Goal: Task Accomplishment & Management: Manage account settings

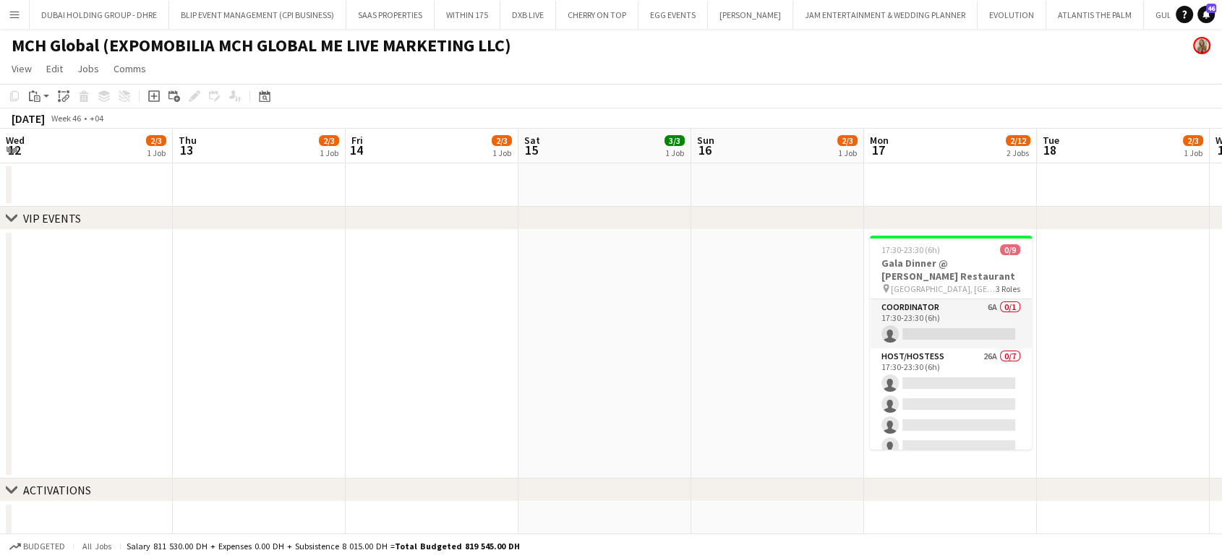
scroll to position [0, 359]
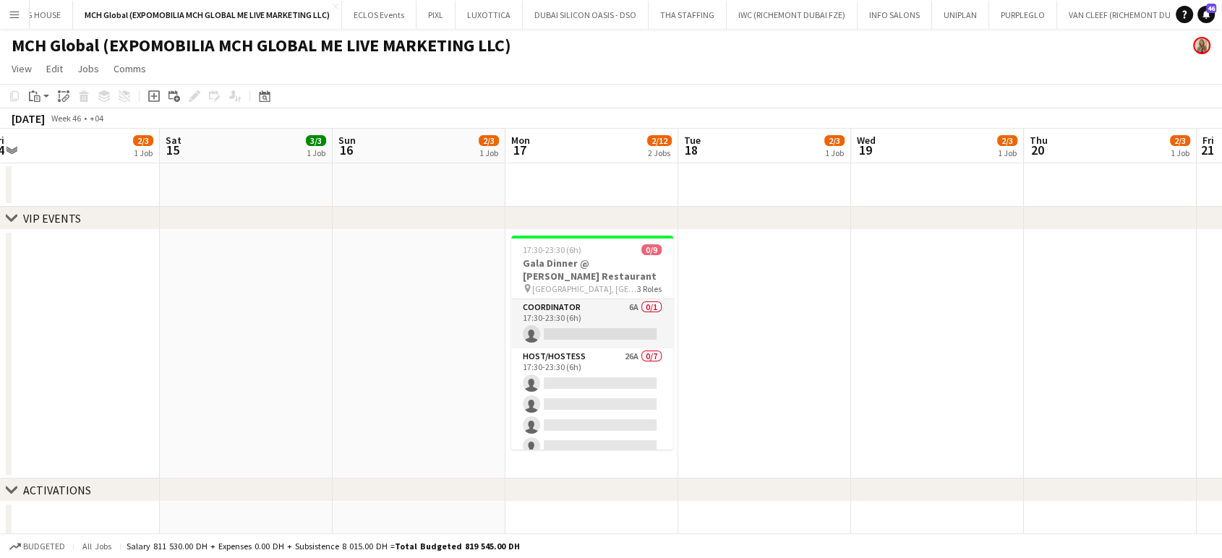
click at [656, 69] on app-page-menu "View Day view expanded Day view collapsed Month view Date picker Jump to today …" at bounding box center [611, 69] width 1222 height 27
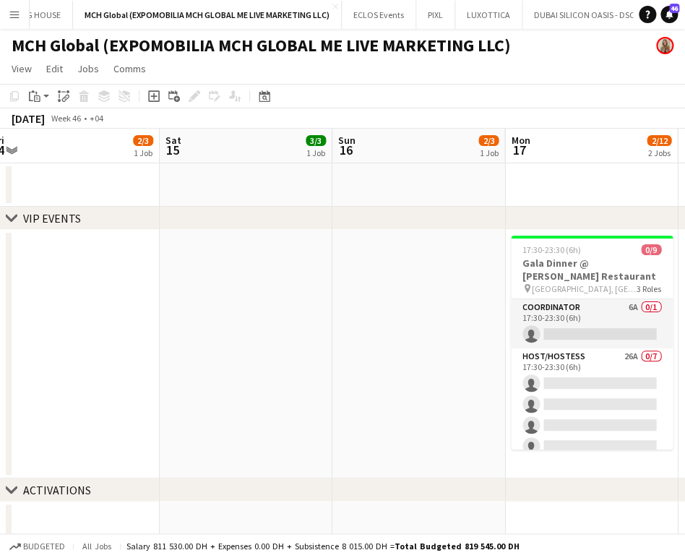
scroll to position [0, 533]
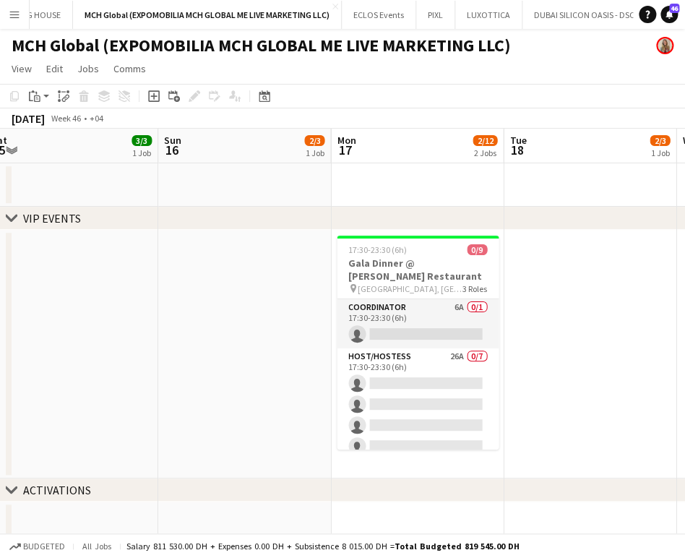
drag, startPoint x: 554, startPoint y: 343, endPoint x: 392, endPoint y: 328, distance: 162.7
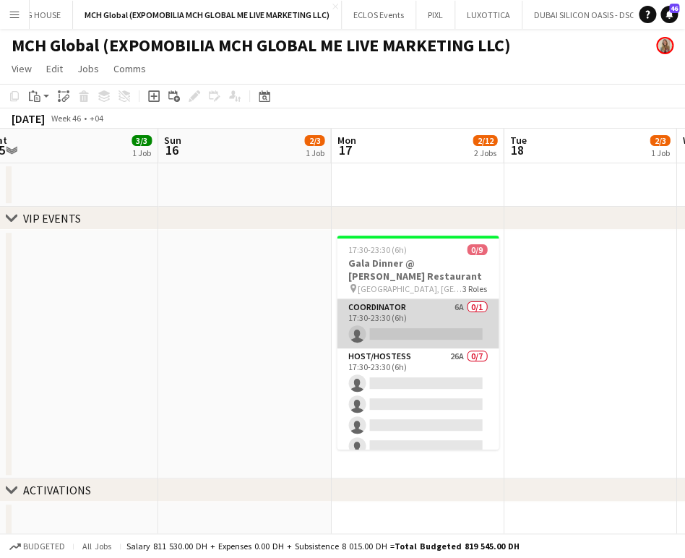
click at [419, 312] on app-card-role "Coordinator 6A 0/1 17:30-23:30 (6h) single-neutral-actions" at bounding box center [418, 323] width 162 height 49
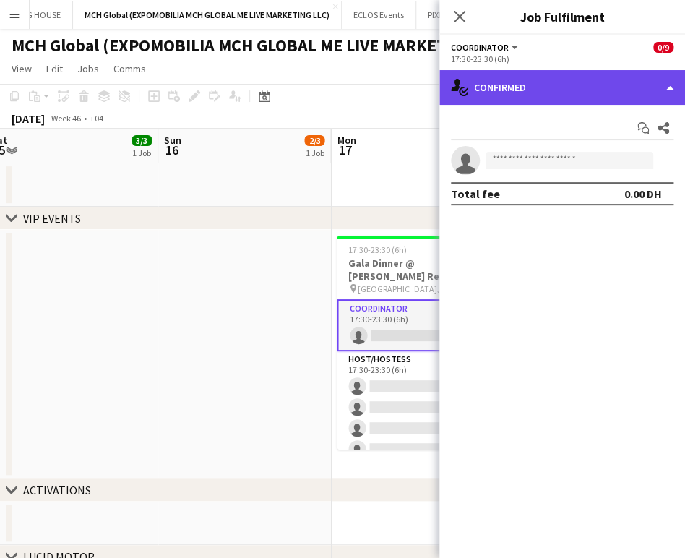
click at [664, 76] on div "single-neutral-actions-check-2 Confirmed" at bounding box center [563, 87] width 246 height 35
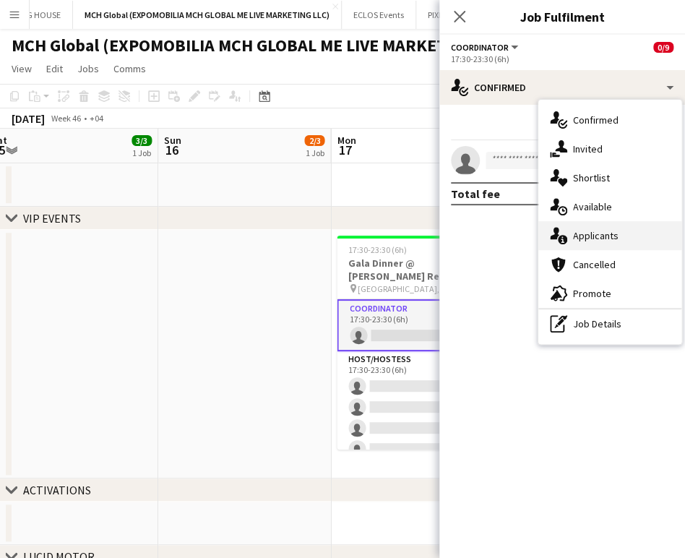
drag, startPoint x: 610, startPoint y: 231, endPoint x: 633, endPoint y: 236, distance: 23.7
click at [609, 231] on span "Applicants" at bounding box center [596, 235] width 46 height 13
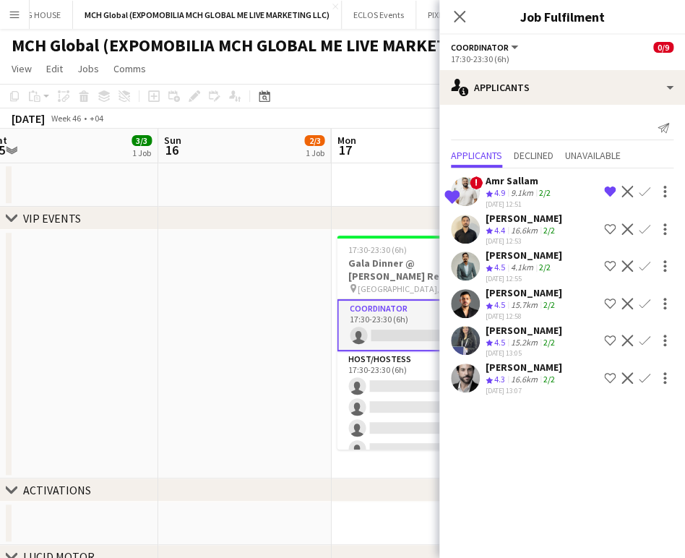
click at [609, 336] on app-icon "Shortlist crew" at bounding box center [610, 341] width 12 height 12
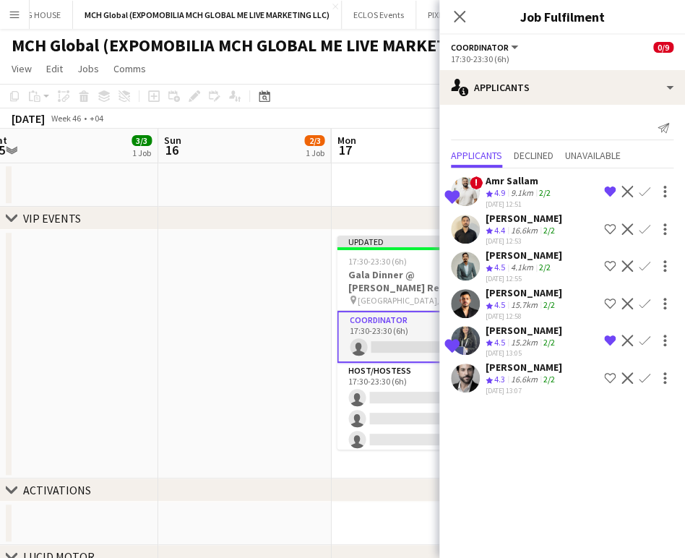
click at [500, 338] on span "4.5" at bounding box center [500, 342] width 11 height 11
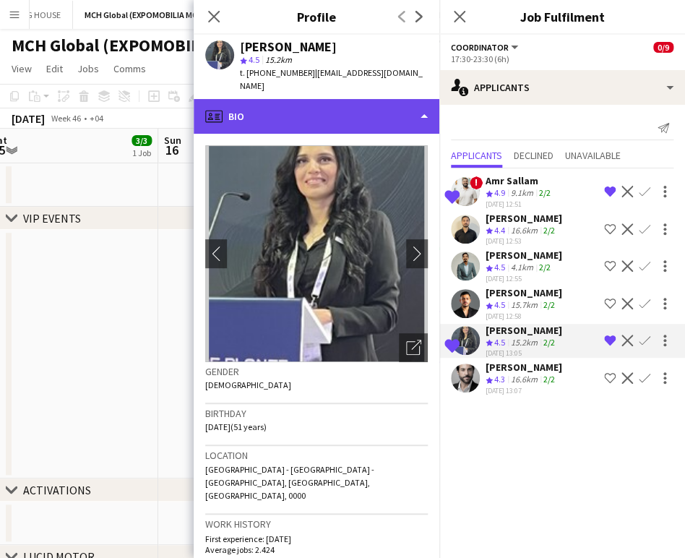
click at [381, 106] on div "profile Bio" at bounding box center [317, 116] width 246 height 35
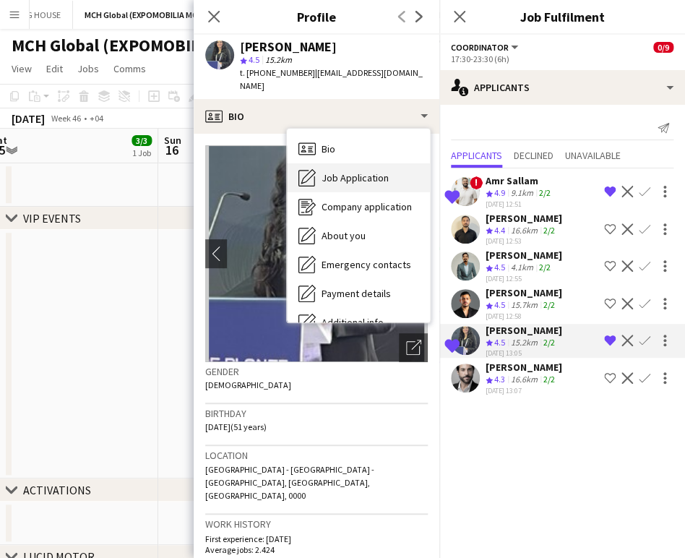
click at [362, 171] on span "Job Application" at bounding box center [355, 177] width 67 height 13
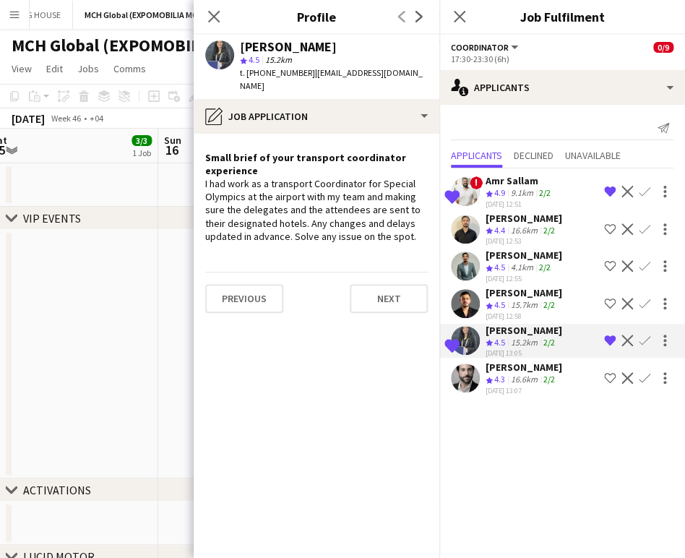
click at [501, 187] on span "4.9" at bounding box center [500, 192] width 11 height 11
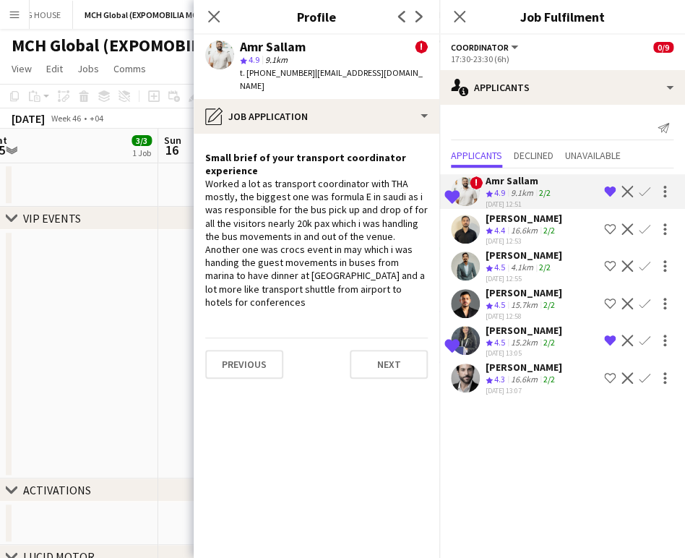
click at [516, 294] on div "Adham Wagdi" at bounding box center [524, 292] width 77 height 13
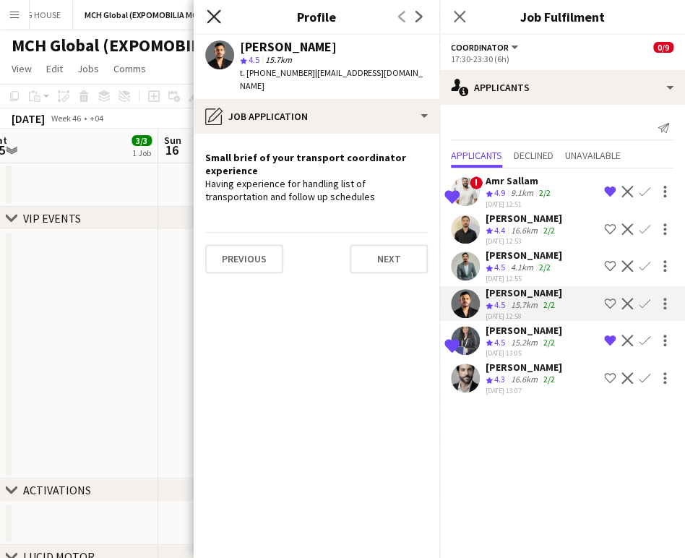
click at [218, 14] on icon "Close pop-in" at bounding box center [214, 16] width 14 height 14
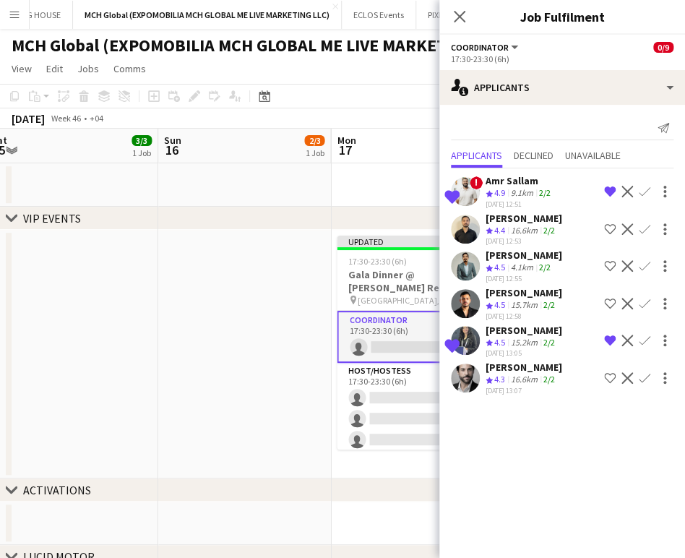
click at [270, 307] on app-date-cell at bounding box center [244, 354] width 173 height 249
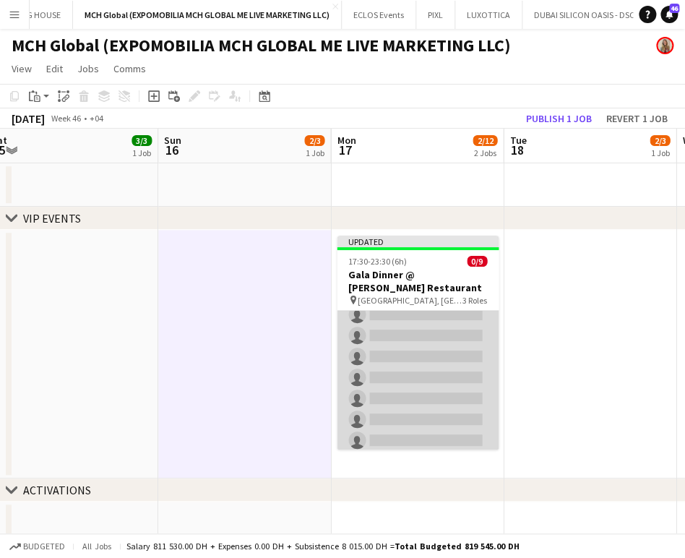
click at [428, 355] on app-card-role "Host/Hostess 26A 0/7 17:30-23:30 (6h) single-neutral-actions single-neutral-act…" at bounding box center [418, 367] width 162 height 175
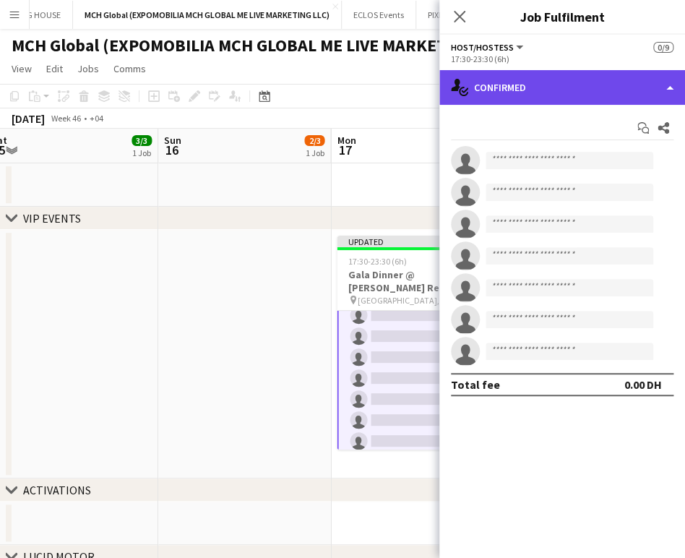
click at [667, 85] on div "single-neutral-actions-check-2 Confirmed" at bounding box center [563, 87] width 246 height 35
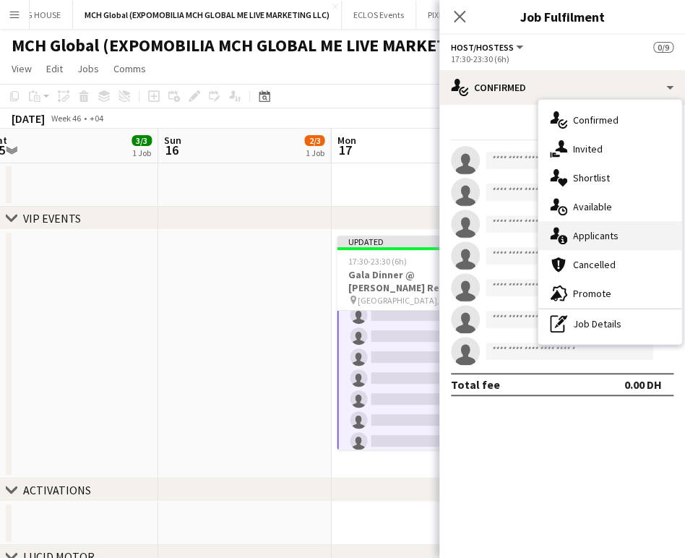
click at [608, 240] on span "Applicants" at bounding box center [596, 235] width 46 height 13
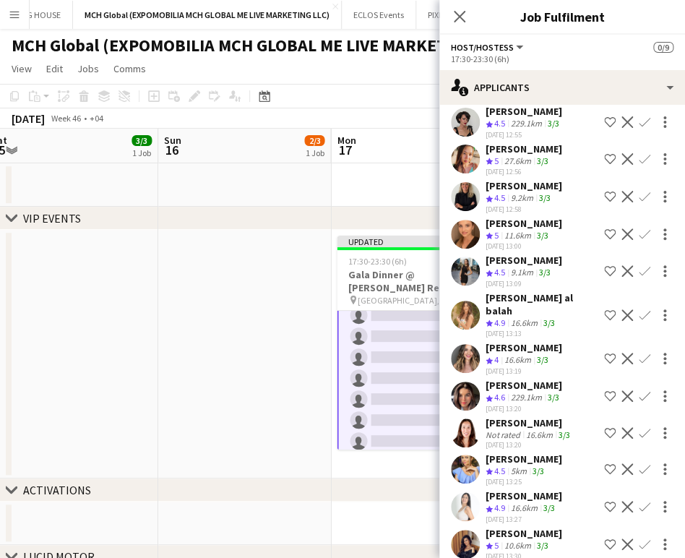
scroll to position [482, 0]
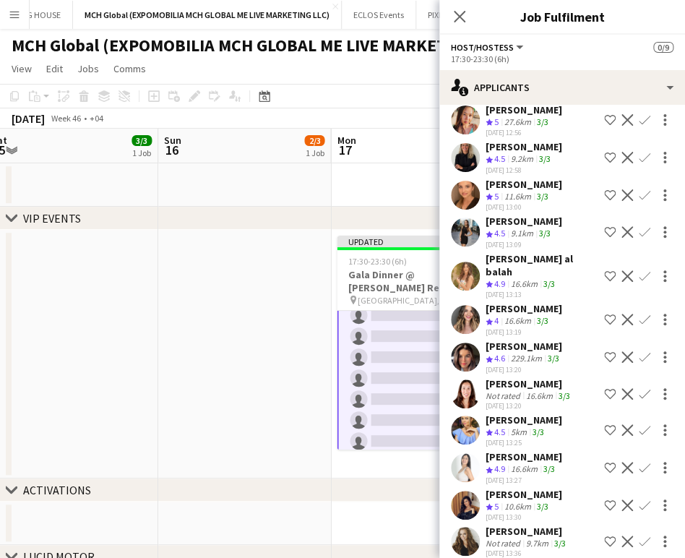
click at [604, 270] on app-icon "Shortlist crew" at bounding box center [610, 276] width 12 height 12
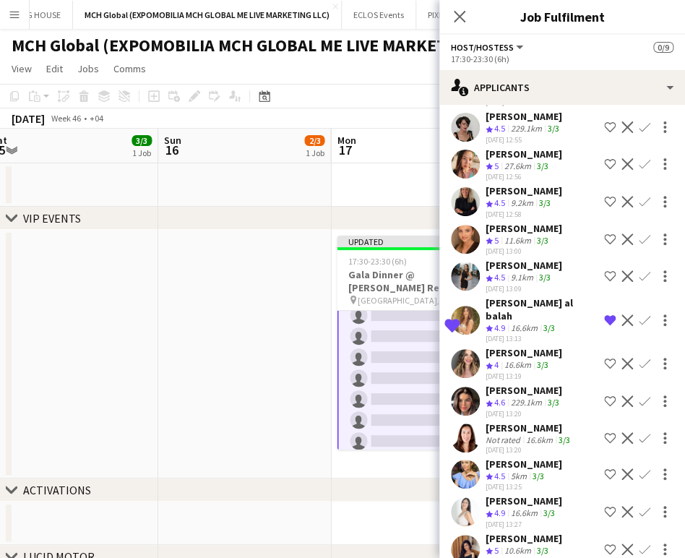
scroll to position [401, 0]
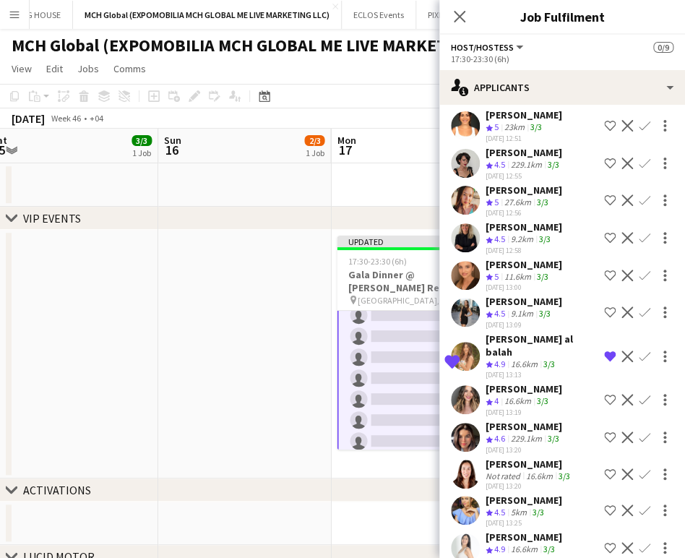
click at [604, 307] on app-icon "Shortlist crew" at bounding box center [610, 313] width 12 height 12
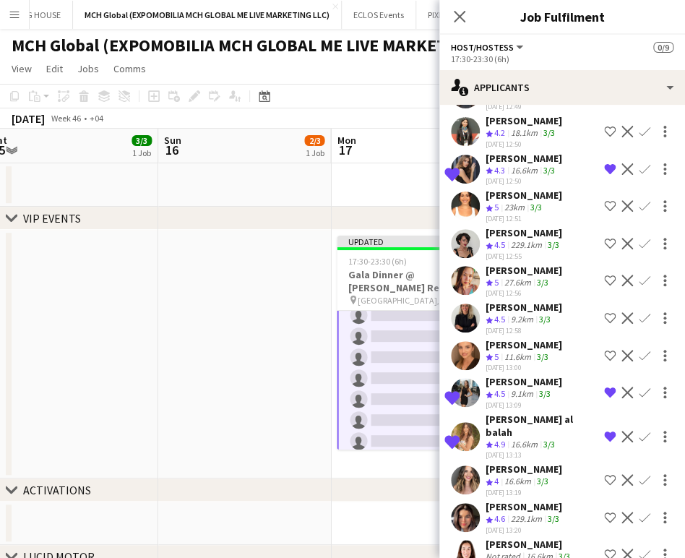
click at [604, 312] on app-icon "Shortlist crew" at bounding box center [610, 318] width 12 height 12
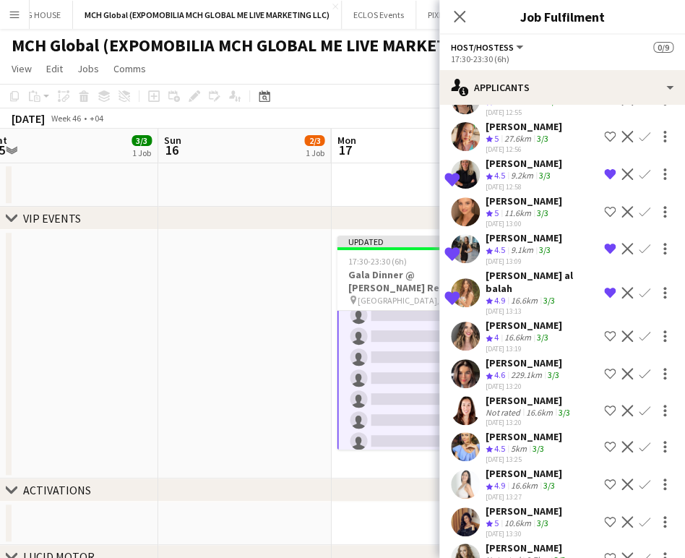
scroll to position [482, 0]
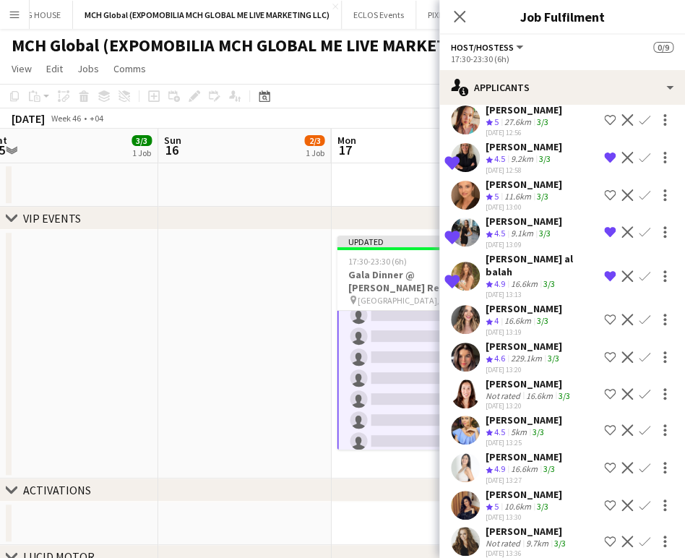
click at [604, 314] on app-icon "Shortlist crew" at bounding box center [610, 320] width 12 height 12
click at [604, 351] on app-icon "Shortlist crew" at bounding box center [610, 357] width 12 height 12
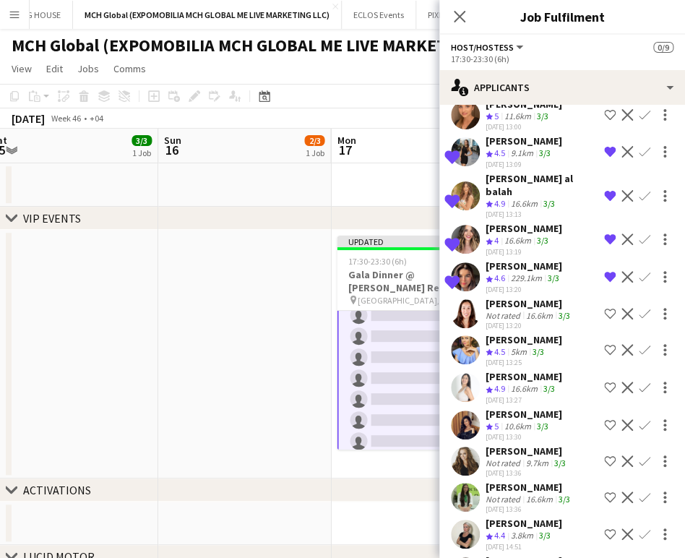
scroll to position [571, 0]
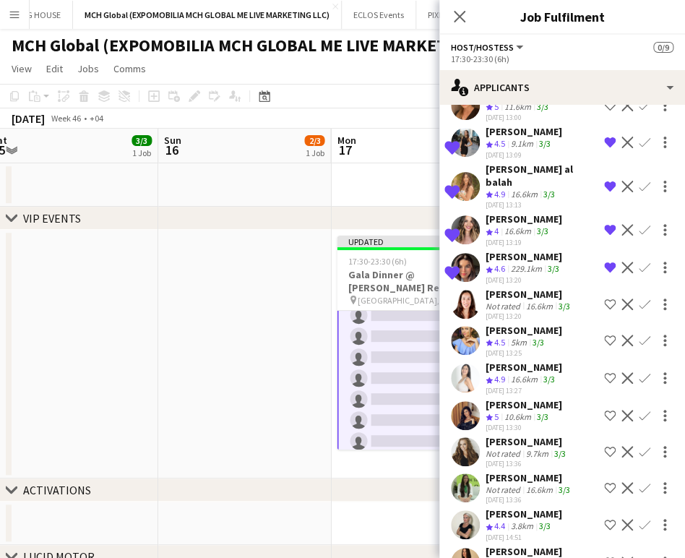
click at [604, 372] on app-icon "Shortlist crew" at bounding box center [610, 378] width 12 height 12
click at [602, 407] on button "Shortlist crew" at bounding box center [610, 415] width 17 height 17
click at [604, 557] on app-icon "Shortlist crew" at bounding box center [610, 563] width 12 height 12
click at [604, 482] on app-icon "Shortlist crew" at bounding box center [610, 488] width 12 height 12
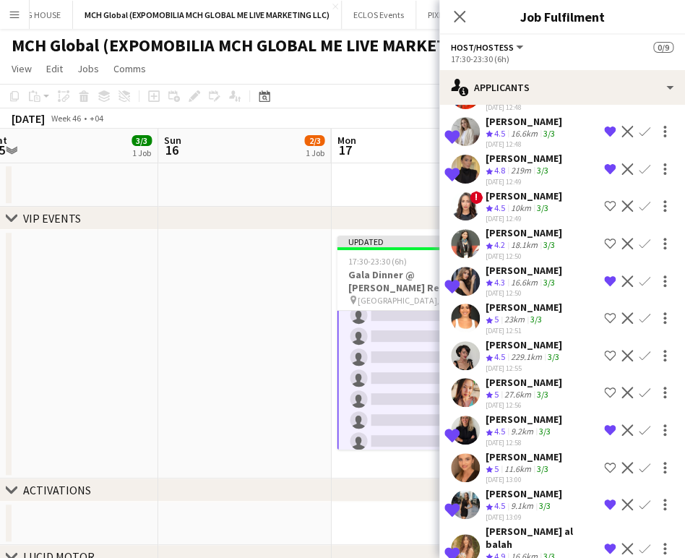
scroll to position [169, 0]
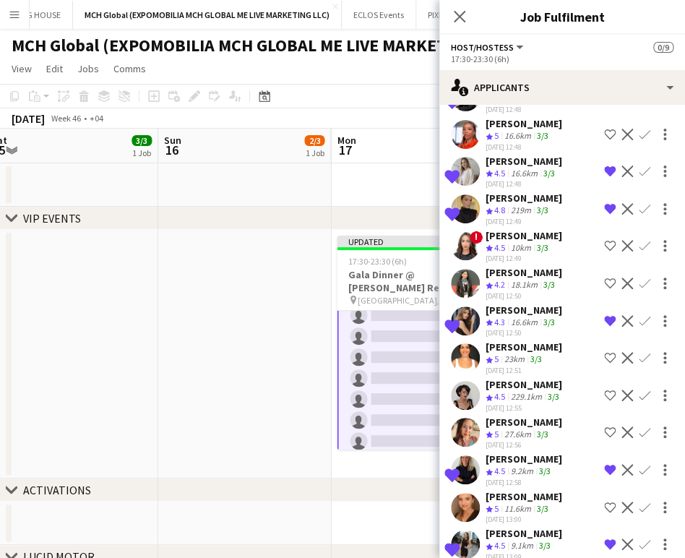
click at [529, 354] on div "3/3" at bounding box center [536, 360] width 17 height 12
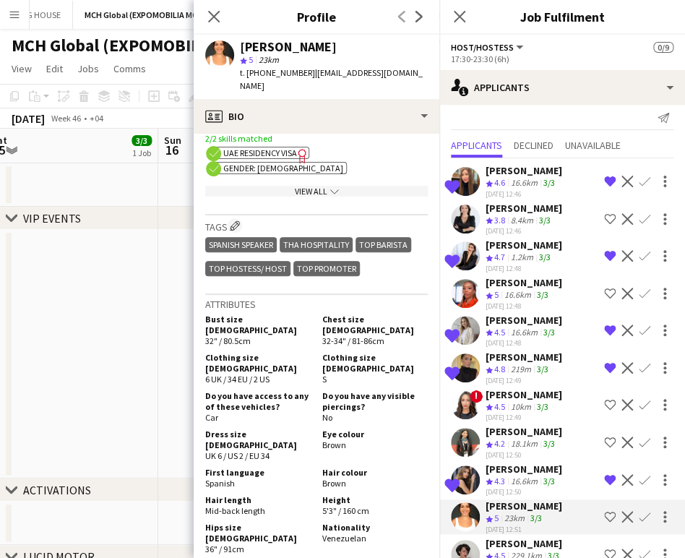
scroll to position [9, 0]
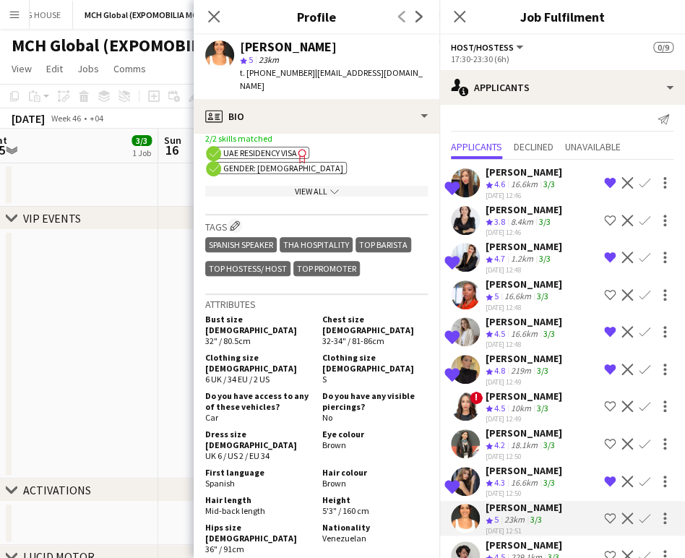
click at [604, 294] on app-icon "Shortlist crew" at bounding box center [610, 295] width 12 height 12
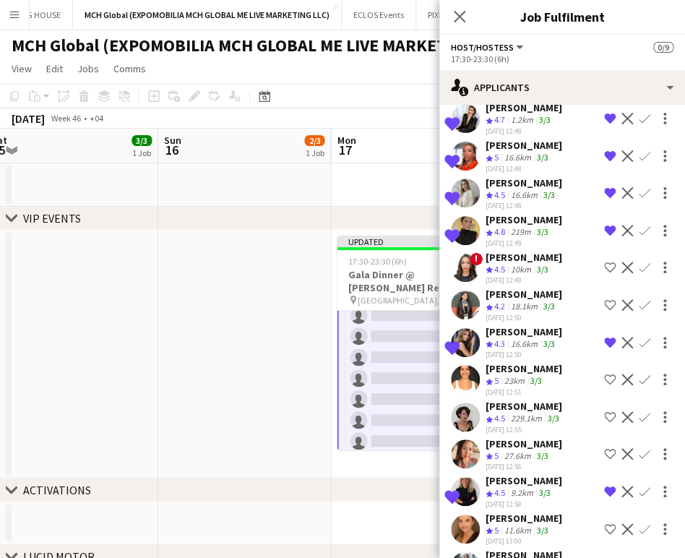
scroll to position [169, 0]
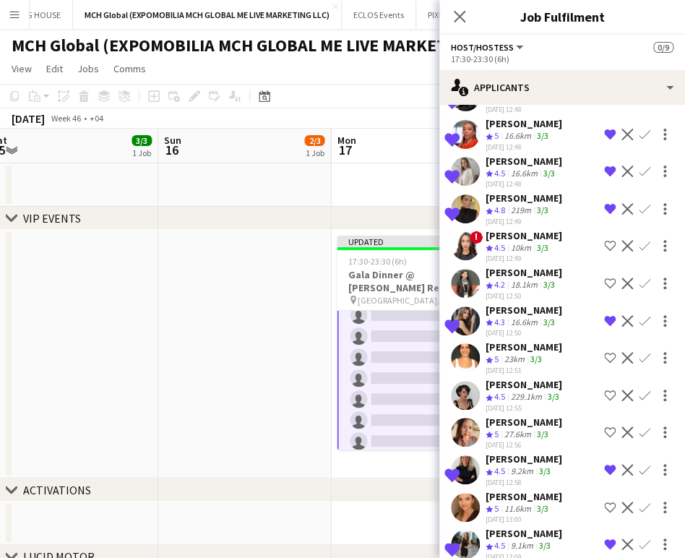
click at [513, 416] on div "Punchita Srisuwan" at bounding box center [524, 422] width 77 height 13
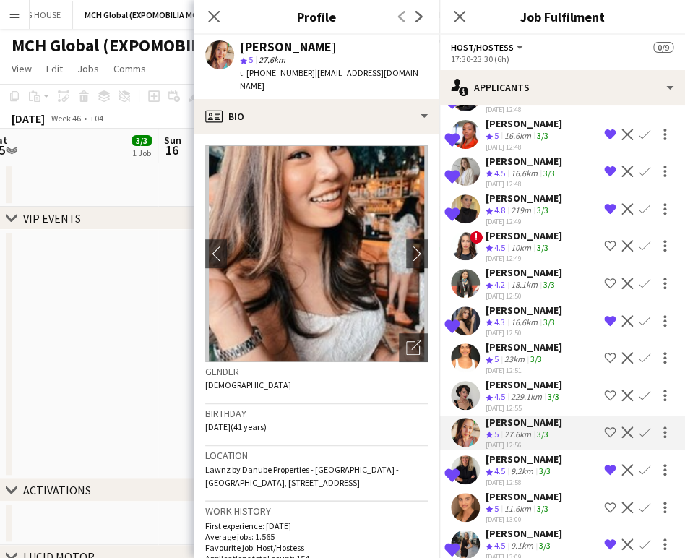
scroll to position [241, 0]
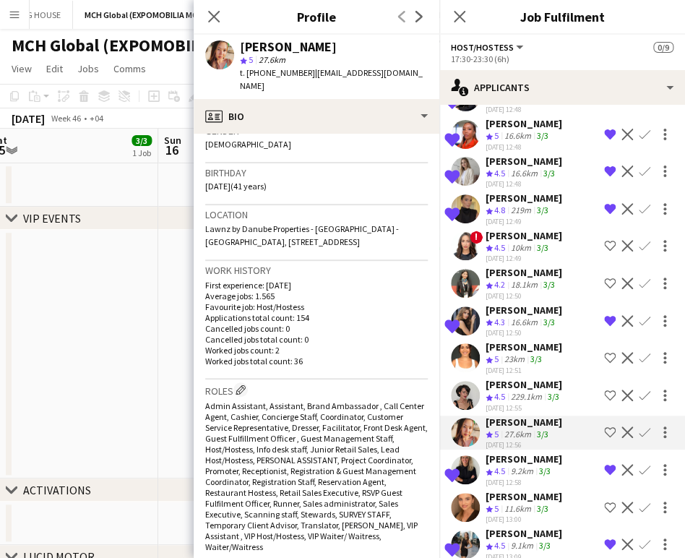
click at [602, 499] on button "Shortlist crew" at bounding box center [610, 507] width 17 height 17
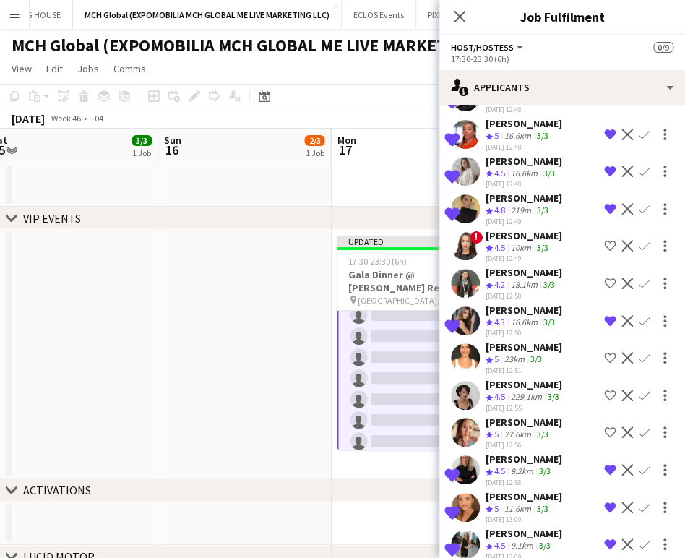
scroll to position [491, 0]
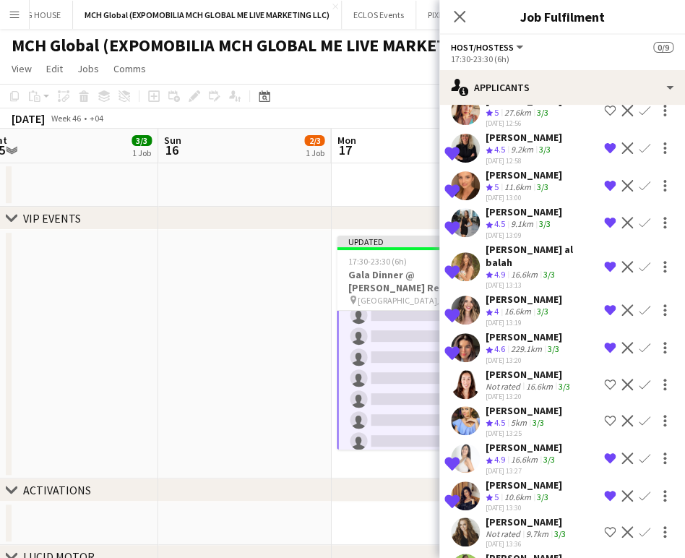
click at [238, 330] on app-date-cell at bounding box center [244, 354] width 173 height 249
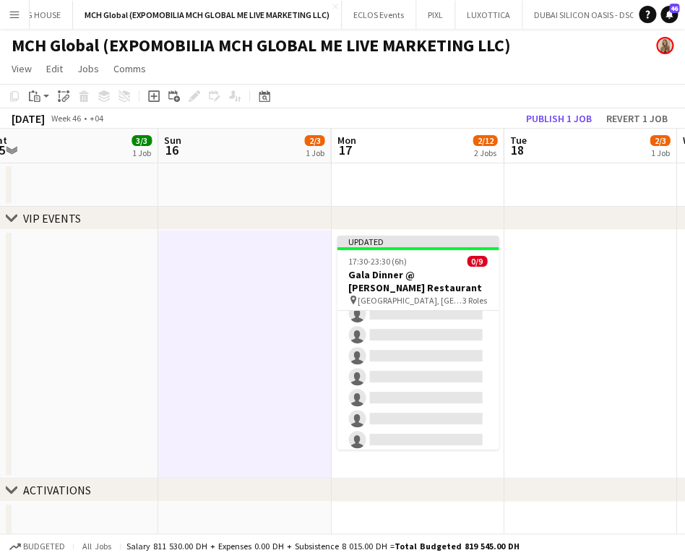
scroll to position [80, 0]
click at [561, 116] on button "Publish 1 job" at bounding box center [559, 118] width 77 height 19
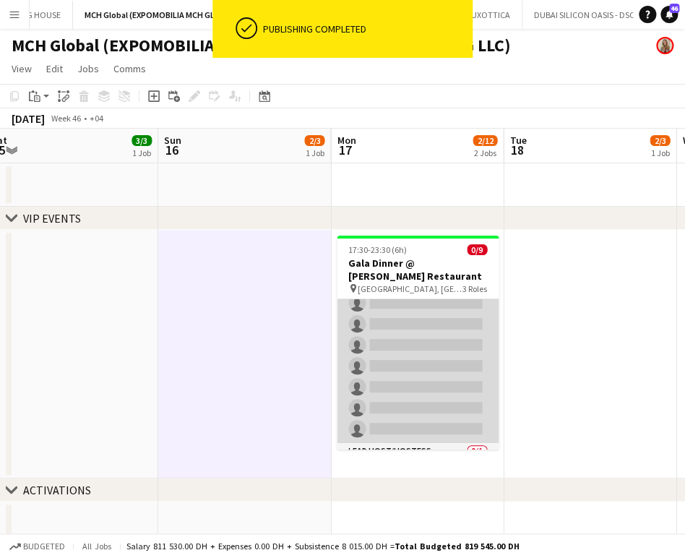
click at [405, 347] on app-card-role "Host/Hostess 26A 0/7 17:30-23:30 (6h) single-neutral-actions single-neutral-act…" at bounding box center [418, 355] width 162 height 175
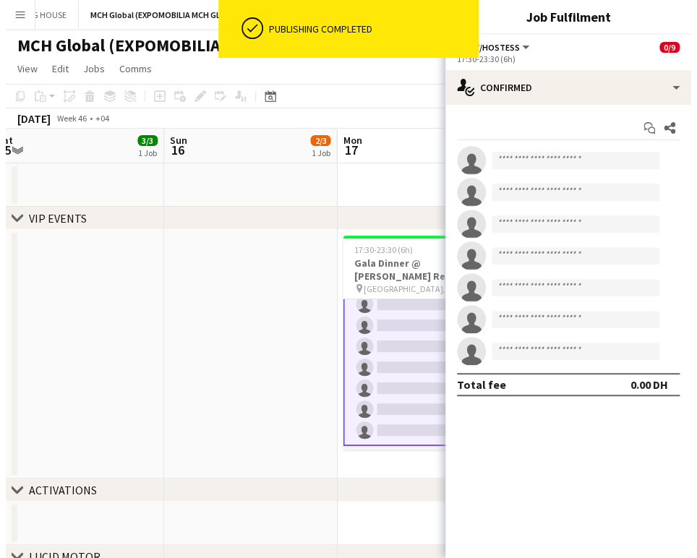
scroll to position [81, 0]
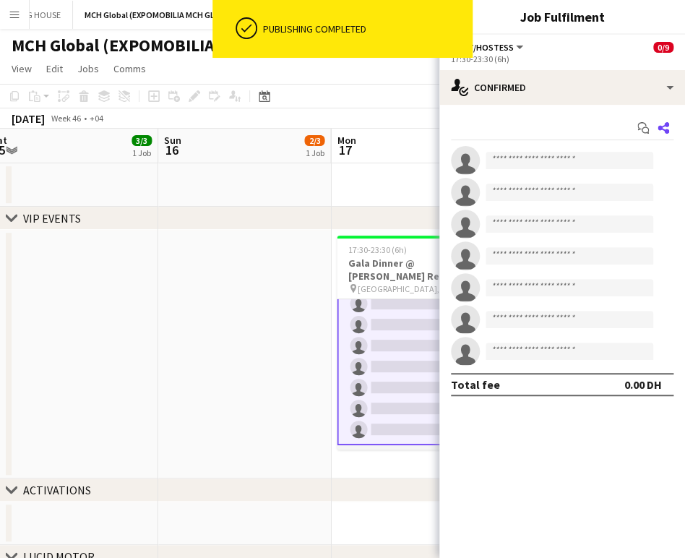
click at [667, 122] on icon "Share" at bounding box center [664, 128] width 12 height 12
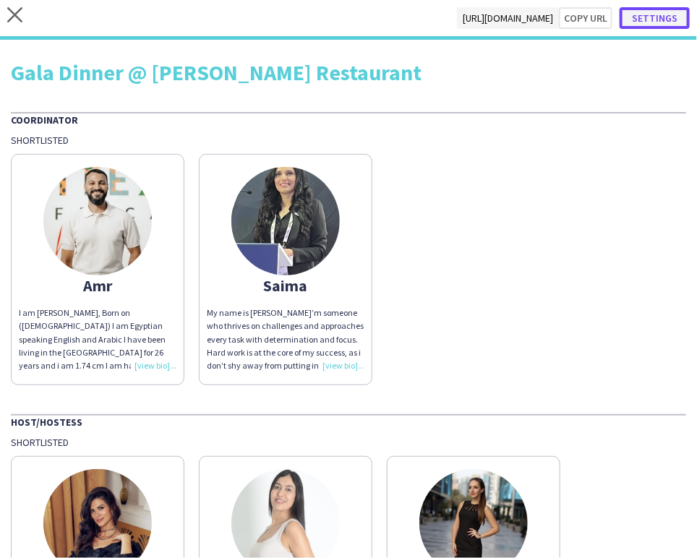
click at [649, 17] on button "Settings" at bounding box center [655, 18] width 70 height 22
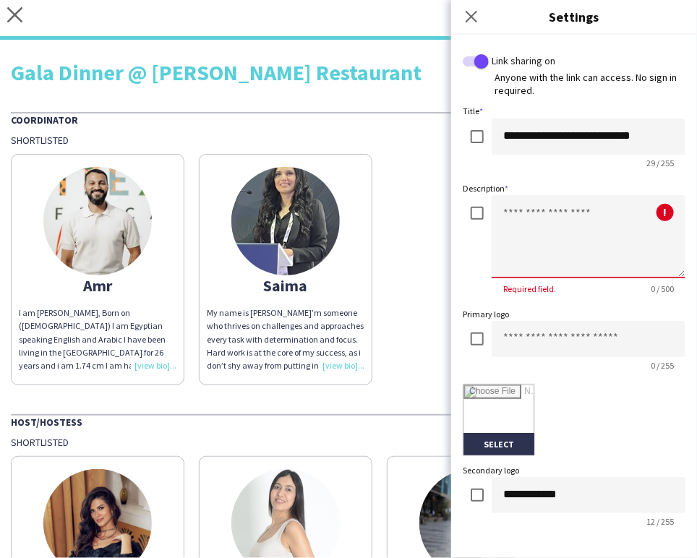
click at [557, 208] on textarea at bounding box center [589, 236] width 194 height 83
click at [578, 217] on textarea at bounding box center [589, 236] width 194 height 83
paste textarea "**********"
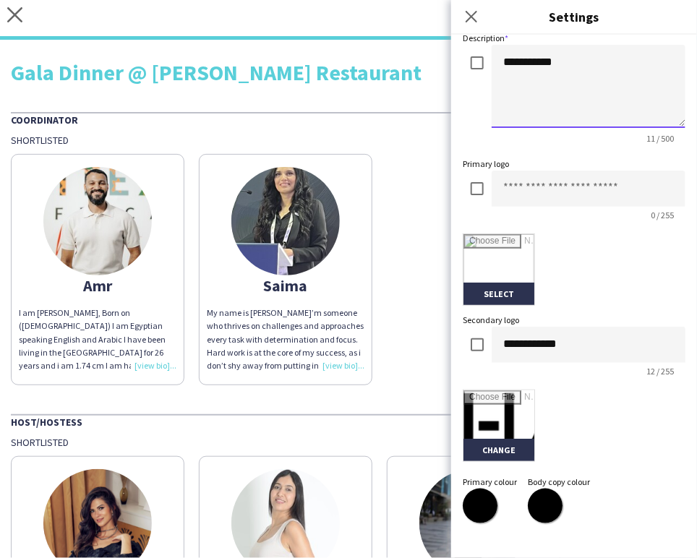
scroll to position [161, 0]
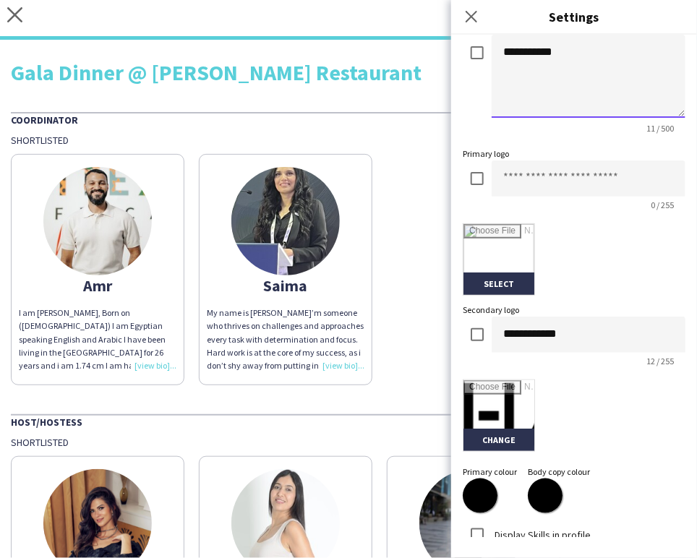
type textarea "**********"
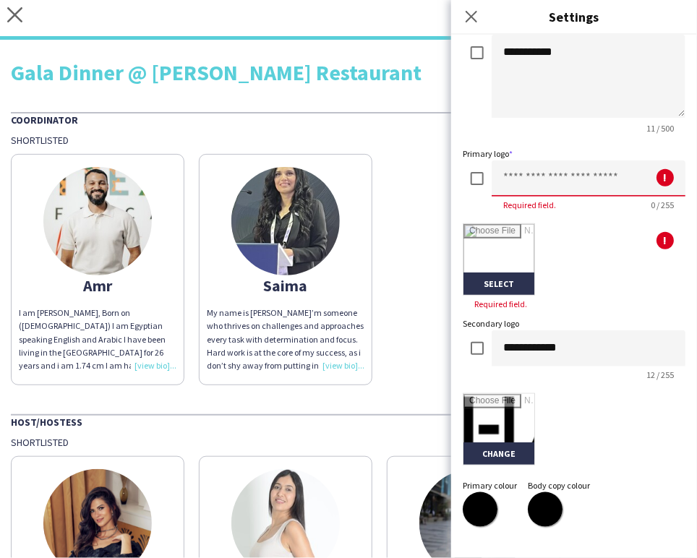
click at [523, 183] on input at bounding box center [589, 179] width 194 height 36
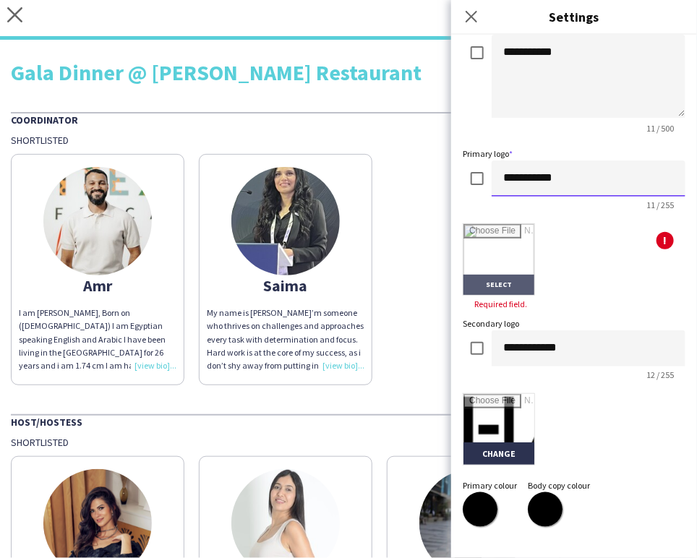
type input "**********"
click at [515, 247] on input "file" at bounding box center [498, 259] width 71 height 71
type input "**********"
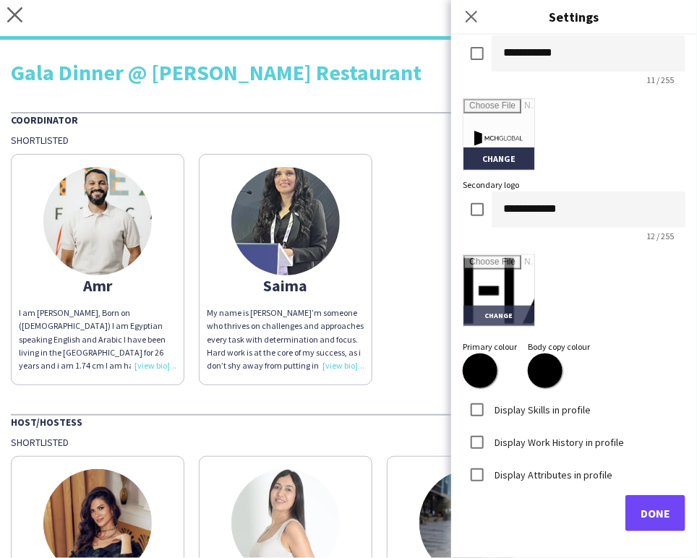
scroll to position [291, 0]
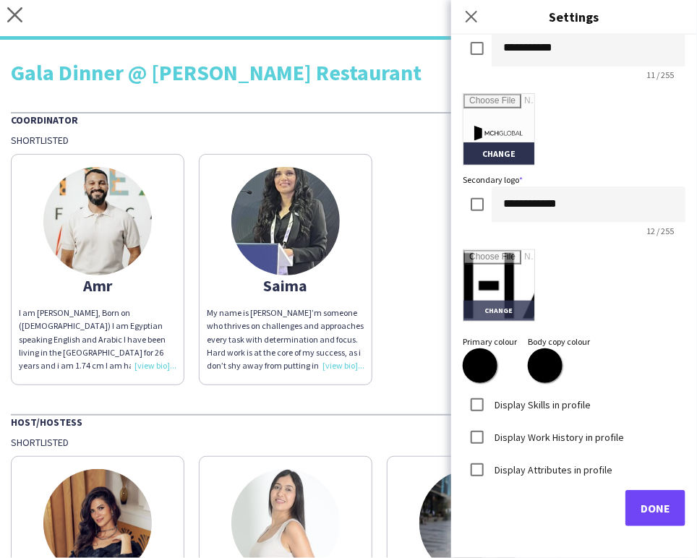
click at [515, 278] on input "file" at bounding box center [498, 285] width 71 height 71
type input "**********"
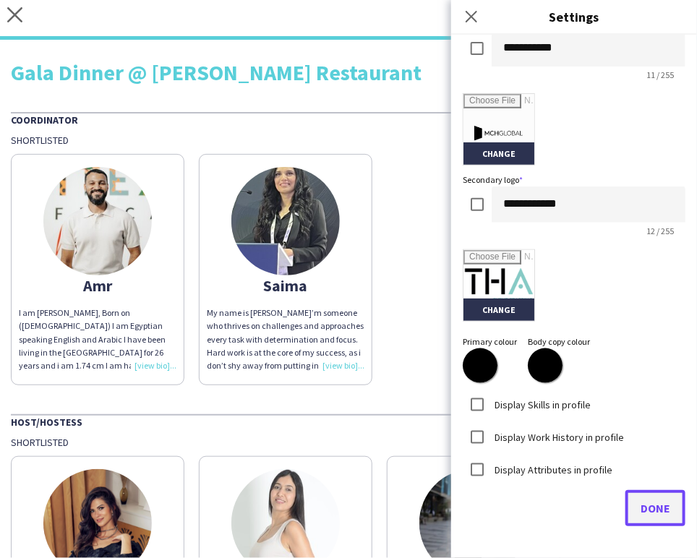
click at [649, 502] on span "Done" at bounding box center [656, 508] width 30 height 14
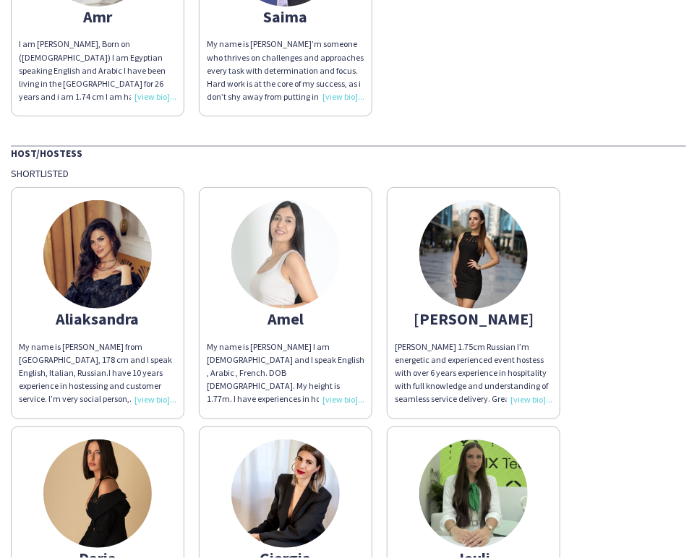
scroll to position [0, 0]
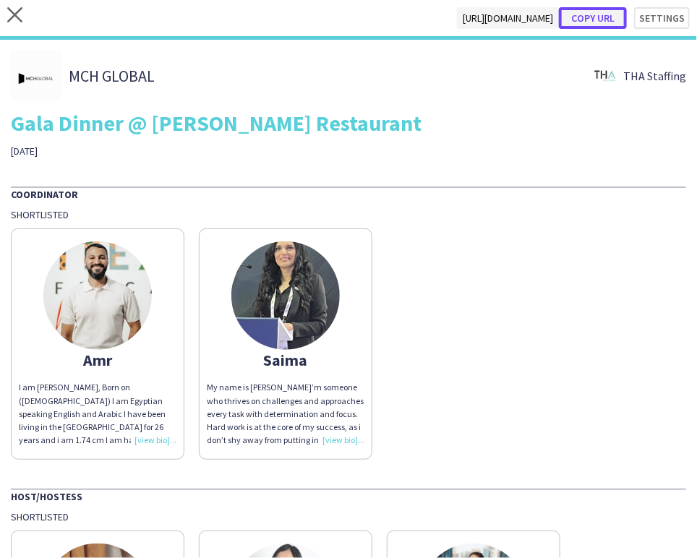
click at [591, 20] on button "Copy url" at bounding box center [593, 18] width 68 height 22
type textarea "**********"
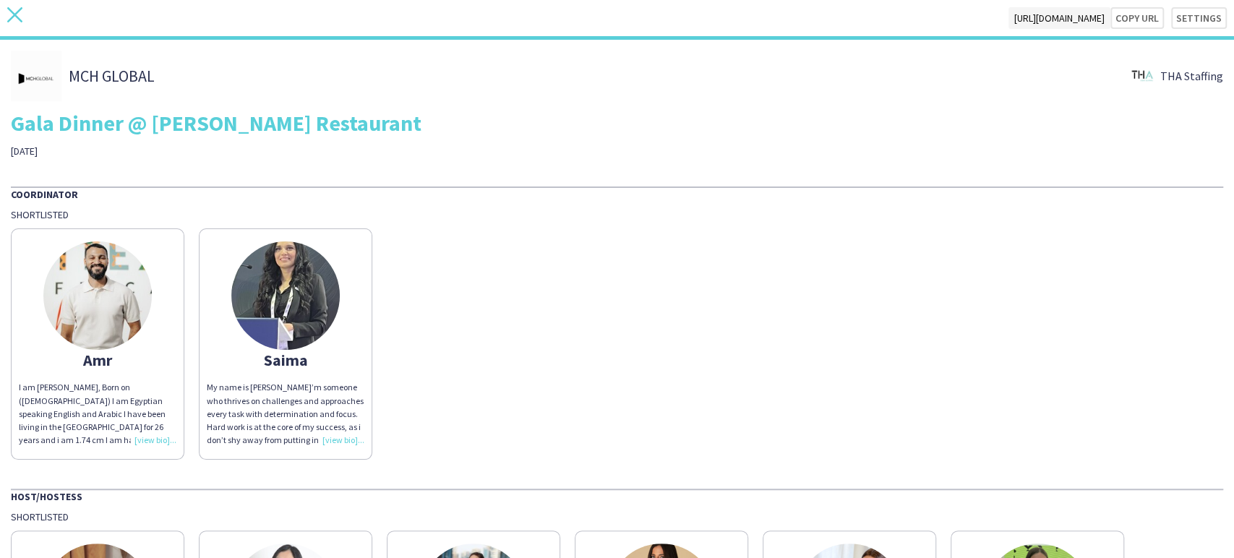
click at [7, 12] on icon "close" at bounding box center [14, 14] width 15 height 15
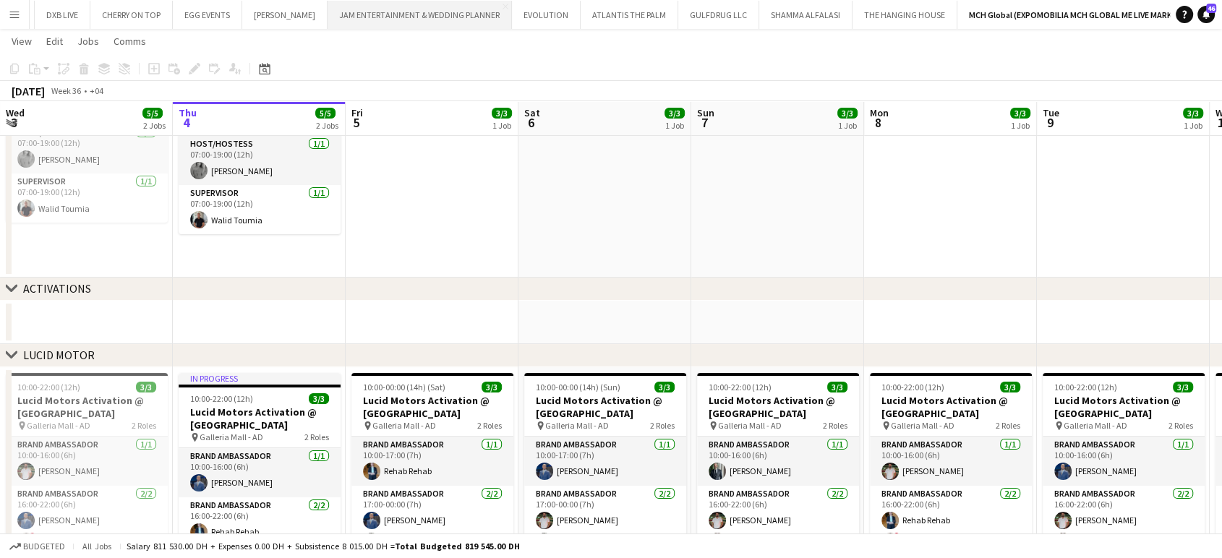
scroll to position [137, 0]
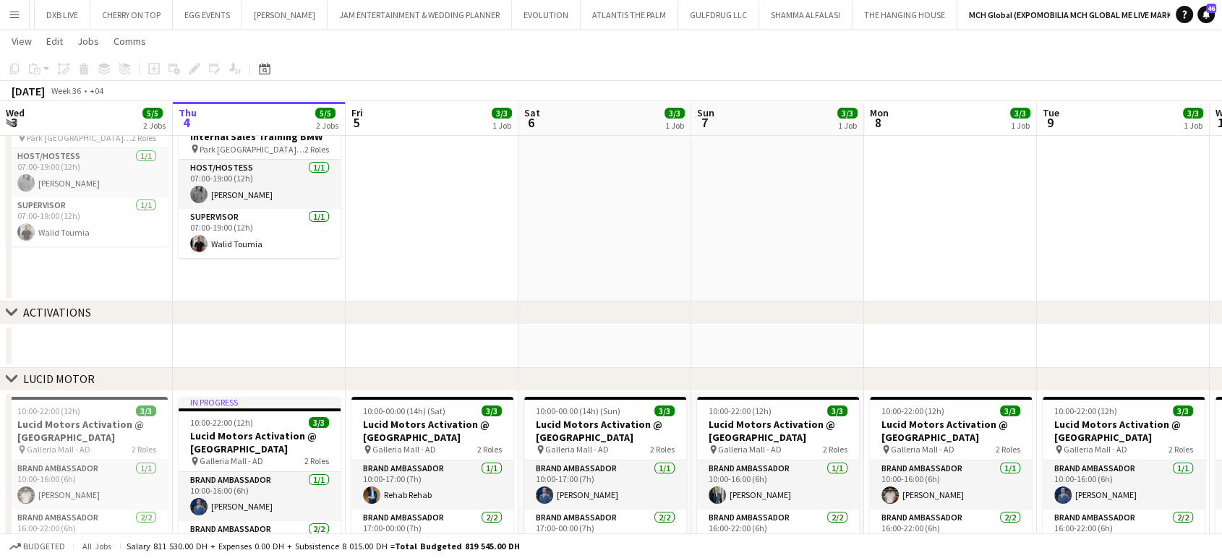
click at [10, 12] on app-icon "Menu" at bounding box center [15, 15] width 12 height 12
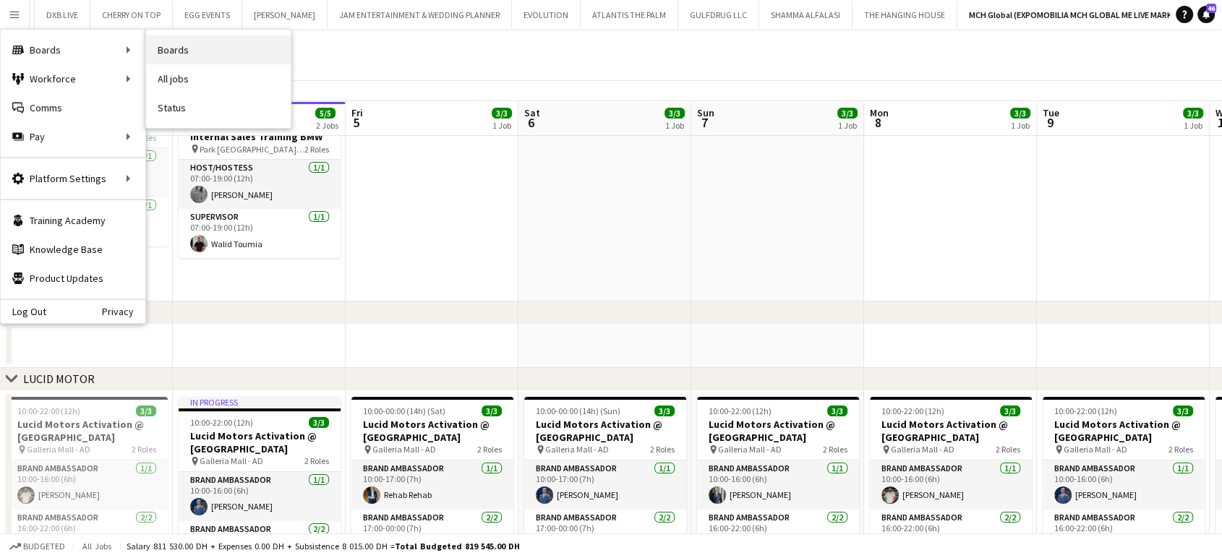
click at [174, 50] on link "Boards" at bounding box center [218, 49] width 145 height 29
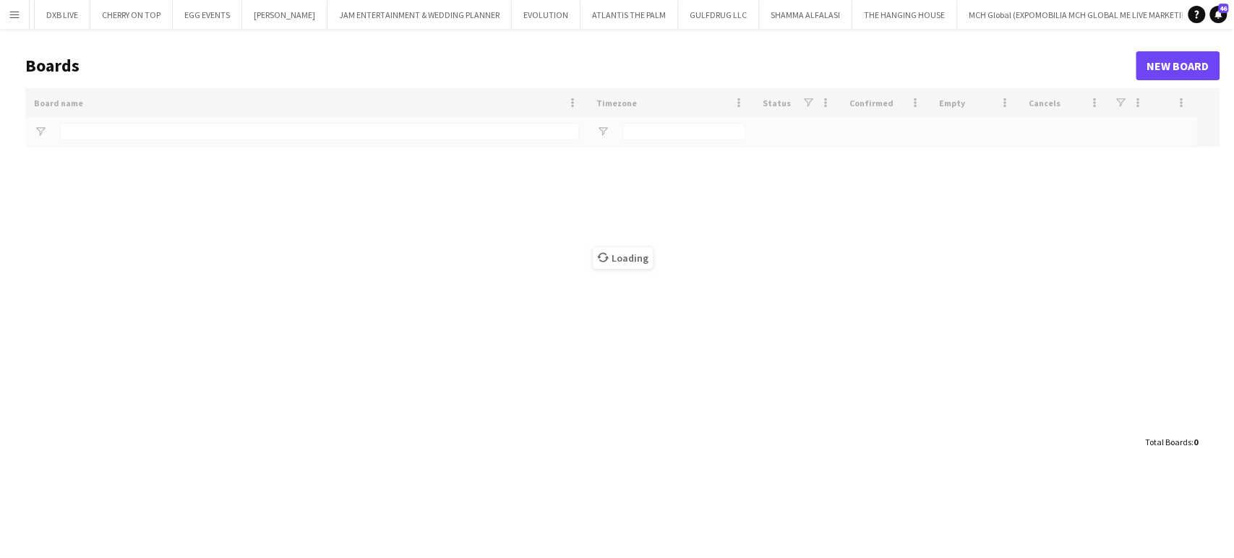
type input "****"
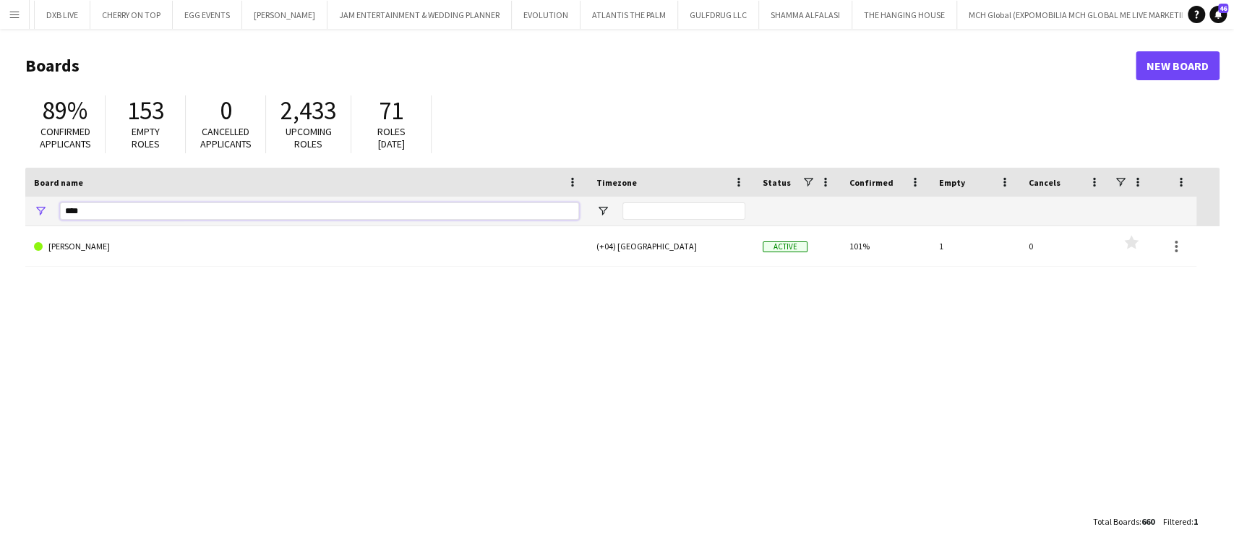
drag, startPoint x: 140, startPoint y: 215, endPoint x: 0, endPoint y: 206, distance: 140.5
click at [0, 206] on main "Boards New Board 89% Confirmed applicants 153 Empty roles 0 Cancelled applicant…" at bounding box center [617, 293] width 1234 height 529
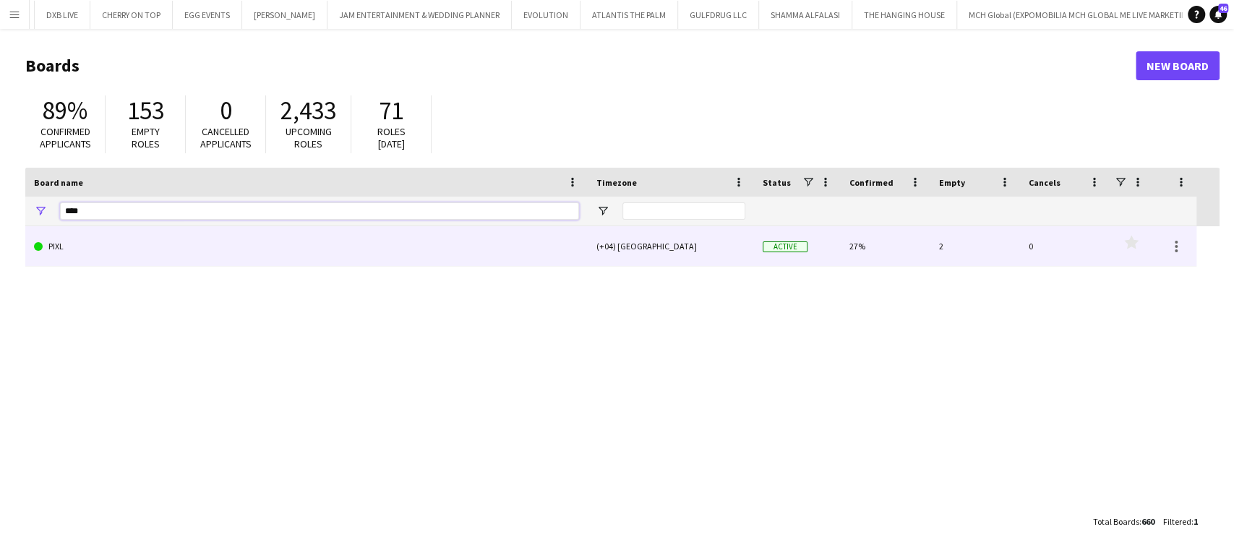
type input "****"
click at [88, 259] on link "PIXL" at bounding box center [306, 246] width 545 height 40
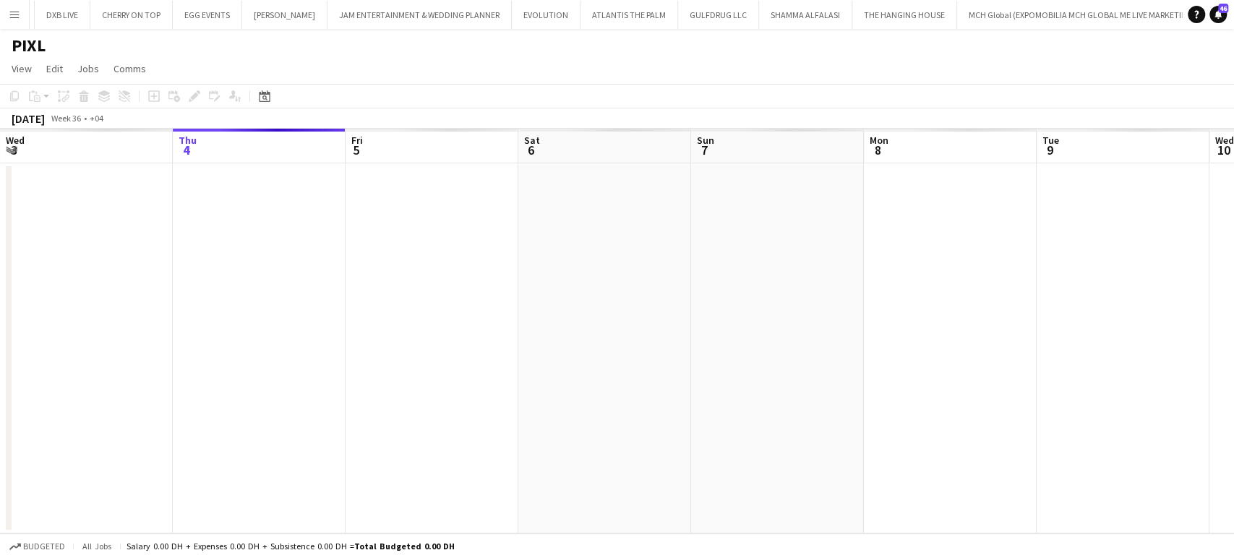
scroll to position [0, 573]
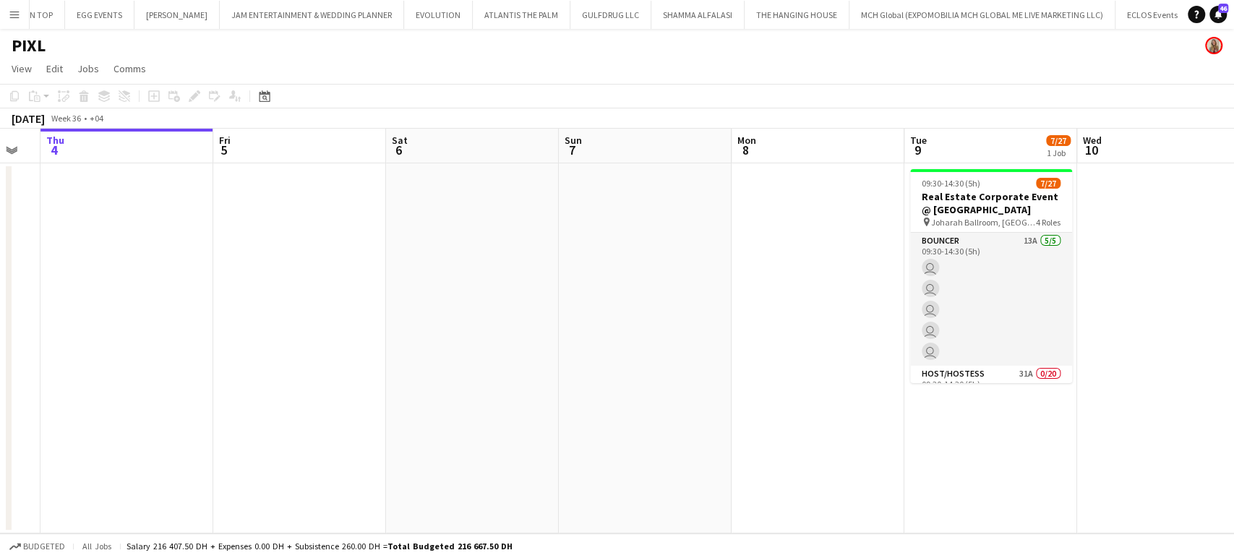
drag, startPoint x: 440, startPoint y: 334, endPoint x: 273, endPoint y: 296, distance: 171.4
click at [273, 296] on app-calendar-viewport "Mon 1 Tue 2 Wed 3 Thu 4 Fri 5 Sat 6 Sun 7 Mon 8 Tue 9 7/27 1 Job Wed 10 Thu 11 …" at bounding box center [617, 331] width 1234 height 405
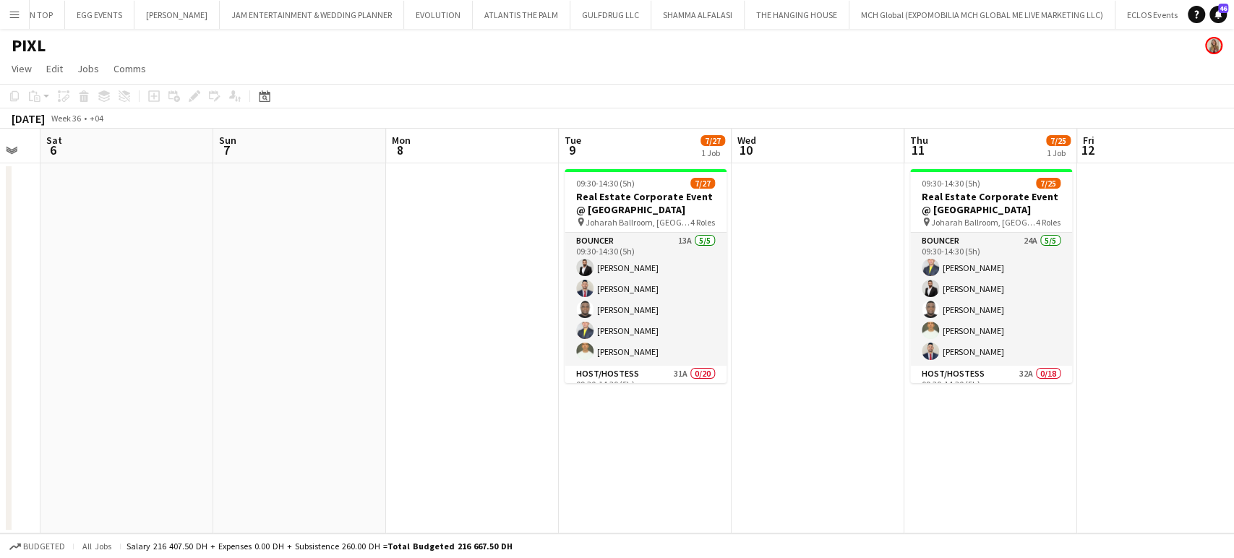
scroll to position [0, 645]
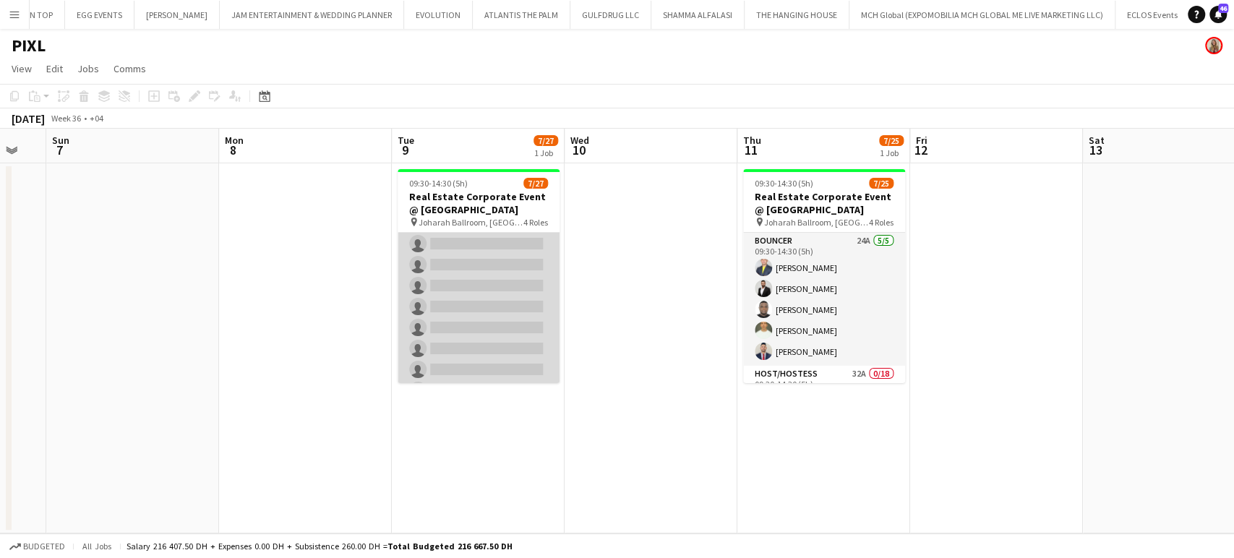
click at [491, 311] on app-card-role "Host/Hostess 31A 0/20 09:30-14:30 (5h) single-neutral-actions single-neutral-ac…" at bounding box center [479, 349] width 162 height 448
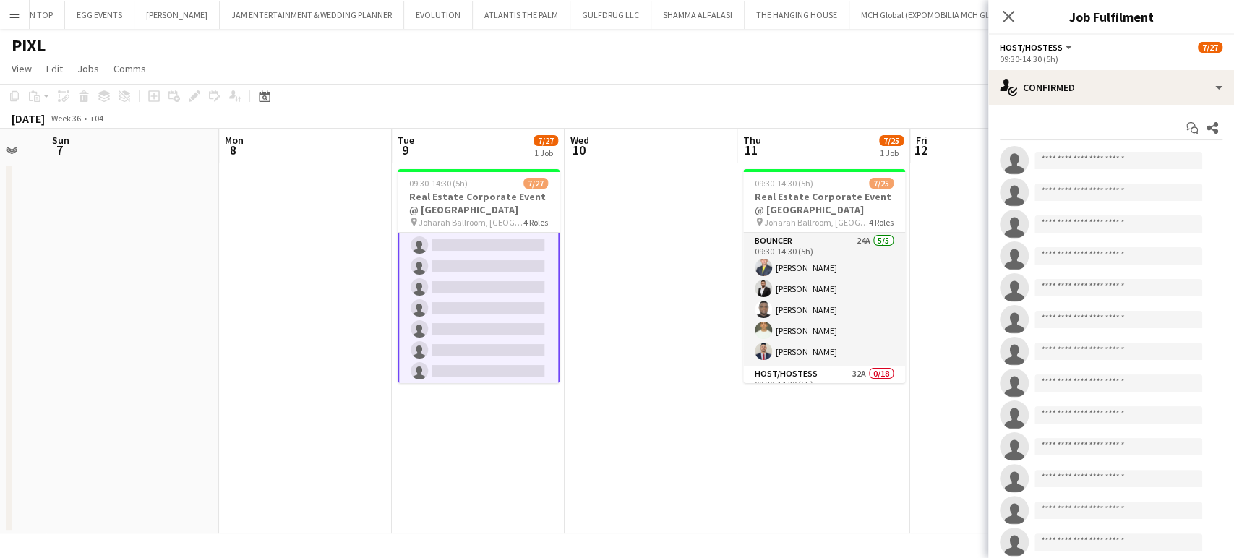
scroll to position [242, 0]
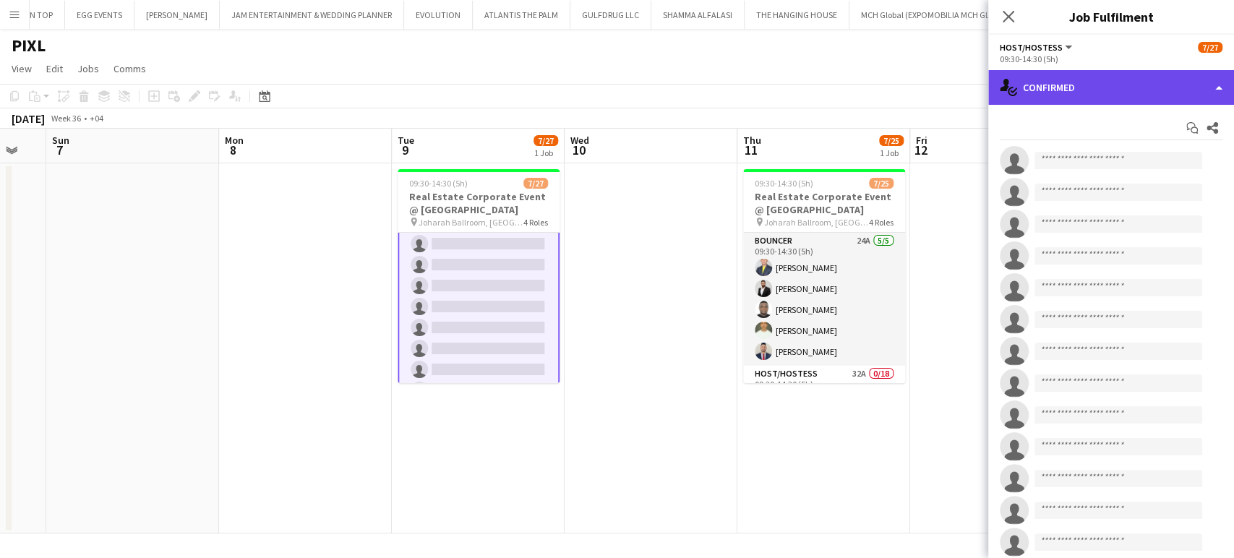
click at [1169, 93] on div "single-neutral-actions-check-2 Confirmed" at bounding box center [1111, 87] width 246 height 35
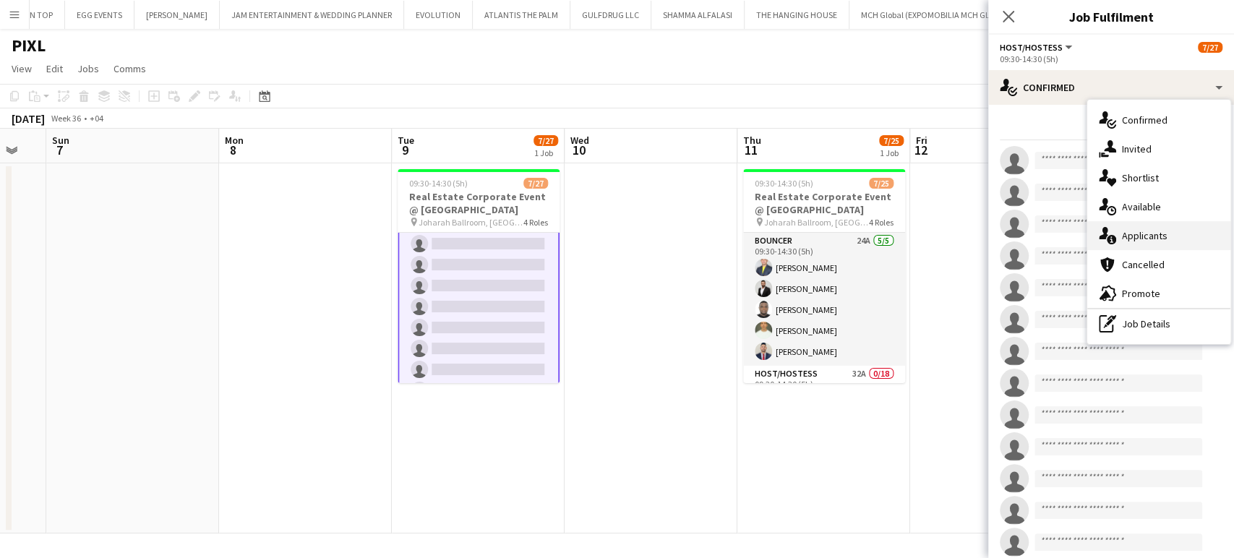
click at [1168, 241] on div "single-neutral-actions-information Applicants" at bounding box center [1158, 235] width 143 height 29
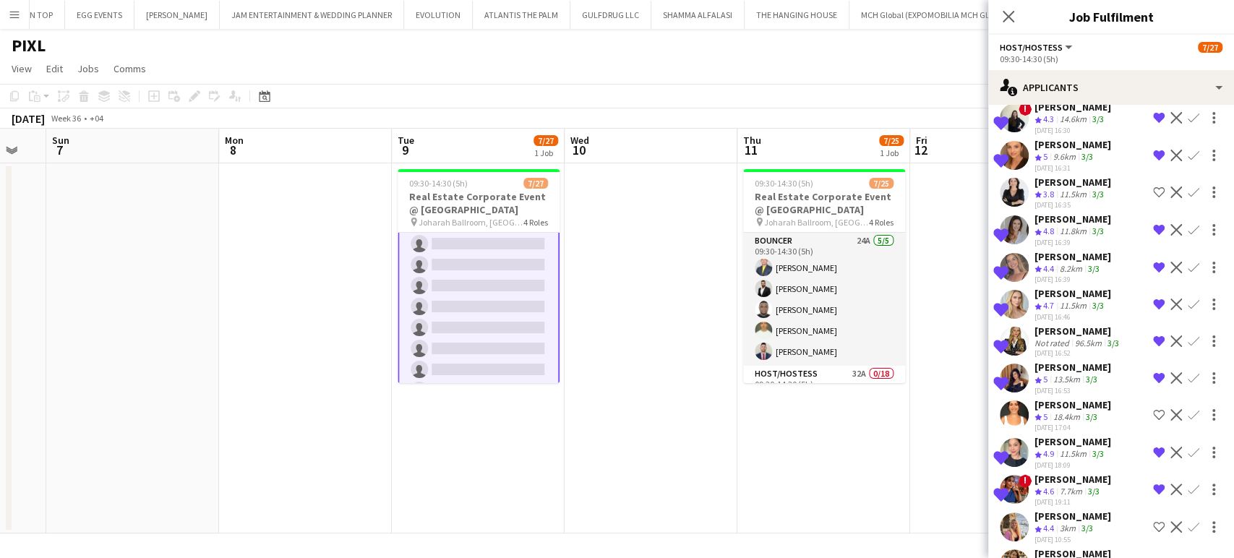
scroll to position [792, 0]
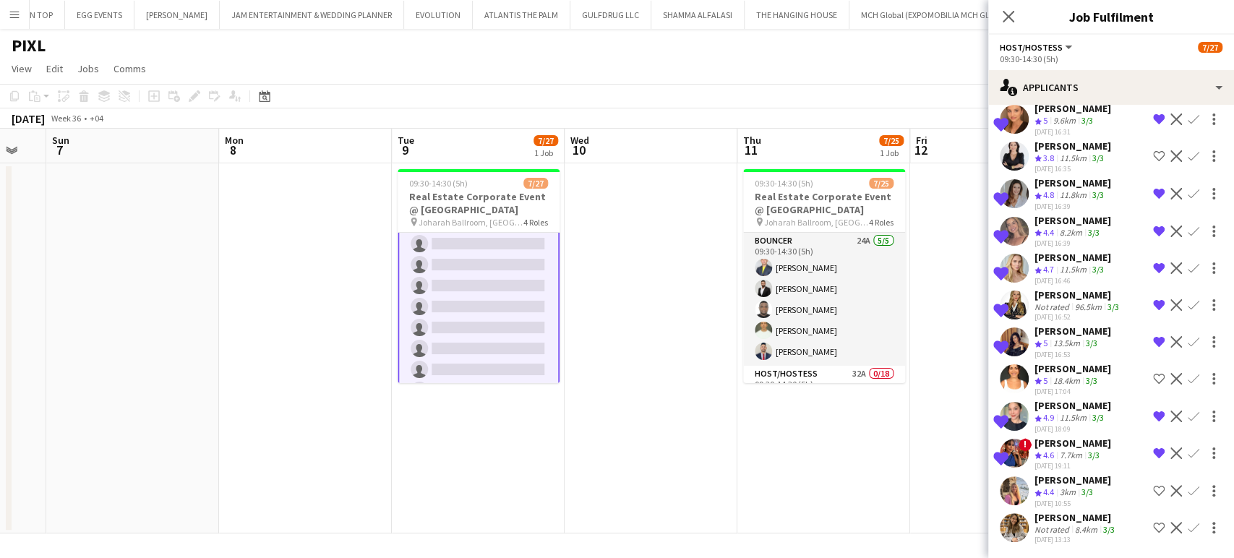
click at [1153, 485] on app-icon "Shortlist crew" at bounding box center [1159, 491] width 12 height 12
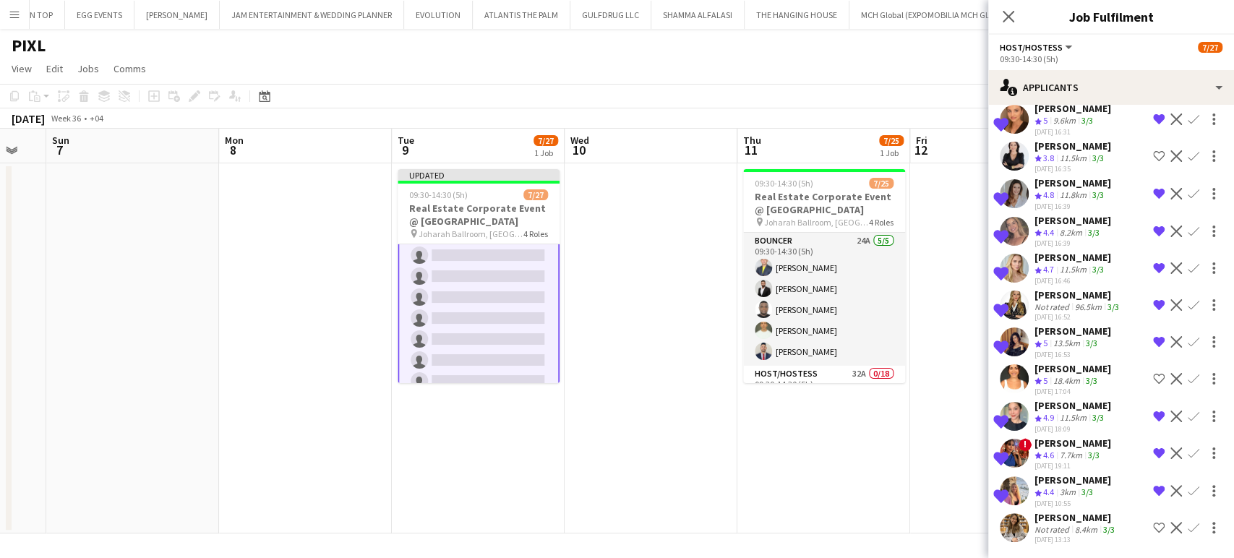
scroll to position [752, 0]
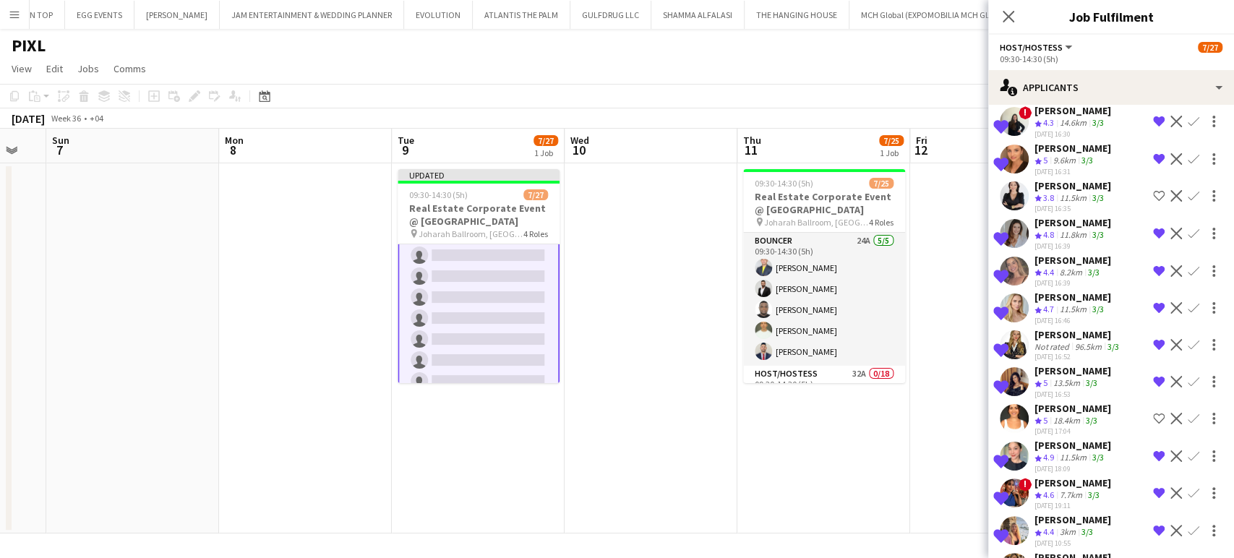
click at [1153, 557] on app-icon "Shortlist crew" at bounding box center [1159, 568] width 12 height 12
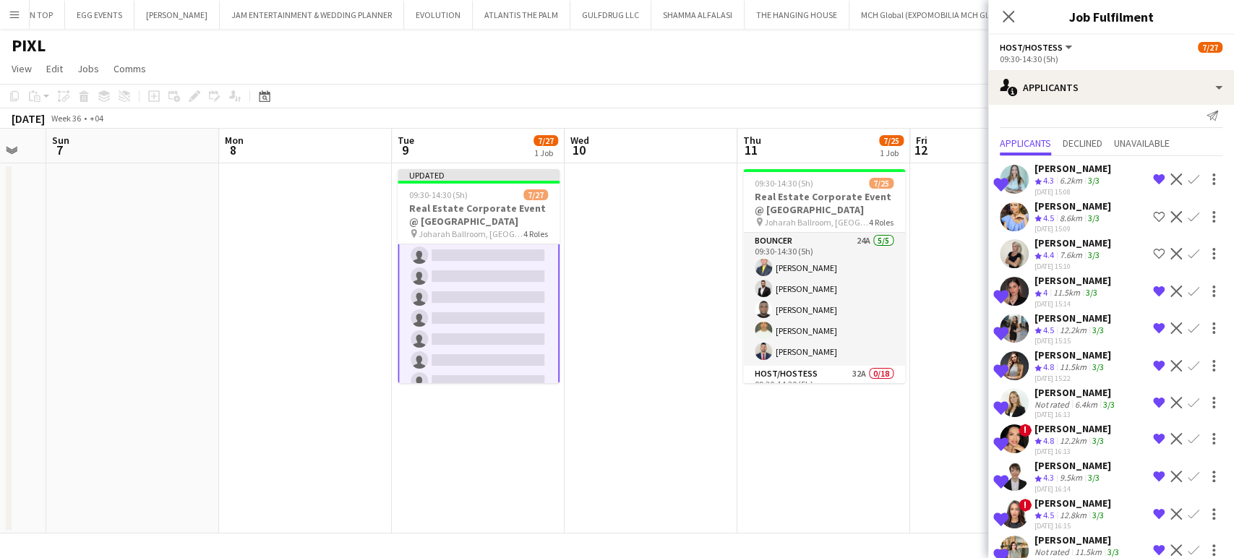
scroll to position [0, 0]
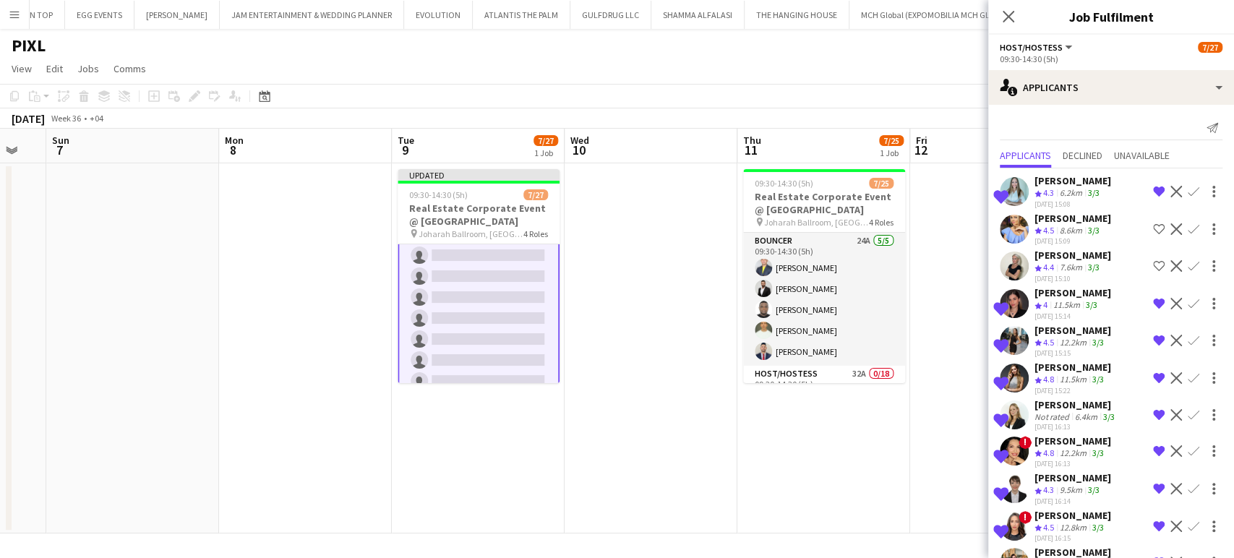
click at [1153, 260] on app-icon "Shortlist crew" at bounding box center [1159, 266] width 12 height 12
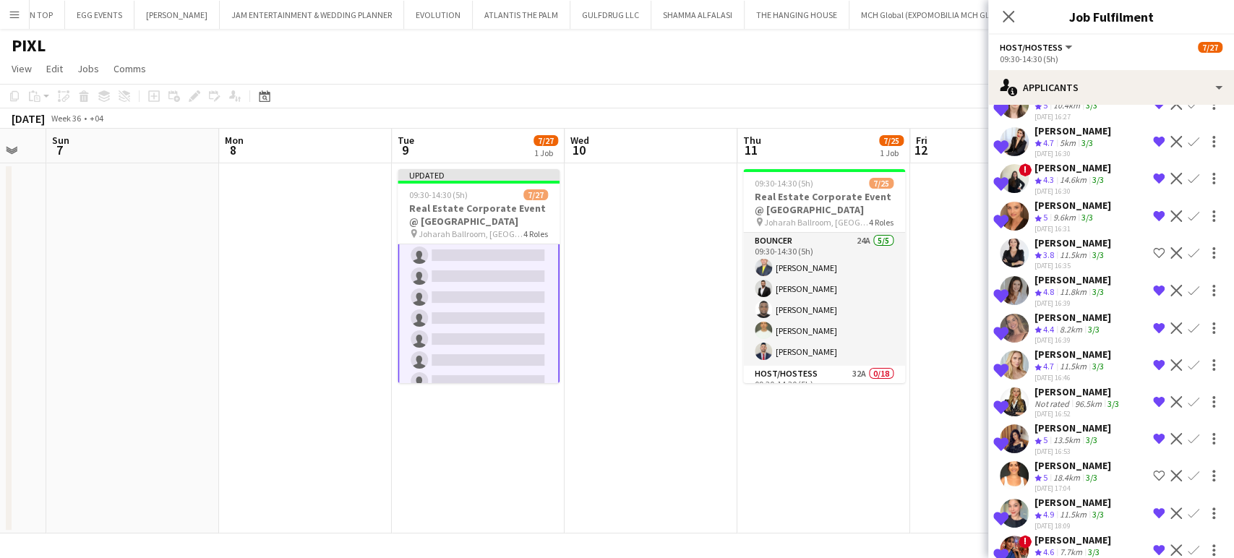
scroll to position [723, 0]
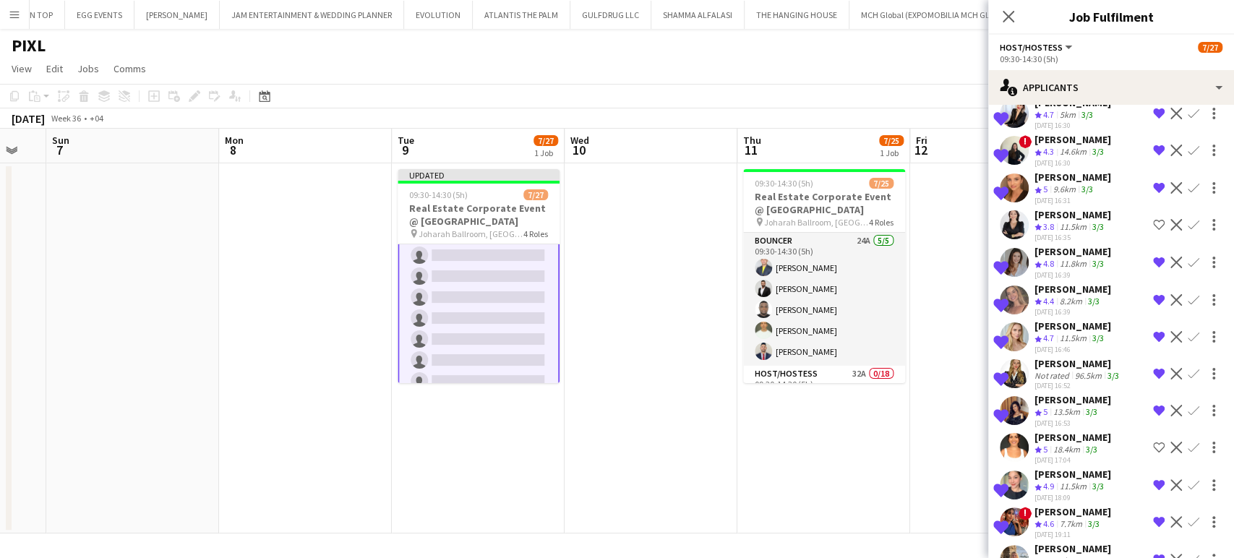
click at [1153, 219] on app-icon "Shortlist crew" at bounding box center [1159, 225] width 12 height 12
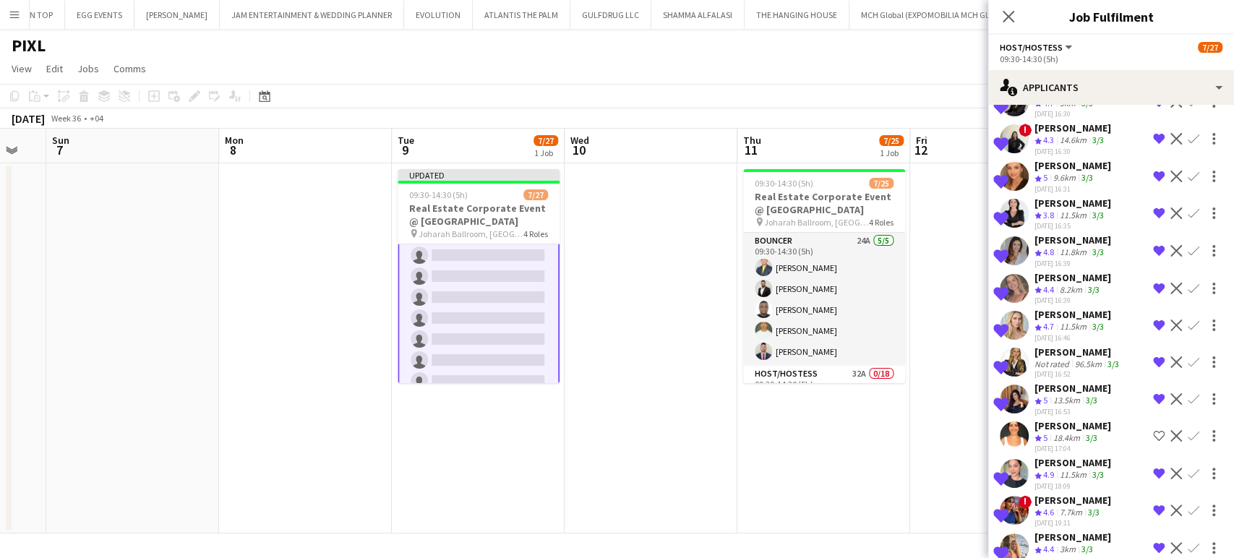
scroll to position [752, 0]
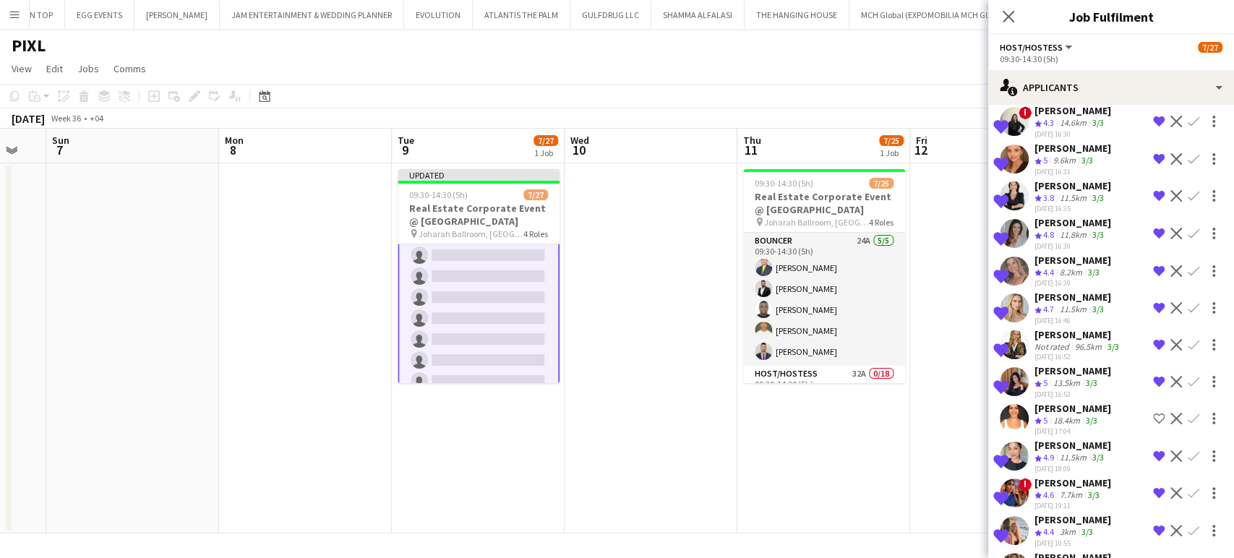
click at [1057, 402] on div "Lurdes De Medeiros" at bounding box center [1073, 408] width 77 height 13
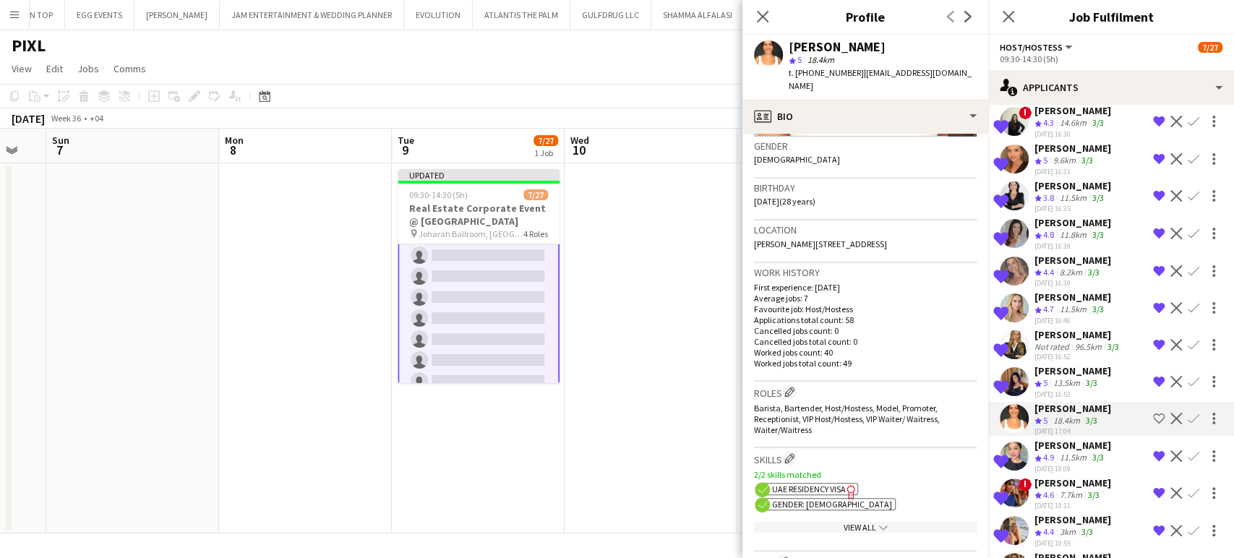
scroll to position [401, 0]
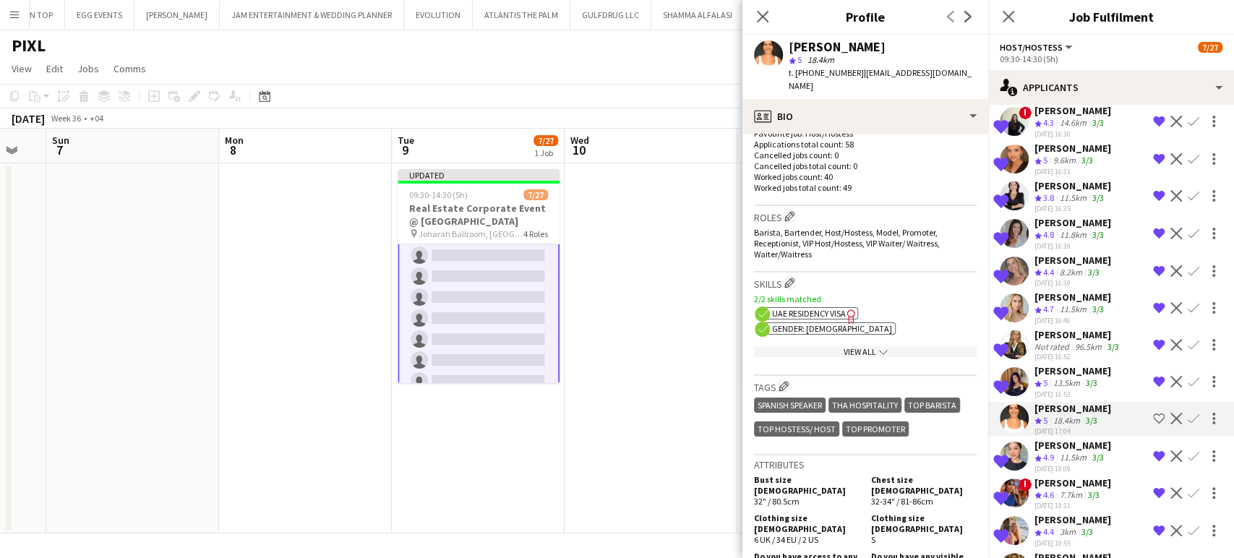
click at [667, 377] on app-date-cell at bounding box center [651, 348] width 173 height 370
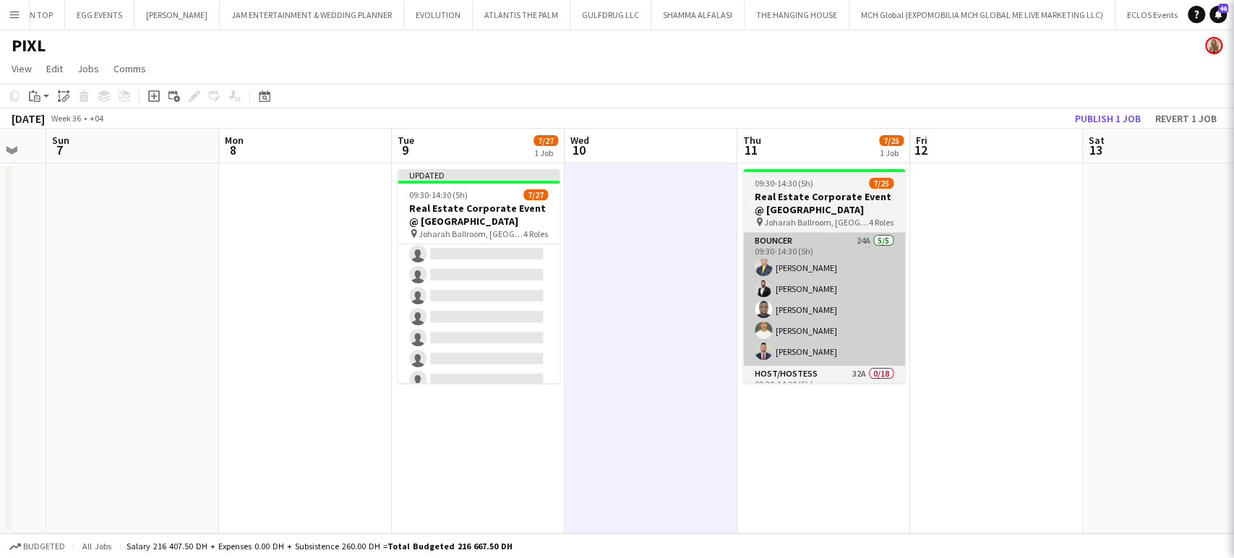
scroll to position [241, 0]
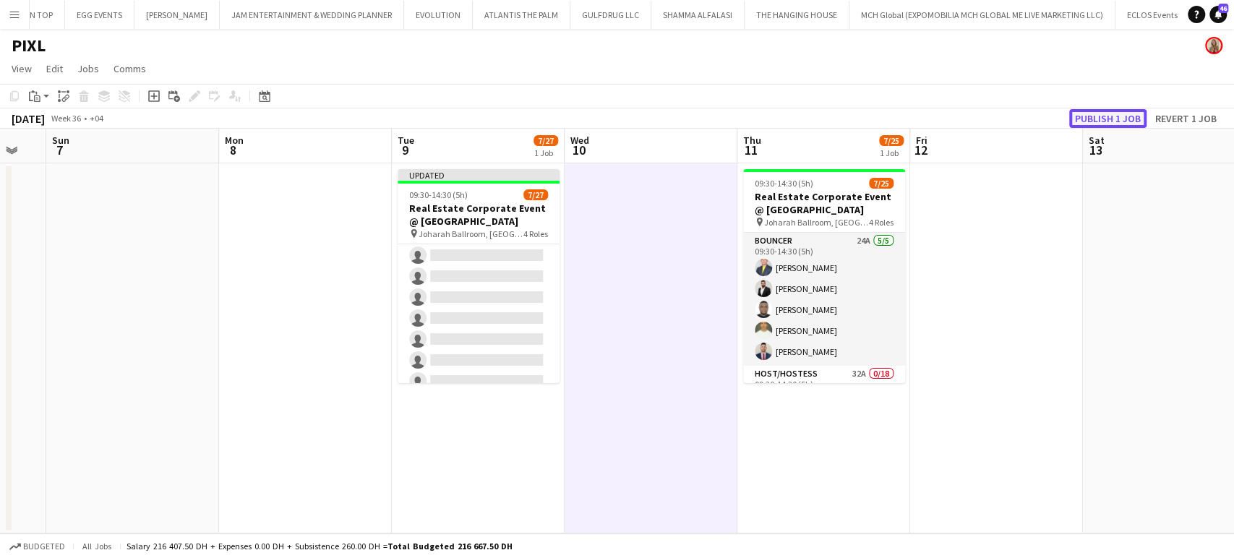
click at [1130, 115] on button "Publish 1 job" at bounding box center [1107, 118] width 77 height 19
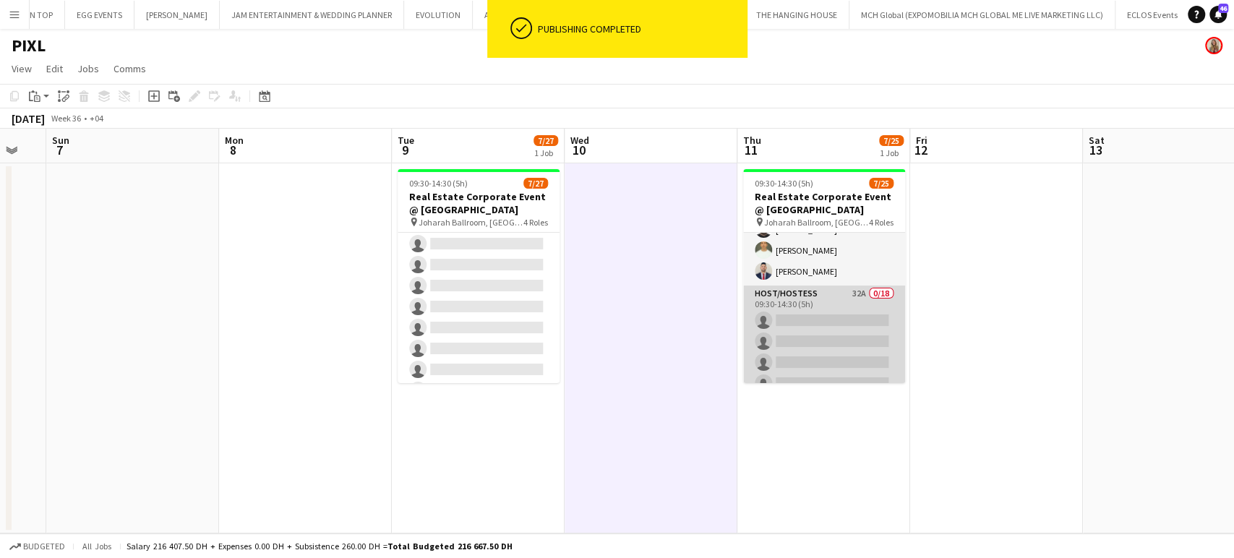
click at [830, 330] on app-card-role "Host/Hostess 32A 0/18 09:30-14:30 (5h) single-neutral-actions single-neutral-ac…" at bounding box center [824, 489] width 162 height 406
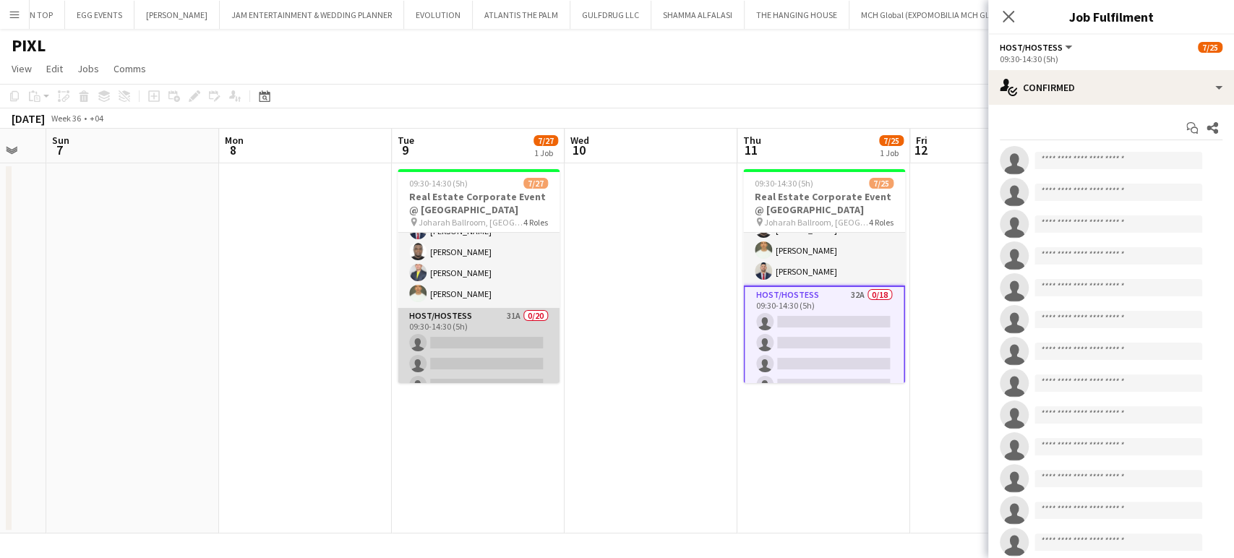
scroll to position [80, 0]
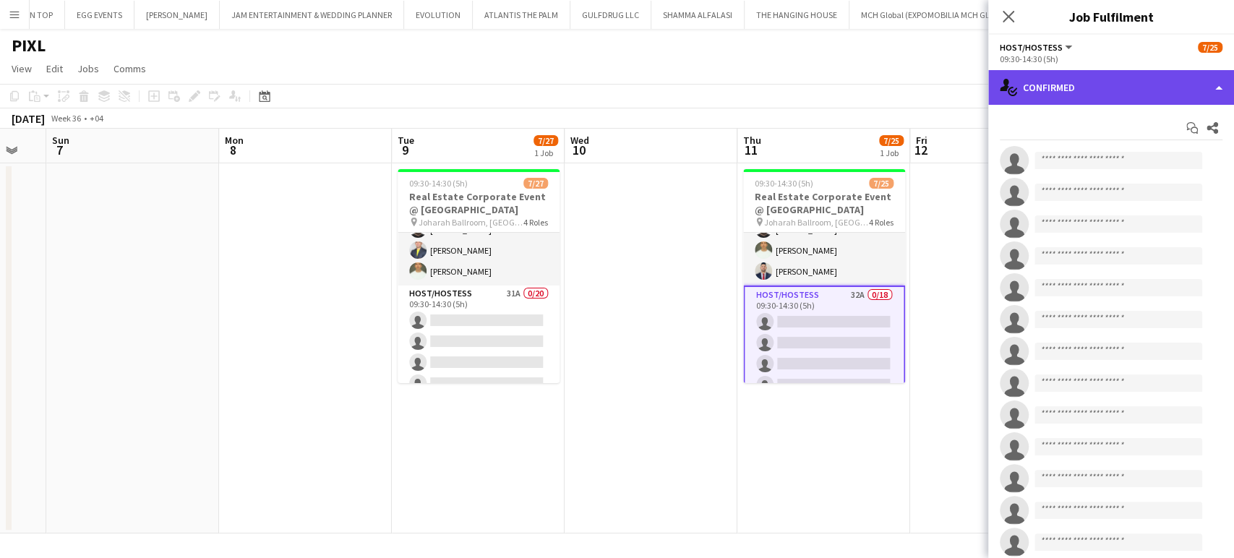
click at [1205, 85] on div "single-neutral-actions-check-2 Confirmed" at bounding box center [1111, 87] width 246 height 35
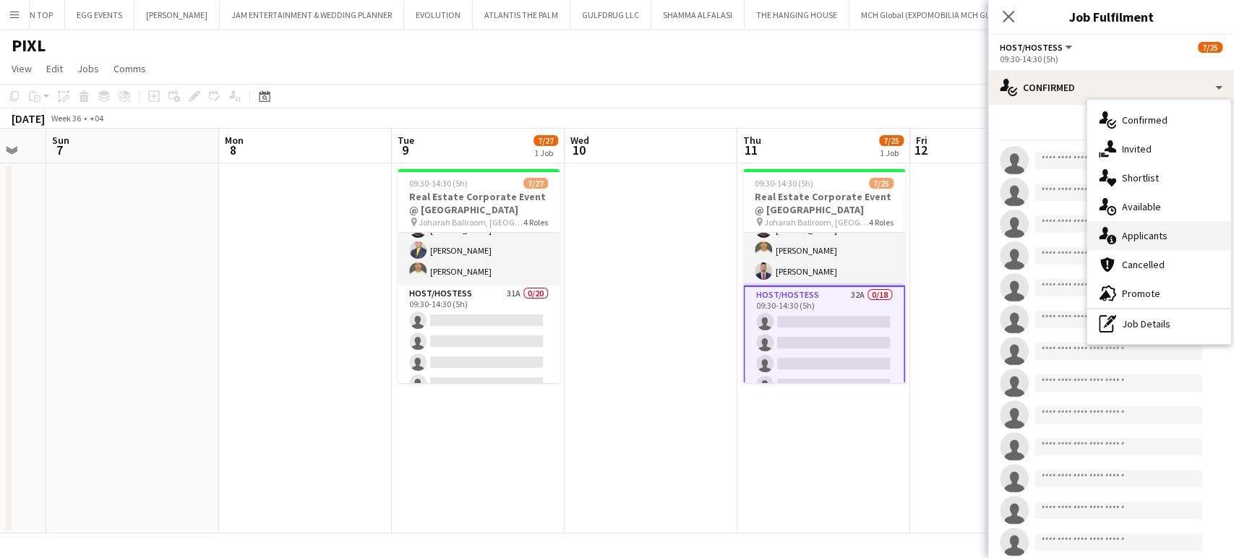
click at [1147, 234] on span "Applicants" at bounding box center [1145, 235] width 46 height 13
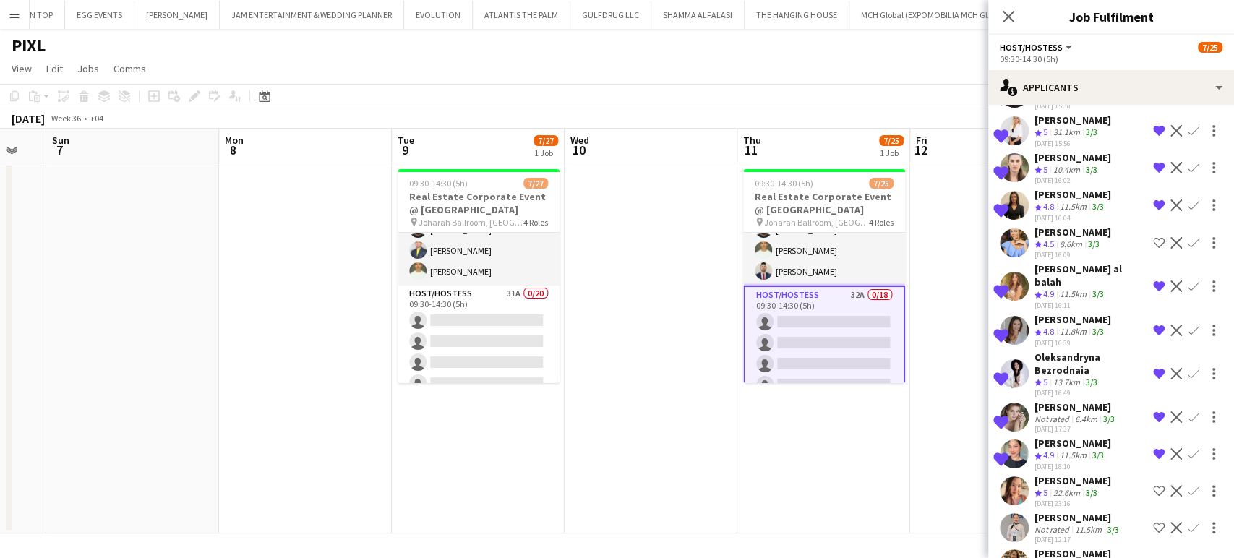
scroll to position [815, 0]
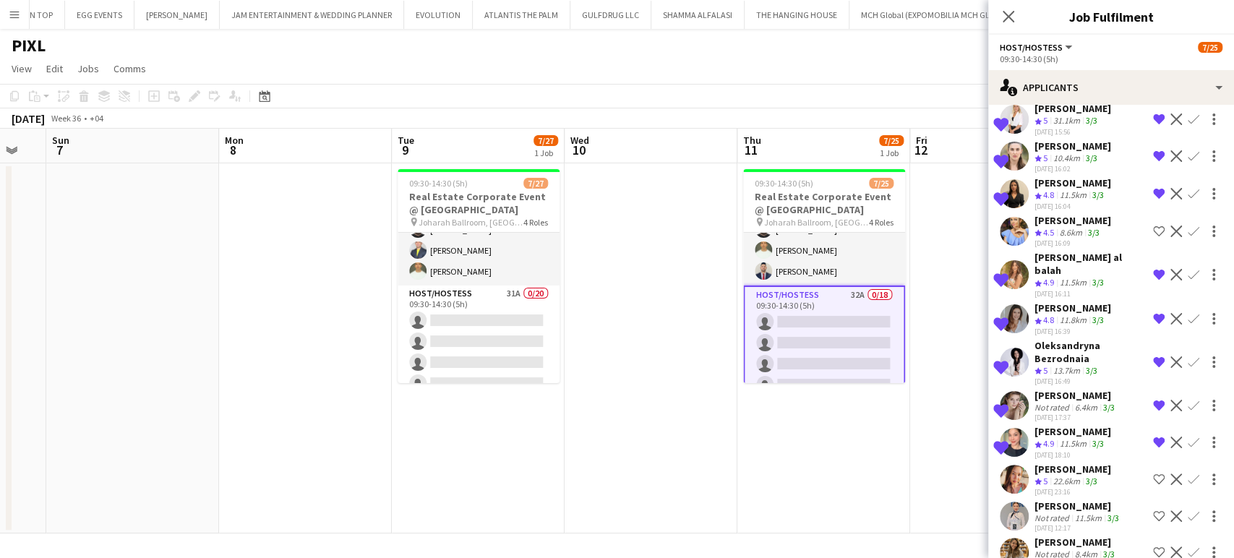
click at [1067, 513] on div "Not rated" at bounding box center [1054, 518] width 38 height 11
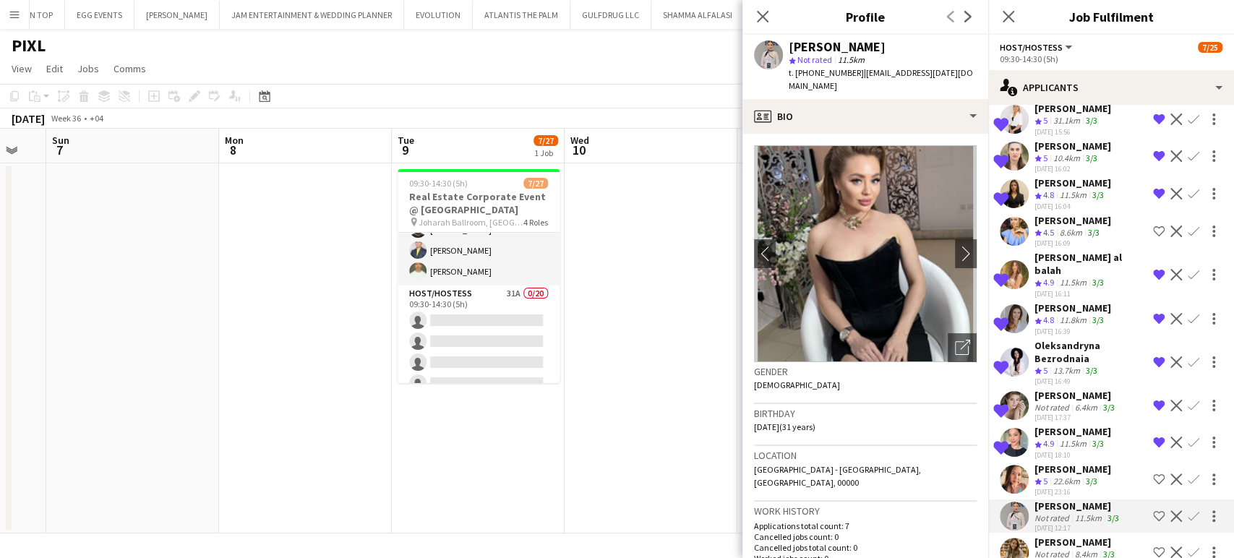
click at [1153, 510] on app-icon "Shortlist crew" at bounding box center [1159, 516] width 12 height 12
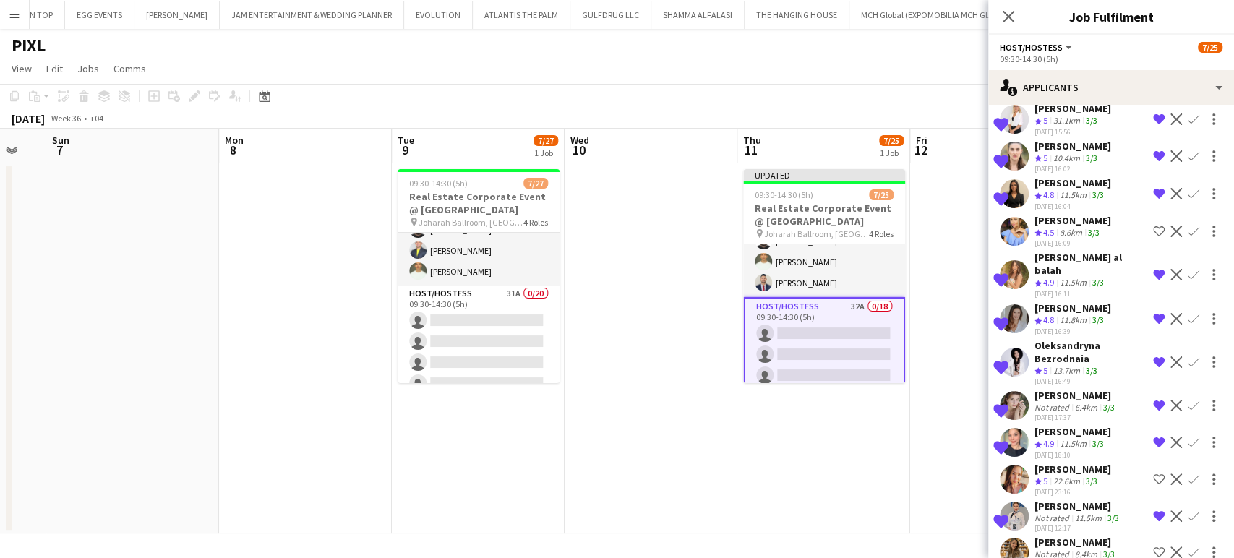
click at [1153, 547] on app-icon "Shortlist crew" at bounding box center [1159, 553] width 12 height 12
click at [941, 439] on app-date-cell at bounding box center [996, 348] width 173 height 370
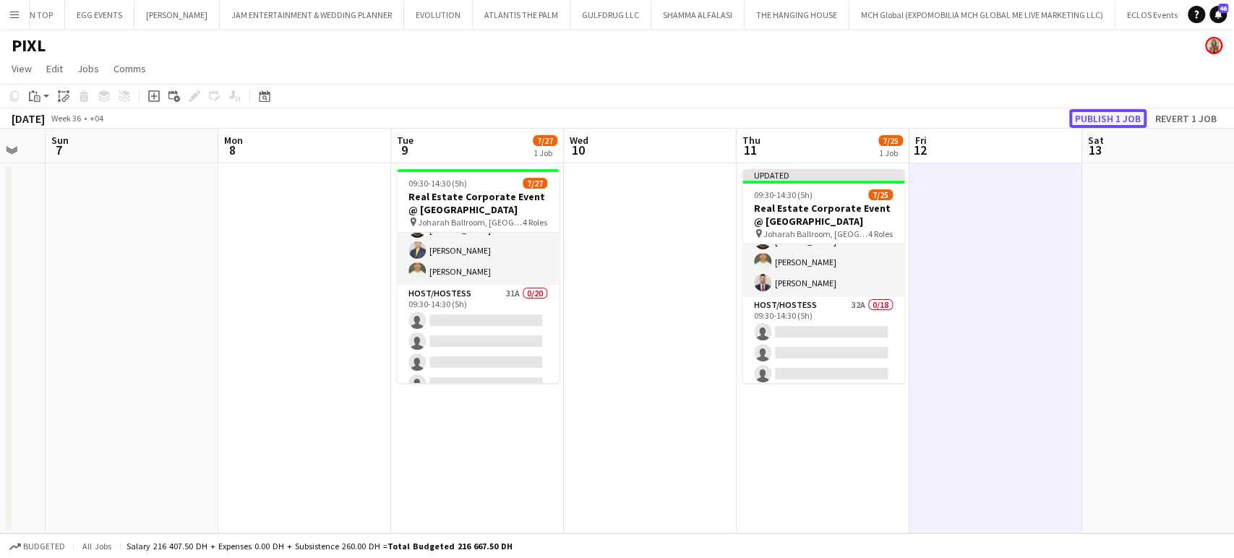
click at [1103, 121] on button "Publish 1 job" at bounding box center [1107, 118] width 77 height 19
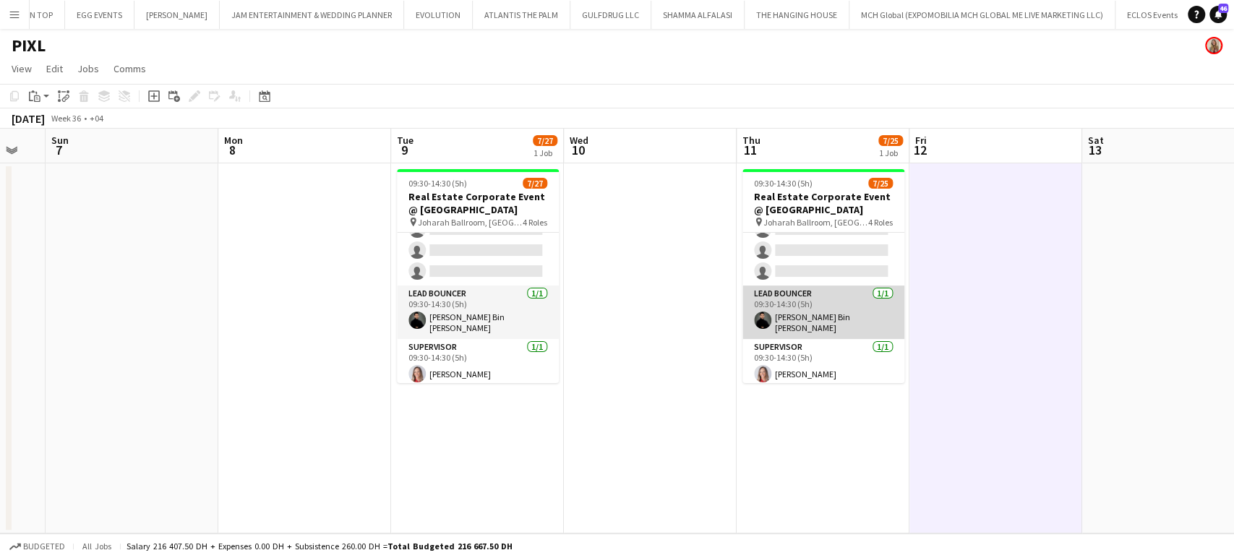
scroll to position [85, 0]
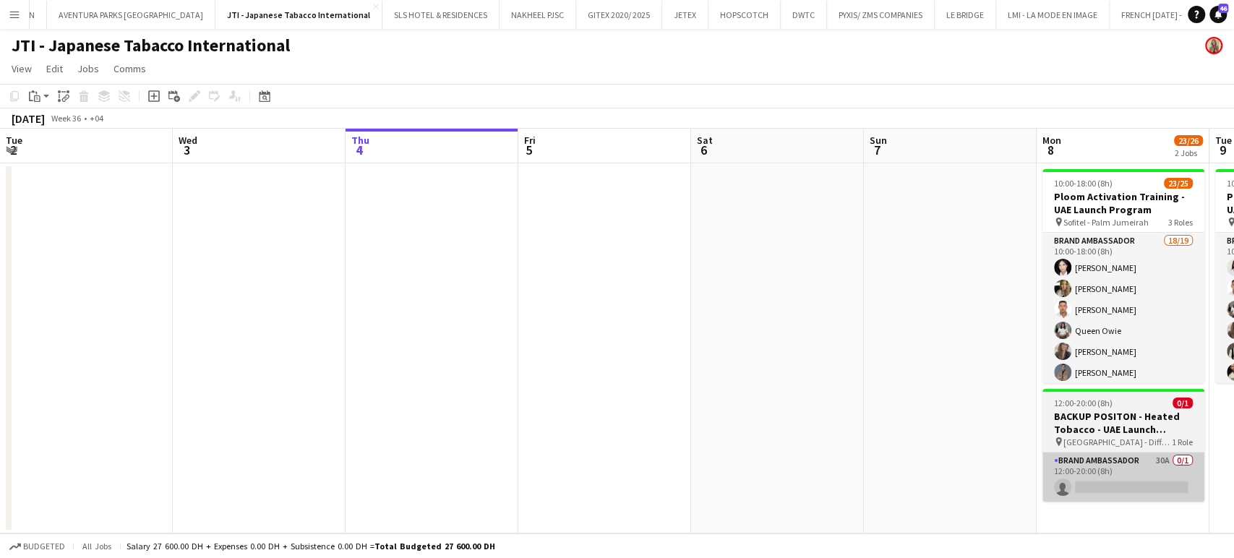
scroll to position [0, 607]
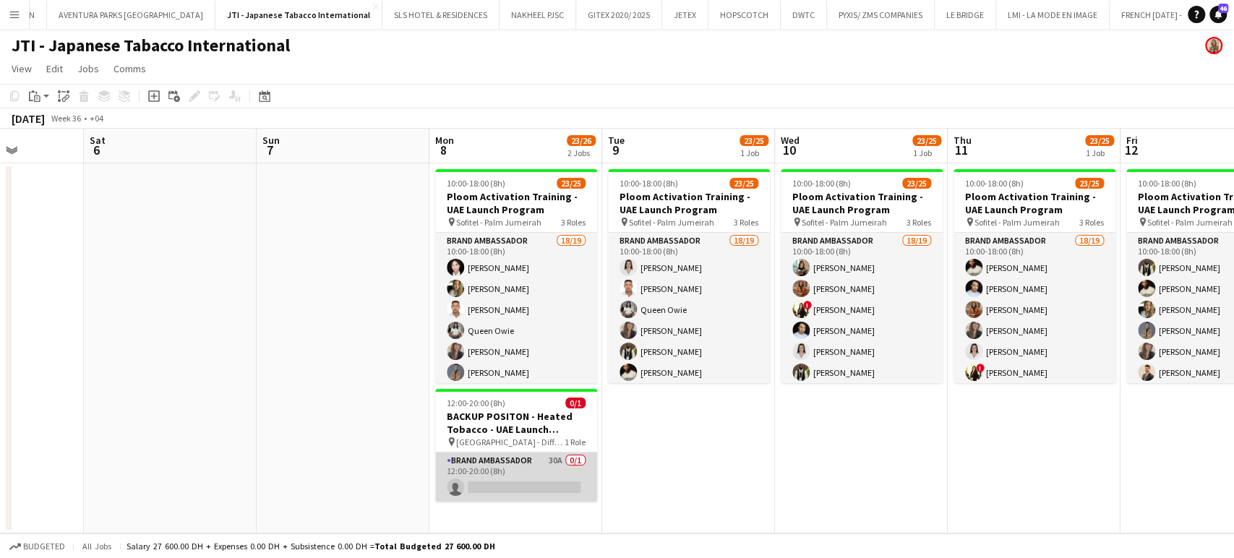
click at [532, 467] on app-card-role "Brand Ambassador 30A 0/1 12:00-20:00 (8h) single-neutral-actions" at bounding box center [516, 477] width 162 height 49
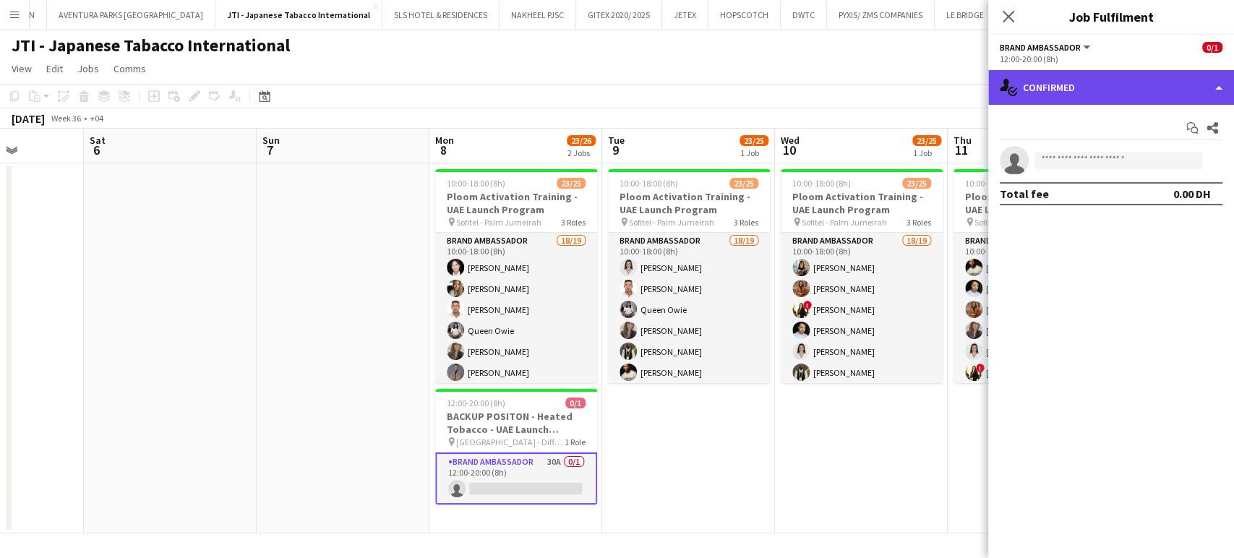
drag, startPoint x: 1194, startPoint y: 82, endPoint x: 1206, endPoint y: 85, distance: 12.6
click at [1196, 82] on div "single-neutral-actions-check-2 Confirmed" at bounding box center [1111, 87] width 246 height 35
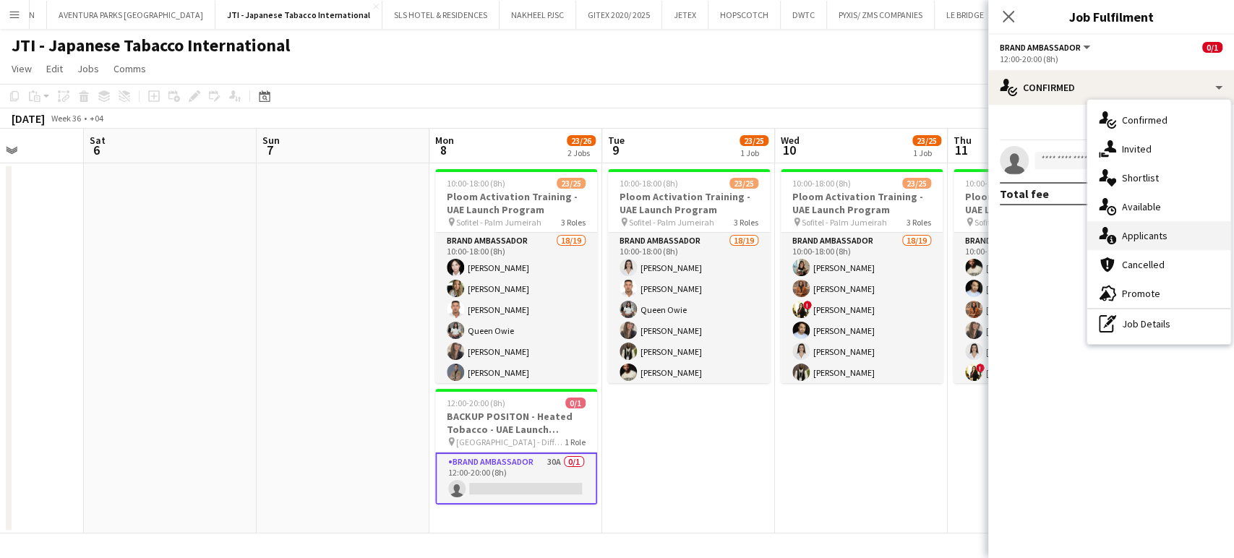
click at [1163, 236] on span "Applicants" at bounding box center [1145, 235] width 46 height 13
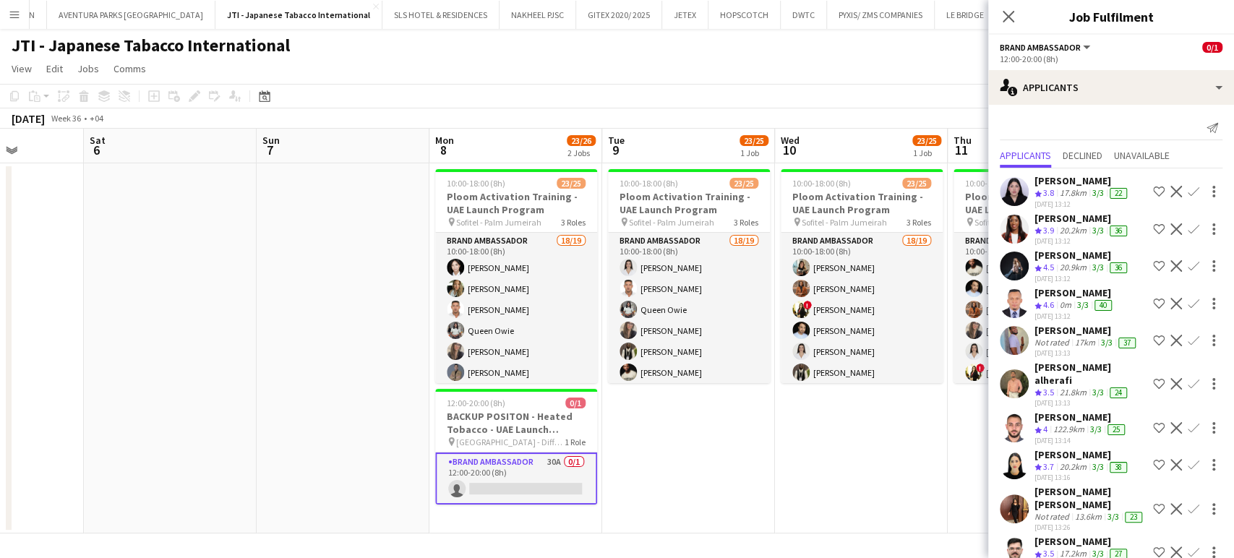
drag, startPoint x: 366, startPoint y: 207, endPoint x: 1170, endPoint y: 0, distance: 830.2
click at [366, 207] on app-date-cell at bounding box center [343, 348] width 173 height 370
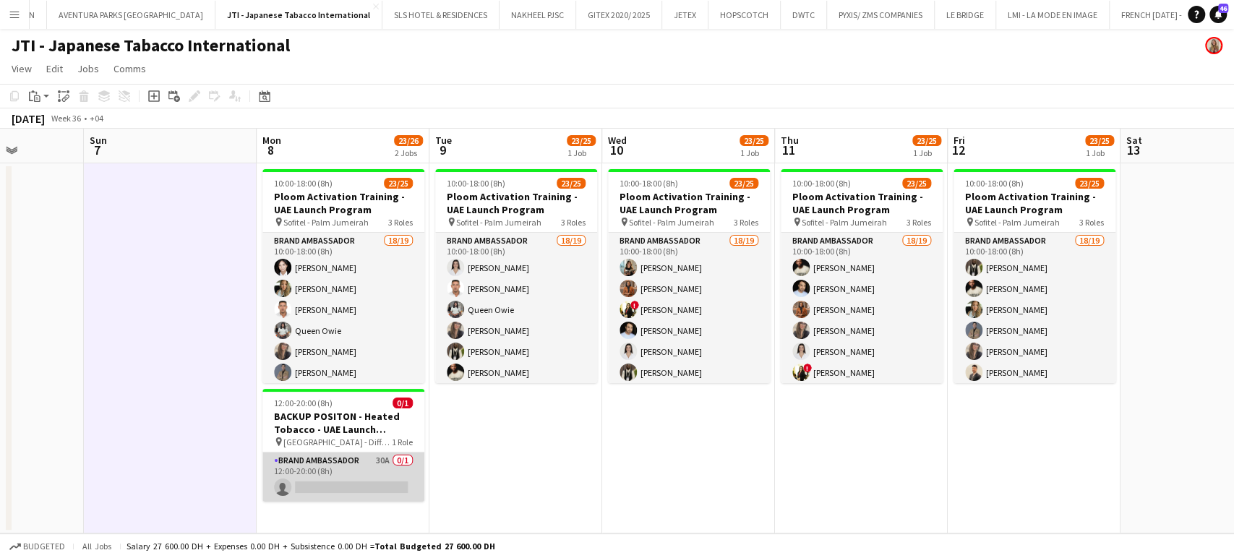
click at [323, 463] on app-card-role "Brand Ambassador 30A 0/1 12:00-20:00 (8h) single-neutral-actions" at bounding box center [343, 477] width 162 height 49
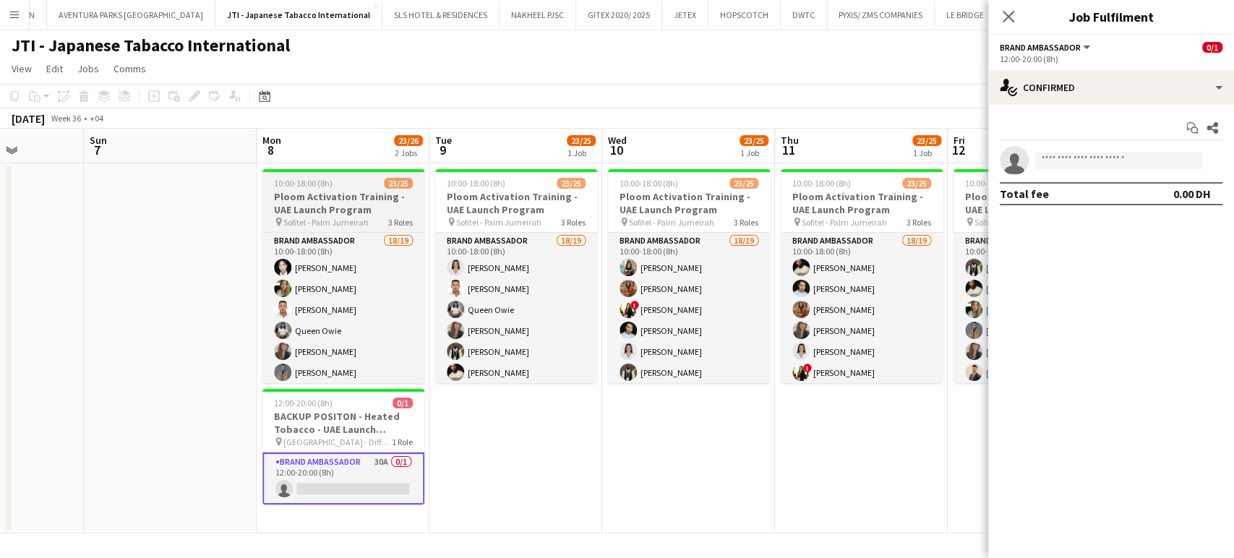
click at [378, 195] on h3 "Ploom Activation Training - UAE Launch Program" at bounding box center [343, 203] width 162 height 26
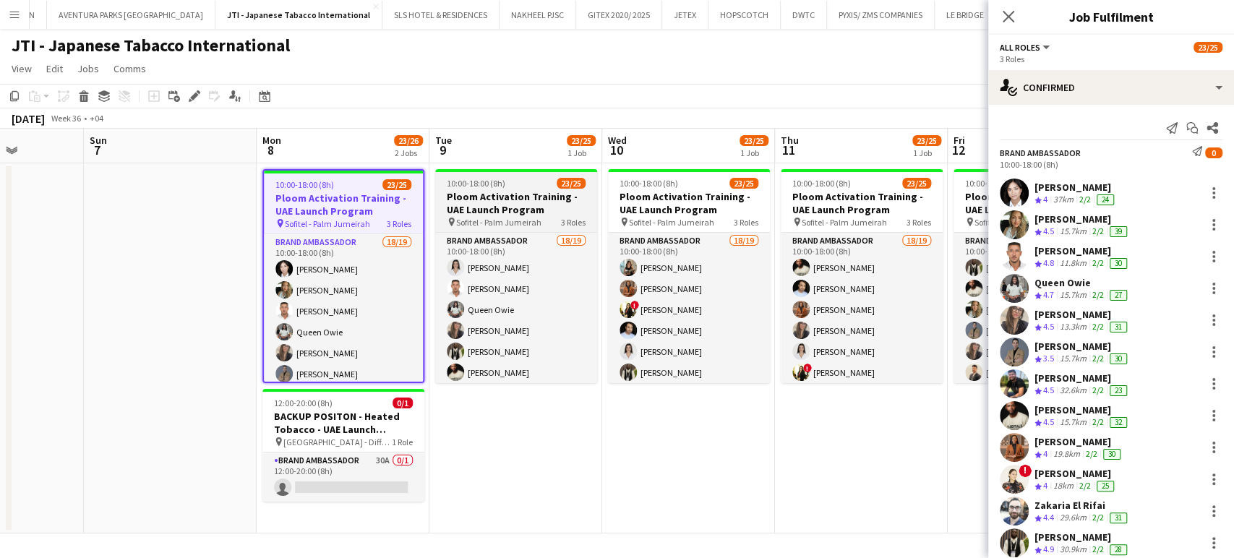
click at [481, 196] on h3 "Ploom Activation Training - UAE Launch Program" at bounding box center [516, 203] width 162 height 26
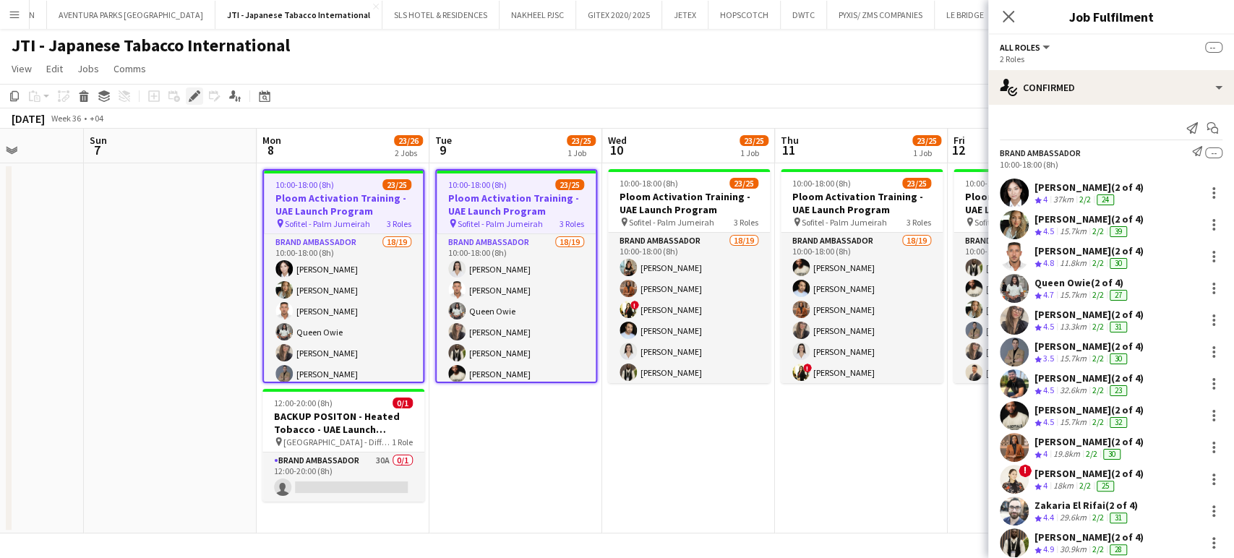
click at [192, 98] on icon at bounding box center [194, 97] width 8 height 8
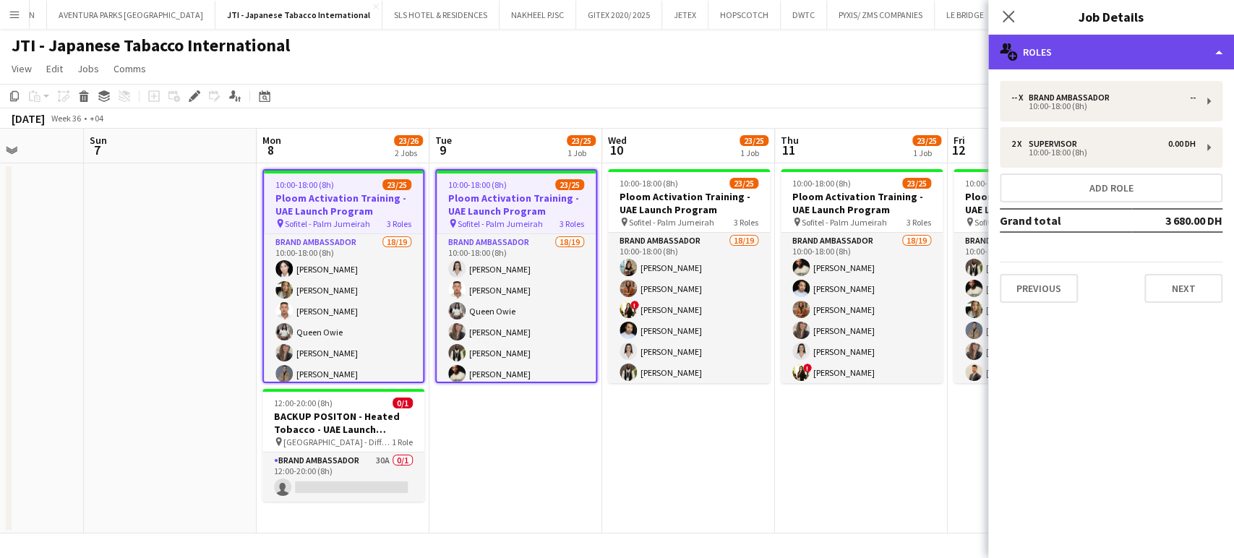
click at [1203, 49] on div "multiple-users-add Roles" at bounding box center [1111, 52] width 246 height 35
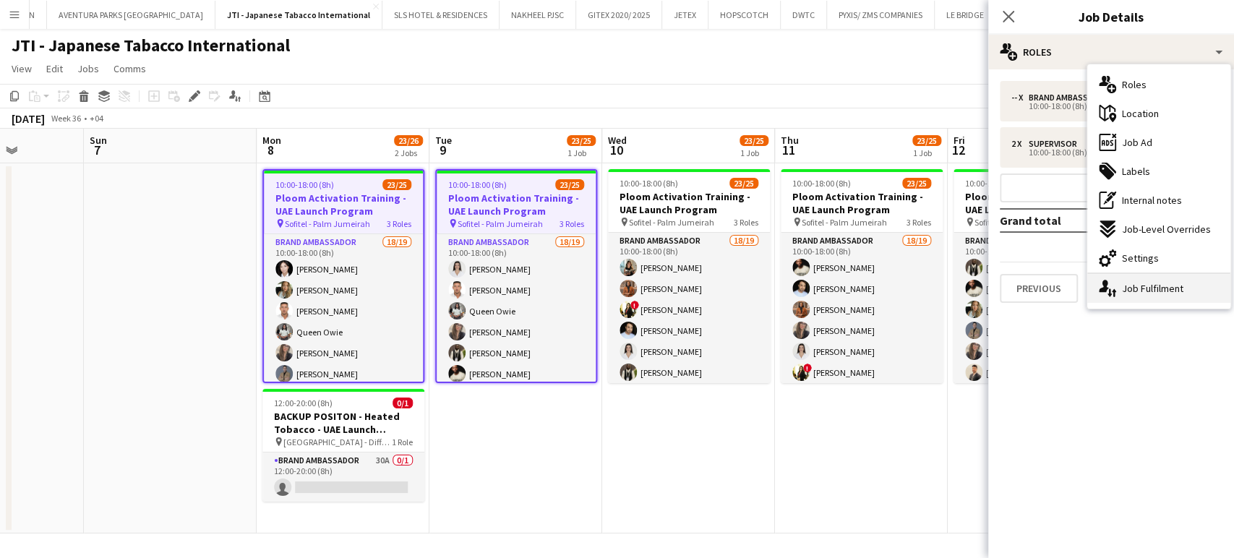
click at [1147, 291] on div "single-neutral-actions-up-down Job Fulfilment" at bounding box center [1158, 288] width 143 height 29
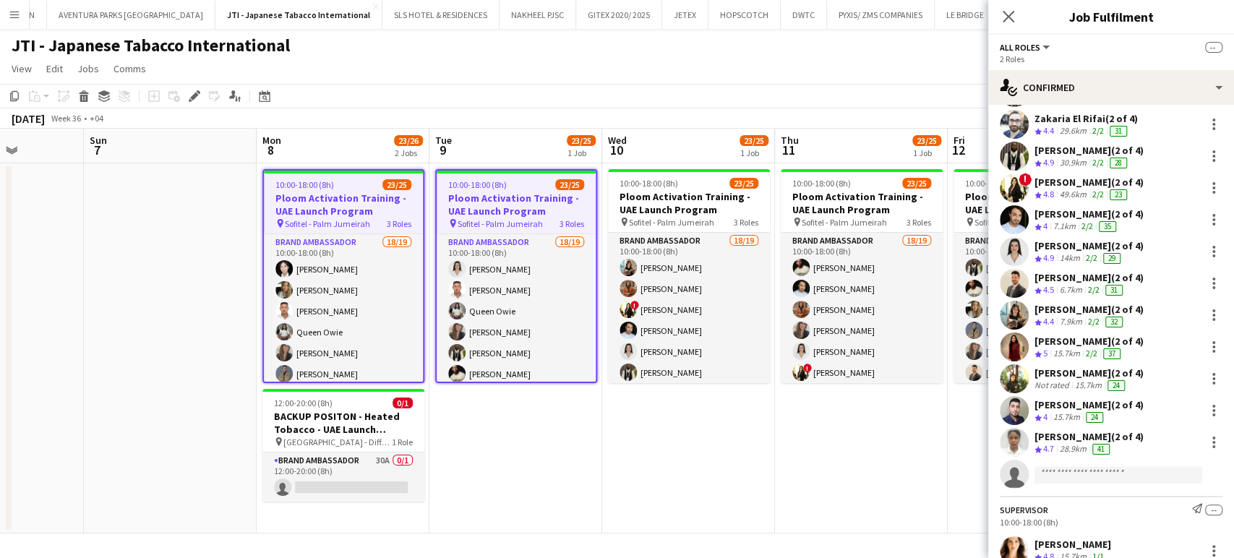
scroll to position [468, 0]
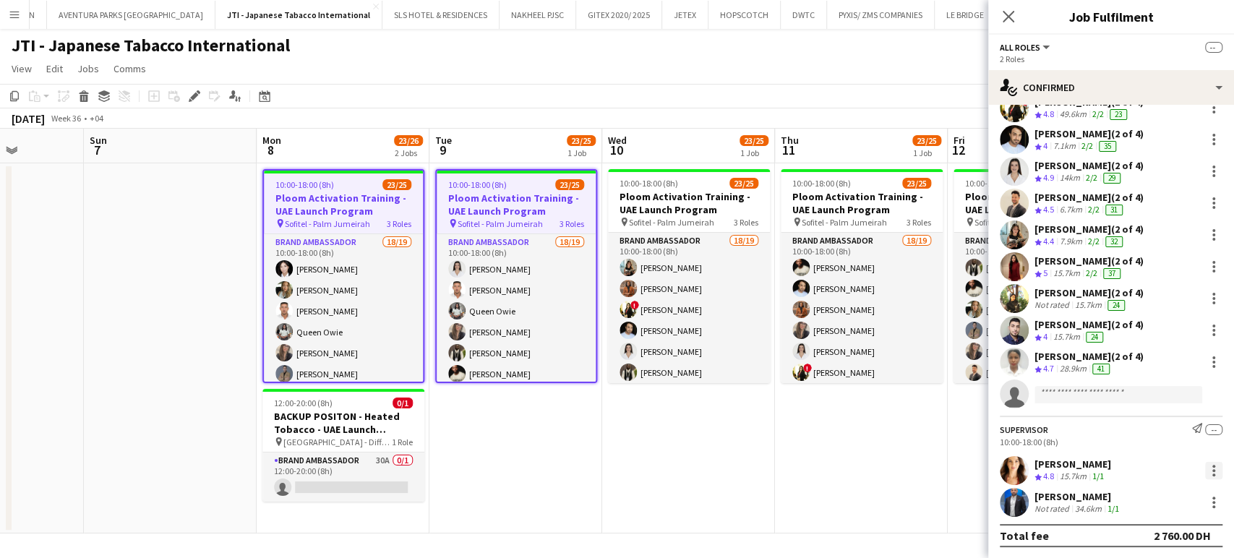
click at [1205, 466] on div at bounding box center [1213, 470] width 17 height 17
click at [753, 447] on div at bounding box center [617, 279] width 1234 height 558
click at [861, 468] on app-date-cell "10:00-18:00 (8h) 23/25 Ploom Activation Training - UAE Launch Program pin Sofit…" at bounding box center [861, 348] width 173 height 370
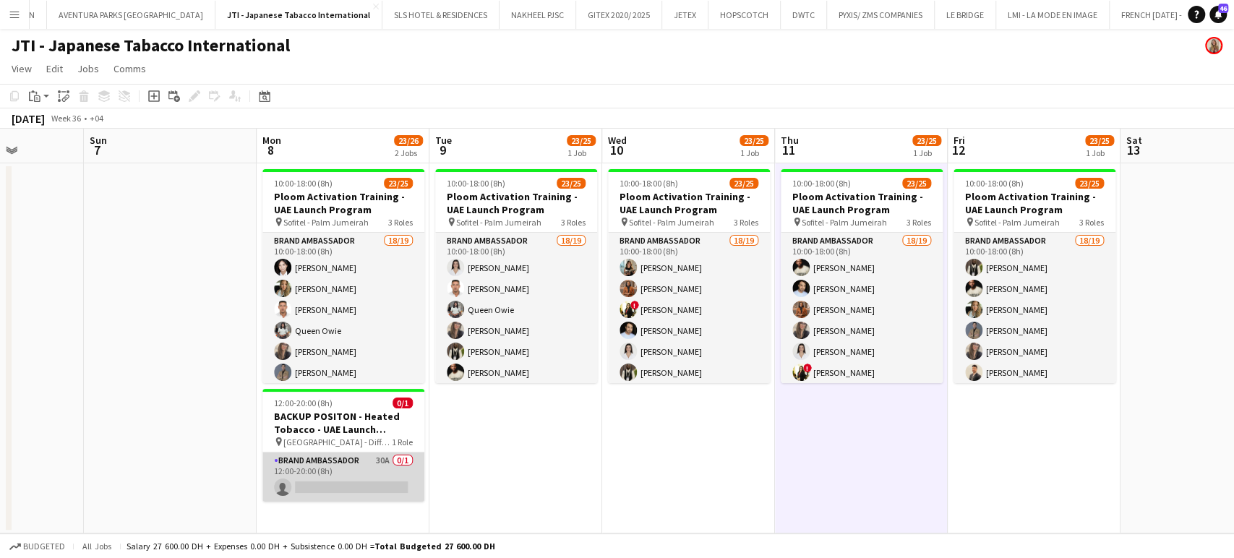
click at [364, 469] on app-card-role "Brand Ambassador 30A 0/1 12:00-20:00 (8h) single-neutral-actions" at bounding box center [343, 477] width 162 height 49
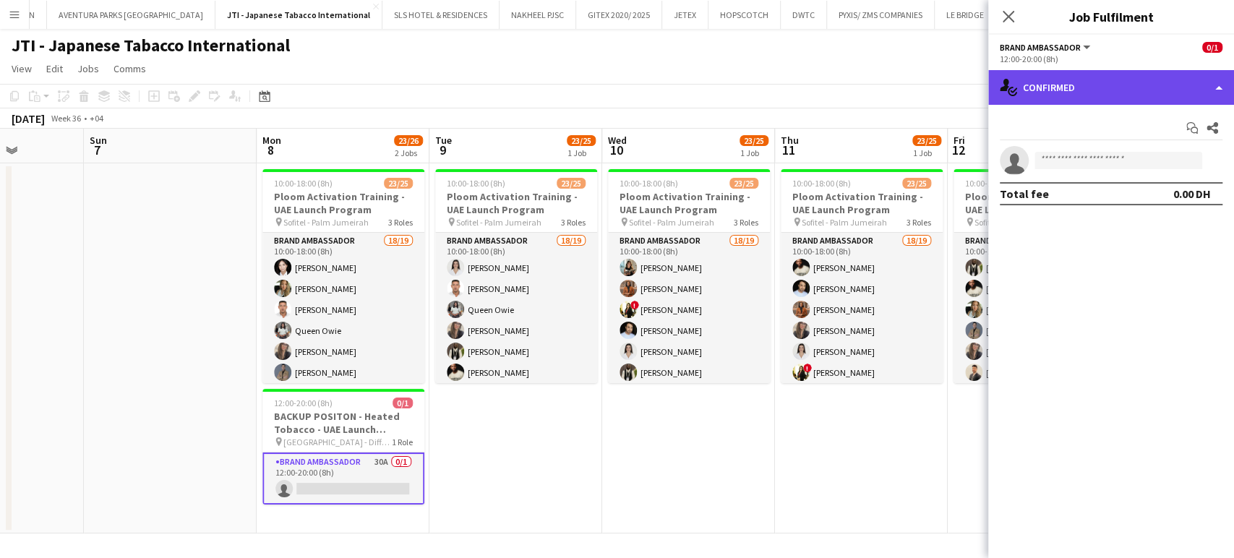
drag, startPoint x: 1196, startPoint y: 91, endPoint x: 1222, endPoint y: 78, distance: 29.1
click at [1197, 90] on div "single-neutral-actions-check-2 Confirmed" at bounding box center [1111, 87] width 246 height 35
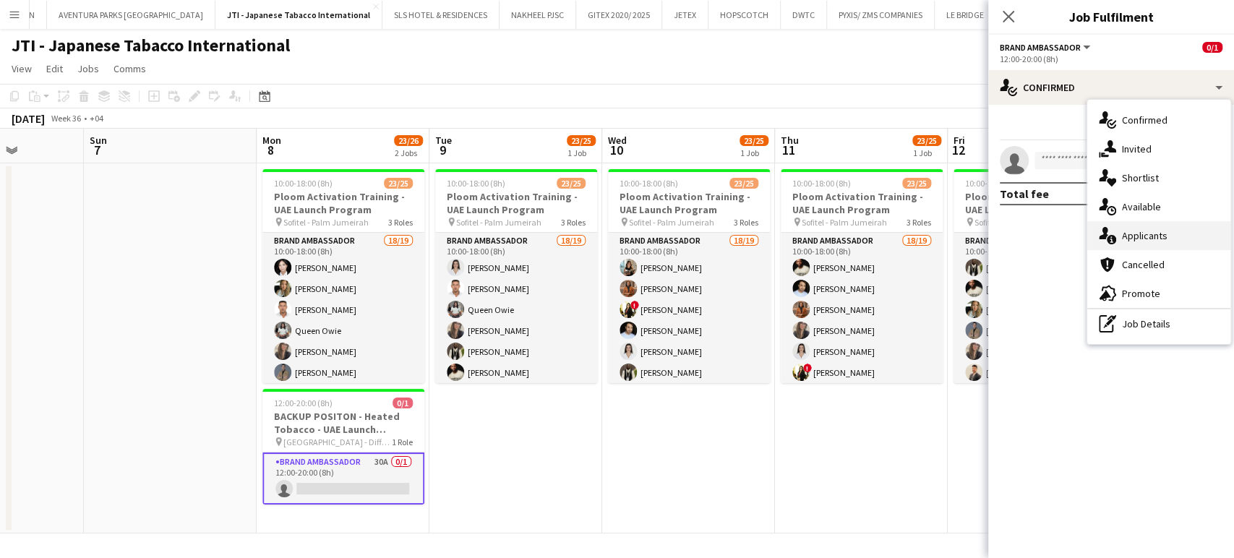
click at [1150, 241] on span "Applicants" at bounding box center [1145, 235] width 46 height 13
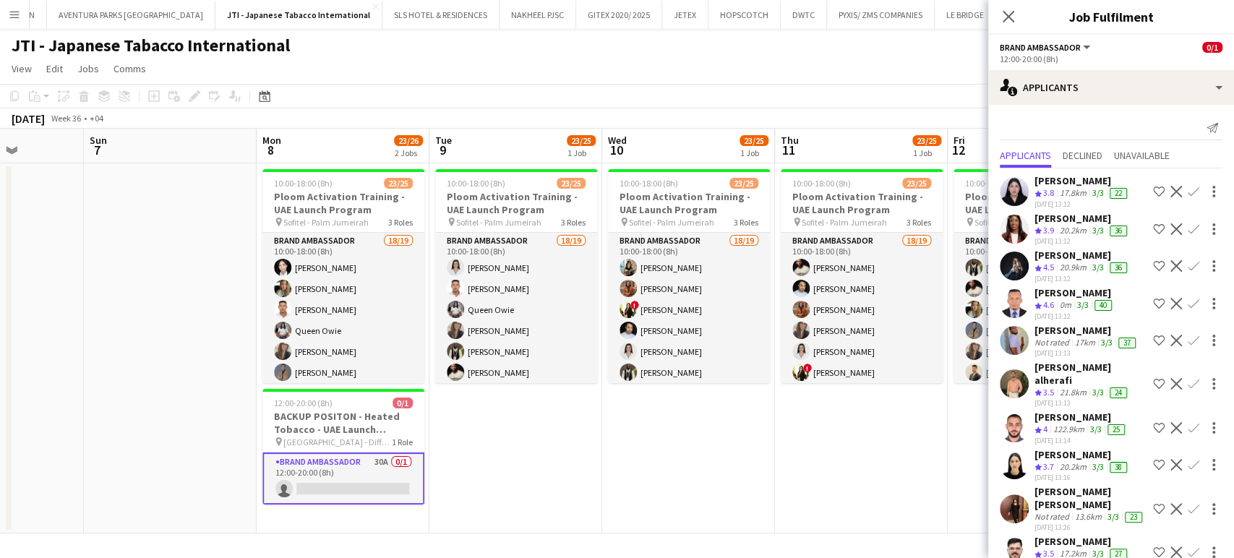
click at [1171, 227] on app-icon "Decline" at bounding box center [1177, 229] width 12 height 12
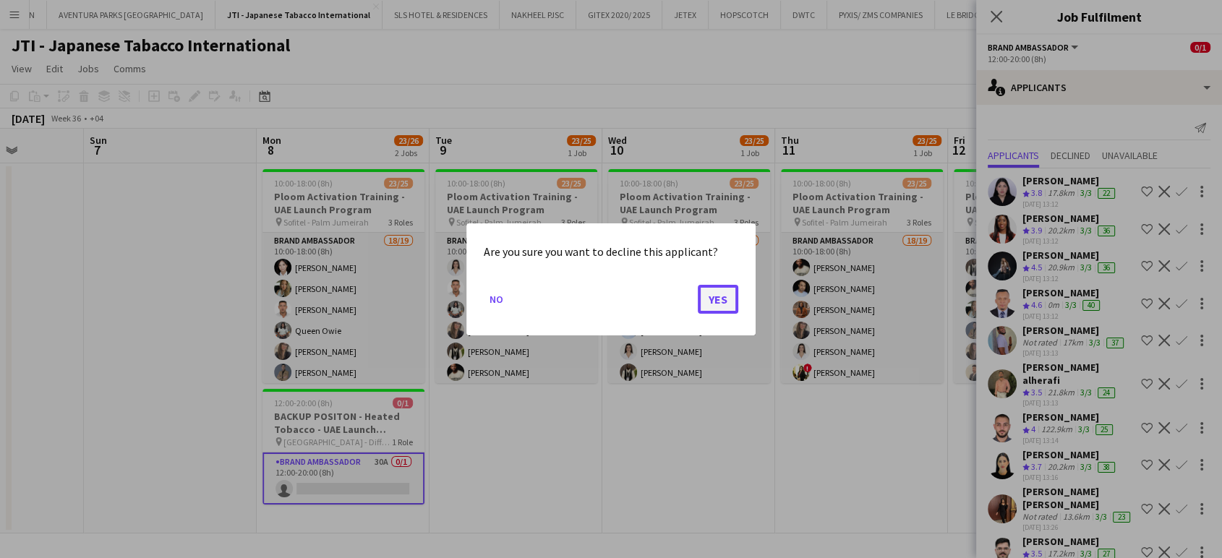
click at [706, 304] on button "Yes" at bounding box center [718, 298] width 40 height 29
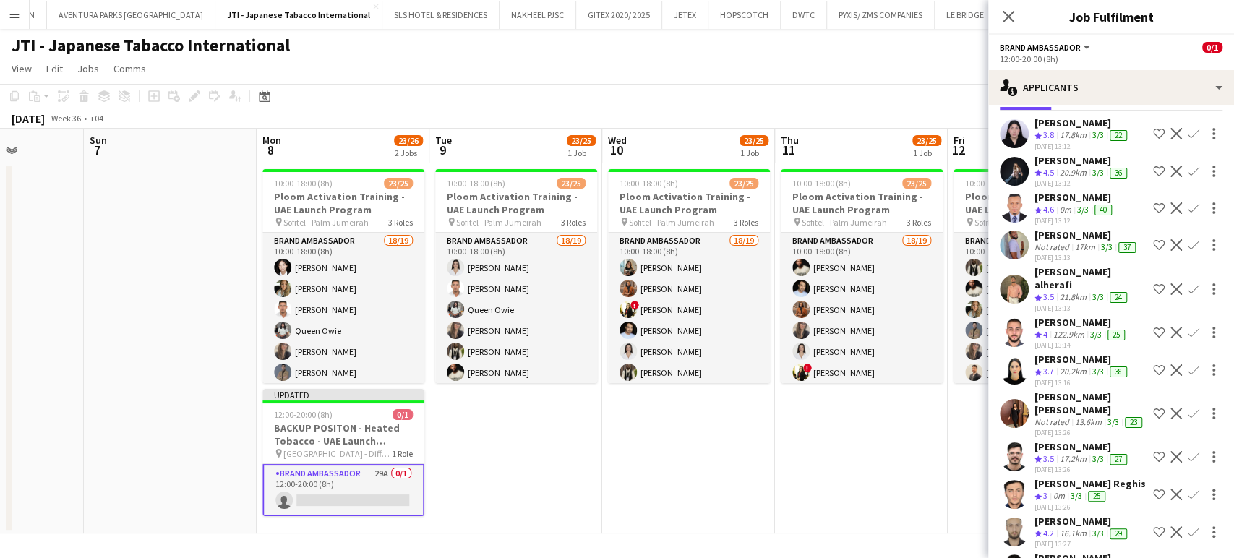
scroll to position [80, 0]
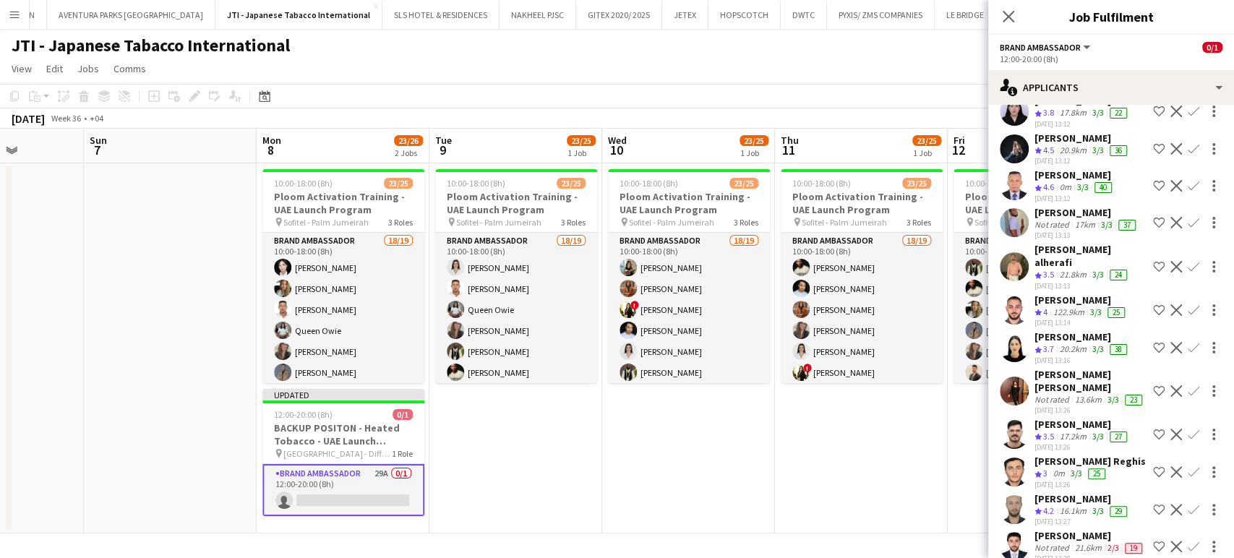
click at [1074, 231] on div "17km" at bounding box center [1085, 225] width 26 height 12
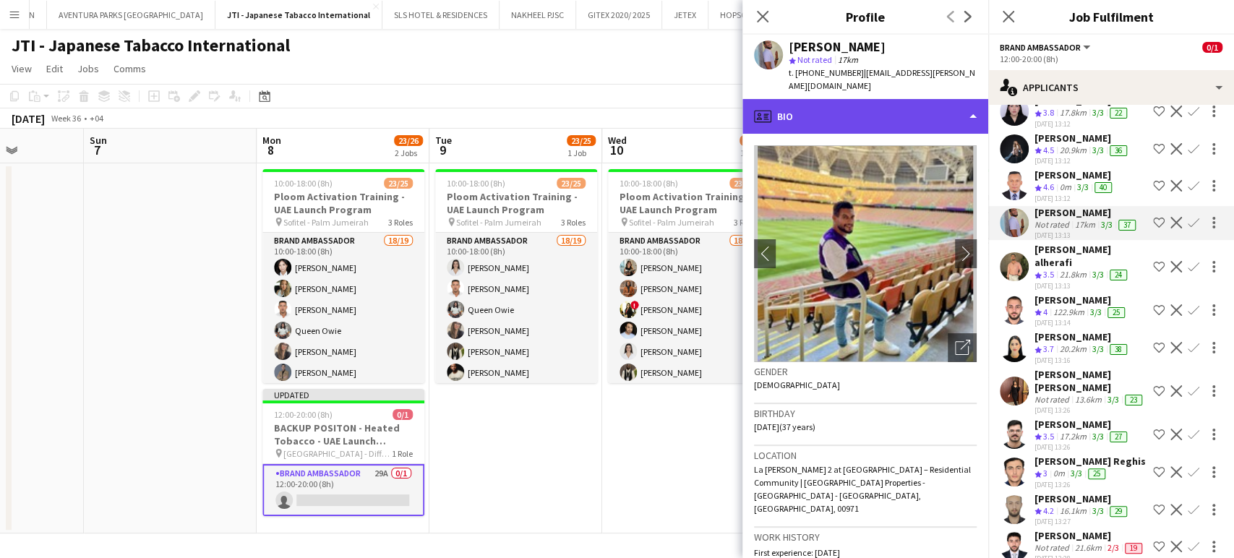
click at [935, 105] on div "profile Bio" at bounding box center [866, 116] width 246 height 35
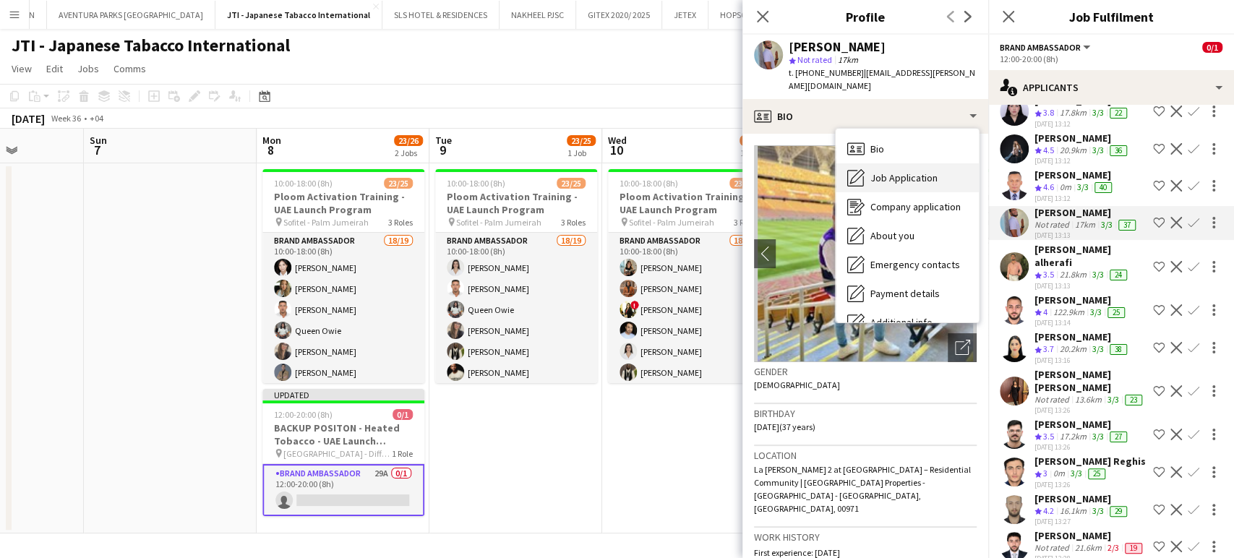
click at [910, 171] on span "Job Application" at bounding box center [904, 177] width 67 height 13
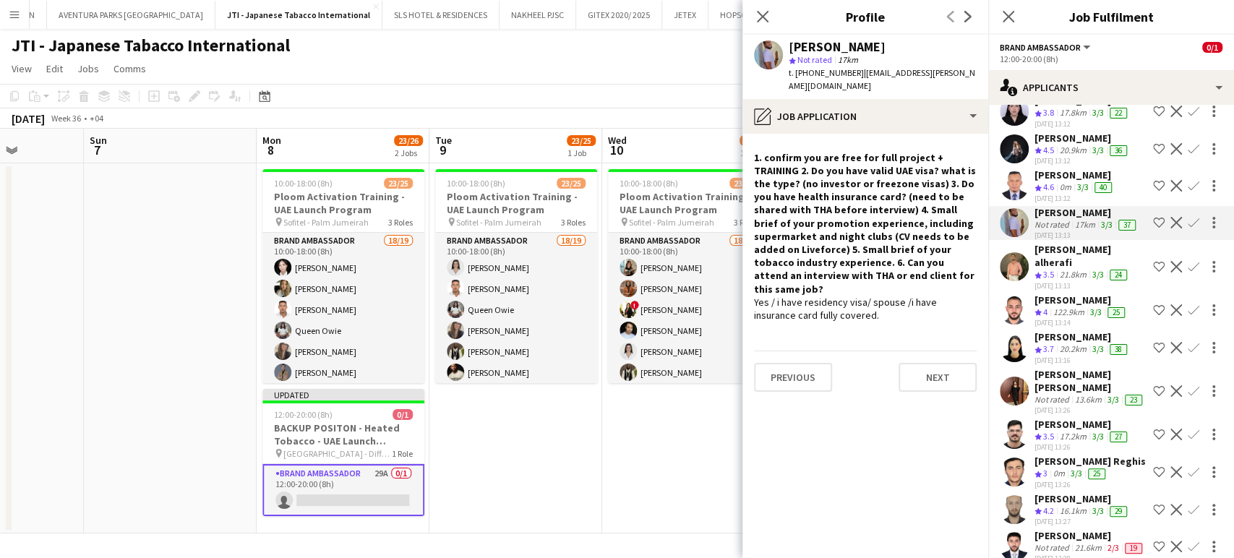
click at [1153, 228] on app-icon "Shortlist crew" at bounding box center [1159, 223] width 12 height 12
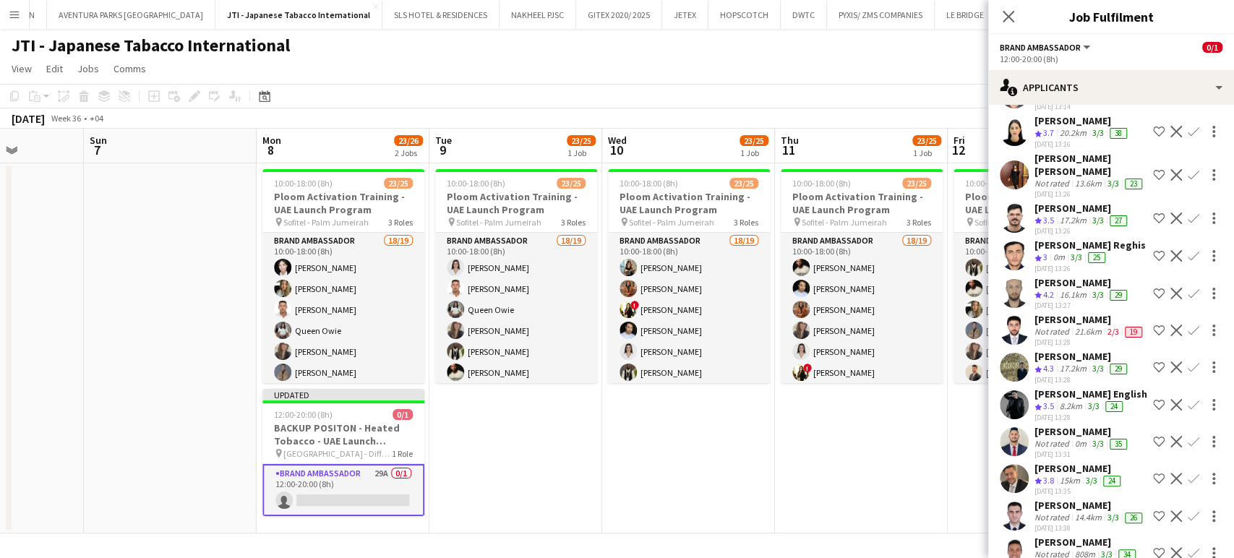
scroll to position [321, 0]
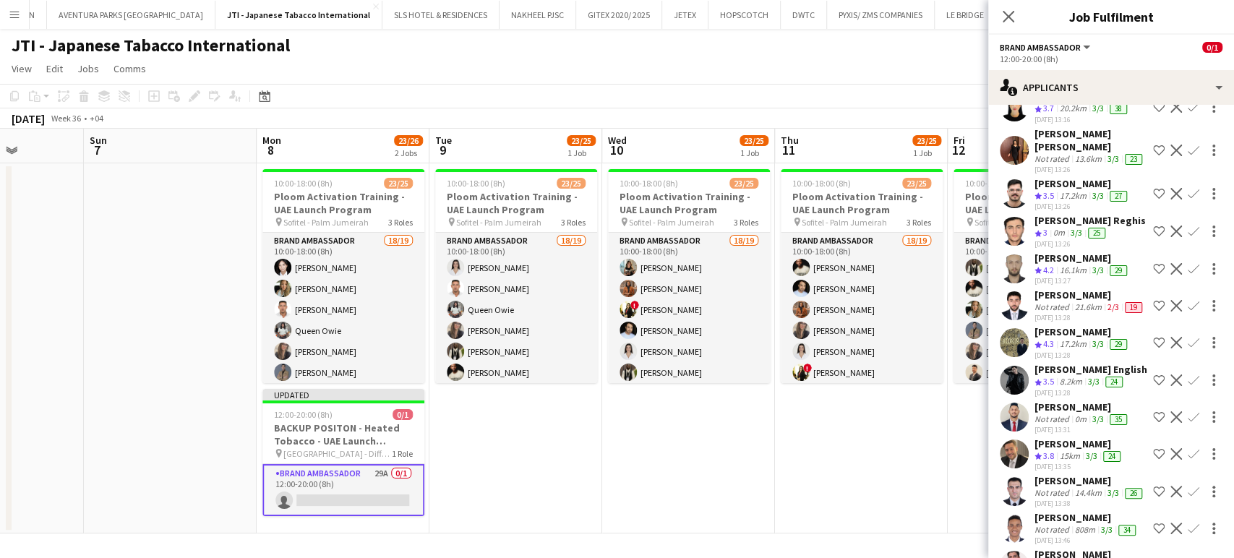
click at [1171, 200] on app-icon "Decline" at bounding box center [1177, 194] width 12 height 12
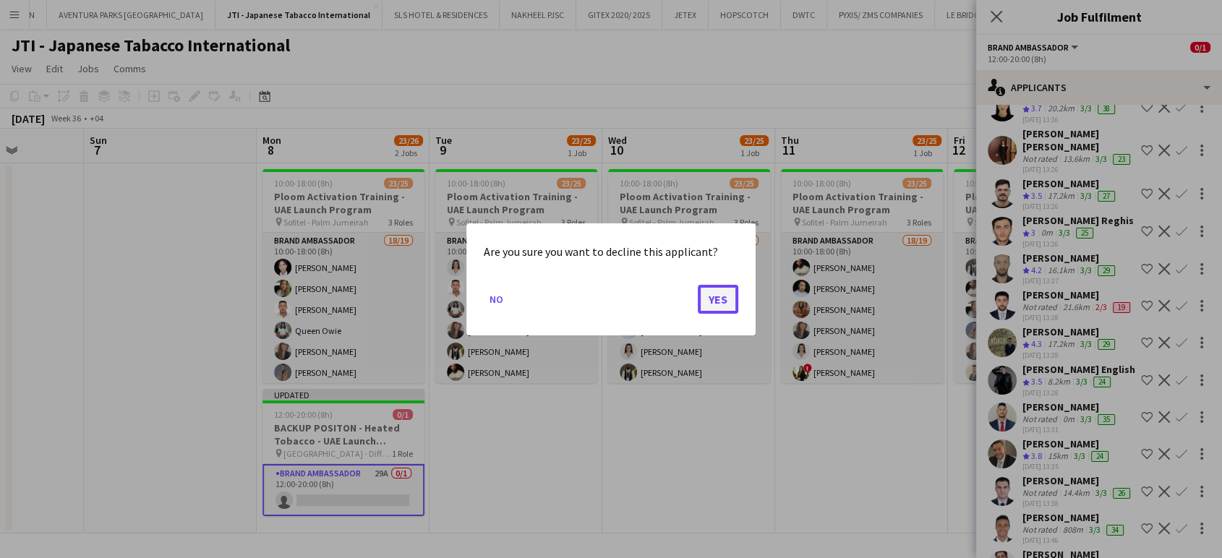
click at [722, 299] on button "Yes" at bounding box center [718, 298] width 40 height 29
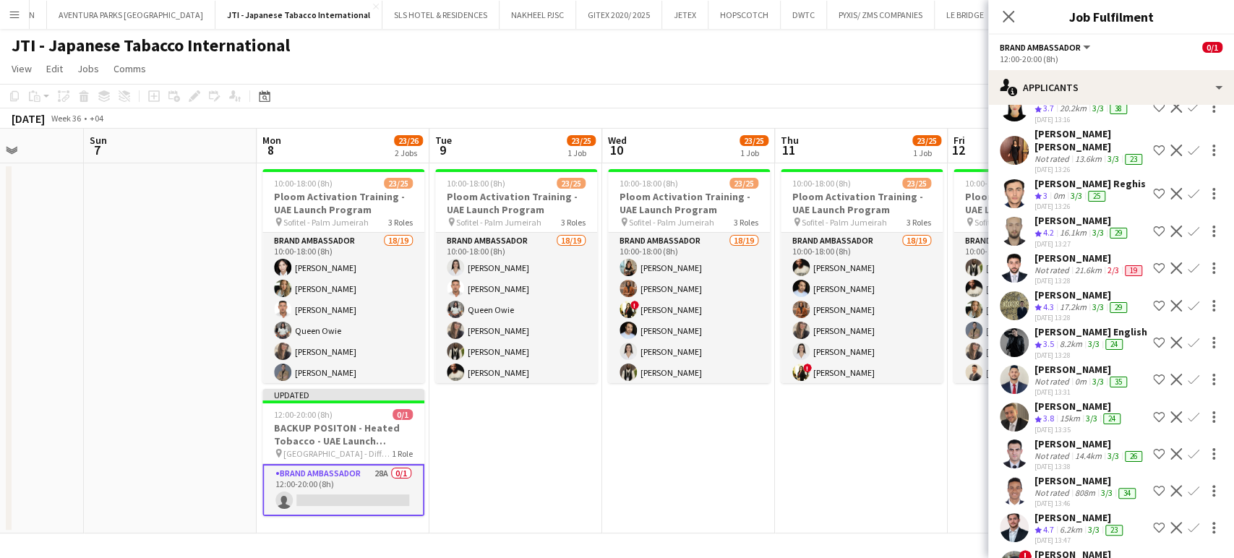
click at [1171, 200] on app-icon "Decline" at bounding box center [1177, 194] width 12 height 12
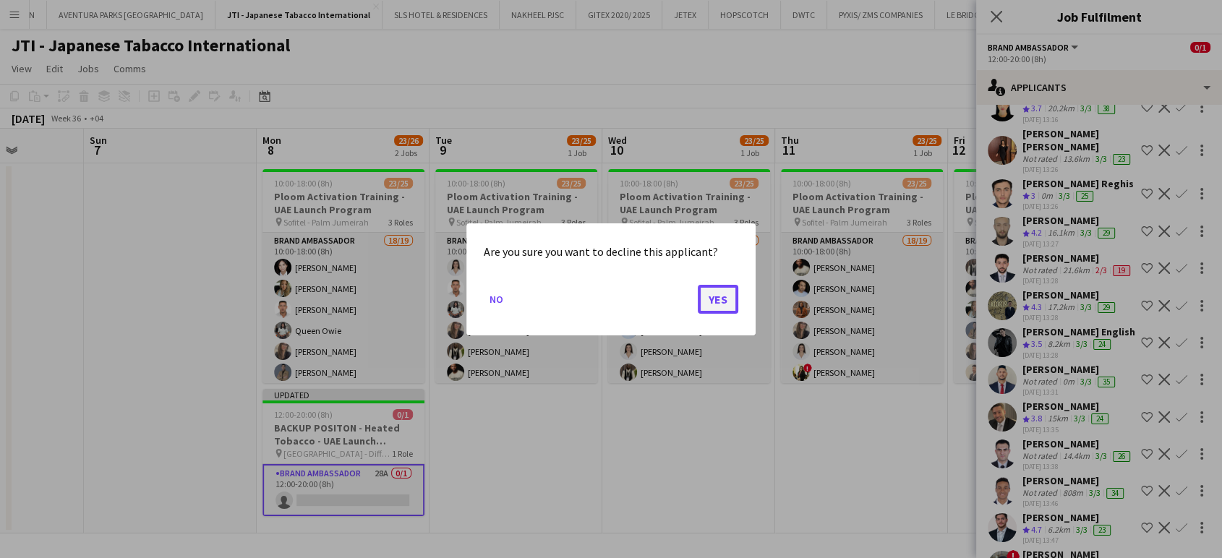
click at [723, 299] on button "Yes" at bounding box center [718, 298] width 40 height 29
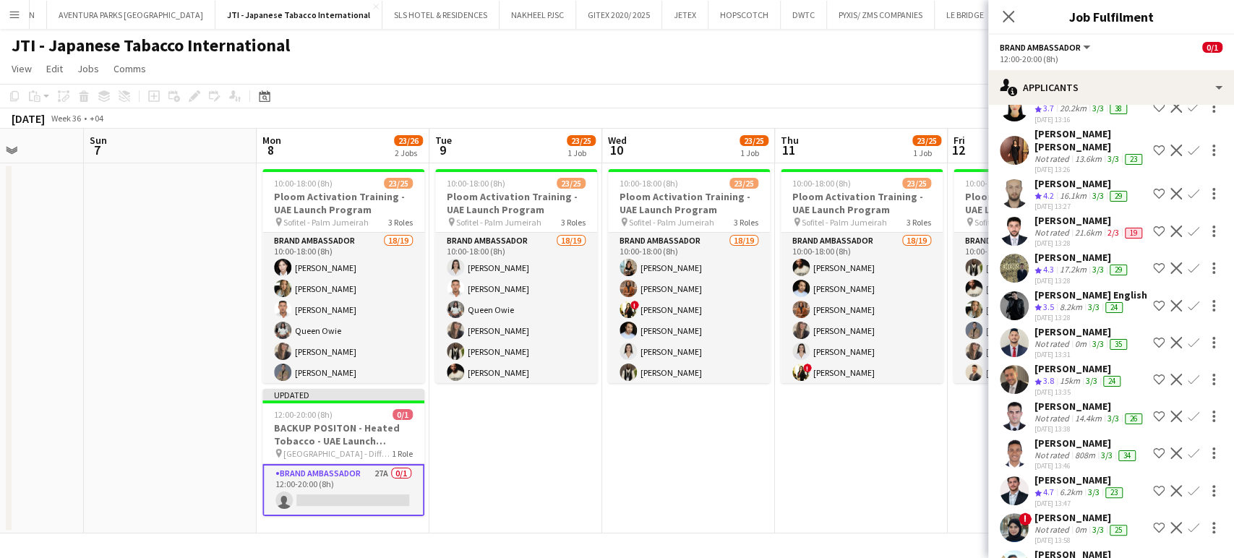
click at [1171, 200] on app-icon "Decline" at bounding box center [1177, 194] width 12 height 12
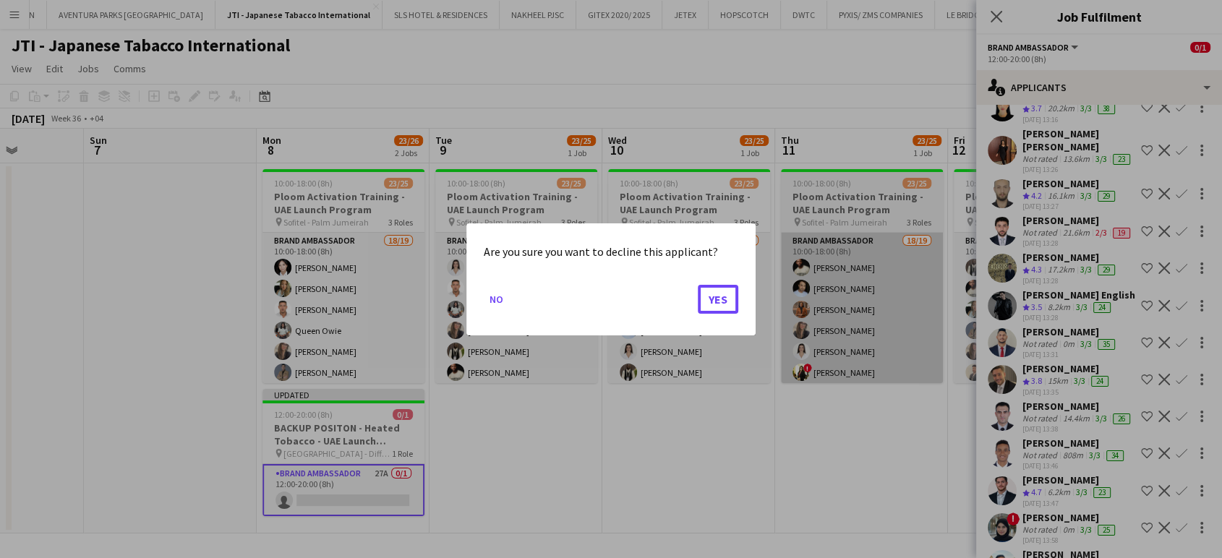
drag, startPoint x: 727, startPoint y: 303, endPoint x: 844, endPoint y: 275, distance: 121.2
click at [726, 303] on button "Yes" at bounding box center [718, 298] width 40 height 29
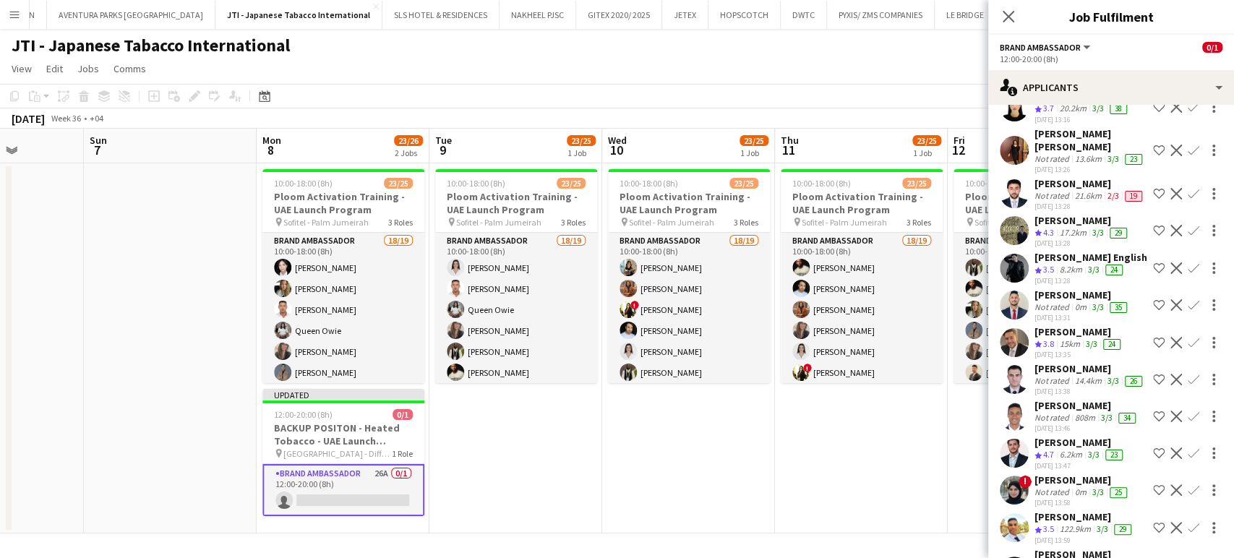
click at [1171, 200] on app-icon "Decline" at bounding box center [1177, 194] width 12 height 12
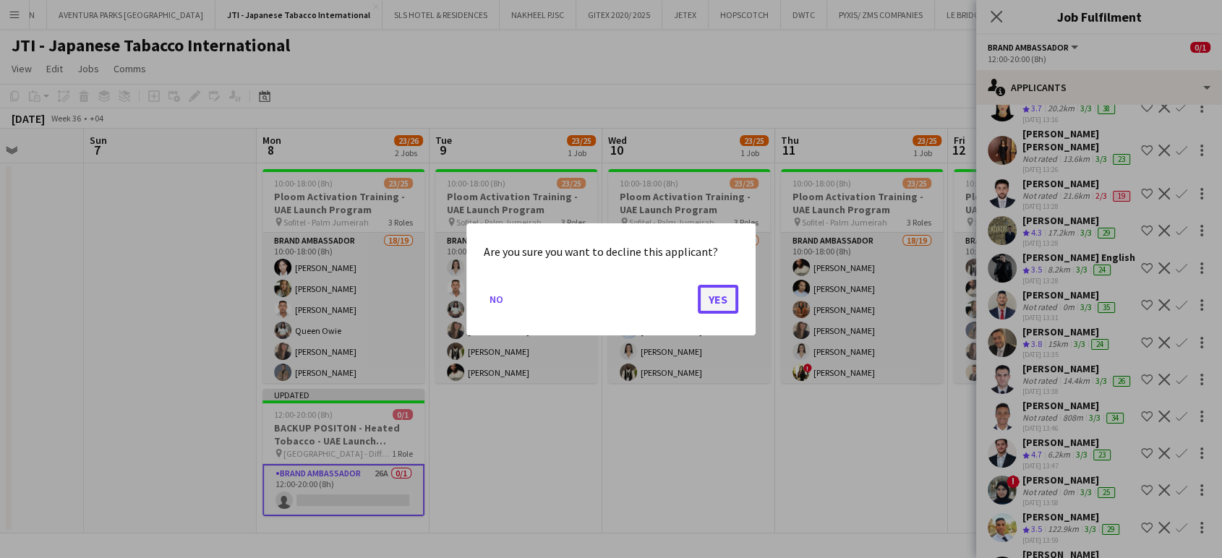
click at [714, 303] on button "Yes" at bounding box center [718, 298] width 40 height 29
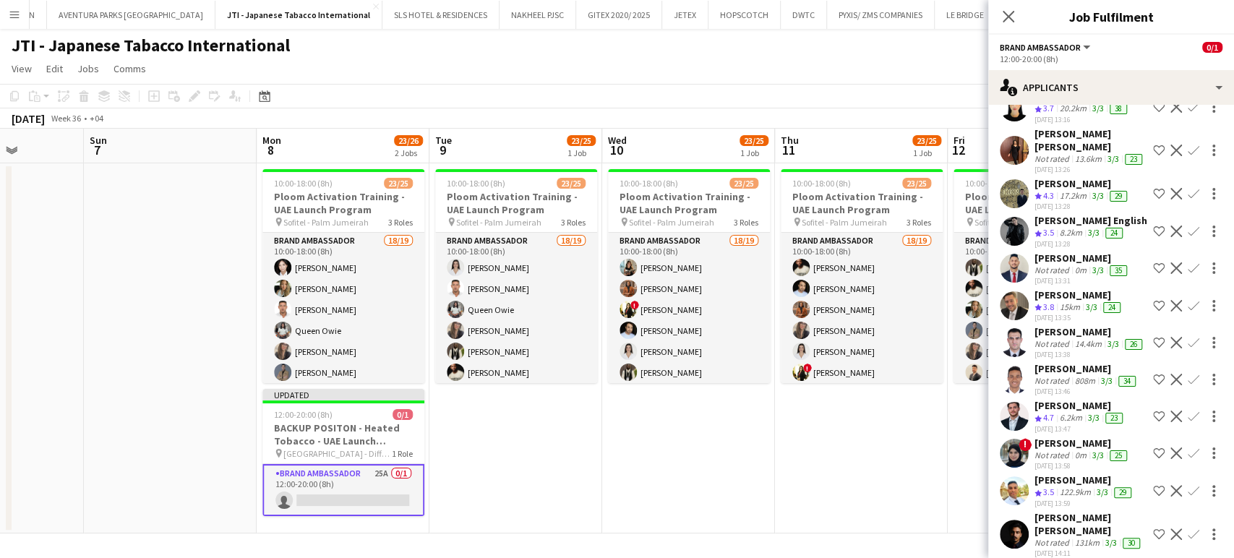
click at [1083, 190] on div "Abdelmoula habib Mouley" at bounding box center [1082, 183] width 95 height 13
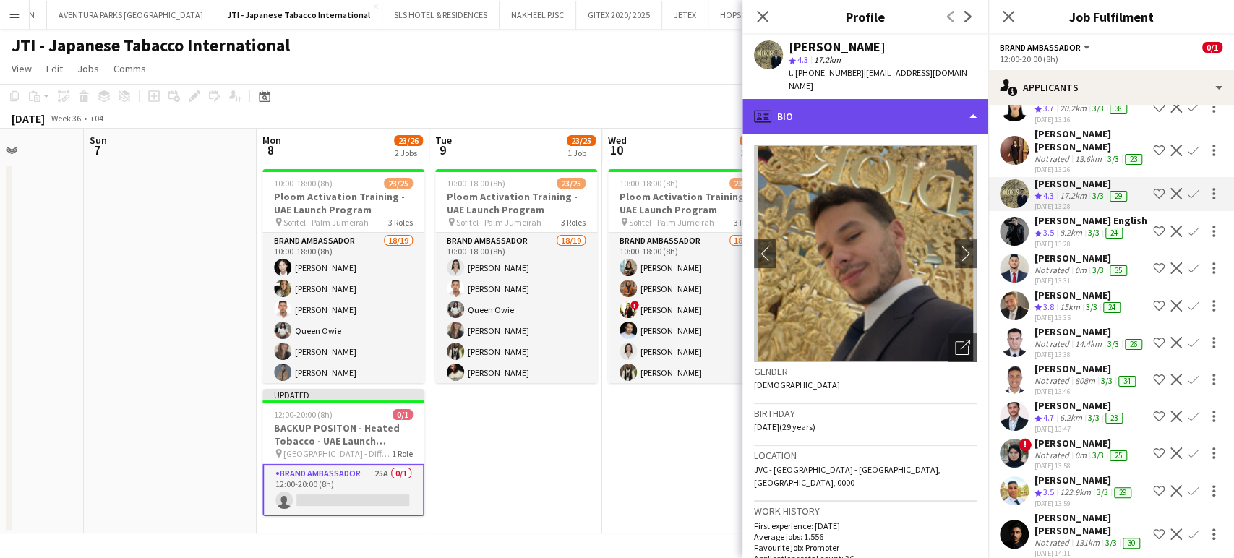
click at [950, 99] on div "profile Bio" at bounding box center [866, 116] width 246 height 35
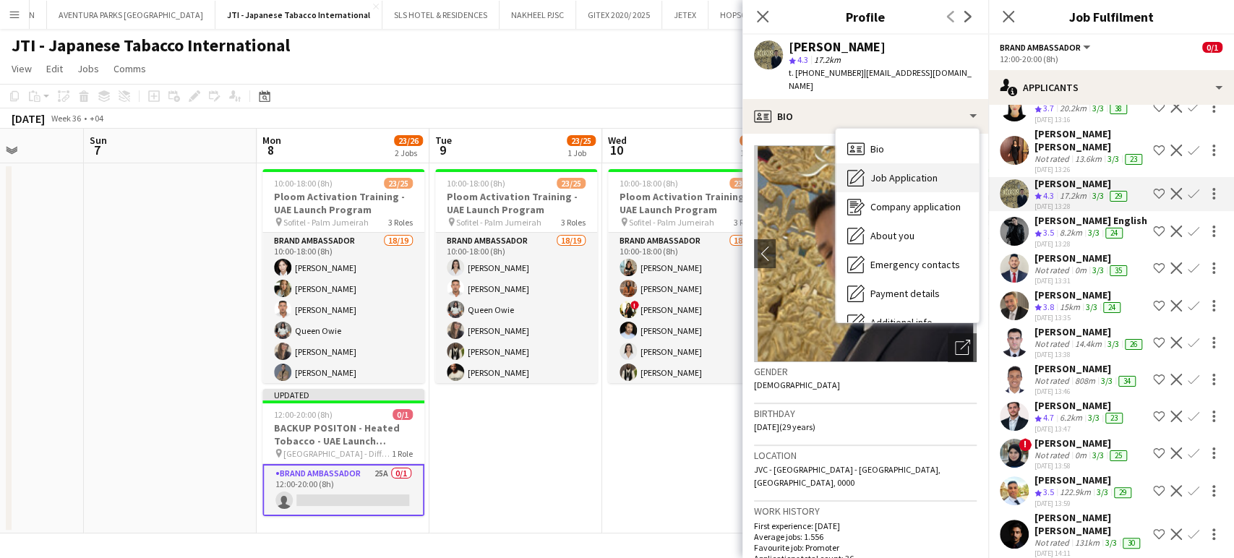
click at [914, 171] on span "Job Application" at bounding box center [904, 177] width 67 height 13
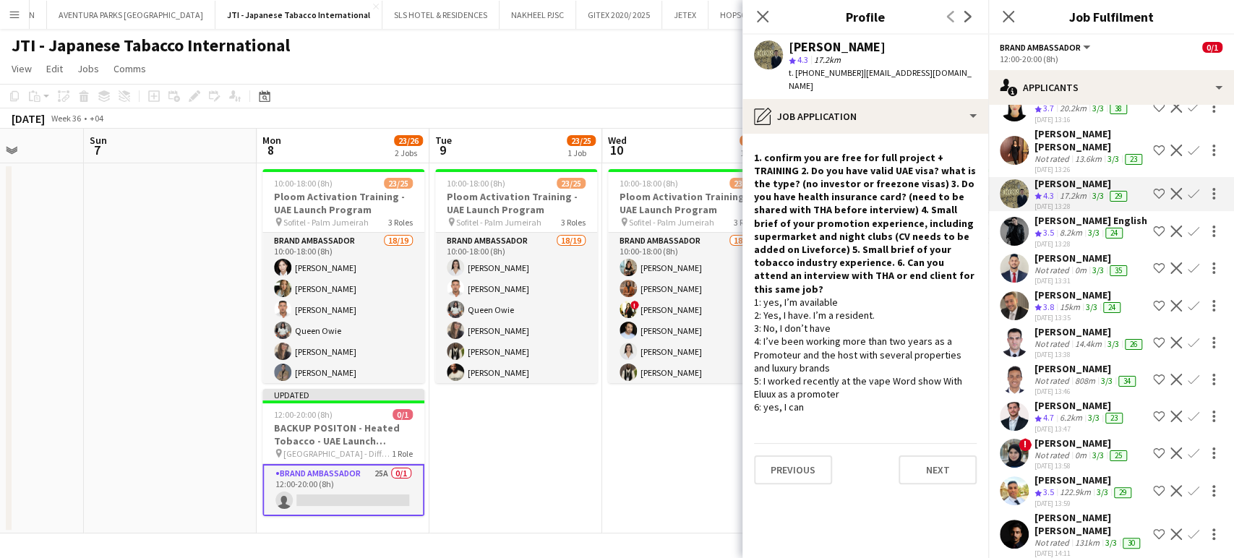
click at [1171, 200] on app-icon "Decline" at bounding box center [1177, 194] width 12 height 12
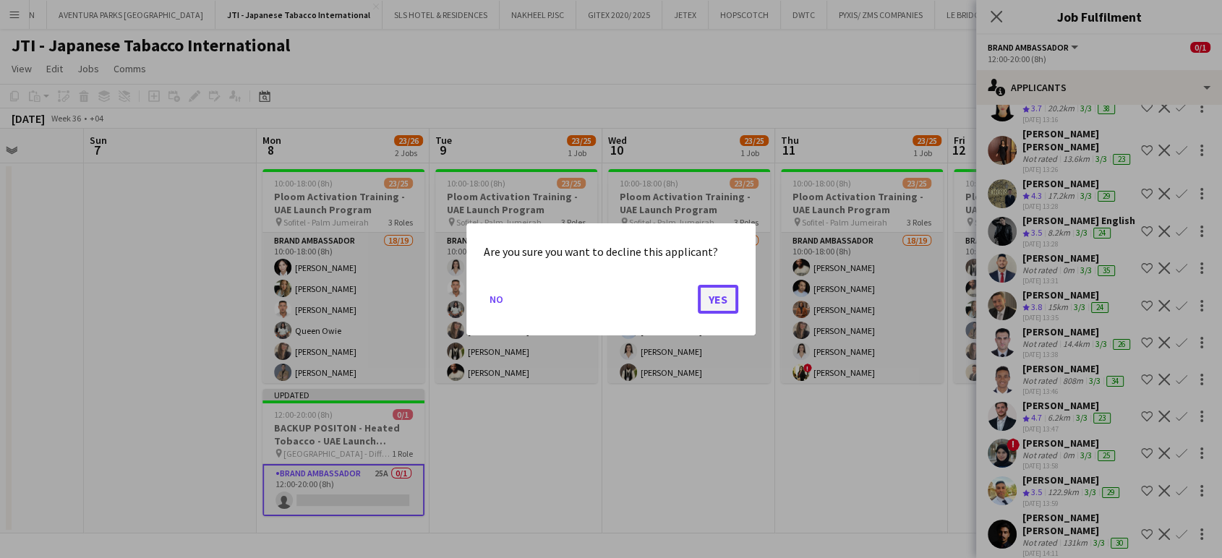
click at [730, 294] on button "Yes" at bounding box center [718, 298] width 40 height 29
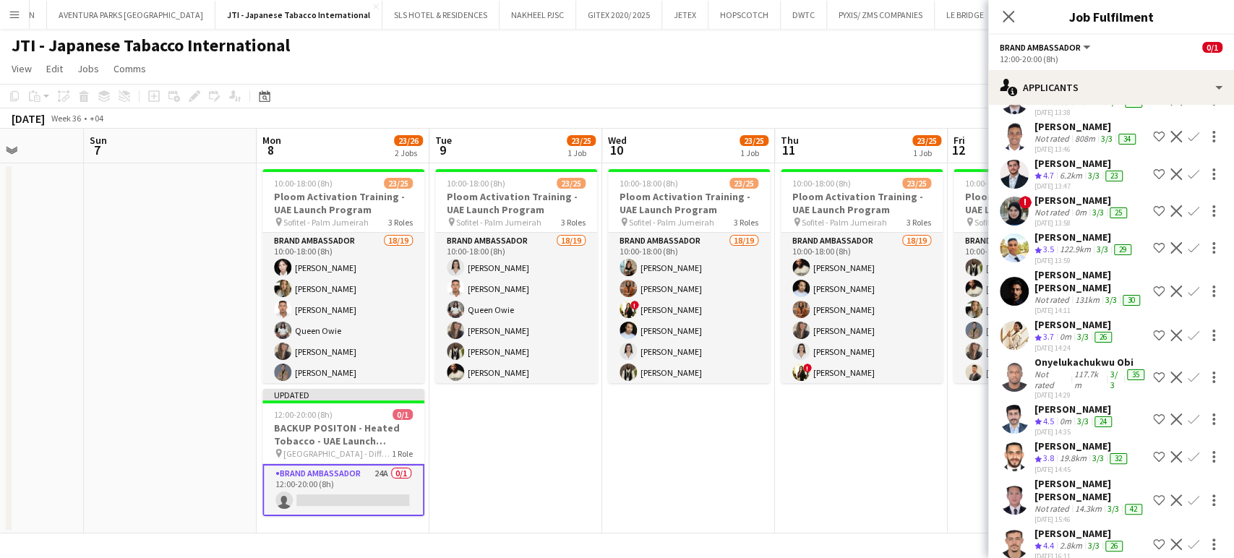
scroll to position [562, 0]
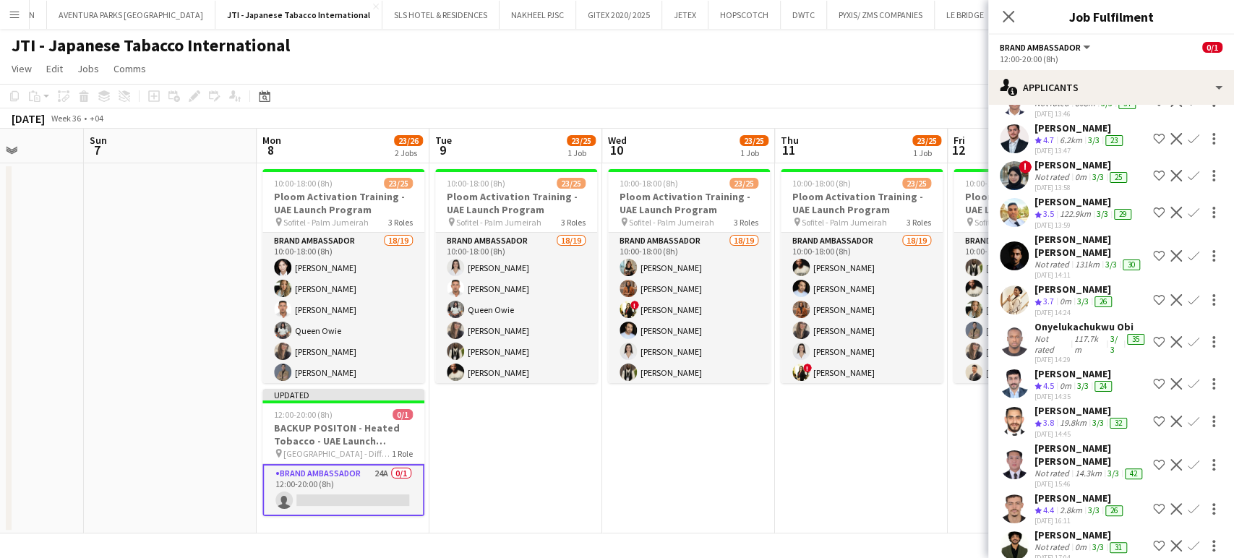
click at [1171, 181] on app-icon "Decline" at bounding box center [1177, 176] width 12 height 12
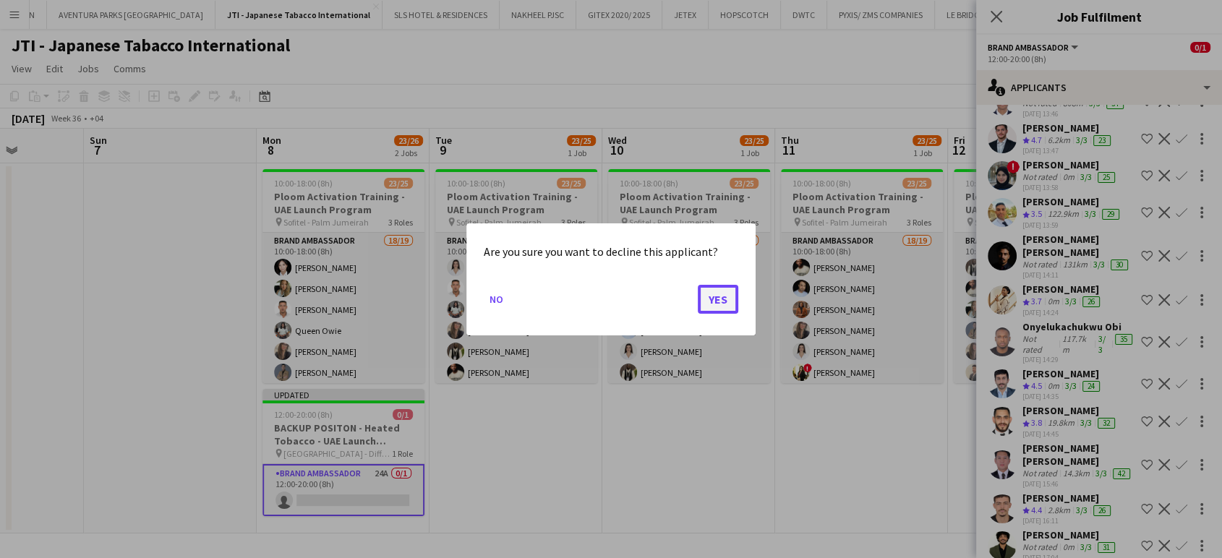
click at [722, 295] on button "Yes" at bounding box center [718, 298] width 40 height 29
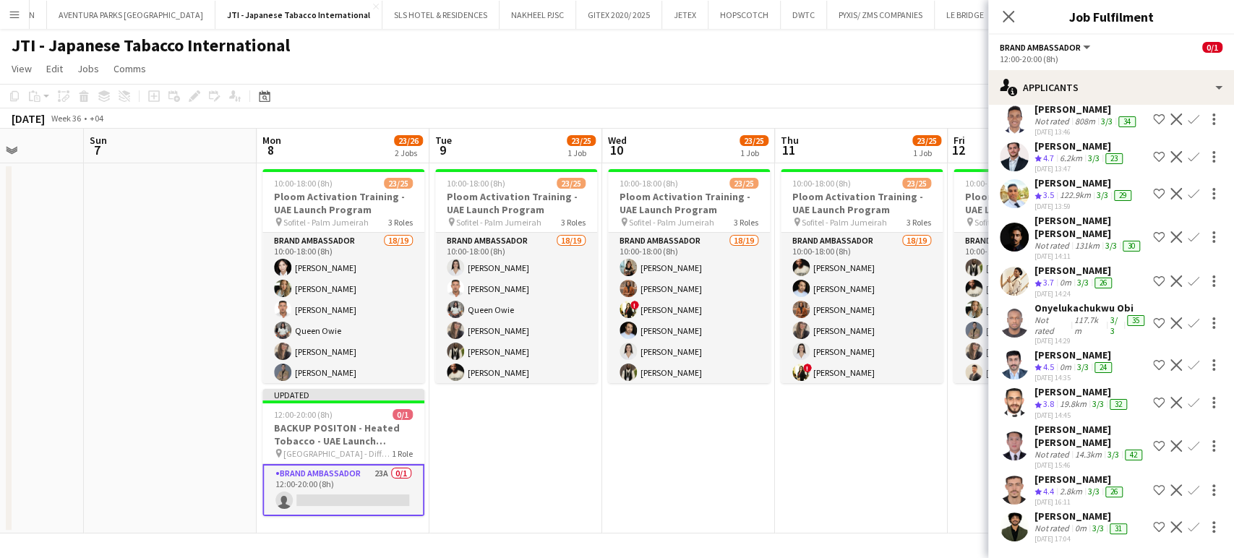
click at [1171, 200] on app-icon "Decline" at bounding box center [1177, 194] width 12 height 12
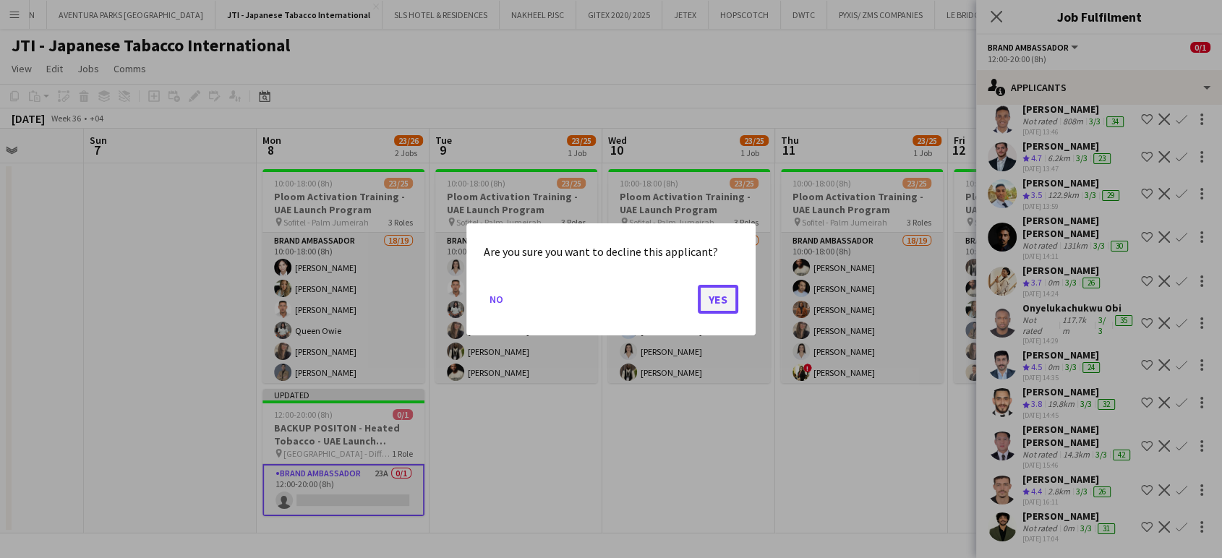
click at [710, 302] on button "Yes" at bounding box center [718, 298] width 40 height 29
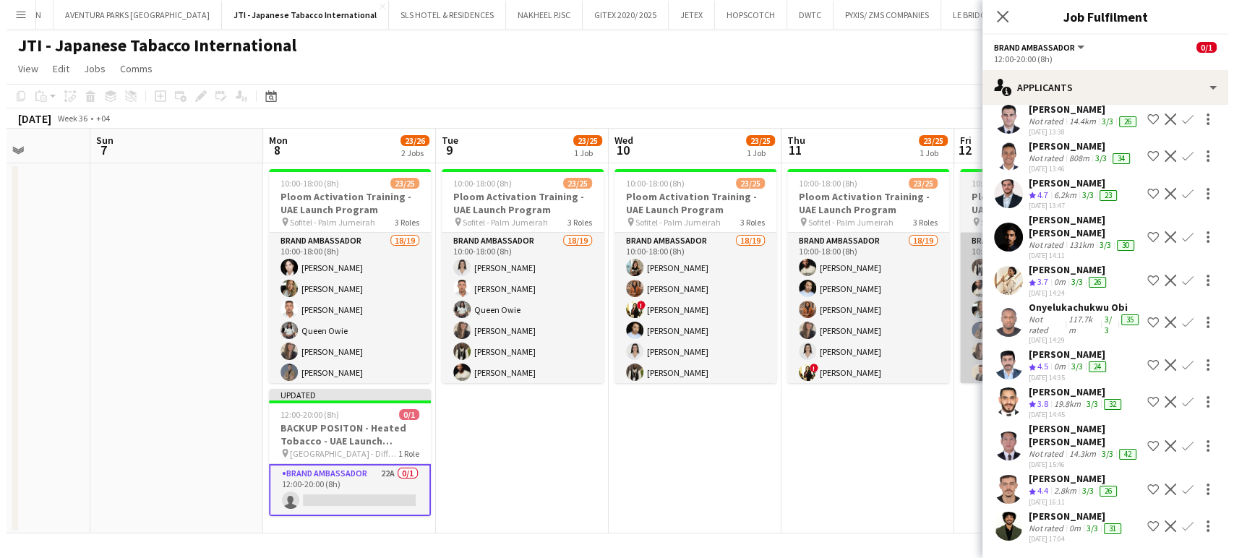
scroll to position [539, 0]
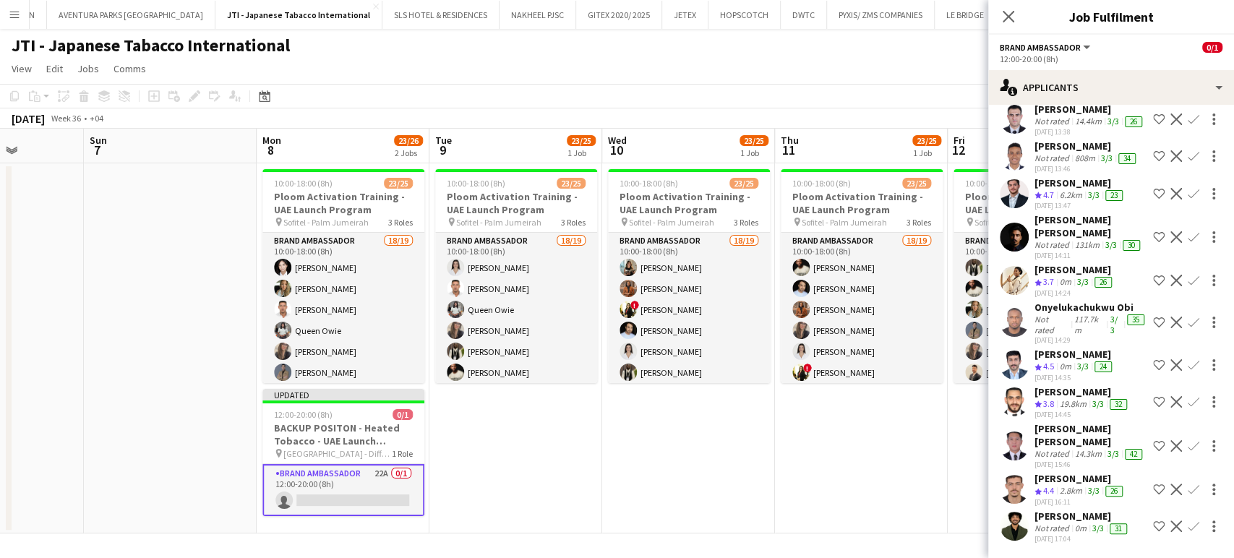
click at [1153, 486] on app-icon "Shortlist crew" at bounding box center [1159, 490] width 12 height 12
click at [1064, 521] on div "ibrahim mahmuod" at bounding box center [1082, 516] width 95 height 13
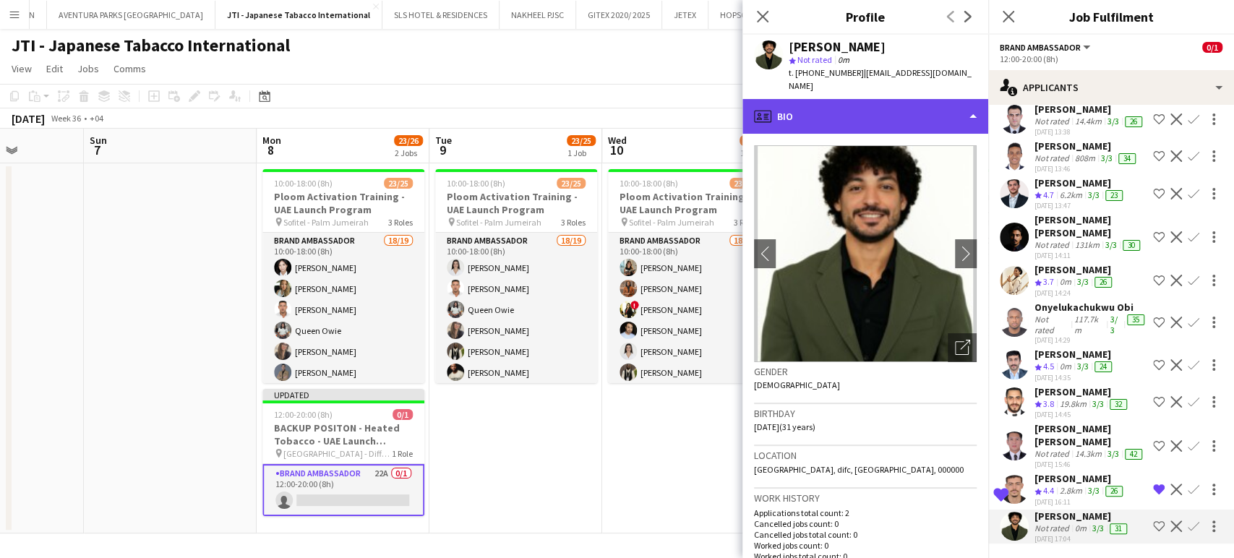
click at [943, 108] on div "profile Bio" at bounding box center [866, 116] width 246 height 35
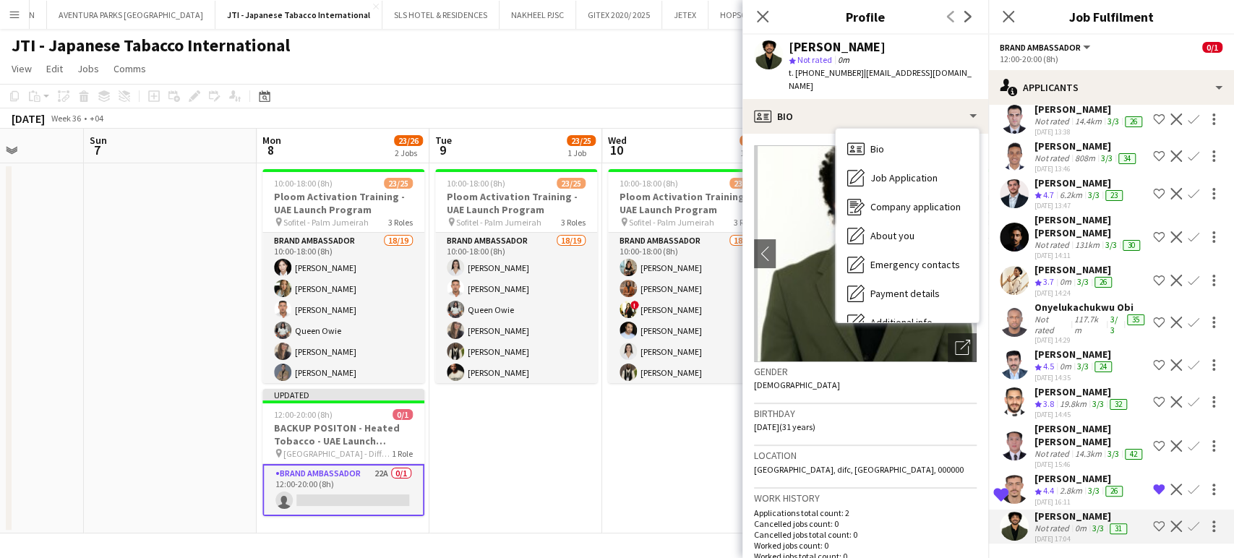
click at [1070, 184] on div "Yasin Alshawish" at bounding box center [1080, 182] width 91 height 13
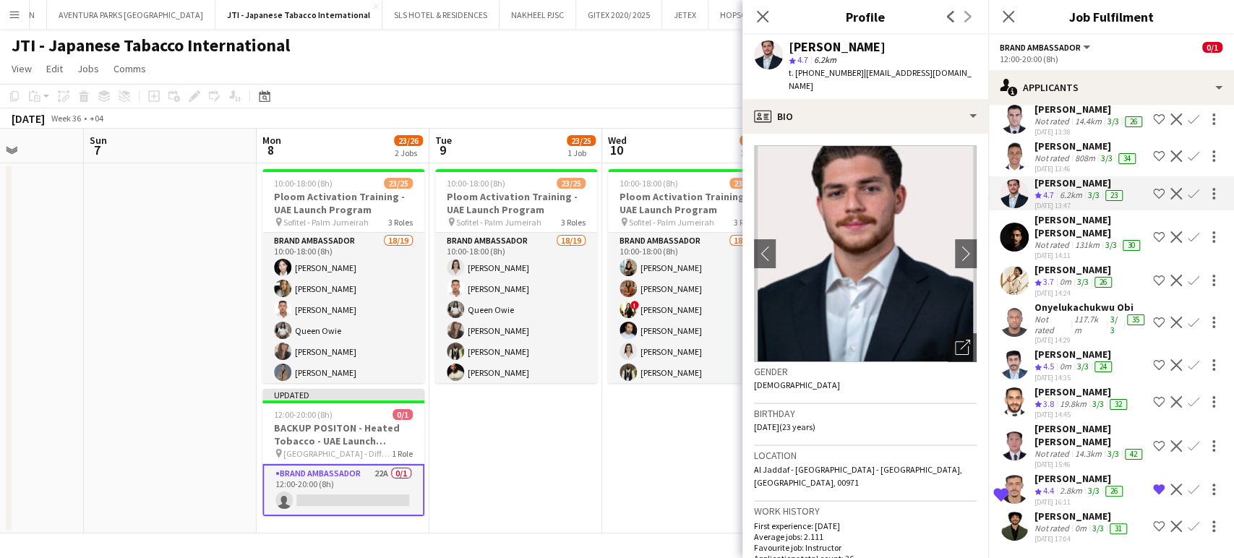
click at [1153, 189] on app-icon "Shortlist crew" at bounding box center [1159, 194] width 12 height 12
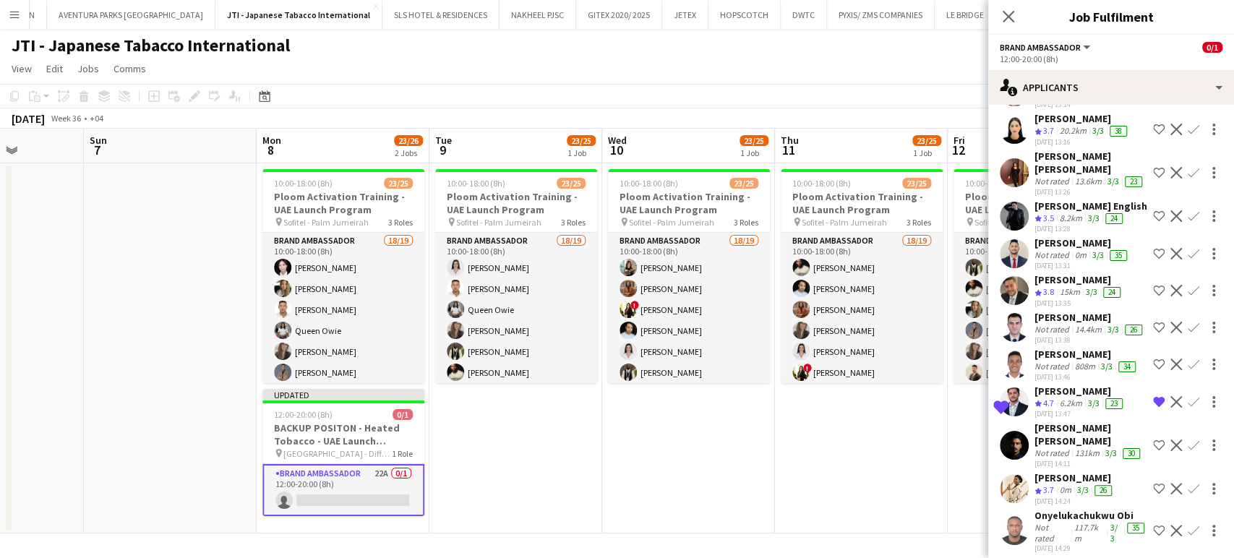
scroll to position [218, 0]
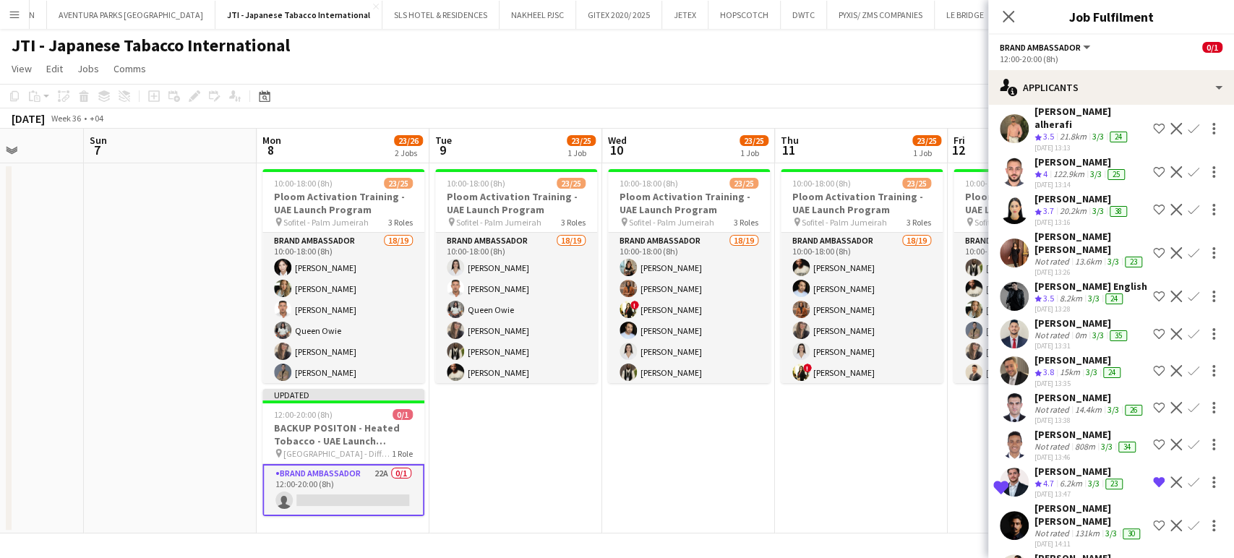
click at [1051, 256] on div "Marium Akhtar Muhammad akhtar" at bounding box center [1091, 243] width 113 height 26
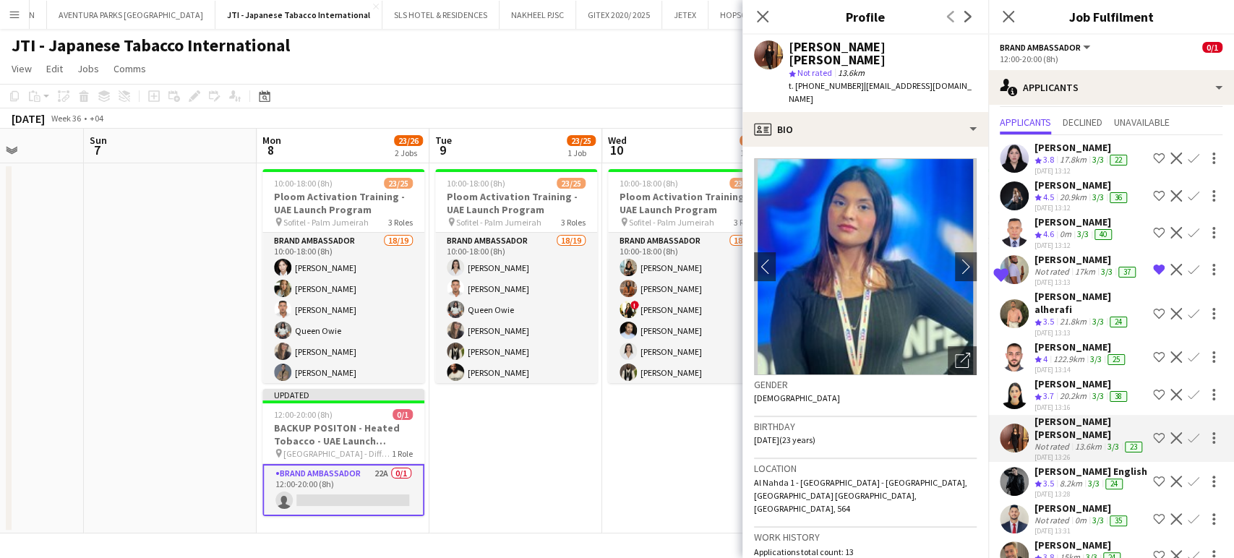
scroll to position [0, 0]
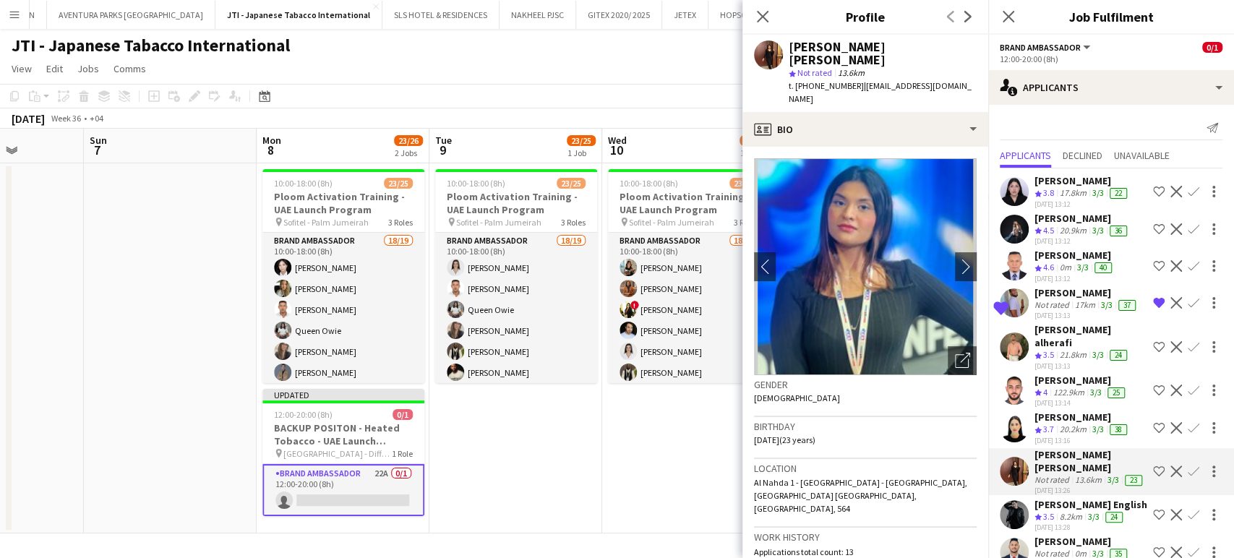
click at [1051, 175] on div "Mylitta Naeimi" at bounding box center [1082, 180] width 95 height 13
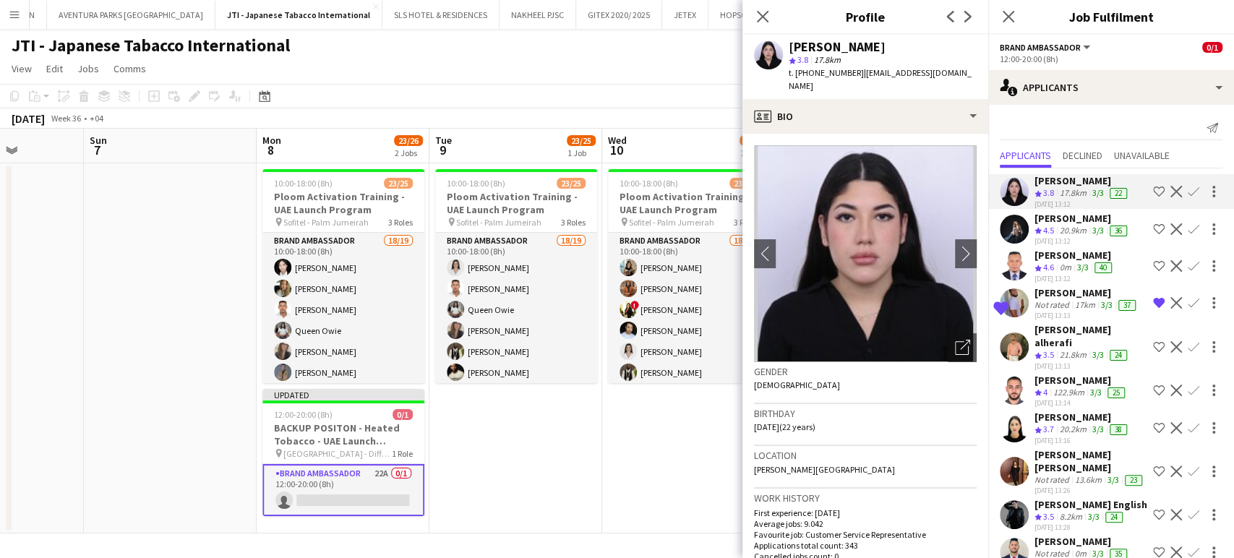
click at [1072, 213] on div "Aliona Sakharuk" at bounding box center [1082, 218] width 95 height 13
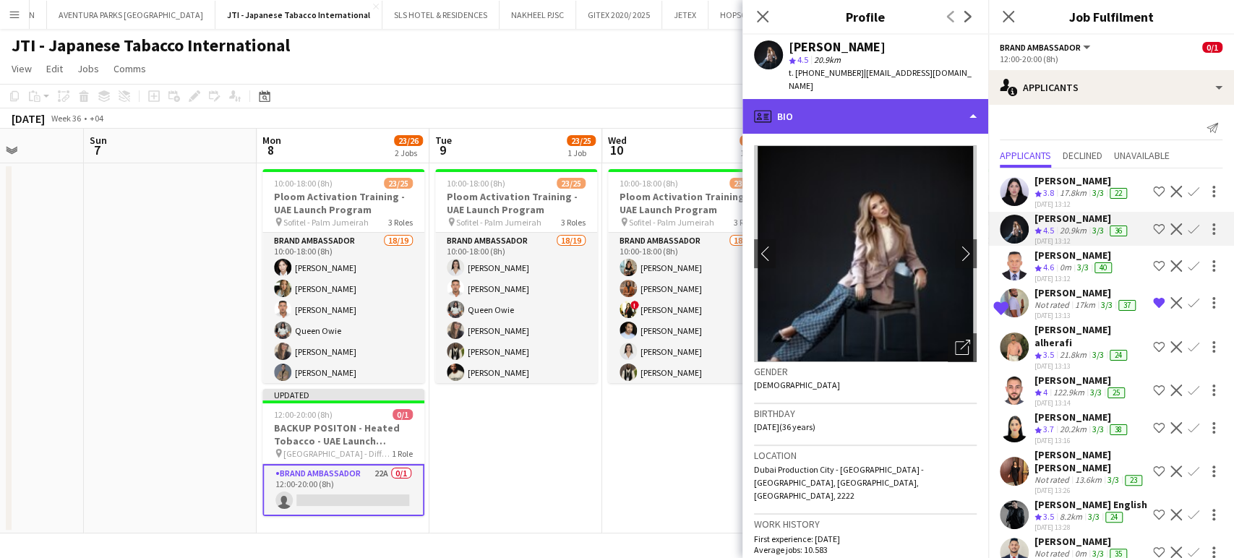
click at [944, 101] on div "profile Bio" at bounding box center [866, 116] width 246 height 35
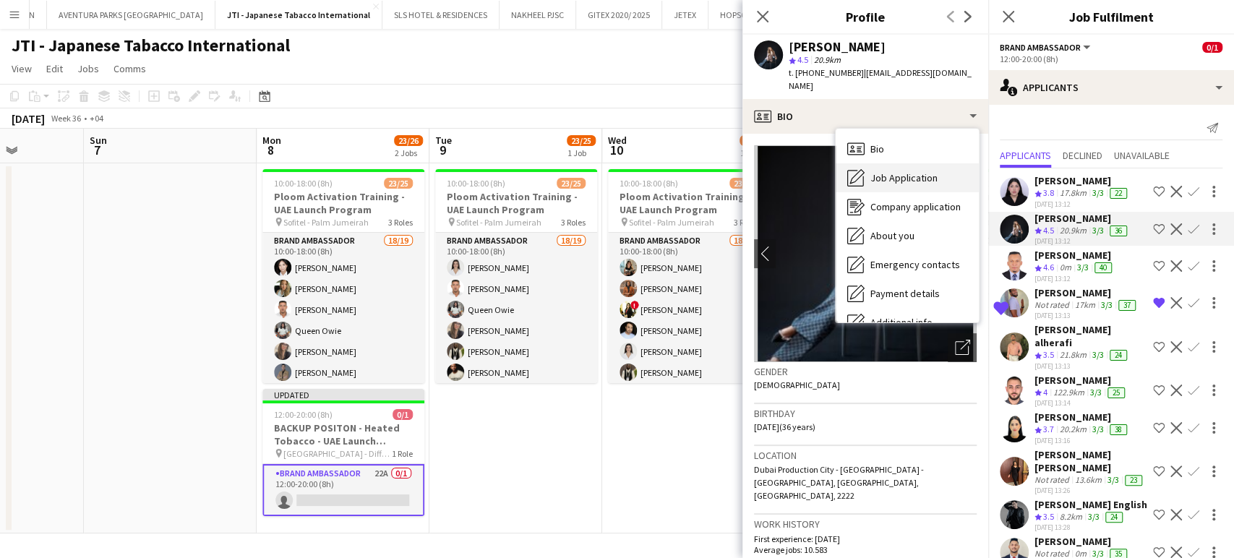
click at [912, 171] on span "Job Application" at bounding box center [904, 177] width 67 height 13
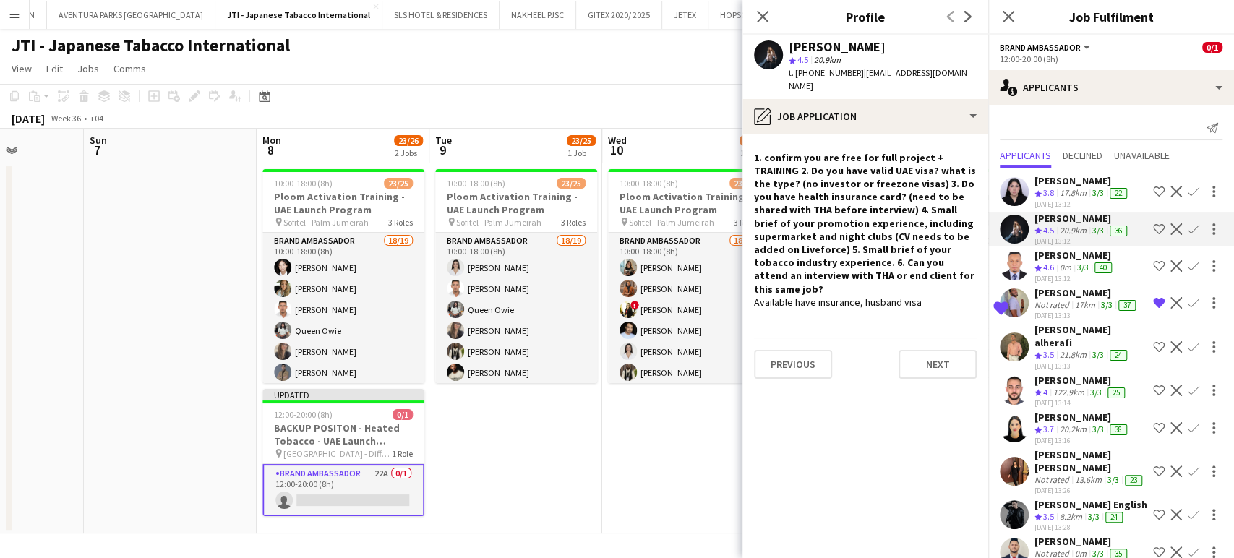
click at [1153, 228] on app-icon "Shortlist crew" at bounding box center [1159, 229] width 12 height 12
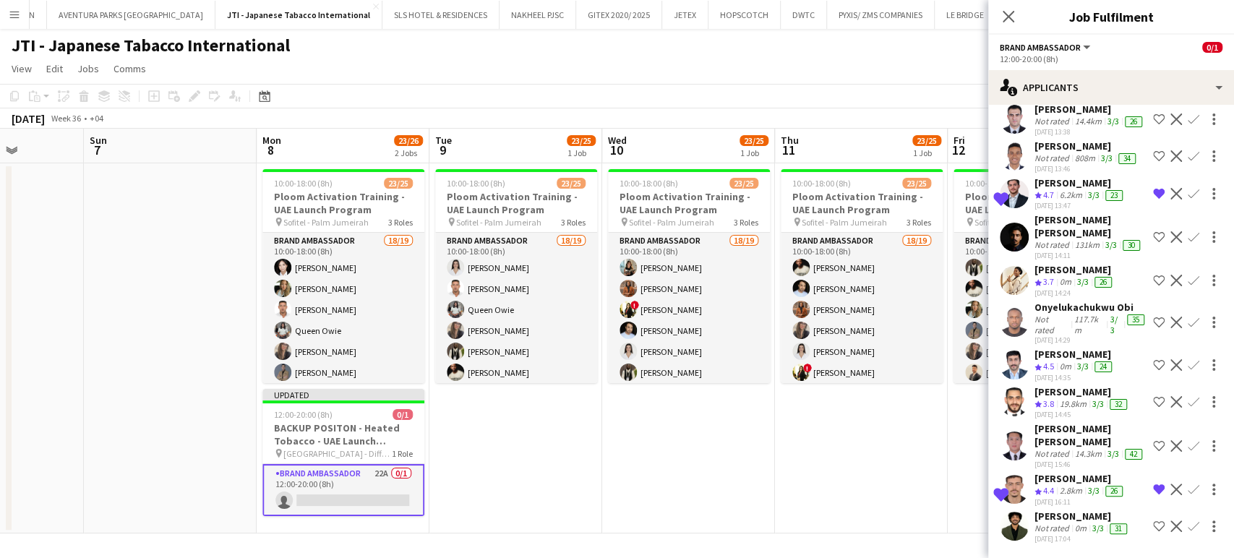
scroll to position [539, 0]
click at [1047, 448] on div "Not rated" at bounding box center [1054, 454] width 38 height 12
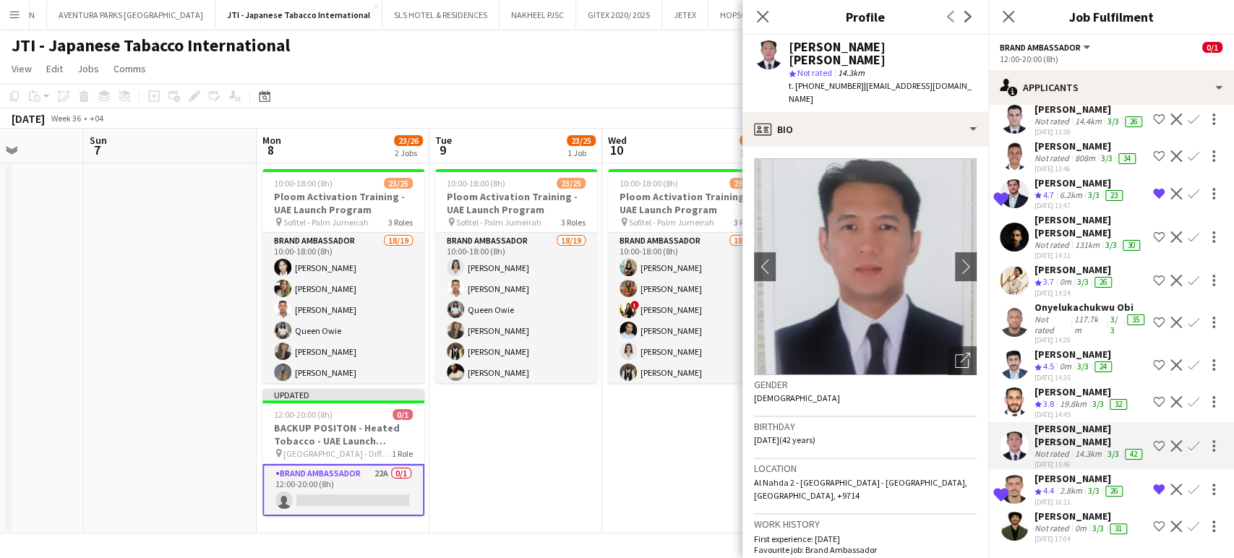
click at [1171, 447] on app-icon "Decline" at bounding box center [1177, 446] width 12 height 12
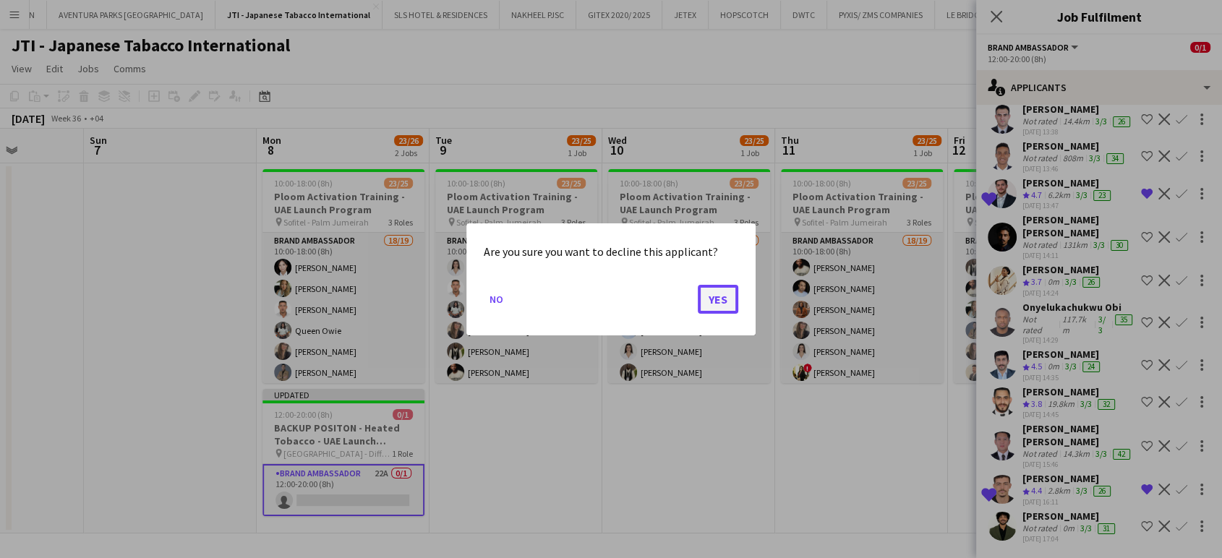
click at [704, 293] on button "Yes" at bounding box center [718, 298] width 40 height 29
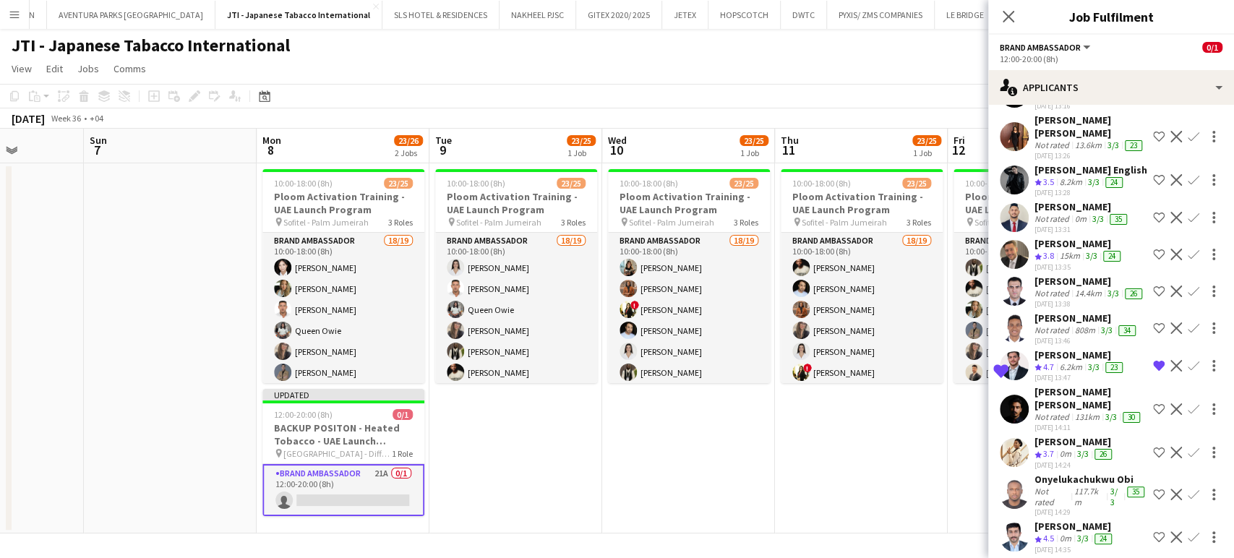
scroll to position [332, 0]
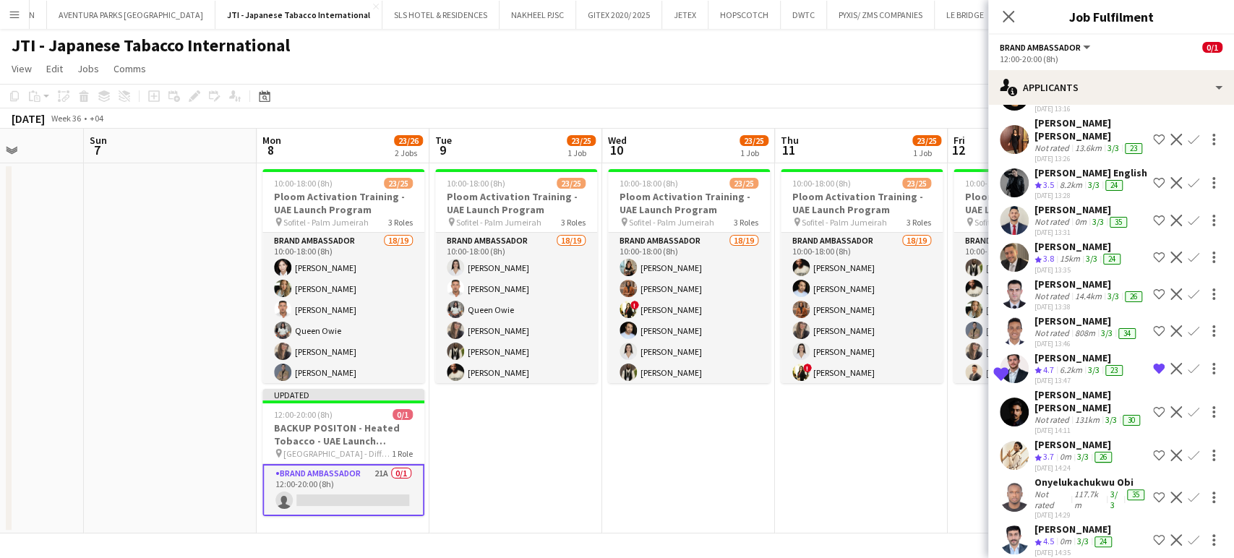
click at [1053, 328] on div "Ayo Mene Ejegi" at bounding box center [1087, 321] width 104 height 13
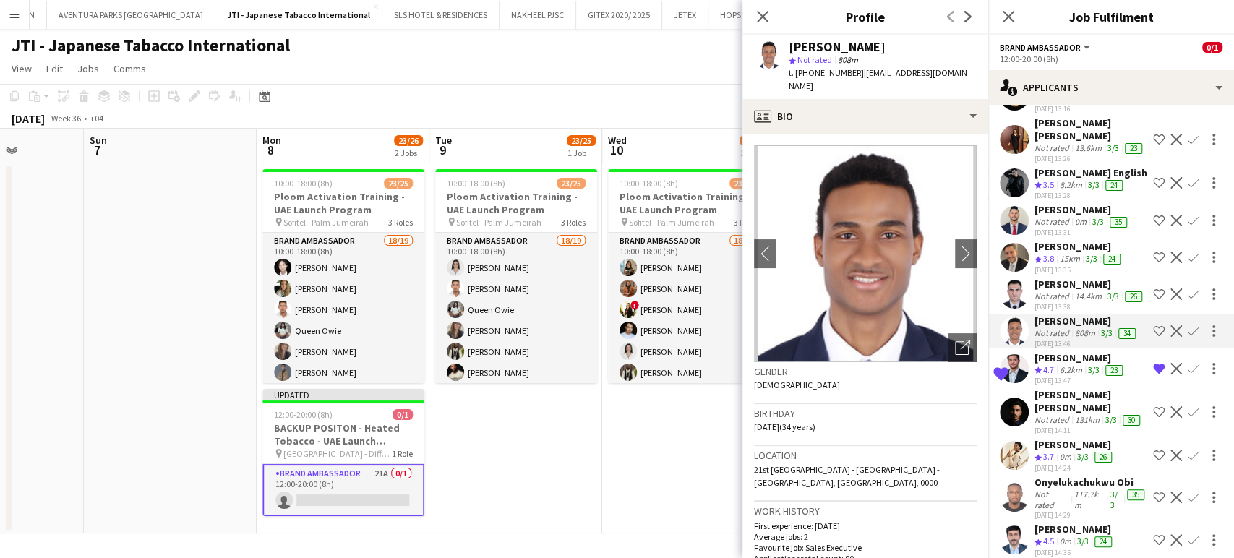
click at [1062, 414] on div "Abdul hameed Taj mohammad" at bounding box center [1091, 401] width 113 height 26
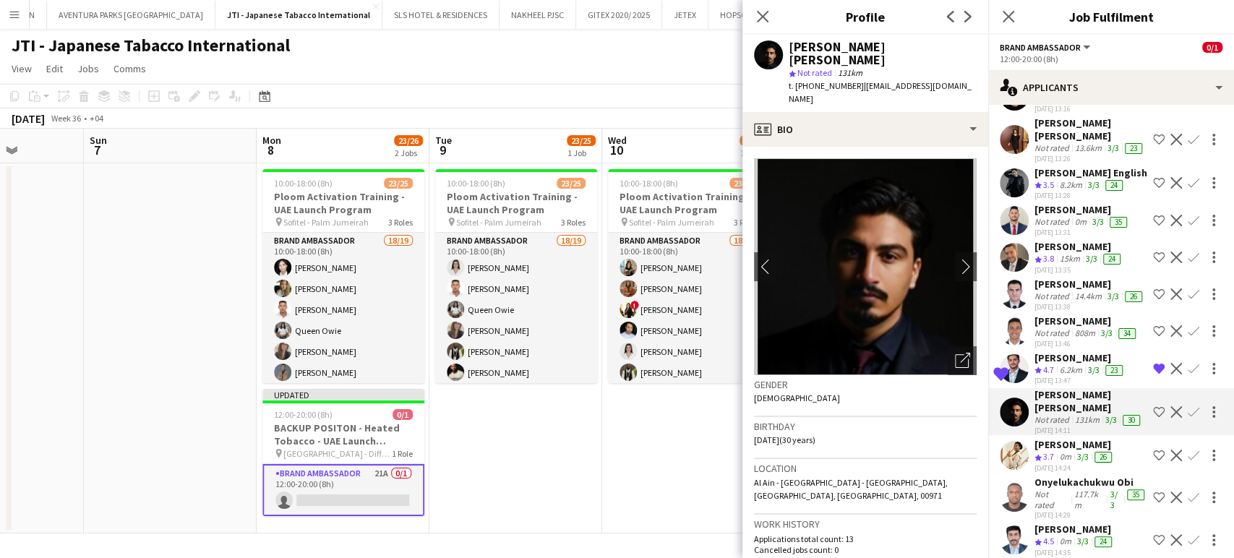
scroll to position [171, 0]
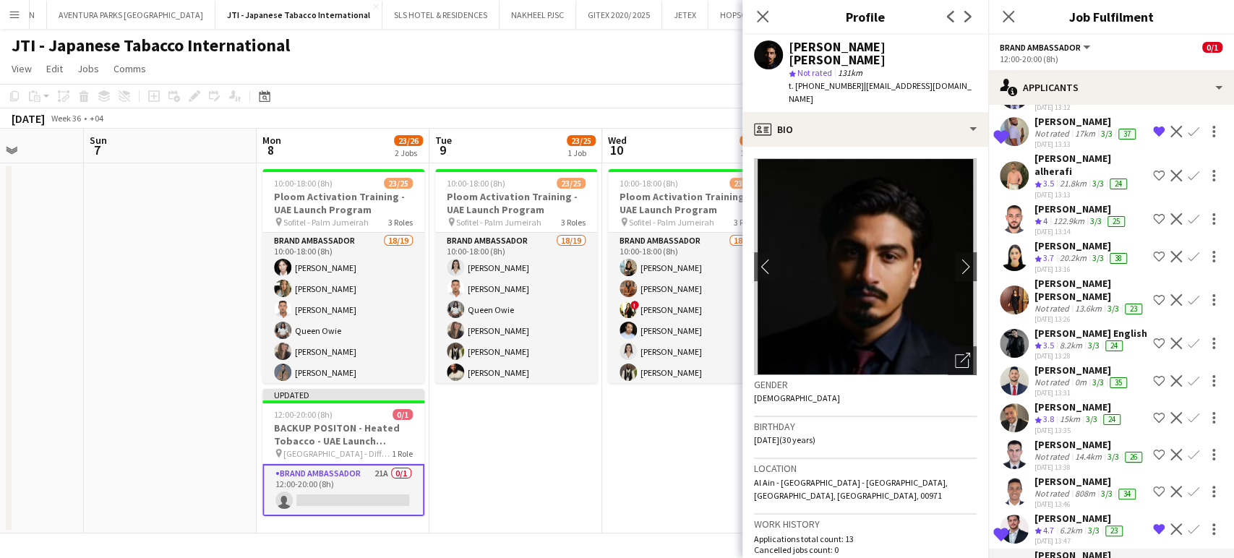
click at [1051, 223] on div "Crew rating 4" at bounding box center [1043, 221] width 16 height 12
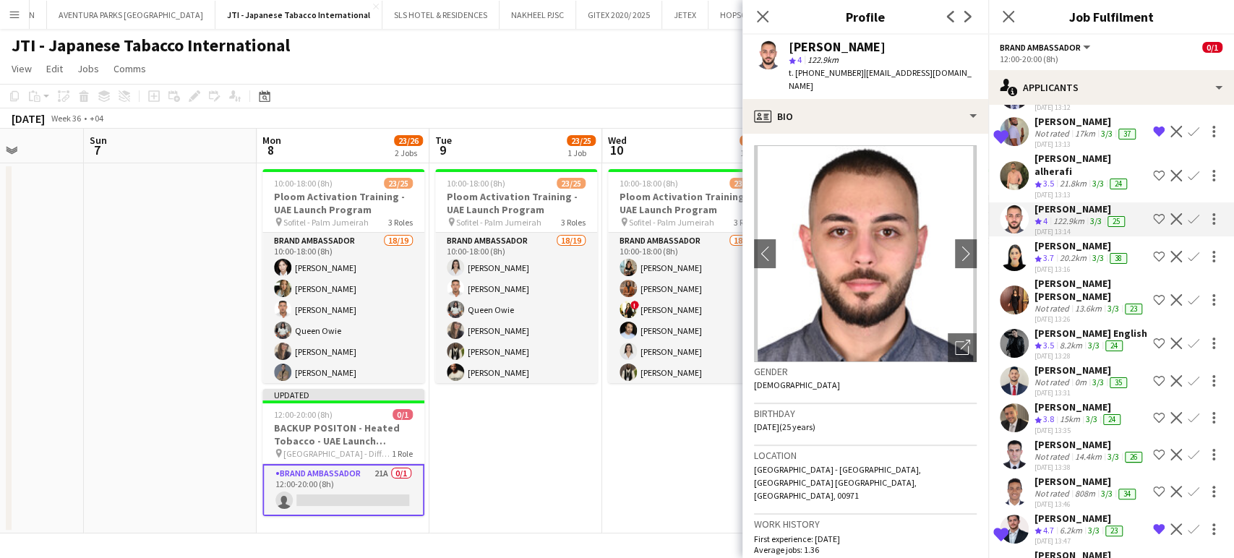
click at [1171, 223] on app-icon "Decline" at bounding box center [1177, 219] width 12 height 12
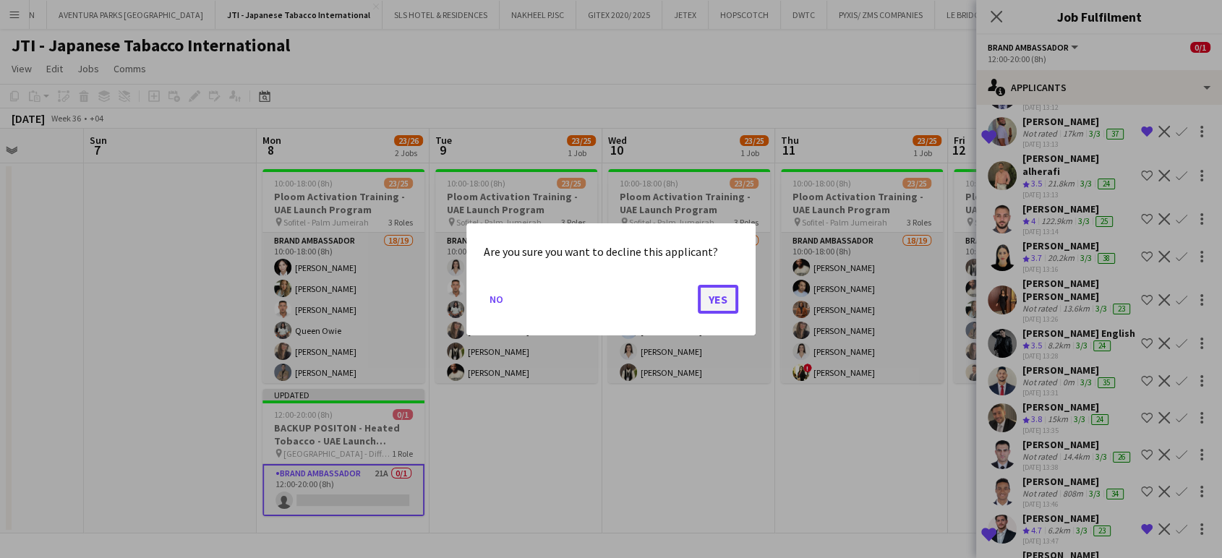
click at [711, 294] on button "Yes" at bounding box center [718, 298] width 40 height 29
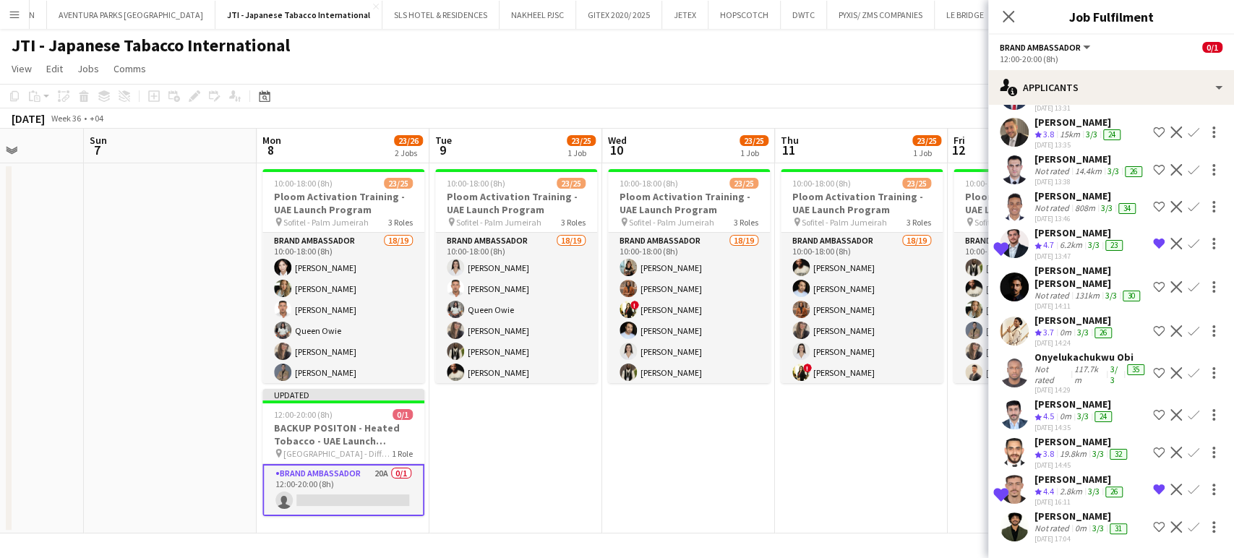
scroll to position [456, 0]
click at [1171, 375] on app-icon "Decline" at bounding box center [1177, 373] width 12 height 12
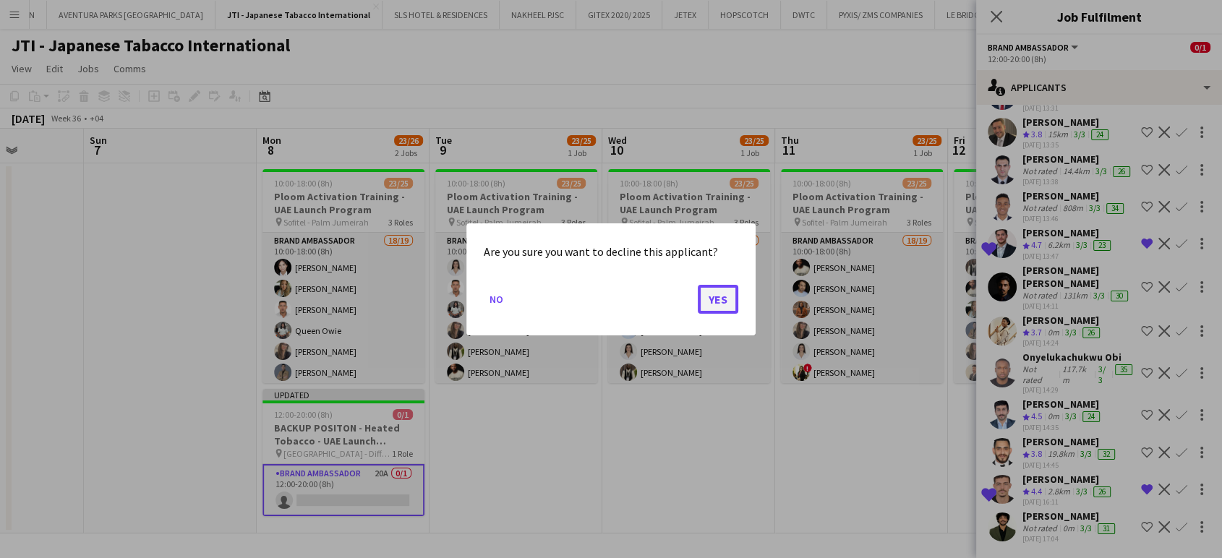
click at [722, 294] on button "Yes" at bounding box center [718, 298] width 40 height 29
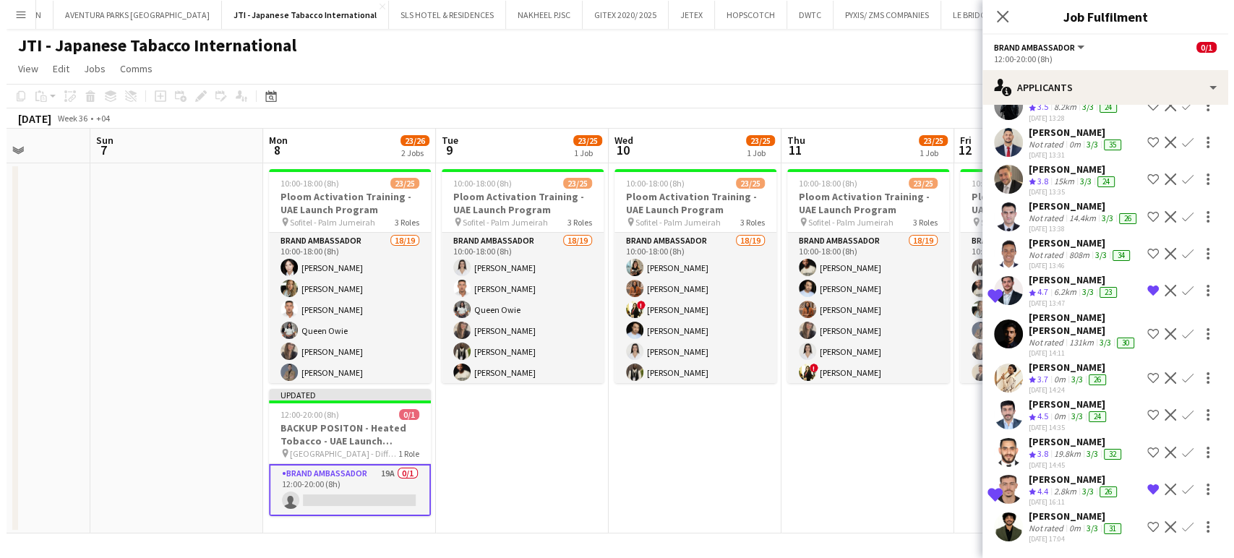
scroll to position [409, 0]
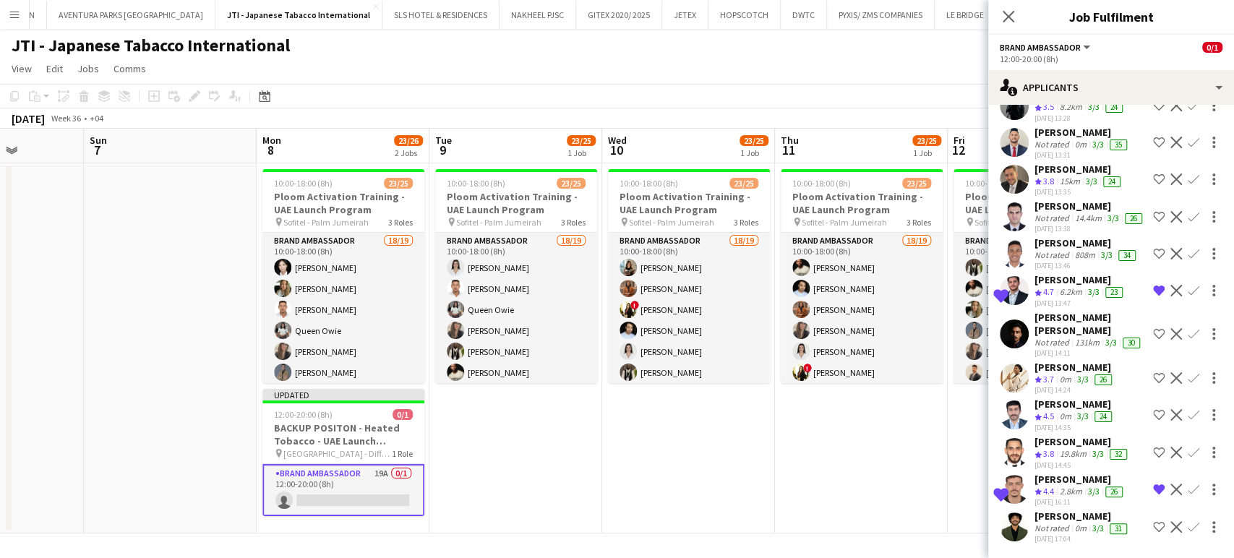
click at [1058, 527] on div "Not rated" at bounding box center [1054, 529] width 38 height 12
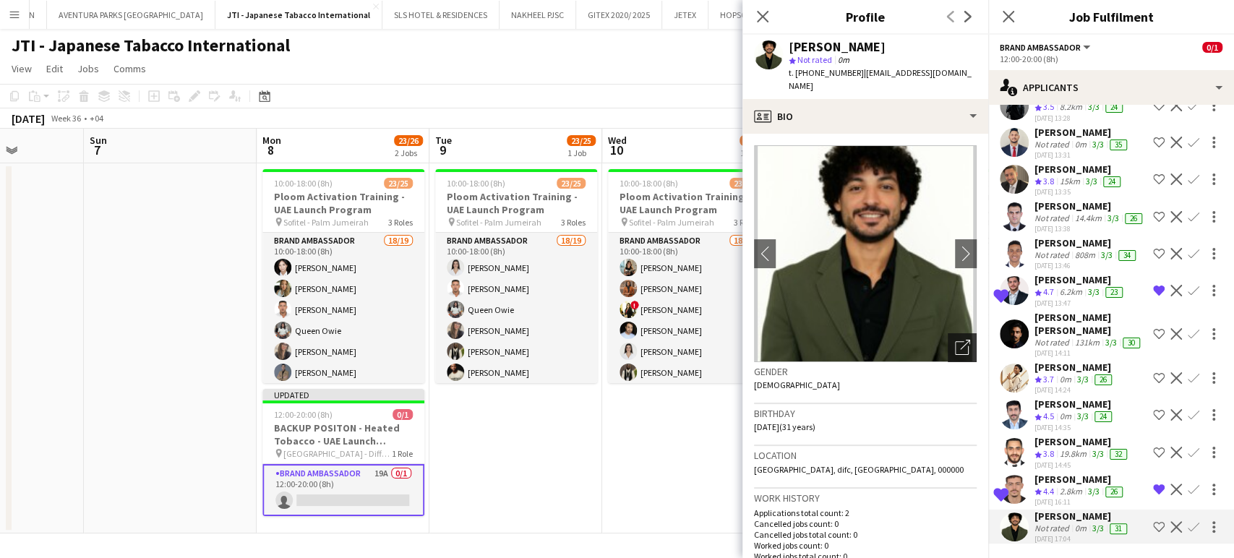
click at [955, 346] on icon "Open photos pop-in" at bounding box center [962, 347] width 15 height 15
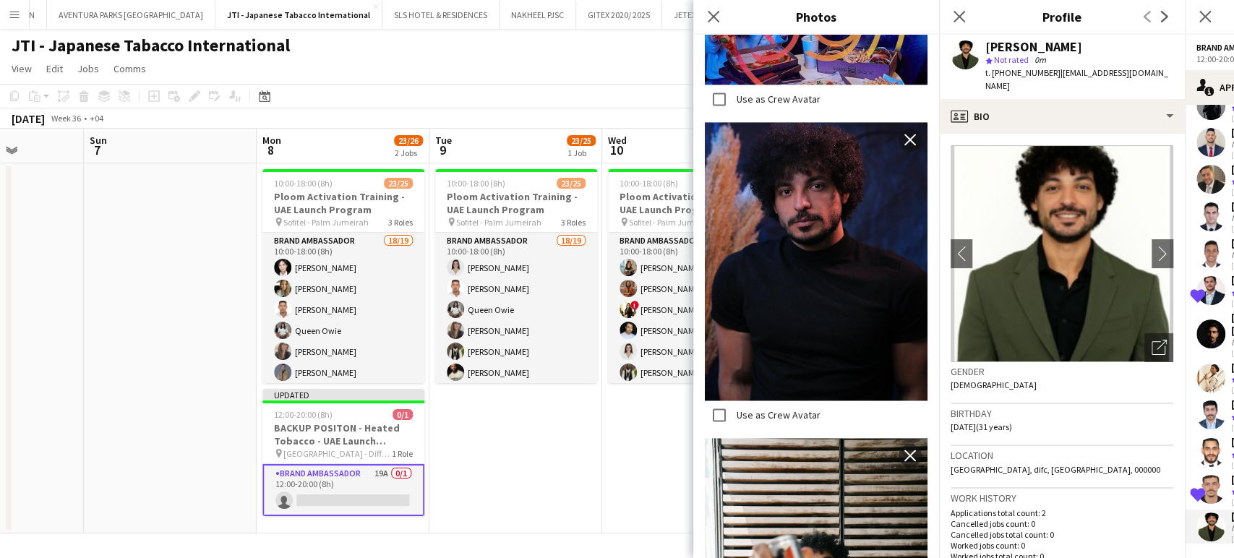
scroll to position [1526, 0]
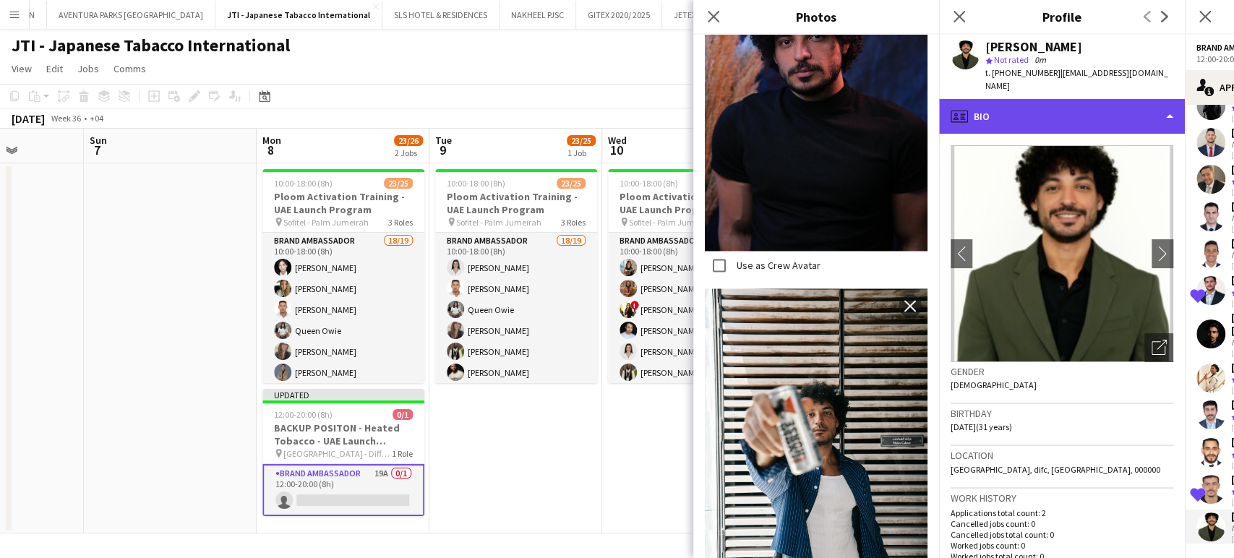
click at [1126, 116] on div "profile Bio" at bounding box center [1062, 116] width 246 height 35
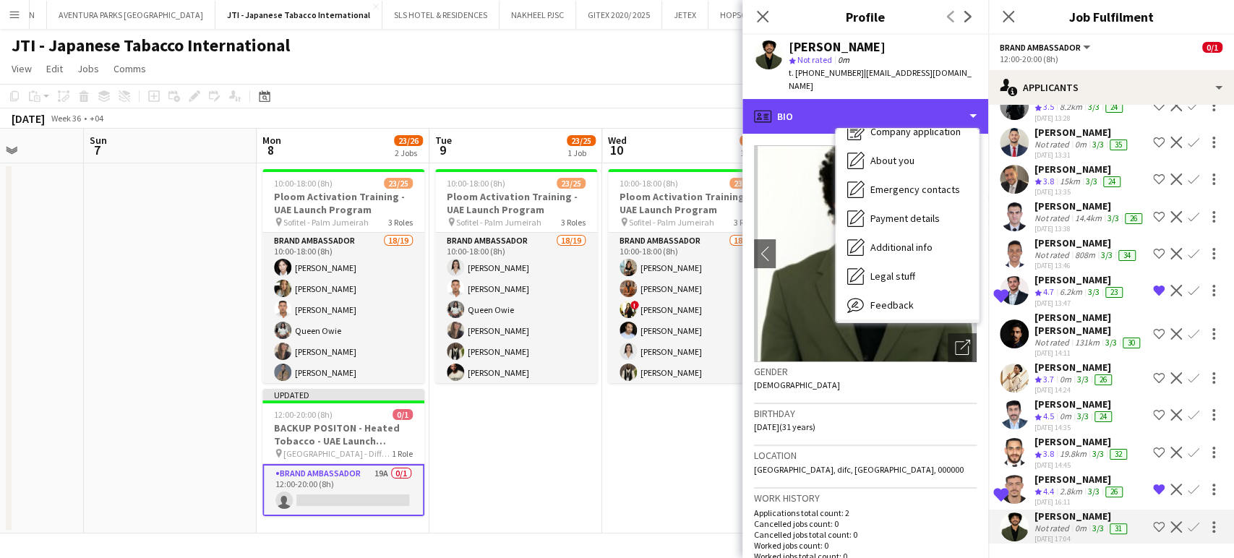
scroll to position [106, 0]
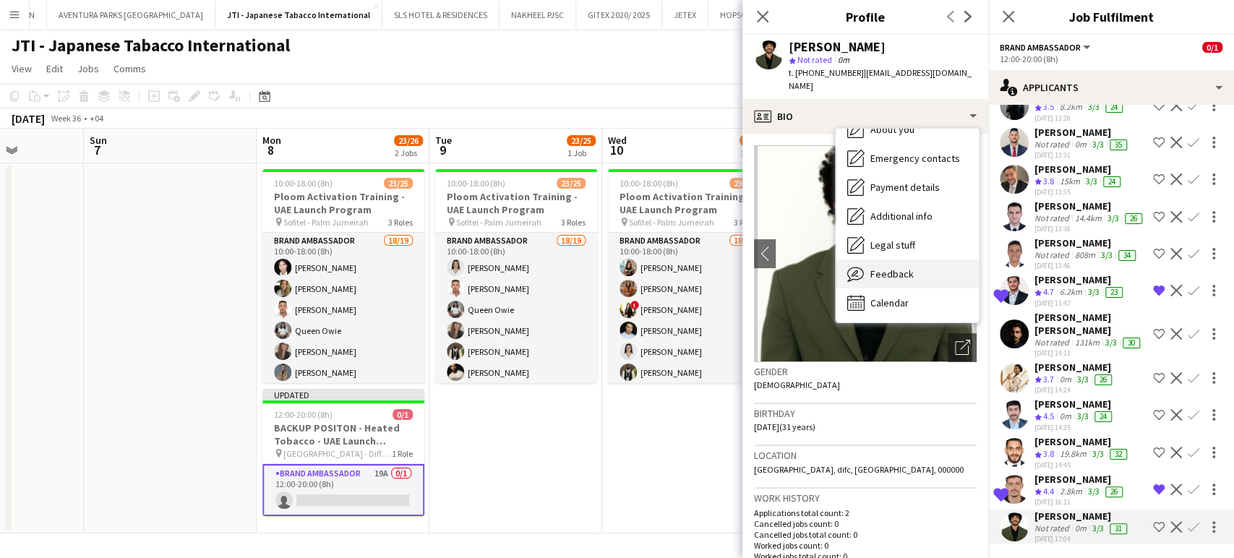
click at [883, 275] on span "Feedback" at bounding box center [892, 274] width 43 height 13
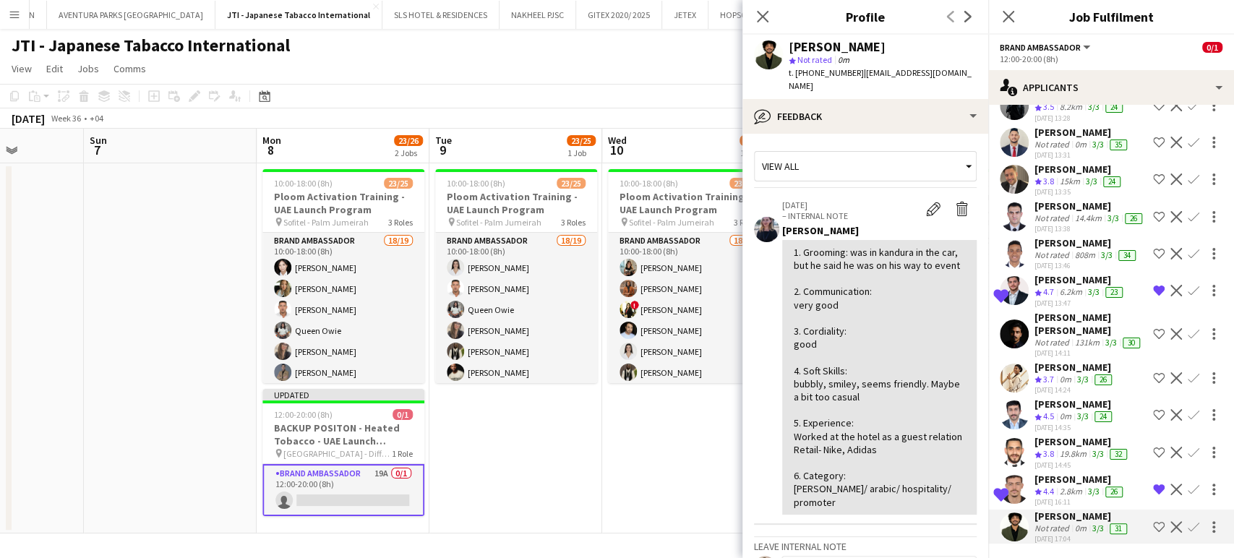
click at [1153, 525] on app-icon "Shortlist crew" at bounding box center [1159, 527] width 12 height 12
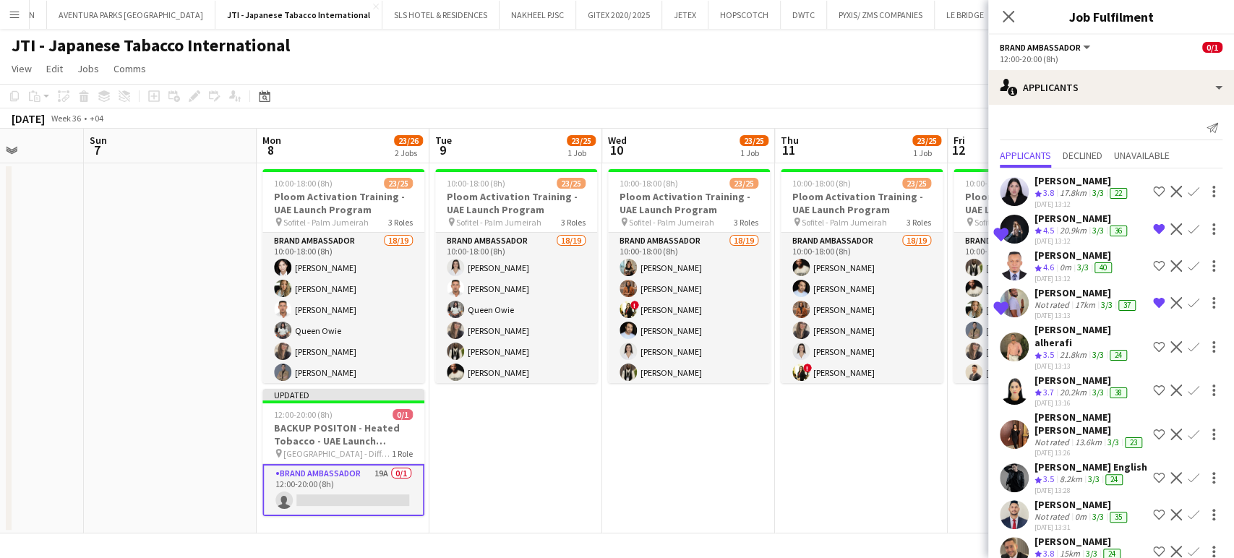
scroll to position [0, 0]
click at [1082, 184] on div "Mylitta Naeimi" at bounding box center [1082, 180] width 95 height 13
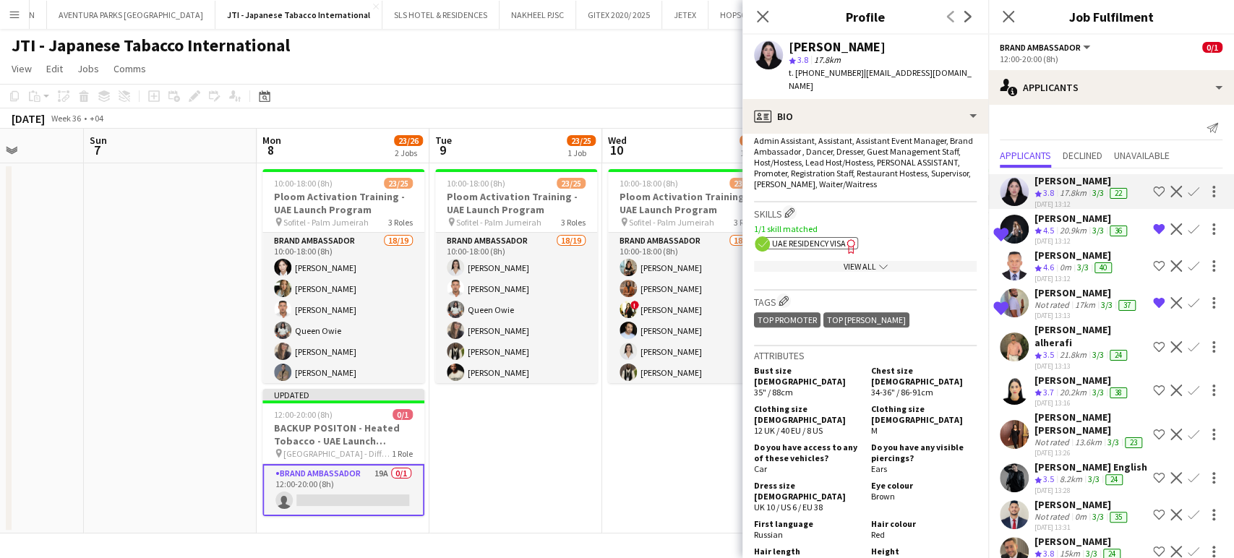
scroll to position [642, 0]
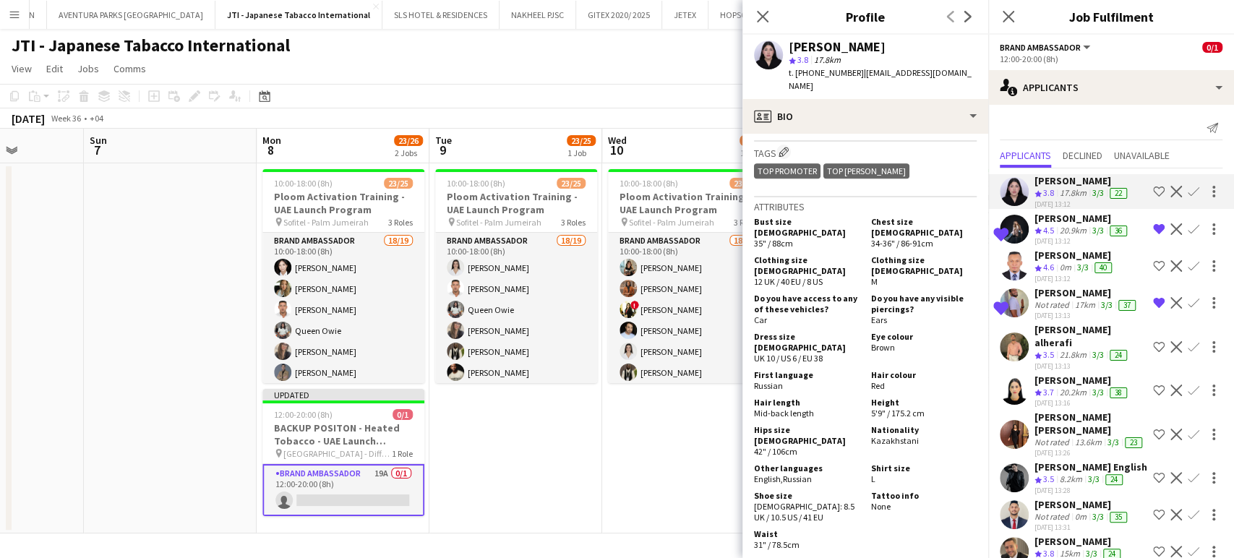
click at [1153, 189] on app-icon "Shortlist crew" at bounding box center [1159, 192] width 12 height 12
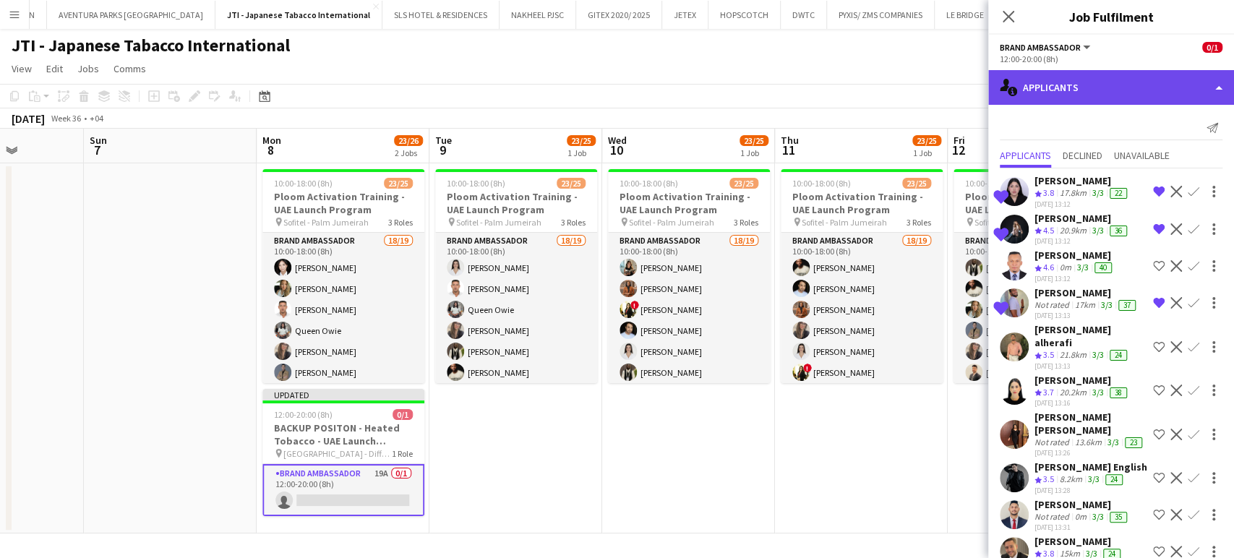
click at [1201, 101] on div "single-neutral-actions-information Applicants" at bounding box center [1111, 87] width 246 height 35
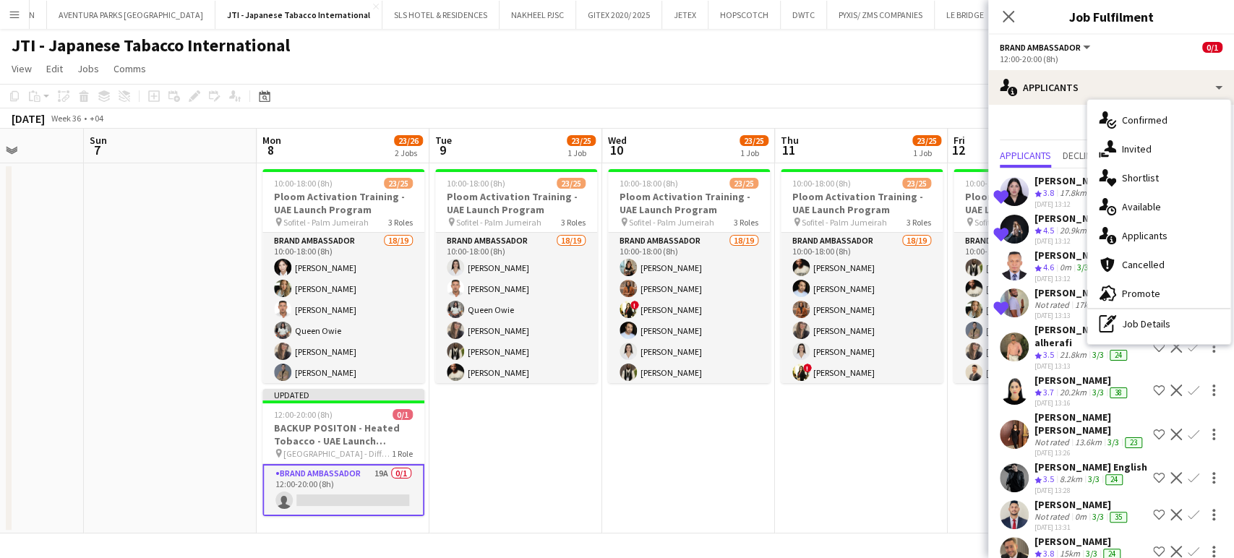
drag, startPoint x: 1145, startPoint y: 171, endPoint x: 1197, endPoint y: 225, distance: 74.1
click at [1145, 171] on span "Shortlist" at bounding box center [1140, 177] width 37 height 13
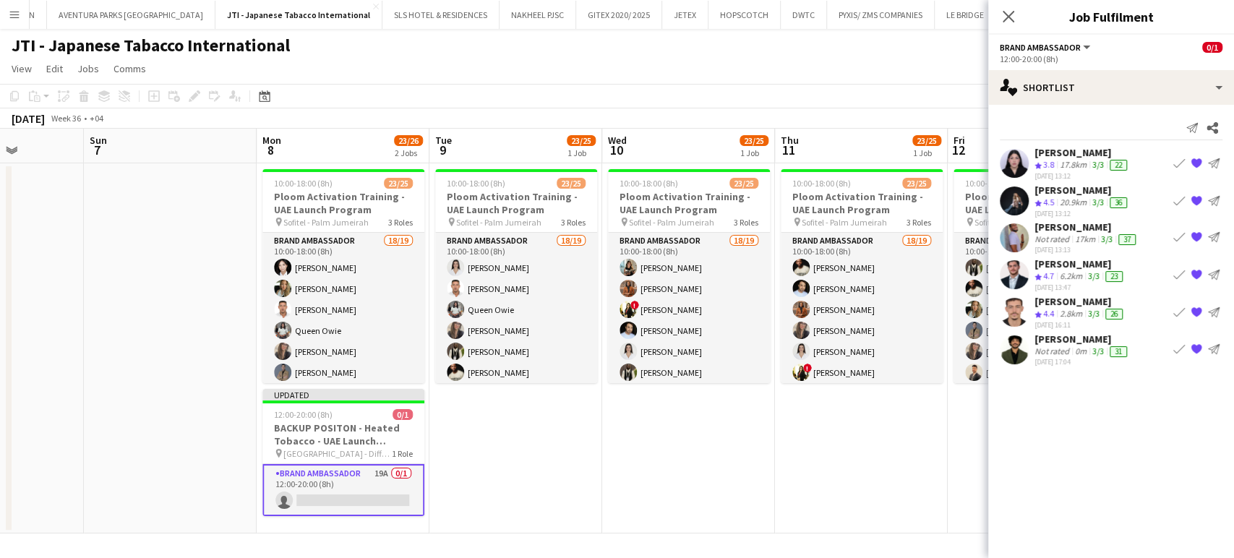
click at [876, 443] on app-date-cell "10:00-18:00 (8h) 23/25 Ploom Activation Training - UAE Launch Program pin Sofit…" at bounding box center [861, 348] width 173 height 370
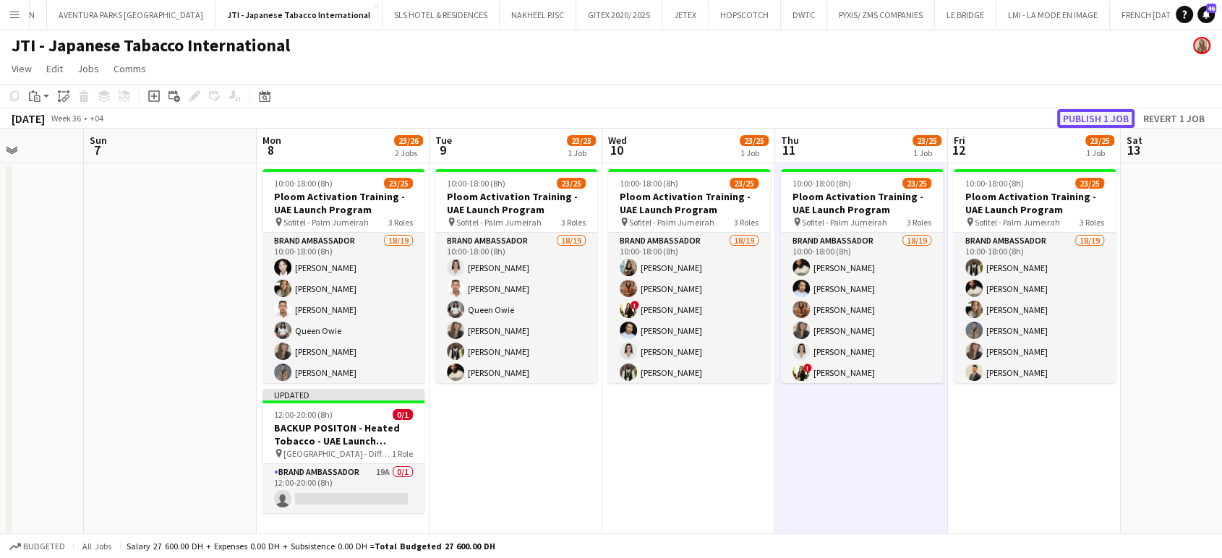
click at [1087, 119] on button "Publish 1 job" at bounding box center [1095, 118] width 77 height 19
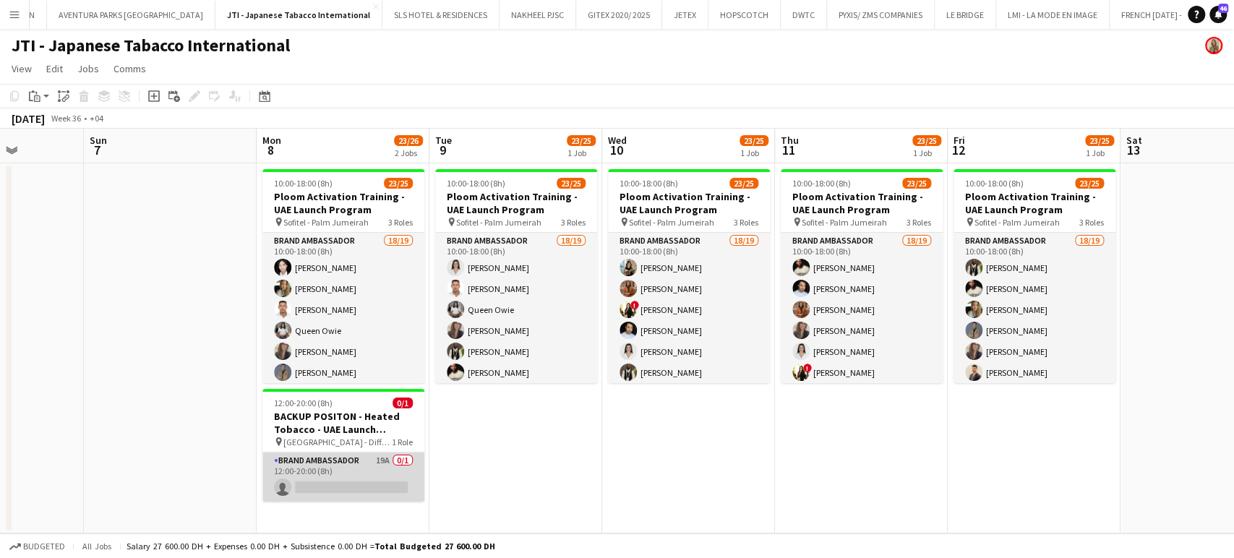
click at [377, 481] on app-card-role "Brand Ambassador 19A 0/1 12:00-20:00 (8h) single-neutral-actions" at bounding box center [343, 477] width 162 height 49
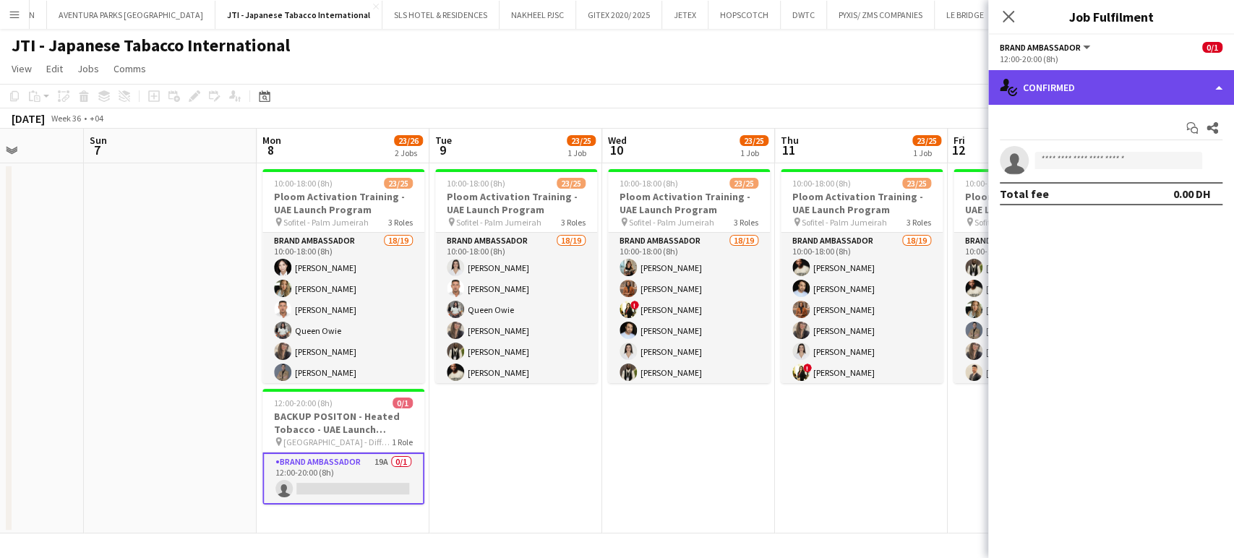
click at [1215, 91] on div "single-neutral-actions-check-2 Confirmed" at bounding box center [1111, 87] width 246 height 35
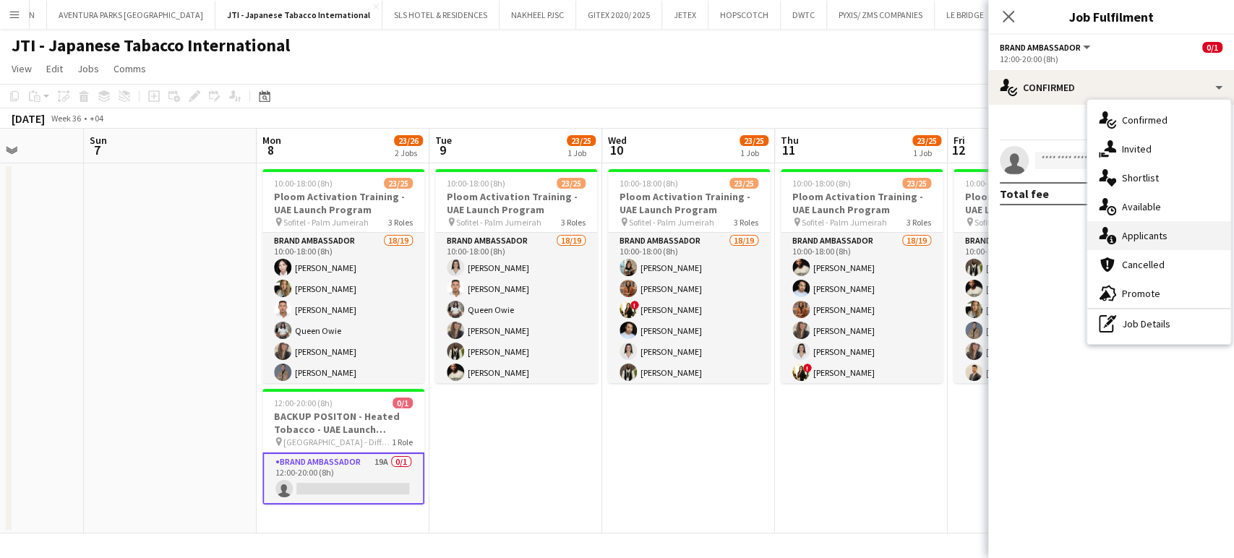
click at [1155, 235] on span "Applicants" at bounding box center [1145, 235] width 46 height 13
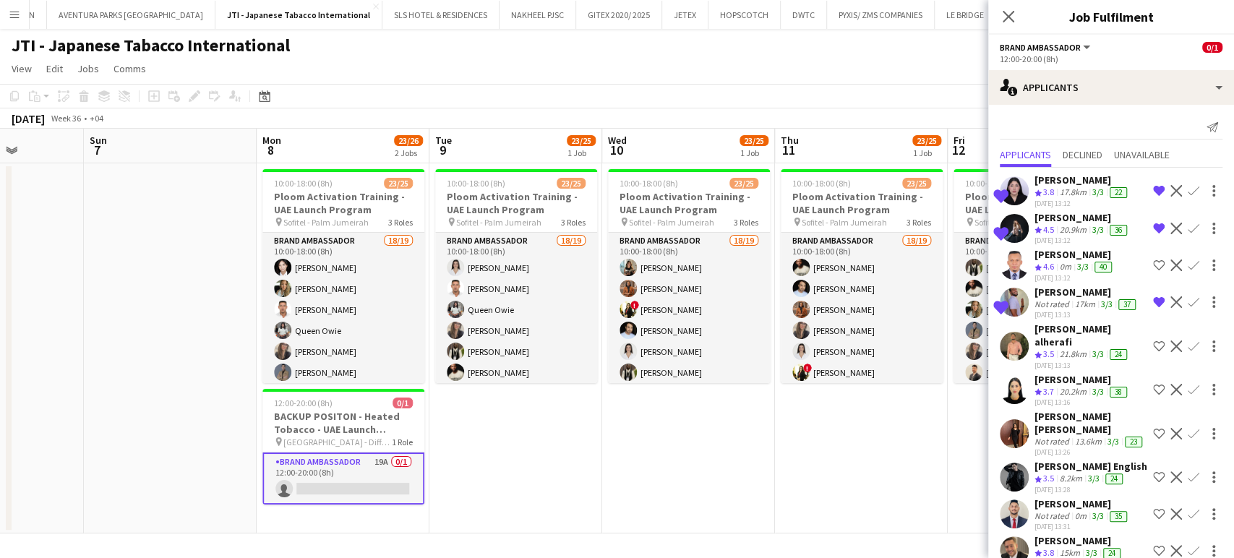
scroll to position [0, 0]
click at [883, 437] on app-date-cell "10:00-18:00 (8h) 23/25 Ploom Activation Training - UAE Launch Program pin Sofit…" at bounding box center [861, 348] width 173 height 370
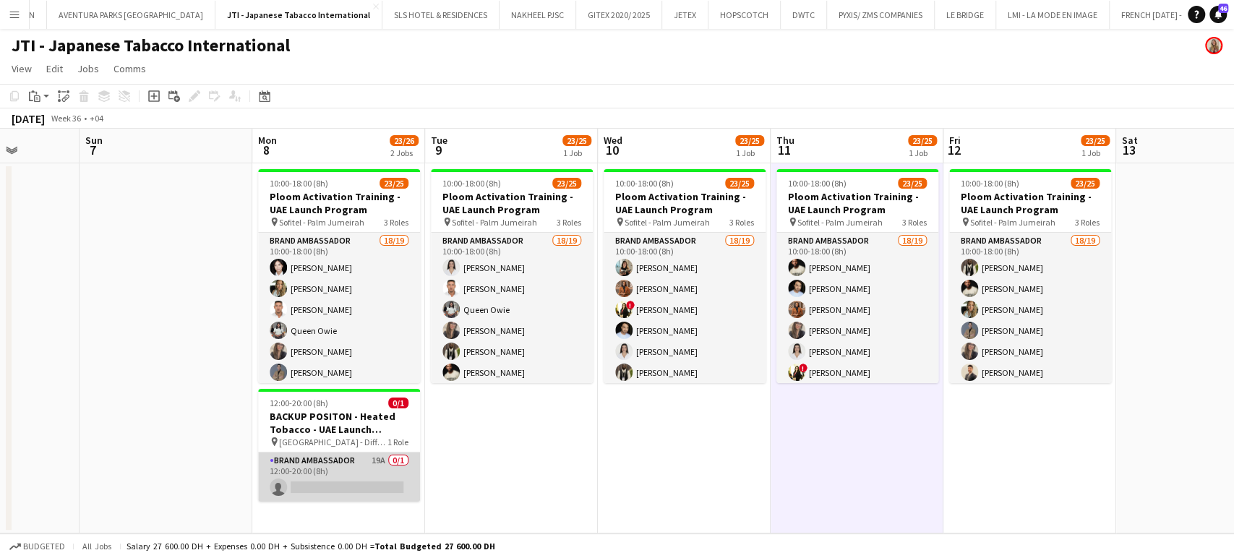
click at [386, 474] on app-card-role "Brand Ambassador 19A 0/1 12:00-20:00 (8h) single-neutral-actions" at bounding box center [339, 477] width 162 height 49
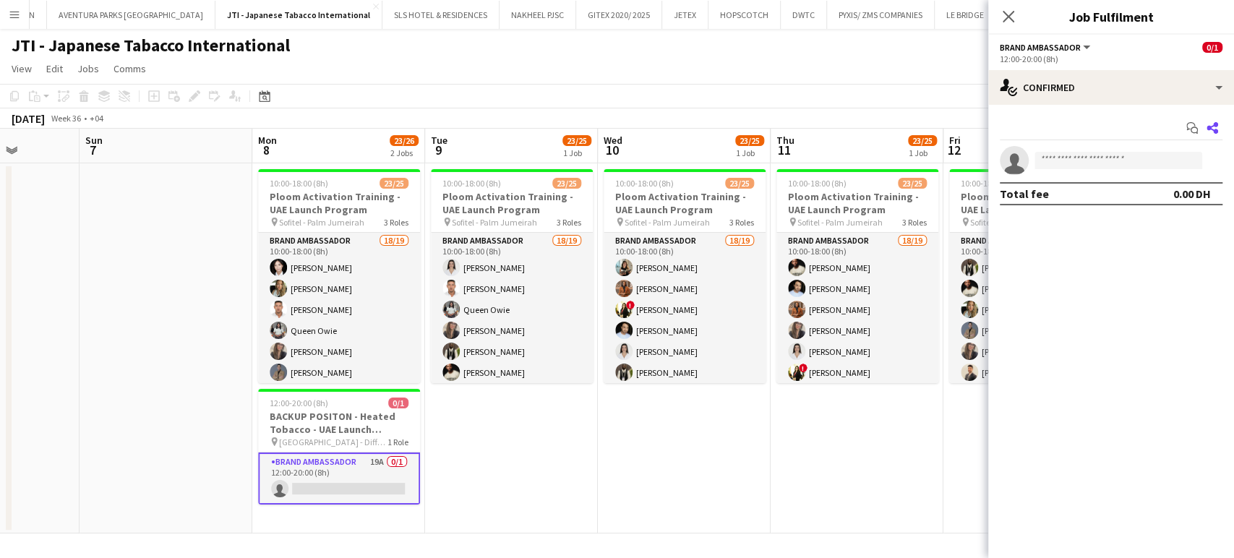
click at [1209, 126] on icon at bounding box center [1213, 128] width 12 height 12
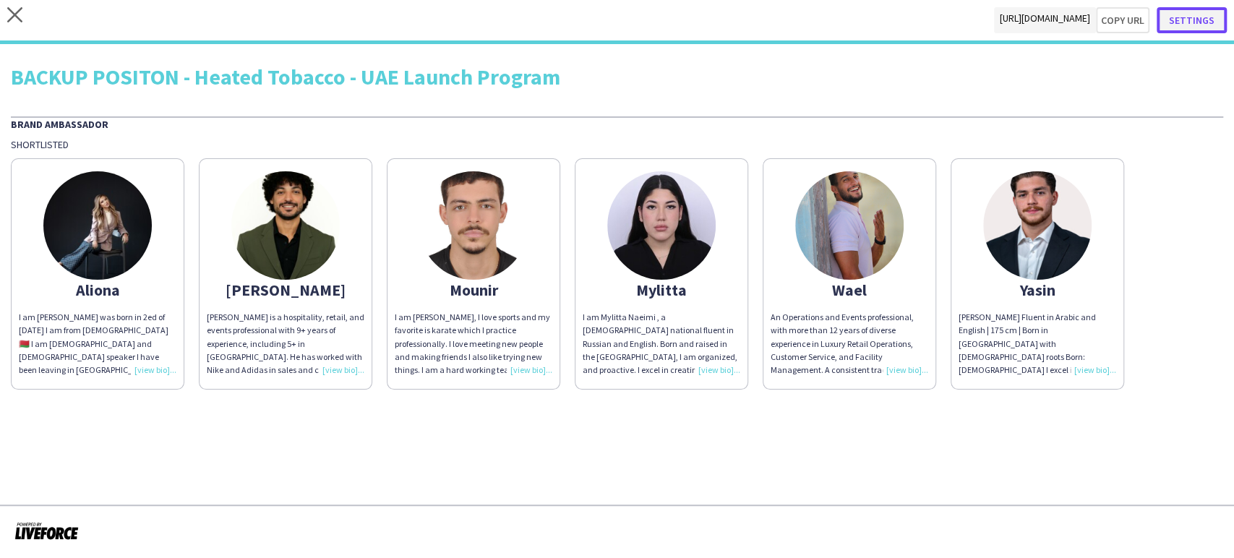
click at [1202, 21] on button "Settings" at bounding box center [1192, 20] width 70 height 26
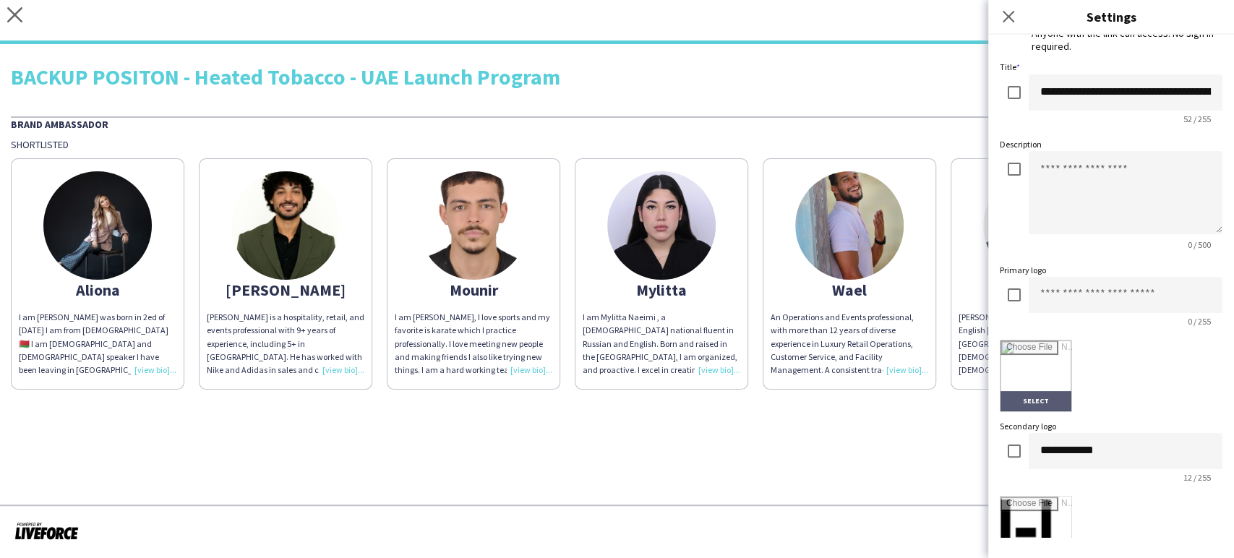
scroll to position [80, 0]
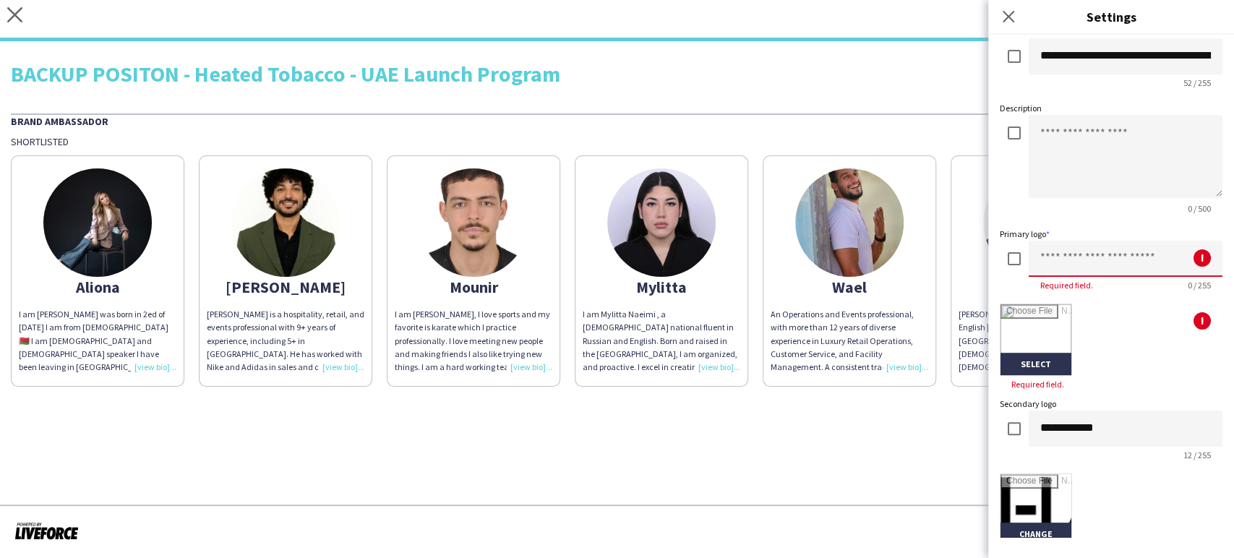
click at [1065, 257] on input at bounding box center [1126, 259] width 194 height 36
type input "***"
click at [1033, 320] on input "file" at bounding box center [1036, 339] width 71 height 71
type input "**********"
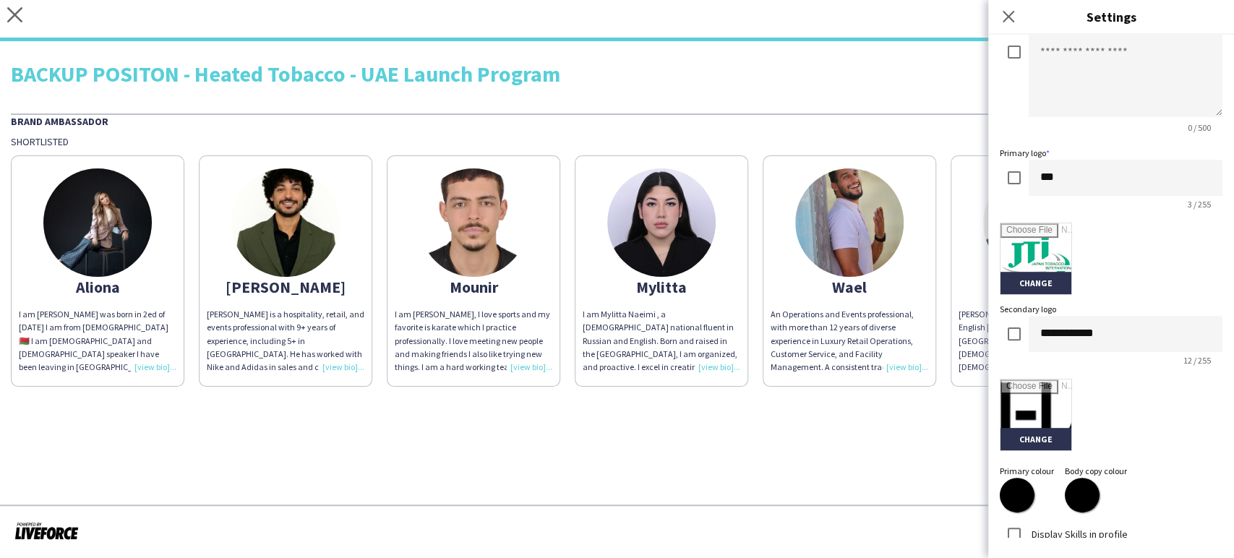
scroll to position [291, 0]
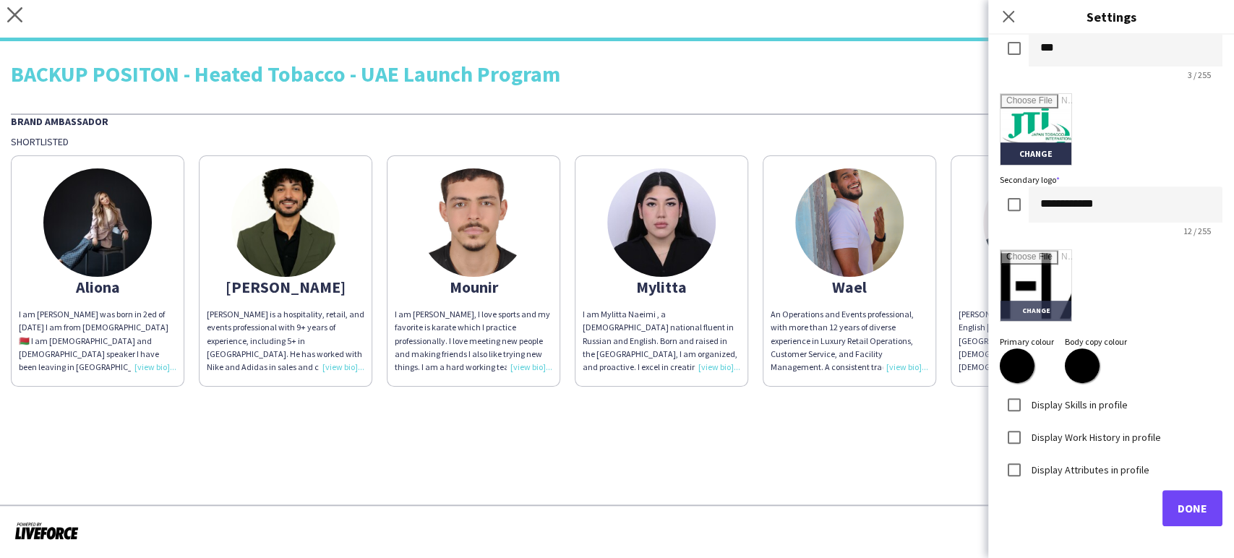
click at [1040, 276] on input "file" at bounding box center [1036, 285] width 71 height 71
type input "**********"
click at [1092, 432] on label "Display Work History in profile" at bounding box center [1095, 436] width 132 height 13
click at [1177, 496] on button "Done" at bounding box center [1193, 508] width 60 height 36
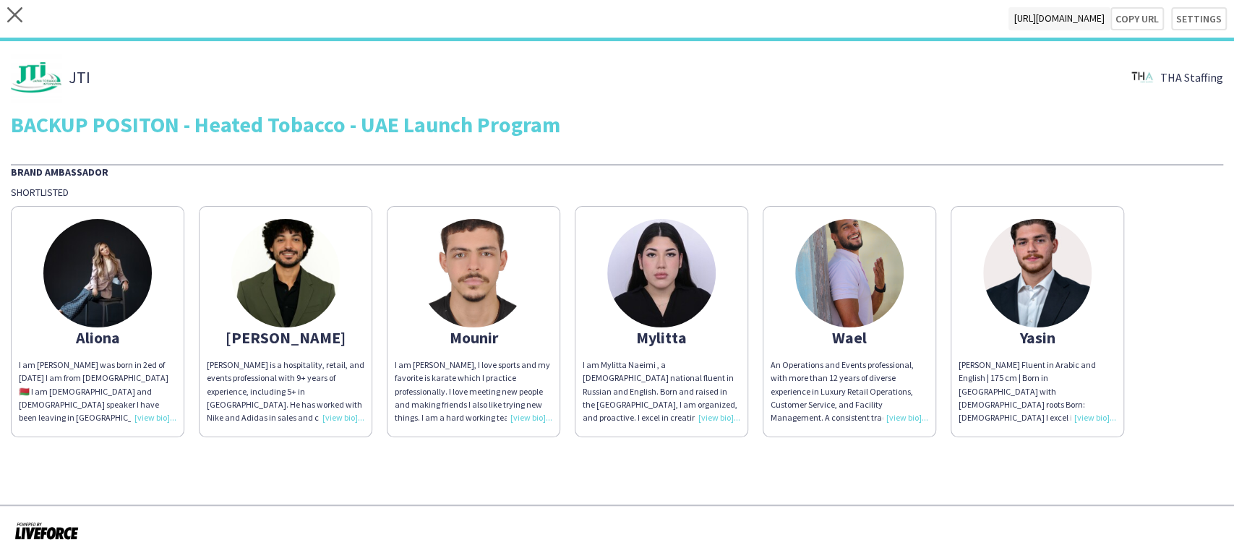
click at [129, 278] on img at bounding box center [97, 273] width 108 height 108
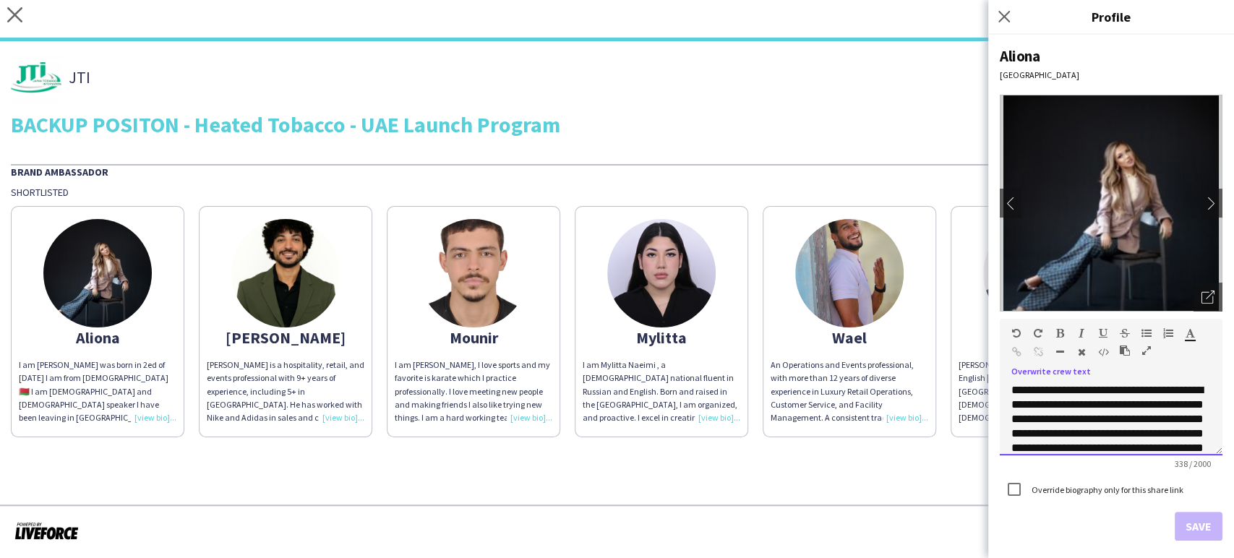
scroll to position [83, 0]
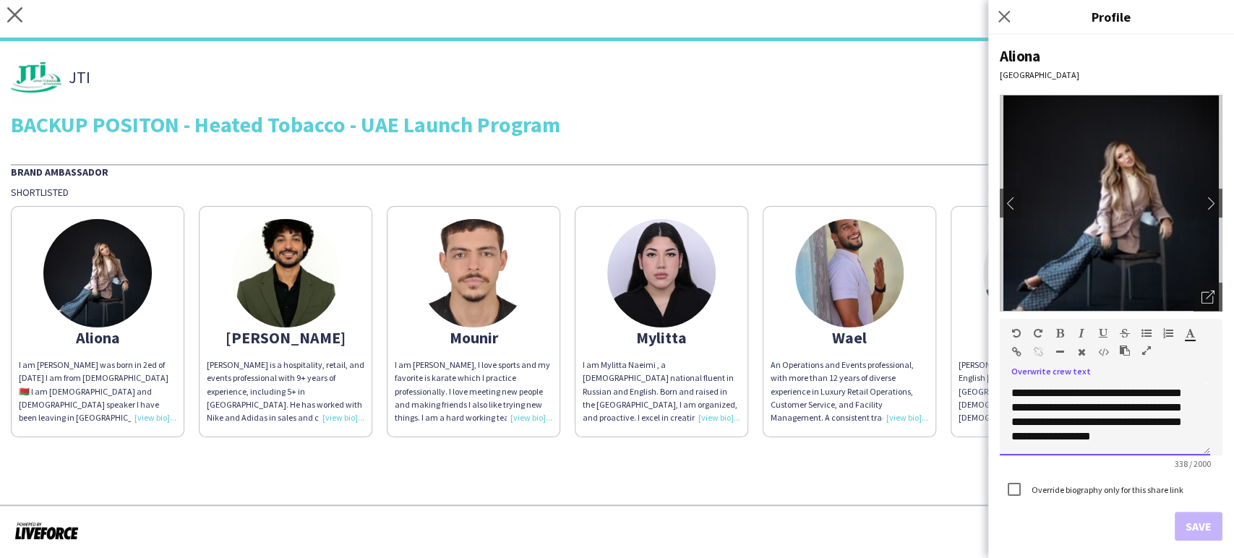
drag, startPoint x: 1012, startPoint y: 389, endPoint x: 1232, endPoint y: 485, distance: 239.9
click at [1232, 485] on div "**********" at bounding box center [1111, 296] width 246 height 523
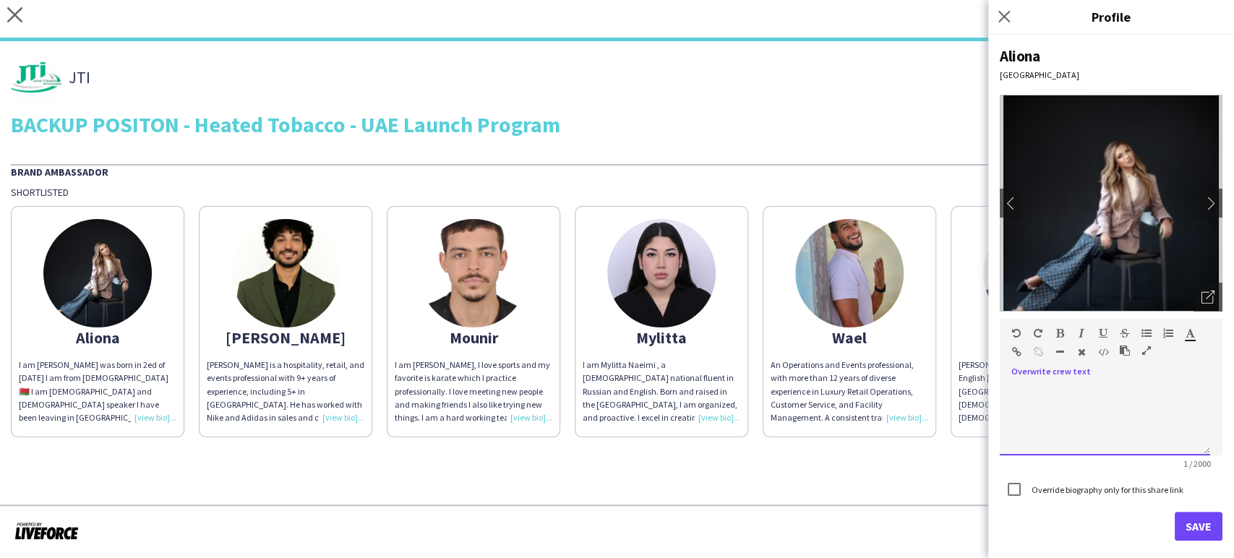
scroll to position [0, 0]
click at [1193, 528] on button "Save" at bounding box center [1199, 526] width 48 height 29
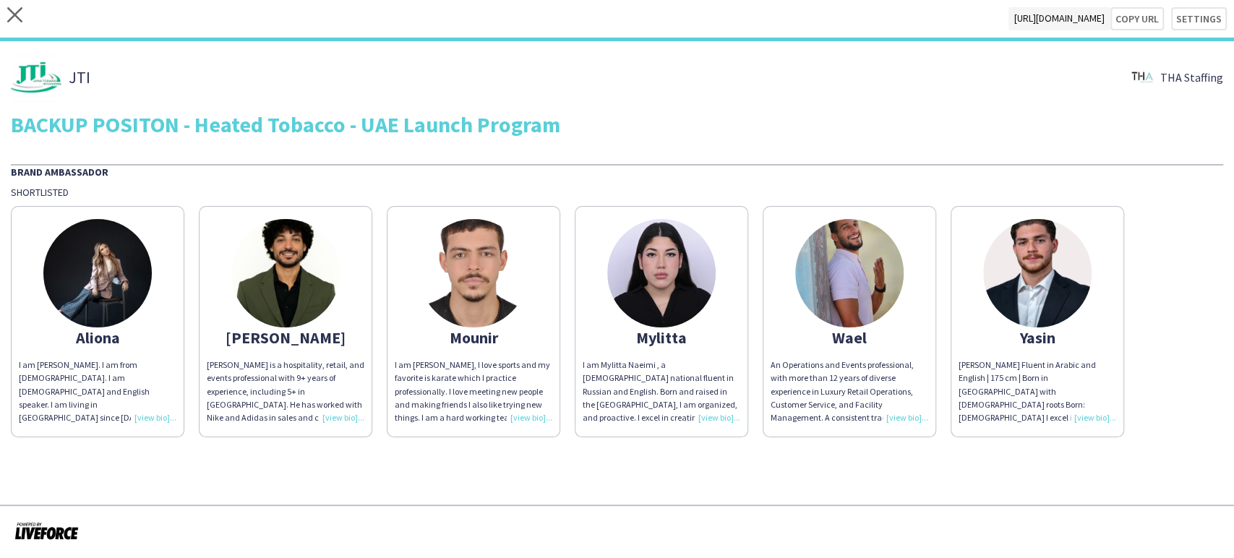
click at [93, 288] on img at bounding box center [97, 273] width 108 height 108
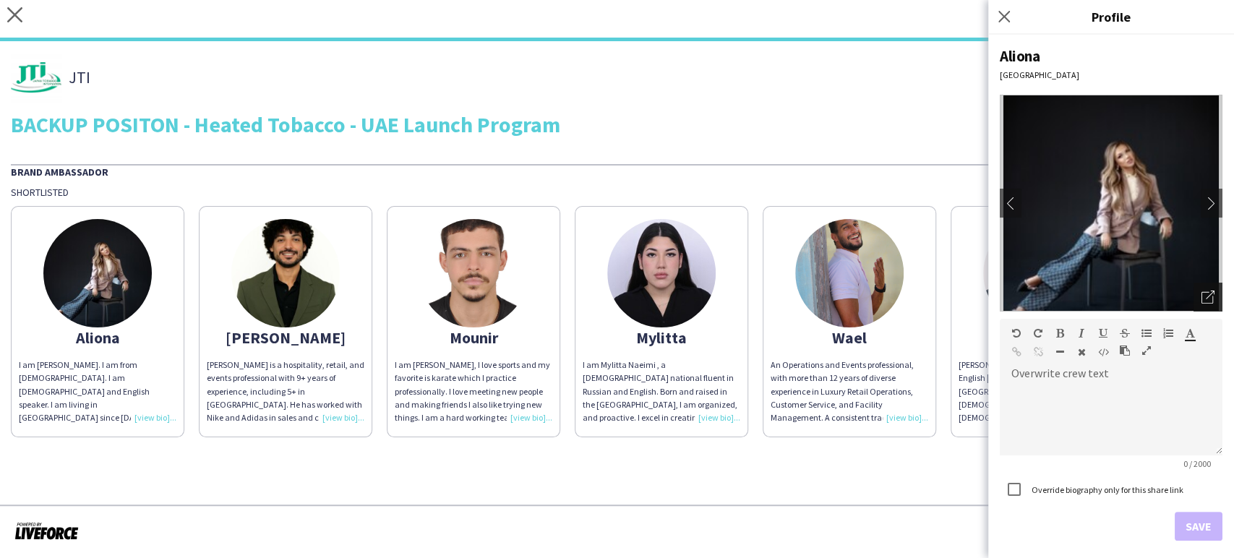
click at [1202, 299] on icon "Open photos pop-in" at bounding box center [1208, 297] width 13 height 13
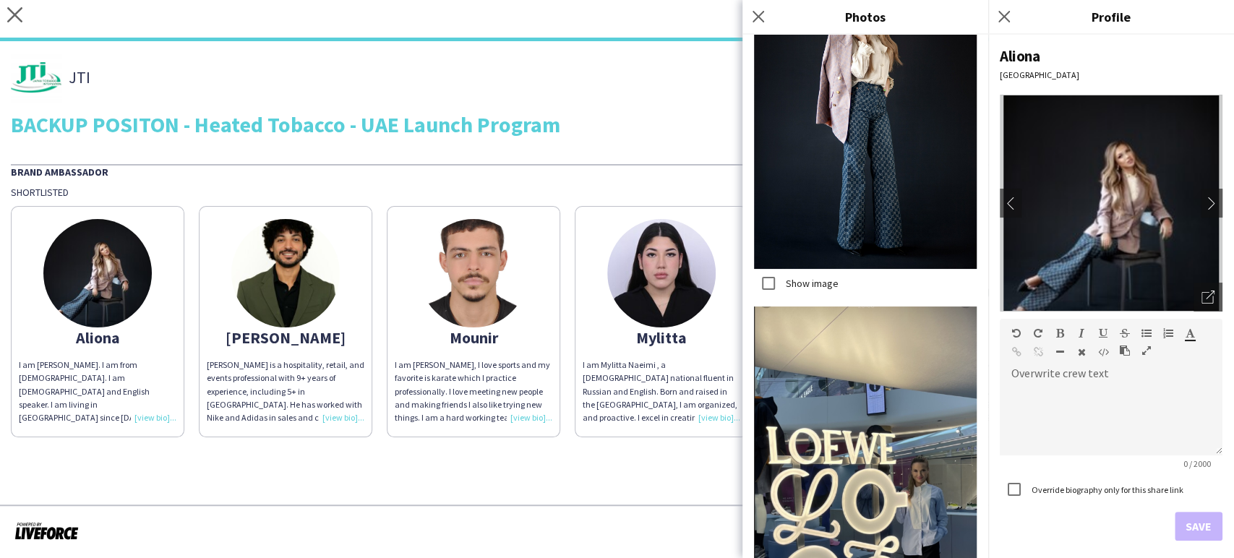
scroll to position [1183, 0]
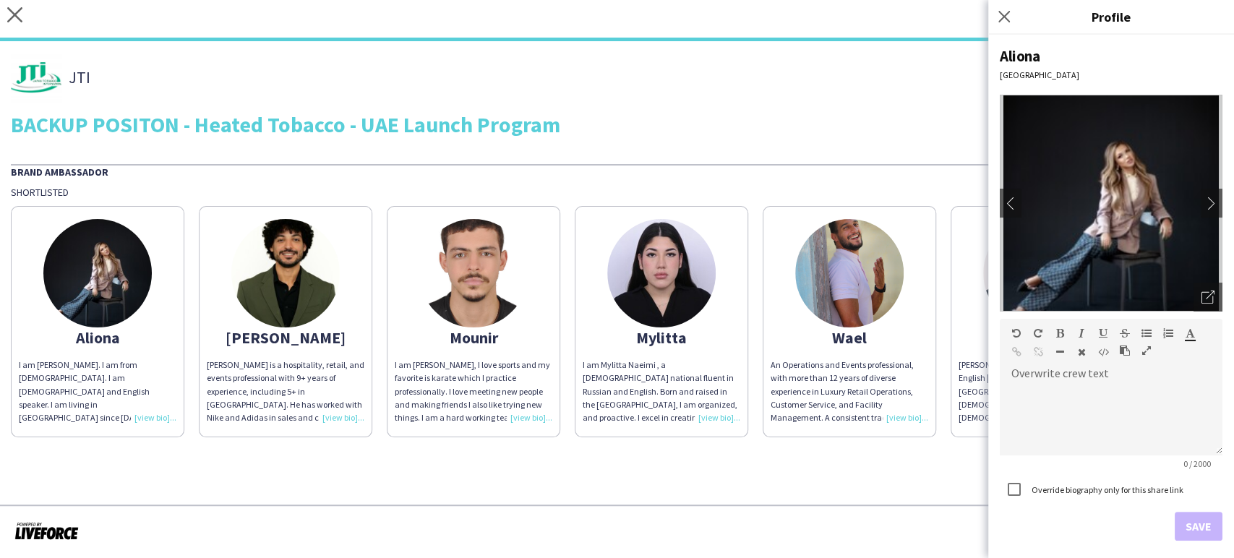
click at [665, 275] on img at bounding box center [661, 273] width 108 height 108
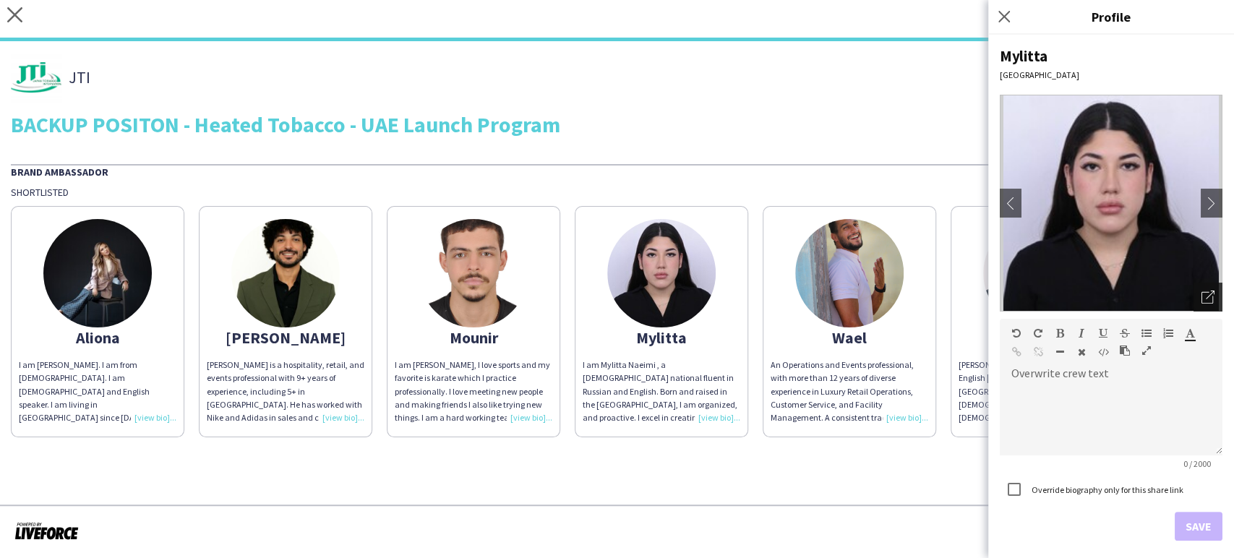
click at [1202, 298] on icon "Open photos pop-in" at bounding box center [1208, 297] width 13 height 13
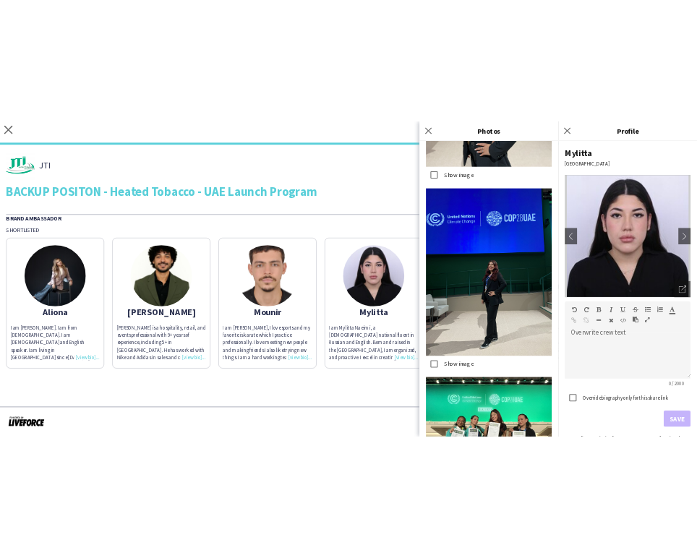
scroll to position [11006, 0]
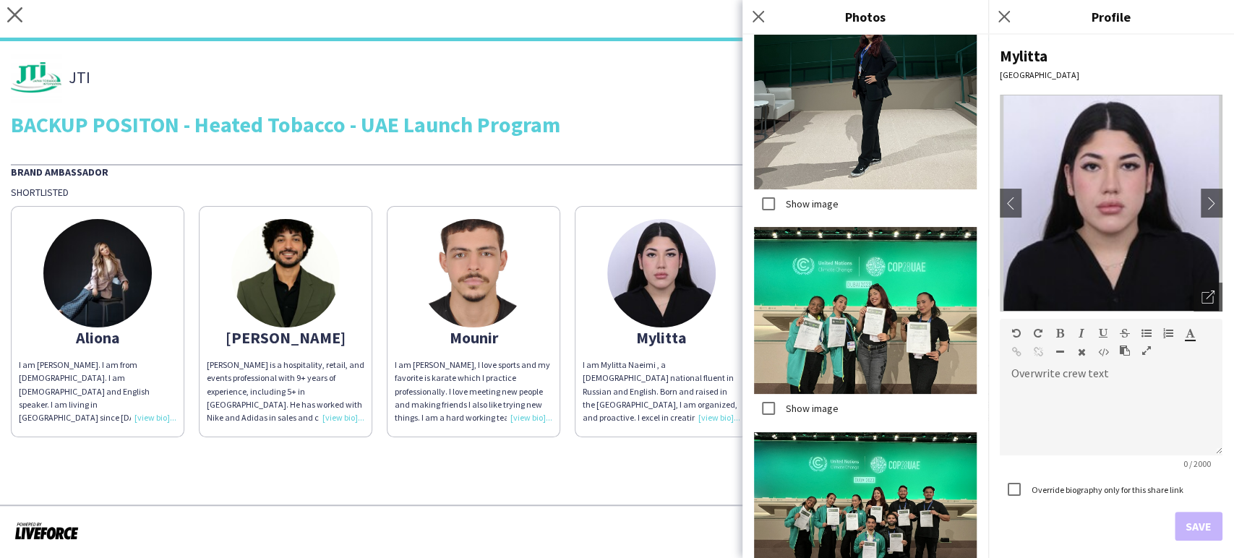
drag, startPoint x: 665, startPoint y: 489, endPoint x: 666, endPoint y: 482, distance: 7.3
click at [665, 486] on app-share-pages "close https://admin.liveforce.co/v2/s/b4a7eb72-986e-4596-8454-41e703952d54 Copy…" at bounding box center [617, 279] width 1234 height 558
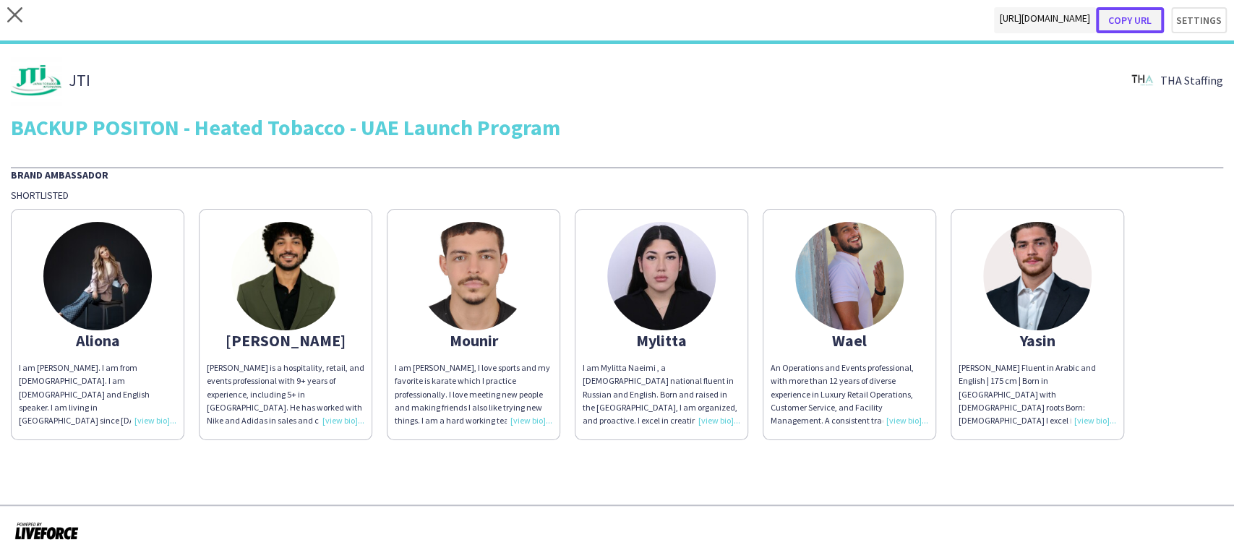
click at [1147, 15] on button "Copy url" at bounding box center [1130, 20] width 68 height 26
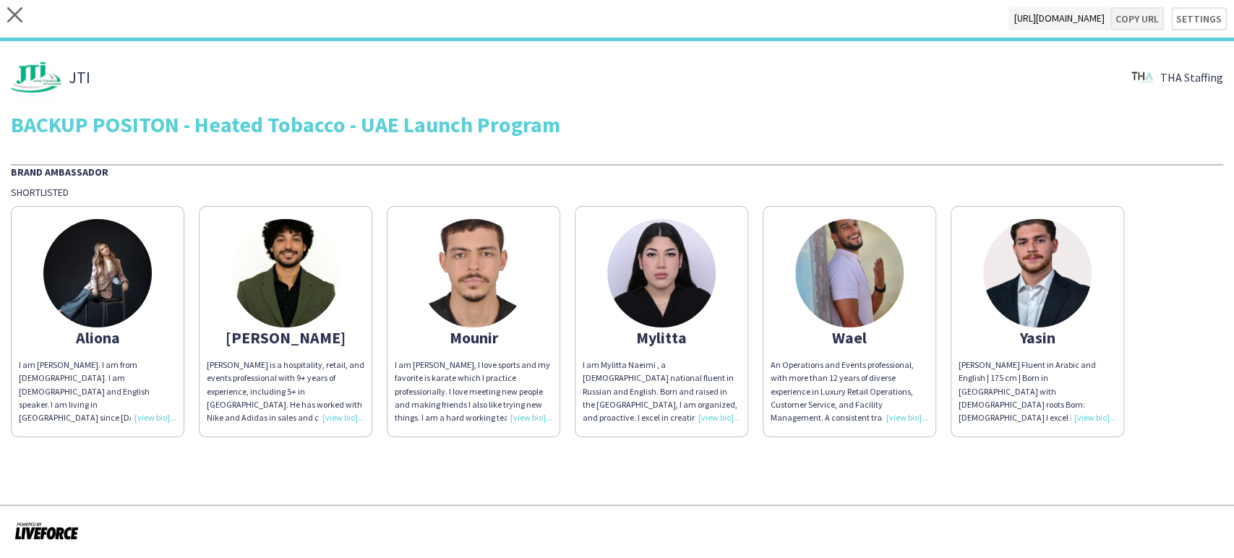
type textarea "**********"
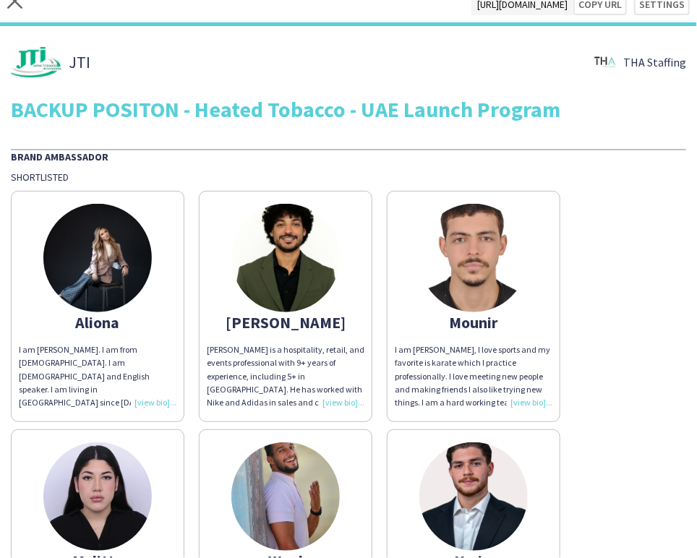
scroll to position [0, 0]
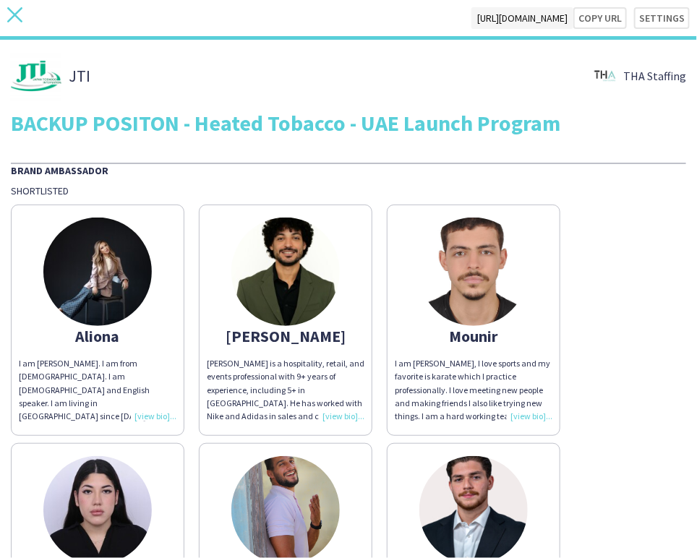
click at [18, 16] on icon "close" at bounding box center [14, 14] width 15 height 15
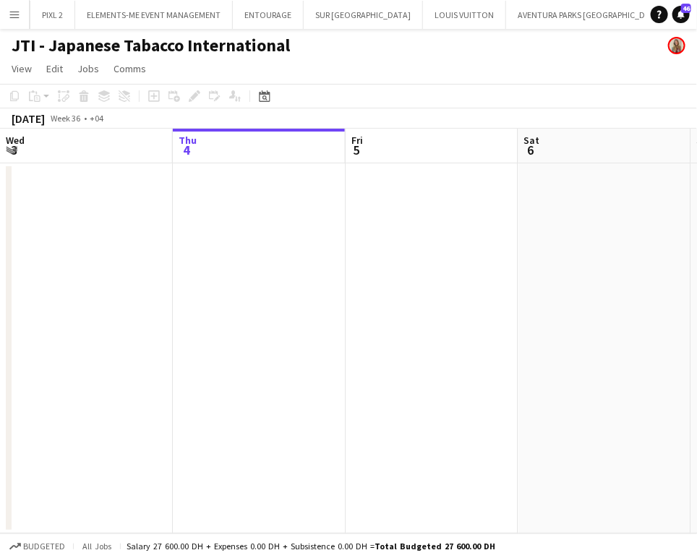
scroll to position [0, 2765]
drag, startPoint x: 592, startPoint y: 304, endPoint x: 156, endPoint y: 296, distance: 436.1
click at [156, 296] on app-calendar-viewport "Mon 1 Tue 2 Wed 3 Thu 4 Fri 5 Sat 6 Sun 7 Mon 8 23/26 2 Jobs Tue 9 23/25 1 Job …" at bounding box center [348, 331] width 697 height 405
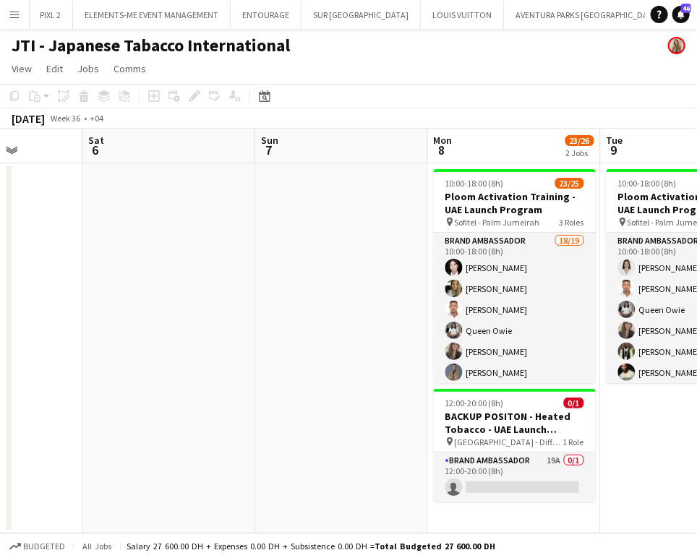
drag, startPoint x: 353, startPoint y: 302, endPoint x: 302, endPoint y: 299, distance: 50.7
click at [335, 300] on app-calendar-viewport "Wed 3 Thu 4 Fri 5 Sat 6 Sun 7 Mon 8 23/26 2 Jobs Tue 9 23/25 1 Job Wed 10 23/25…" at bounding box center [348, 331] width 697 height 405
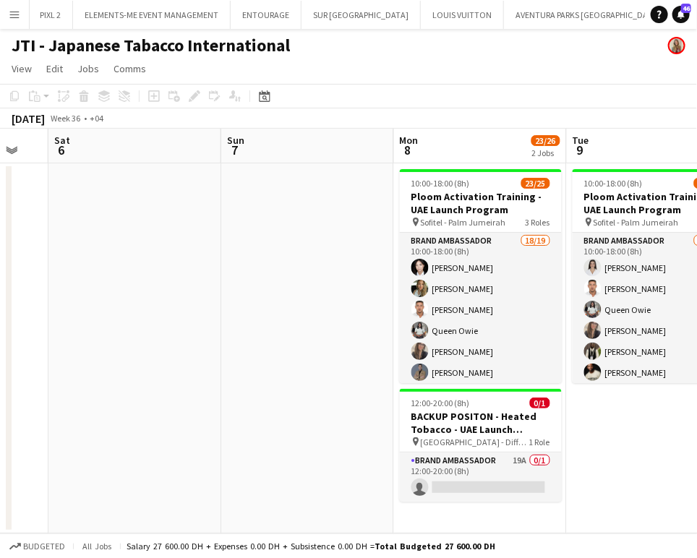
click at [401, 328] on app-calendar-viewport "Wed 3 Thu 4 Fri 5 Sat 6 Sun 7 Mon 8 23/26 2 Jobs Tue 9 23/25 1 Job Wed 10 23/25…" at bounding box center [348, 331] width 697 height 405
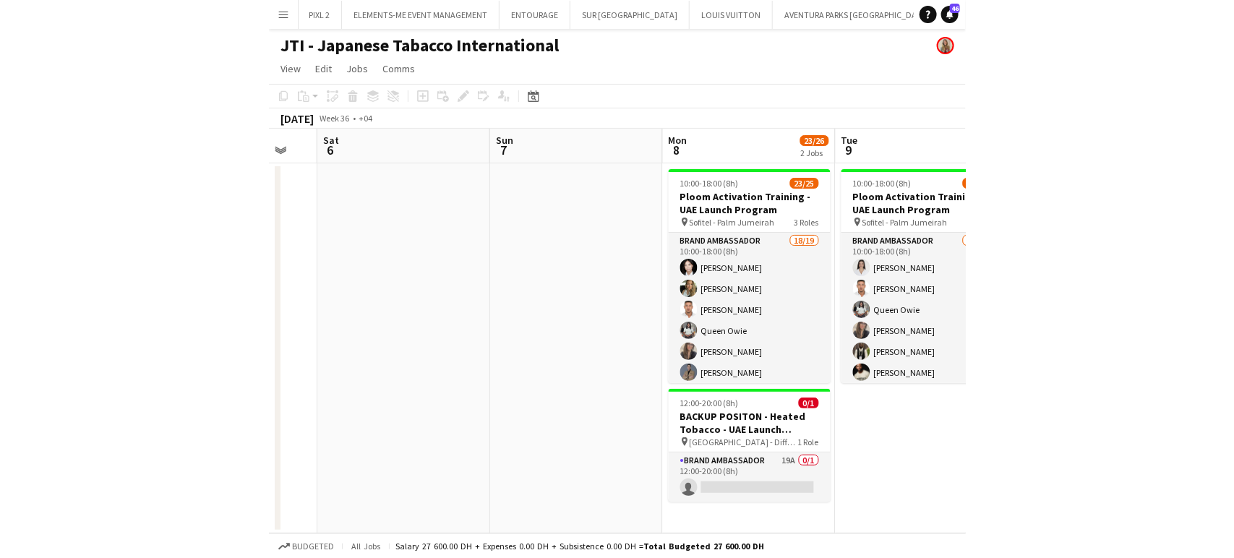
scroll to position [0, 471]
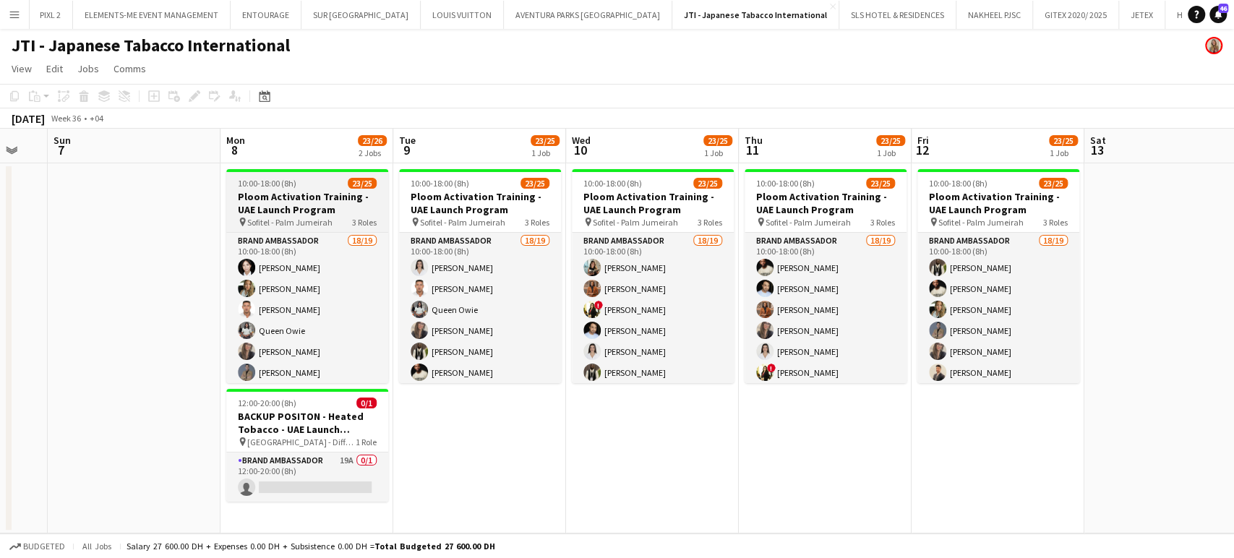
click at [308, 187] on div "10:00-18:00 (8h) 23/25" at bounding box center [307, 183] width 162 height 11
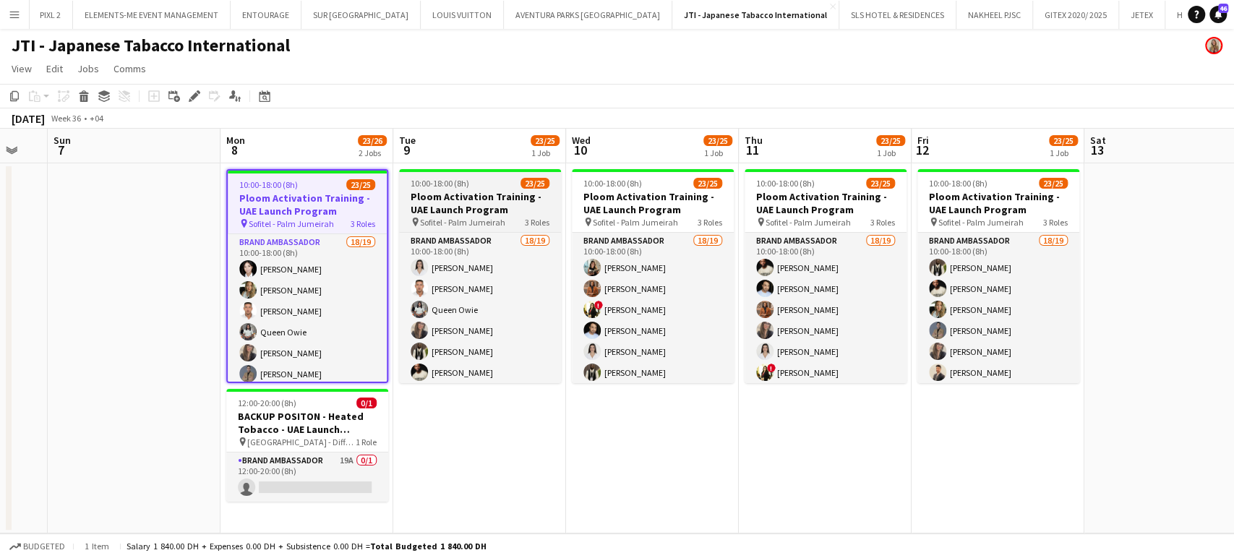
click at [495, 190] on h3 "Ploom Activation Training - UAE Launch Program" at bounding box center [480, 203] width 162 height 26
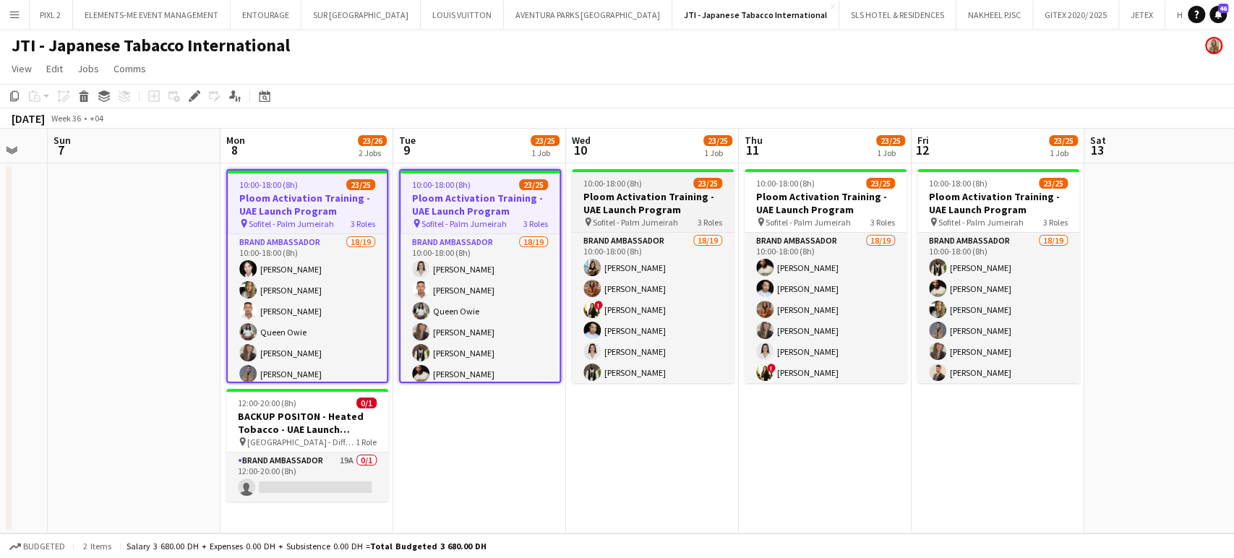
click at [624, 190] on h3 "Ploom Activation Training - UAE Launch Program" at bounding box center [653, 203] width 162 height 26
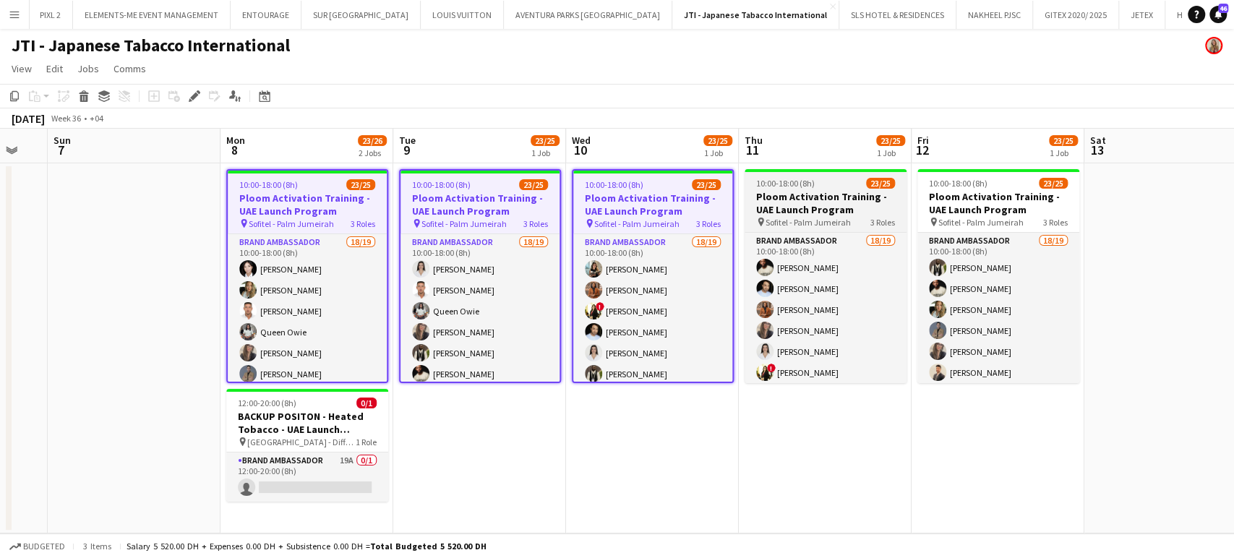
click at [850, 200] on h3 "Ploom Activation Training - UAE Launch Program" at bounding box center [826, 203] width 162 height 26
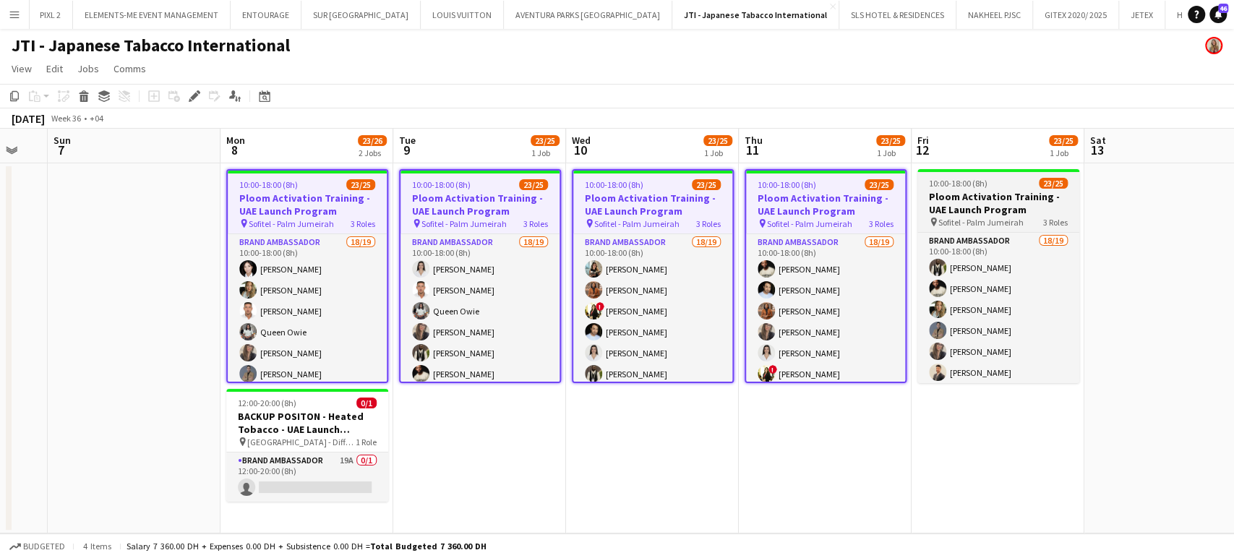
click at [960, 197] on h3 "Ploom Activation Training - UAE Launch Program" at bounding box center [999, 203] width 162 height 26
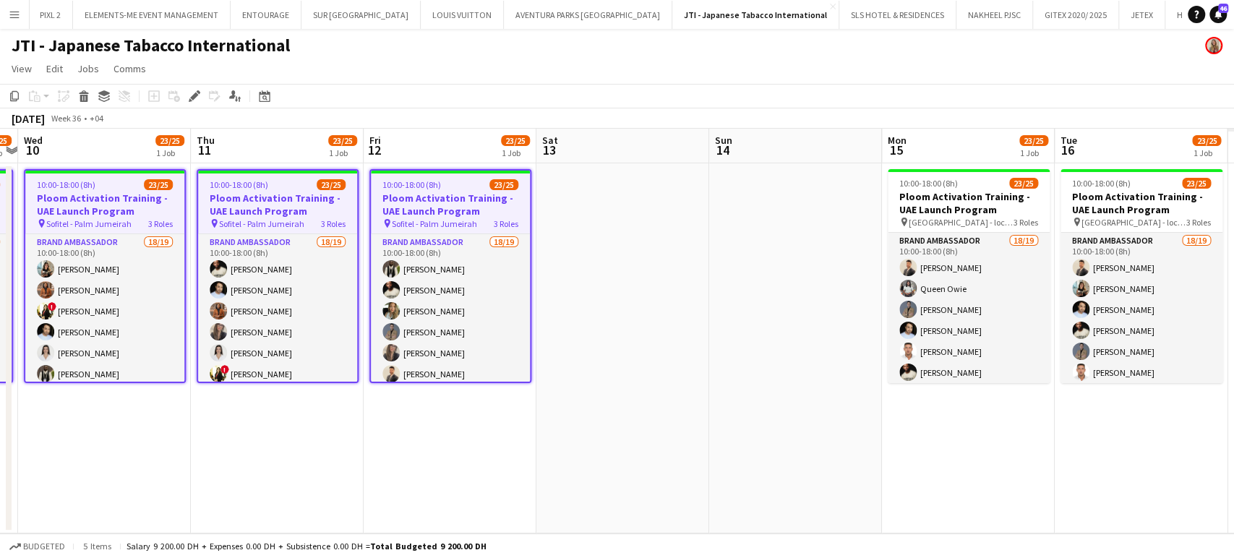
drag, startPoint x: 1098, startPoint y: 213, endPoint x: 573, endPoint y: 227, distance: 525.8
click at [567, 232] on app-calendar-viewport "Sat 6 Sun 7 Mon 8 23/26 2 Jobs Tue 9 23/25 1 Job Wed 10 23/25 1 Job Thu 11 23/2…" at bounding box center [617, 331] width 1234 height 405
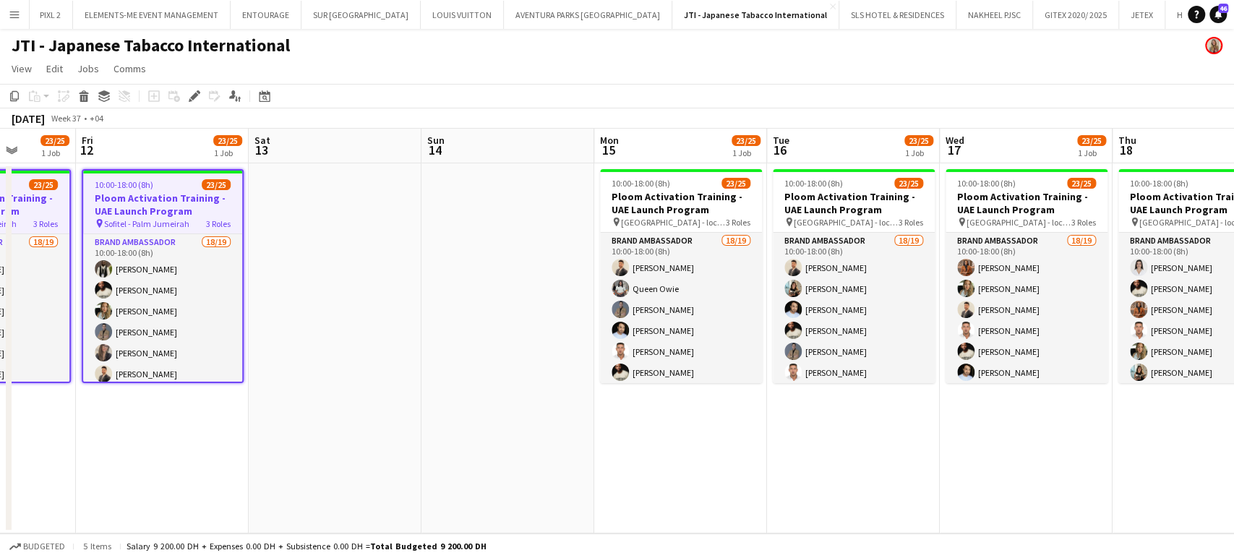
drag, startPoint x: 557, startPoint y: 231, endPoint x: 503, endPoint y: 223, distance: 54.8
click at [503, 223] on app-calendar-viewport "Mon 8 23/26 2 Jobs Tue 9 23/25 1 Job Wed 10 23/25 1 Job Thu 11 23/25 1 Job Fri …" at bounding box center [617, 331] width 1234 height 405
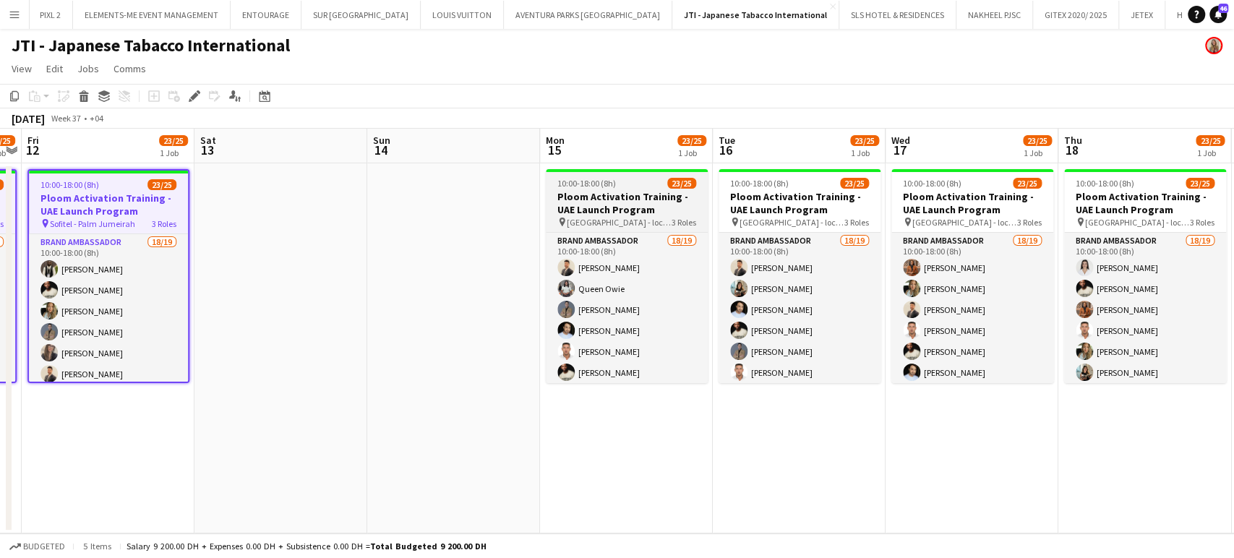
click at [671, 201] on h3 "Ploom Activation Training - UAE Launch Program" at bounding box center [627, 203] width 162 height 26
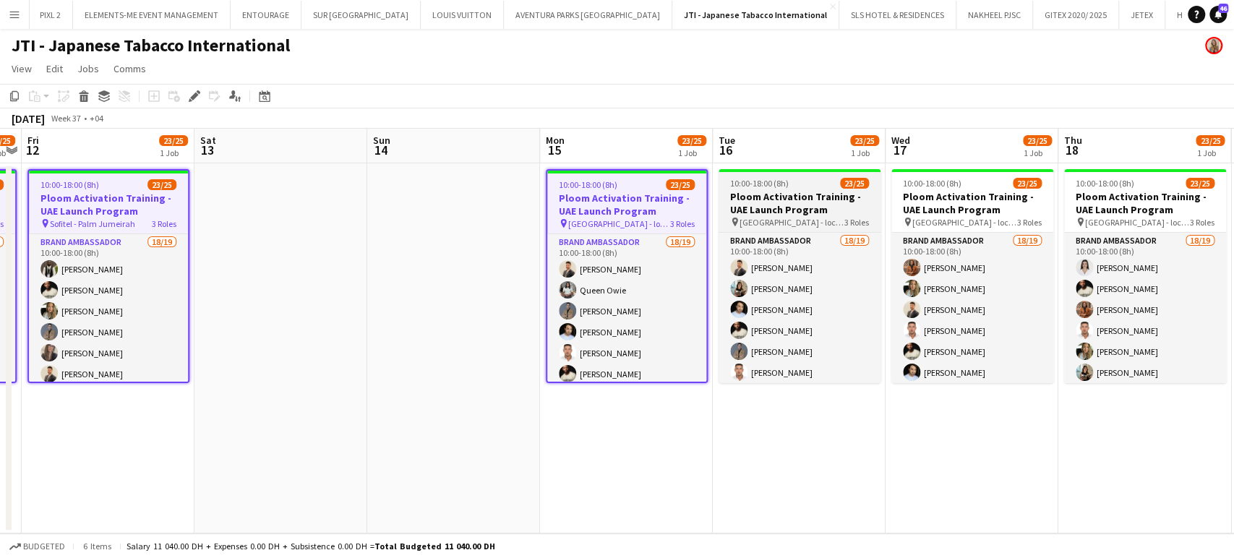
click at [847, 196] on h3 "Ploom Activation Training - UAE Launch Program" at bounding box center [800, 203] width 162 height 26
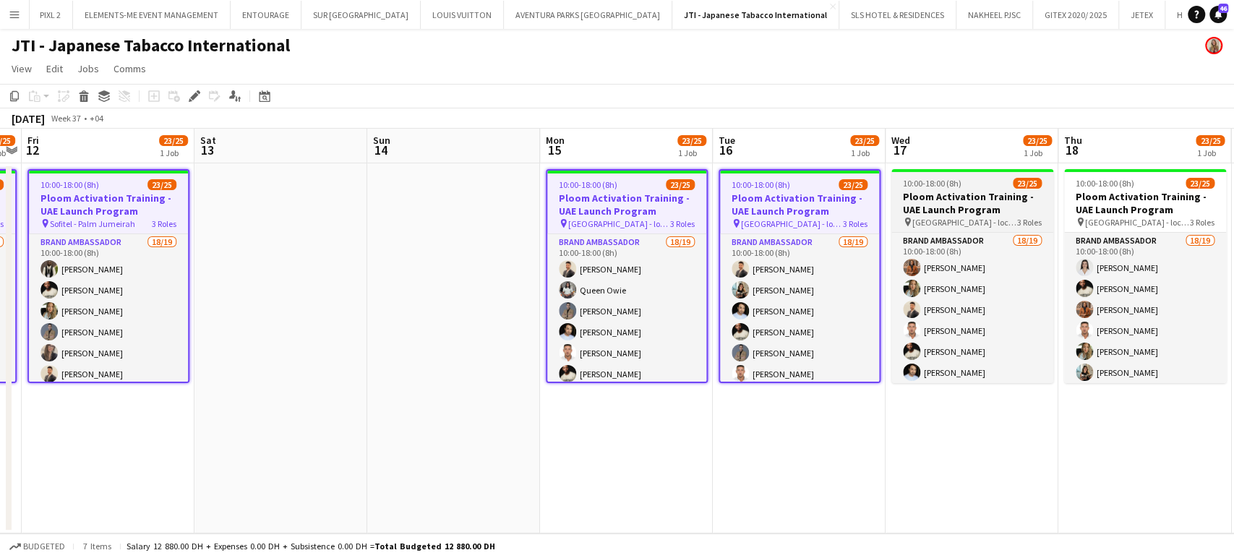
click at [972, 191] on h3 "Ploom Activation Training - UAE Launch Program" at bounding box center [972, 203] width 162 height 26
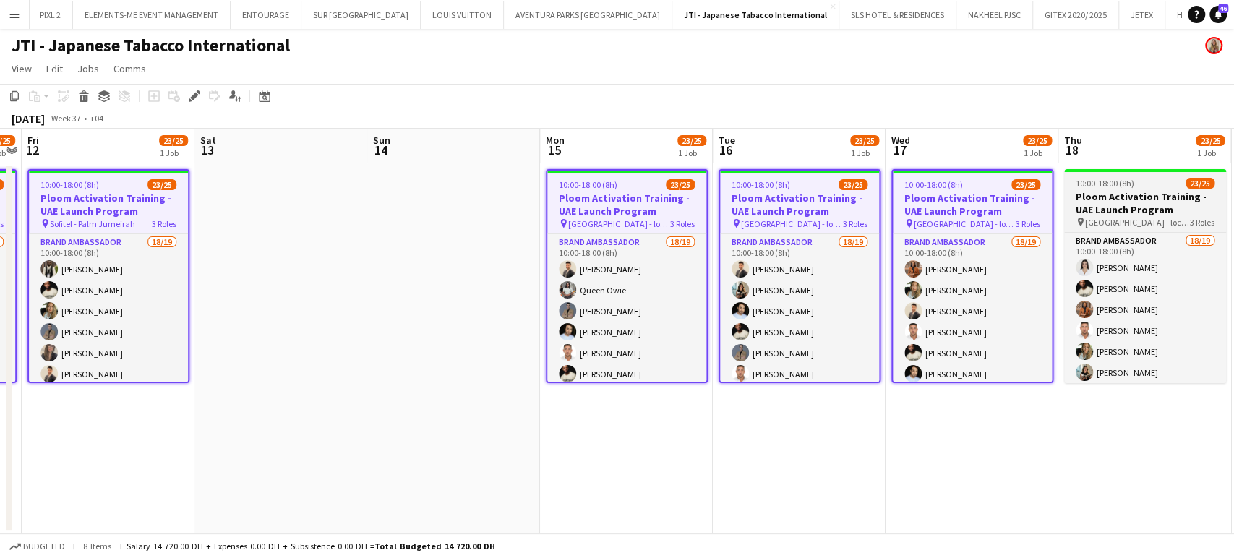
click at [1093, 190] on h3 "Ploom Activation Training - UAE Launch Program" at bounding box center [1145, 203] width 162 height 26
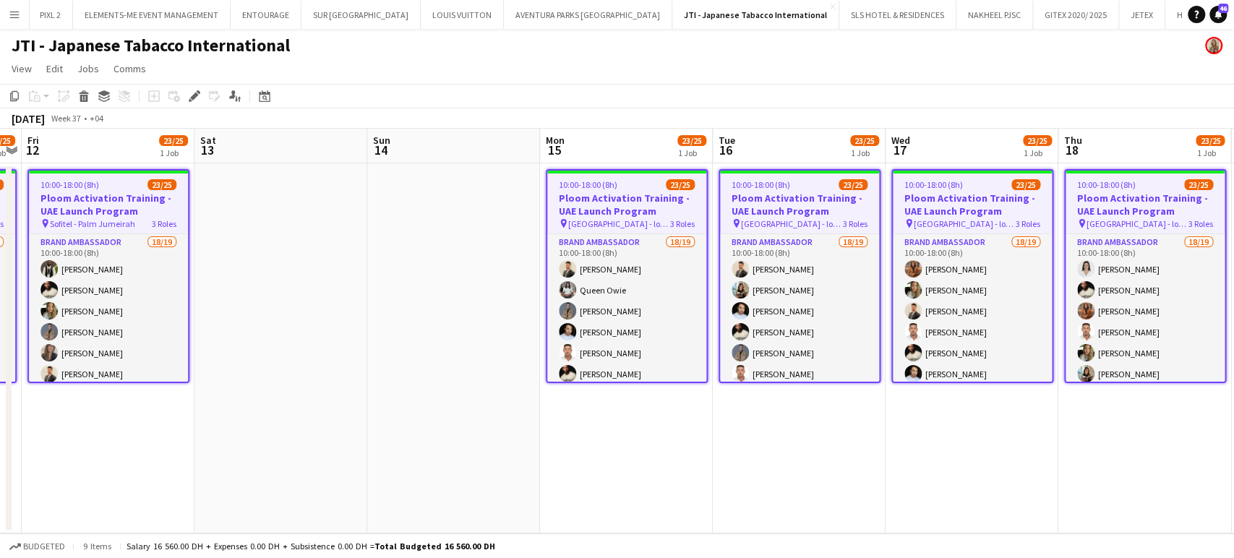
scroll to position [0, 410]
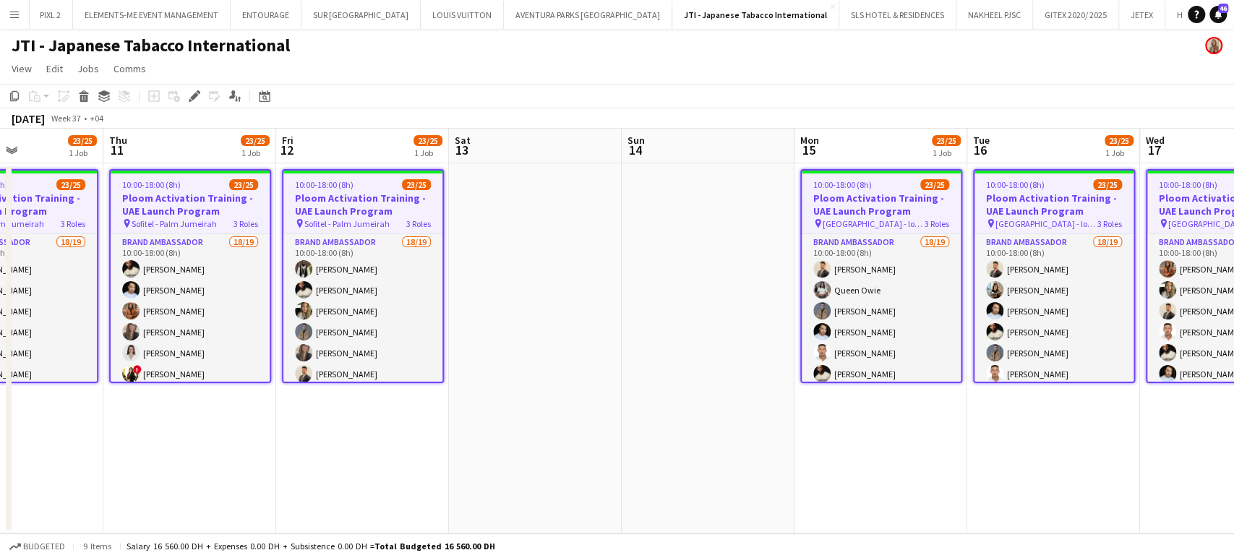
drag, startPoint x: 996, startPoint y: 207, endPoint x: 518, endPoint y: 237, distance: 479.6
click at [518, 237] on app-calendar-viewport "Mon 8 23/26 2 Jobs Tue 9 23/25 1 Job Wed 10 23/25 1 Job Thu 11 23/25 1 Job Fri …" at bounding box center [617, 331] width 1234 height 405
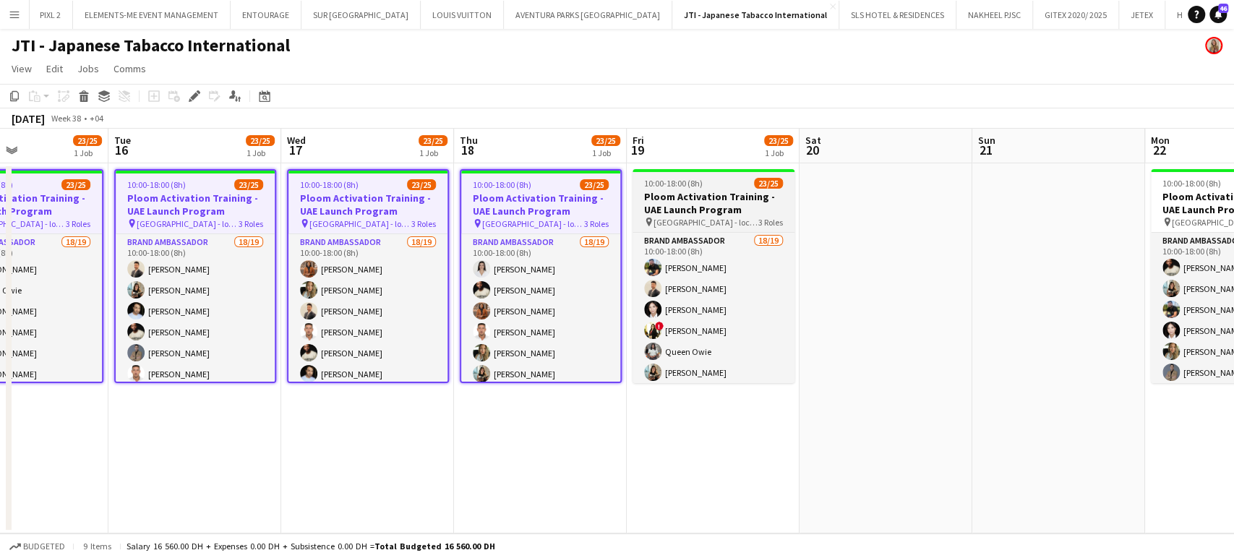
click at [790, 207] on h3 "Ploom Activation Training - UAE Launch Program" at bounding box center [714, 203] width 162 height 26
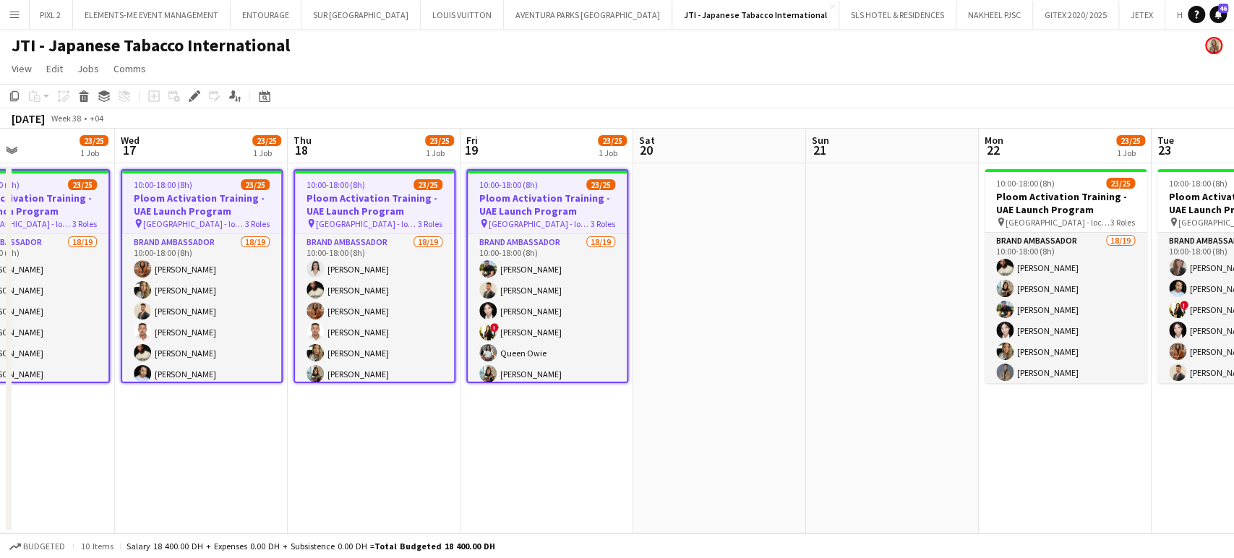
drag, startPoint x: 997, startPoint y: 214, endPoint x: 516, endPoint y: 226, distance: 481.0
click at [492, 234] on app-calendar-viewport "Sat 13 Sun 14 Mon 15 23/25 1 Job Tue 16 23/25 1 Job Wed 17 23/25 1 Job Thu 18 2…" at bounding box center [617, 331] width 1234 height 405
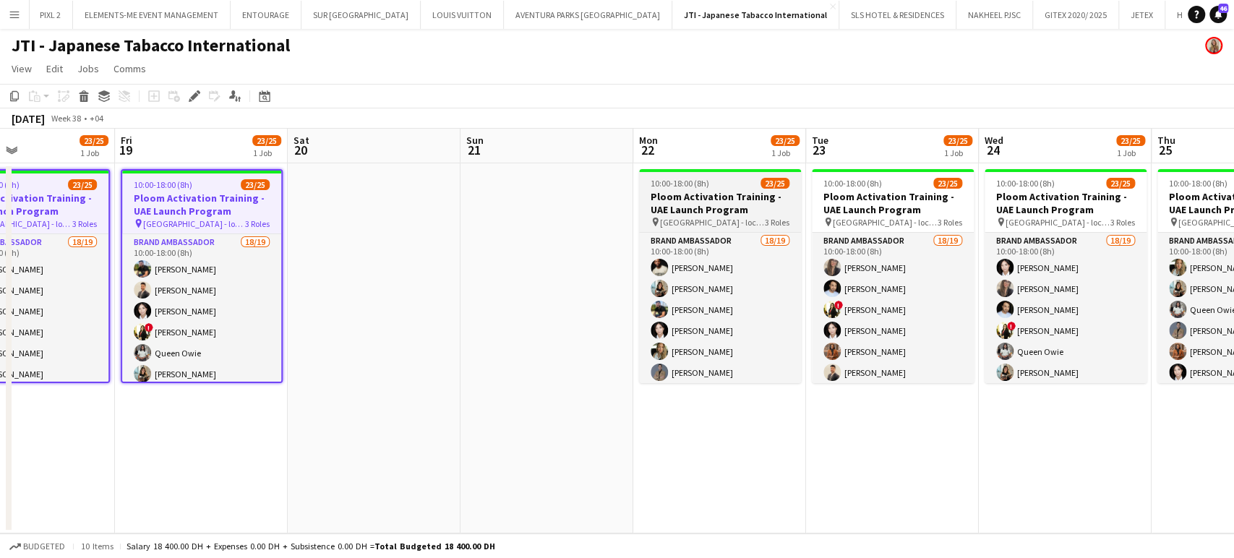
scroll to position [0, 578]
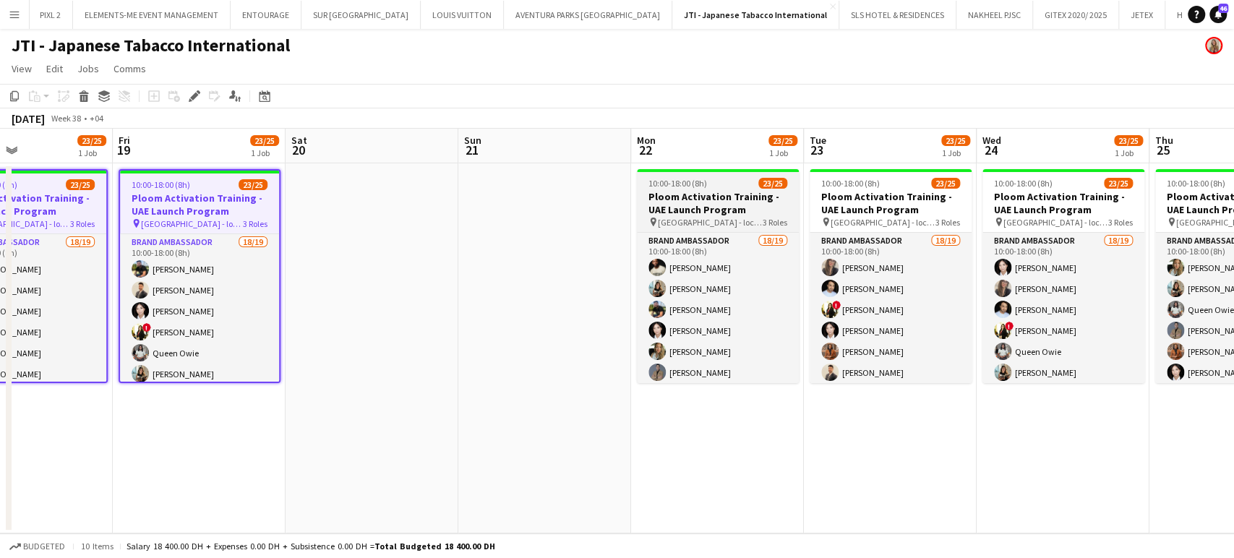
click at [748, 213] on h3 "Ploom Activation Training - UAE Launch Program" at bounding box center [718, 203] width 162 height 26
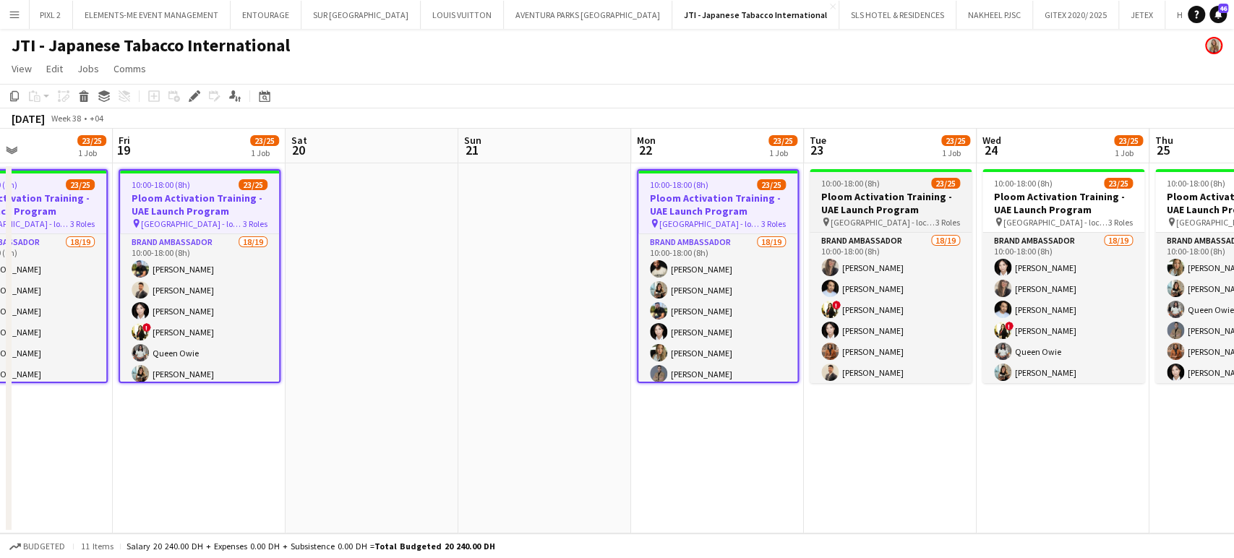
click at [907, 206] on h3 "Ploom Activation Training - UAE Launch Program" at bounding box center [891, 203] width 162 height 26
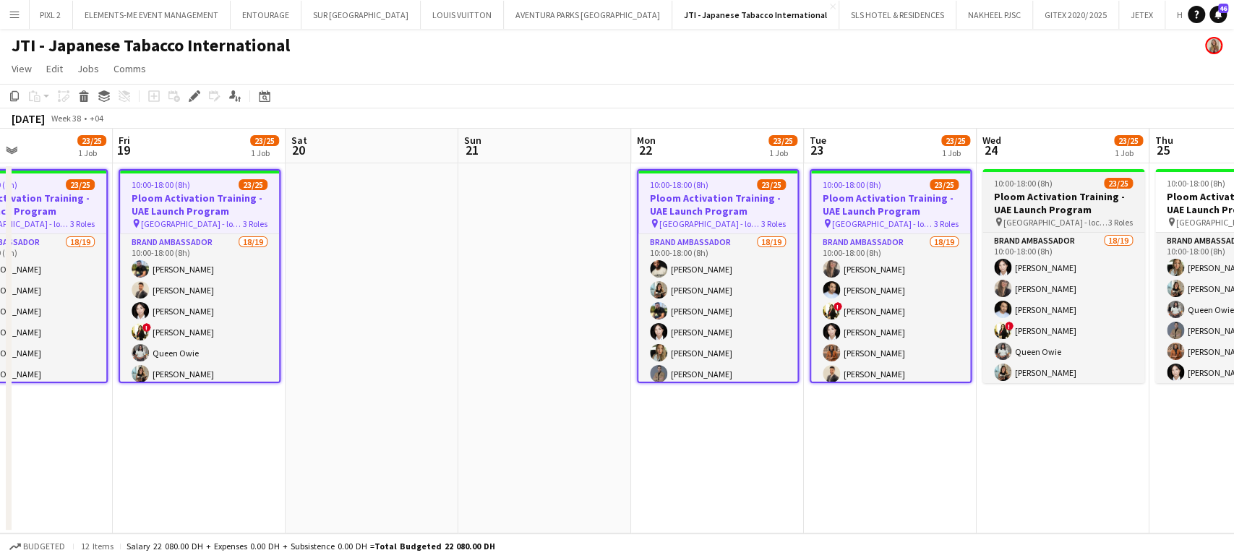
click at [1026, 190] on h3 "Ploom Activation Training - UAE Launch Program" at bounding box center [1064, 203] width 162 height 26
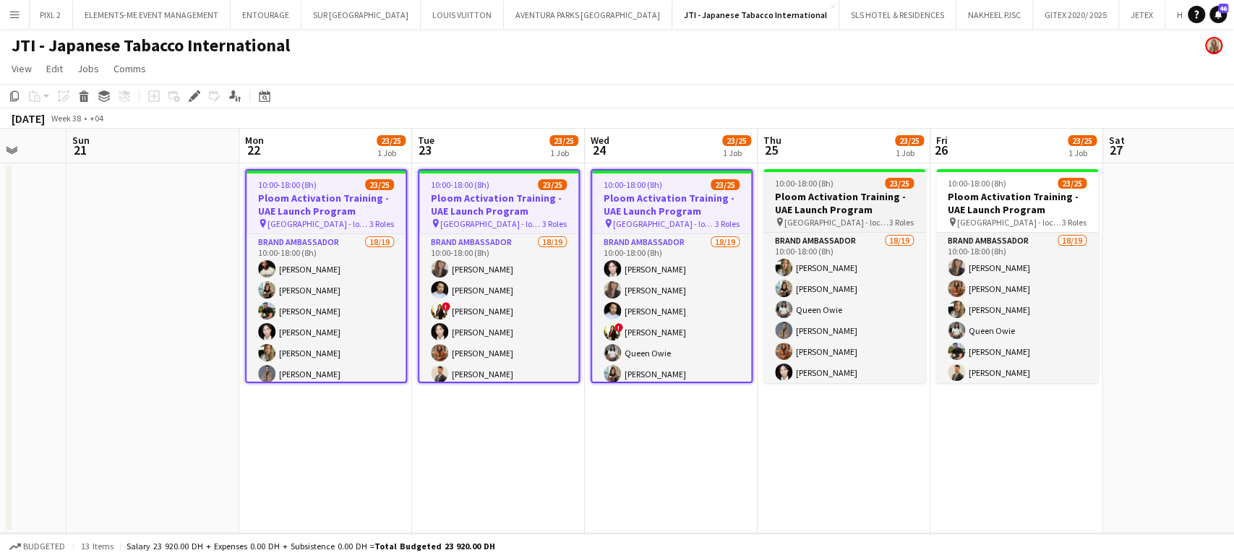
drag, startPoint x: 1098, startPoint y: 198, endPoint x: 740, endPoint y: 206, distance: 358.0
click at [619, 208] on app-calendar-viewport "Wed 17 23/25 1 Job Thu 18 23/25 1 Job Fri 19 23/25 1 Job Sat 20 Sun 21 Mon 22 2…" at bounding box center [617, 331] width 1234 height 405
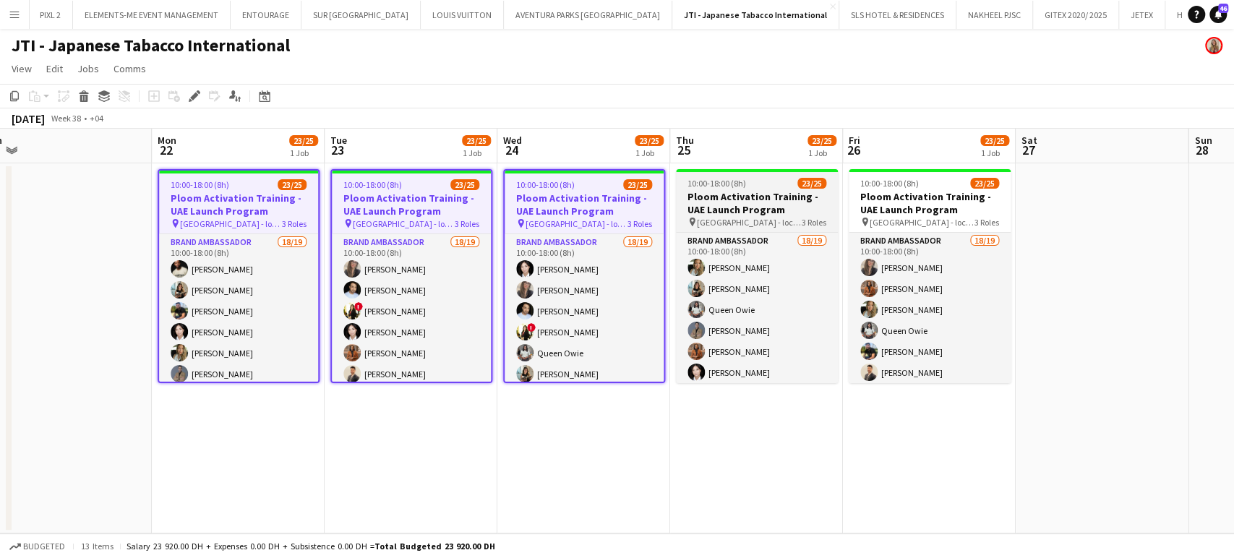
click at [809, 213] on h3 "Ploom Activation Training - UAE Launch Program" at bounding box center [757, 203] width 162 height 26
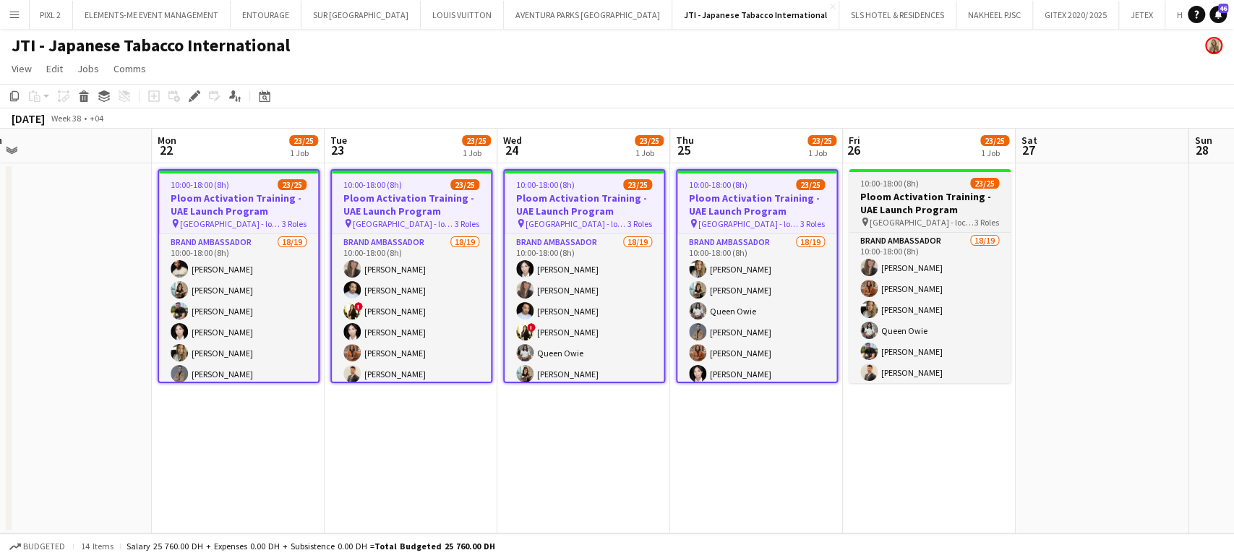
click at [954, 211] on h3 "Ploom Activation Training - UAE Launch Program" at bounding box center [930, 203] width 162 height 26
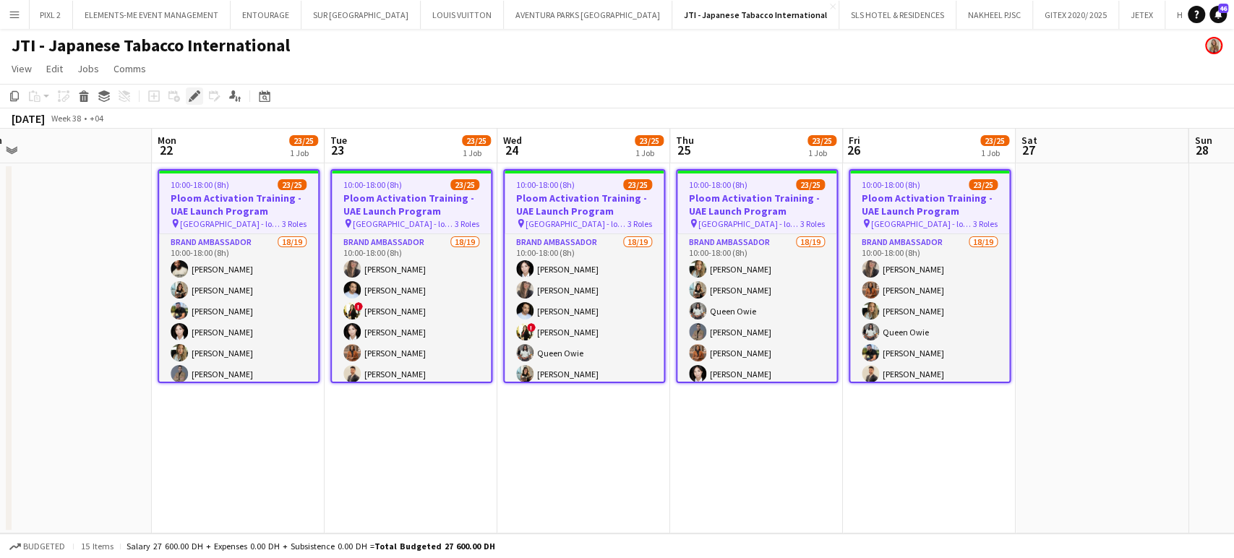
drag, startPoint x: 192, startPoint y: 93, endPoint x: 200, endPoint y: 93, distance: 8.7
click at [192, 93] on icon "Edit" at bounding box center [195, 96] width 12 height 12
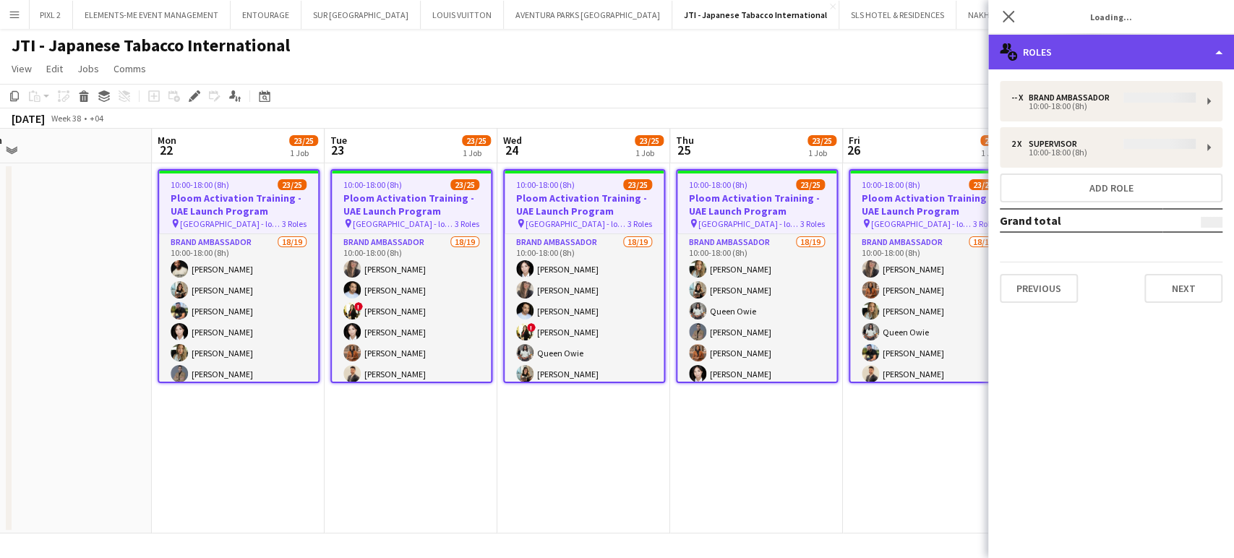
drag, startPoint x: 1195, startPoint y: 41, endPoint x: 1205, endPoint y: 40, distance: 9.4
click at [1197, 41] on div "multiple-users-add Roles" at bounding box center [1111, 52] width 246 height 35
click at [1212, 39] on div "multiple-users-add Roles" at bounding box center [1111, 52] width 246 height 35
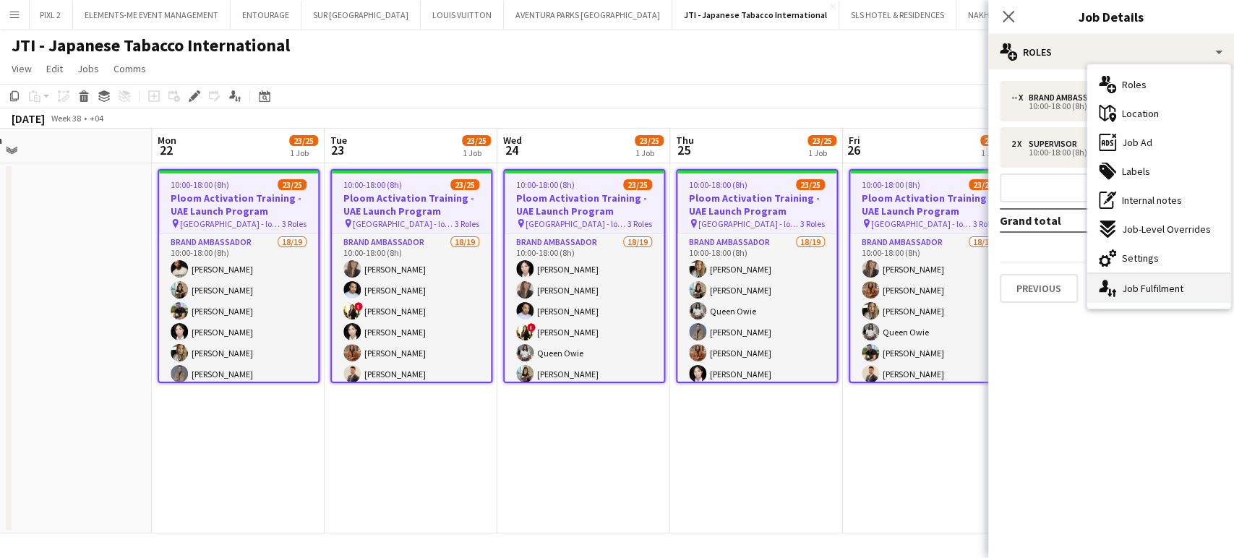
click at [1166, 294] on div "single-neutral-actions-up-down Job Fulfilment" at bounding box center [1158, 288] width 143 height 29
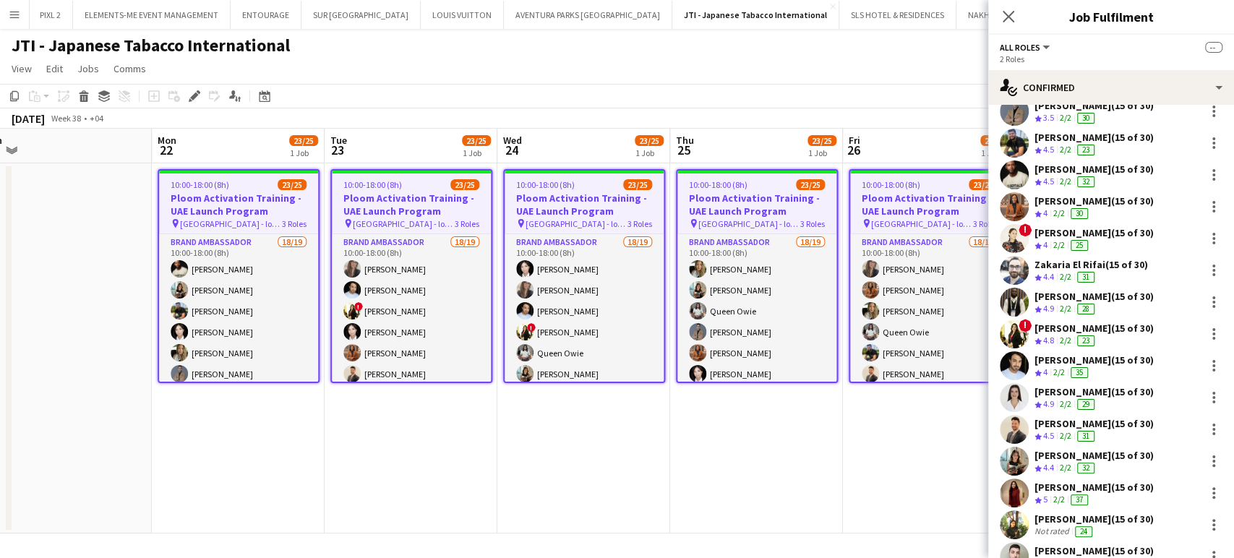
scroll to position [468, 0]
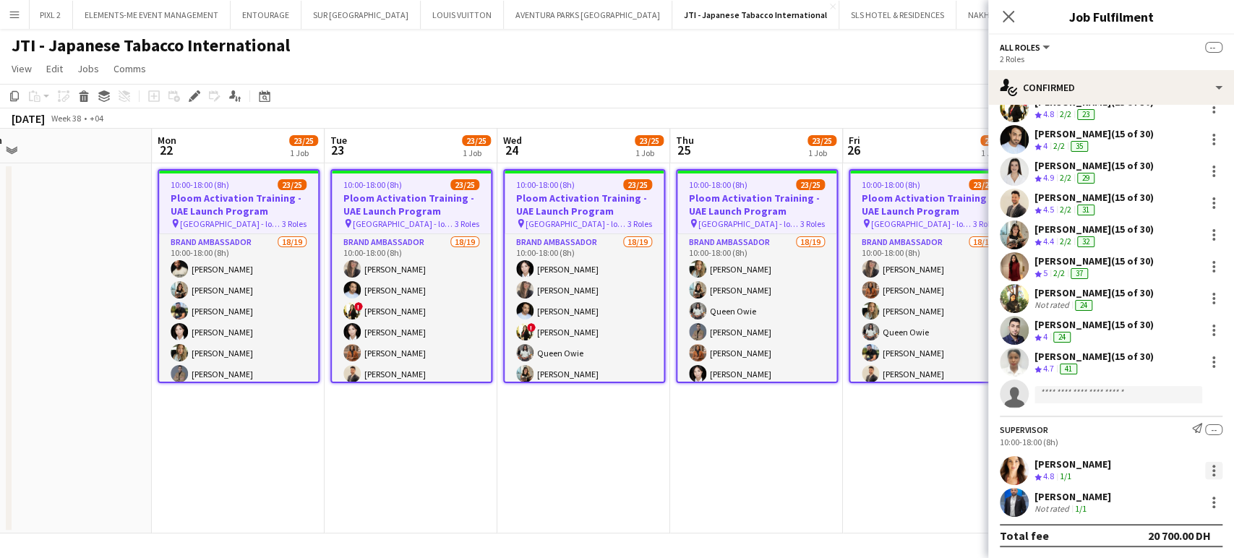
click at [1205, 469] on div at bounding box center [1213, 470] width 17 height 17
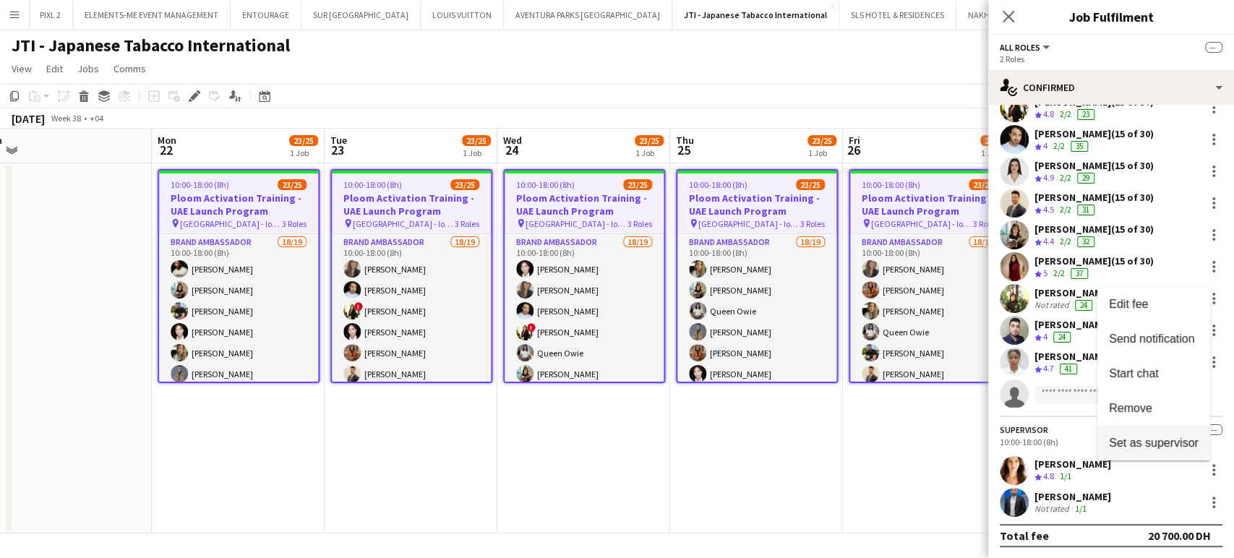
click at [1163, 445] on span "Set as supervisor" at bounding box center [1154, 443] width 90 height 12
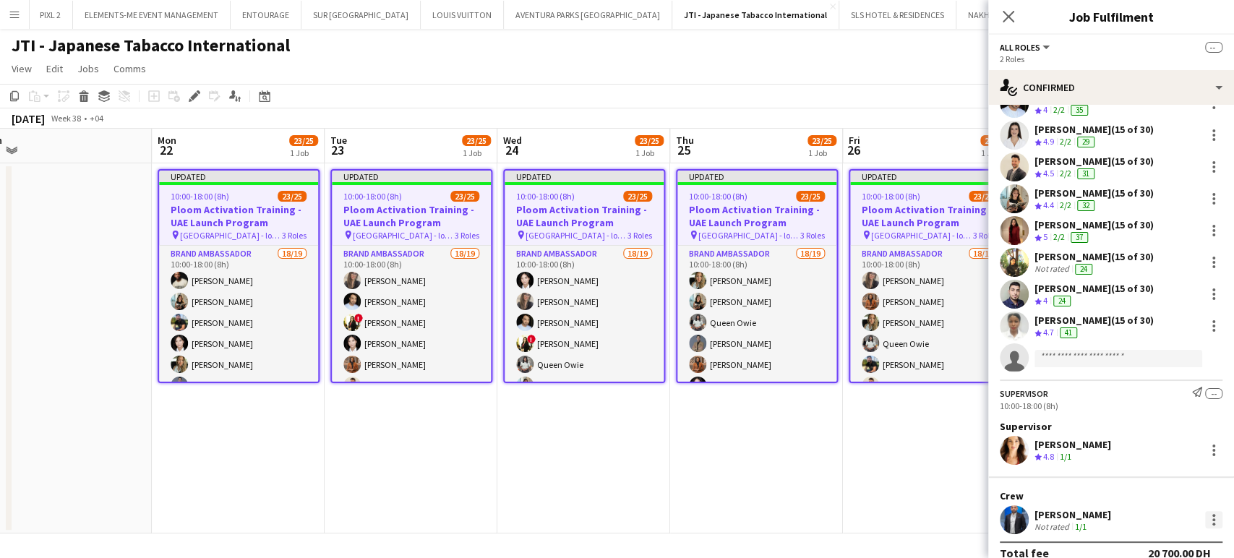
scroll to position [521, 0]
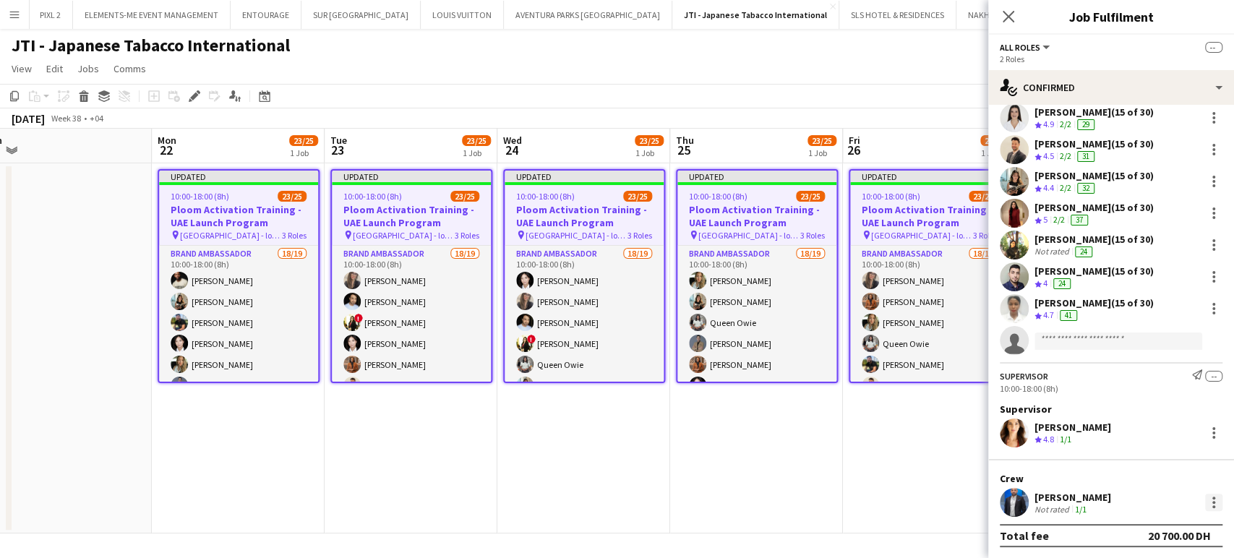
click at [1205, 508] on div at bounding box center [1213, 502] width 17 height 17
click at [1150, 474] on span "Set as supervisor" at bounding box center [1154, 475] width 90 height 12
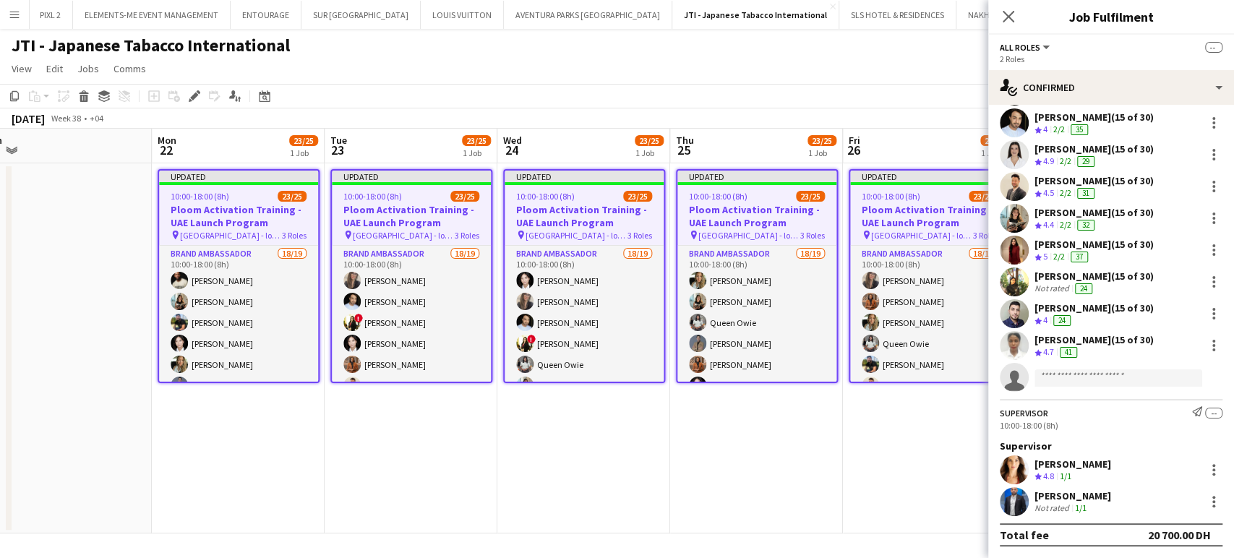
scroll to position [484, 0]
click at [915, 474] on app-date-cell "Updated 10:00-18:00 (8h) 23/25 Ploom Activation Training - UAE Launch Program p…" at bounding box center [929, 348] width 173 height 370
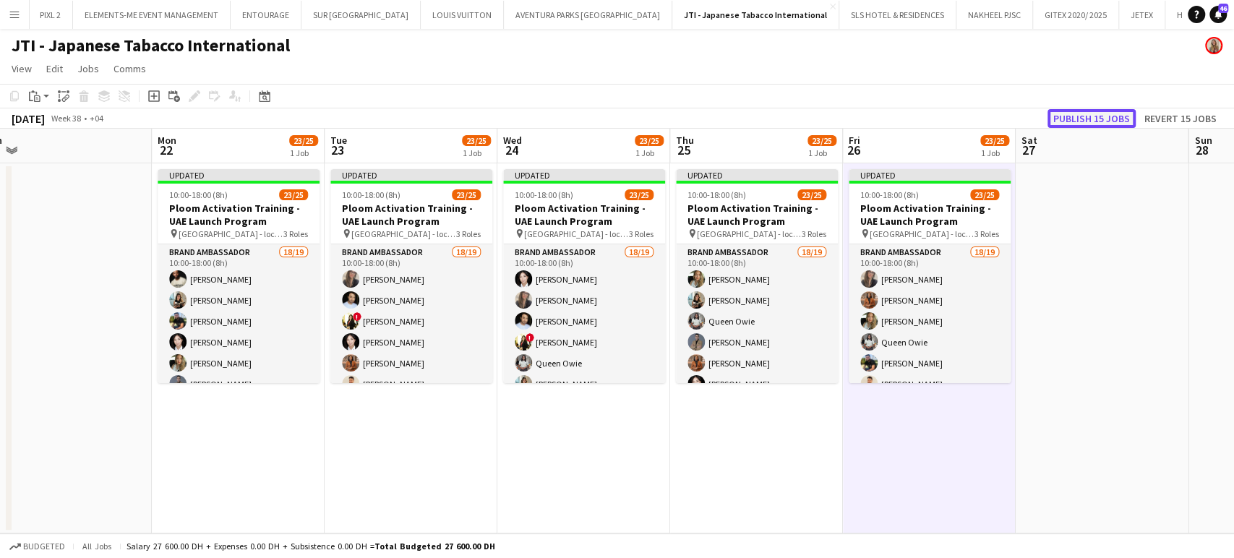
click at [1095, 116] on button "Publish 15 jobs" at bounding box center [1092, 118] width 88 height 19
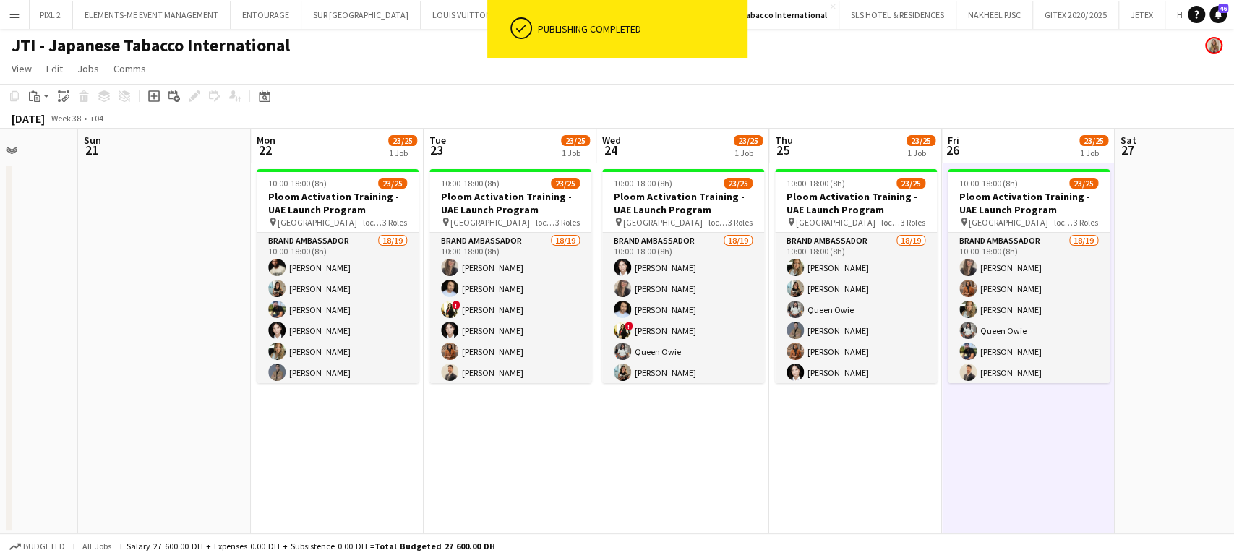
drag, startPoint x: 121, startPoint y: 339, endPoint x: 625, endPoint y: 351, distance: 503.4
click at [603, 347] on app-calendar-viewport "Wed 17 23/25 1 Job Thu 18 23/25 1 Job Fri 19 23/25 1 Job Sat 20 Sun 21 Mon 22 2…" at bounding box center [617, 331] width 1234 height 405
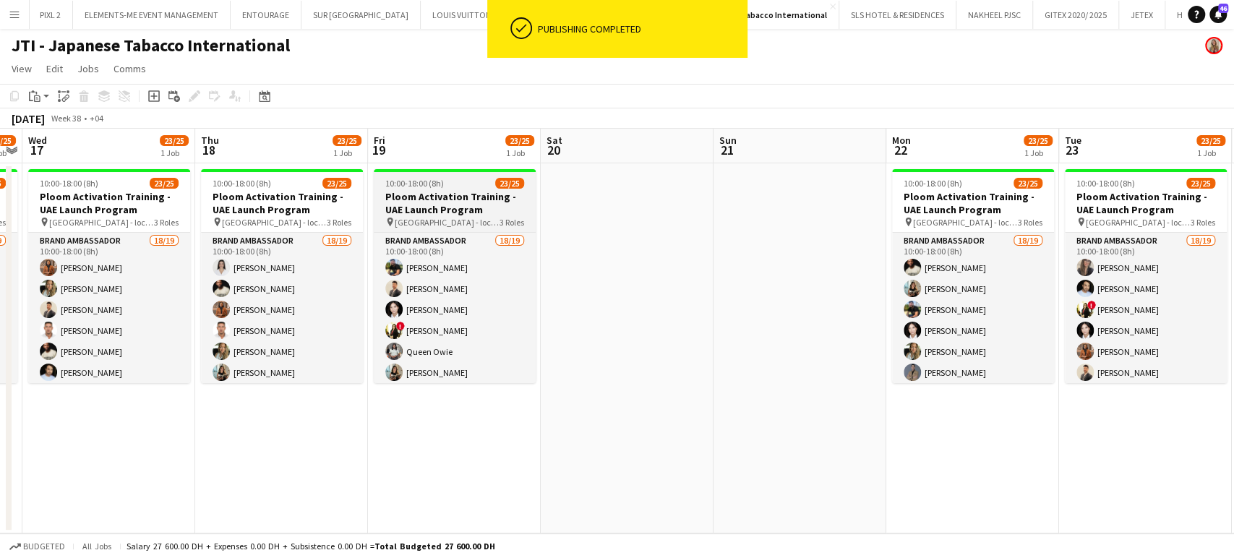
drag, startPoint x: 550, startPoint y: 358, endPoint x: 626, endPoint y: 371, distance: 77.0
click at [693, 359] on app-calendar-viewport "Mon 15 23/25 1 Job Tue 16 23/25 1 Job Wed 17 23/25 1 Job Thu 18 23/25 1 Job Fri…" at bounding box center [617, 331] width 1234 height 405
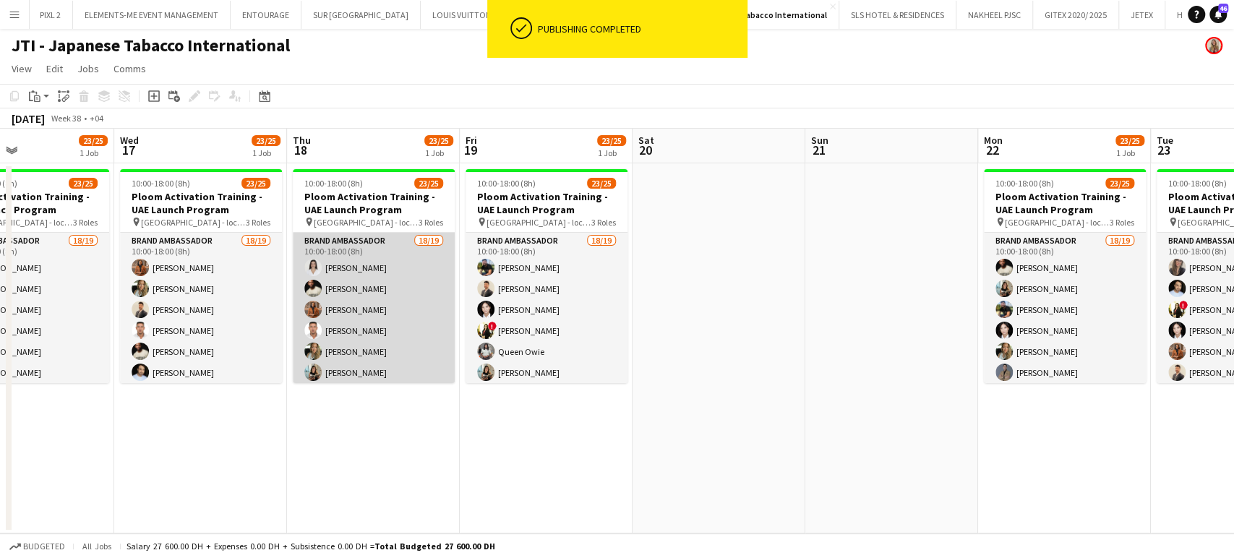
drag, startPoint x: 462, startPoint y: 334, endPoint x: 735, endPoint y: 344, distance: 272.8
click at [735, 340] on app-calendar-viewport "Sun 14 Mon 15 23/25 1 Job Tue 16 23/25 1 Job Wed 17 23/25 1 Job Thu 18 23/25 1 …" at bounding box center [617, 331] width 1234 height 405
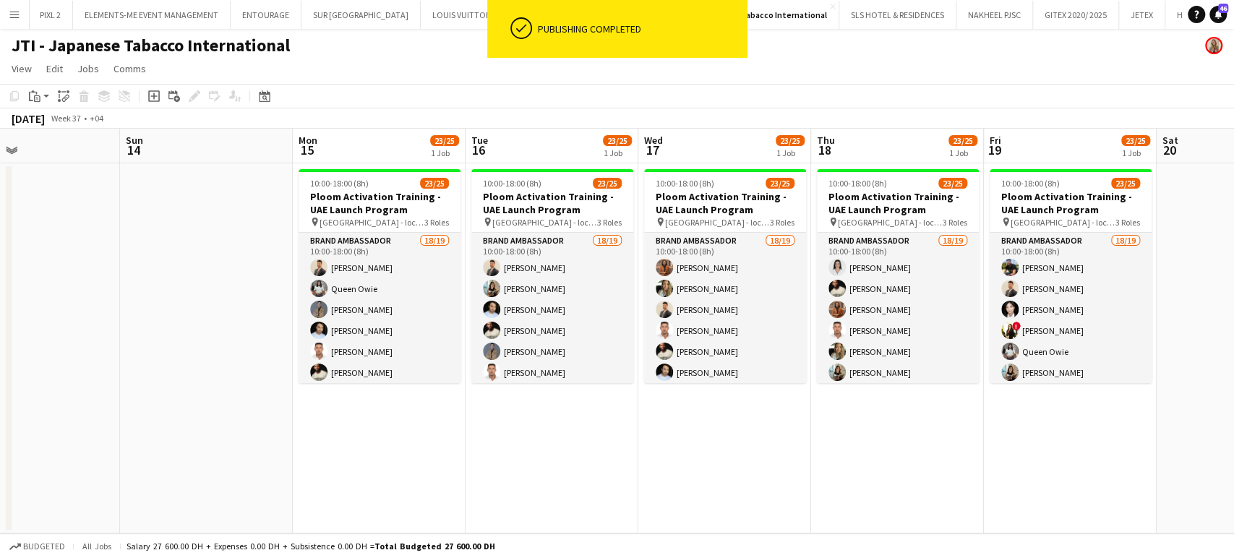
drag, startPoint x: 676, startPoint y: 322, endPoint x: 758, endPoint y: 334, distance: 82.6
click at [757, 333] on app-calendar-viewport "Thu 11 23/25 1 Job Fri 12 23/25 1 Job Sat 13 Sun 14 Mon 15 23/25 1 Job Tue 16 2…" at bounding box center [617, 331] width 1234 height 405
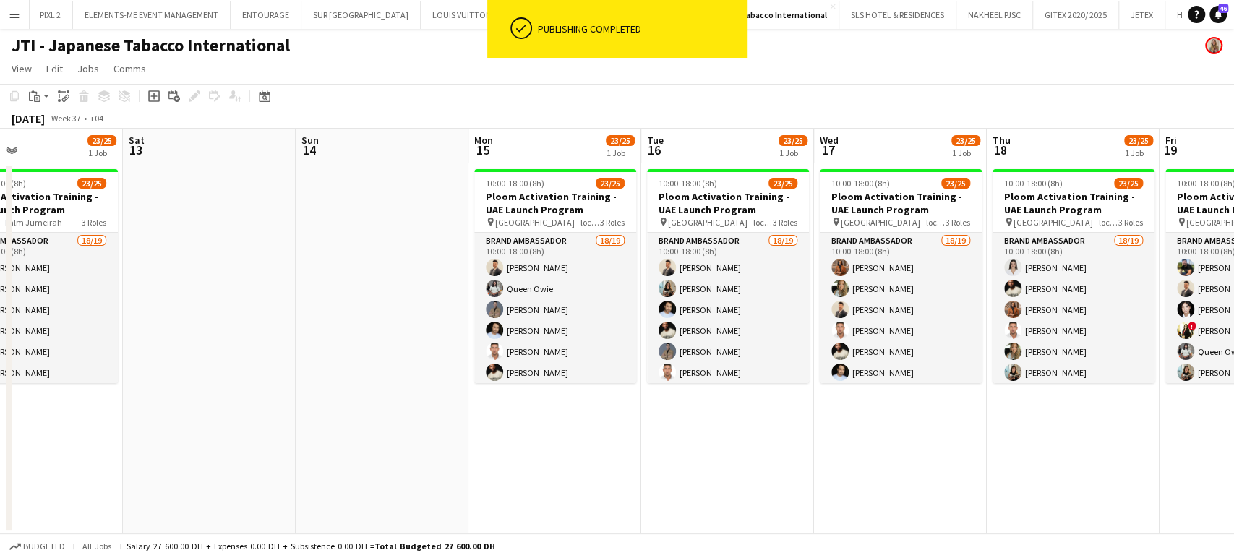
click at [726, 322] on app-calendar-viewport "Wed 10 23/25 1 Job Thu 11 23/25 1 Job Fri 12 23/25 1 Job Sat 13 Sun 14 Mon 15 2…" at bounding box center [617, 331] width 1234 height 405
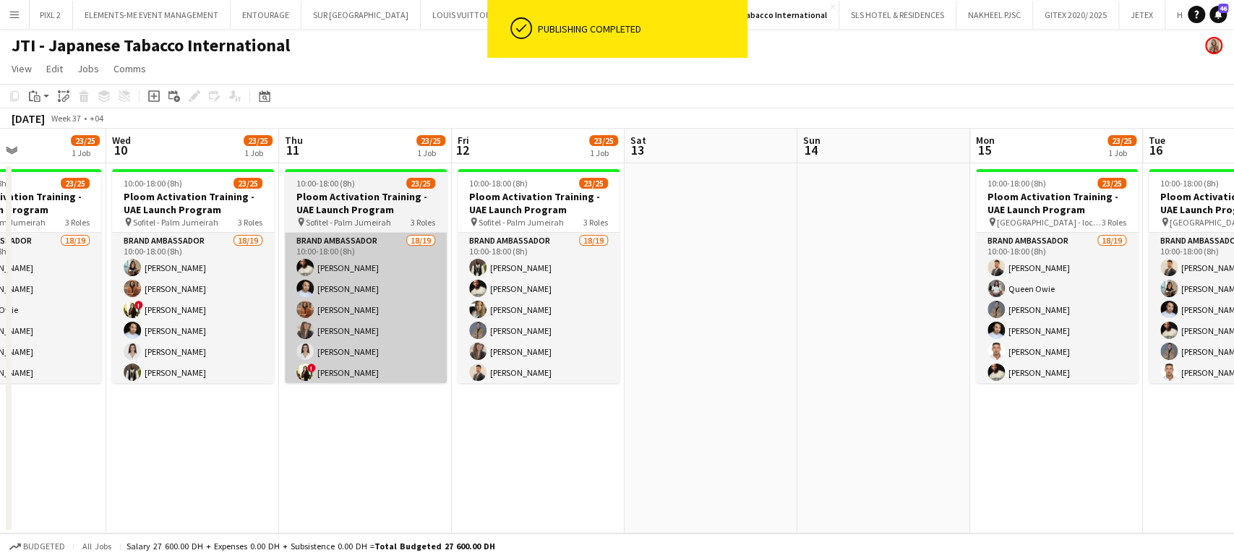
drag, startPoint x: 636, startPoint y: 309, endPoint x: 547, endPoint y: 334, distance: 91.6
click at [695, 320] on app-calendar-viewport "Sun 7 Mon 8 23/26 2 Jobs Tue 9 23/25 1 Job Wed 10 23/25 1 Job Thu 11 23/25 1 Jo…" at bounding box center [617, 331] width 1234 height 405
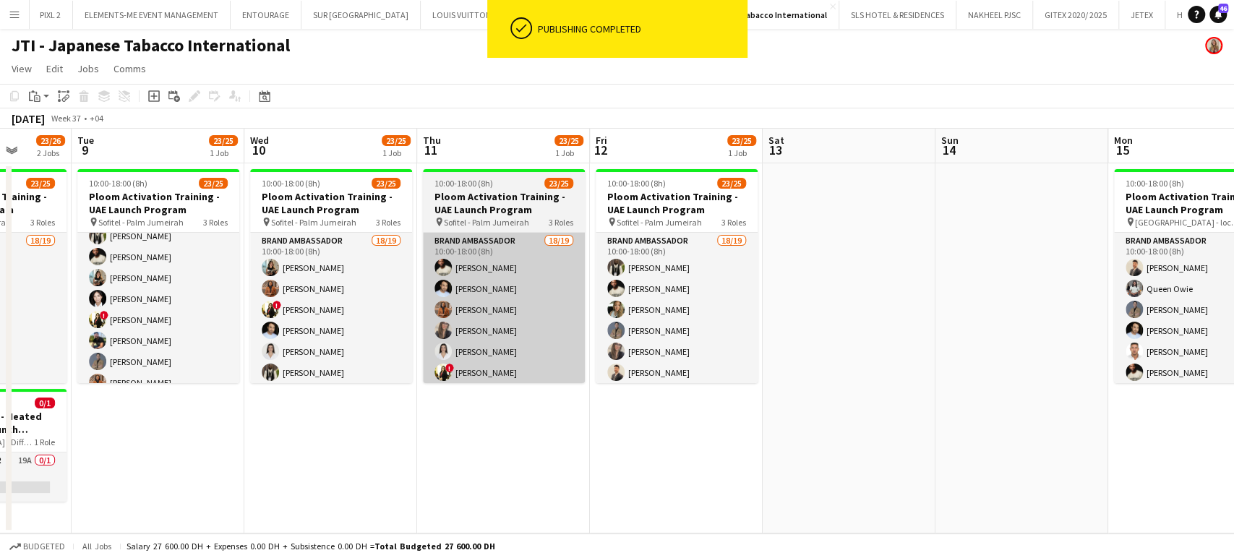
scroll to position [132, 0]
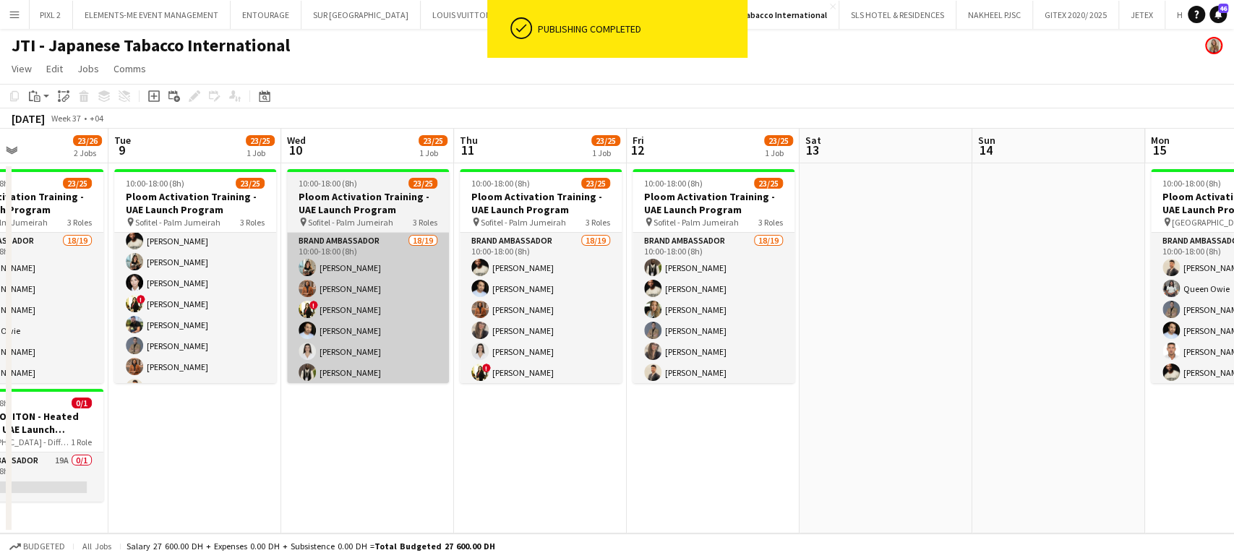
drag, startPoint x: 435, startPoint y: 309, endPoint x: 761, endPoint y: 334, distance: 327.0
click at [746, 333] on app-calendar-viewport "Sat 6 Sun 7 Mon 8 23/26 2 Jobs Tue 9 23/25 1 Job Wed 10 23/25 1 Job Thu 11 23/2…" at bounding box center [617, 331] width 1234 height 405
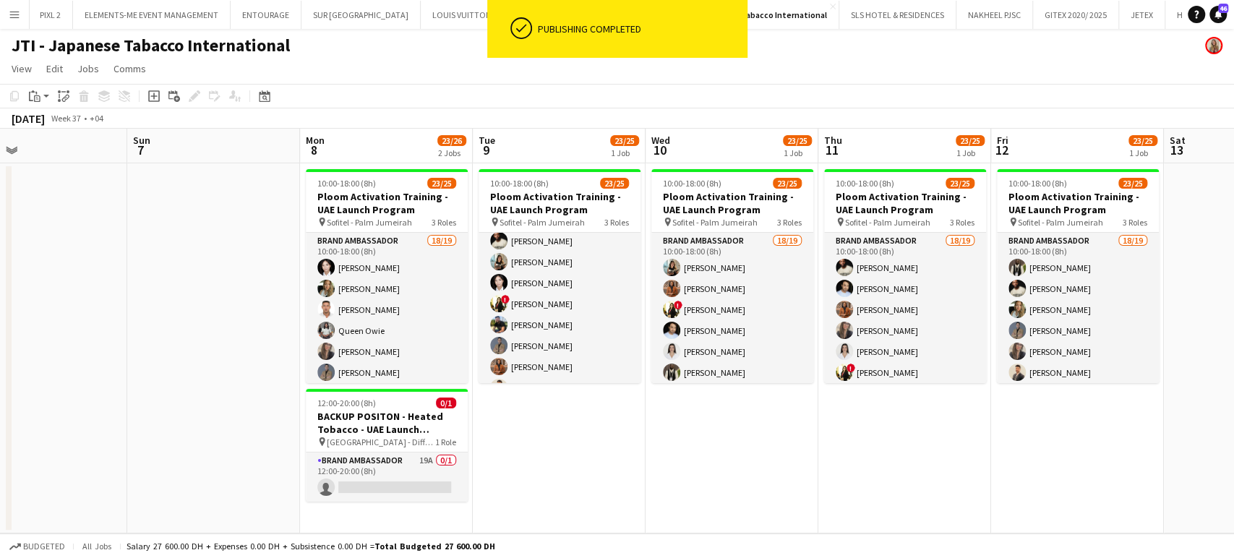
drag, startPoint x: 532, startPoint y: 316, endPoint x: 540, endPoint y: 317, distance: 8.0
click at [540, 317] on app-calendar-viewport "Thu 4 Fri 5 Sat 6 Sun 7 Mon 8 23/26 2 Jobs Tue 9 23/25 1 Job Wed 10 23/25 1 Job…" at bounding box center [617, 331] width 1234 height 405
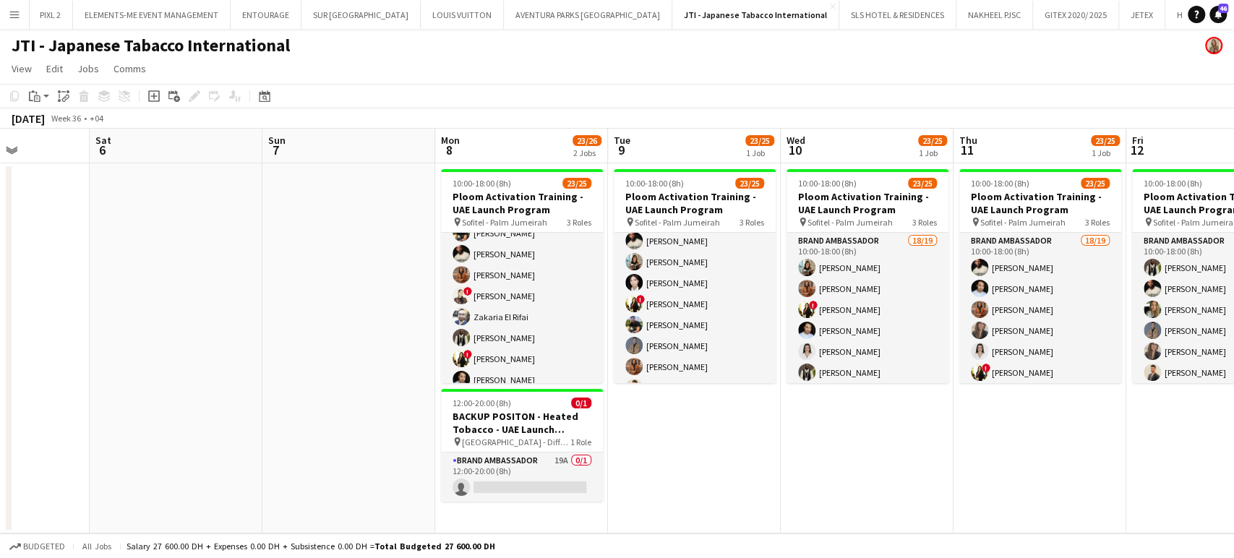
scroll to position [401, 0]
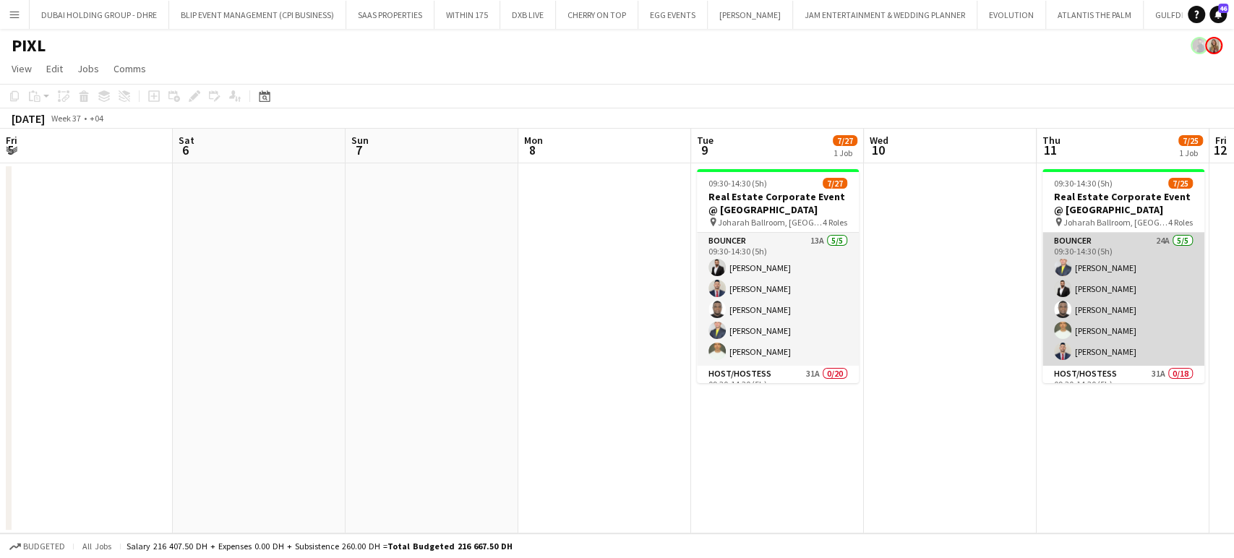
scroll to position [0, 555]
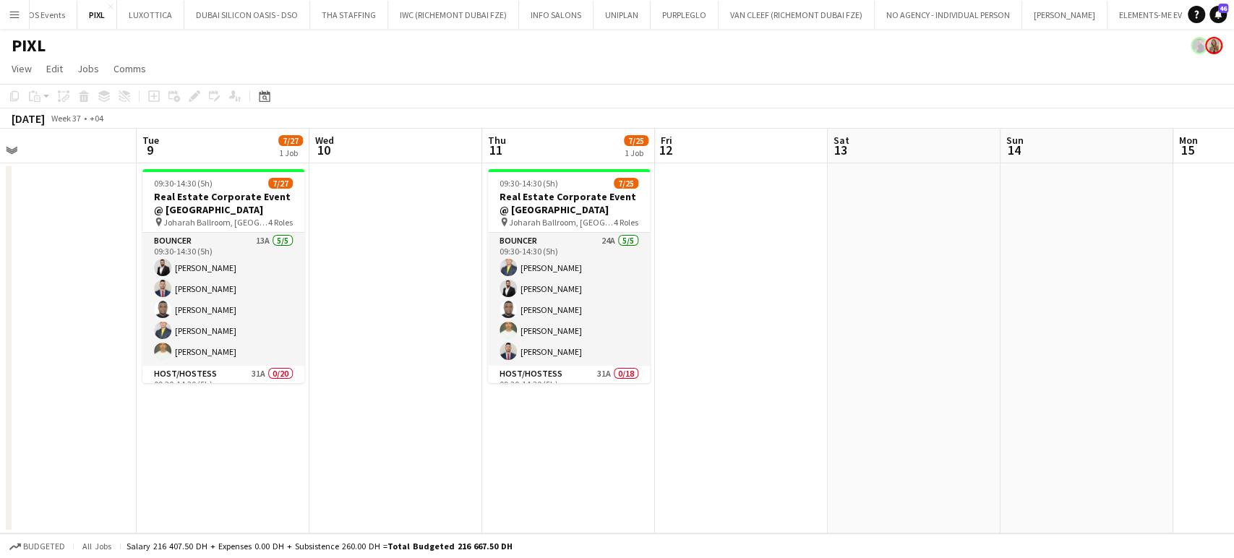
click at [11, 17] on app-icon "Menu" at bounding box center [15, 15] width 12 height 12
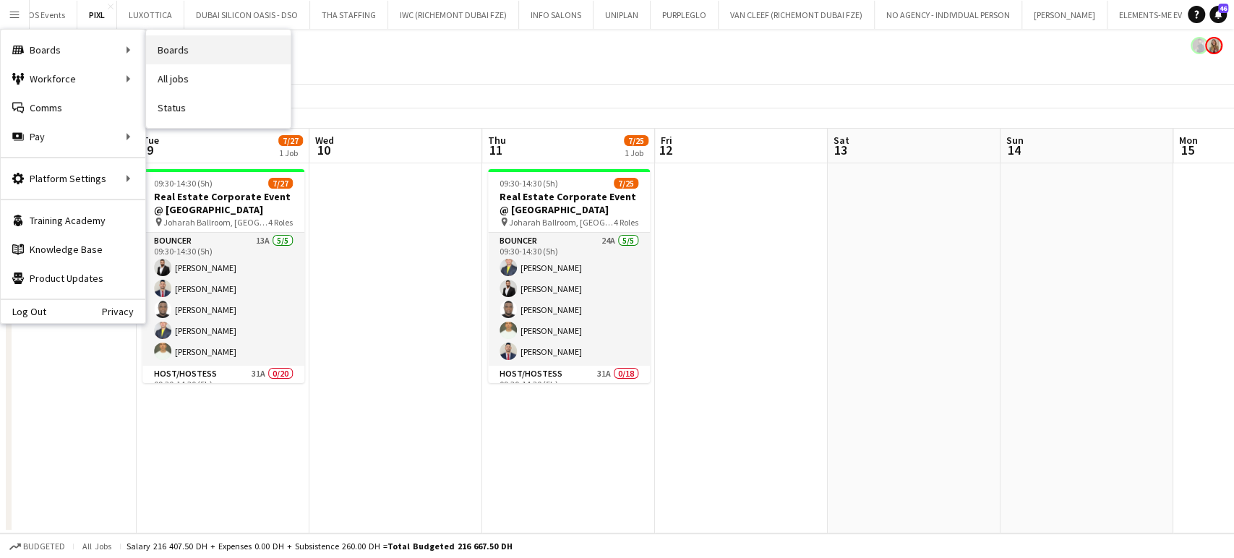
click at [193, 60] on link "Boards" at bounding box center [218, 49] width 145 height 29
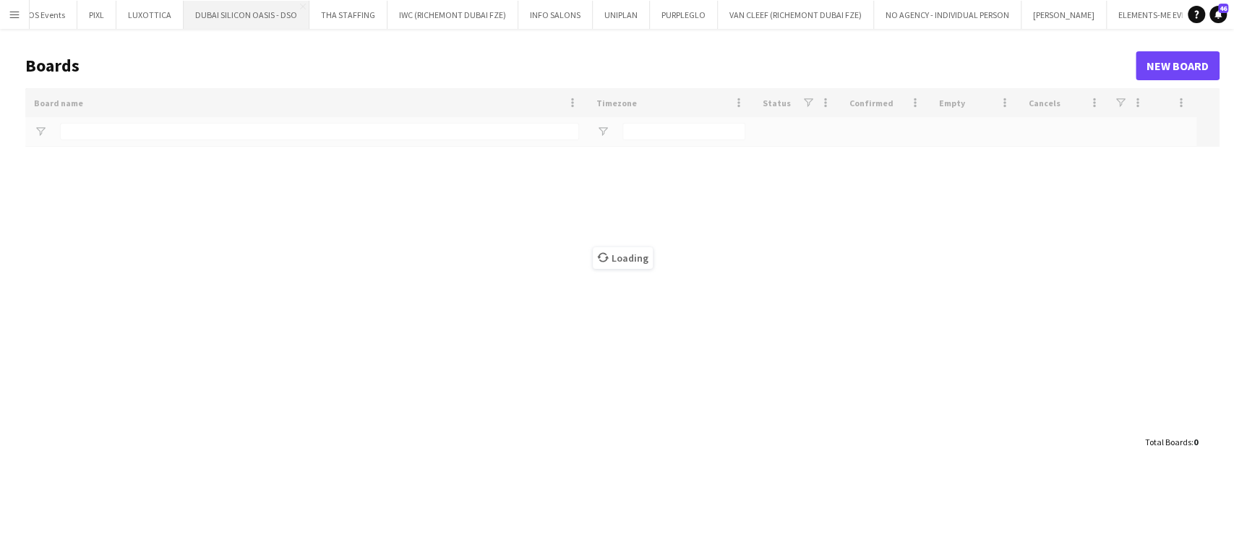
type input "***"
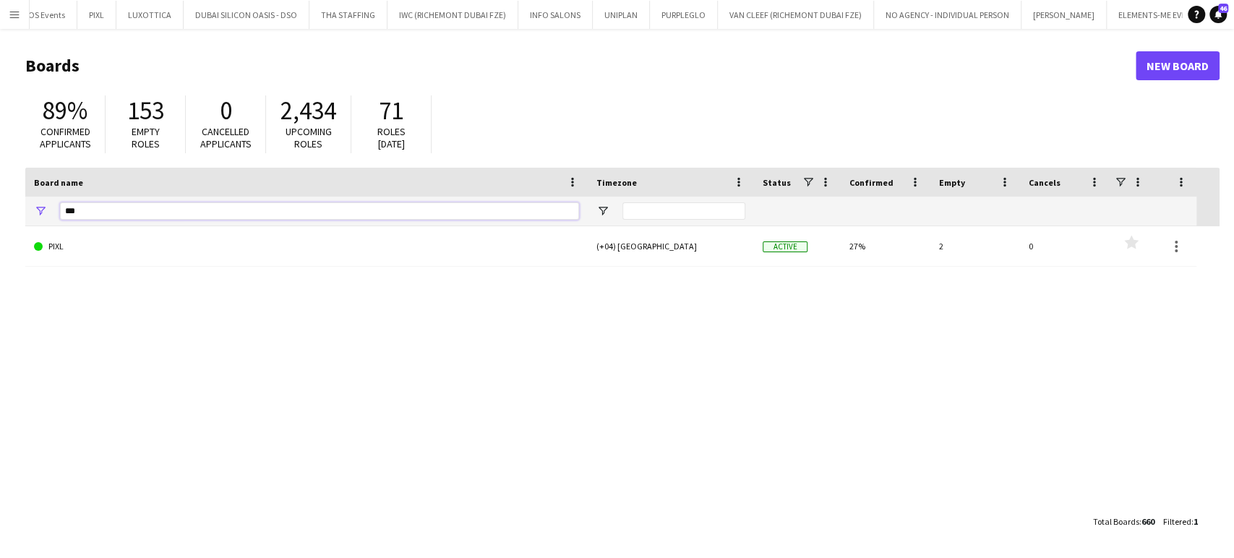
drag, startPoint x: 111, startPoint y: 209, endPoint x: 102, endPoint y: 215, distance: 11.0
click at [46, 213] on div "***" at bounding box center [306, 211] width 563 height 29
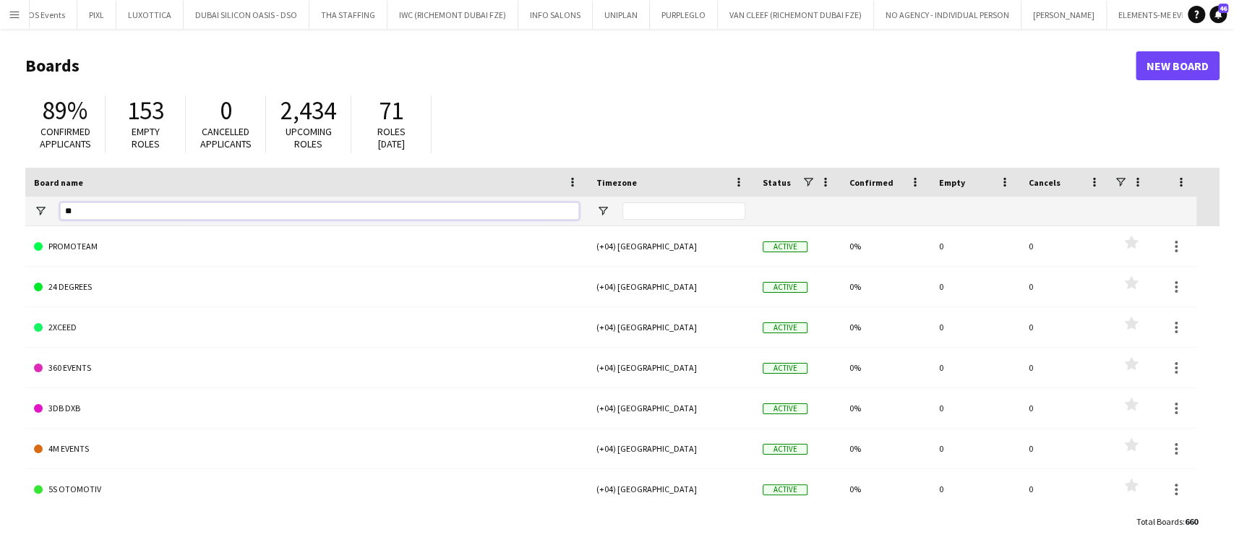
type input "*"
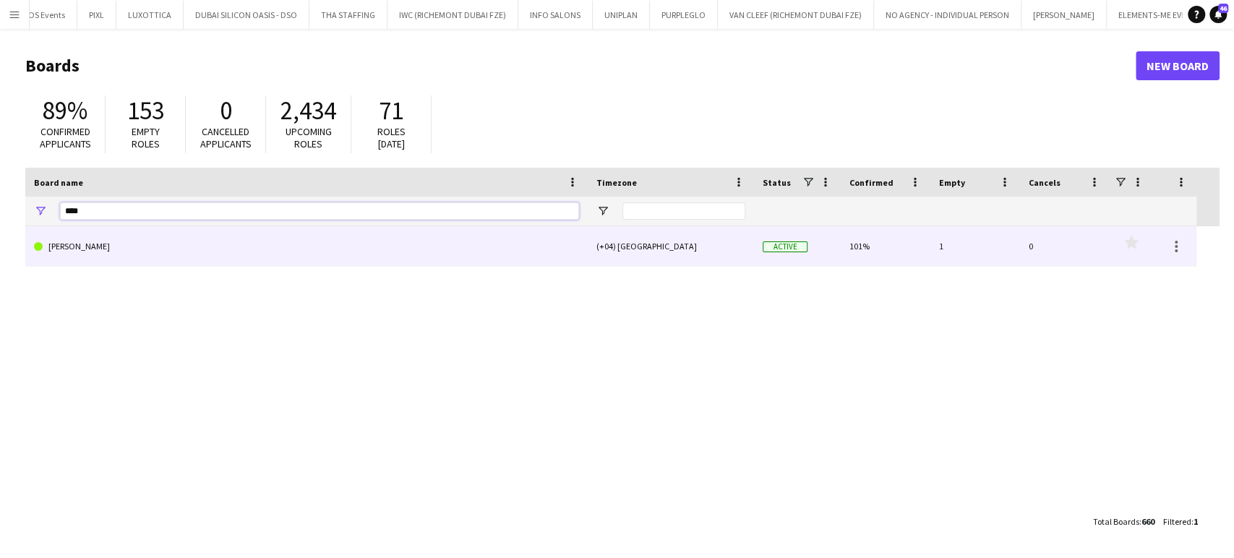
type input "****"
click at [81, 245] on link "[PERSON_NAME]" at bounding box center [306, 246] width 545 height 40
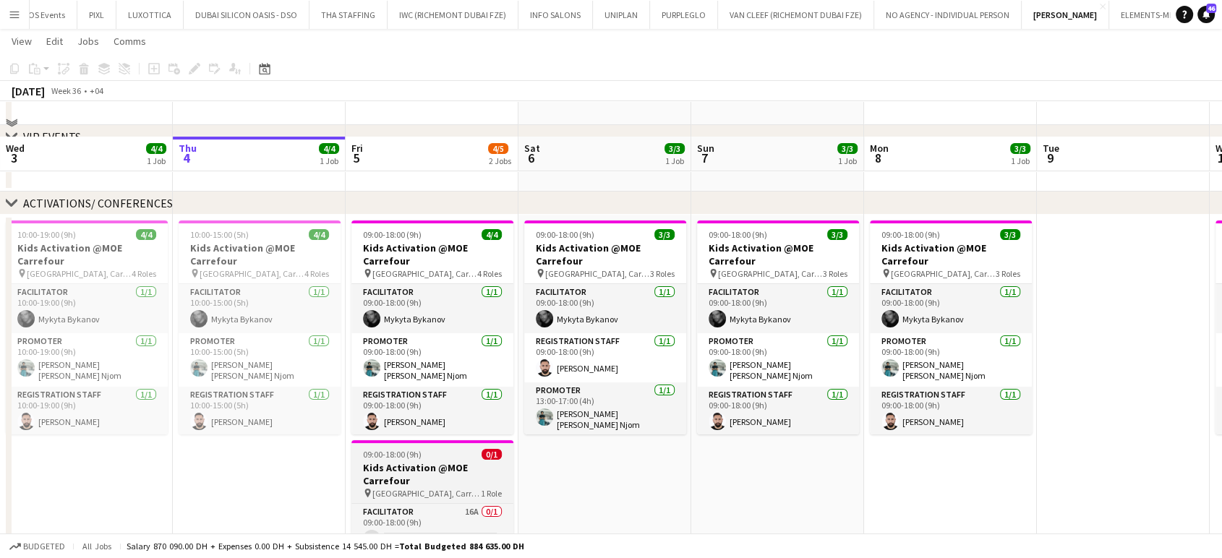
scroll to position [241, 0]
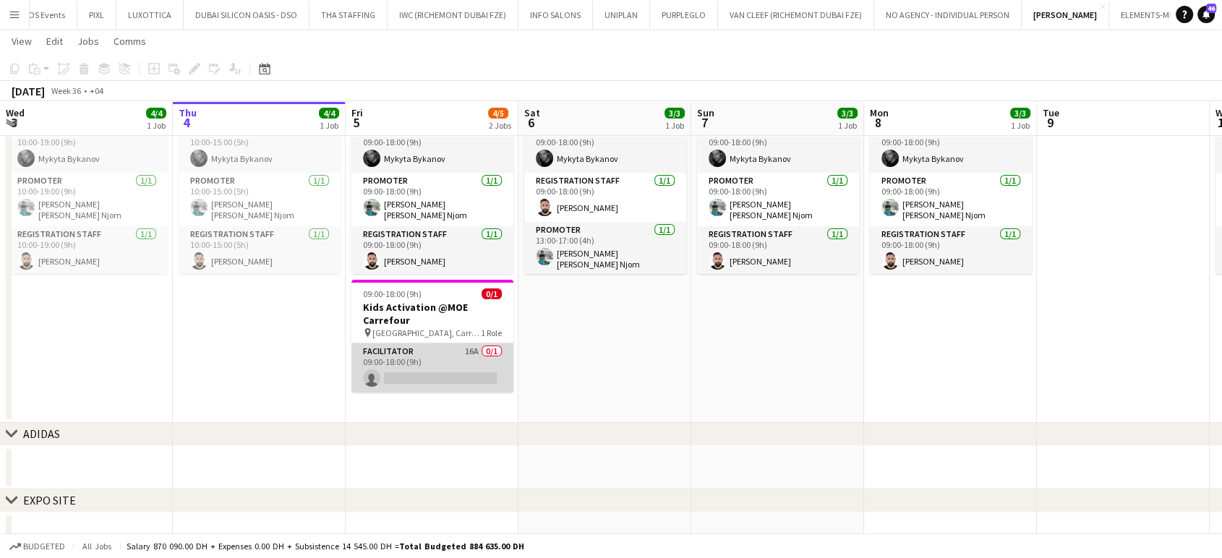
click at [426, 361] on app-card-role "Facilitator 16A 0/1 09:00-18:00 (9h) single-neutral-actions" at bounding box center [432, 367] width 162 height 49
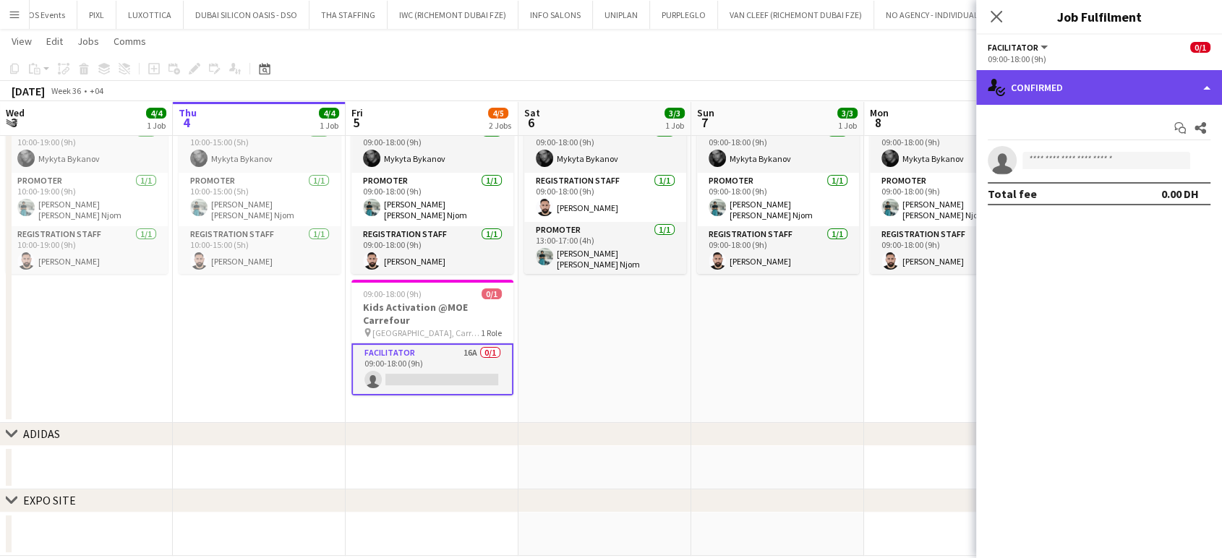
click at [1193, 98] on div "single-neutral-actions-check-2 Confirmed" at bounding box center [1099, 87] width 246 height 35
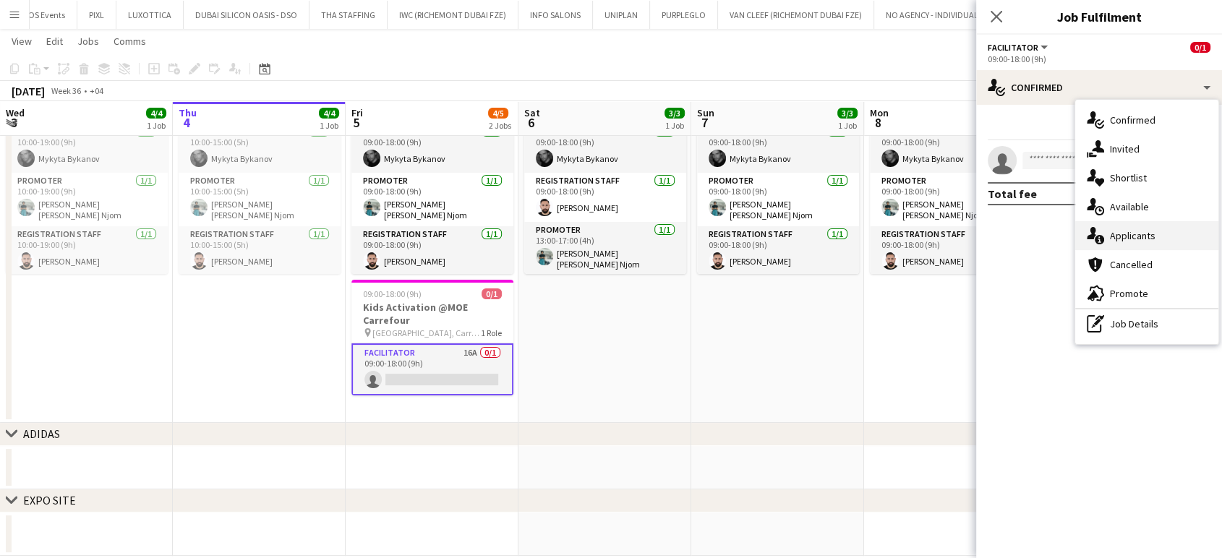
click at [1161, 234] on div "single-neutral-actions-information Applicants" at bounding box center [1146, 235] width 143 height 29
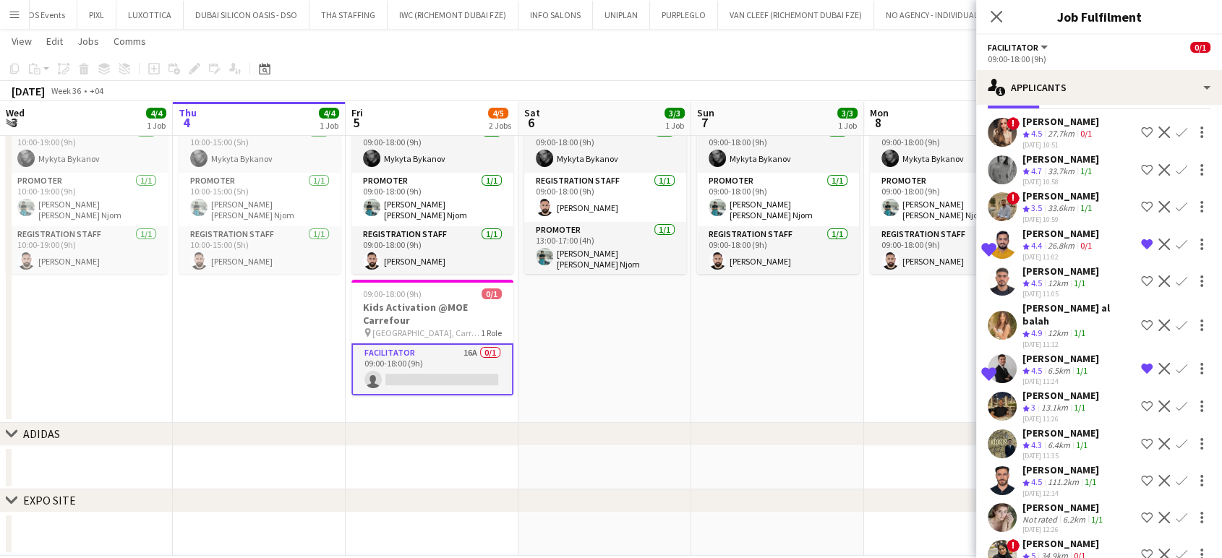
scroll to position [221, 0]
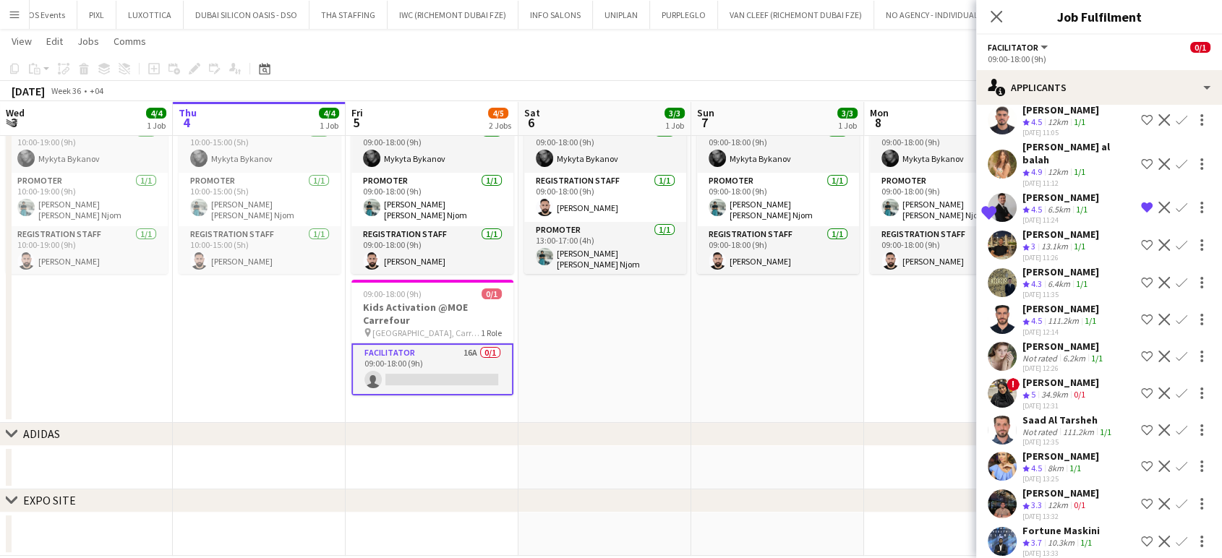
click at [1048, 537] on div "10.3km" at bounding box center [1061, 543] width 33 height 12
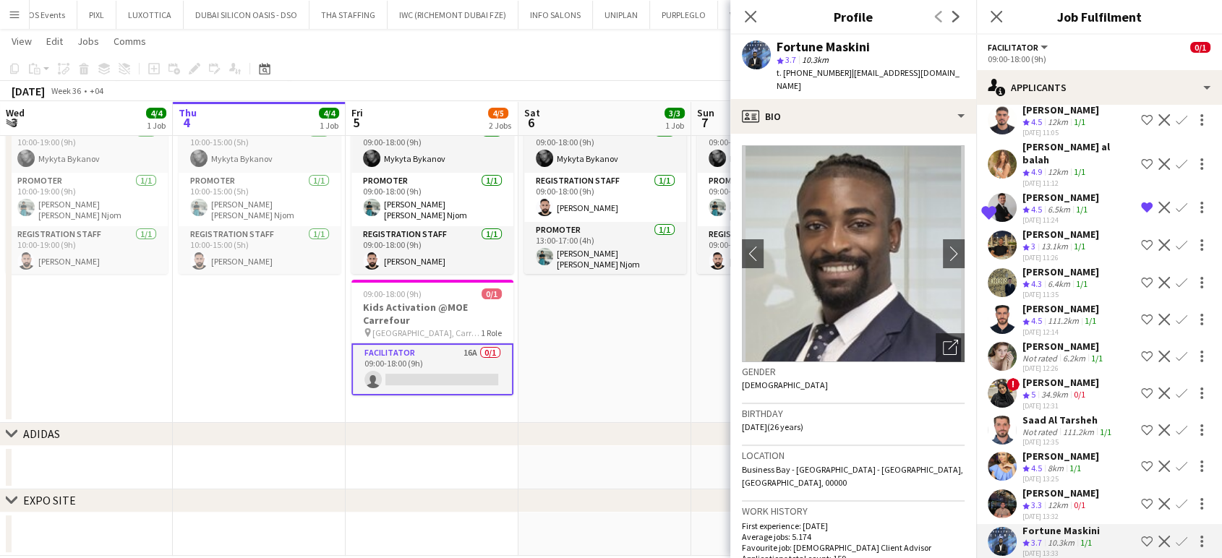
click at [1141, 536] on app-icon "Shortlist crew" at bounding box center [1147, 542] width 12 height 12
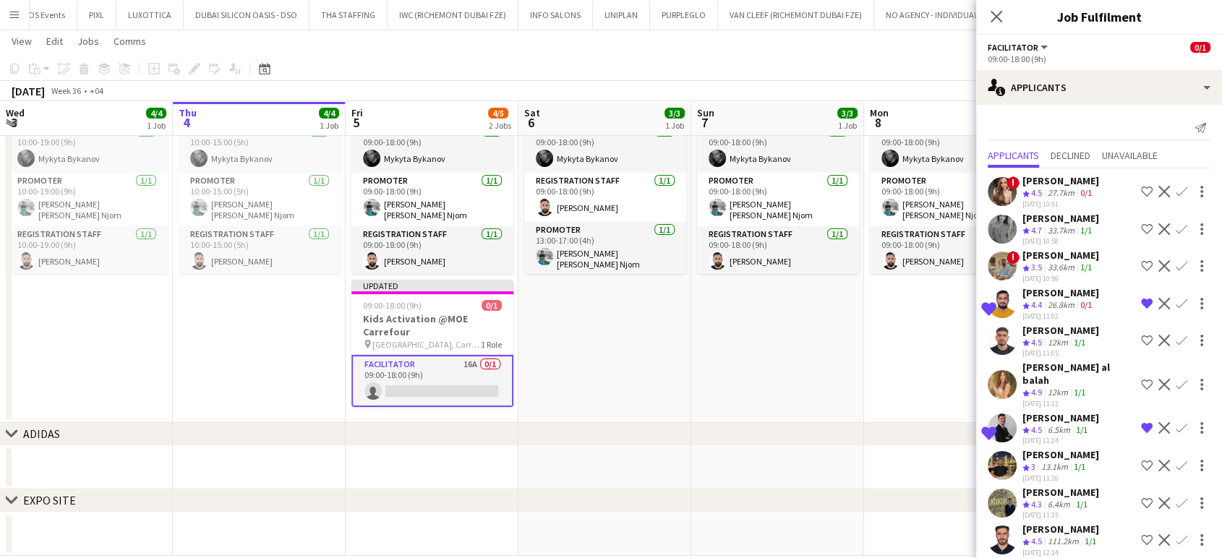
scroll to position [0, 0]
click at [1051, 302] on div "26.8km" at bounding box center [1061, 305] width 33 height 12
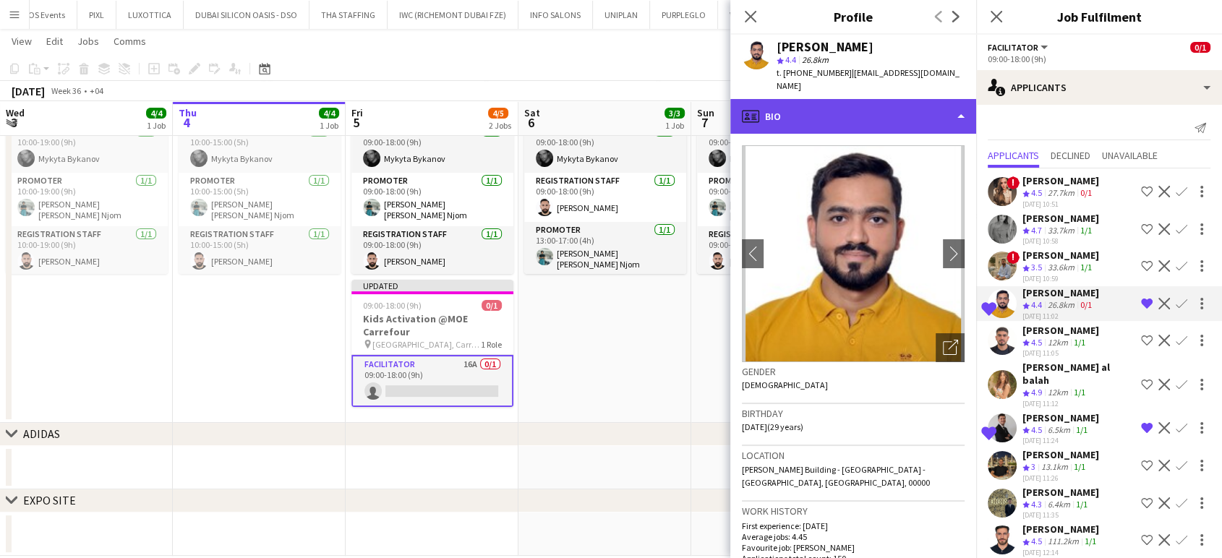
click at [929, 100] on div "profile Bio" at bounding box center [853, 116] width 246 height 35
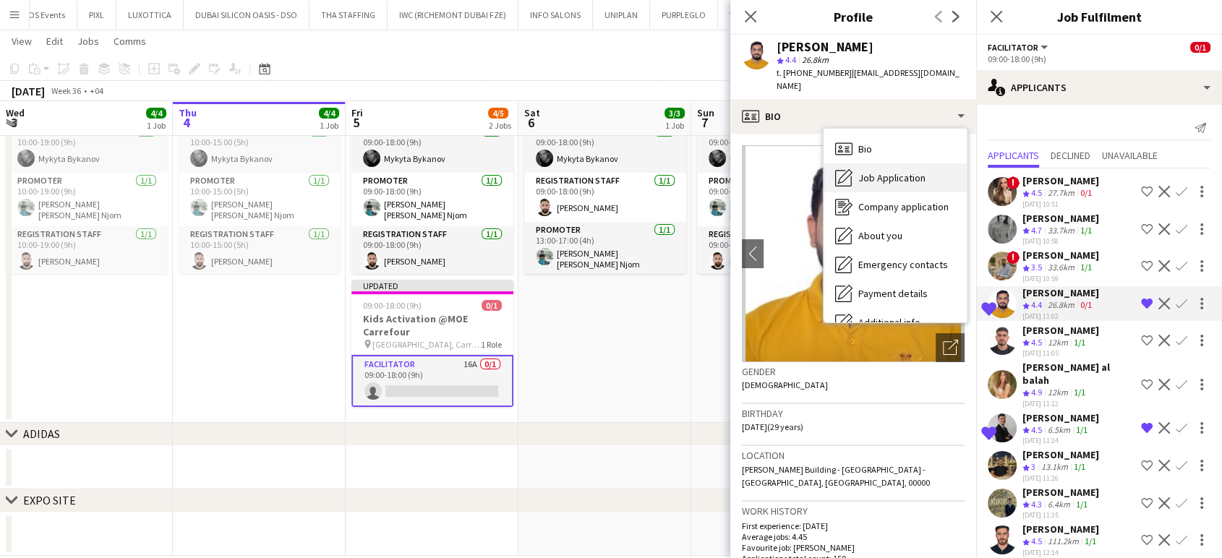
click at [891, 171] on span "Job Application" at bounding box center [891, 177] width 67 height 13
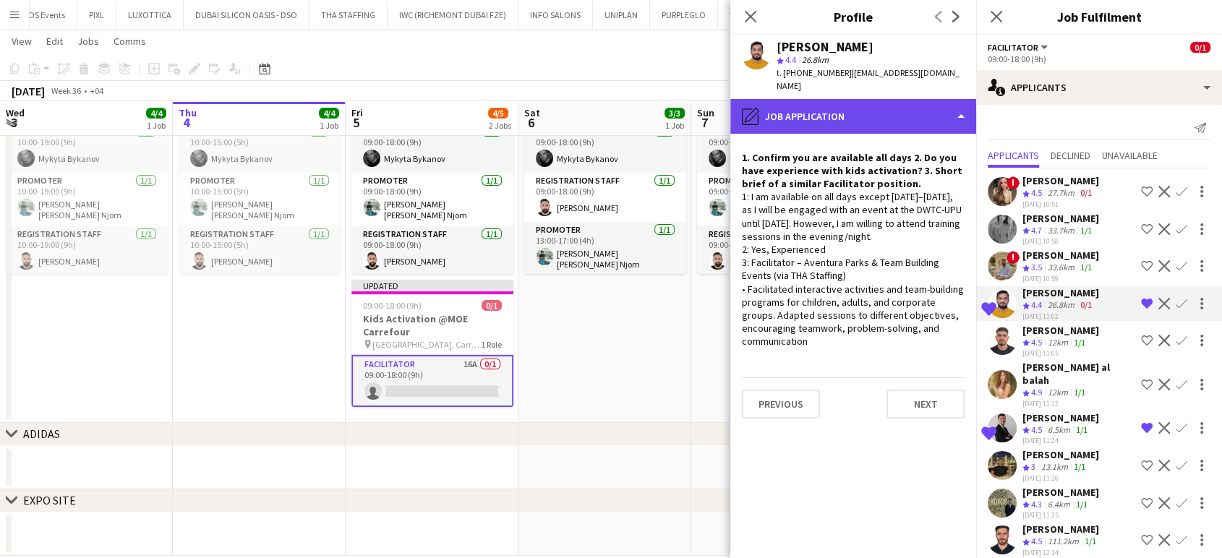
click at [897, 99] on div "pencil4 Job Application" at bounding box center [853, 116] width 246 height 35
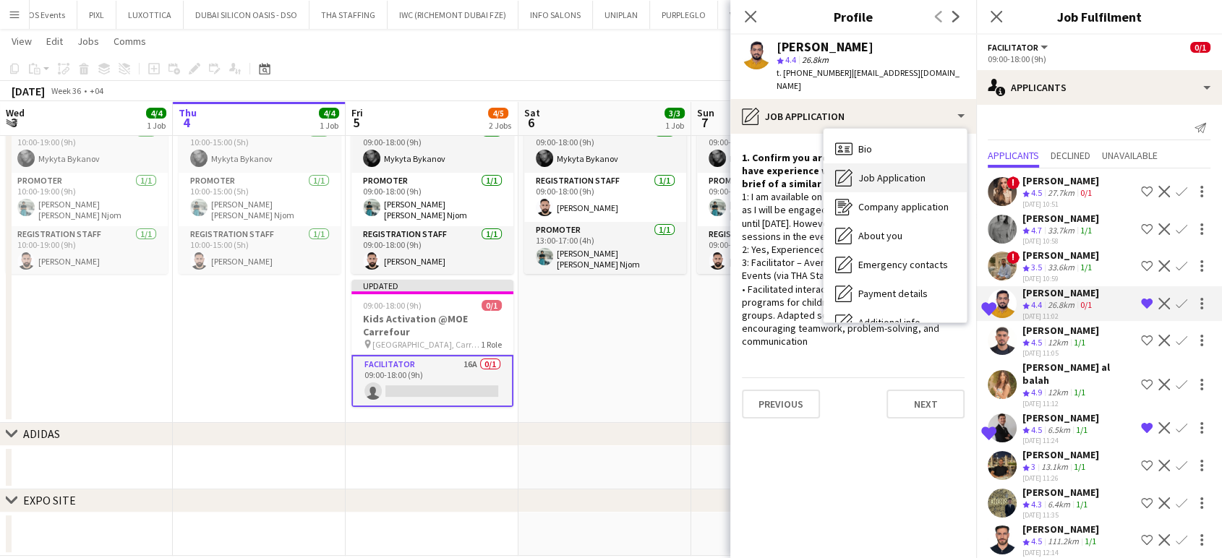
click at [899, 171] on span "Job Application" at bounding box center [891, 177] width 67 height 13
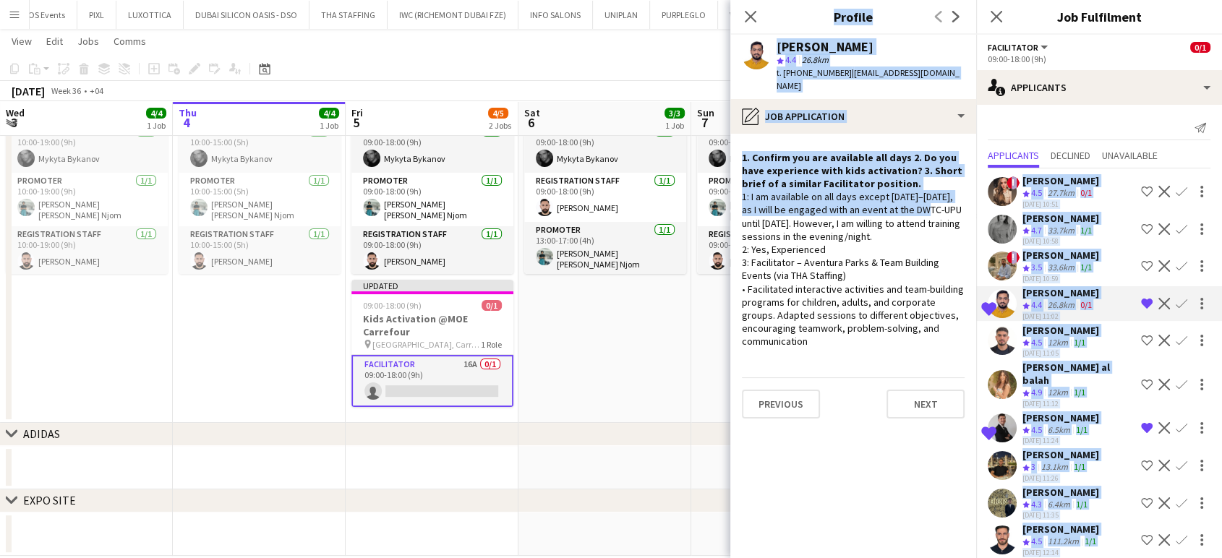
drag, startPoint x: 917, startPoint y: 197, endPoint x: 978, endPoint y: 202, distance: 60.9
click at [978, 202] on body "Menu Boards Boards Boards All jobs Status Workforce Workforce My Workforce Recr…" at bounding box center [611, 169] width 1222 height 821
click at [926, 190] on div "1: I am available on all days except 6–8 September, as I will be engaged with a…" at bounding box center [853, 269] width 223 height 158
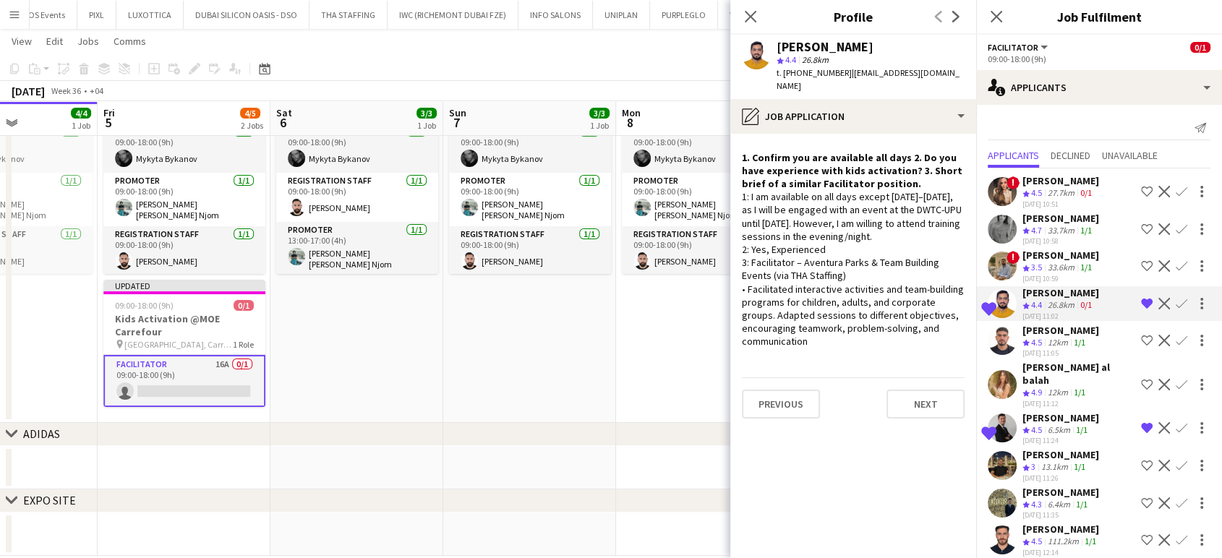
drag, startPoint x: 643, startPoint y: 304, endPoint x: 397, endPoint y: 273, distance: 248.6
click at [397, 273] on app-calendar-viewport "Mon 1 4/4 1 Job Tue 2 4/4 1 Job Wed 3 4/4 1 Job Thu 4 4/4 1 Job Fri 5 4/5 2 Job…" at bounding box center [611, 186] width 1222 height 740
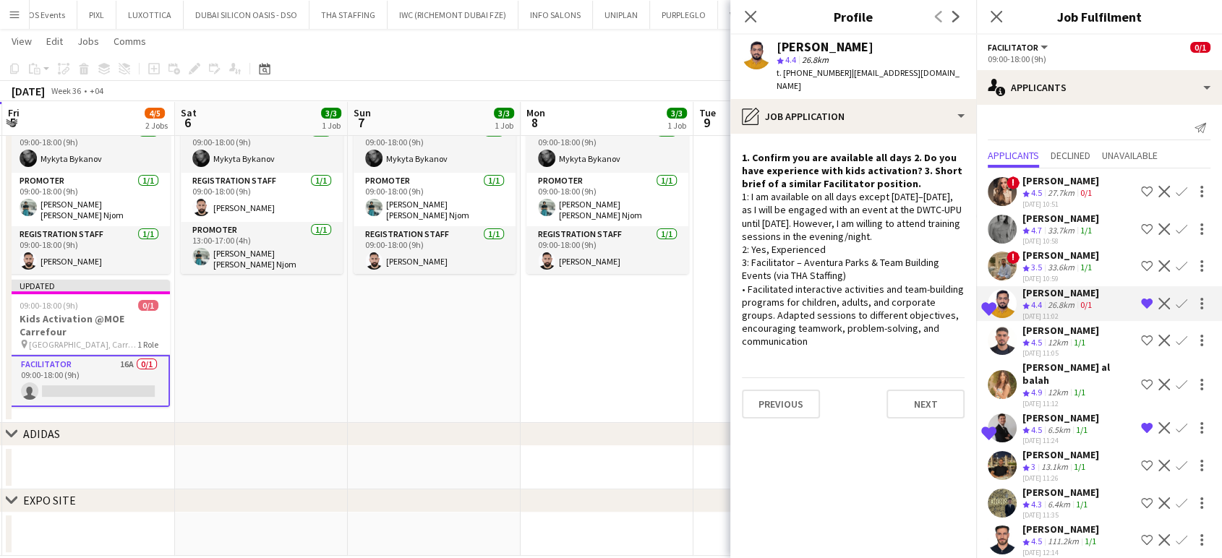
scroll to position [0, 698]
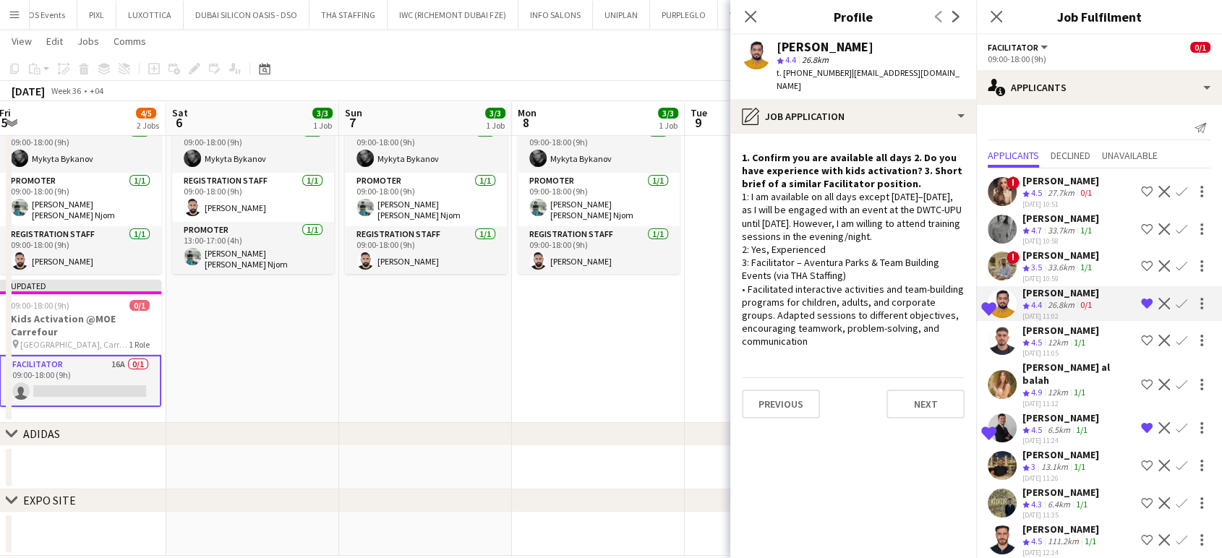
click at [411, 276] on app-calendar-viewport "Mon 1 4/4 1 Job Tue 2 4/4 1 Job Wed 3 4/4 1 Job Thu 4 4/4 1 Job Fri 5 4/5 2 Job…" at bounding box center [611, 186] width 1222 height 740
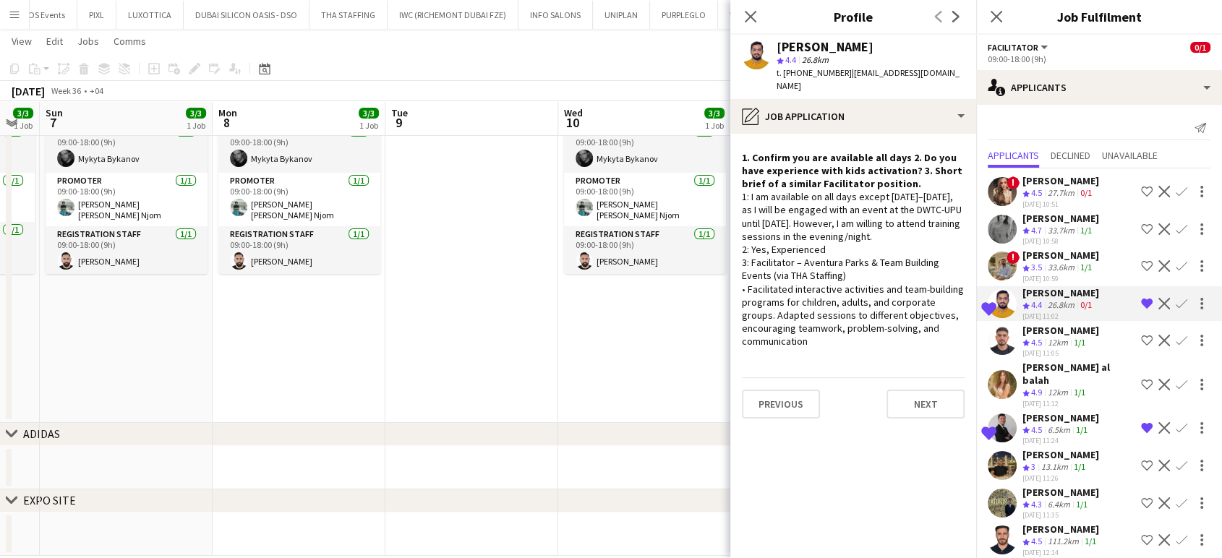
scroll to position [0, 662]
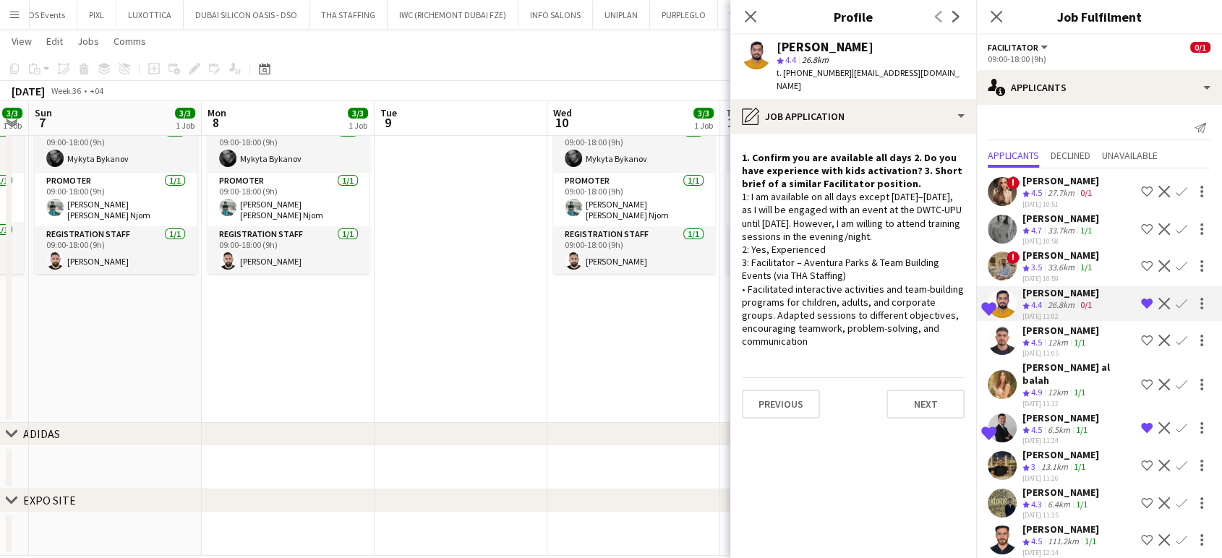
drag, startPoint x: 588, startPoint y: 299, endPoint x: 278, endPoint y: 244, distance: 314.3
click at [278, 244] on div "chevron-right VIP EVENTS chevron-right ACTIVATIONS/ CONFERENCES chevron-right A…" at bounding box center [611, 186] width 1222 height 740
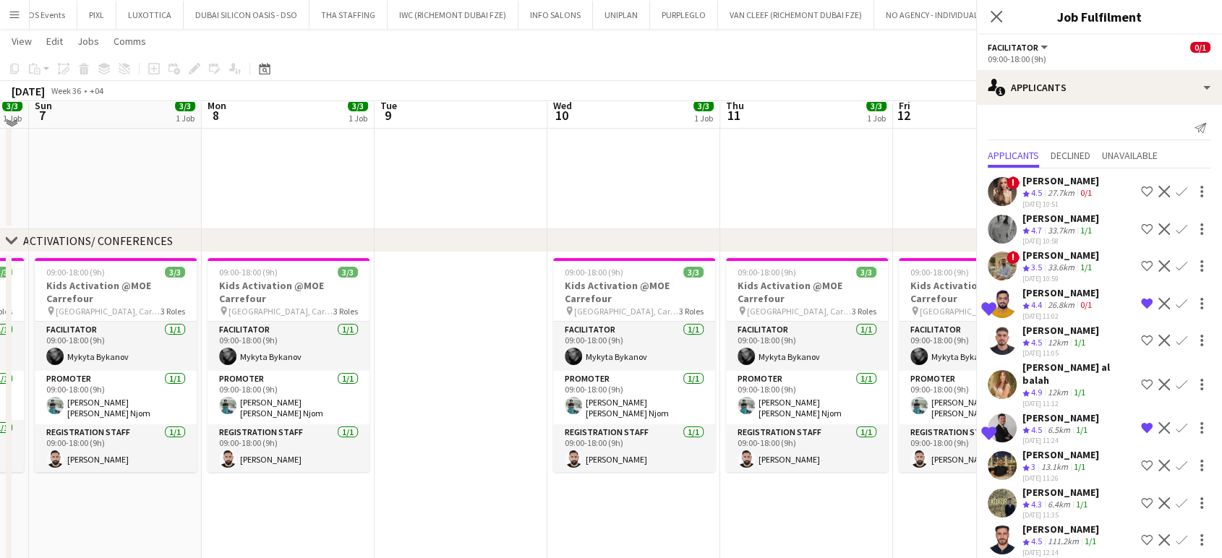
scroll to position [479, 0]
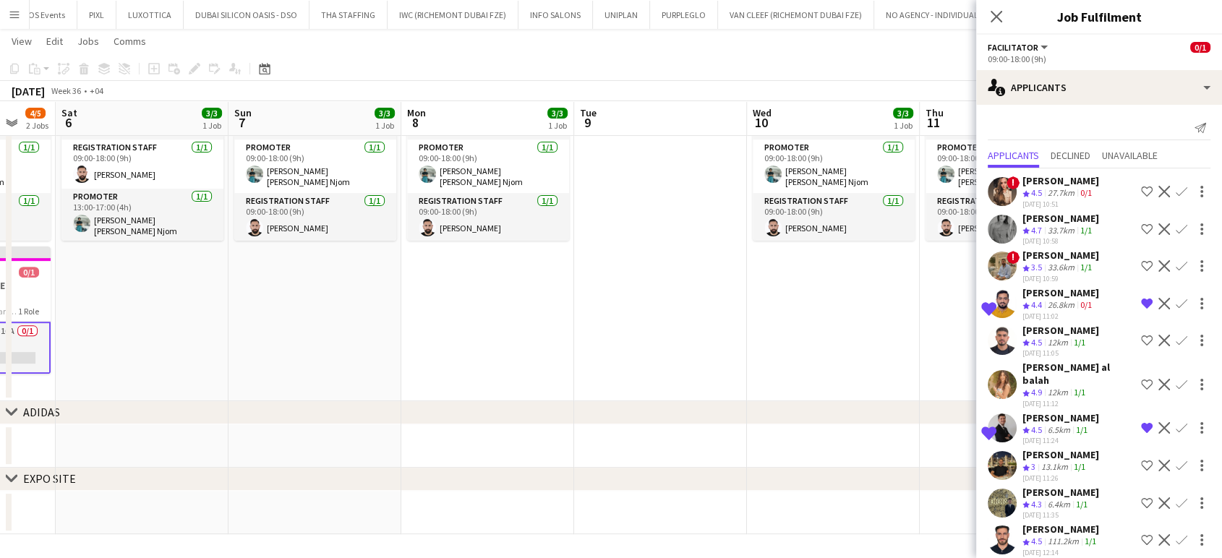
drag, startPoint x: 311, startPoint y: 281, endPoint x: 570, endPoint y: 286, distance: 259.6
click at [570, 286] on app-calendar-viewport "Wed 3 4/4 1 Job Thu 4 4/4 1 Job Fri 5 4/5 2 Jobs Sat 6 3/3 1 Job Sun 7 3/3 1 Jo…" at bounding box center [611, 55] width 1222 height 957
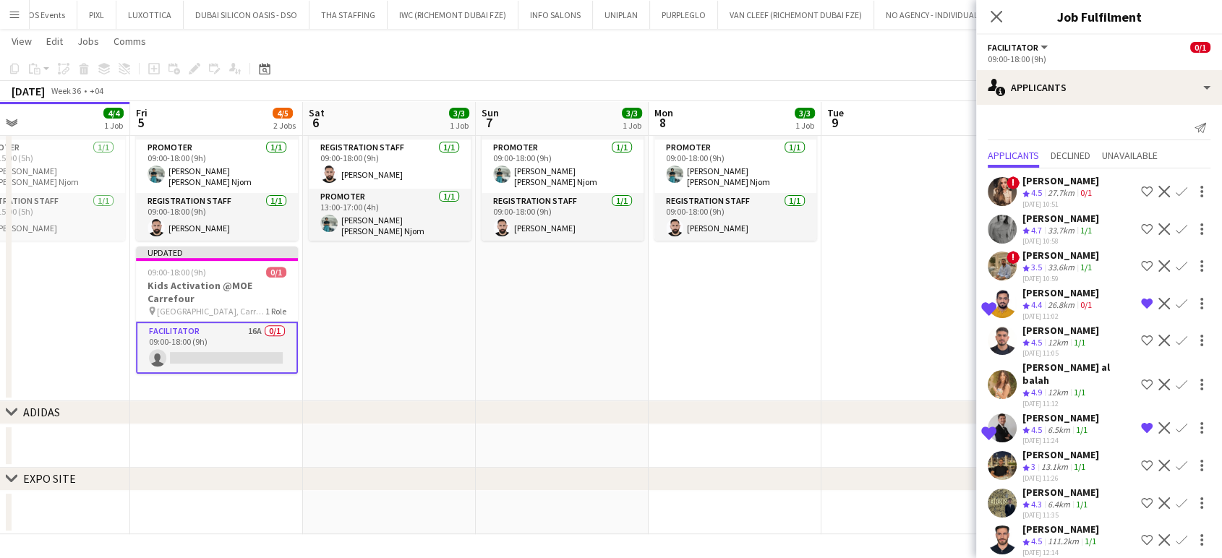
drag, startPoint x: 563, startPoint y: 299, endPoint x: 656, endPoint y: 308, distance: 93.7
click at [656, 308] on app-calendar-viewport "Tue 2 4/4 1 Job Wed 3 4/4 1 Job Thu 4 4/4 1 Job Fri 5 4/5 2 Jobs Sat 6 3/3 1 Jo…" at bounding box center [611, 55] width 1222 height 957
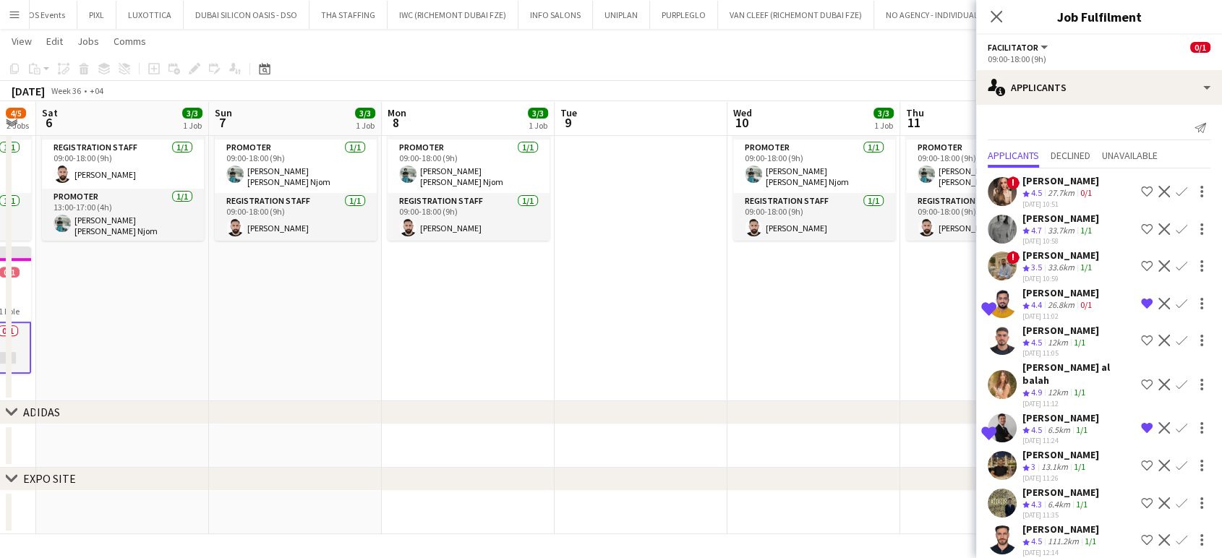
drag, startPoint x: 713, startPoint y: 315, endPoint x: 433, endPoint y: 284, distance: 281.5
click at [433, 284] on app-calendar-viewport "Tue 2 4/4 1 Job Wed 3 4/4 1 Job Thu 4 4/4 1 Job Fri 5 4/5 2 Jobs Sat 6 3/3 1 Jo…" at bounding box center [611, 55] width 1222 height 957
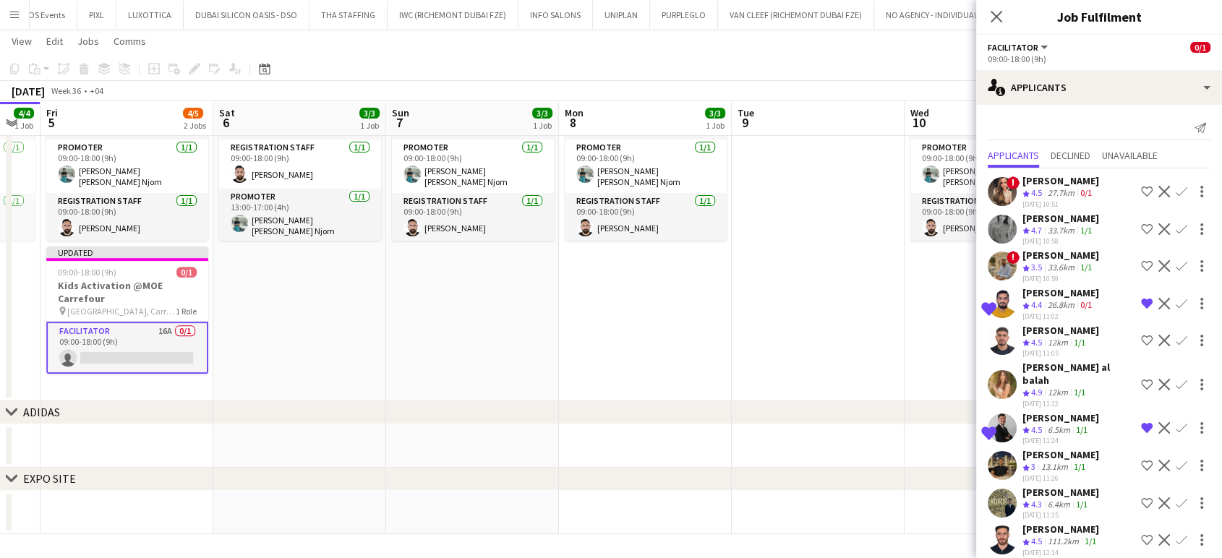
scroll to position [0, 376]
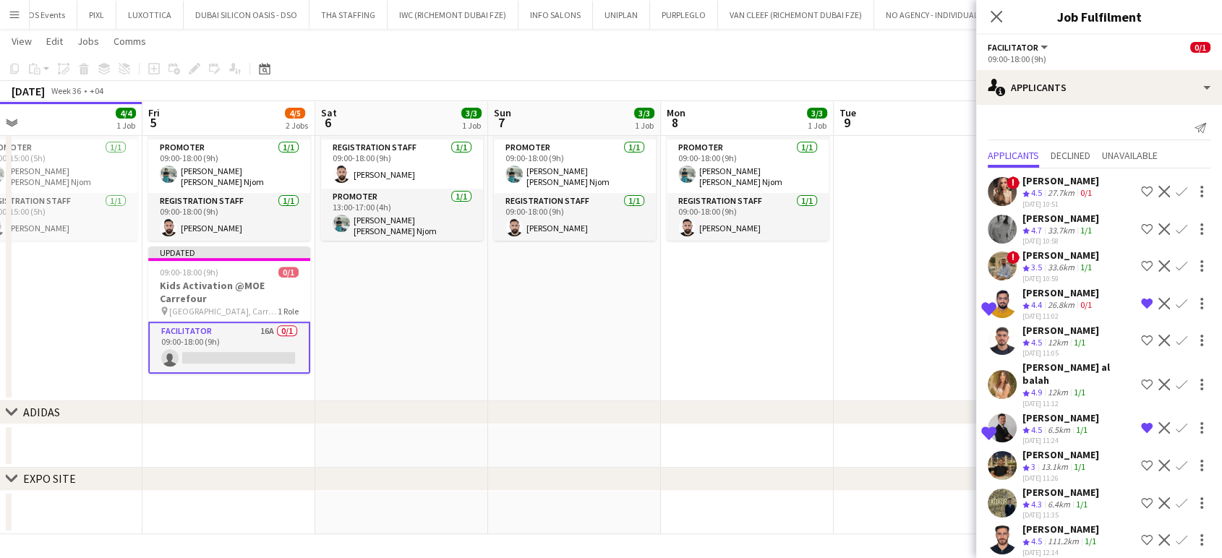
drag, startPoint x: 425, startPoint y: 292, endPoint x: 911, endPoint y: 294, distance: 485.9
click at [911, 294] on app-calendar-viewport "Tue 2 4/4 1 Job Wed 3 4/4 1 Job Thu 4 4/4 1 Job Fri 5 4/5 2 Jobs Sat 6 3/3 1 Jo…" at bounding box center [611, 55] width 1222 height 957
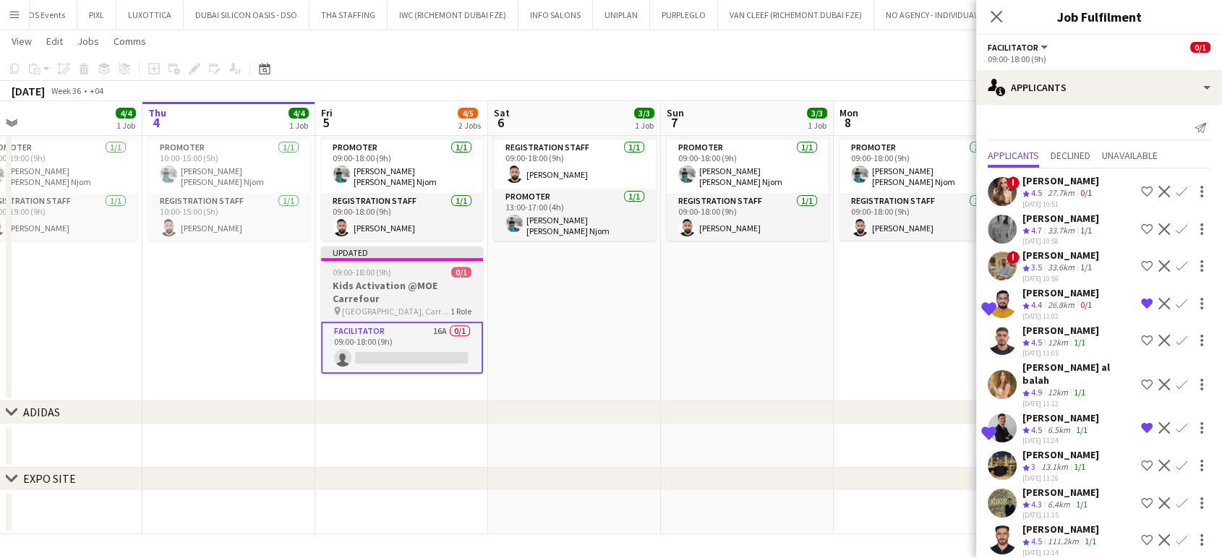
click at [405, 271] on div "09:00-18:00 (9h) 0/1" at bounding box center [402, 272] width 162 height 11
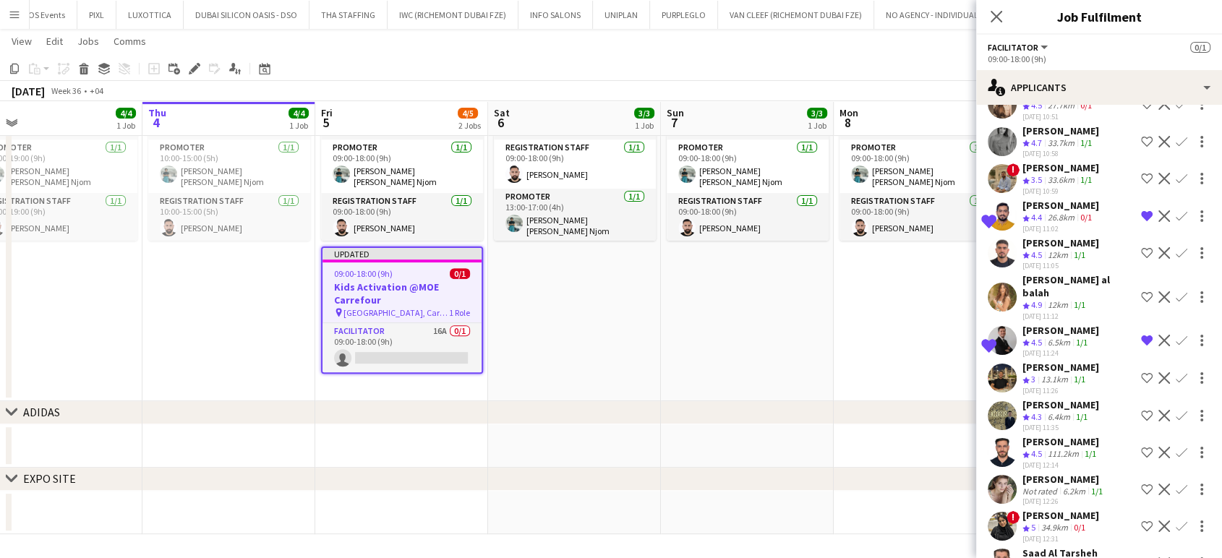
scroll to position [0, 0]
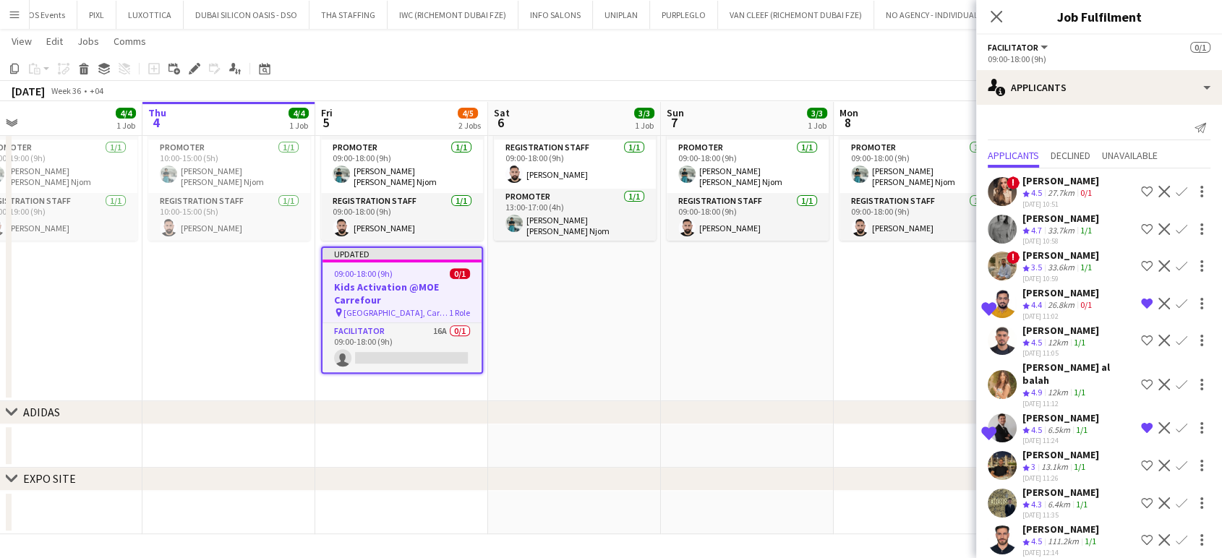
click at [1042, 300] on span "4.4" at bounding box center [1036, 304] width 11 height 11
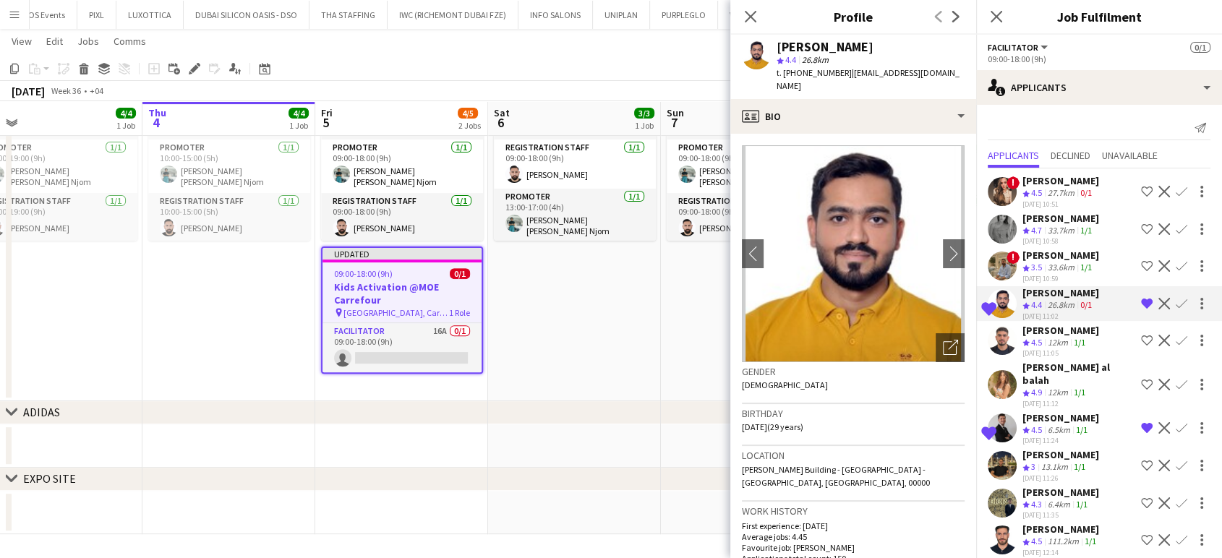
click at [1050, 299] on div "26.8km" at bounding box center [1061, 305] width 33 height 12
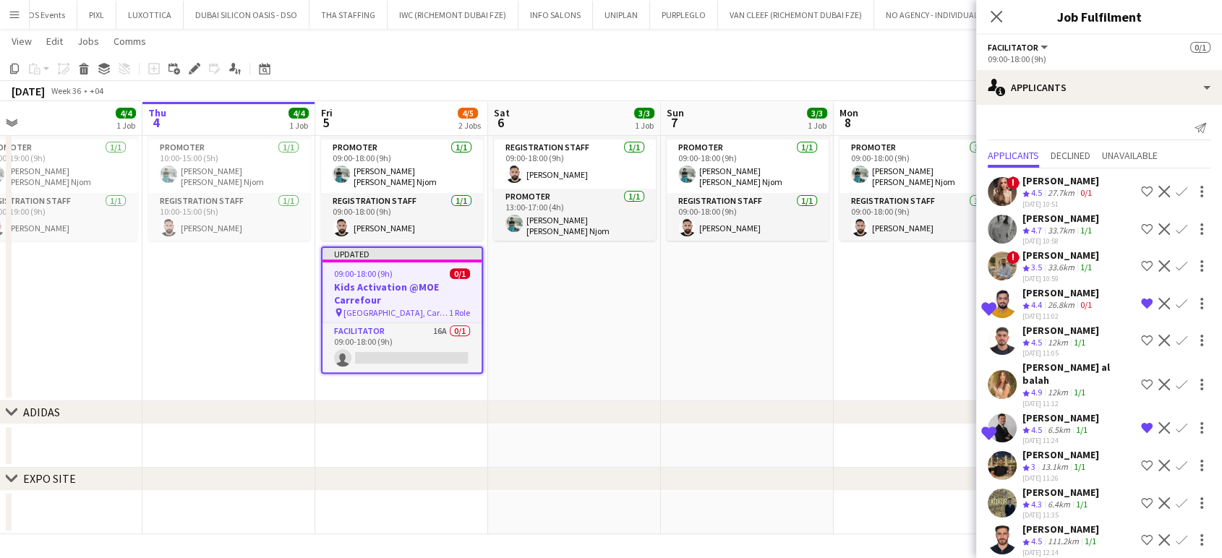
click at [1050, 299] on div "26.8km" at bounding box center [1061, 305] width 33 height 12
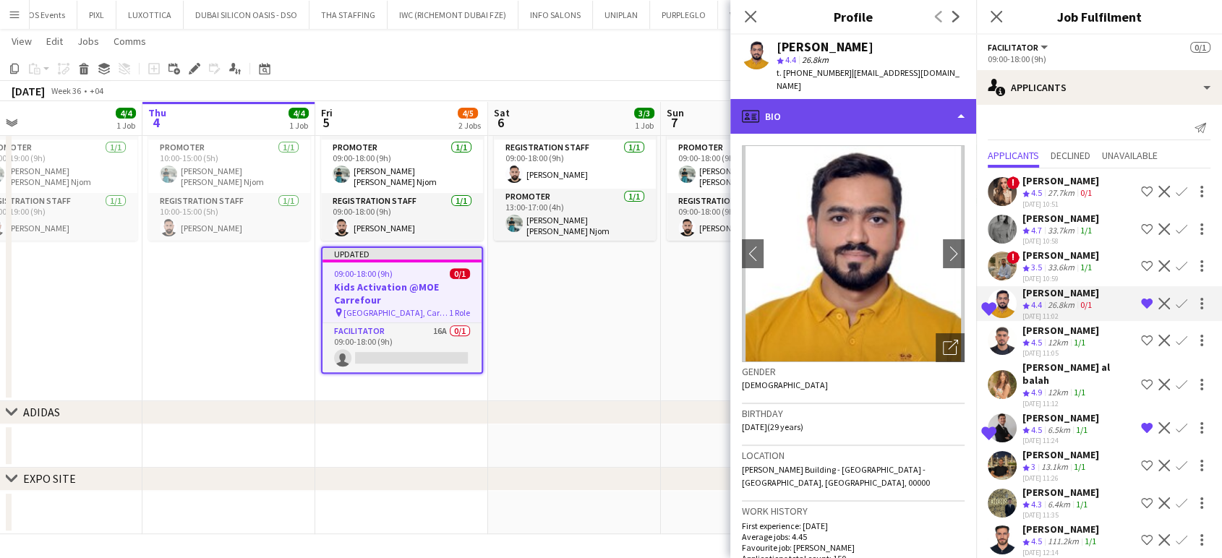
click at [925, 99] on div "profile Bio" at bounding box center [853, 116] width 246 height 35
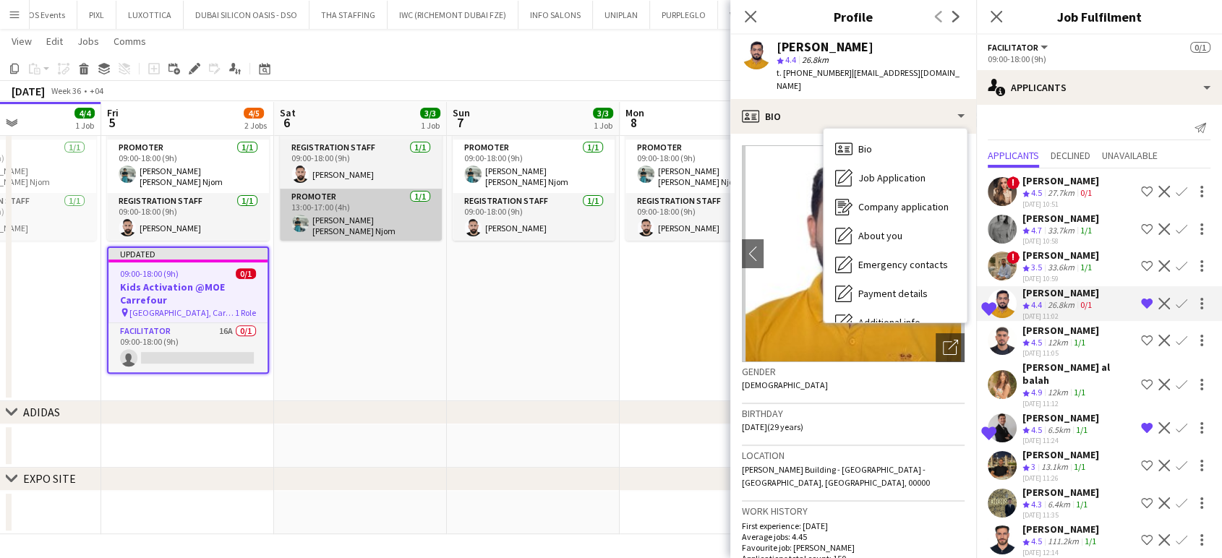
drag, startPoint x: 587, startPoint y: 275, endPoint x: 357, endPoint y: 201, distance: 241.5
click at [374, 207] on app-calendar-viewport "Mon 1 4/4 1 Job Tue 2 4/4 1 Job Wed 3 4/4 1 Job Thu 4 4/4 1 Job Fri 5 4/5 2 Job…" at bounding box center [611, 55] width 1222 height 957
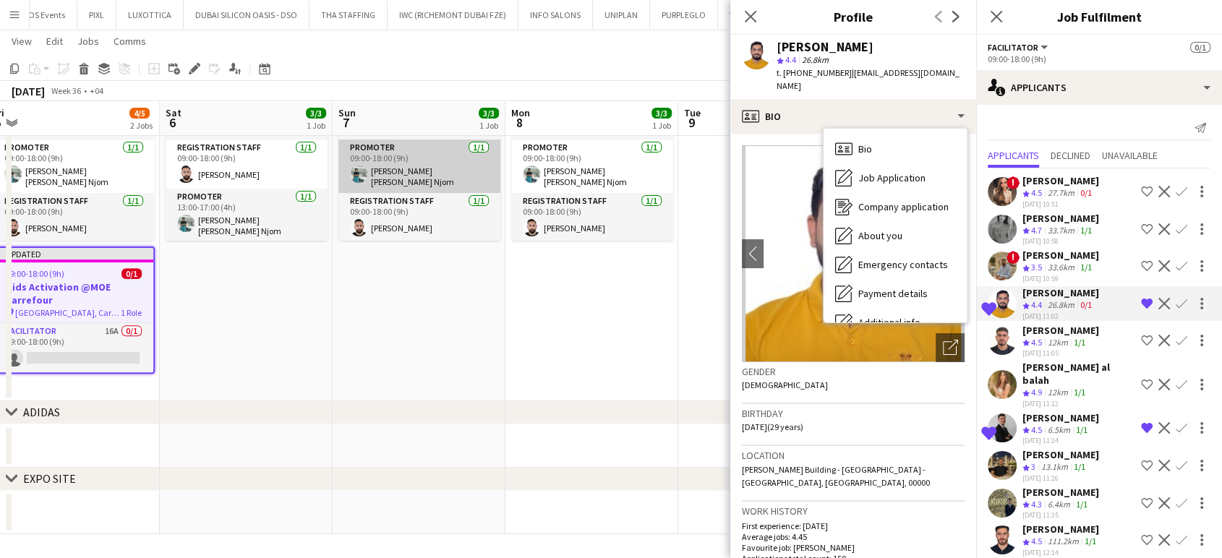
drag, startPoint x: 491, startPoint y: 226, endPoint x: 364, endPoint y: 183, distance: 133.8
click at [318, 184] on app-calendar-viewport "Mon 1 4/4 1 Job Tue 2 4/4 1 Job Wed 3 4/4 1 Job Thu 4 4/4 1 Job Fri 5 4/5 2 Job…" at bounding box center [611, 55] width 1222 height 957
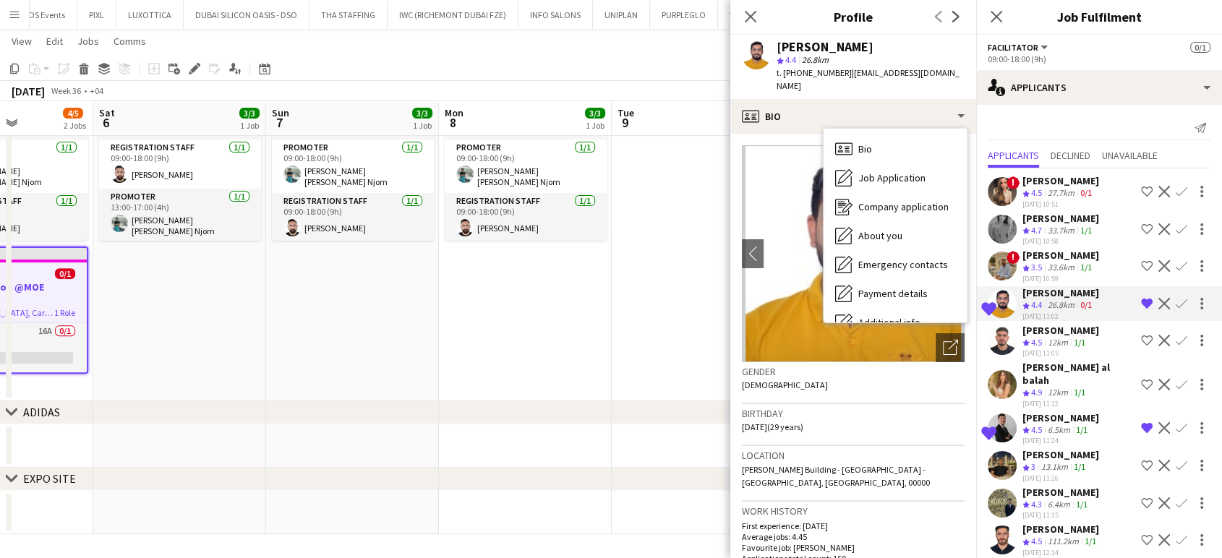
drag, startPoint x: 492, startPoint y: 194, endPoint x: 463, endPoint y: 192, distance: 29.7
click at [466, 192] on app-calendar-viewport "Wed 3 4/4 1 Job Thu 4 4/4 1 Job Fri 5 4/5 2 Jobs Sat 6 3/3 1 Job Sun 7 3/3 1 Jo…" at bounding box center [611, 55] width 1222 height 957
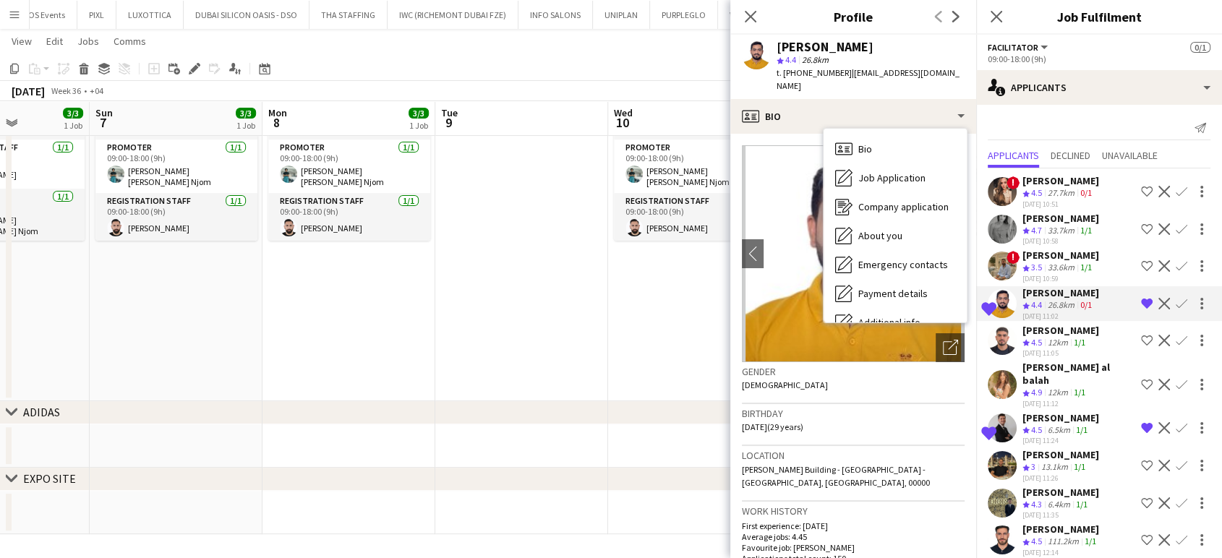
drag, startPoint x: 589, startPoint y: 253, endPoint x: 482, endPoint y: 226, distance: 110.5
click at [482, 226] on app-calendar-viewport "Wed 3 4/4 1 Job Thu 4 4/4 1 Job Fri 5 4/5 2 Jobs Sat 6 3/3 1 Job Sun 7 3/3 1 Jo…" at bounding box center [611, 55] width 1222 height 957
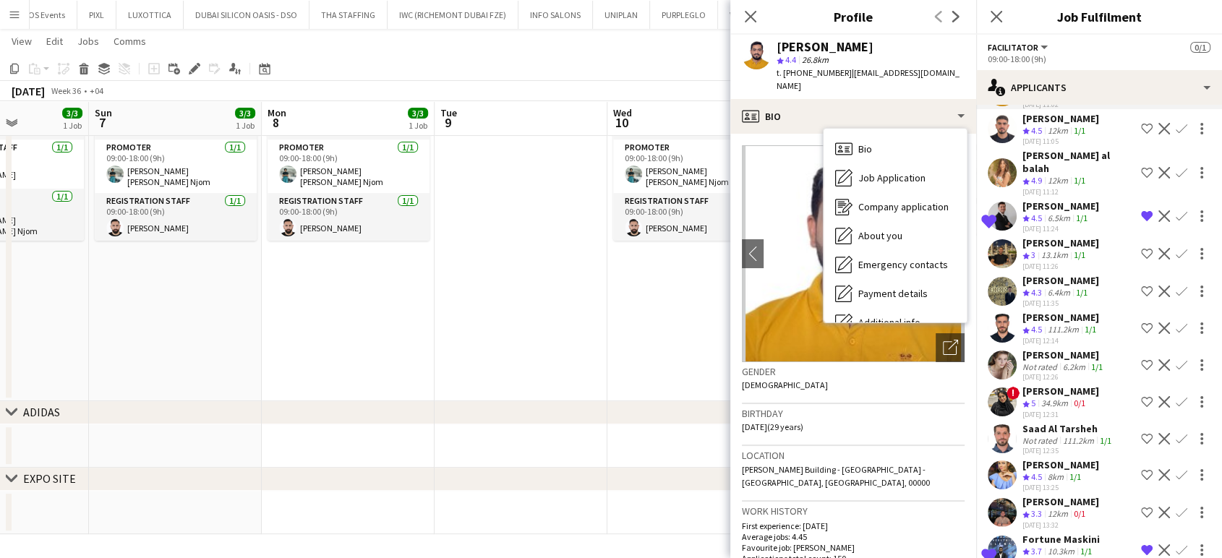
scroll to position [221, 0]
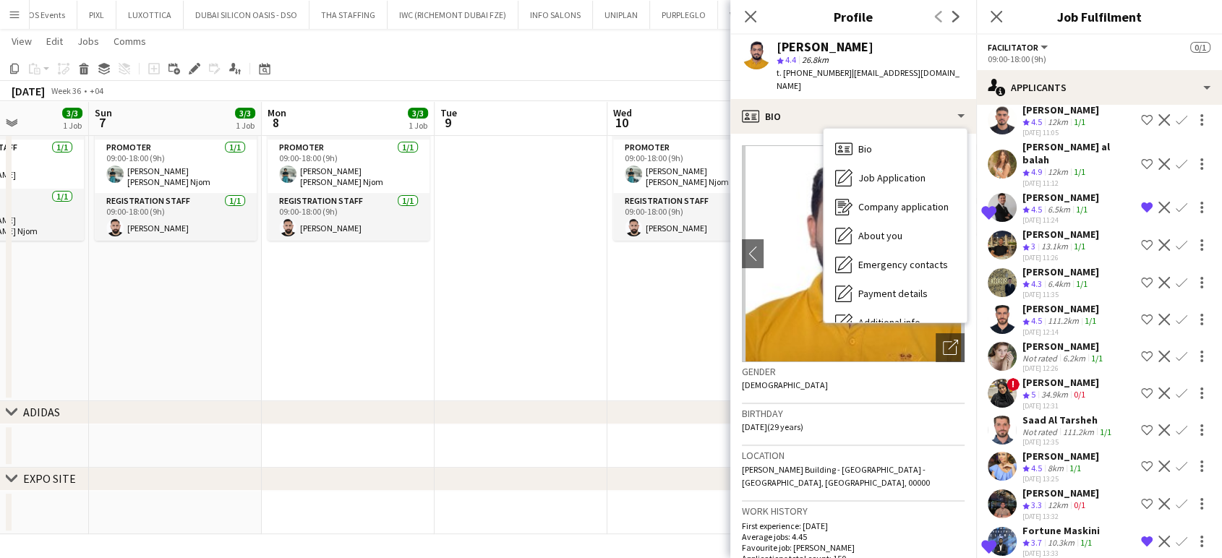
click at [1019, 524] on div "Shortlisted Fortune Maskini Crew rating 3.7 10.3km 1/1 04-09-2025 13:33 Remove …" at bounding box center [1099, 541] width 246 height 35
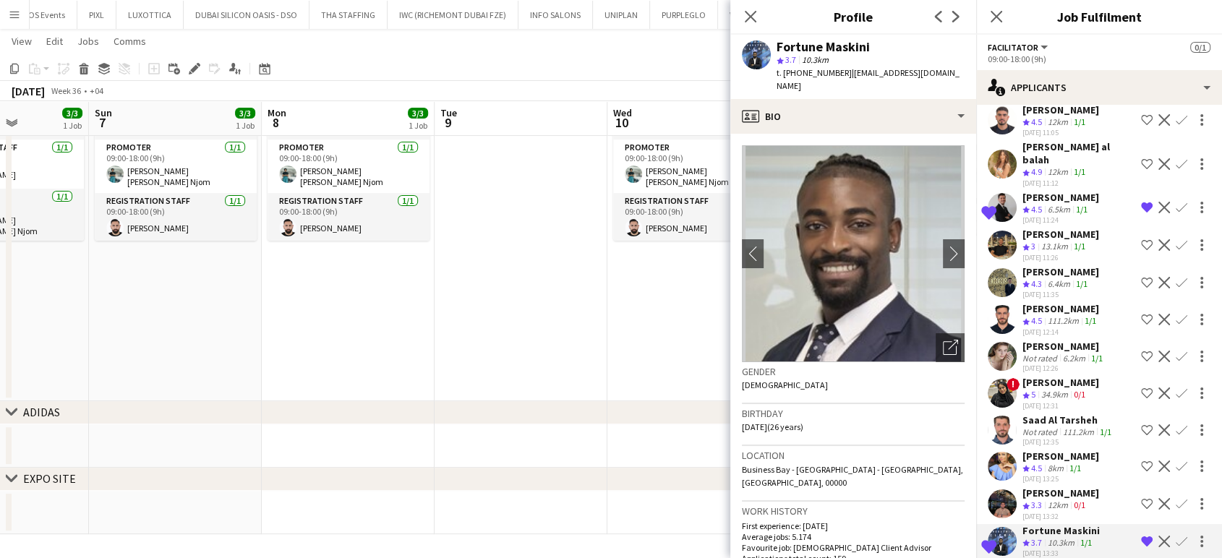
click at [1034, 524] on div "Fortune Maskini" at bounding box center [1060, 530] width 77 height 13
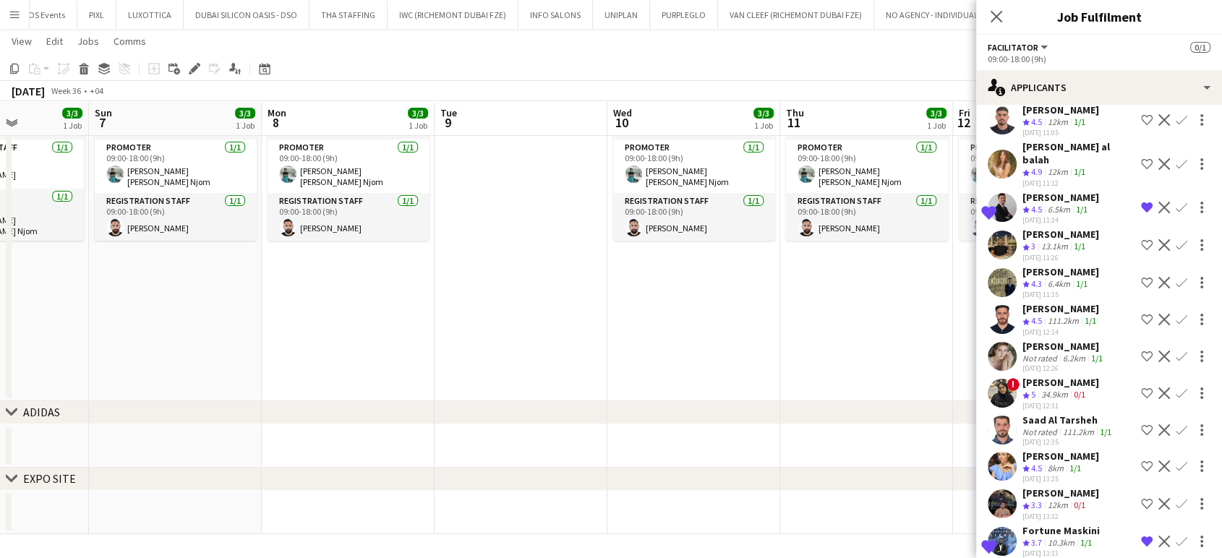
click at [1052, 537] on div "10.3km" at bounding box center [1061, 543] width 33 height 12
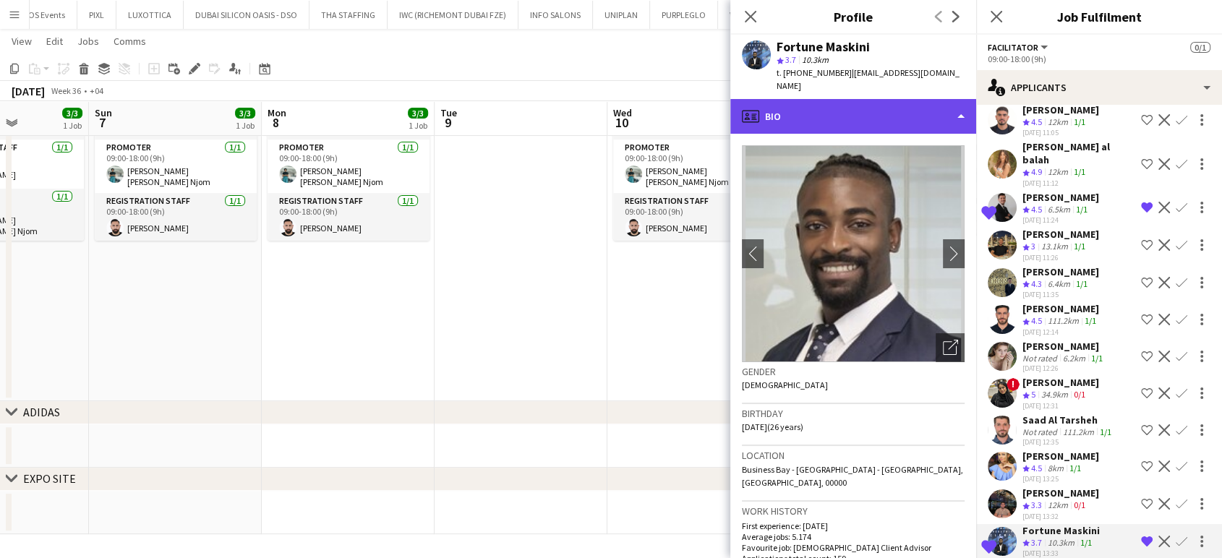
click at [936, 99] on div "profile Bio" at bounding box center [853, 116] width 246 height 35
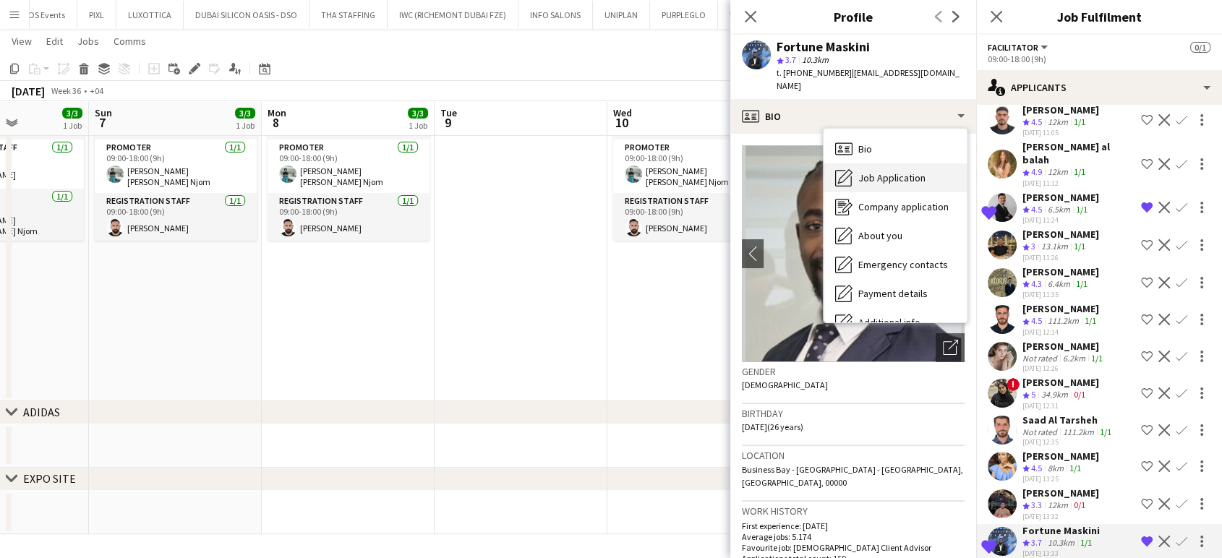
click at [904, 171] on span "Job Application" at bounding box center [891, 177] width 67 height 13
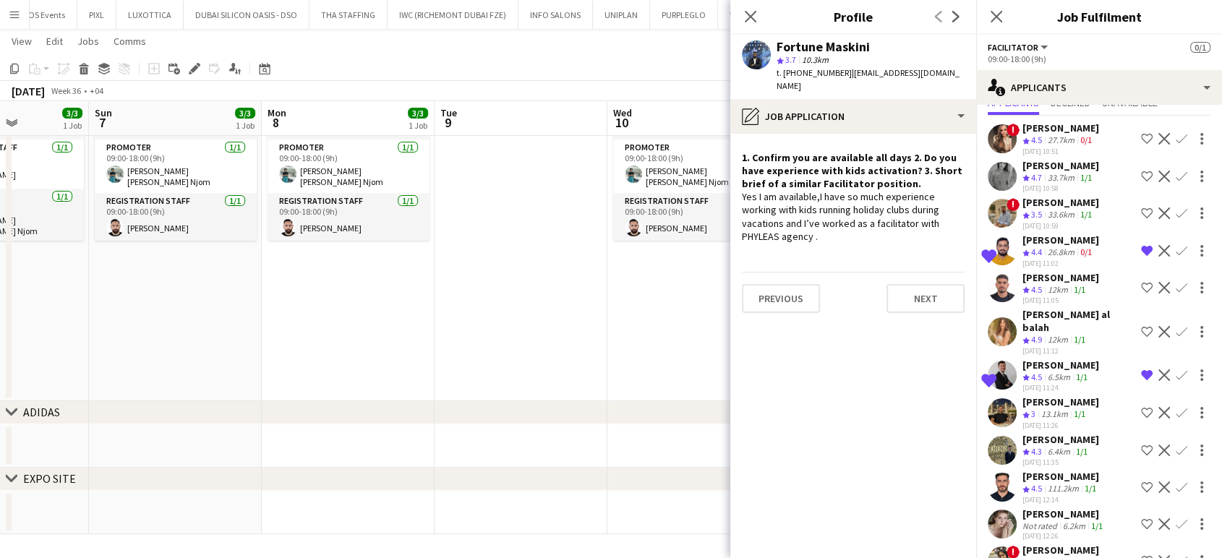
scroll to position [0, 0]
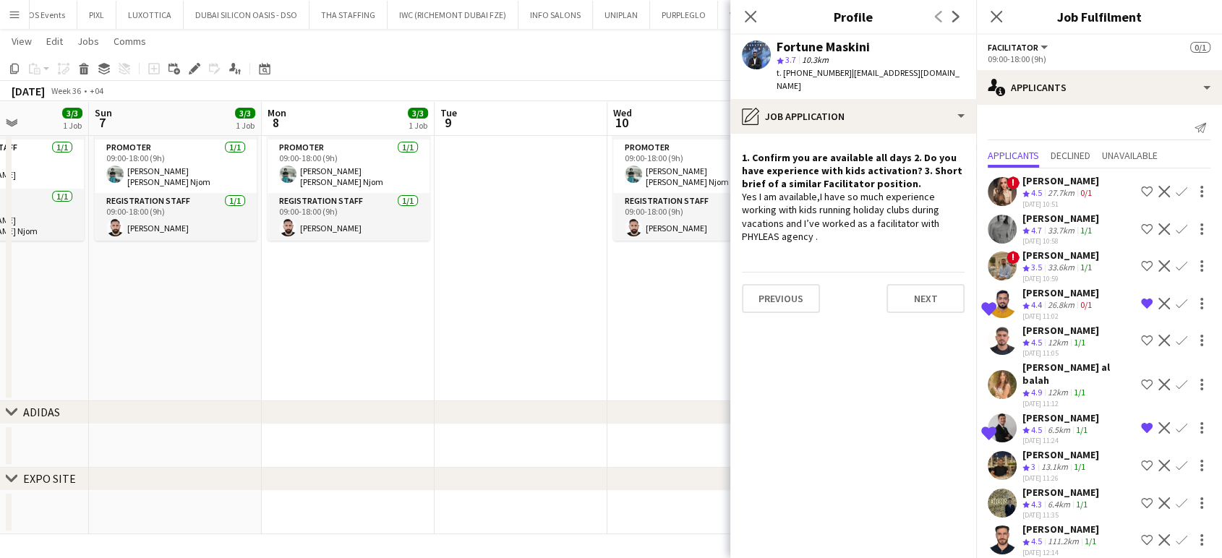
click at [625, 305] on app-date-cell "09:00-18:00 (9h) 3/3 Kids Activation @MOE Carrefour pin Mall of Emirates, Carre…" at bounding box center [693, 211] width 173 height 380
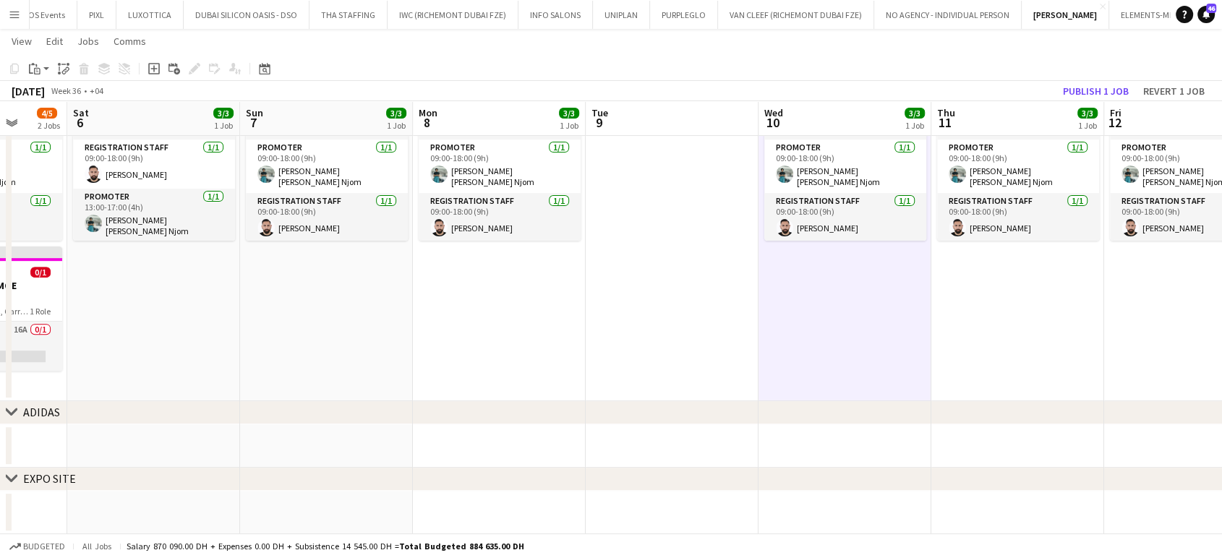
drag, startPoint x: 481, startPoint y: 299, endPoint x: 900, endPoint y: 346, distance: 421.9
click at [900, 346] on app-calendar-viewport "Wed 3 4/4 1 Job Thu 4 4/4 1 Job Fri 5 4/5 2 Jobs Sat 6 3/3 1 Job Sun 7 3/3 1 Jo…" at bounding box center [611, 55] width 1222 height 957
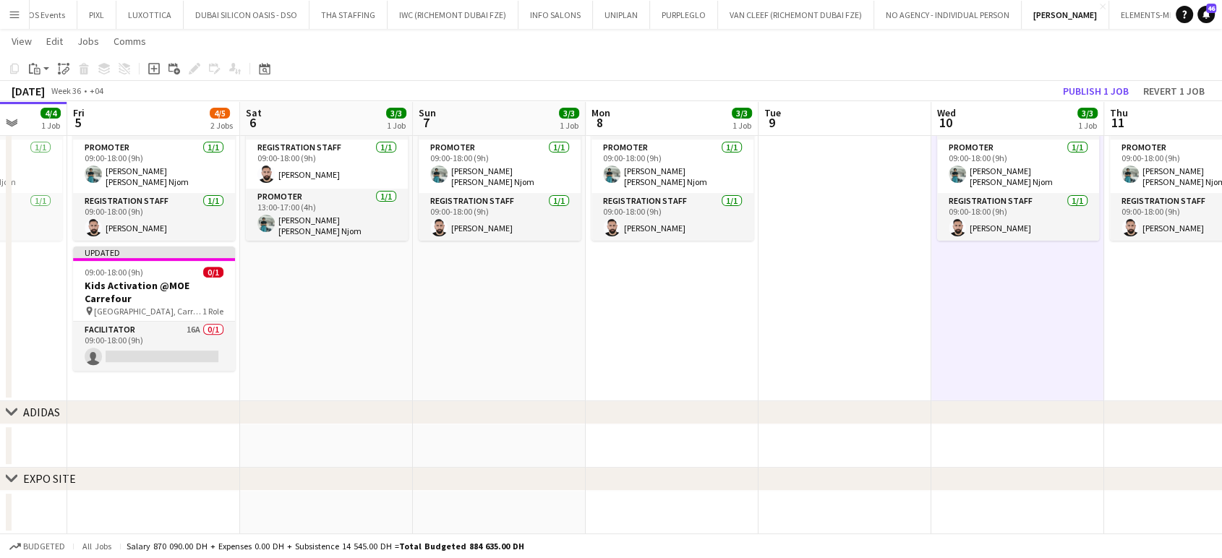
scroll to position [0, 356]
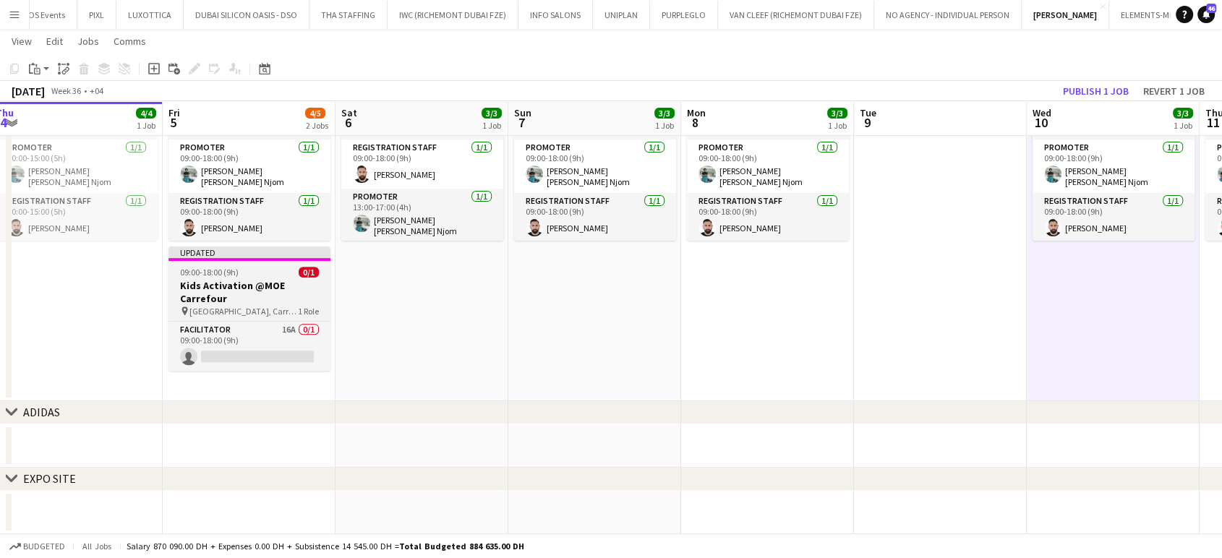
click at [222, 277] on span "09:00-18:00 (9h)" at bounding box center [209, 272] width 59 height 11
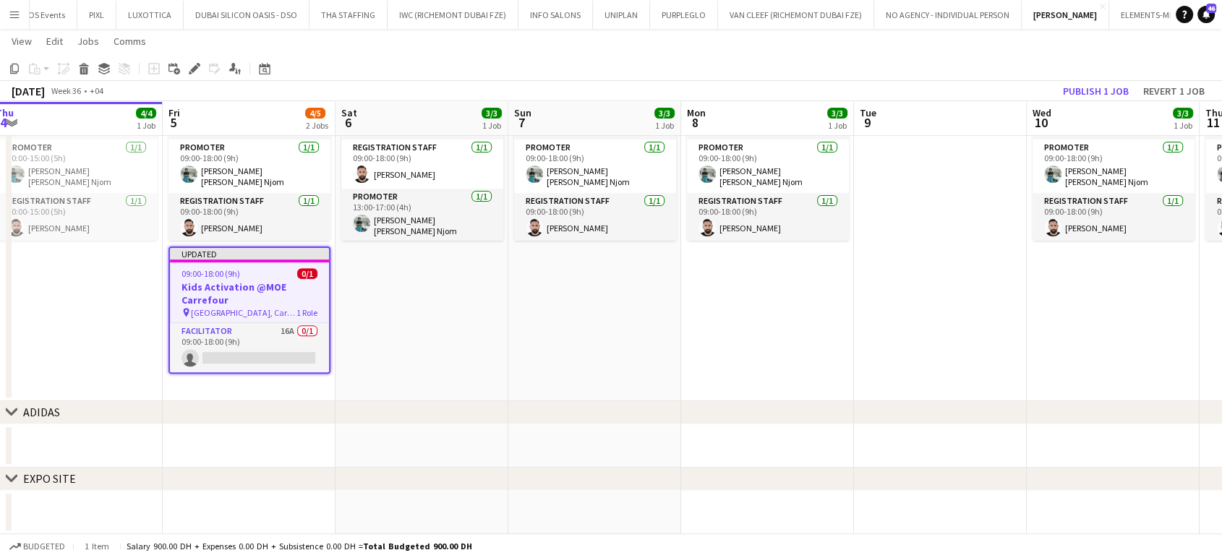
click at [255, 270] on div "09:00-18:00 (9h) 0/1" at bounding box center [249, 273] width 159 height 11
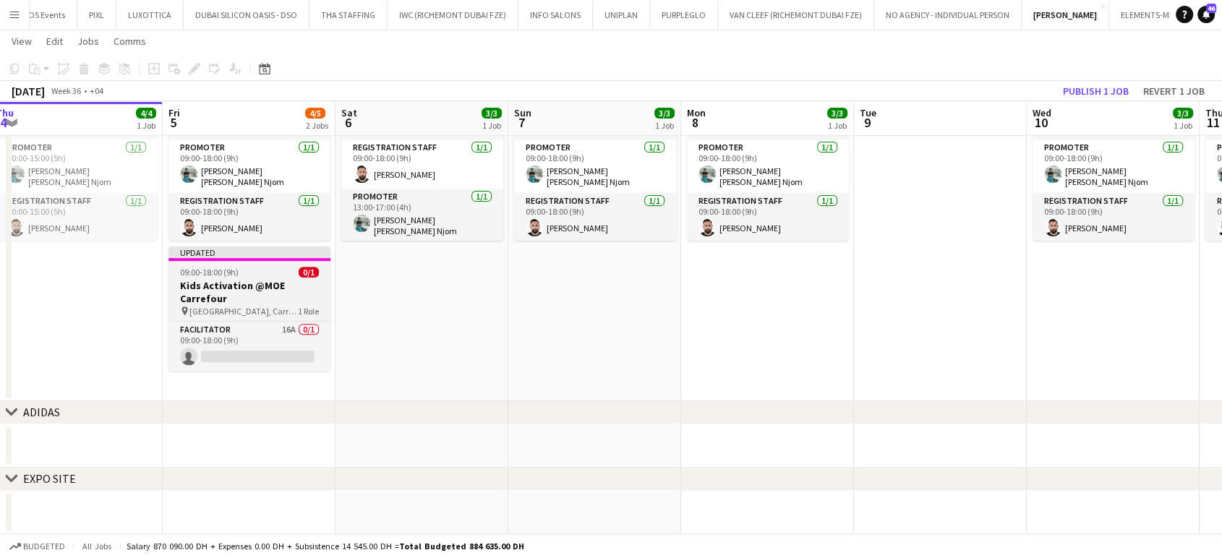
click at [241, 281] on h3 "Kids Activation @MOE Carrefour" at bounding box center [249, 292] width 162 height 26
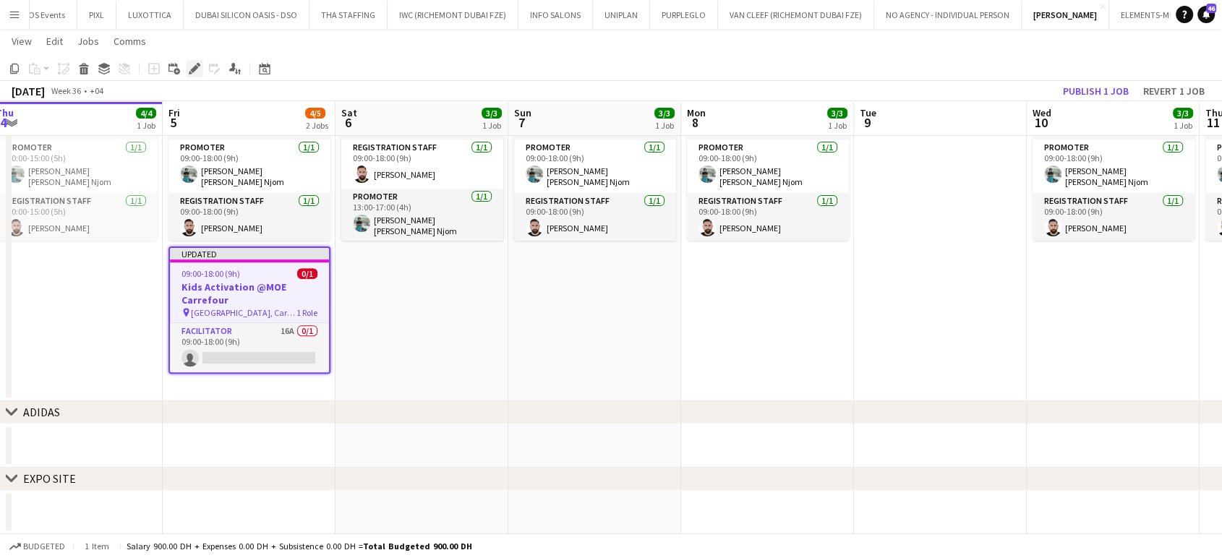
click at [193, 74] on icon "Edit" at bounding box center [195, 69] width 12 height 12
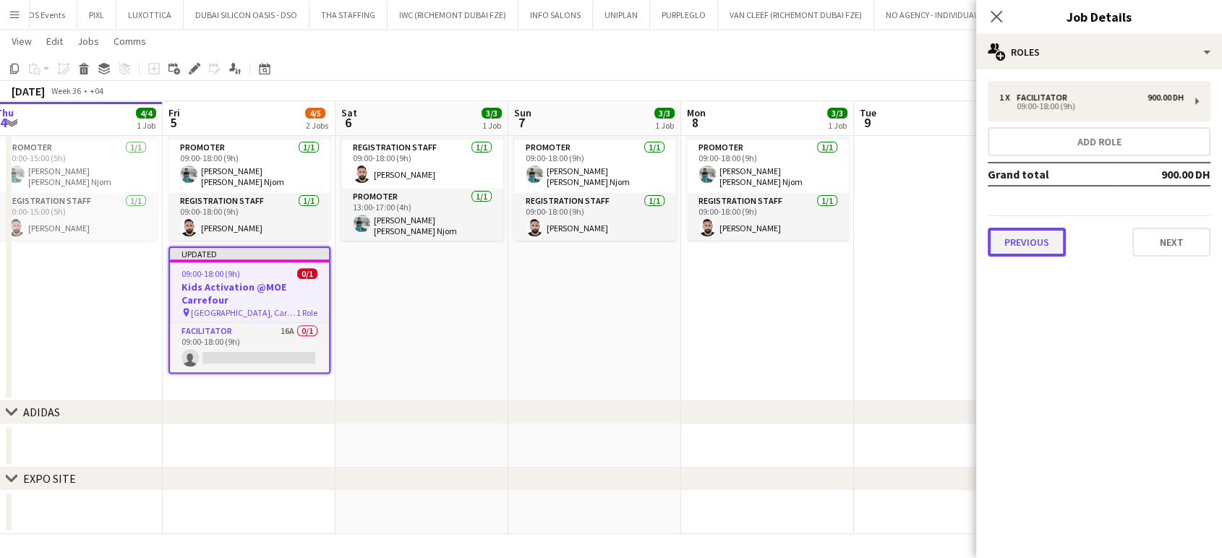
click at [1049, 247] on button "Previous" at bounding box center [1027, 242] width 78 height 29
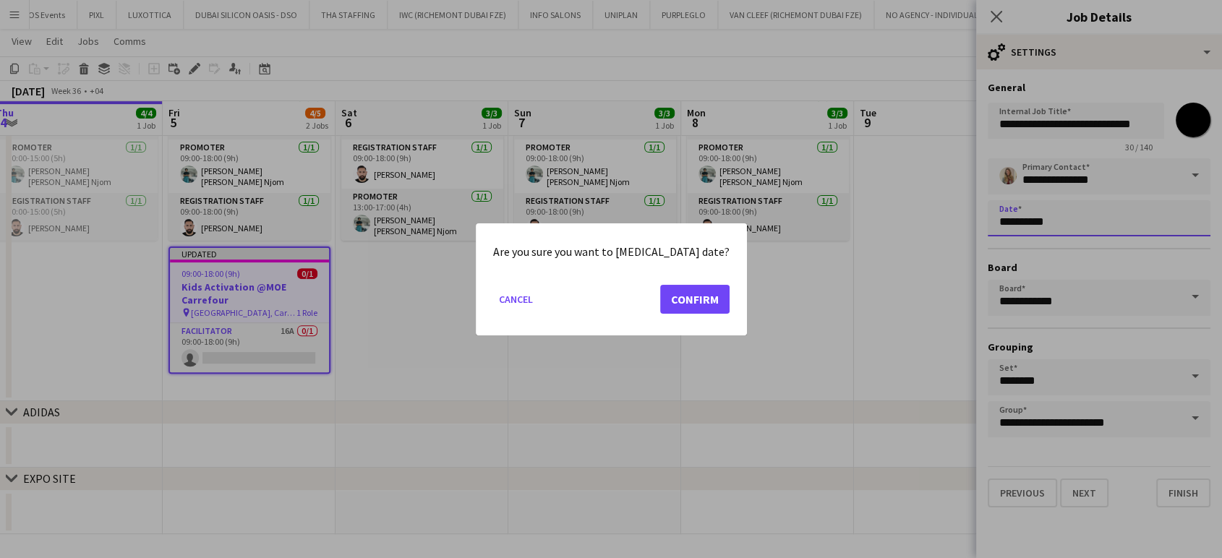
scroll to position [0, 0]
click at [1074, 218] on body "Menu Boards Boards Boards All jobs Status Workforce Workforce My Workforce Recr…" at bounding box center [611, 40] width 1222 height 1038
click at [682, 299] on button "Confirm" at bounding box center [694, 298] width 69 height 29
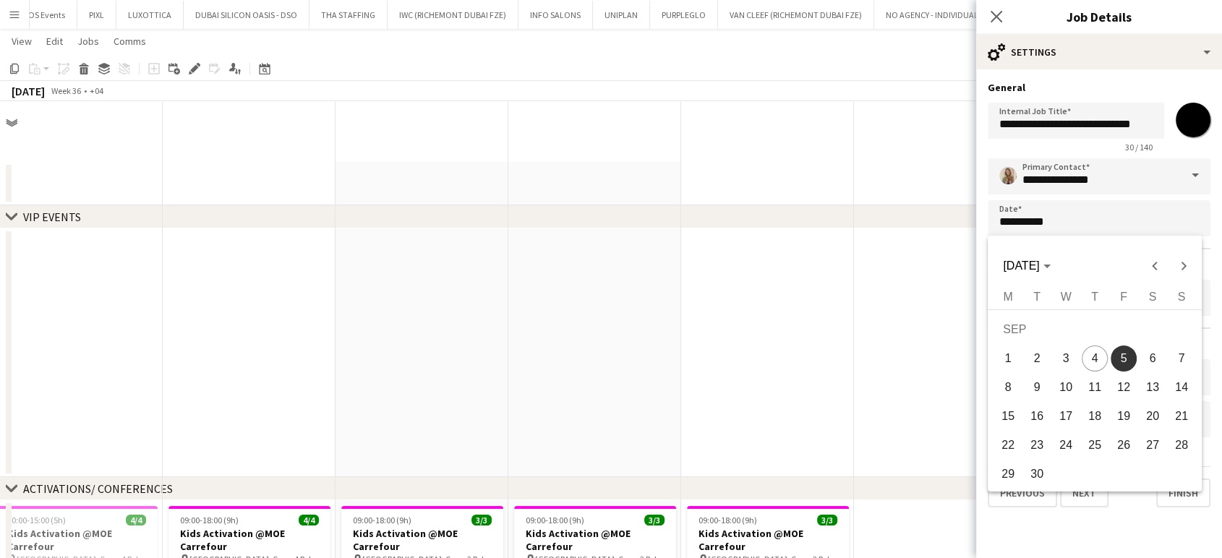
scroll to position [479, 0]
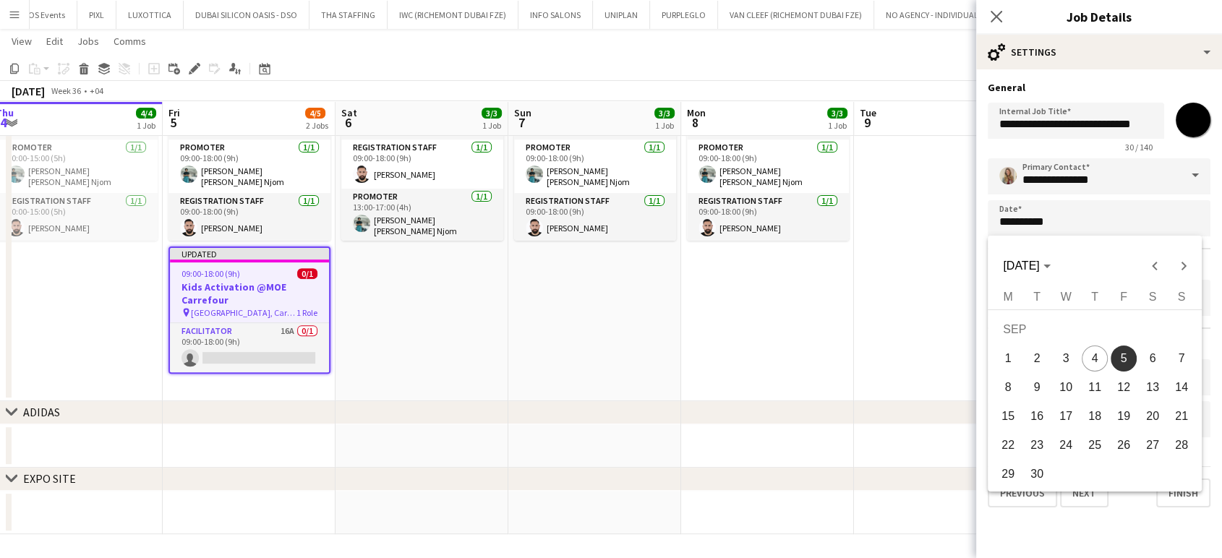
click at [1017, 386] on span "8" at bounding box center [1008, 388] width 26 height 26
type input "**********"
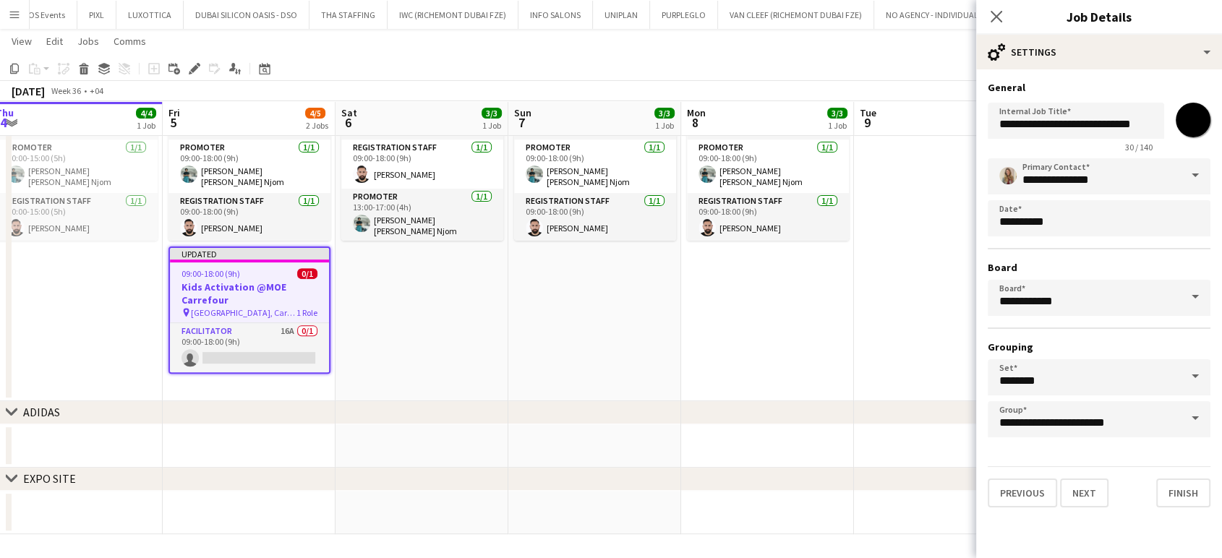
click at [931, 340] on app-date-cell at bounding box center [940, 211] width 173 height 380
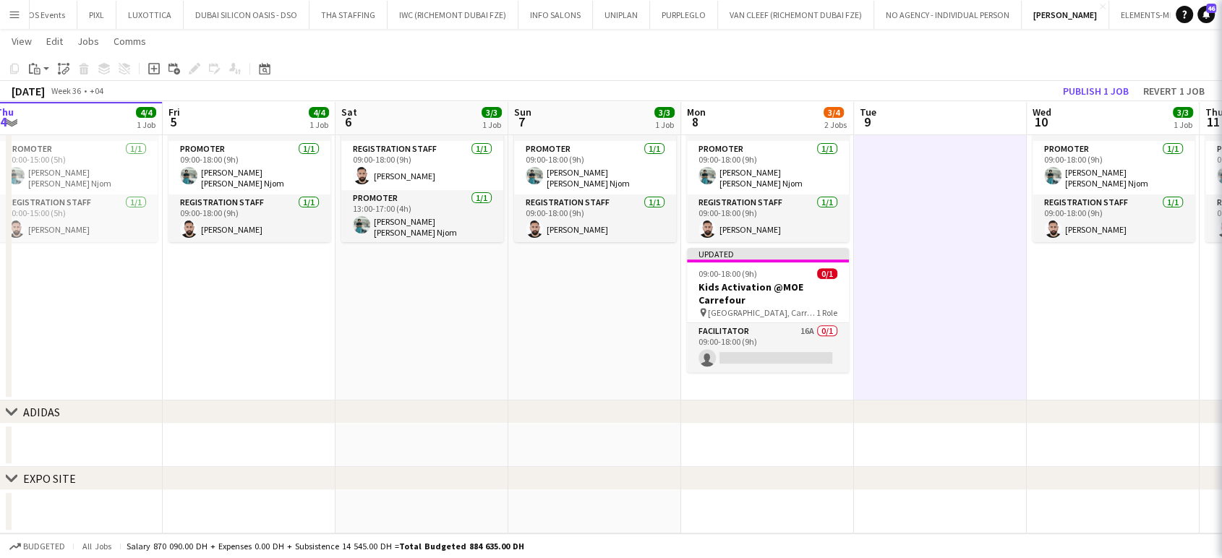
scroll to position [477, 0]
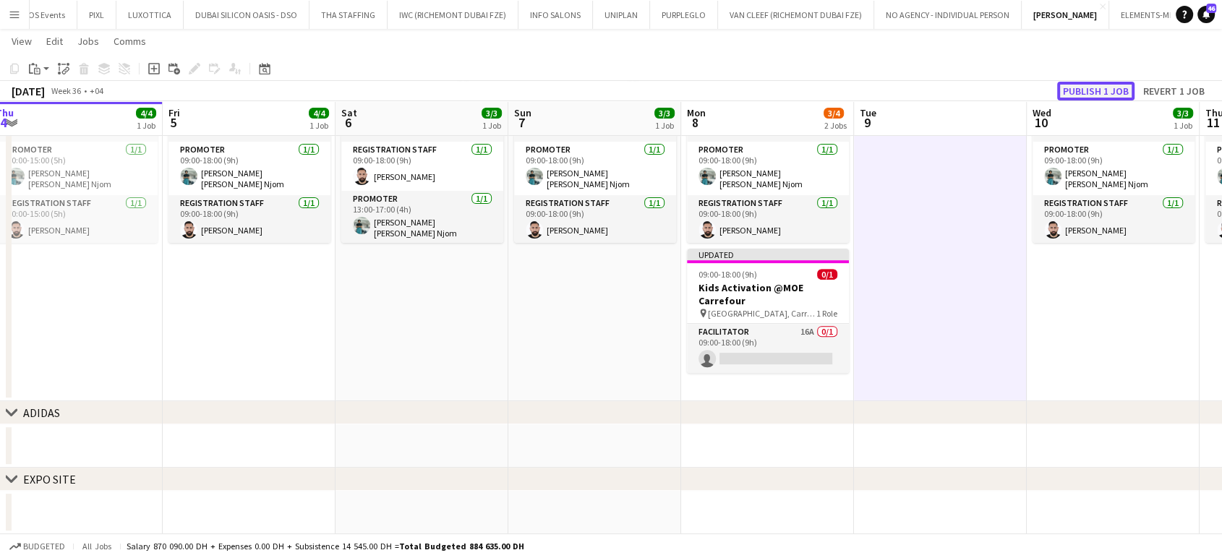
click at [1093, 88] on button "Publish 1 job" at bounding box center [1095, 91] width 77 height 19
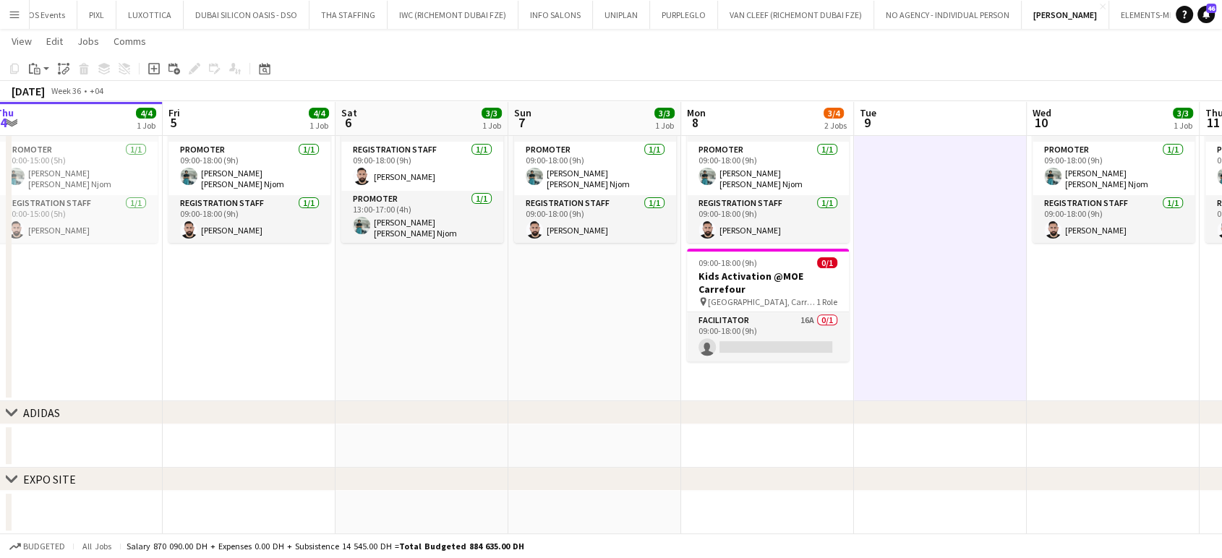
click at [657, 316] on app-date-cell "09:00-18:00 (9h) 3/3 Kids Activation @MOE Carrefour pin Mall of Emirates, Carre…" at bounding box center [594, 212] width 173 height 378
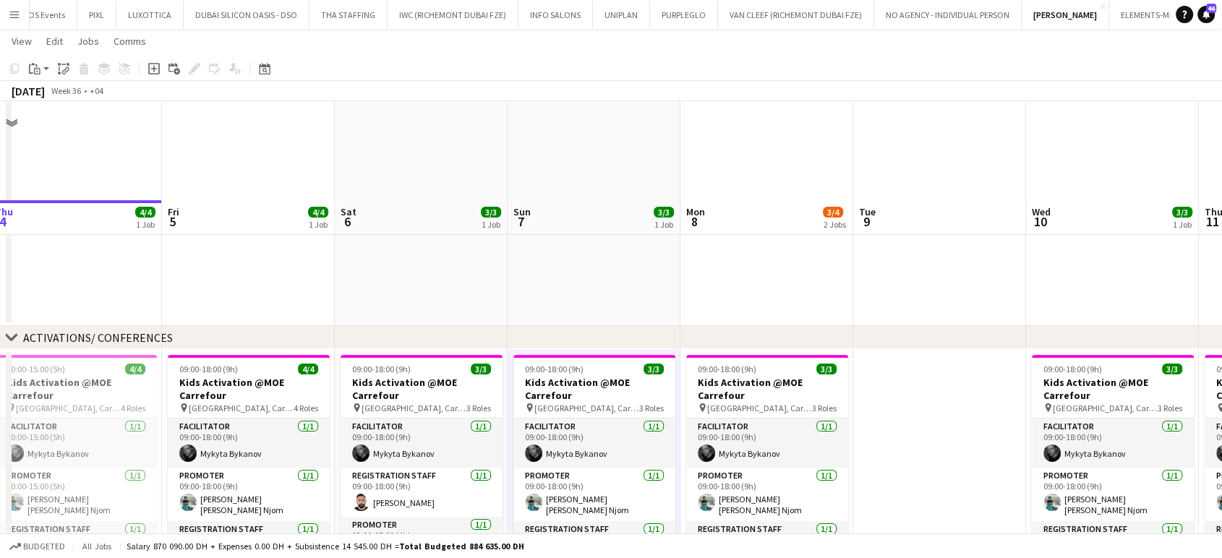
scroll to position [0, 0]
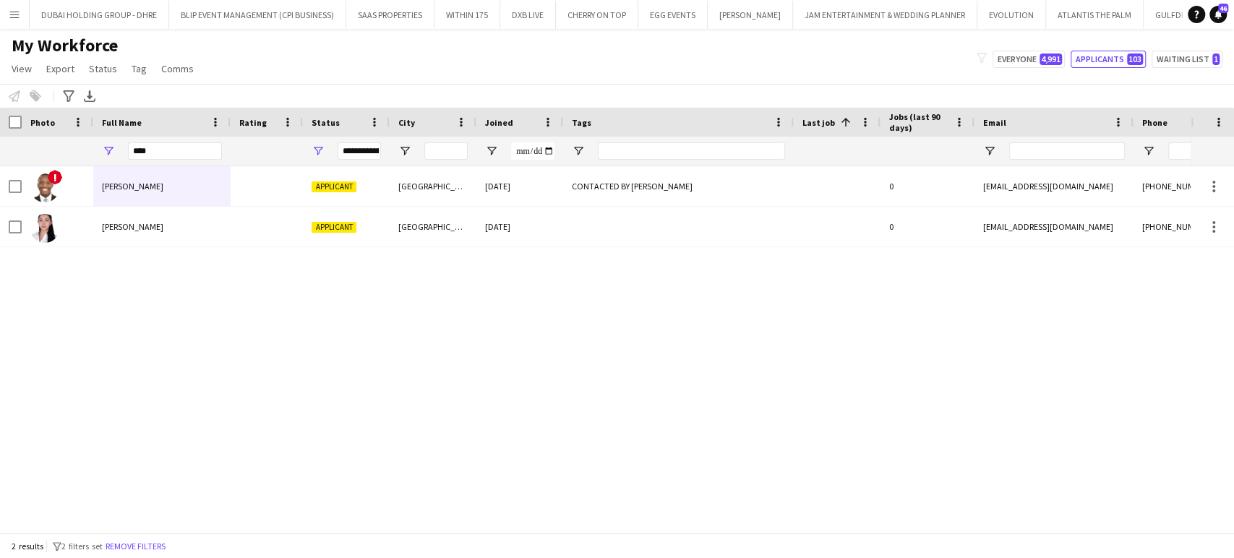
scroll to position [0, 3575]
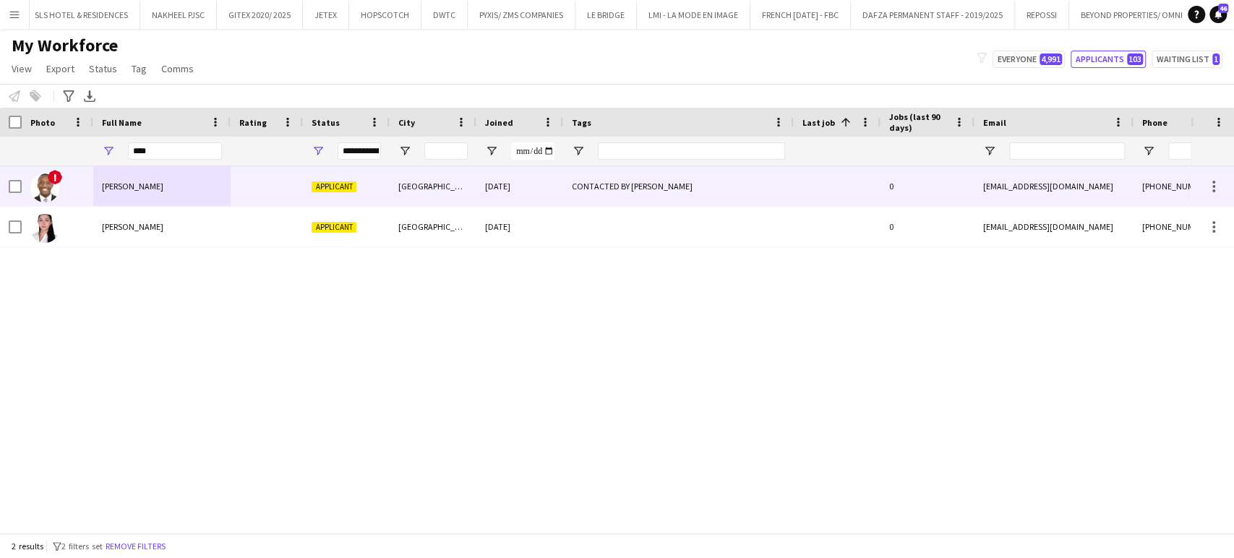
click at [145, 176] on div "[PERSON_NAME]" at bounding box center [161, 186] width 137 height 40
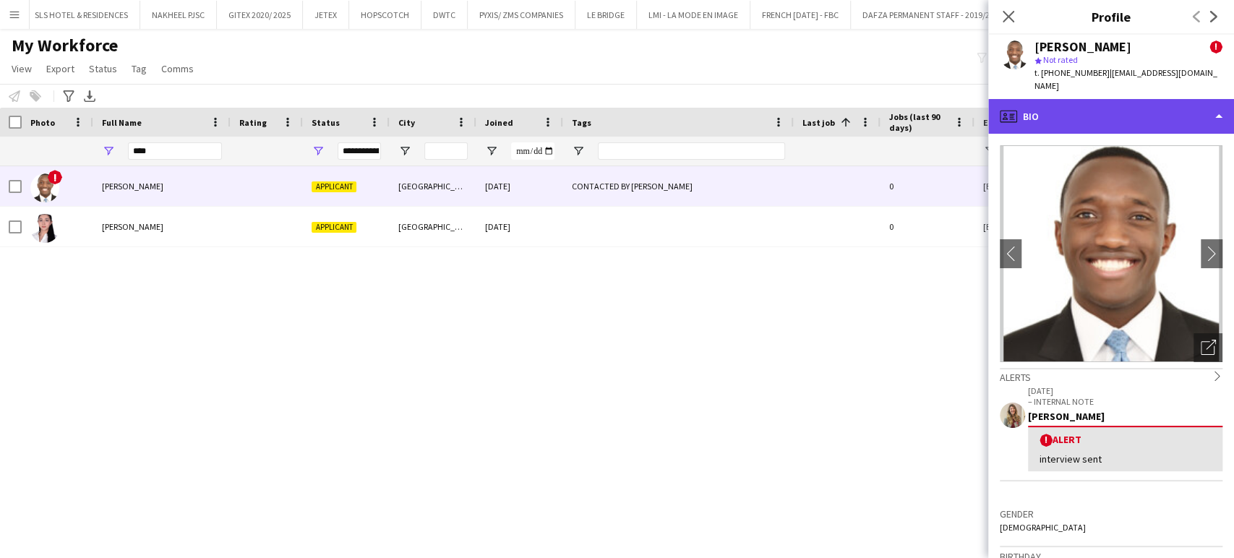
click at [1199, 101] on div "profile Bio" at bounding box center [1111, 116] width 246 height 35
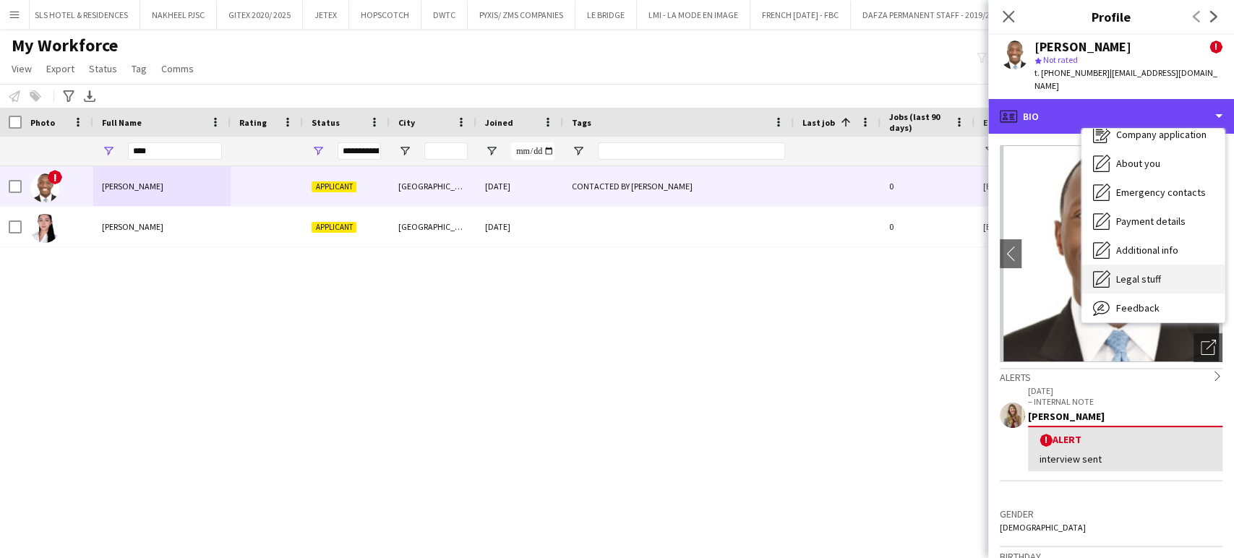
scroll to position [77, 0]
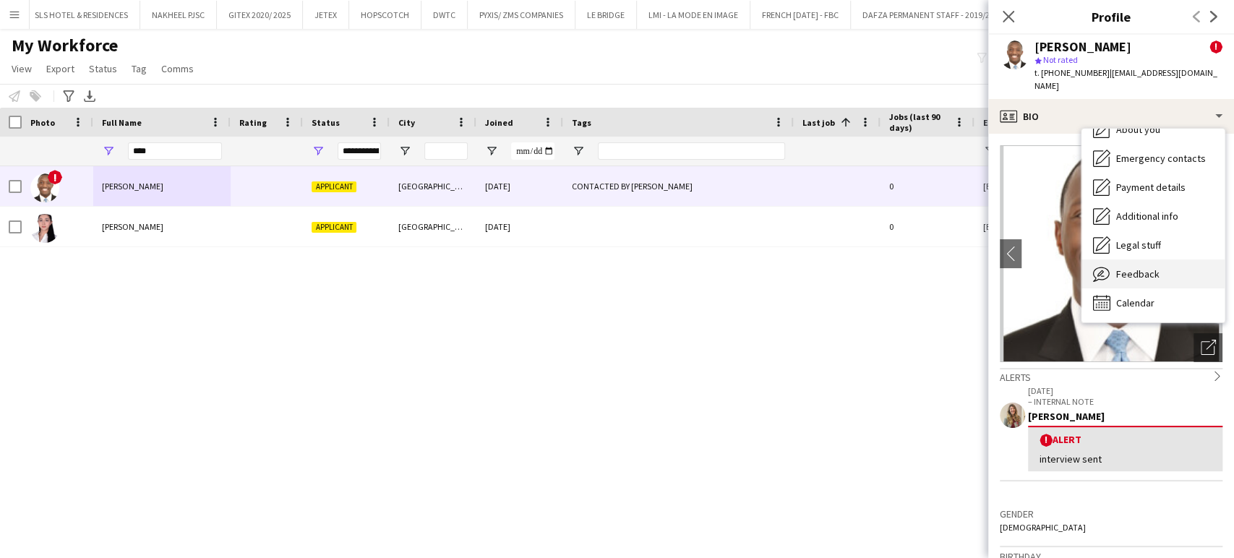
click at [1139, 268] on span "Feedback" at bounding box center [1137, 274] width 43 height 13
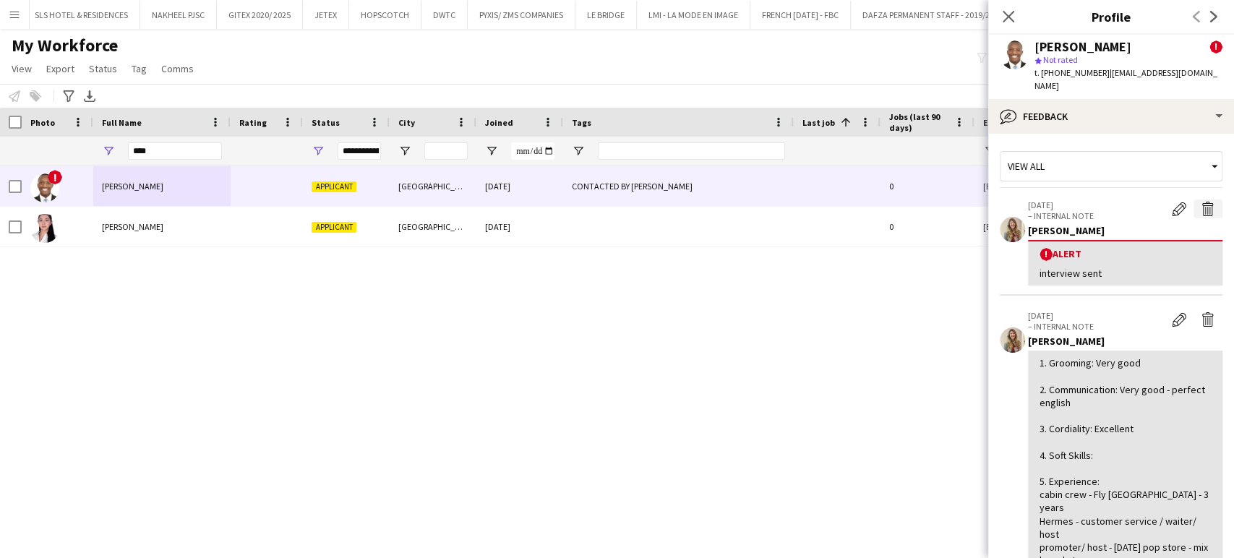
click at [1201, 202] on app-icon "Delete alert" at bounding box center [1208, 209] width 14 height 14
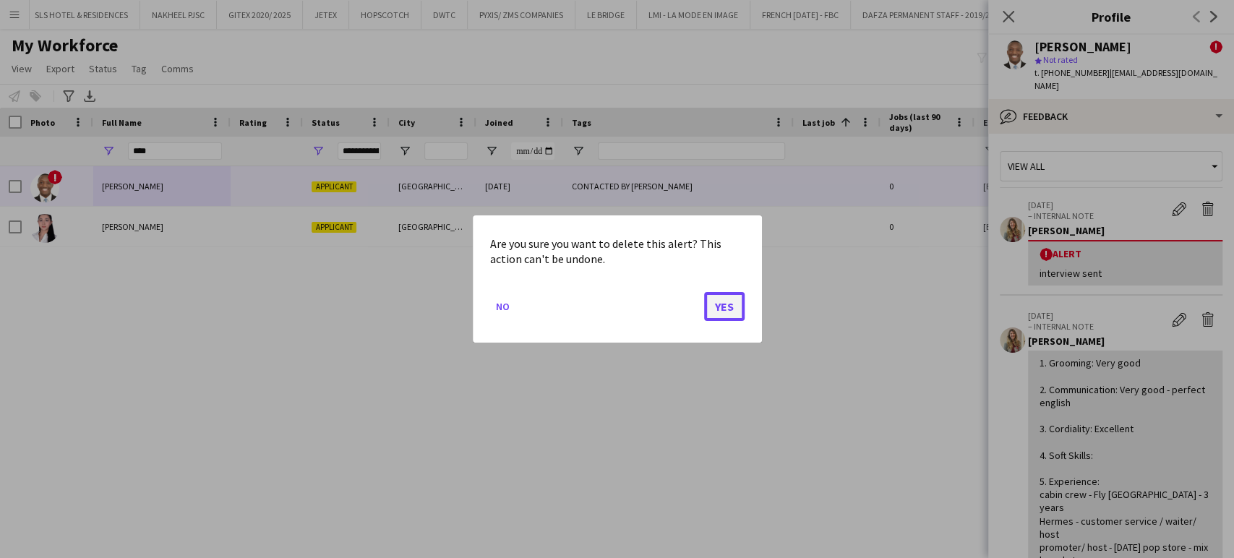
click at [740, 308] on button "Yes" at bounding box center [724, 306] width 40 height 29
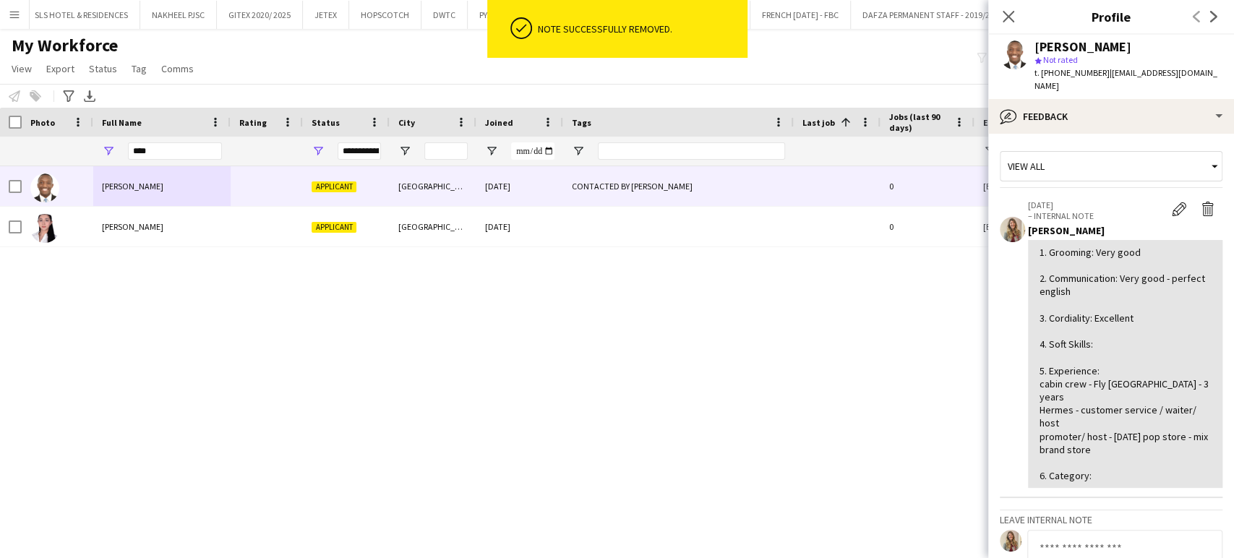
scroll to position [59, 0]
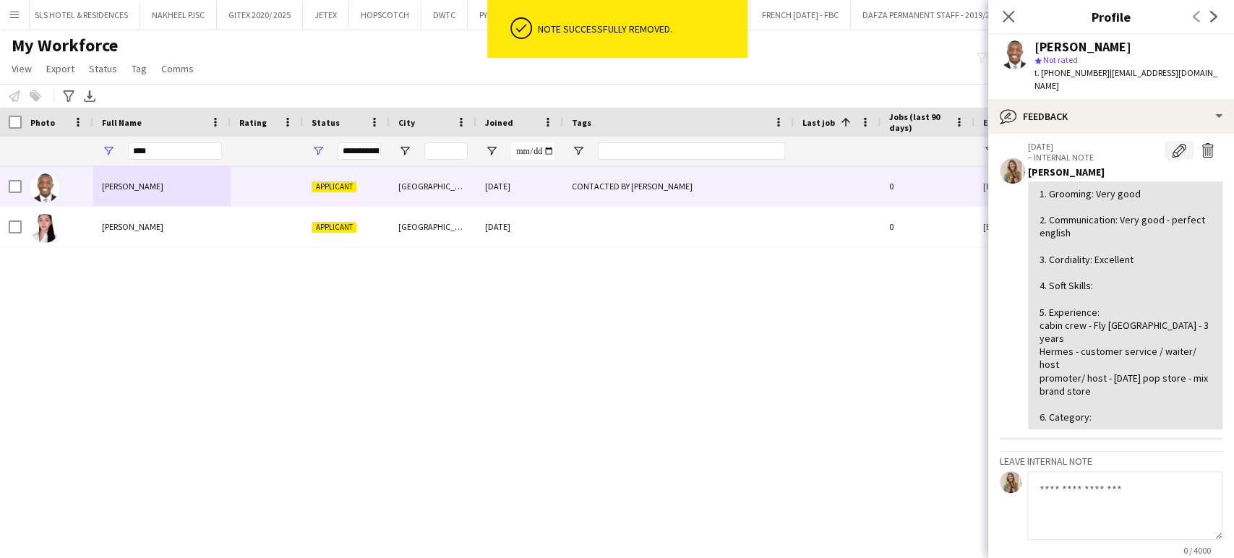
click at [1172, 143] on app-icon "Edit internal note" at bounding box center [1179, 150] width 14 height 14
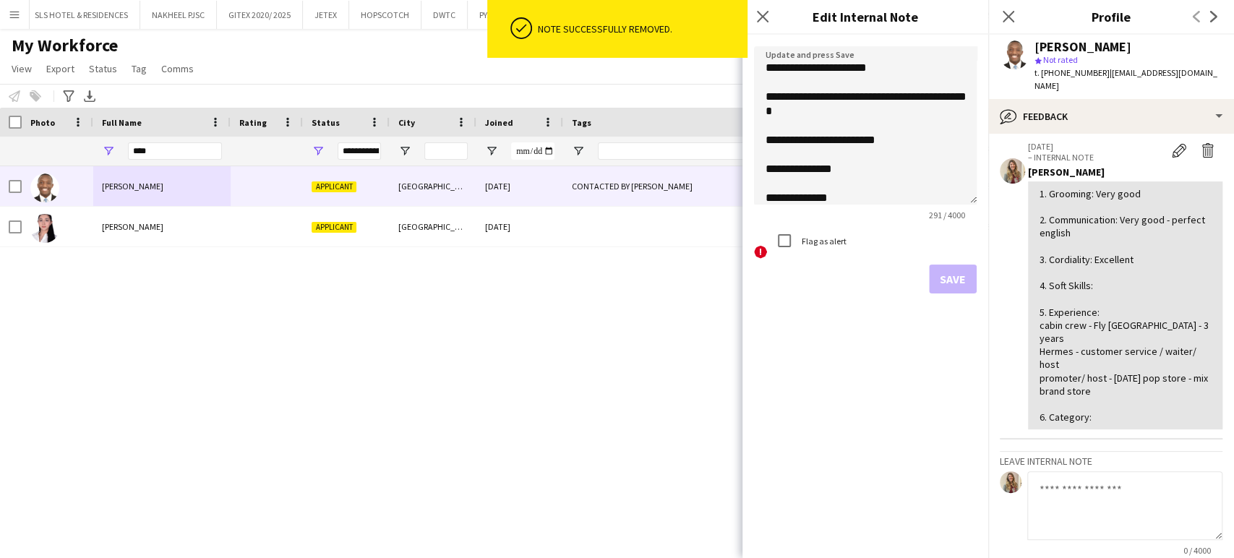
drag, startPoint x: 972, startPoint y: 126, endPoint x: 973, endPoint y: 340, distance: 214.0
click at [973, 205] on textarea "**********" at bounding box center [865, 125] width 223 height 158
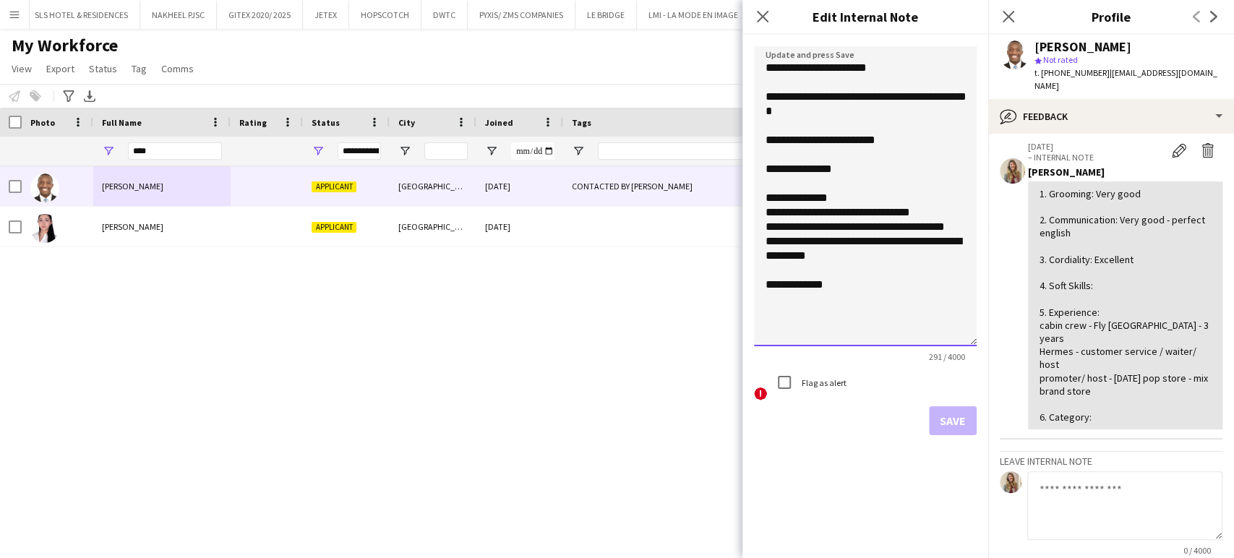
click at [863, 175] on textarea "**********" at bounding box center [865, 196] width 223 height 300
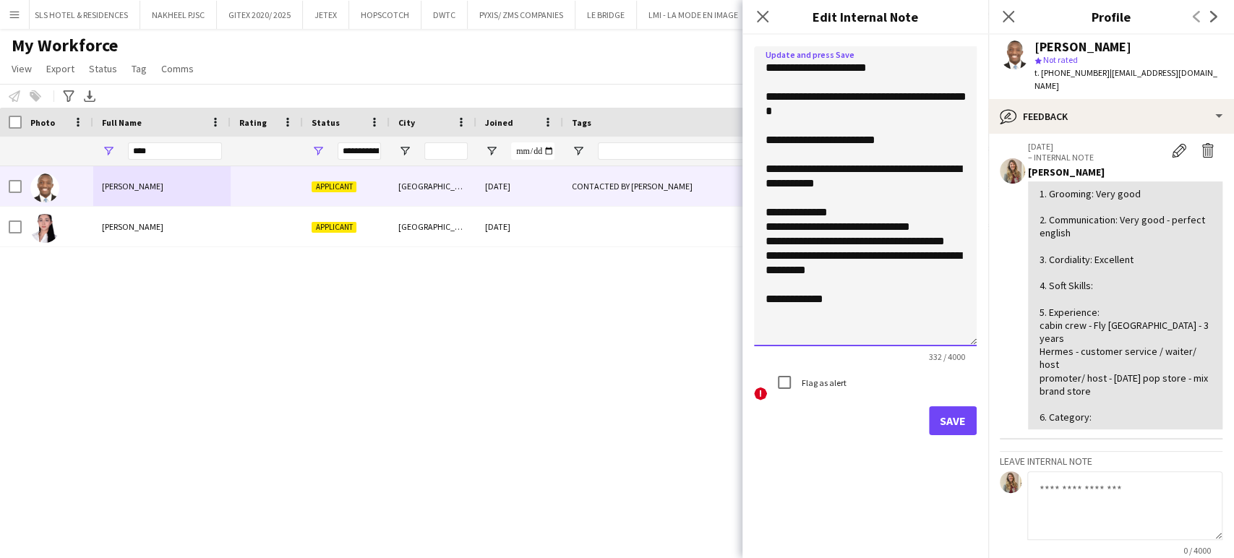
click at [825, 322] on textarea "**********" at bounding box center [865, 196] width 223 height 300
type textarea "**********"
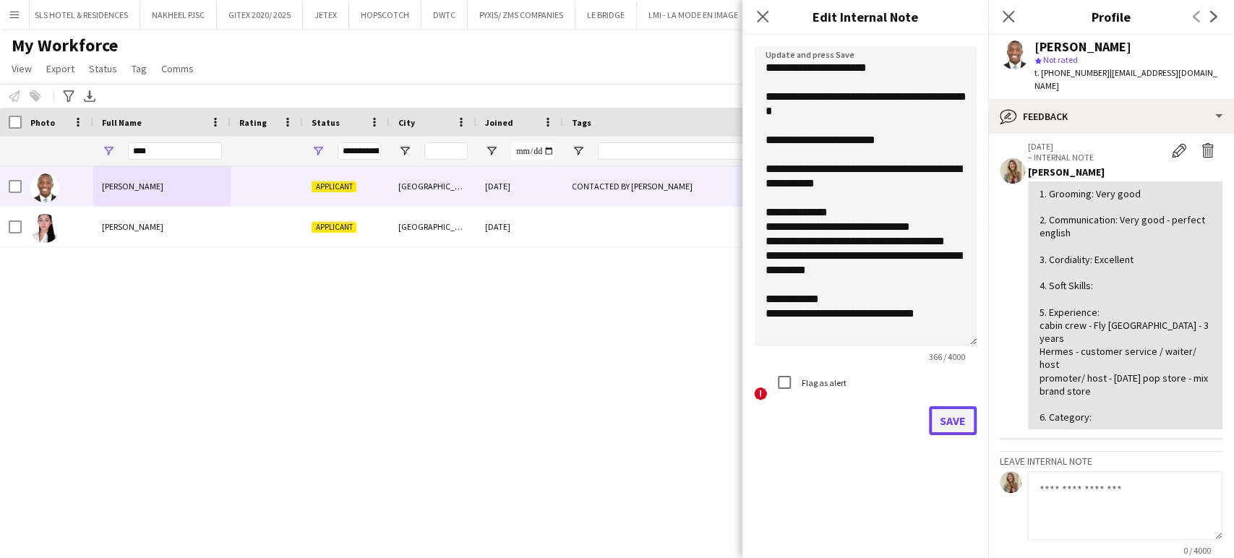
click at [952, 418] on button "Save" at bounding box center [953, 420] width 48 height 29
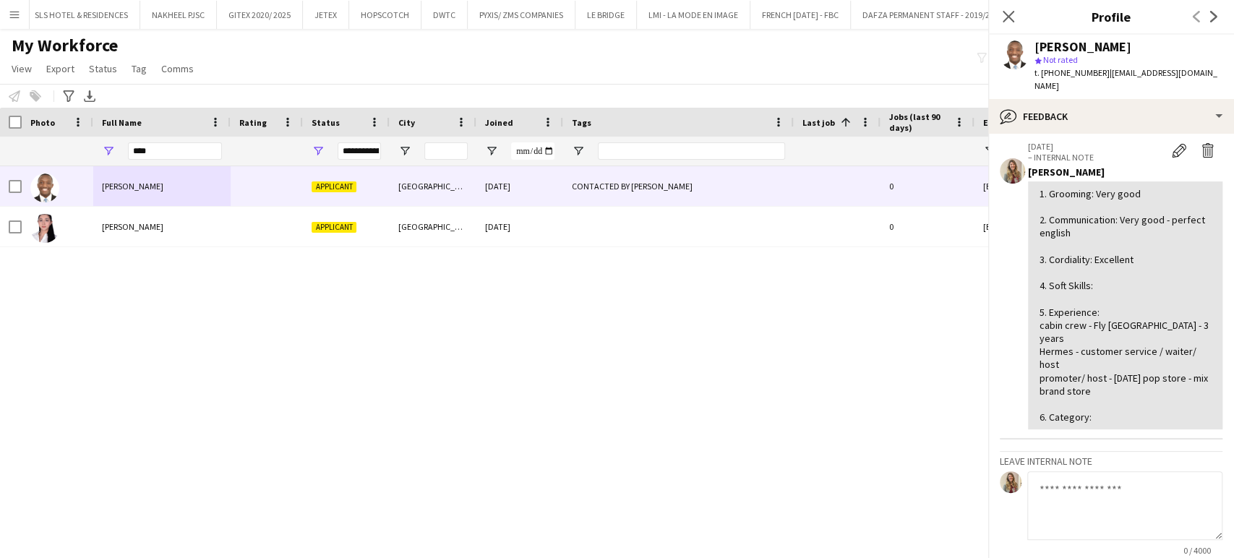
scroll to position [85, 0]
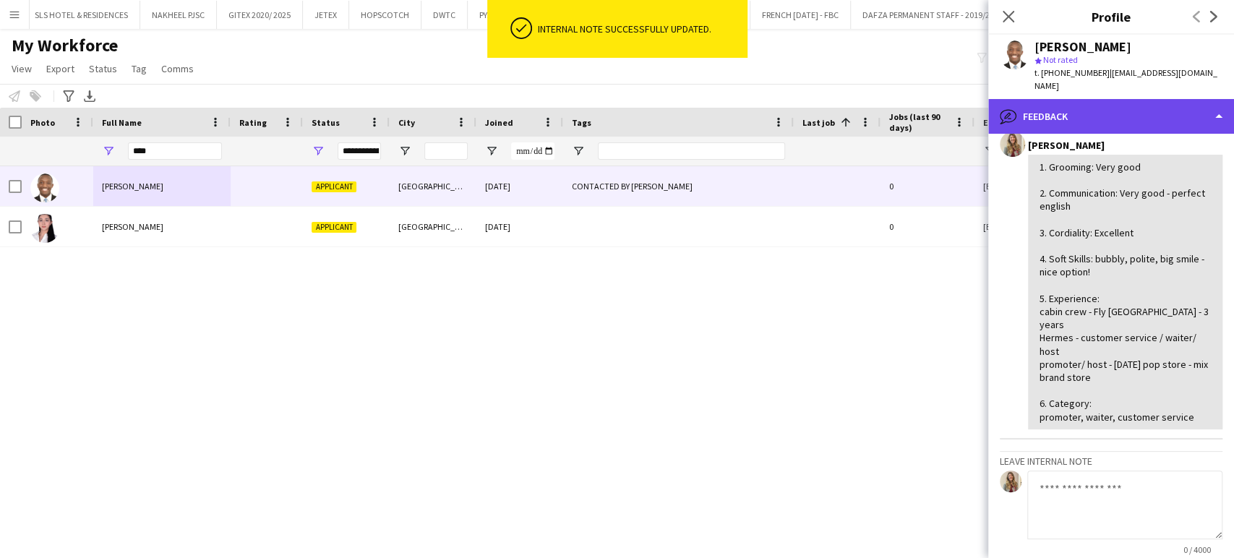
click at [1103, 99] on div "bubble-pencil Feedback" at bounding box center [1111, 116] width 246 height 35
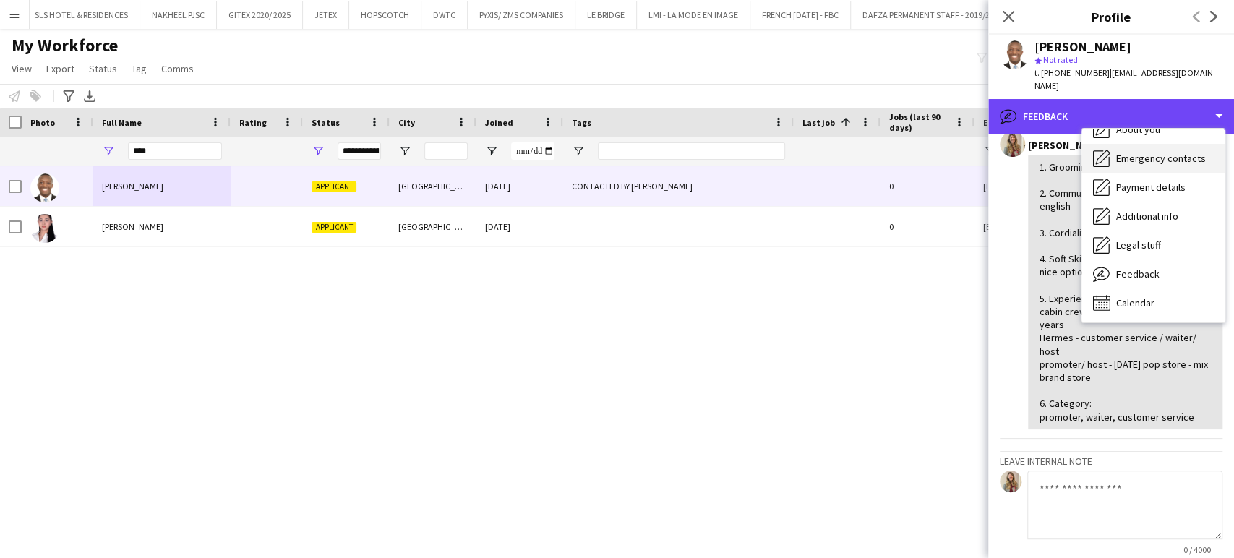
scroll to position [0, 0]
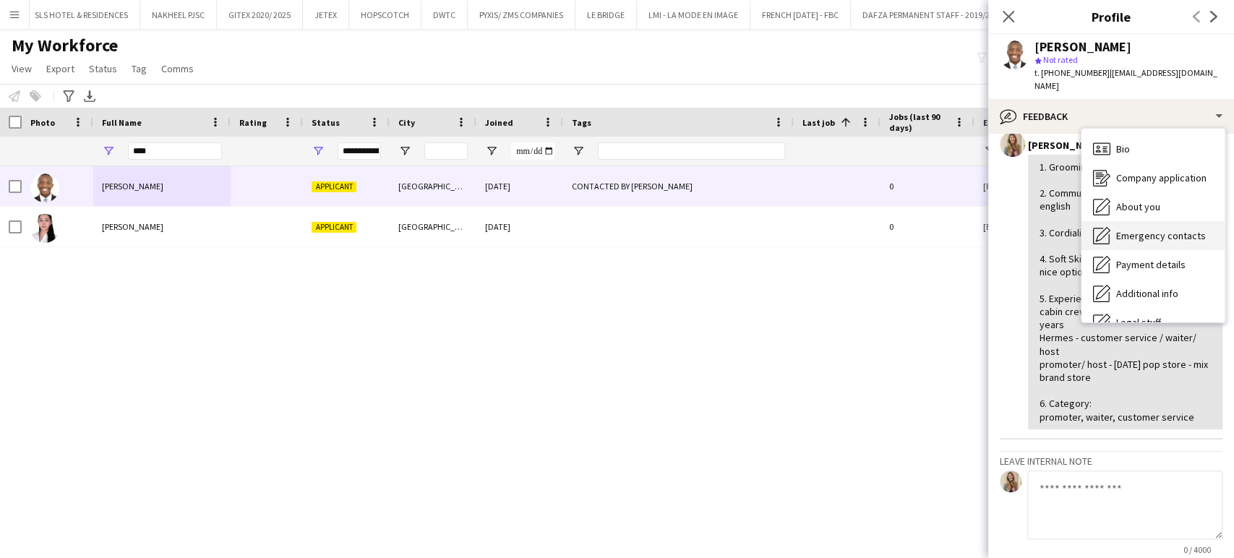
click at [1111, 134] on div "Bio Bio" at bounding box center [1153, 148] width 143 height 29
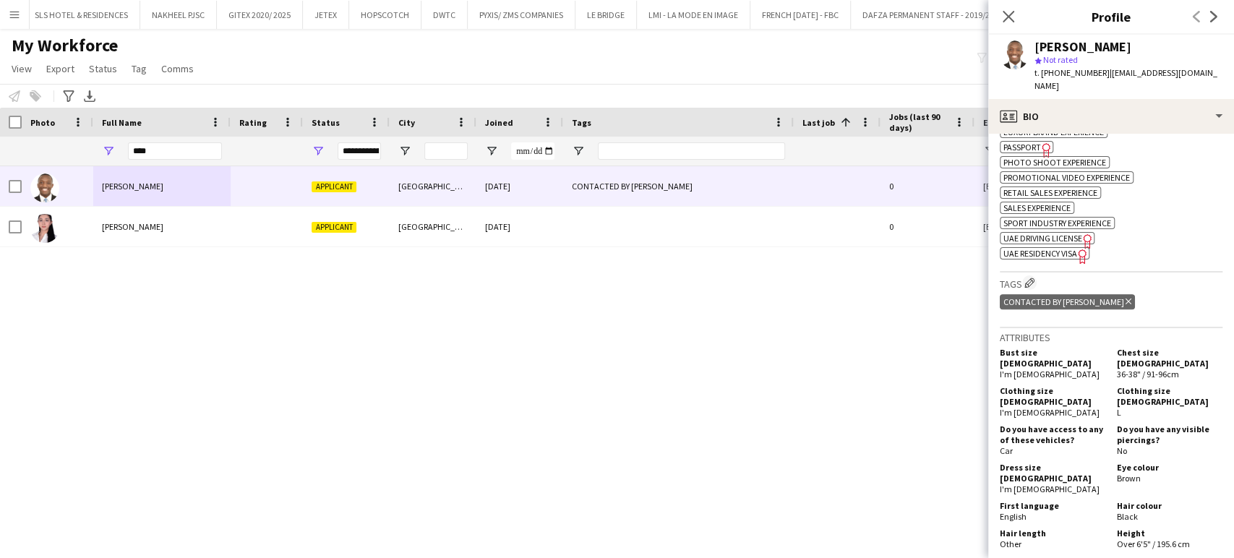
scroll to position [884, 0]
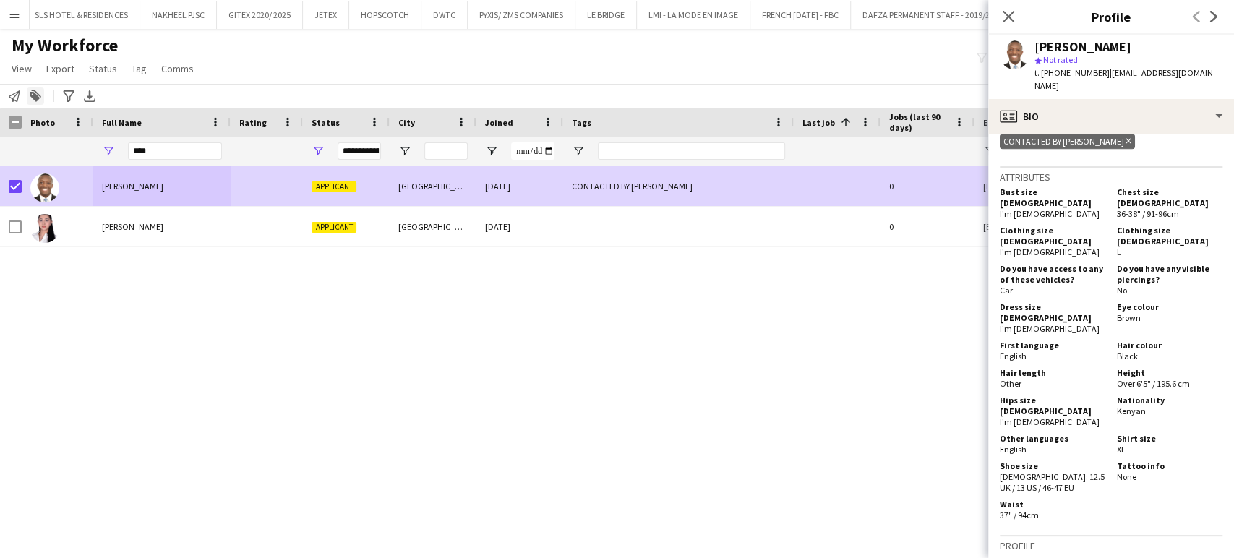
click at [40, 99] on icon "Add to tag" at bounding box center [36, 96] width 12 height 12
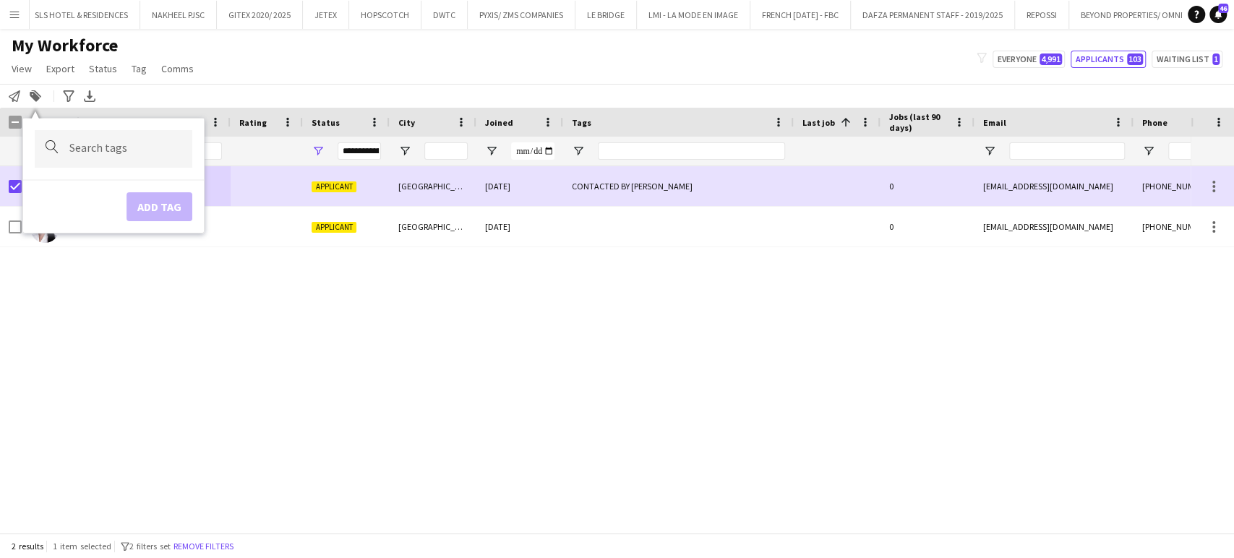
click at [100, 157] on div at bounding box center [114, 148] width 158 height 37
type input "*****"
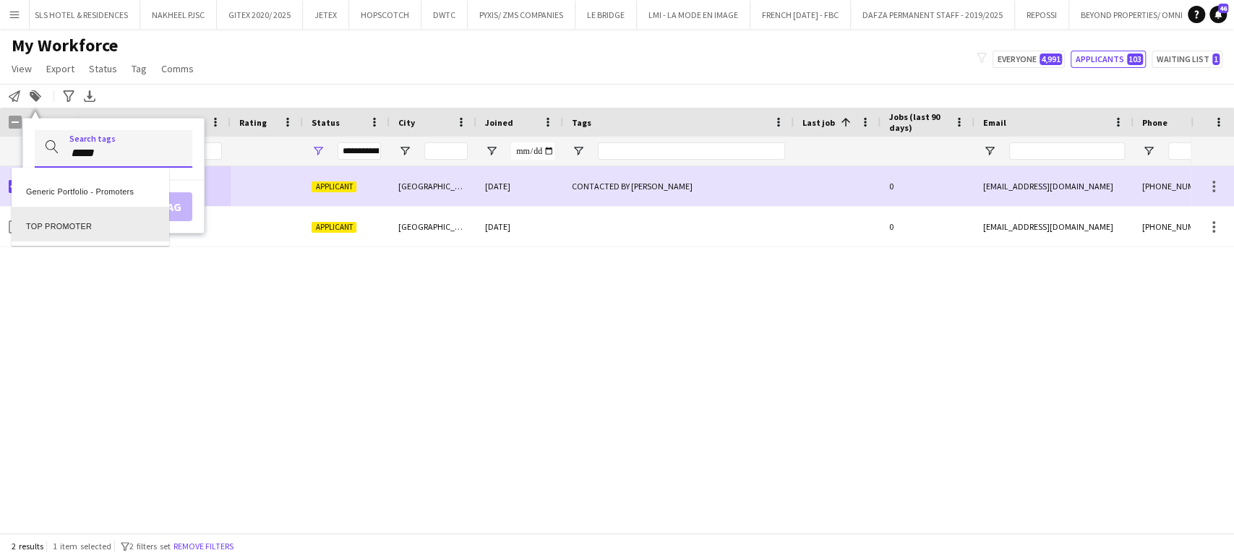
click at [80, 239] on div "TOP PROMOTER" at bounding box center [91, 224] width 158 height 35
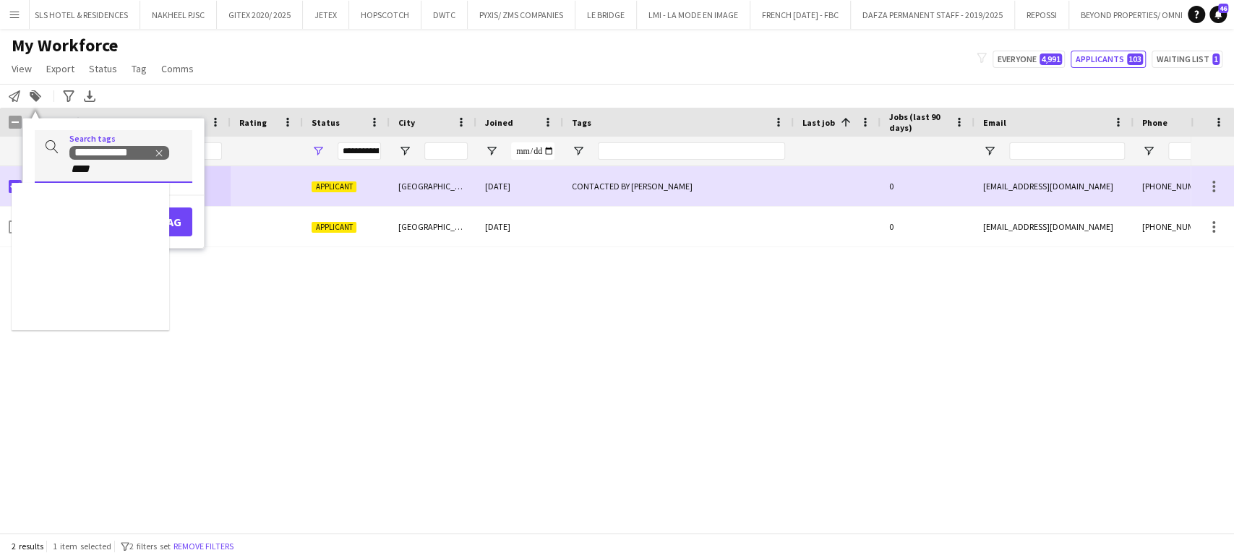
type input "****"
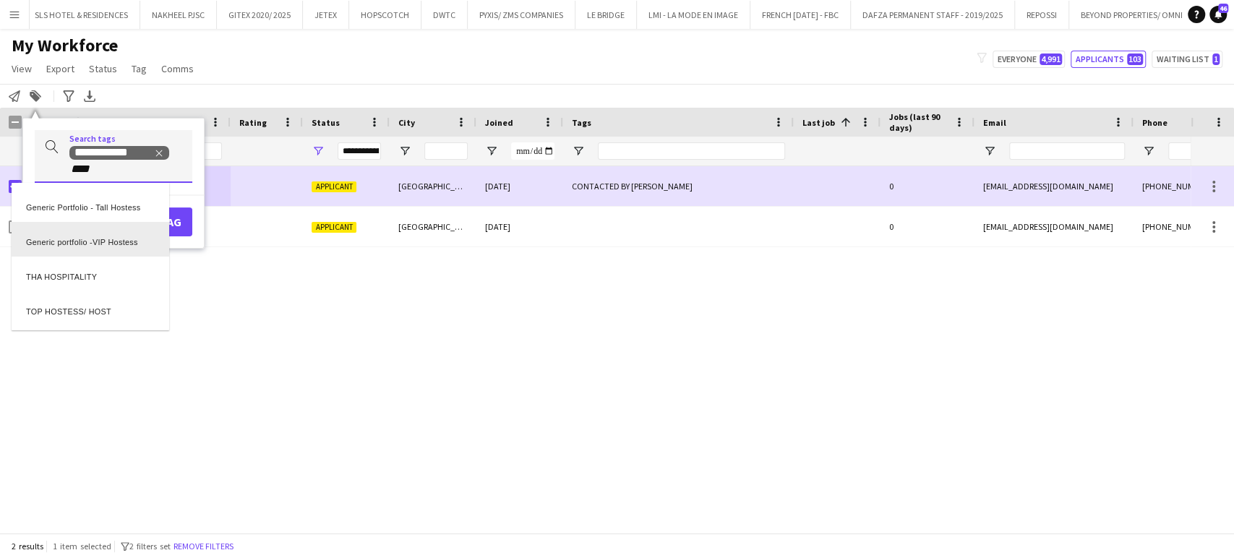
scroll to position [0, 0]
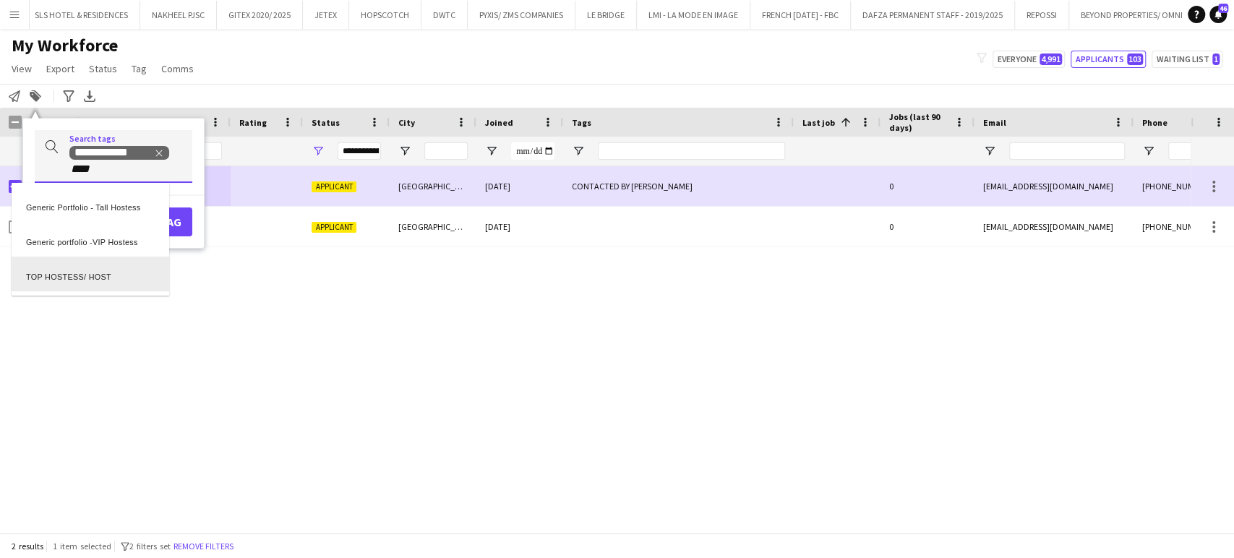
click at [87, 271] on div "TOP HOSTESS/ HOST" at bounding box center [91, 274] width 158 height 35
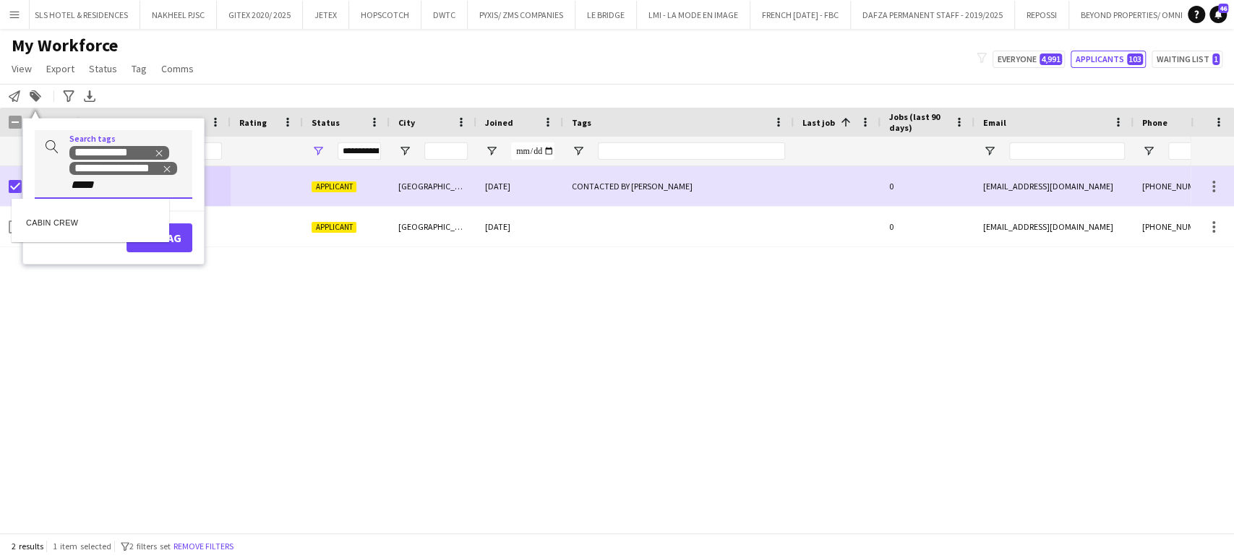
type input "*****"
click at [85, 220] on div "CABIN CREW" at bounding box center [91, 220] width 158 height 35
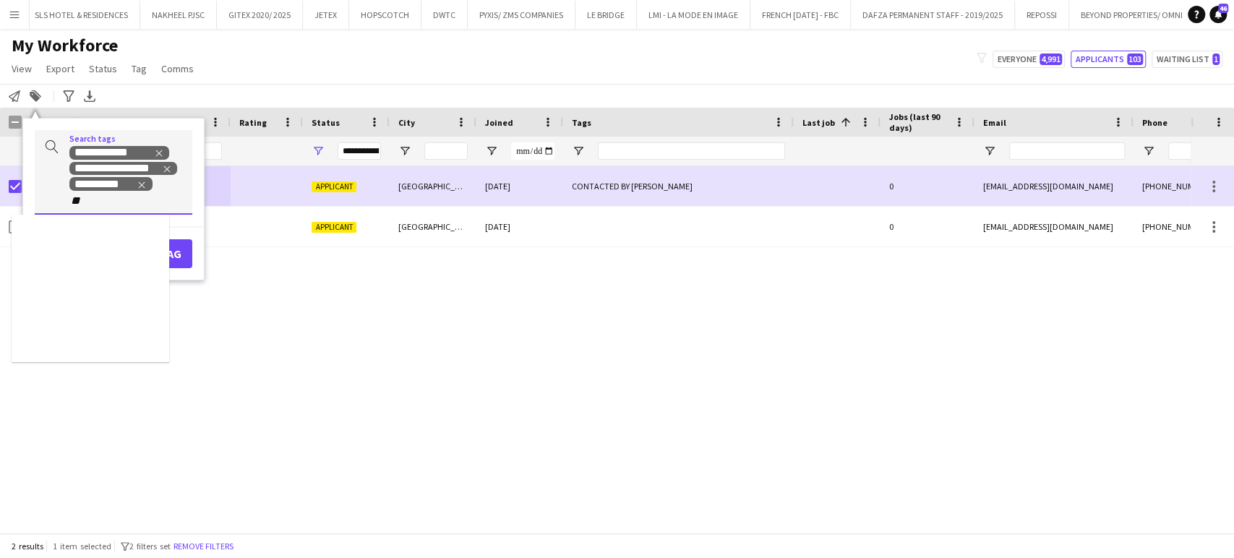
type input "*"
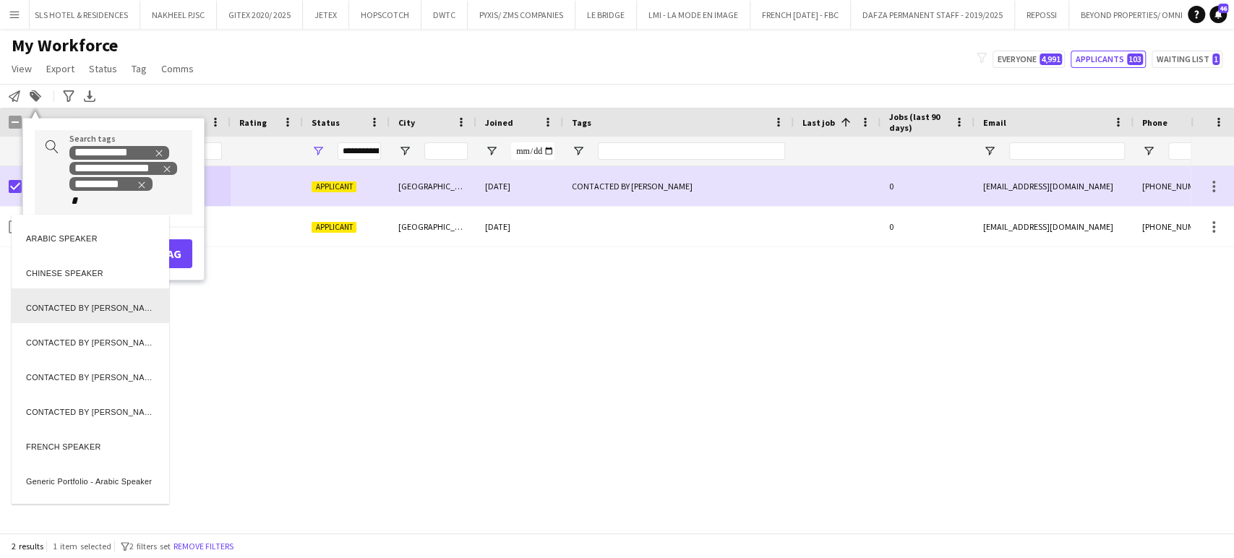
drag, startPoint x: 95, startPoint y: 194, endPoint x: 84, endPoint y: 200, distance: 12.6
click at [90, 198] on div at bounding box center [617, 279] width 1234 height 558
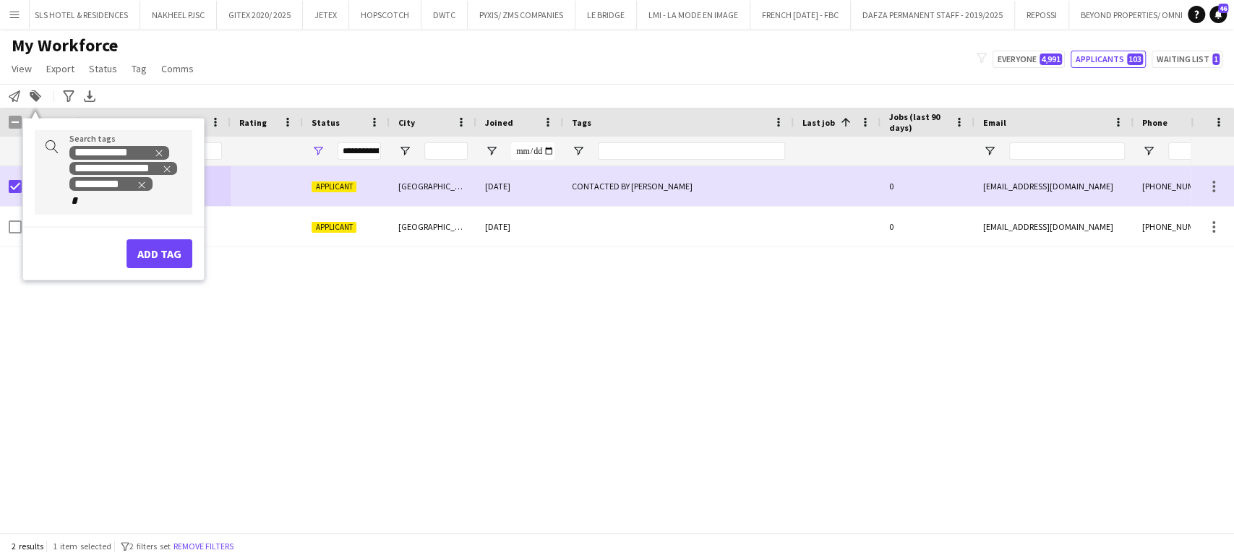
click at [79, 202] on input "*" at bounding box center [99, 200] width 61 height 13
type input "***"
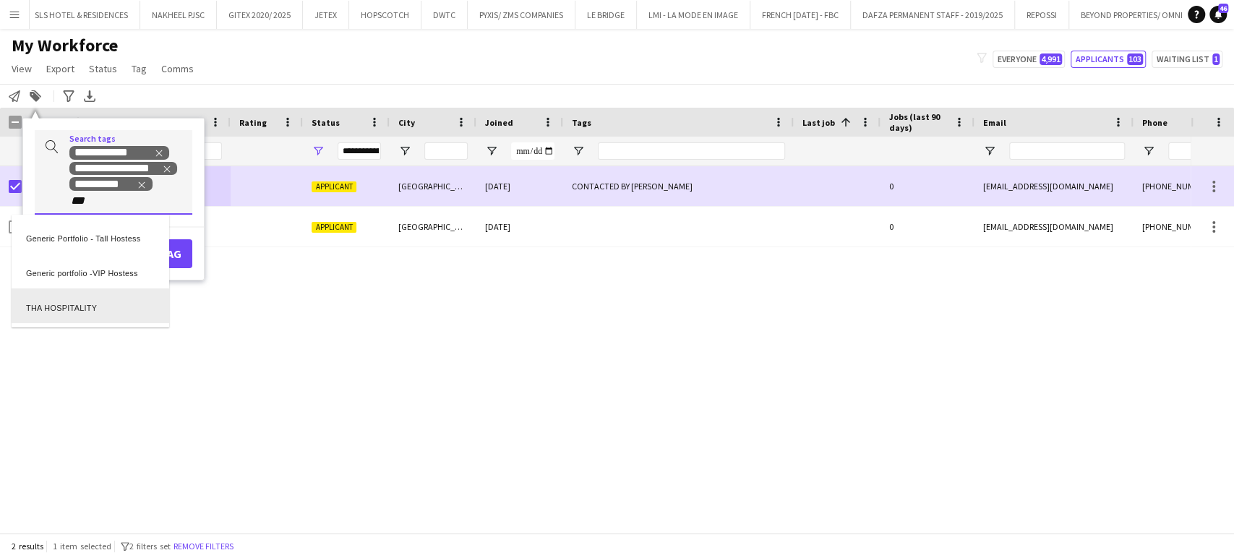
click at [79, 311] on div "THA HOSPITALITY" at bounding box center [91, 305] width 158 height 35
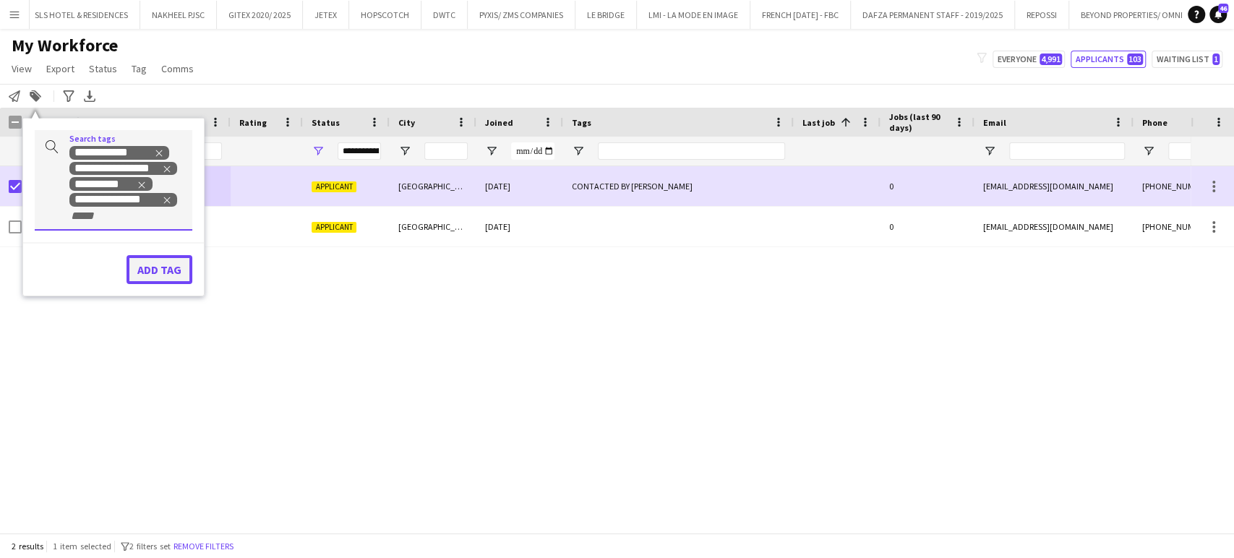
click at [167, 264] on button "Add tag" at bounding box center [160, 269] width 66 height 29
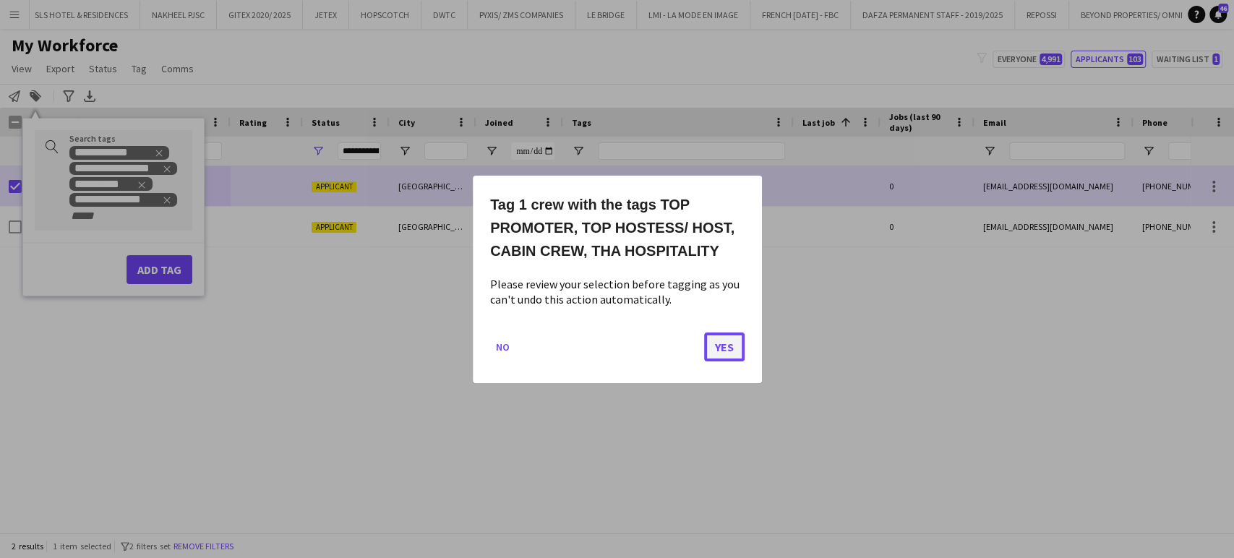
click at [734, 343] on button "Yes" at bounding box center [724, 346] width 40 height 29
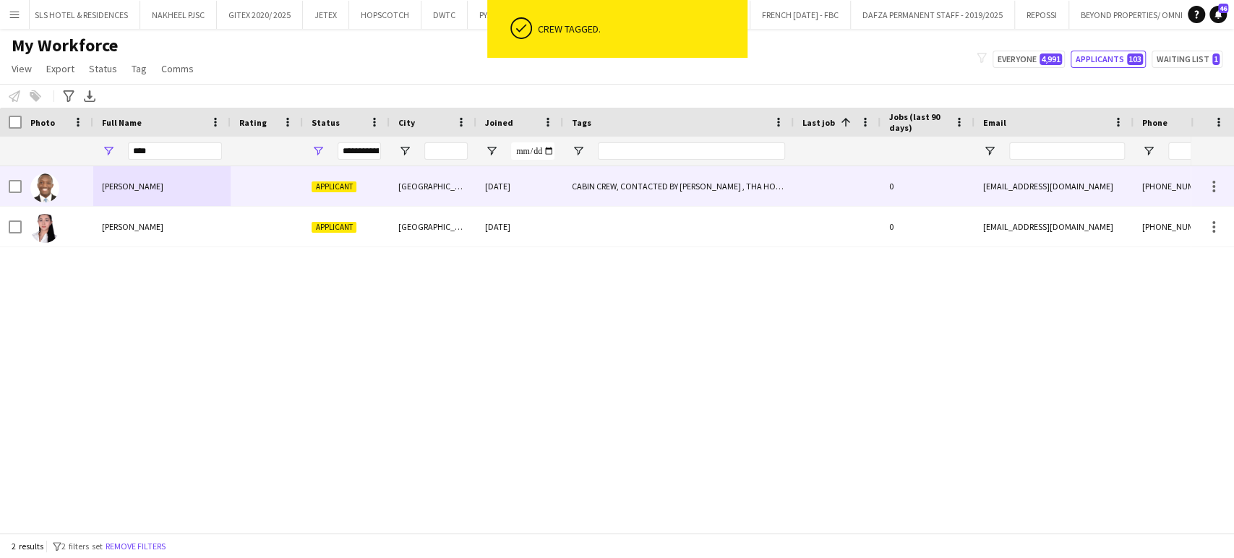
click at [642, 185] on div "CABIN CREW, CONTACTED BY [PERSON_NAME] , THA HOSPITALITY, TOP HOSTESS/ HOST, TO…" at bounding box center [678, 186] width 231 height 40
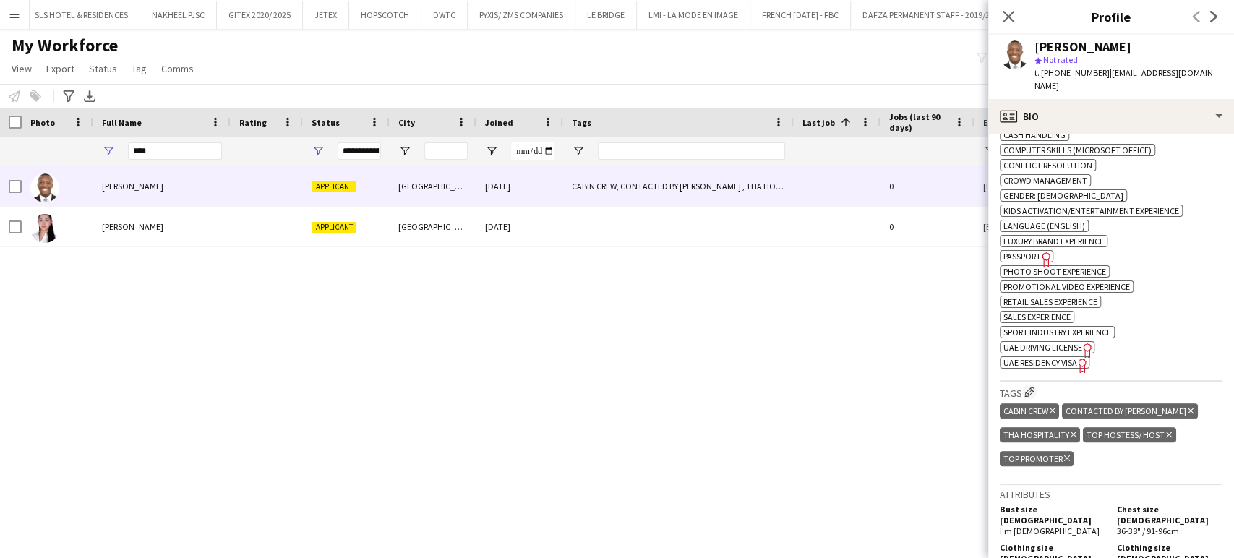
scroll to position [642, 0]
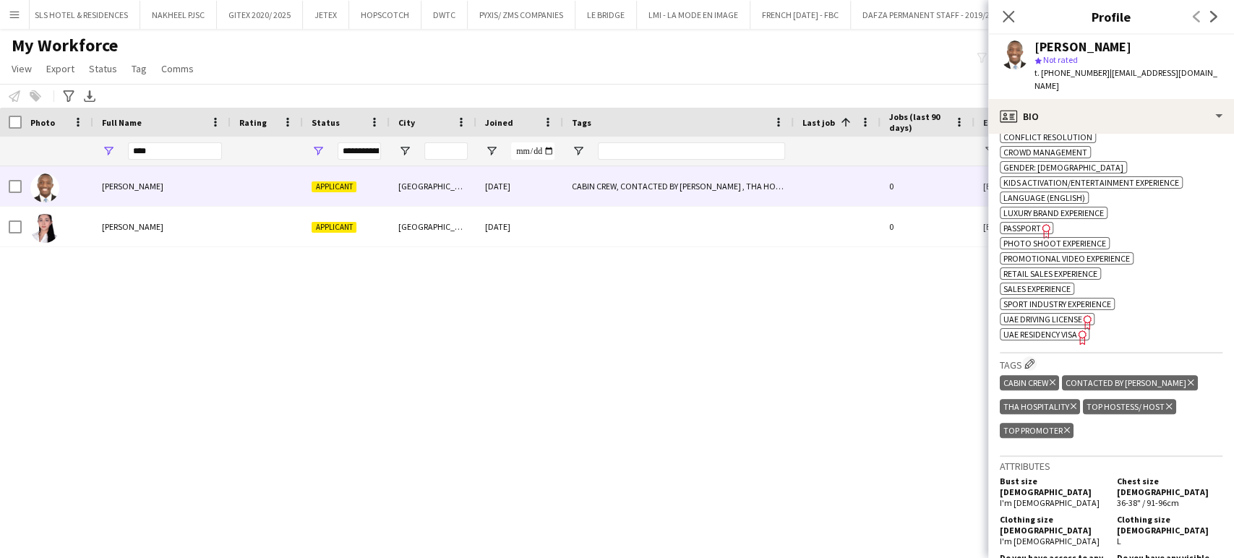
click at [1188, 385] on icon "Delete tag" at bounding box center [1191, 382] width 6 height 9
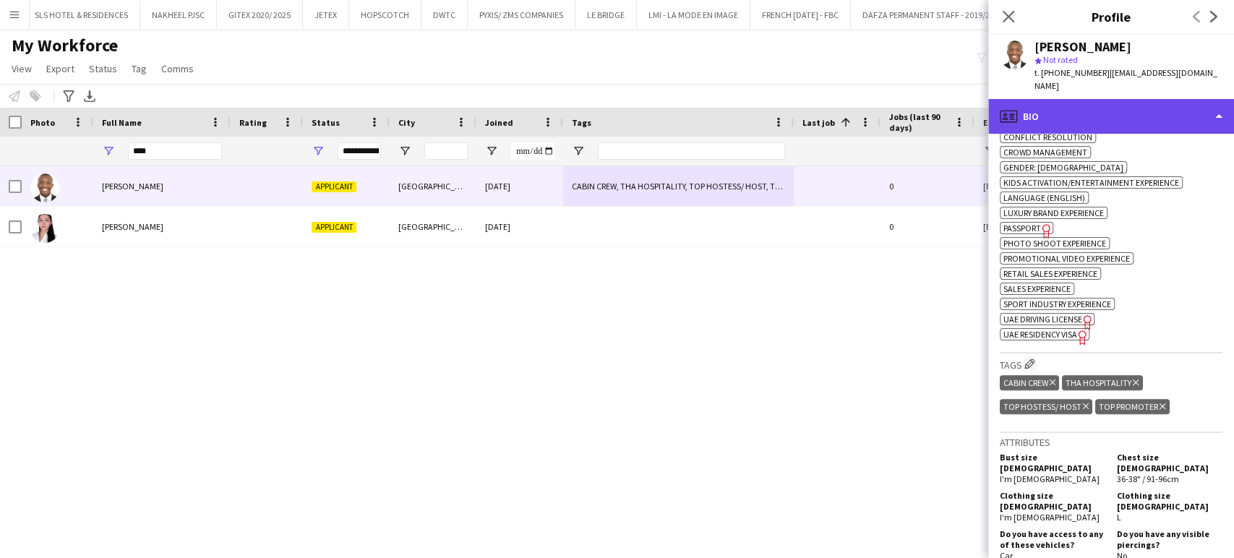
click at [1186, 101] on div "profile Bio" at bounding box center [1111, 116] width 246 height 35
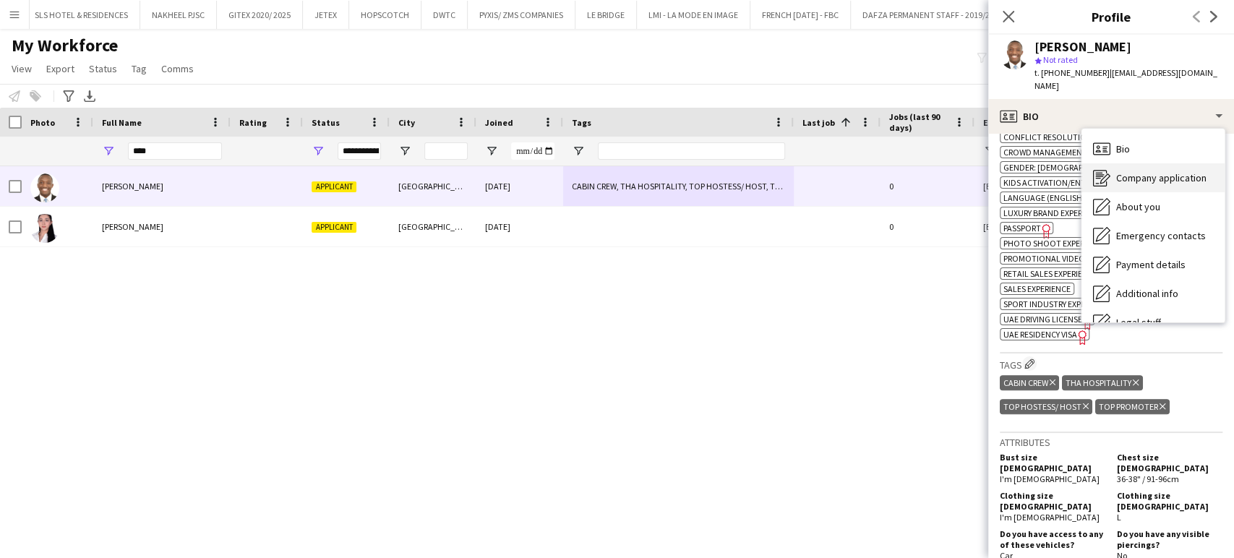
click at [1159, 171] on span "Company application" at bounding box center [1161, 177] width 90 height 13
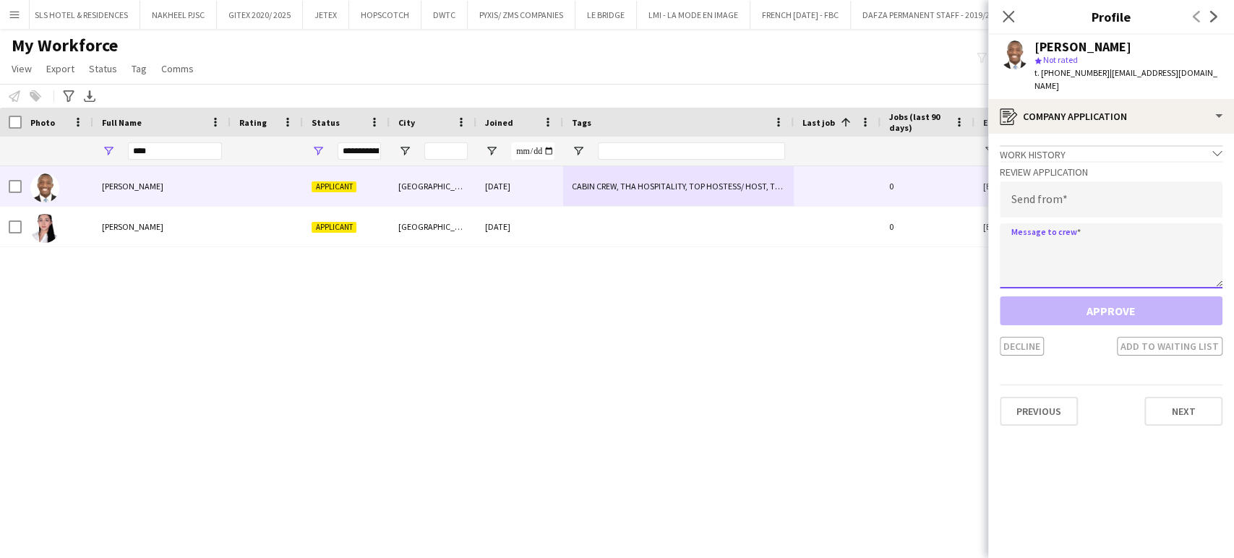
click at [1114, 247] on textarea at bounding box center [1111, 255] width 223 height 65
paste textarea "**********"
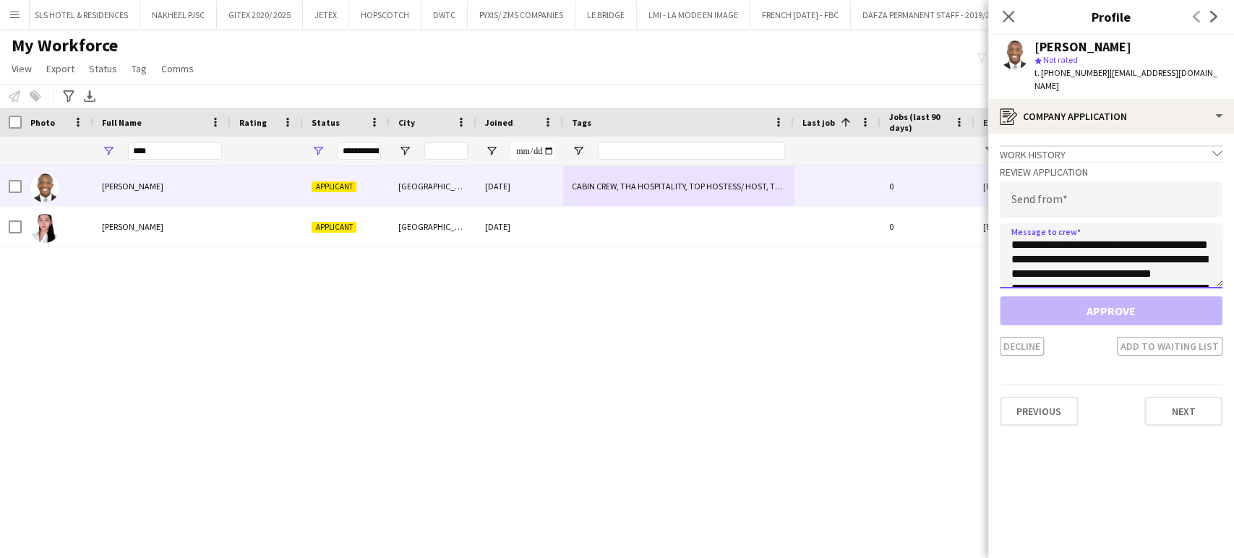
scroll to position [110, 0]
type textarea "**********"
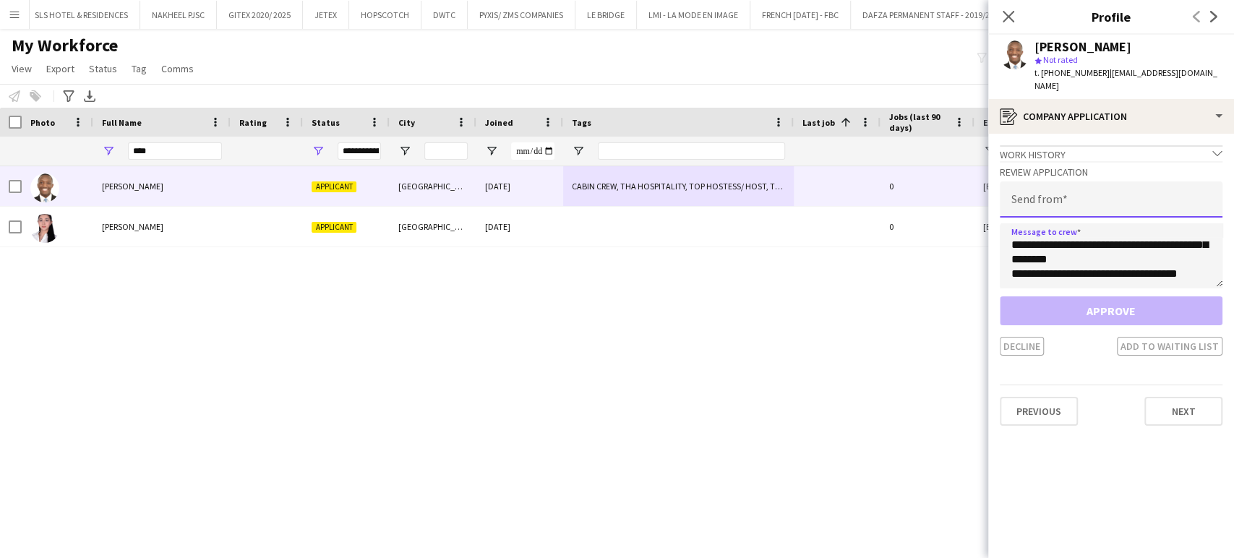
click at [1085, 185] on input "email" at bounding box center [1111, 199] width 223 height 36
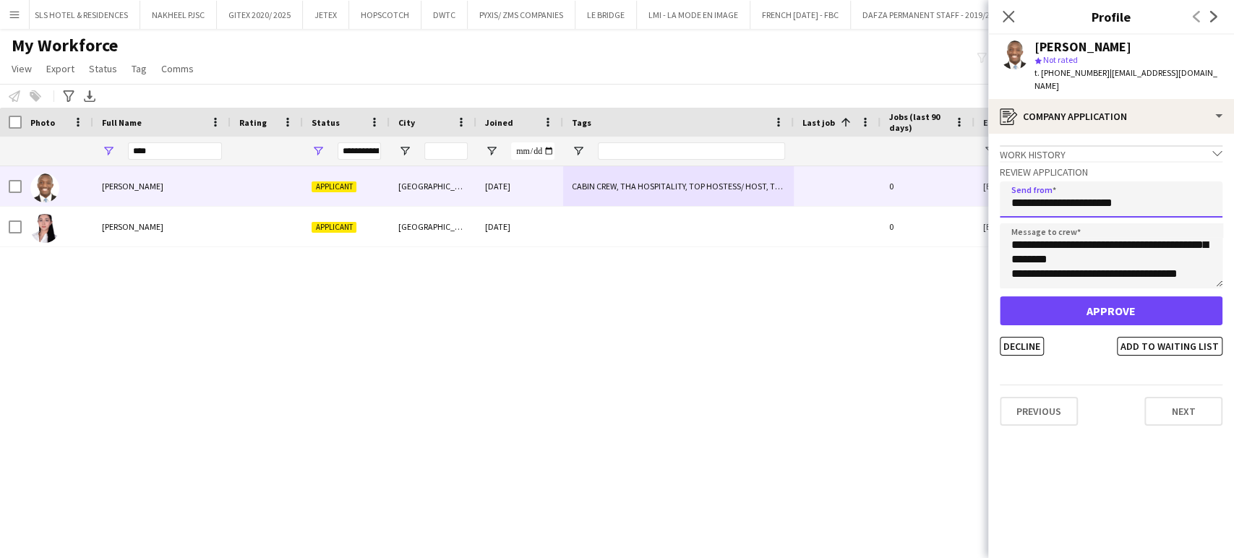
type input "**********"
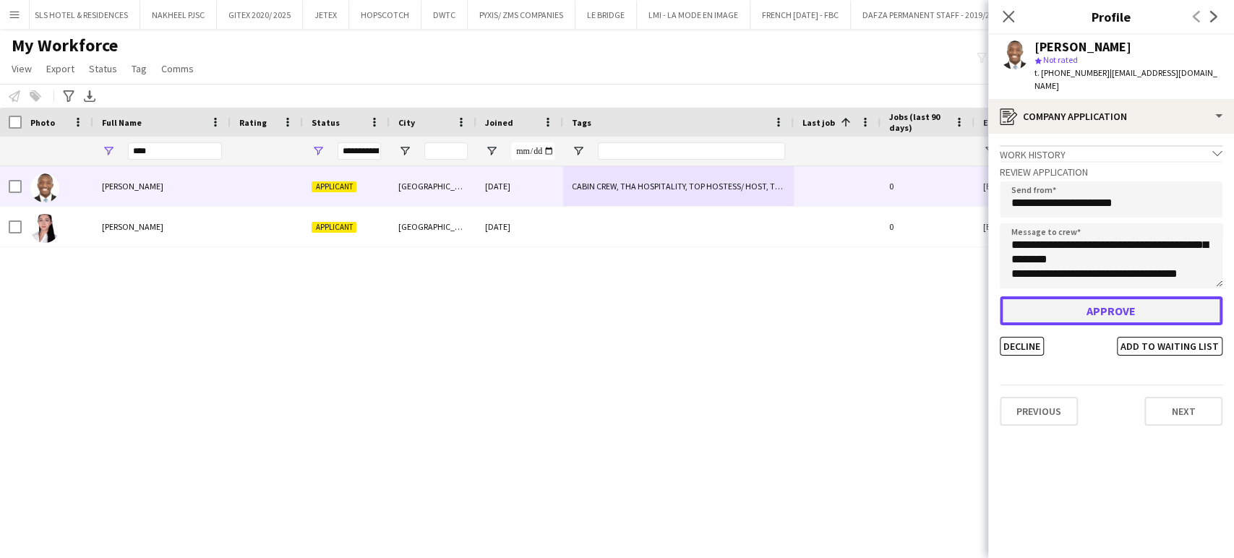
click at [1132, 299] on button "Approve" at bounding box center [1111, 310] width 223 height 29
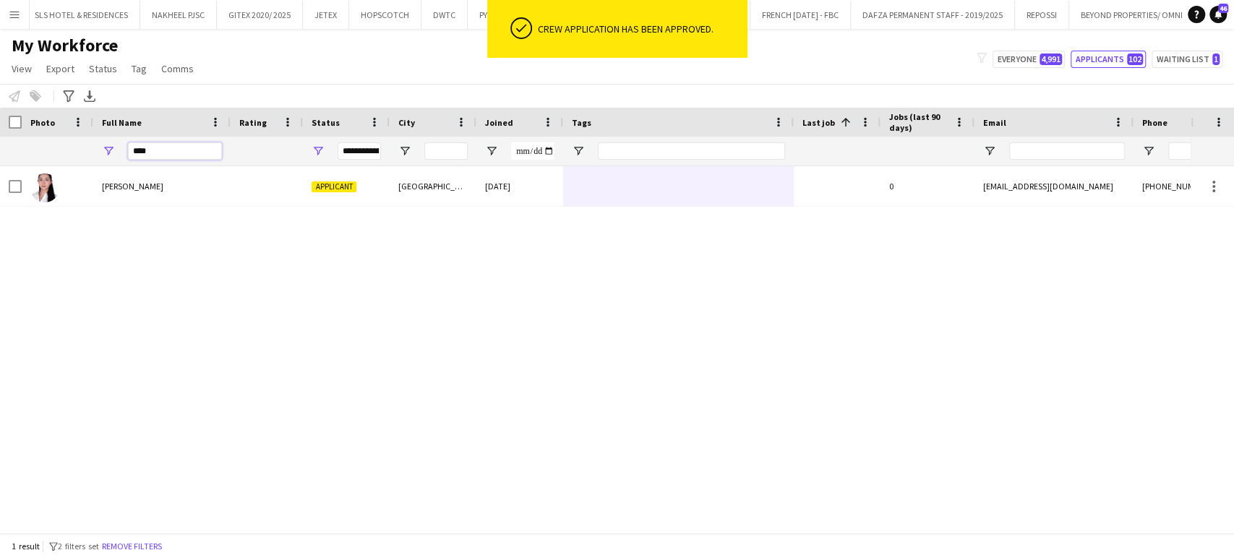
drag, startPoint x: 172, startPoint y: 151, endPoint x: 46, endPoint y: 139, distance: 126.4
click at [46, 139] on div "**********" at bounding box center [989, 151] width 1978 height 29
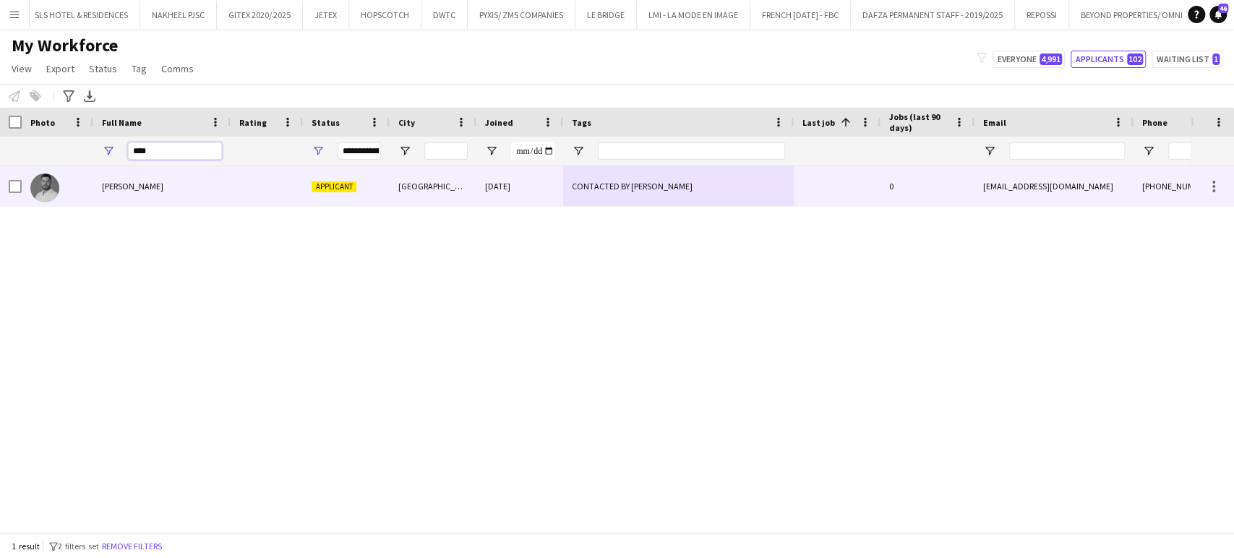
type input "****"
click at [132, 197] on div "[PERSON_NAME]" at bounding box center [161, 186] width 137 height 40
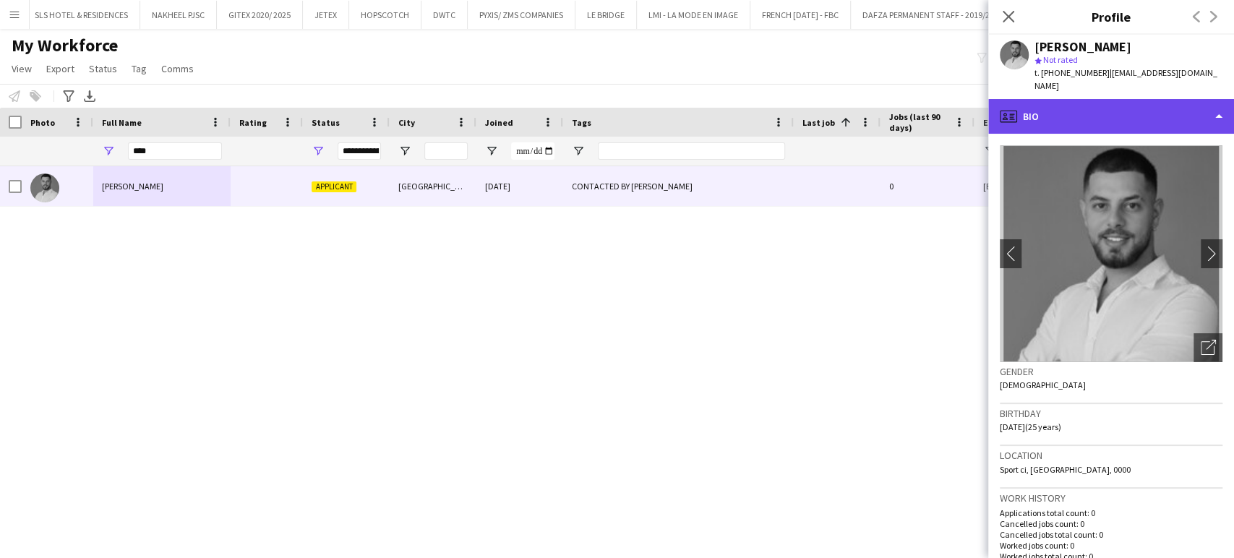
click at [1192, 101] on div "profile Bio" at bounding box center [1111, 116] width 246 height 35
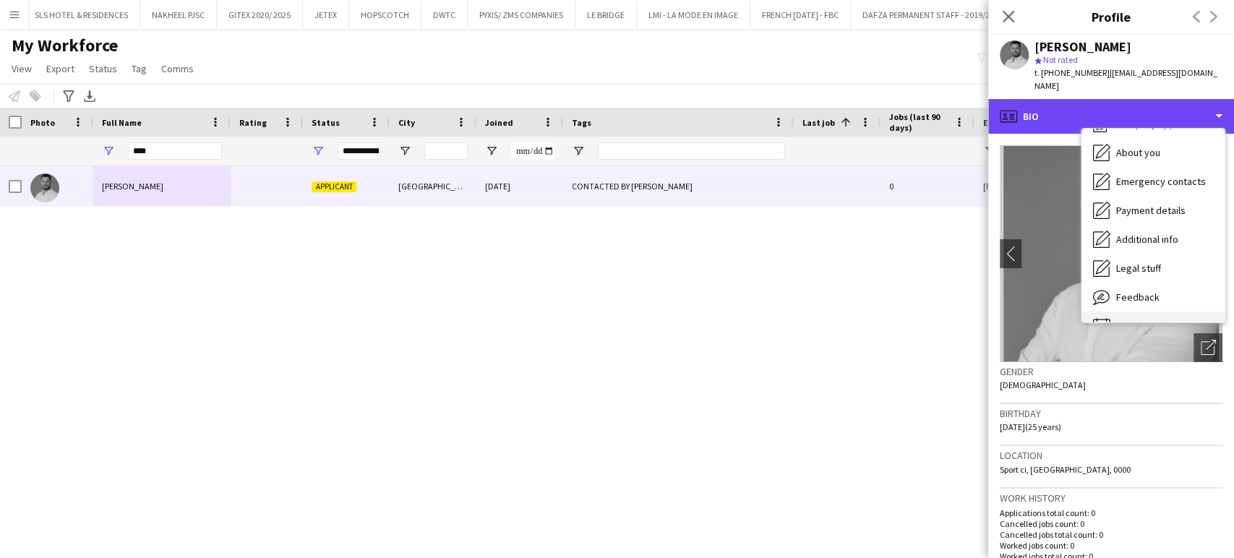
scroll to position [77, 0]
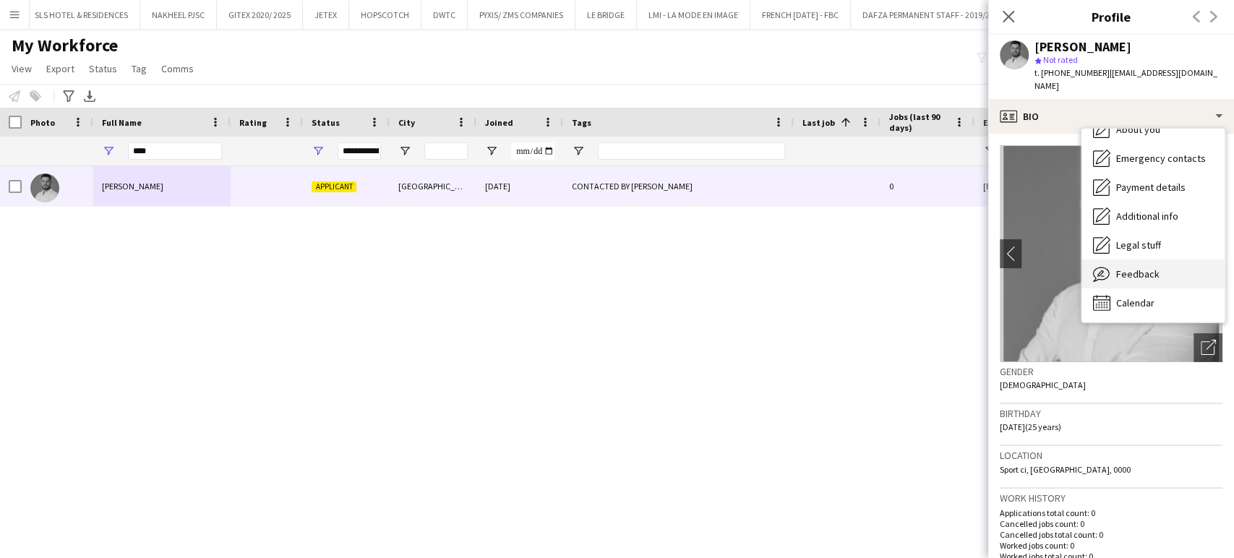
click at [1155, 268] on span "Feedback" at bounding box center [1137, 274] width 43 height 13
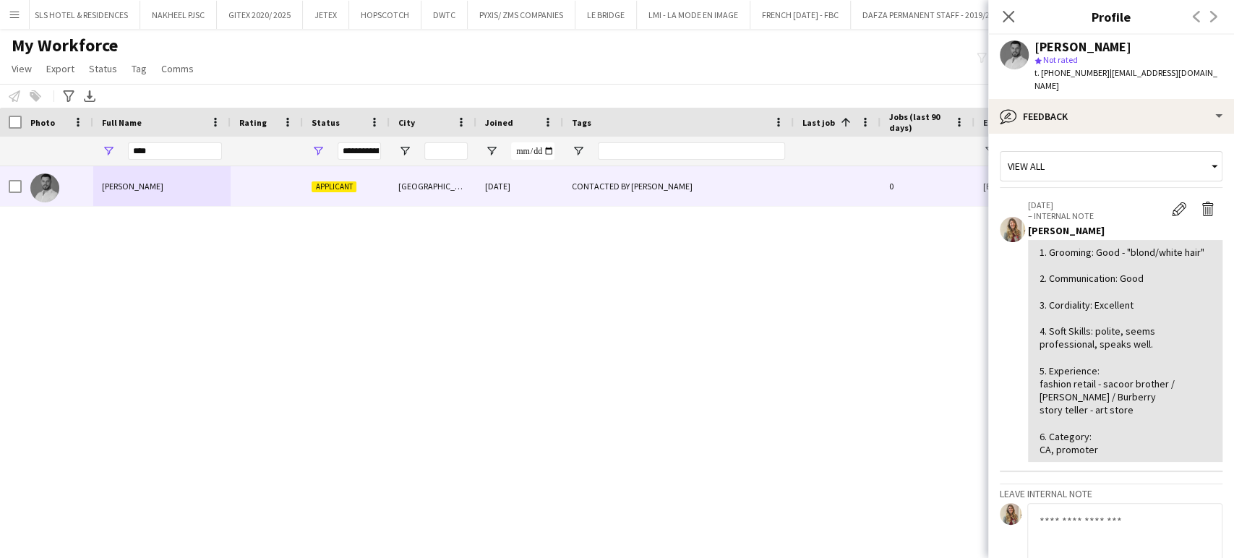
scroll to position [180, 0]
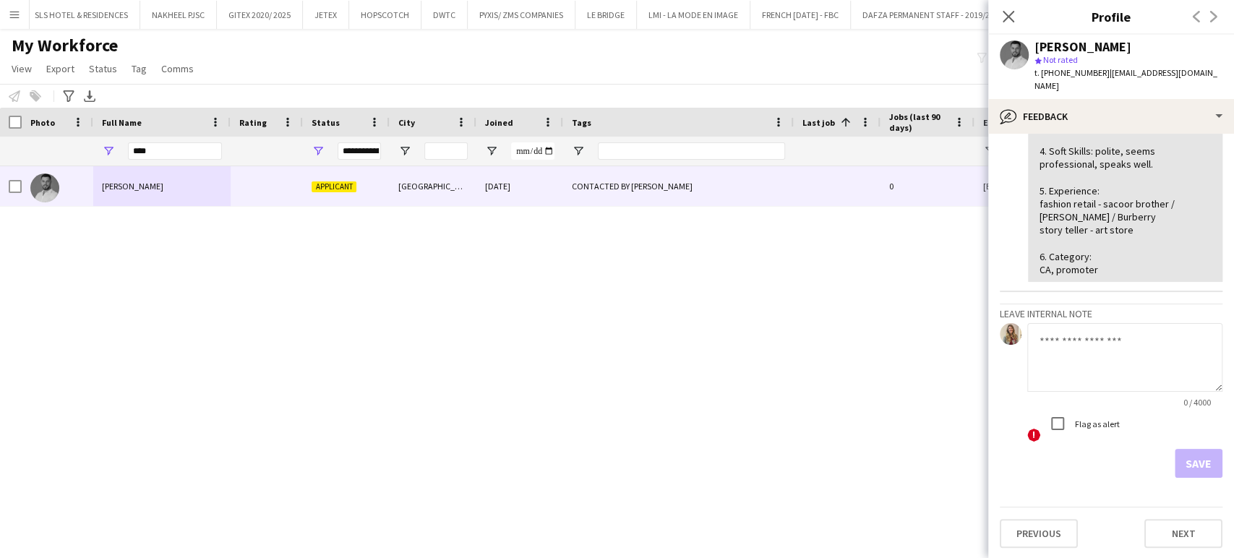
click at [1099, 346] on textarea at bounding box center [1124, 357] width 195 height 69
type textarea "**********"
click at [1192, 458] on button "Save" at bounding box center [1199, 463] width 48 height 29
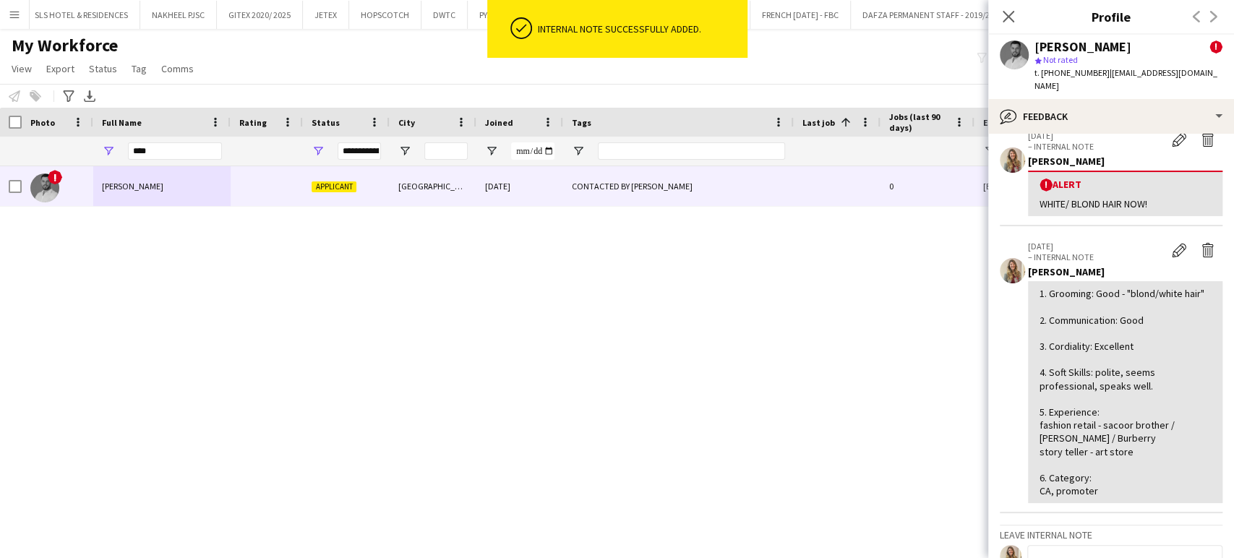
scroll to position [0, 0]
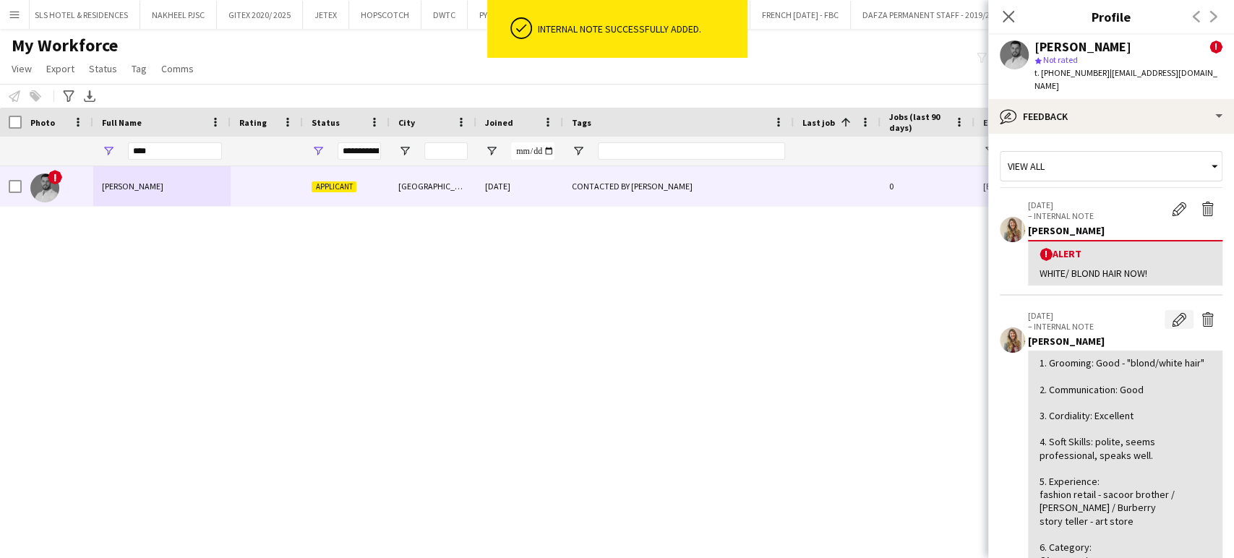
click at [1172, 312] on app-icon "Edit internal note" at bounding box center [1179, 319] width 14 height 14
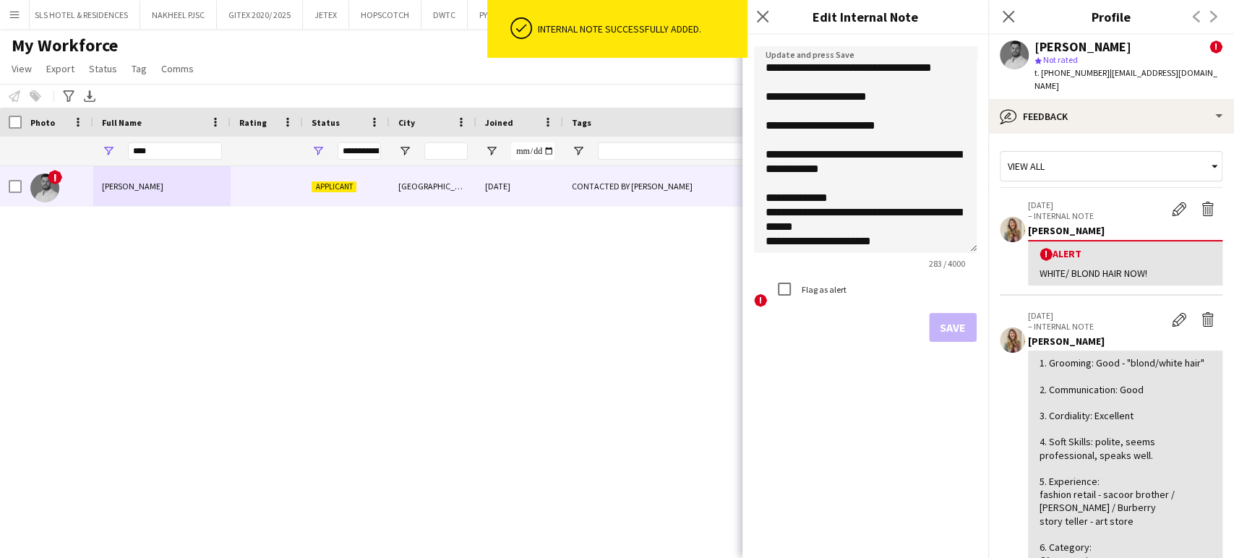
drag, startPoint x: 975, startPoint y: 129, endPoint x: 975, endPoint y: 275, distance: 146.1
click at [975, 253] on textarea "**********" at bounding box center [865, 149] width 223 height 207
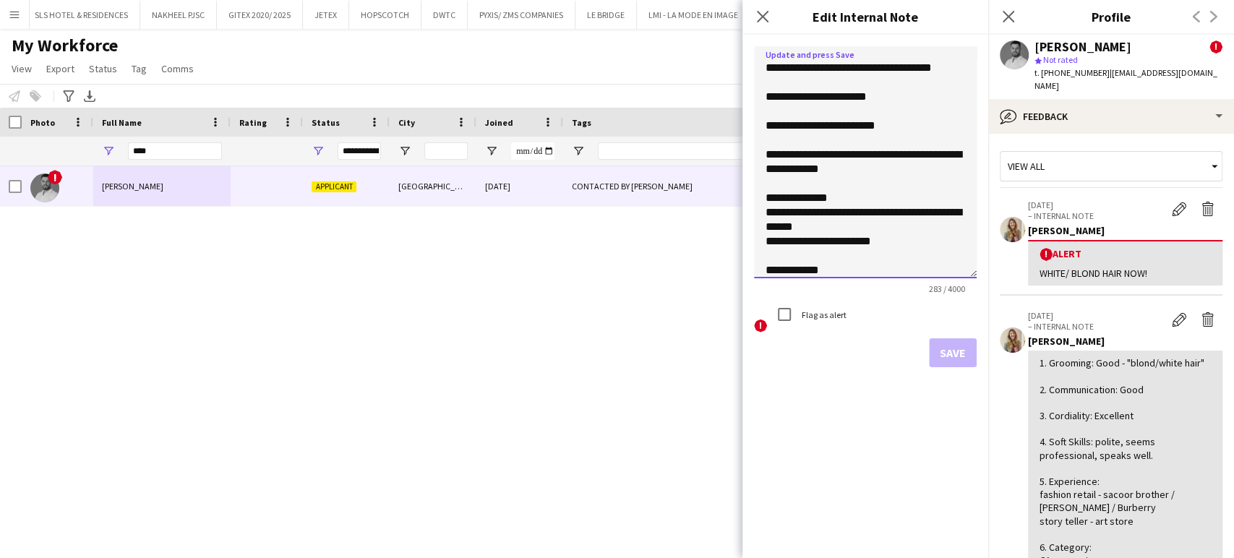
click at [813, 87] on textarea "**********" at bounding box center [865, 162] width 223 height 232
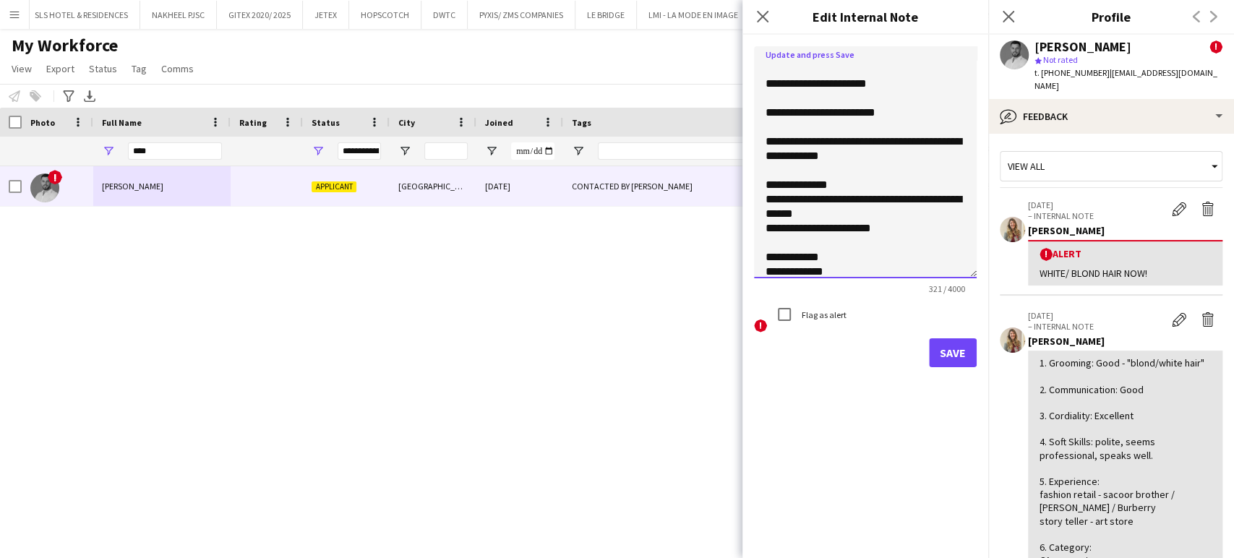
scroll to position [50, 0]
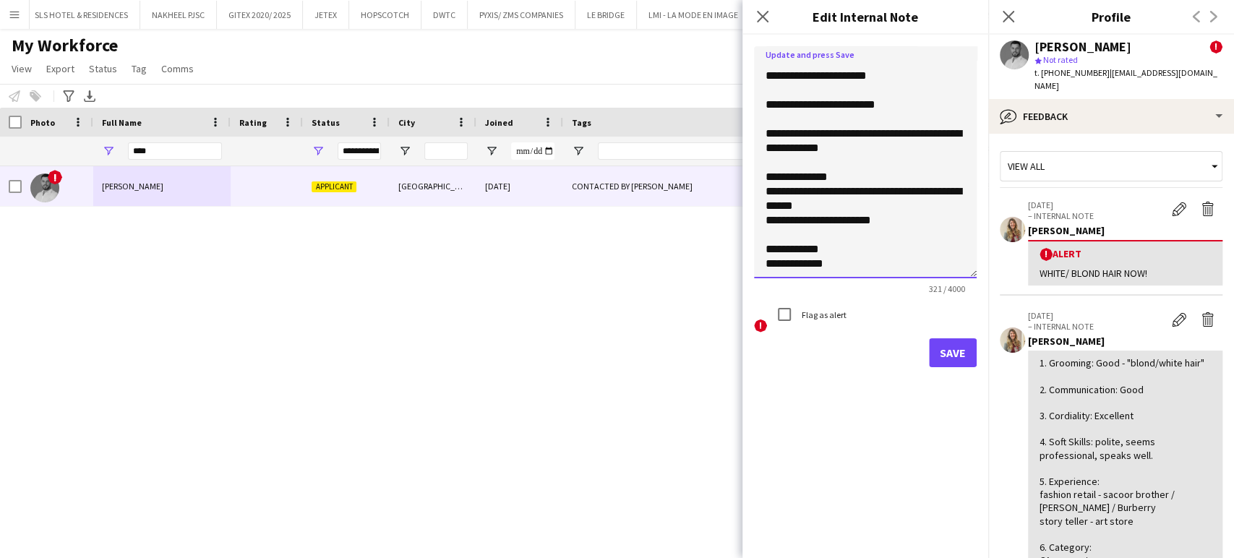
type textarea "**********"
click at [963, 354] on button "Save" at bounding box center [953, 352] width 48 height 29
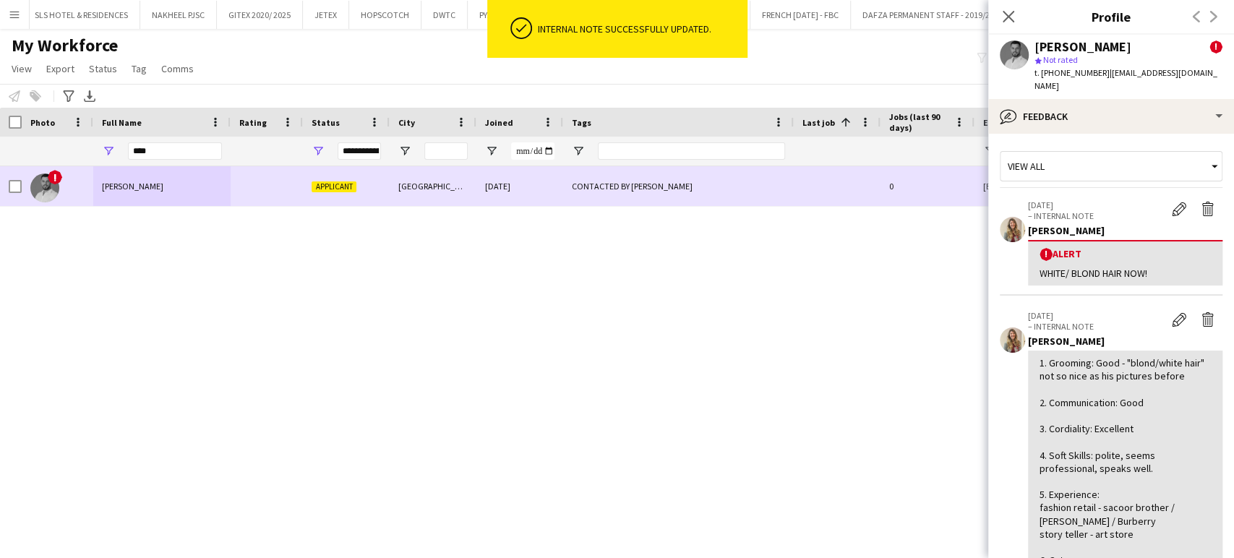
click at [22, 184] on div "!" at bounding box center [58, 186] width 72 height 40
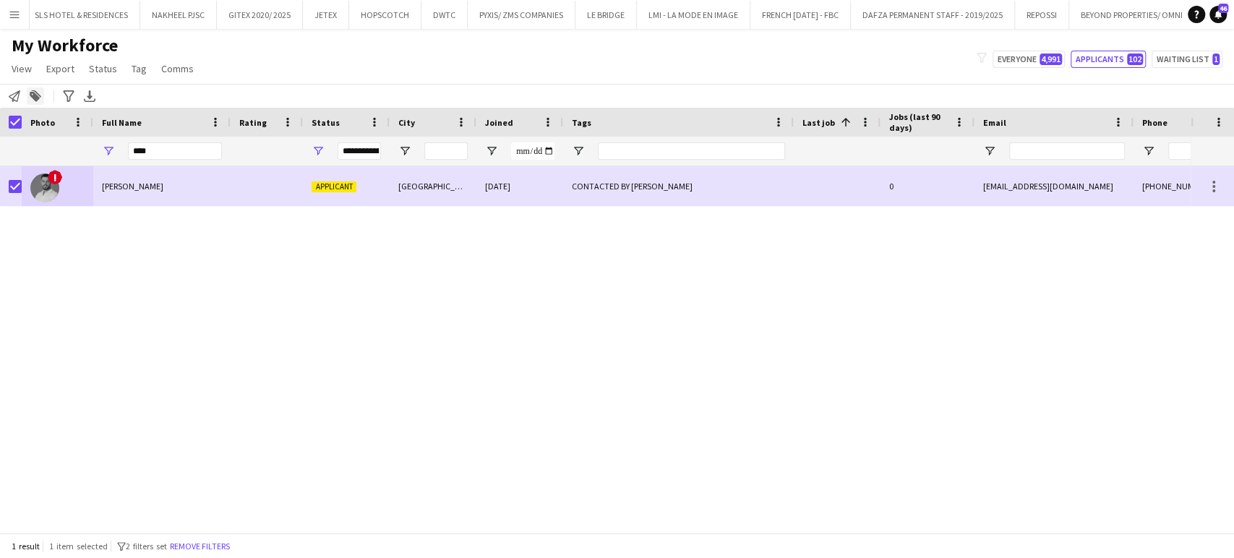
drag, startPoint x: 27, startPoint y: 89, endPoint x: 33, endPoint y: 98, distance: 10.8
click at [27, 89] on div "Add to tag" at bounding box center [35, 95] width 17 height 17
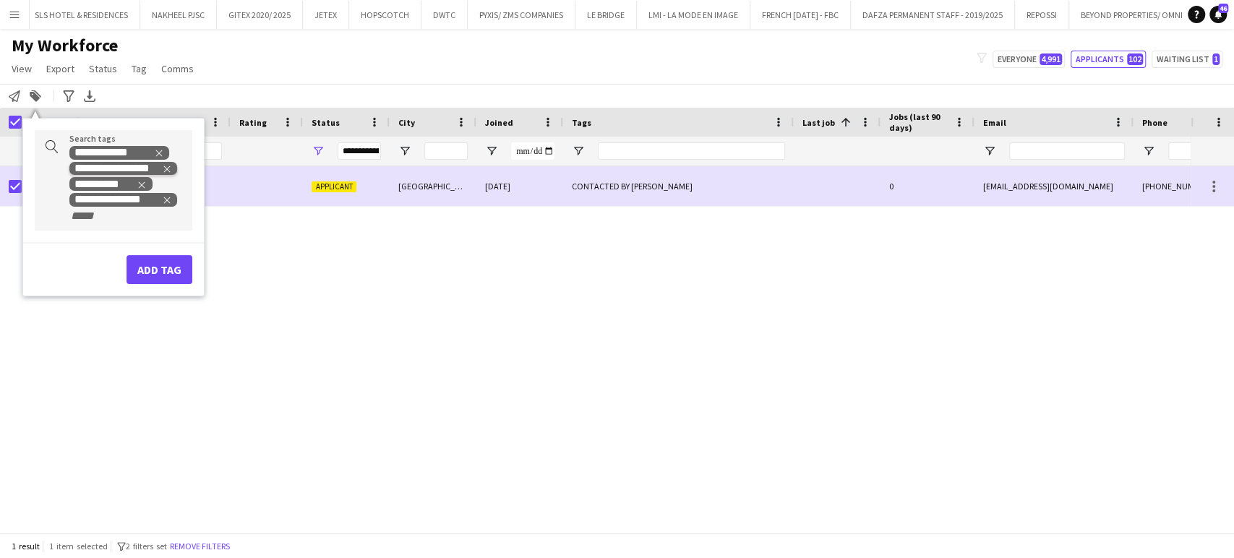
click at [168, 168] on icon "Remove tag" at bounding box center [167, 169] width 7 height 7
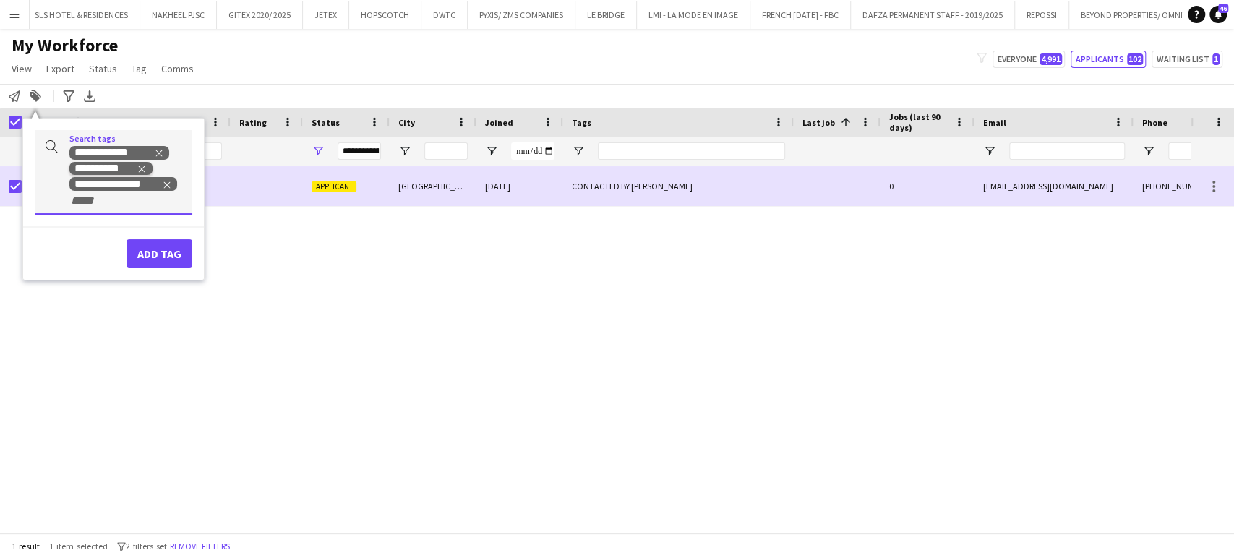
click at [139, 166] on icon "Remove tag" at bounding box center [142, 169] width 7 height 7
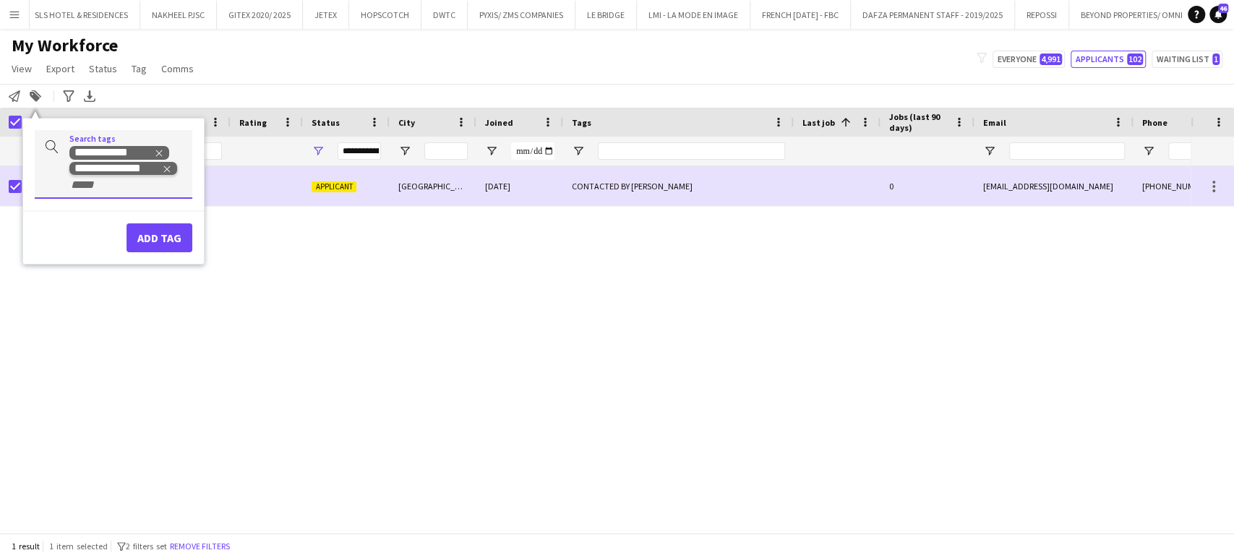
click at [166, 168] on icon "Remove tag" at bounding box center [167, 169] width 10 height 10
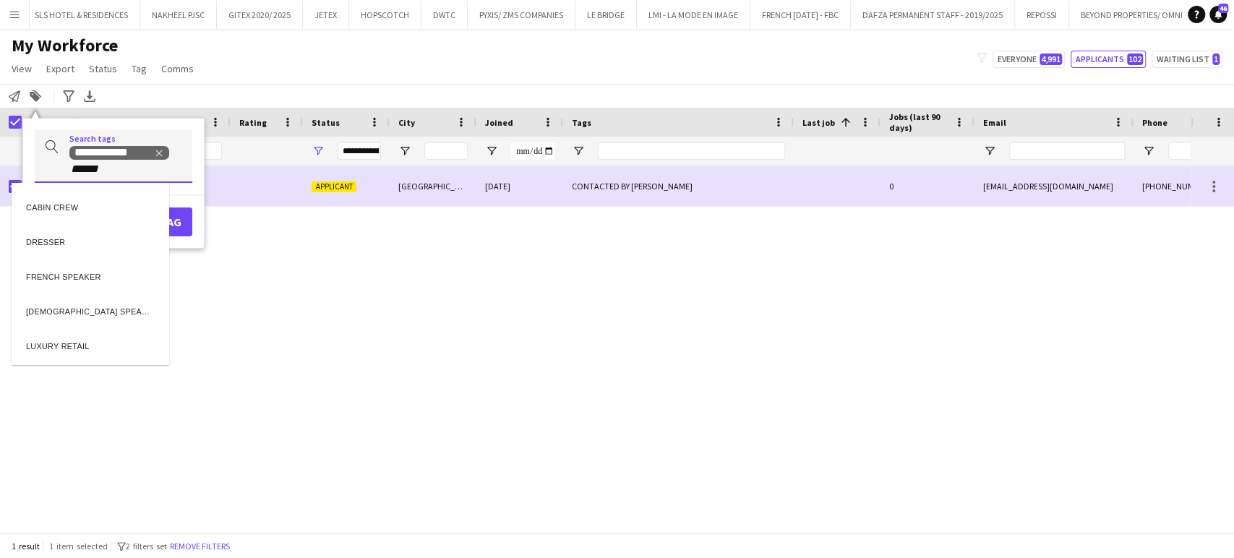
type input "******"
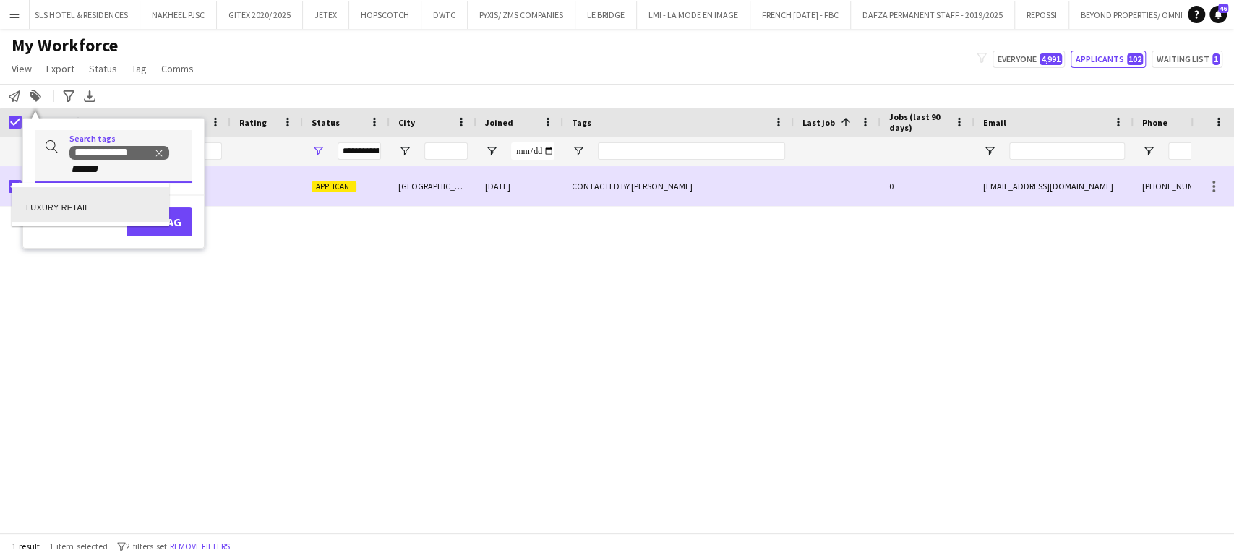
click at [71, 205] on div "LUXURY RETAIL" at bounding box center [91, 204] width 158 height 35
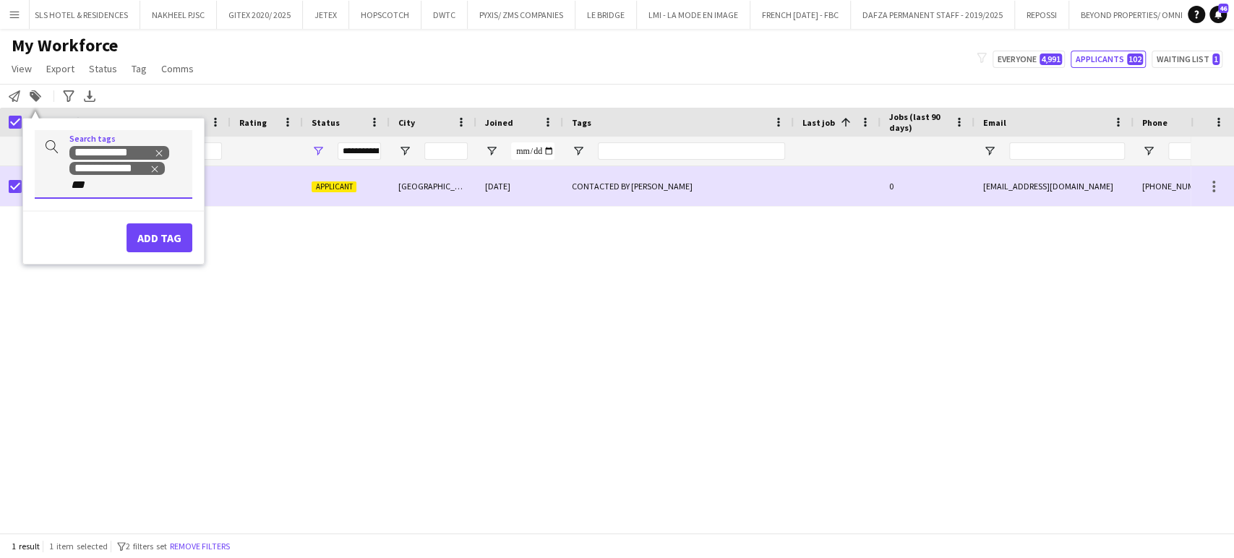
type input "***"
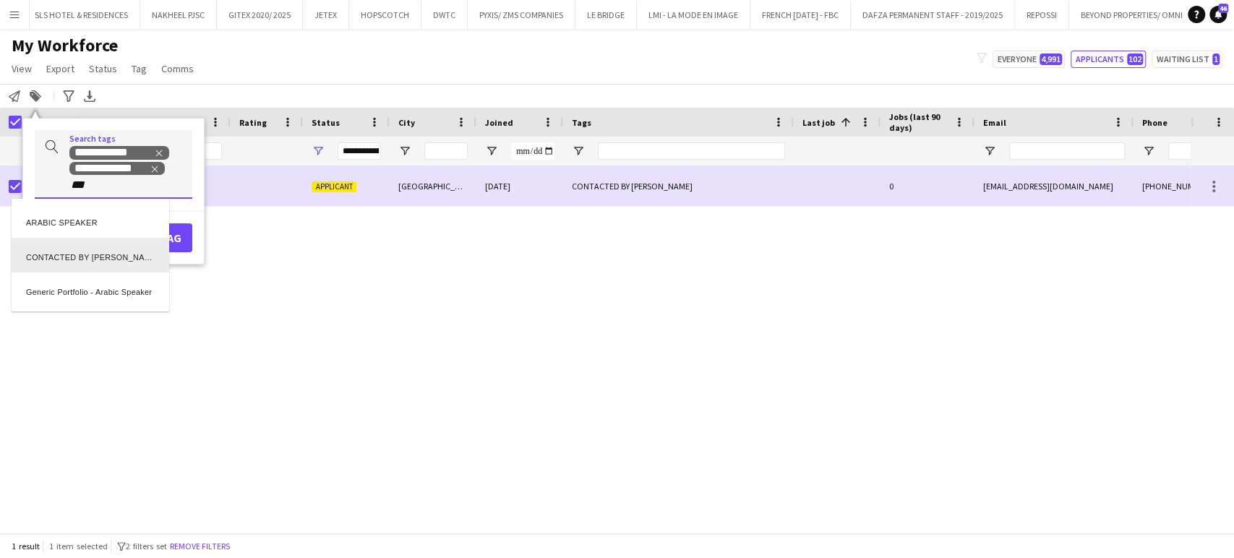
scroll to position [0, 0]
click at [72, 224] on div "ARABIC SPEAKER" at bounding box center [91, 220] width 158 height 35
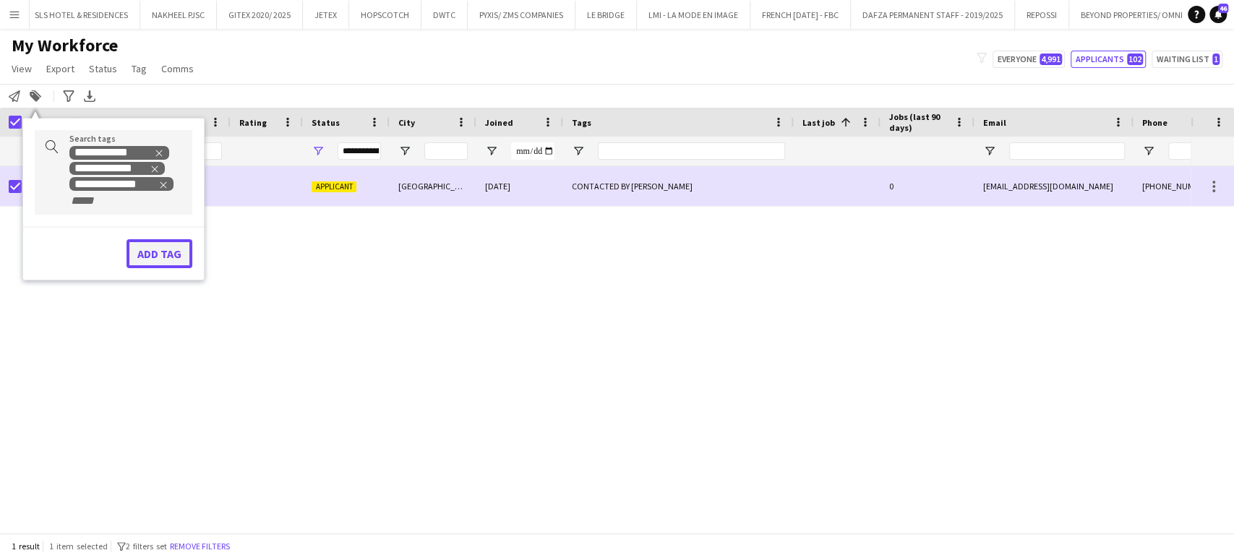
click at [152, 249] on button "Add tag" at bounding box center [160, 253] width 66 height 29
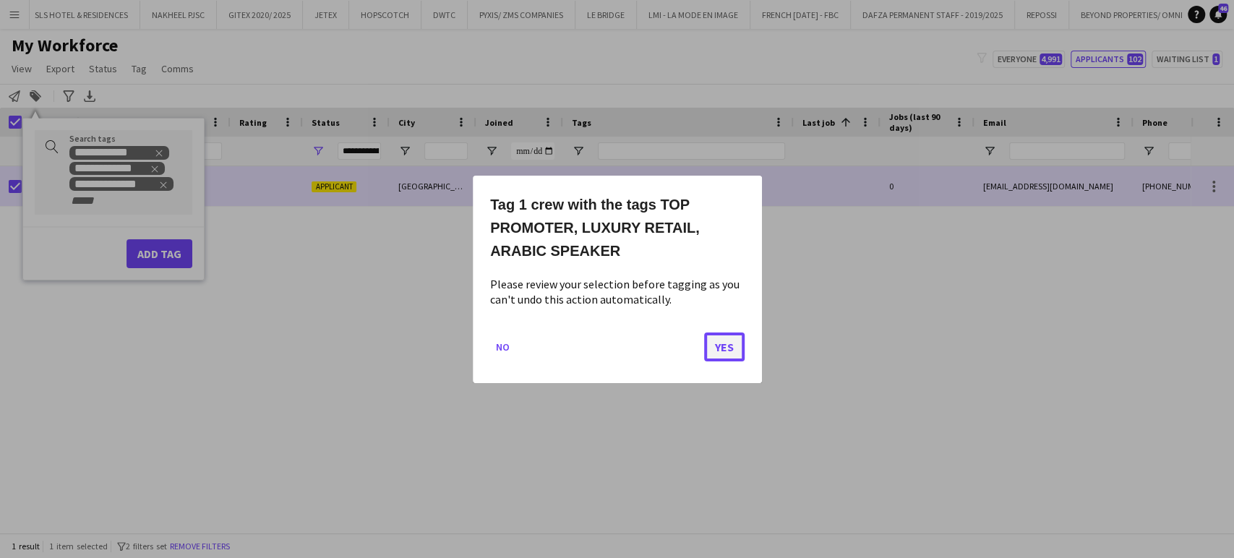
click at [724, 340] on button "Yes" at bounding box center [724, 346] width 40 height 29
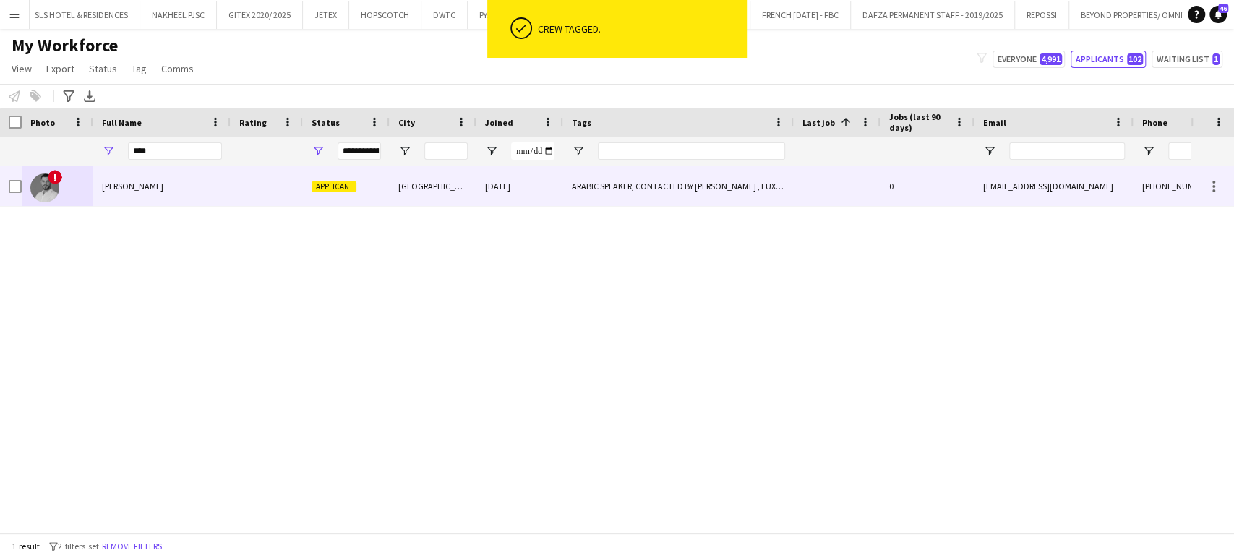
click at [622, 187] on div "ARABIC SPEAKER, CONTACTED BY [PERSON_NAME] , LUXURY RETAIL, TOP PROMOTER" at bounding box center [678, 186] width 231 height 40
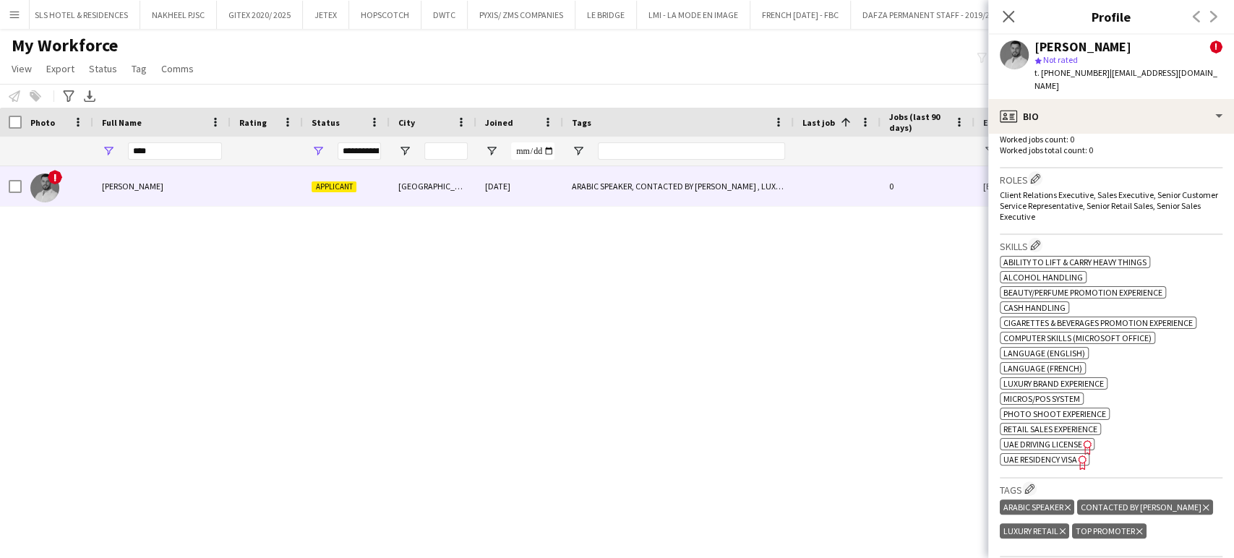
scroll to position [642, 0]
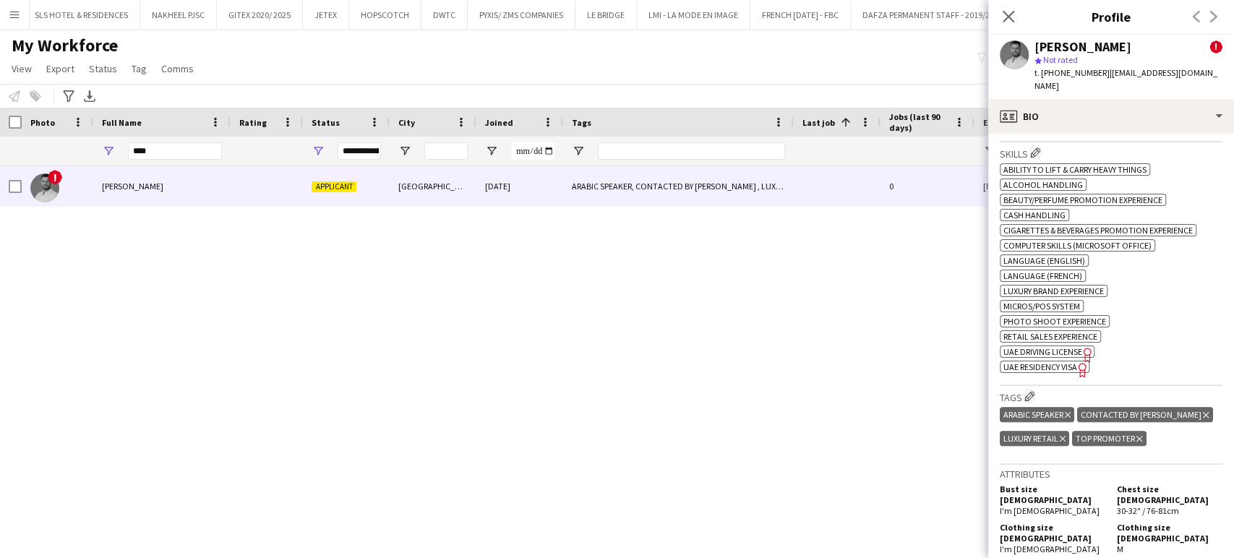
click at [1203, 412] on icon at bounding box center [1206, 415] width 6 height 6
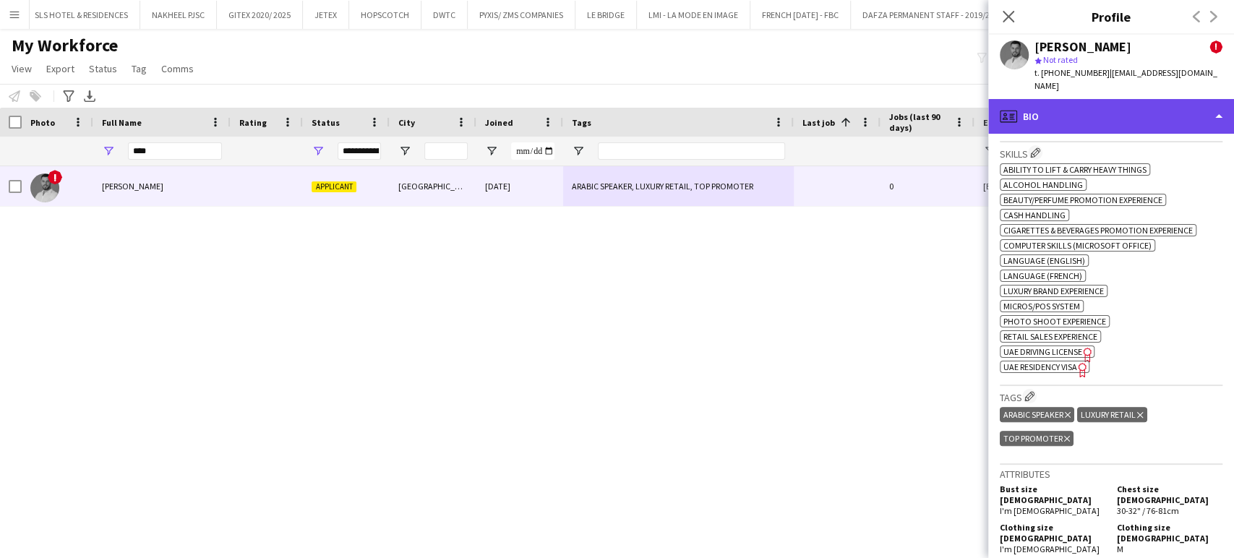
click at [1207, 99] on div "profile Bio" at bounding box center [1111, 116] width 246 height 35
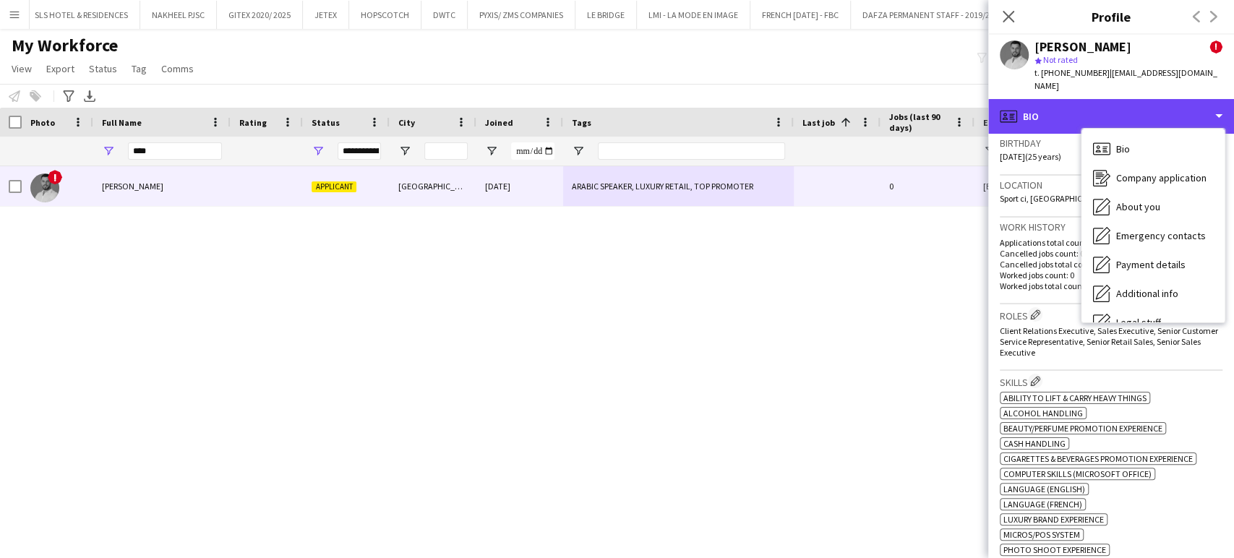
scroll to position [321, 0]
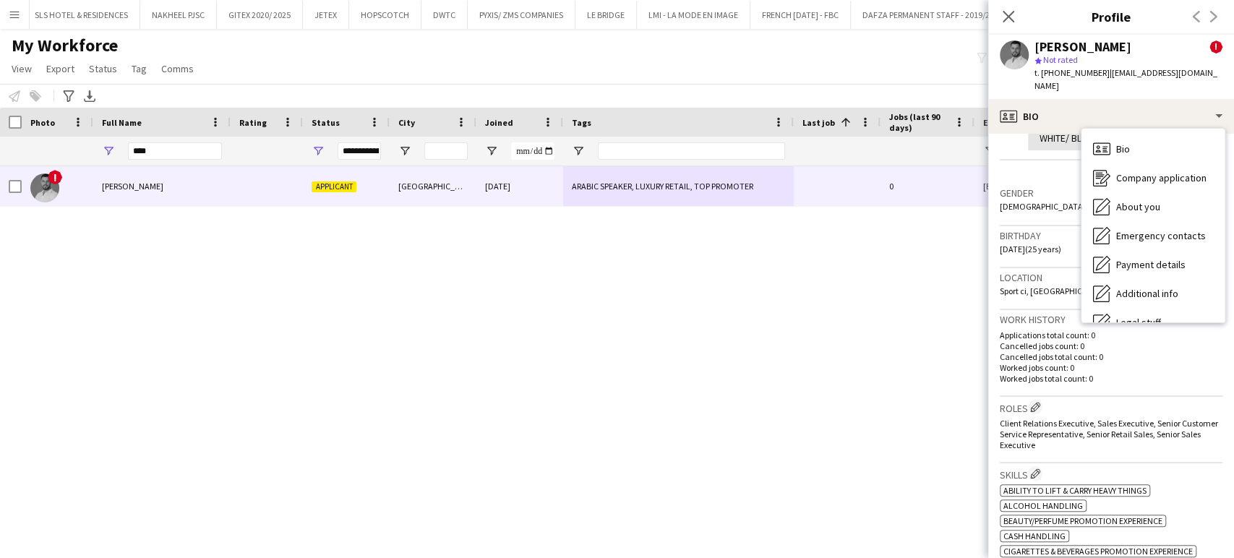
click at [1190, 373] on p "Worked jobs total count: 0" at bounding box center [1111, 378] width 223 height 11
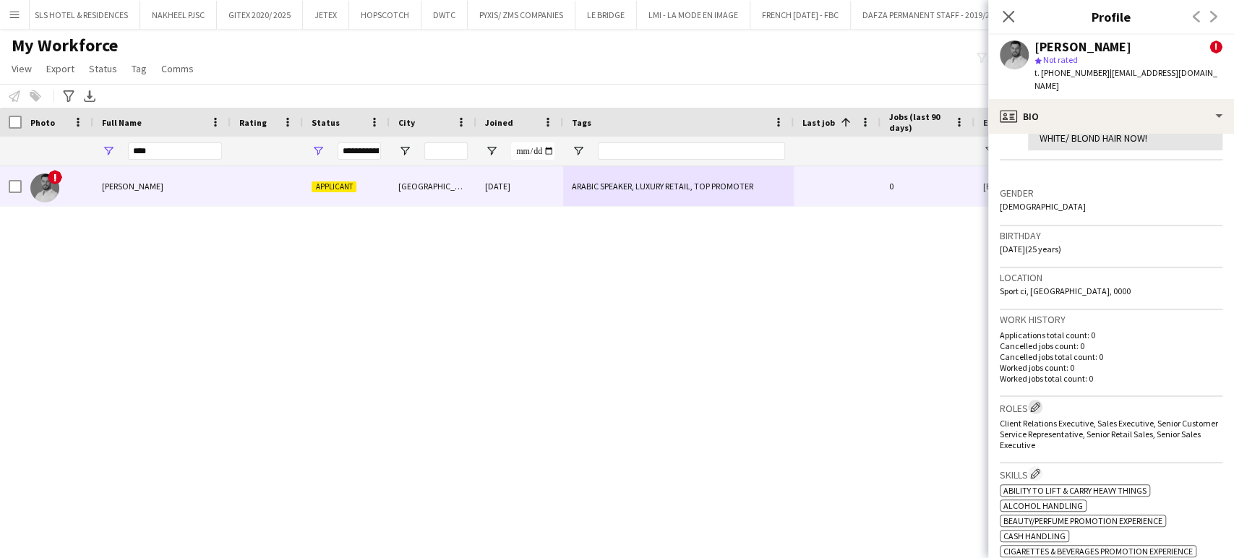
click at [1040, 402] on app-icon "Edit crew company roles" at bounding box center [1035, 407] width 10 height 10
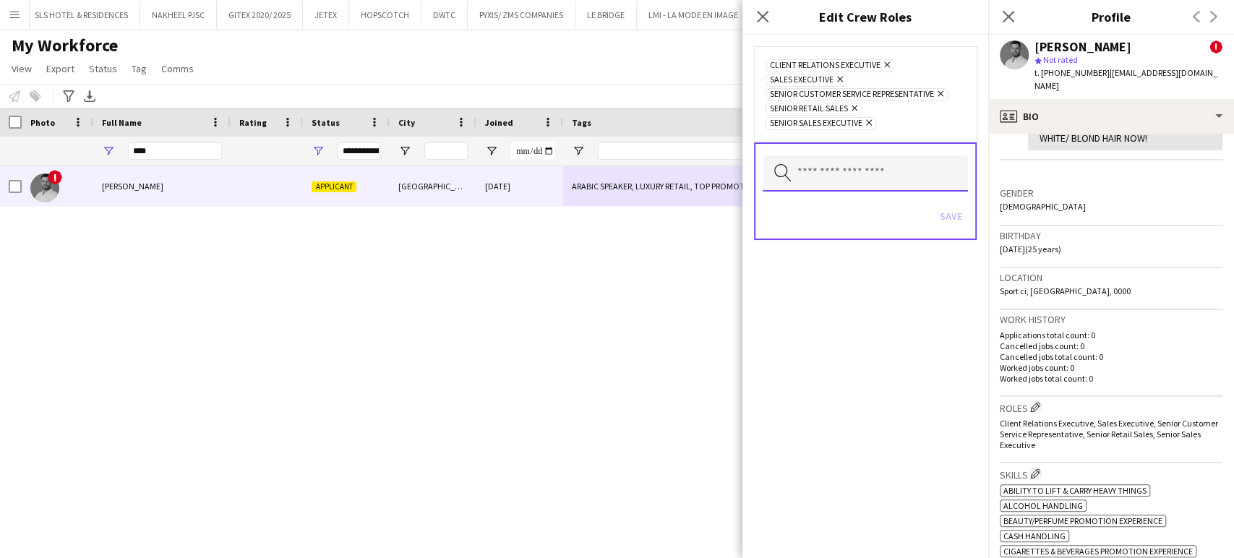
click at [879, 180] on input "text" at bounding box center [865, 173] width 205 height 36
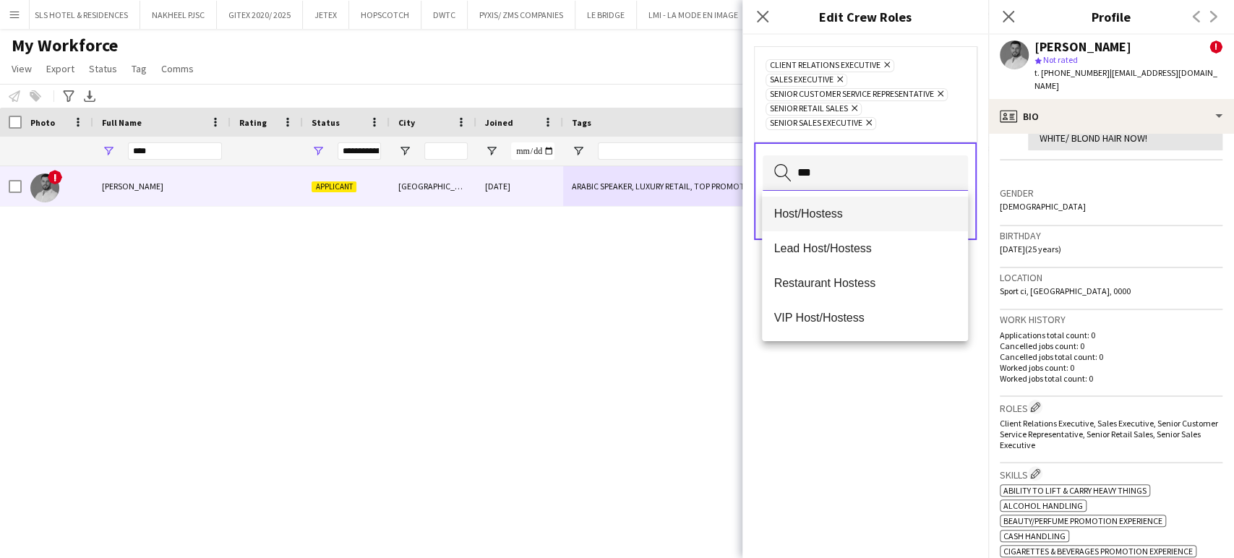
type input "***"
click at [854, 211] on span "Host/Hostess" at bounding box center [865, 214] width 182 height 14
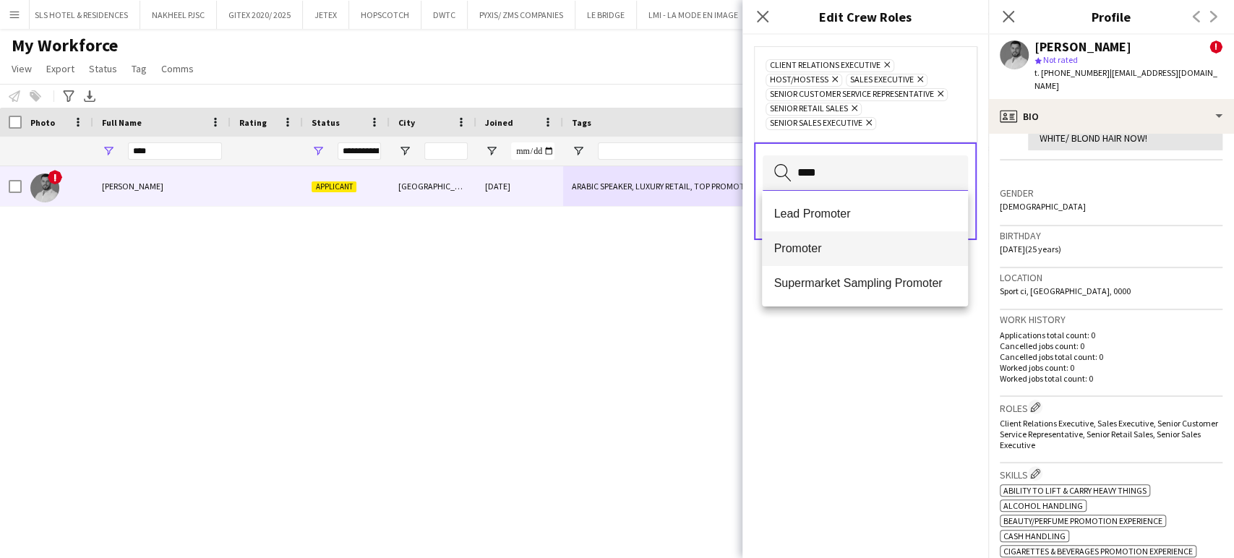
type input "****"
click at [824, 257] on mat-option "Promoter" at bounding box center [864, 248] width 205 height 35
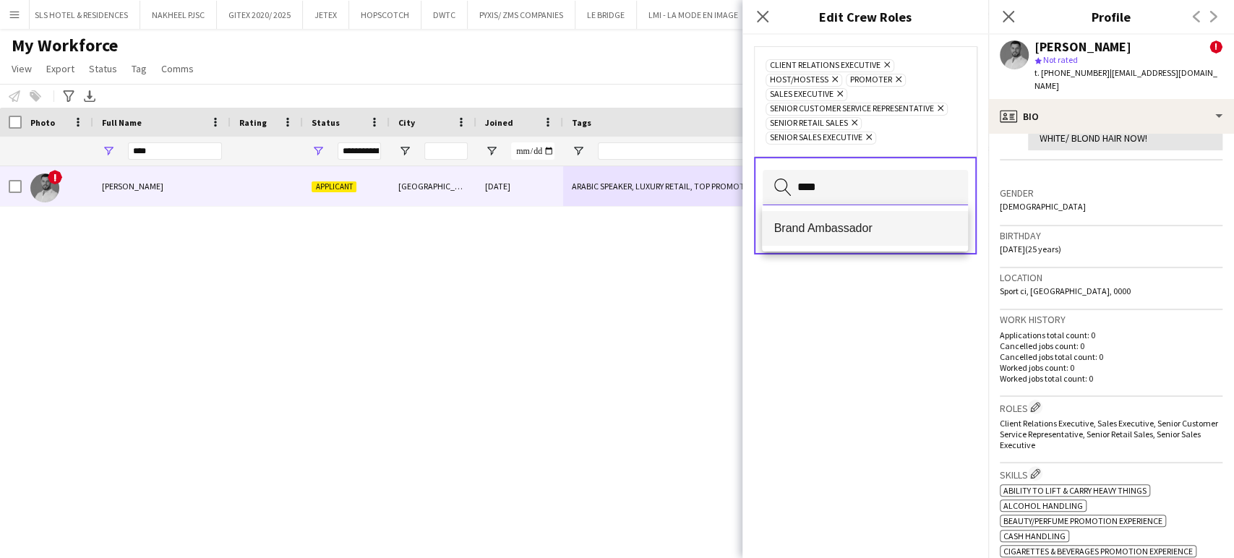
type input "****"
click at [813, 232] on span "Brand Ambassador" at bounding box center [865, 228] width 182 height 14
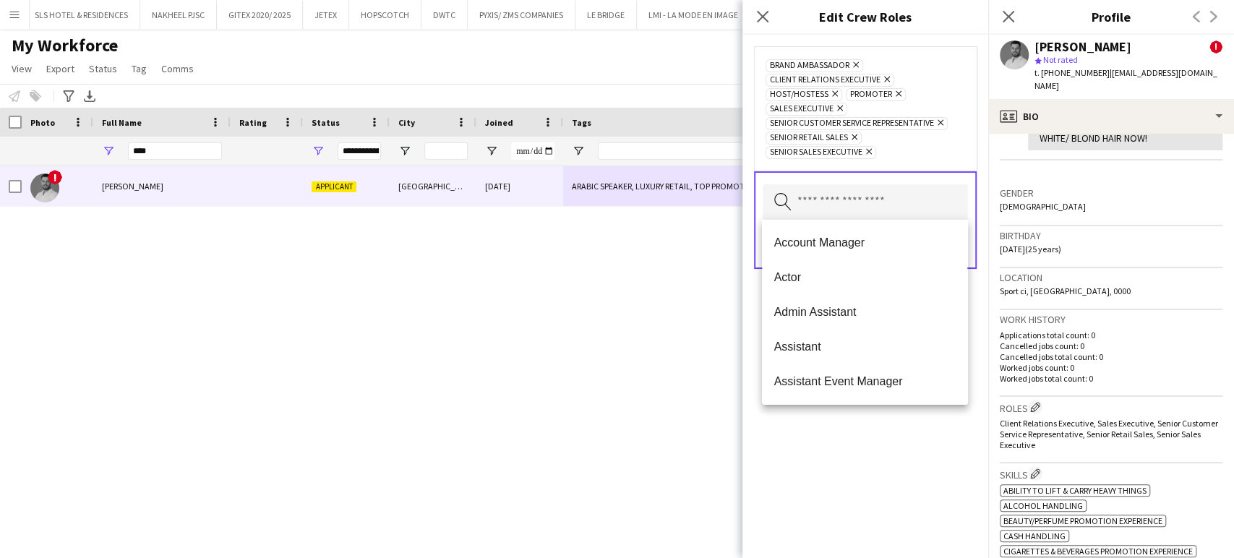
click at [890, 460] on div "Brand Ambassador Remove Client Relations Executive Remove Host/Hostess Remove P…" at bounding box center [866, 296] width 246 height 523
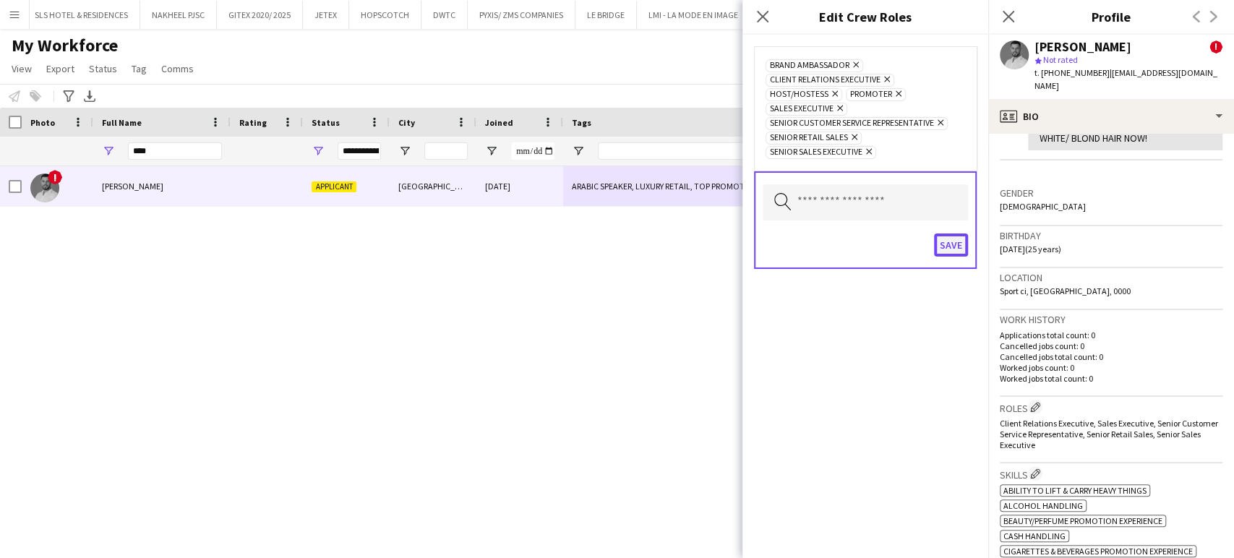
click at [944, 238] on button "Save" at bounding box center [951, 245] width 34 height 23
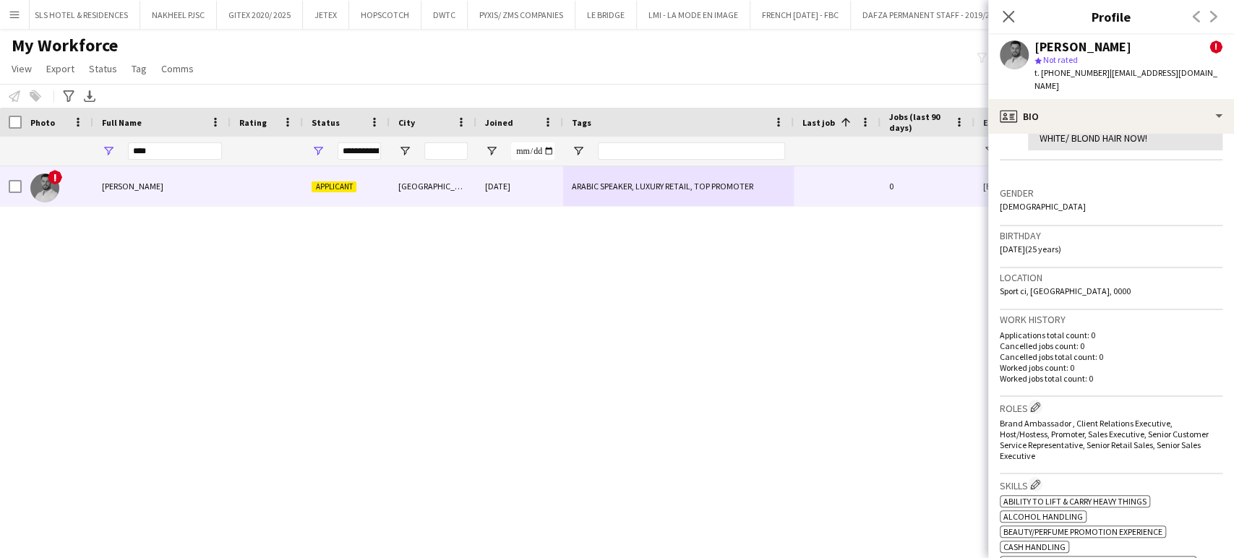
scroll to position [0, 0]
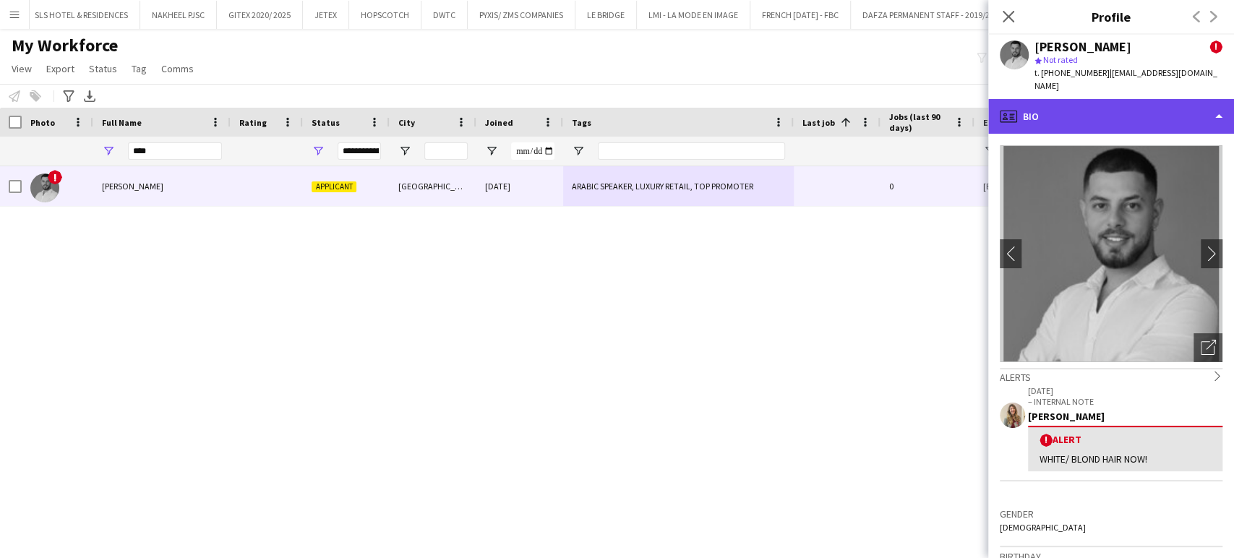
click at [1198, 99] on div "profile Bio" at bounding box center [1111, 116] width 246 height 35
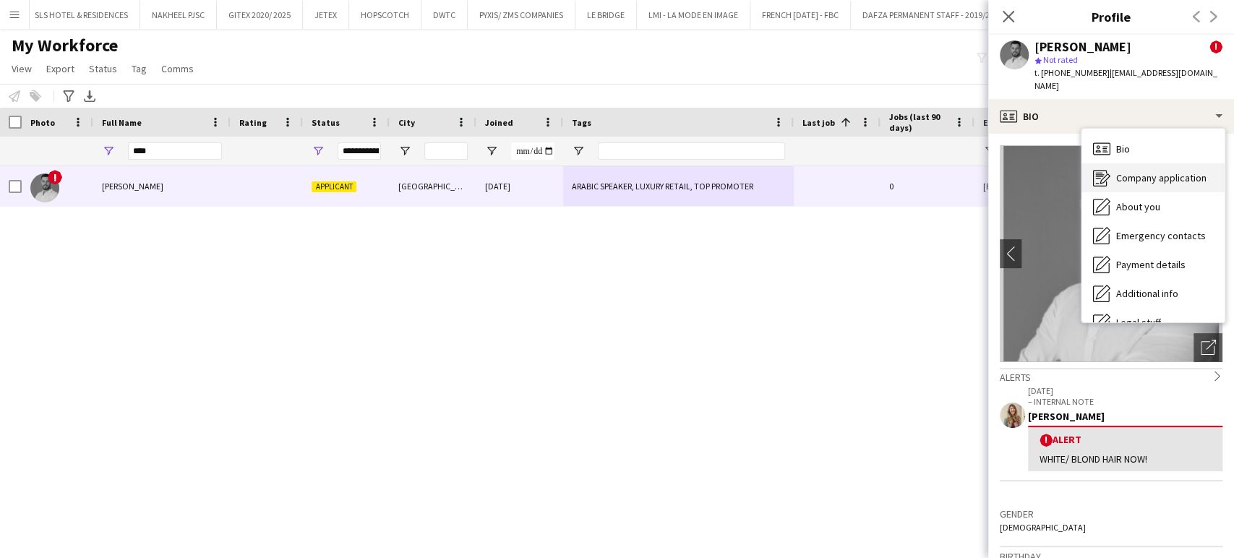
click at [1173, 171] on span "Company application" at bounding box center [1161, 177] width 90 height 13
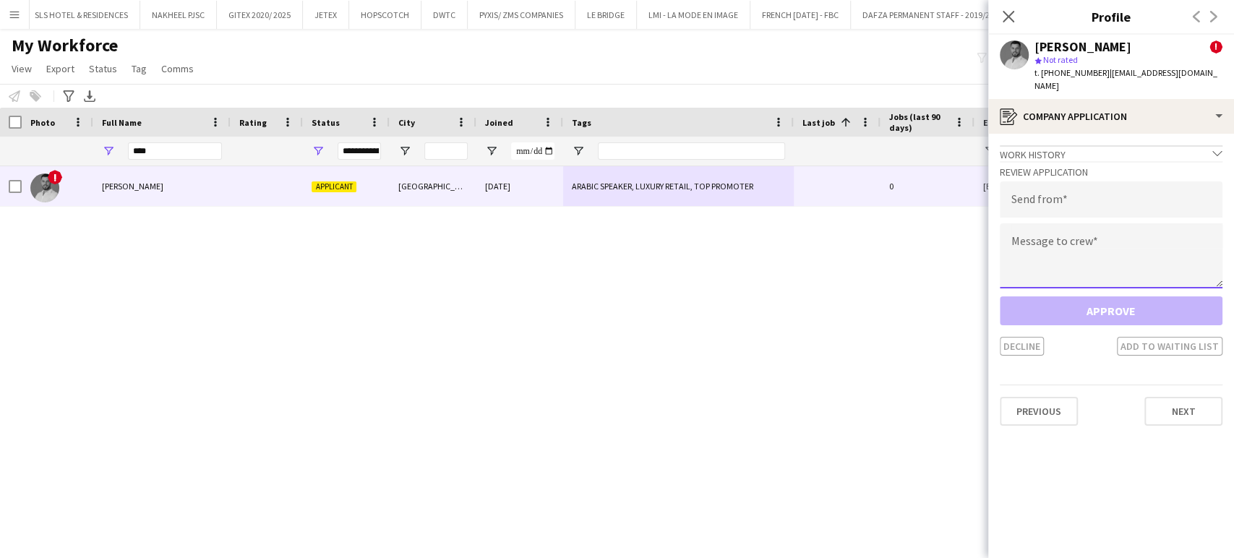
click at [1034, 238] on textarea at bounding box center [1111, 255] width 223 height 65
paste textarea "**********"
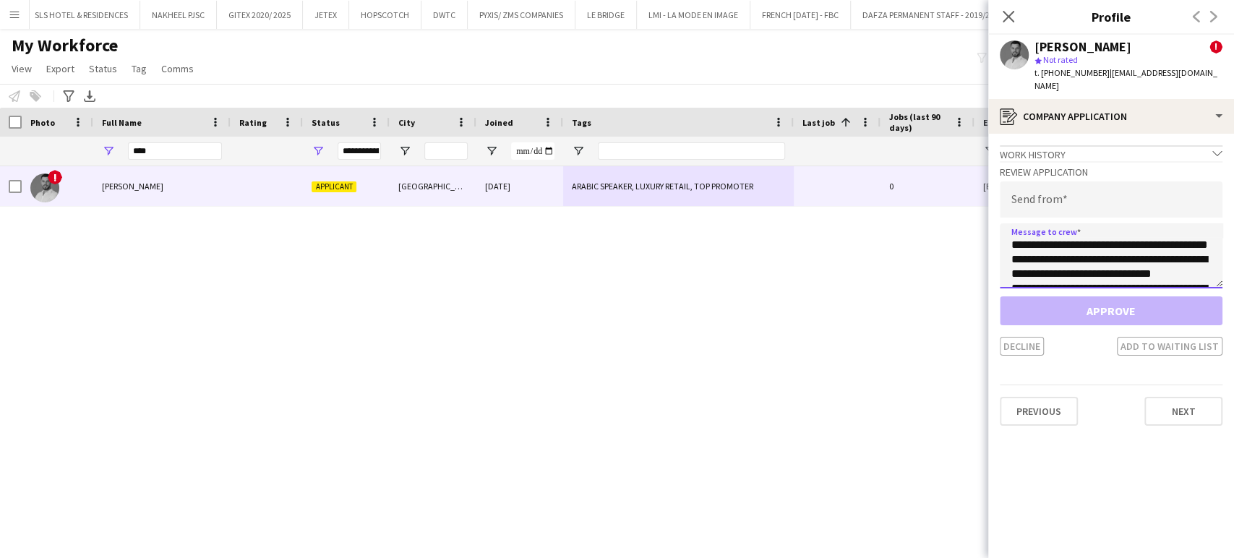
scroll to position [110, 0]
type textarea "**********"
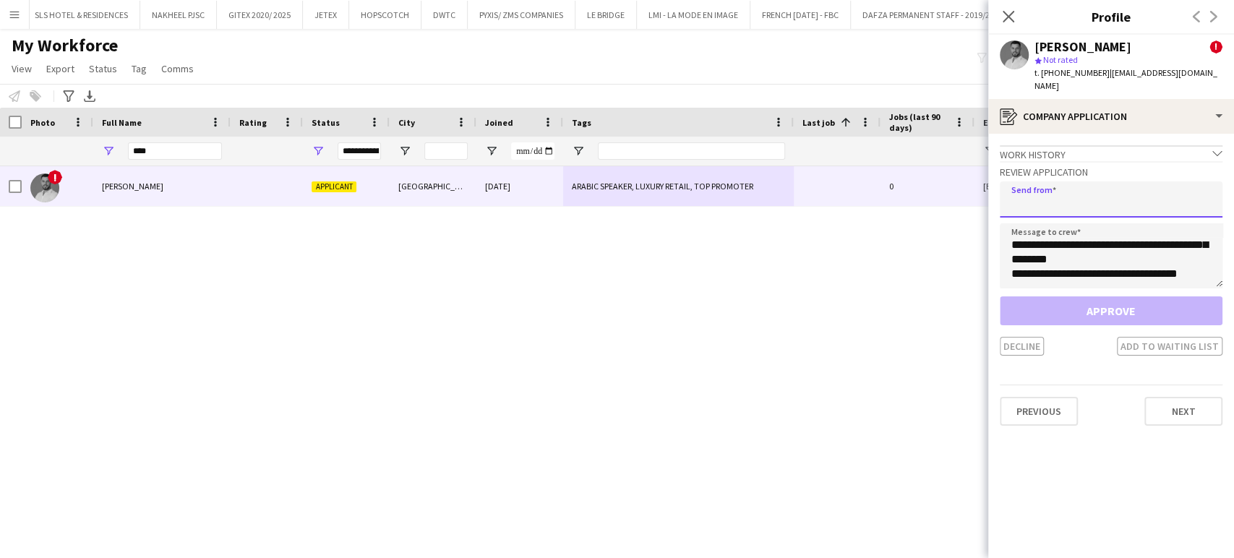
click at [1030, 202] on input "email" at bounding box center [1111, 199] width 223 height 36
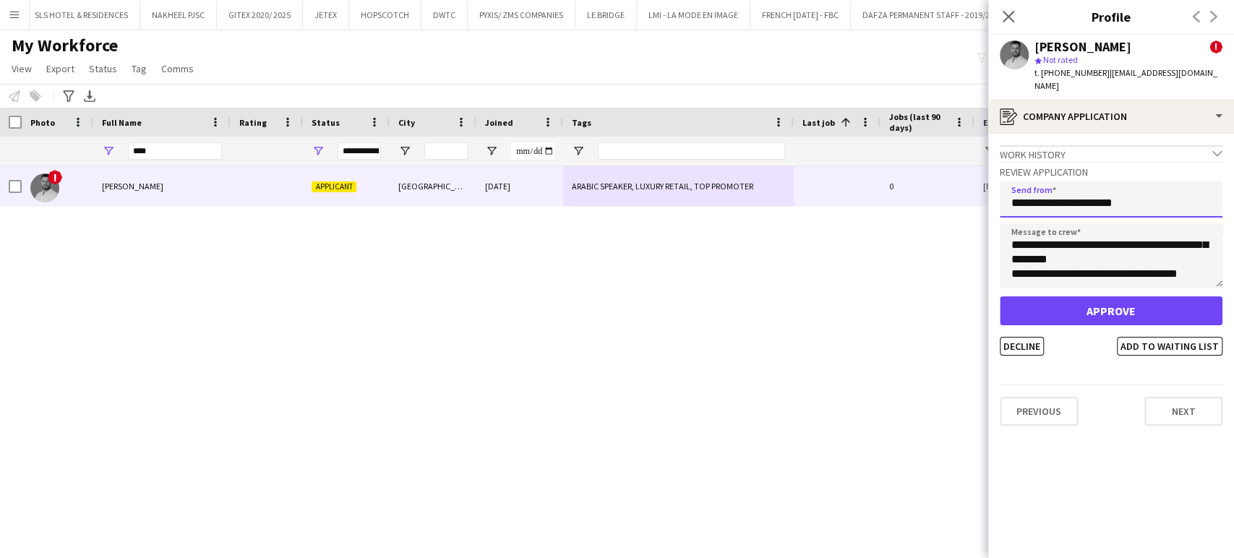
type input "**********"
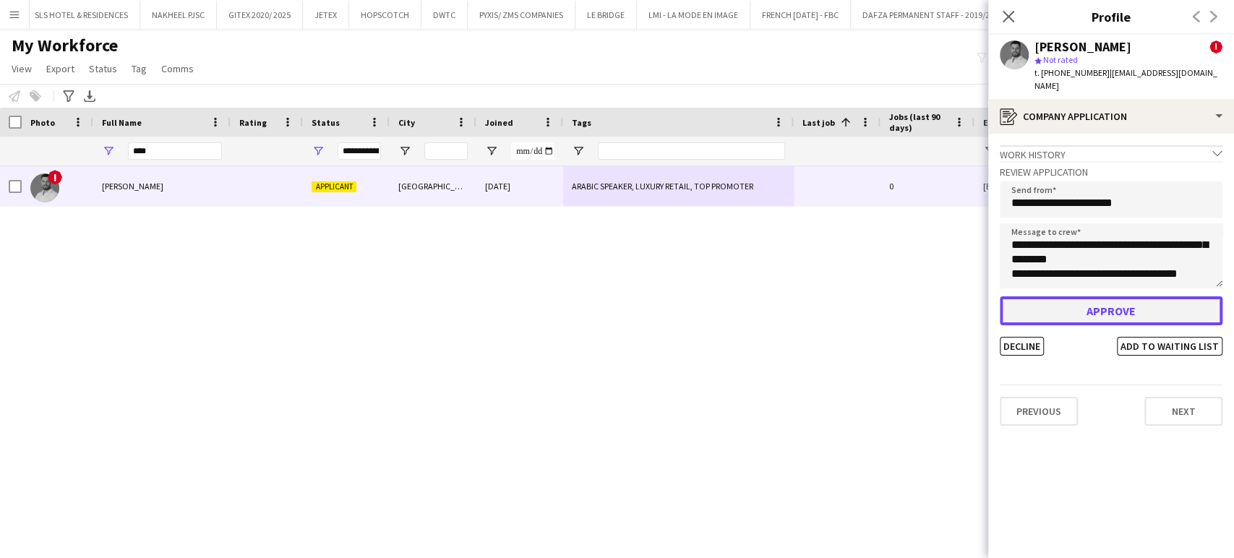
click at [1131, 299] on button "Approve" at bounding box center [1111, 310] width 223 height 29
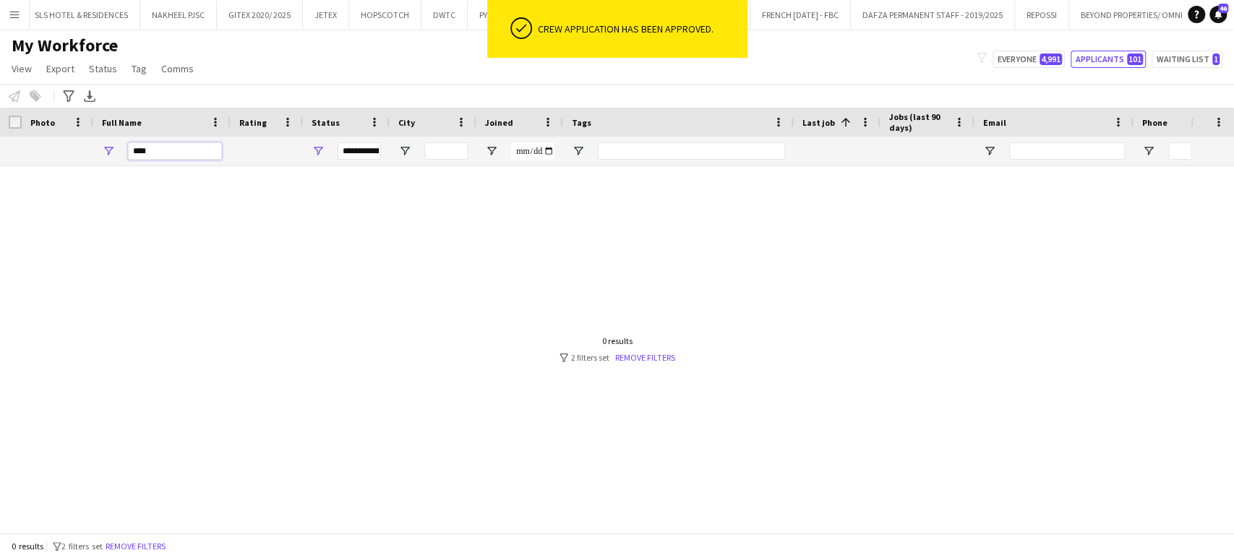
drag, startPoint x: 204, startPoint y: 145, endPoint x: 33, endPoint y: 132, distance: 171.9
click at [33, 132] on div "Workforce Details Photo Full Name City" at bounding box center [989, 137] width 1978 height 59
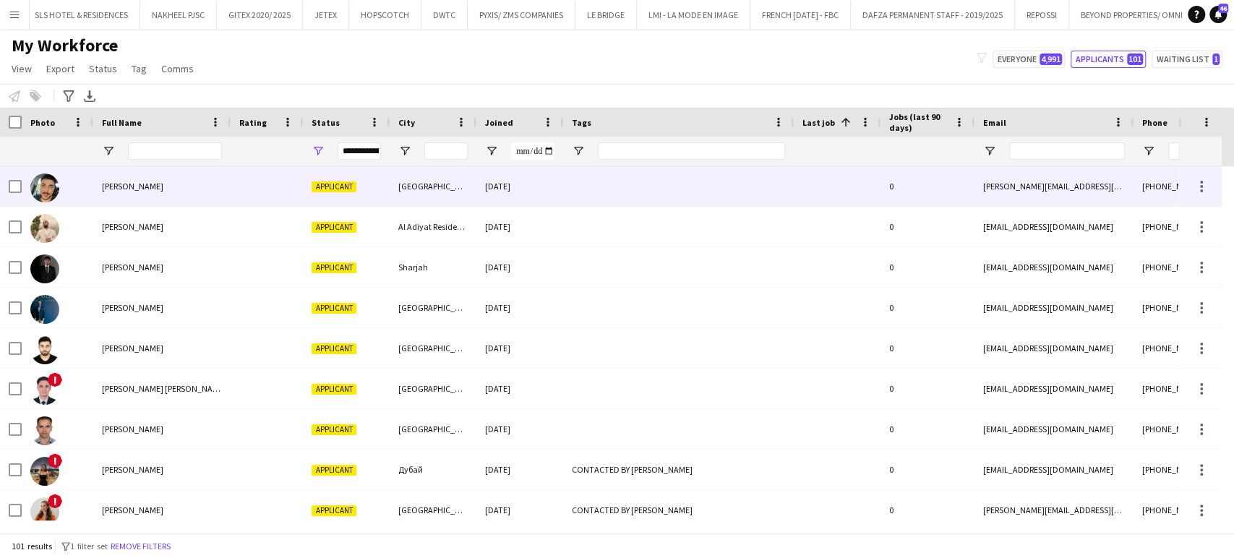
click at [125, 189] on span "[PERSON_NAME]" at bounding box center [132, 186] width 61 height 11
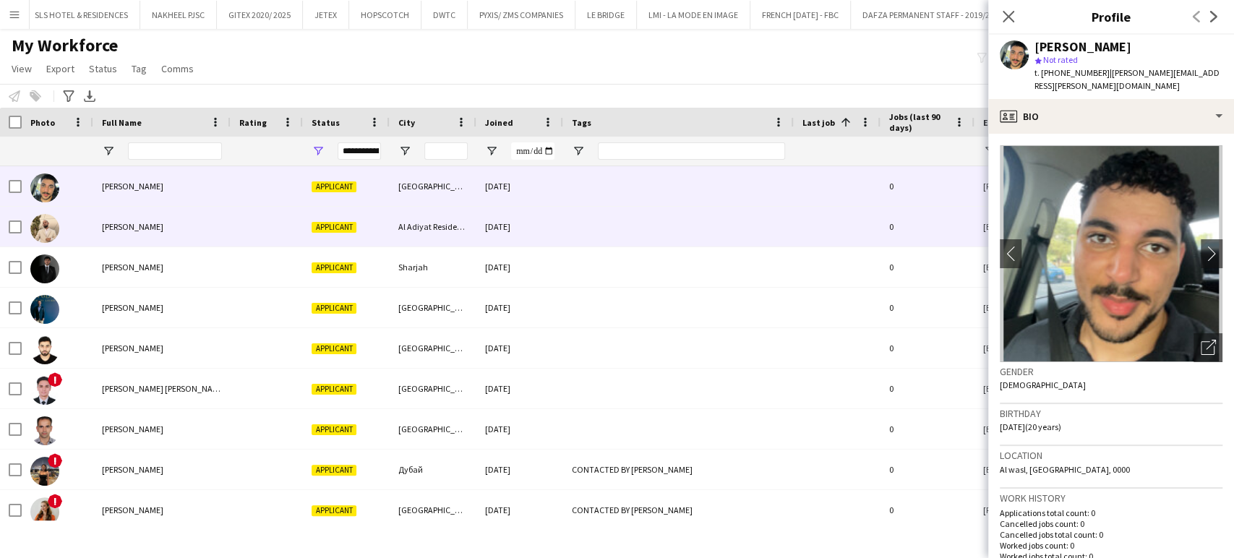
click at [138, 227] on span "[PERSON_NAME]" at bounding box center [132, 226] width 61 height 11
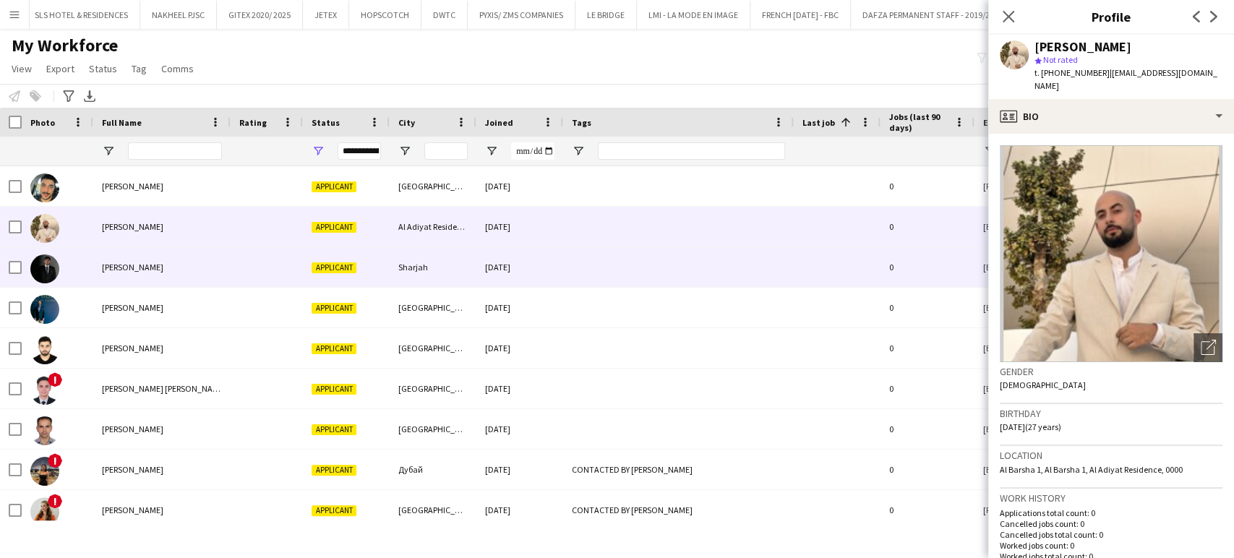
click at [142, 273] on div "[PERSON_NAME]" at bounding box center [161, 267] width 137 height 40
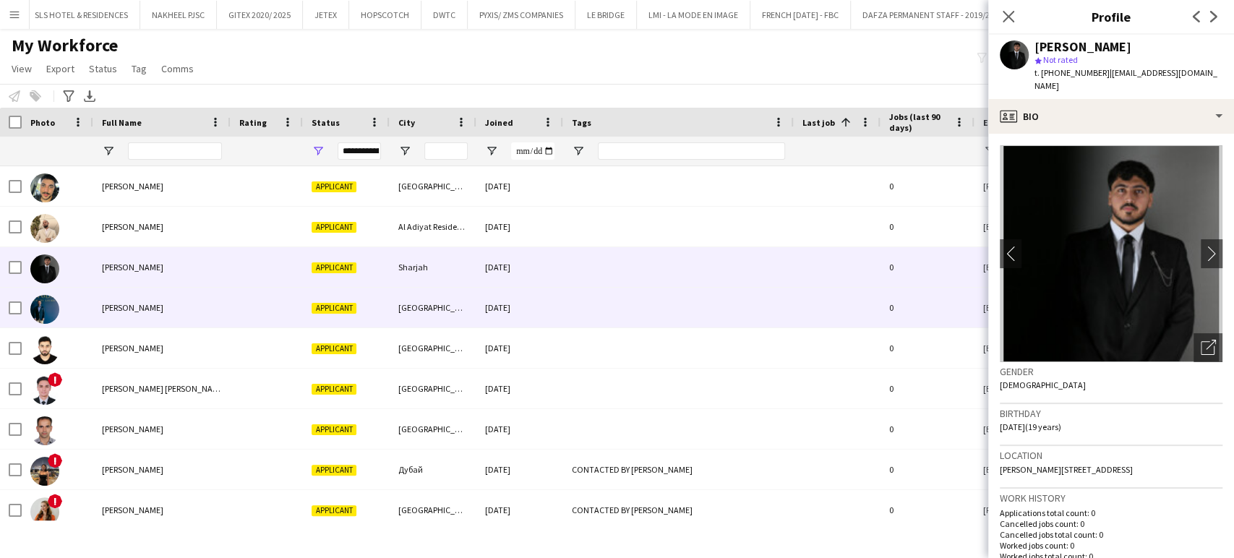
click at [130, 302] on span "[PERSON_NAME]" at bounding box center [132, 307] width 61 height 11
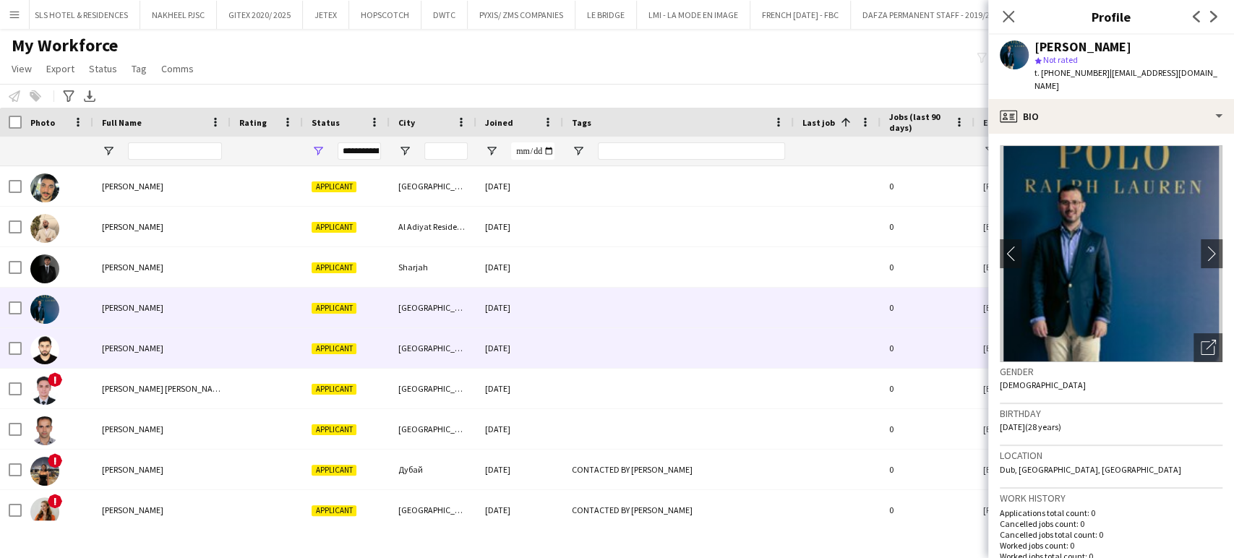
click at [127, 334] on div "[PERSON_NAME]" at bounding box center [161, 348] width 137 height 40
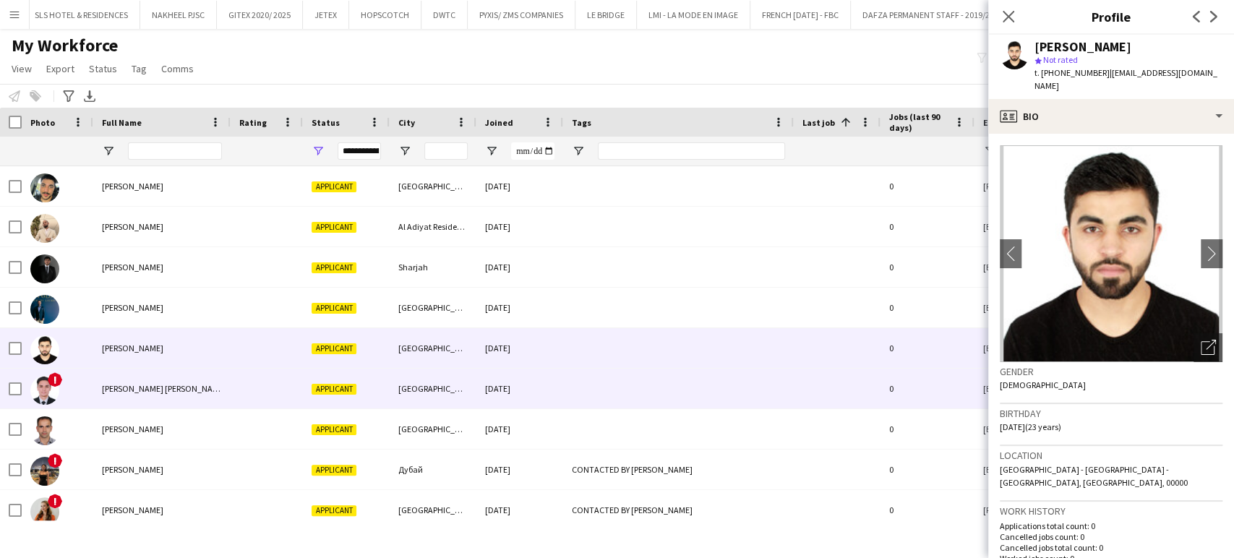
click at [133, 374] on div "[PERSON_NAME] [PERSON_NAME]" at bounding box center [161, 389] width 137 height 40
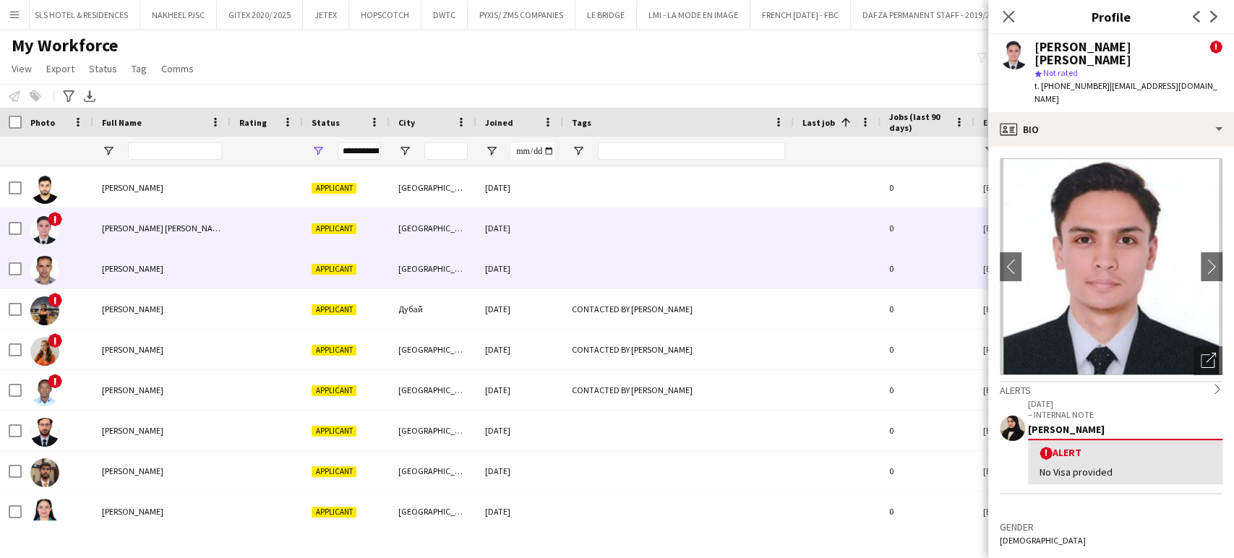
scroll to position [161, 0]
click at [124, 270] on span "[PERSON_NAME]" at bounding box center [132, 268] width 61 height 11
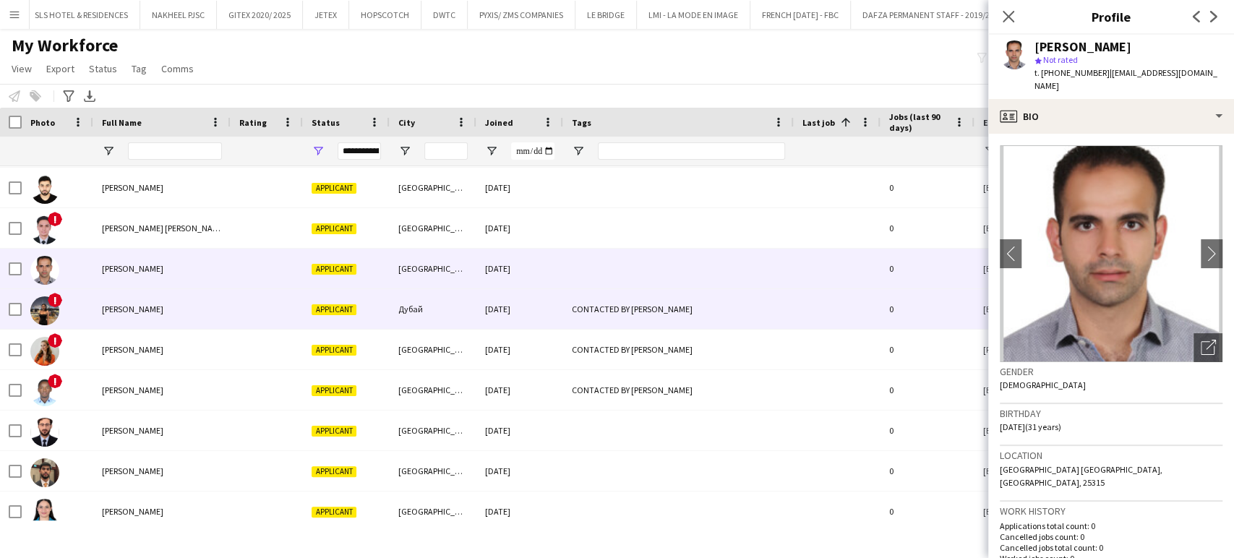
click at [121, 304] on span "[PERSON_NAME]" at bounding box center [132, 309] width 61 height 11
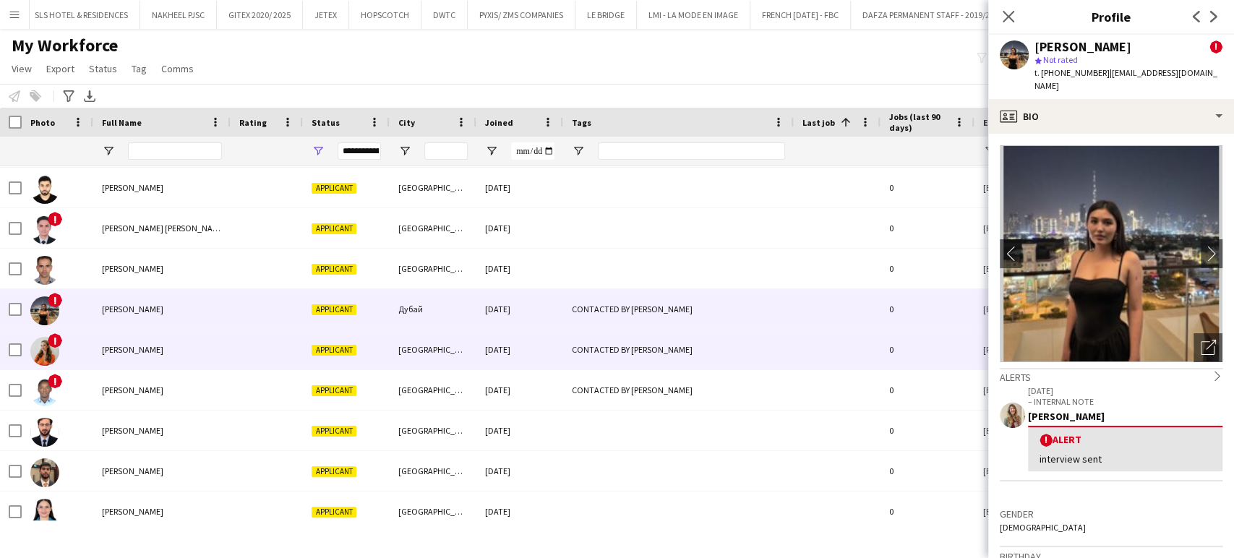
click at [124, 348] on span "[PERSON_NAME]" at bounding box center [132, 349] width 61 height 11
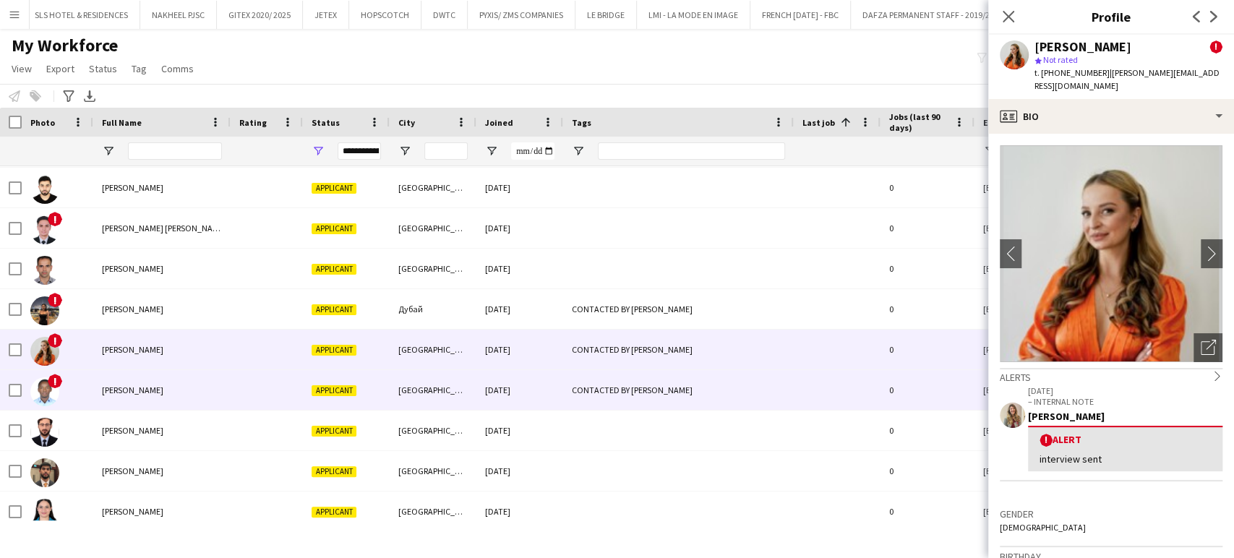
scroll to position [241, 0]
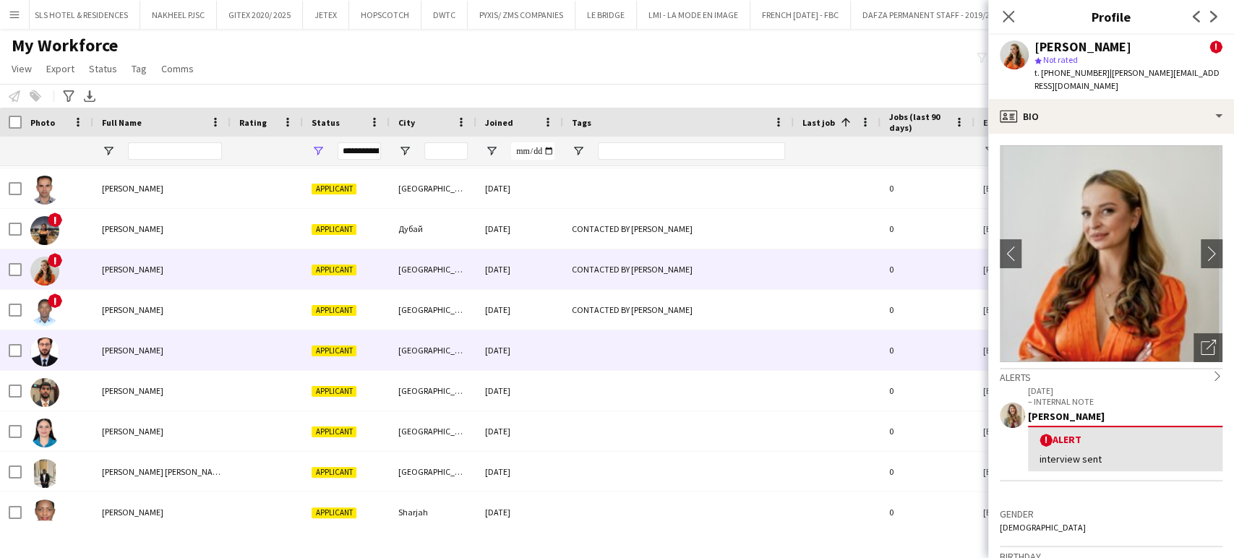
click at [105, 338] on div "[PERSON_NAME]" at bounding box center [161, 350] width 137 height 40
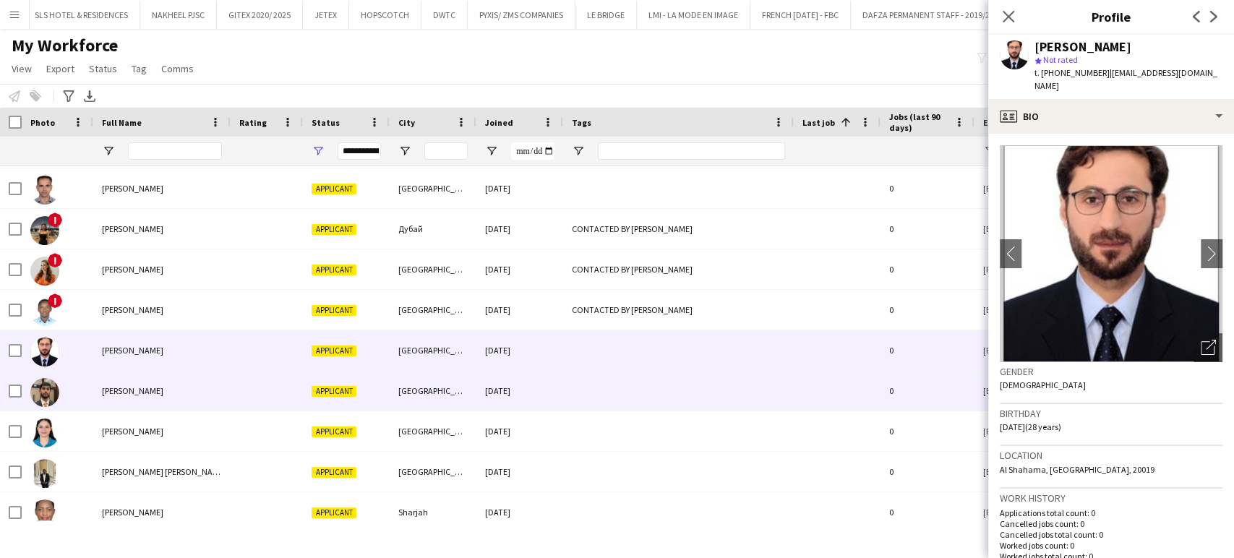
click at [119, 387] on span "[PERSON_NAME]" at bounding box center [132, 390] width 61 height 11
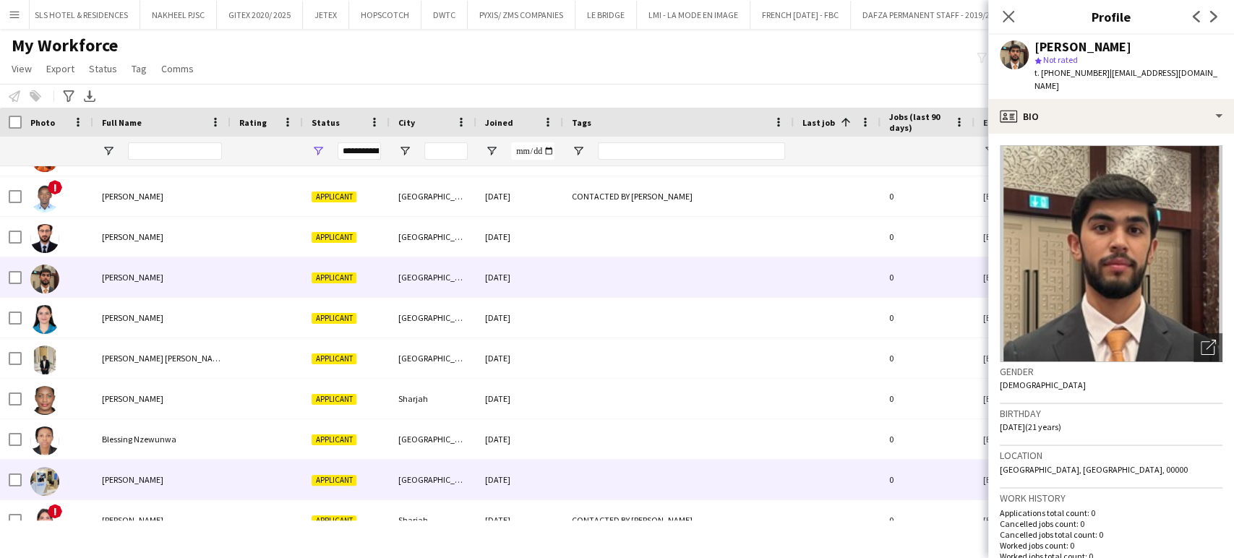
scroll to position [482, 0]
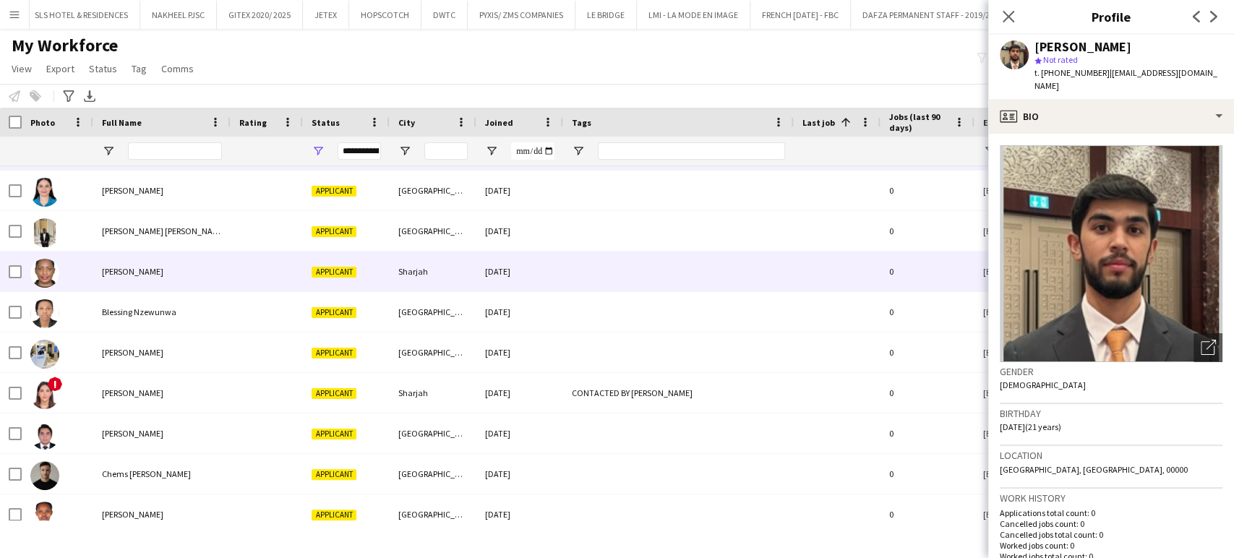
click at [116, 276] on span "[PERSON_NAME]" at bounding box center [132, 271] width 61 height 11
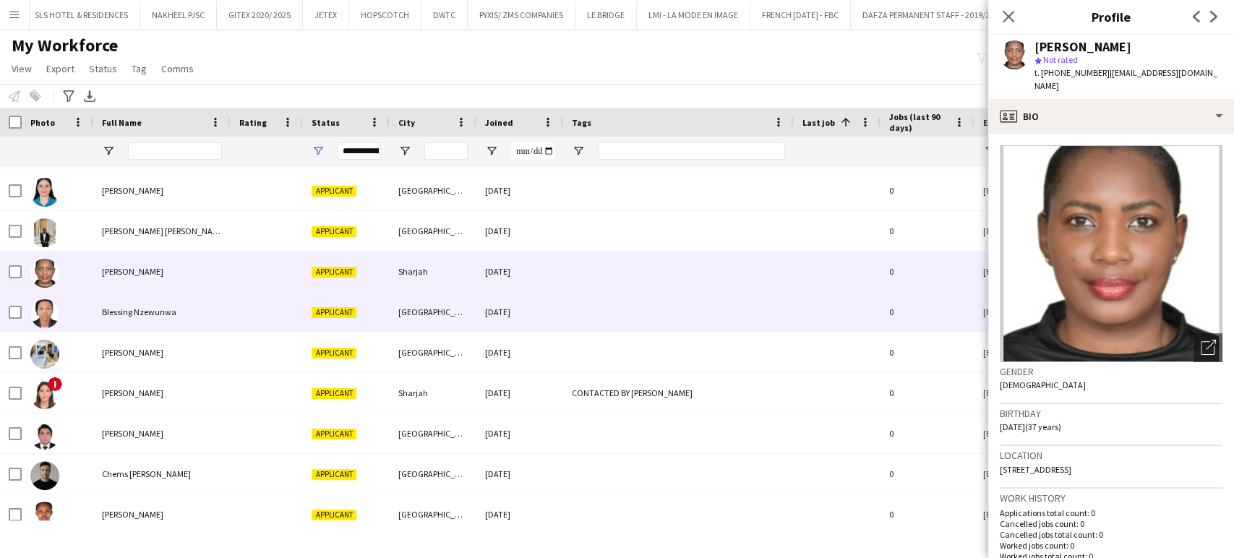
click at [127, 305] on div "Blessing Nzewunwa" at bounding box center [161, 312] width 137 height 40
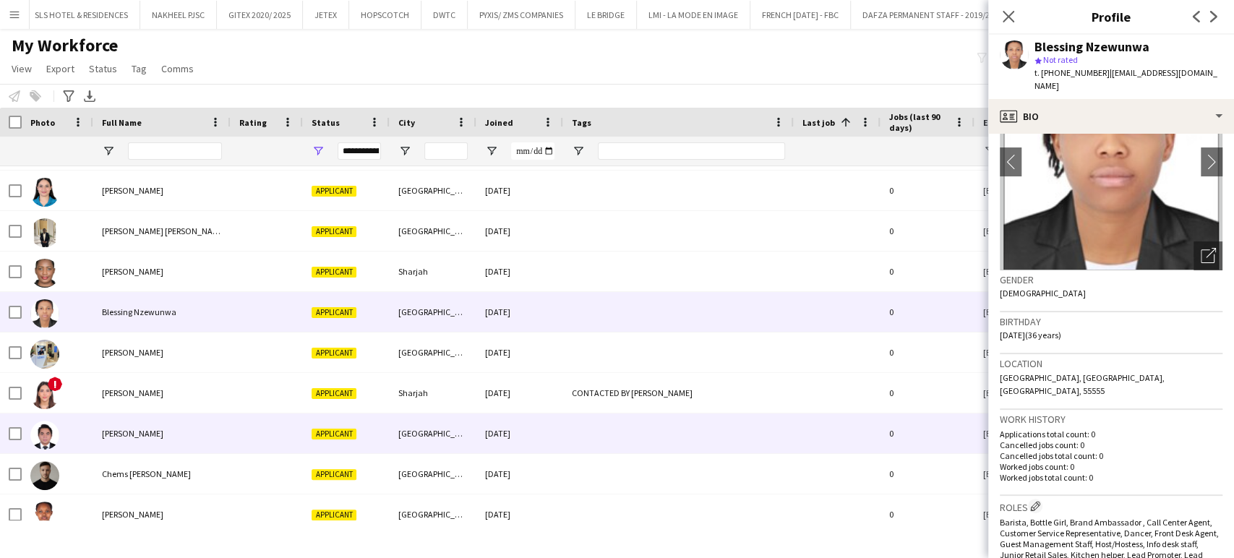
scroll to position [161, 0]
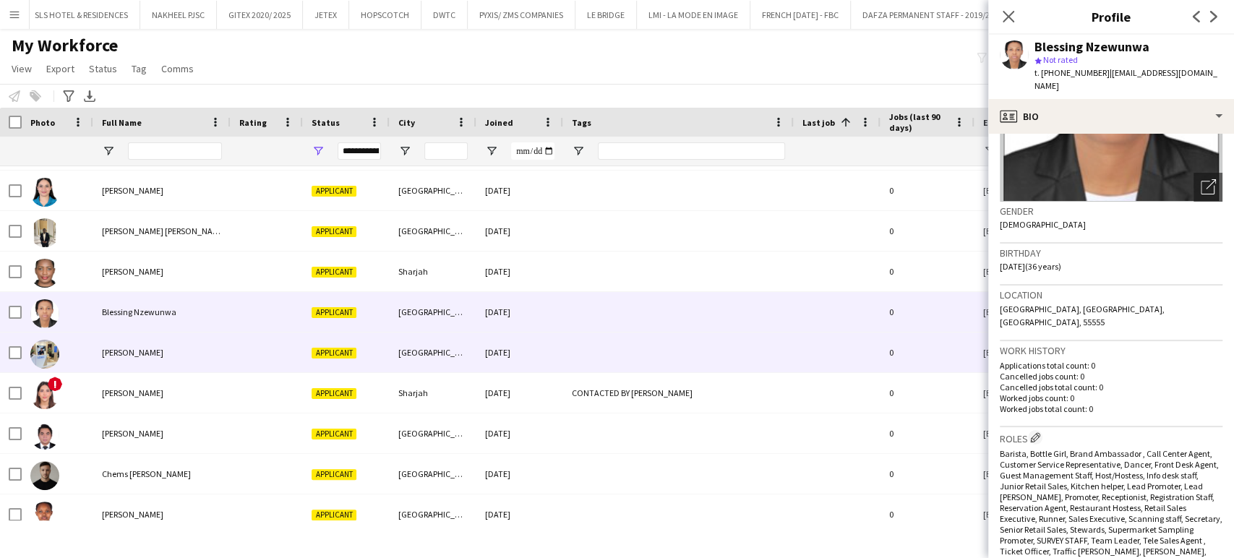
click at [149, 352] on span "[PERSON_NAME]" at bounding box center [132, 352] width 61 height 11
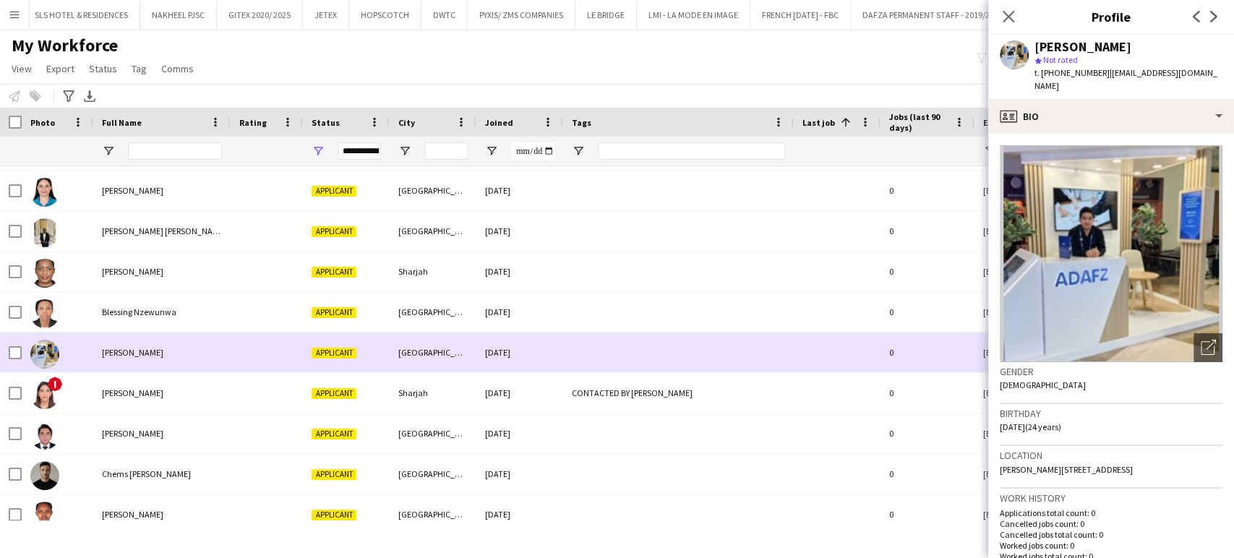
scroll to position [642, 0]
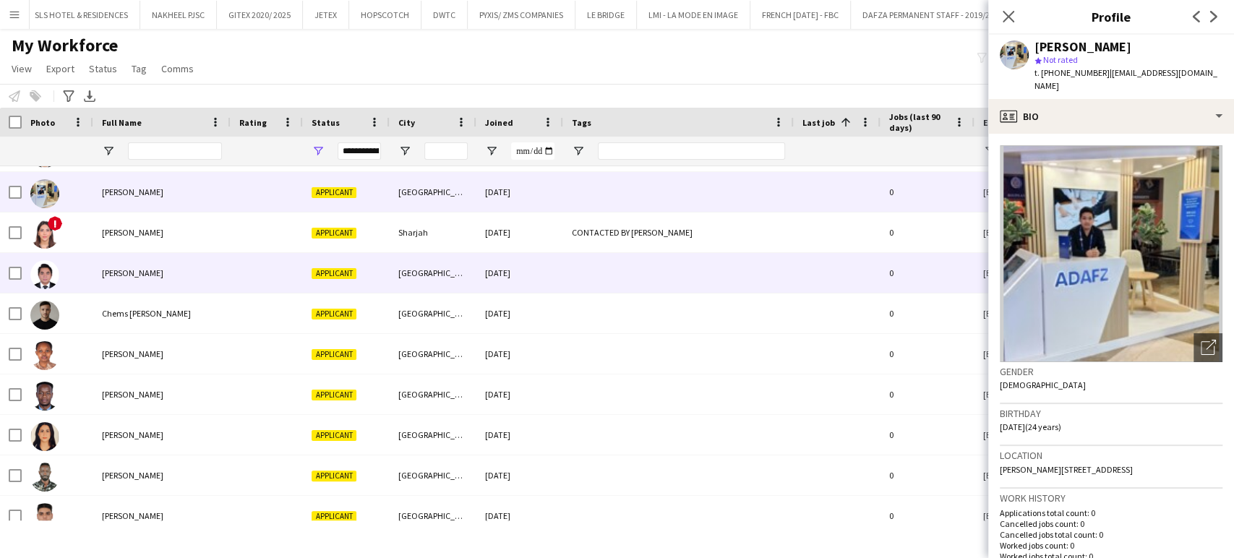
click at [139, 277] on span "[PERSON_NAME]" at bounding box center [132, 273] width 61 height 11
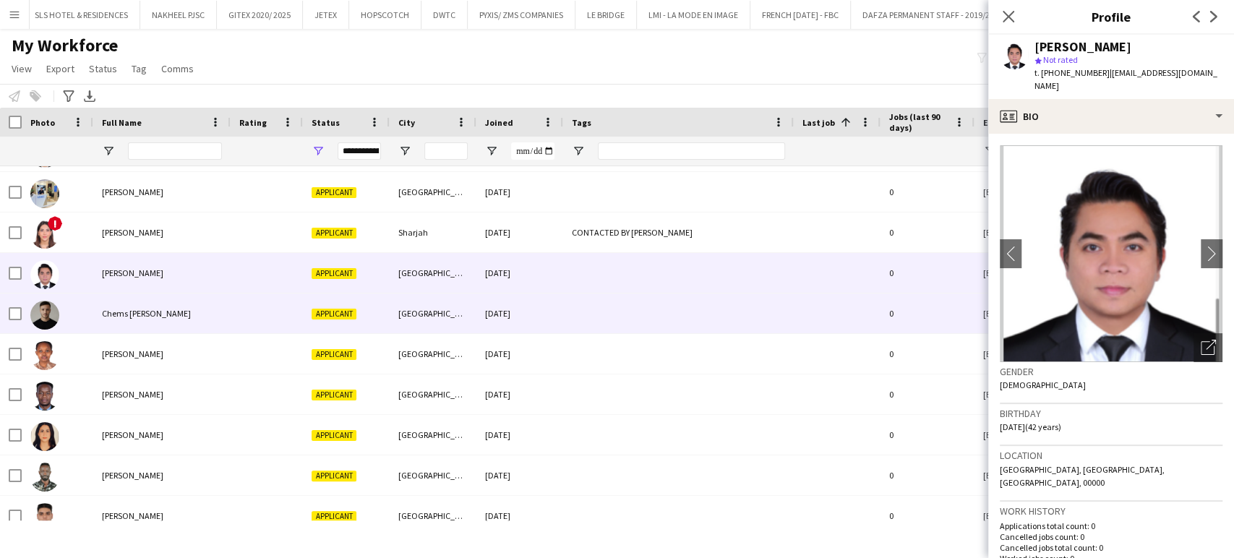
click at [141, 299] on div "Chems [PERSON_NAME]" at bounding box center [161, 314] width 137 height 40
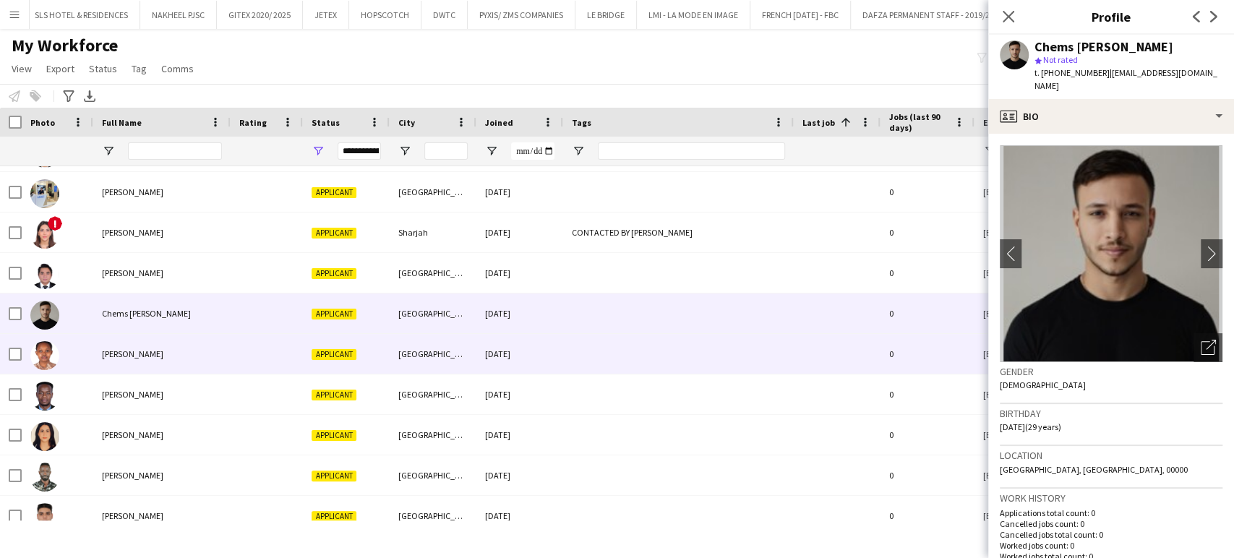
click at [137, 339] on div "[PERSON_NAME]" at bounding box center [161, 354] width 137 height 40
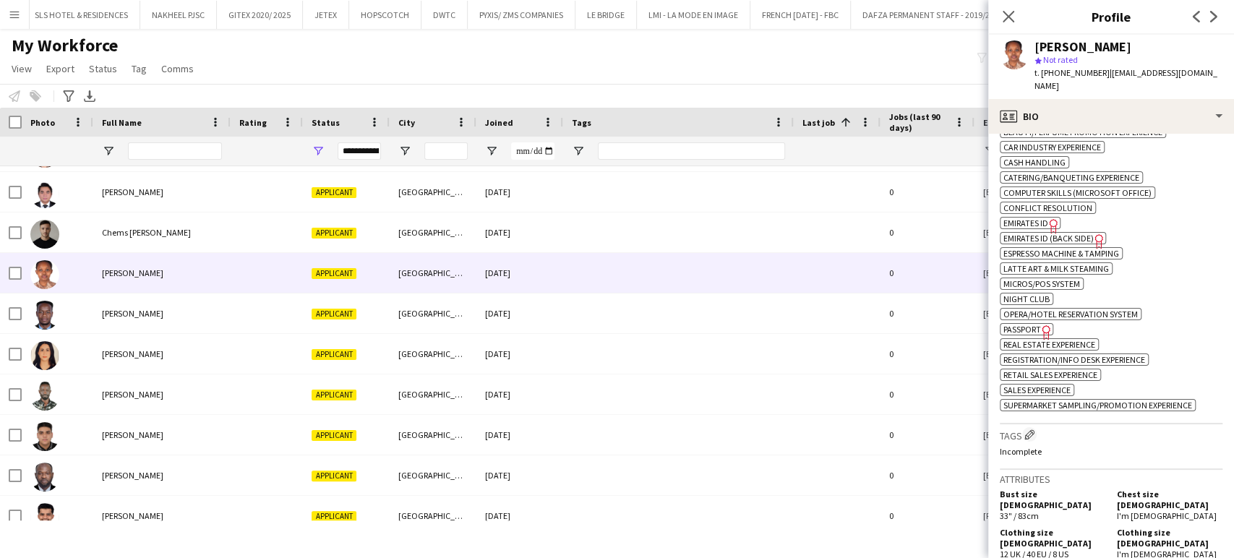
scroll to position [723, 0]
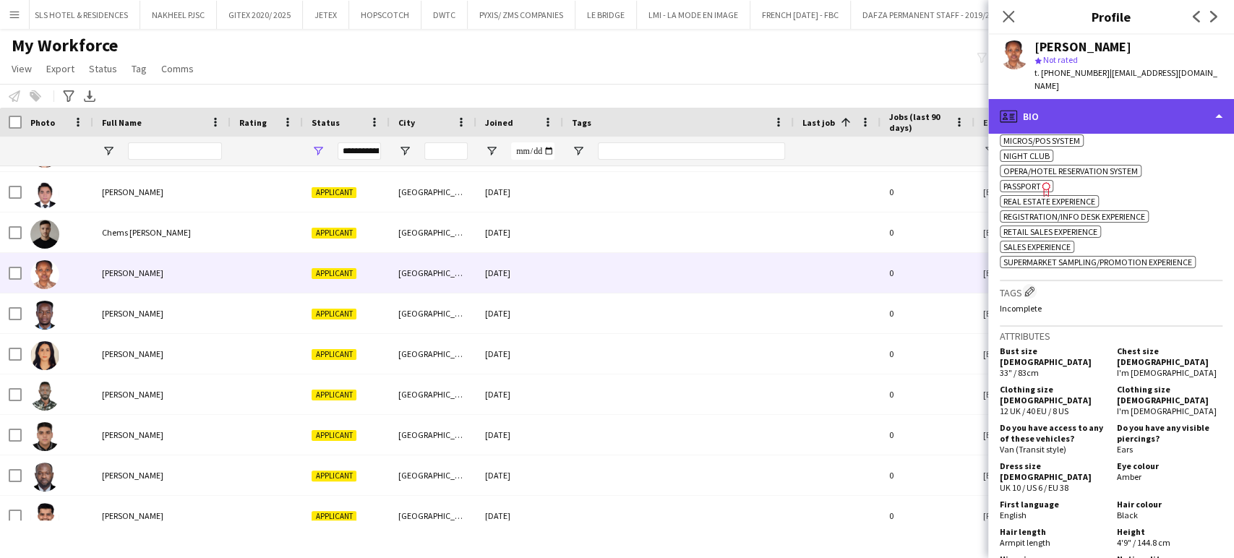
click at [1187, 99] on div "profile Bio" at bounding box center [1111, 116] width 246 height 35
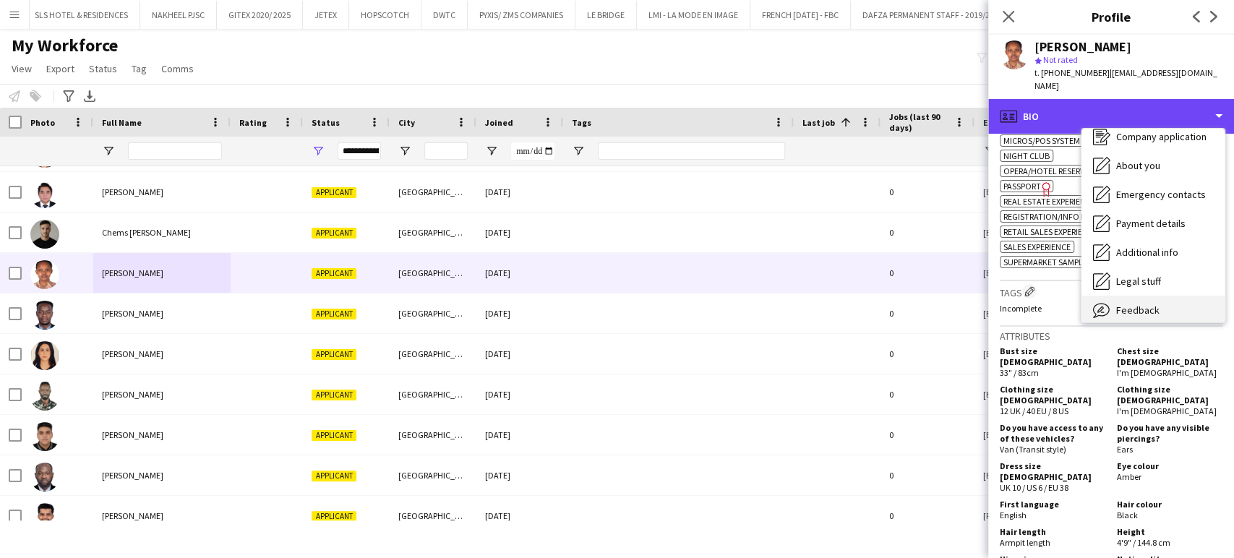
scroll to position [77, 0]
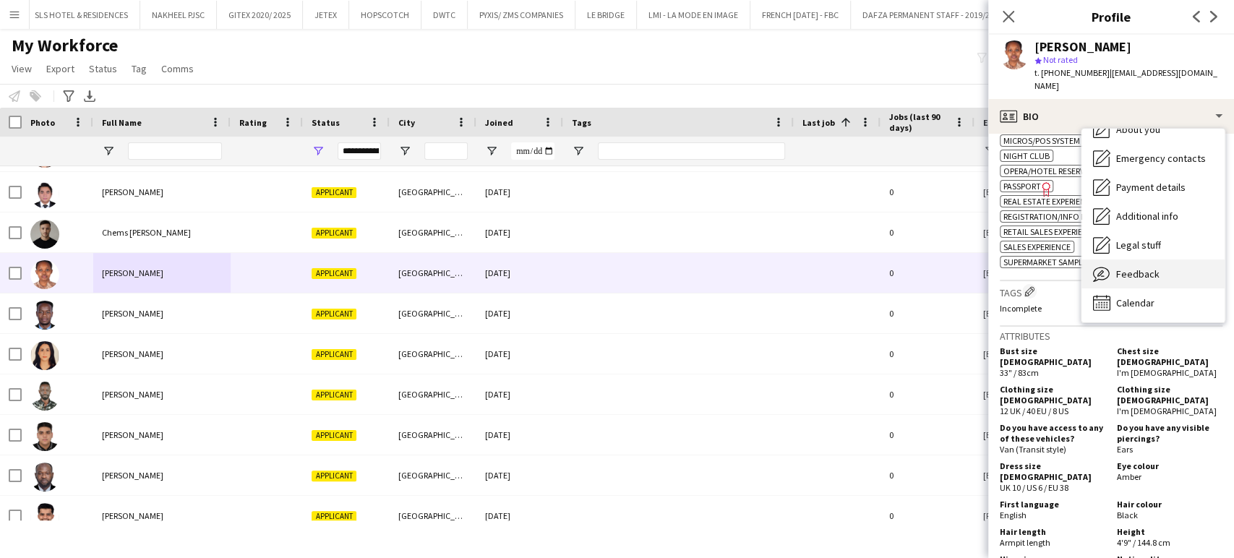
click at [1156, 268] on span "Feedback" at bounding box center [1137, 274] width 43 height 13
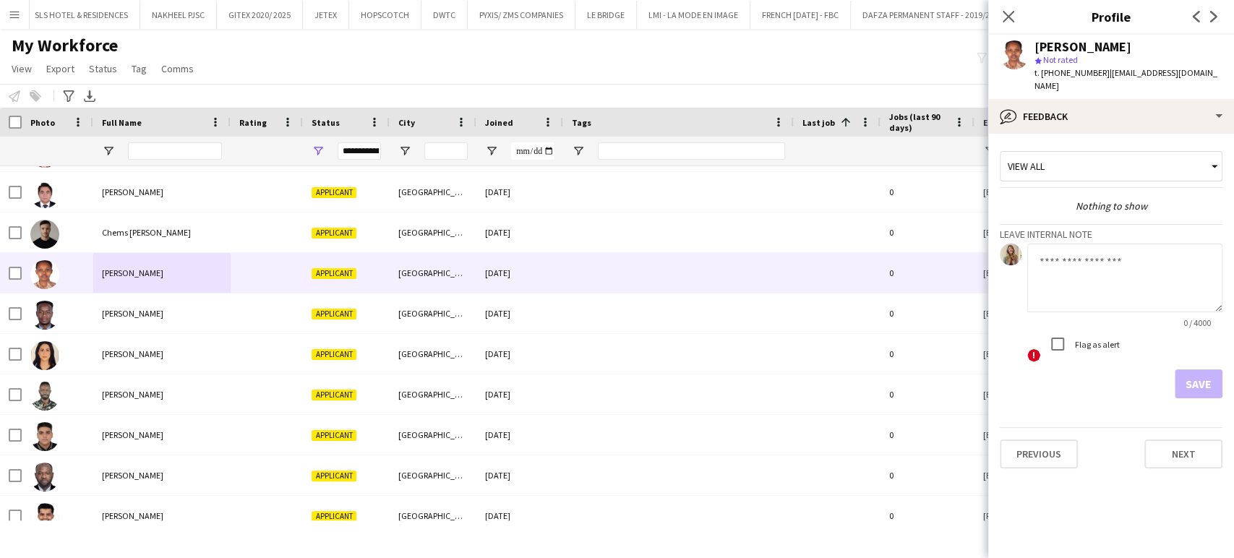
click at [1066, 273] on textarea at bounding box center [1124, 278] width 195 height 69
type textarea "**********"
click at [1199, 369] on button "Save" at bounding box center [1199, 383] width 48 height 29
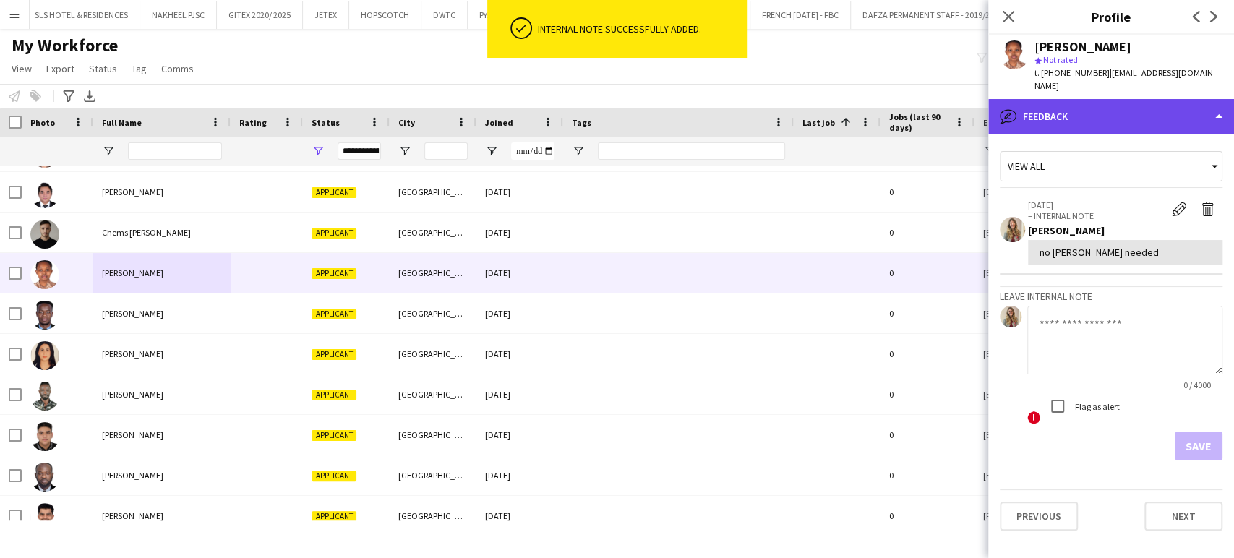
click at [1201, 101] on div "bubble-pencil Feedback" at bounding box center [1111, 116] width 246 height 35
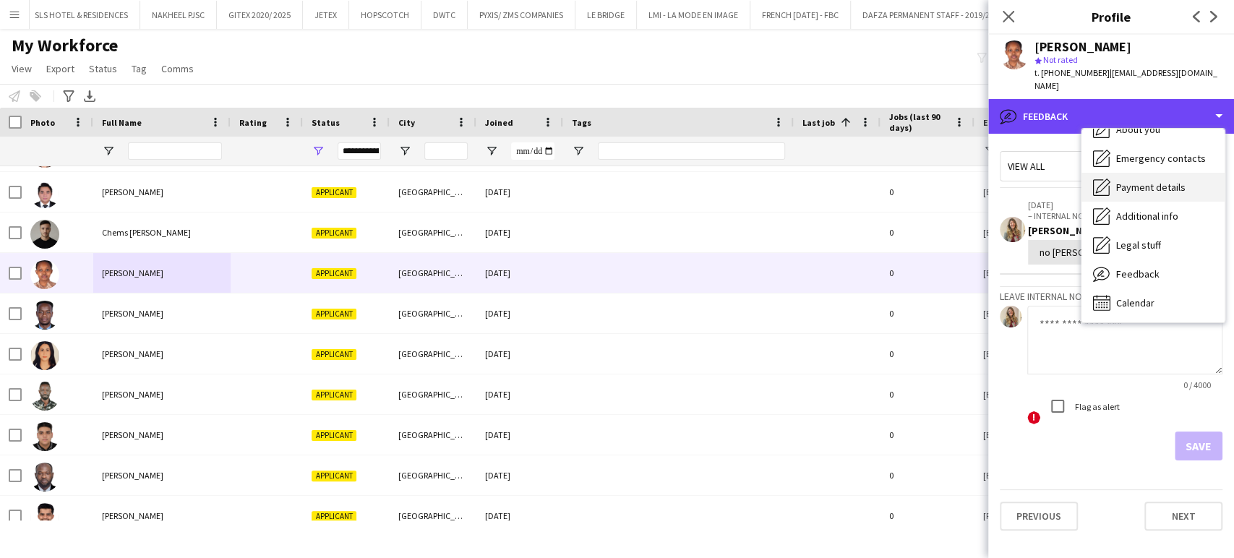
scroll to position [0, 0]
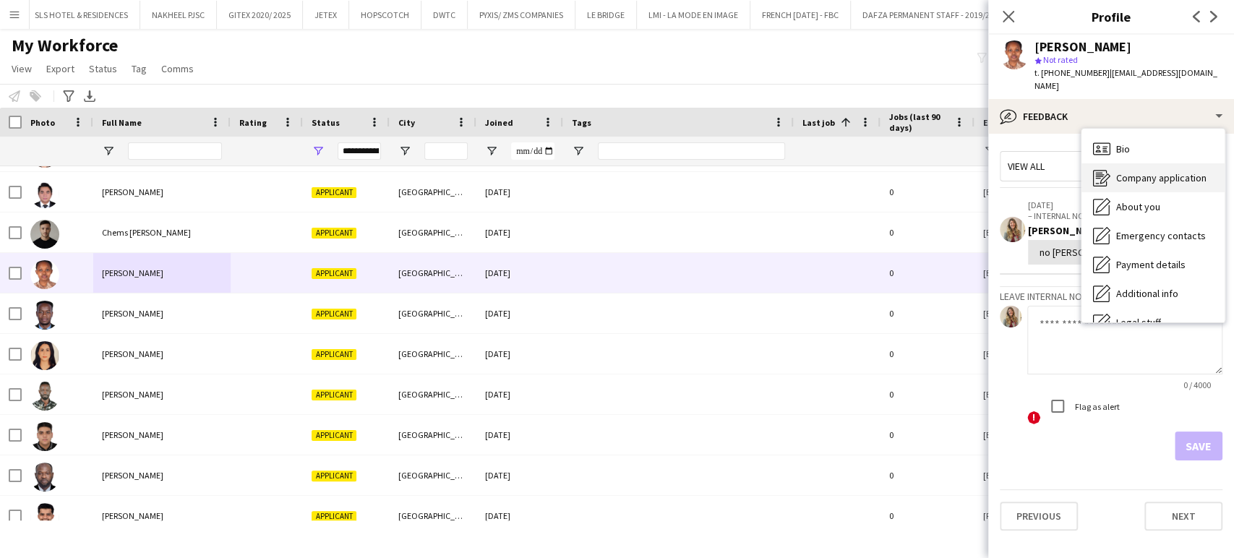
click at [1155, 163] on div "Company application Company application" at bounding box center [1153, 177] width 143 height 29
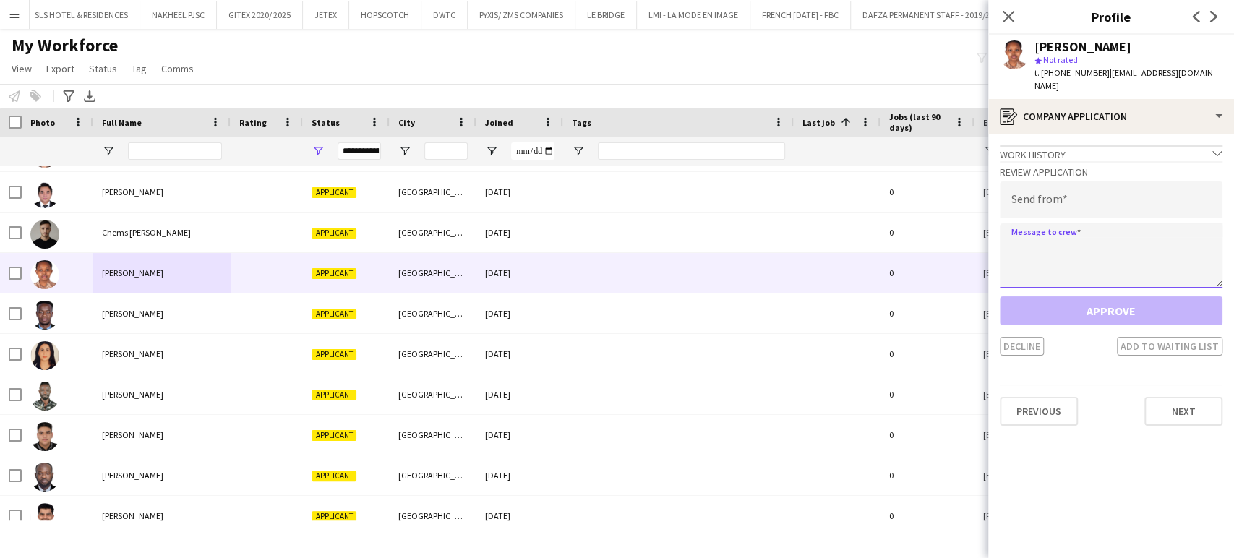
click at [1100, 234] on textarea at bounding box center [1111, 255] width 223 height 65
paste textarea "**********"
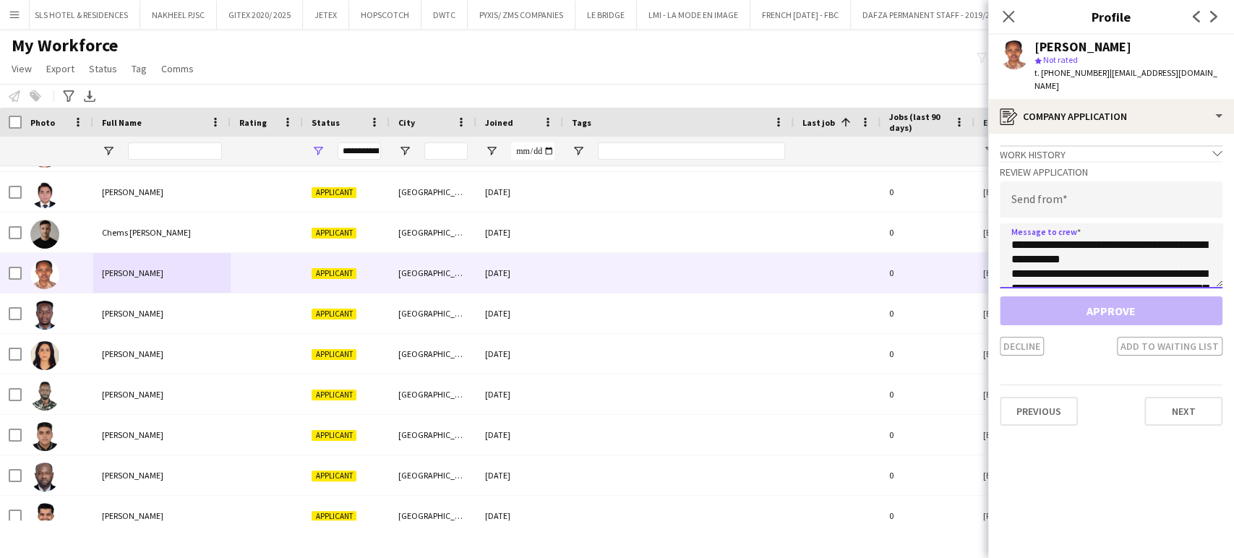
scroll to position [95, 0]
type textarea "**********"
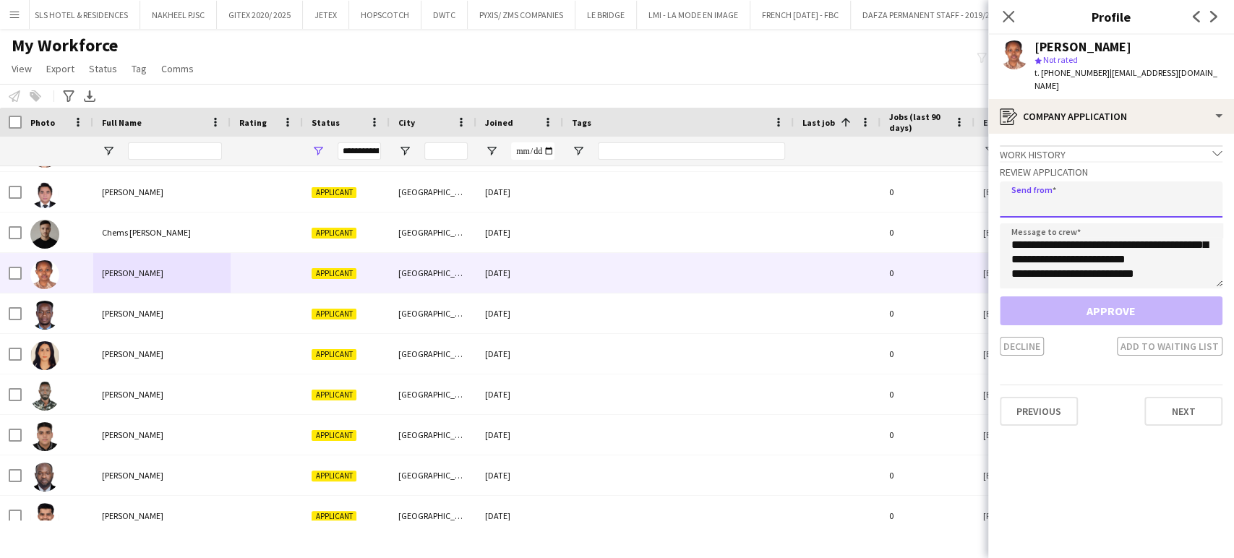
click at [1090, 189] on input "email" at bounding box center [1111, 199] width 223 height 36
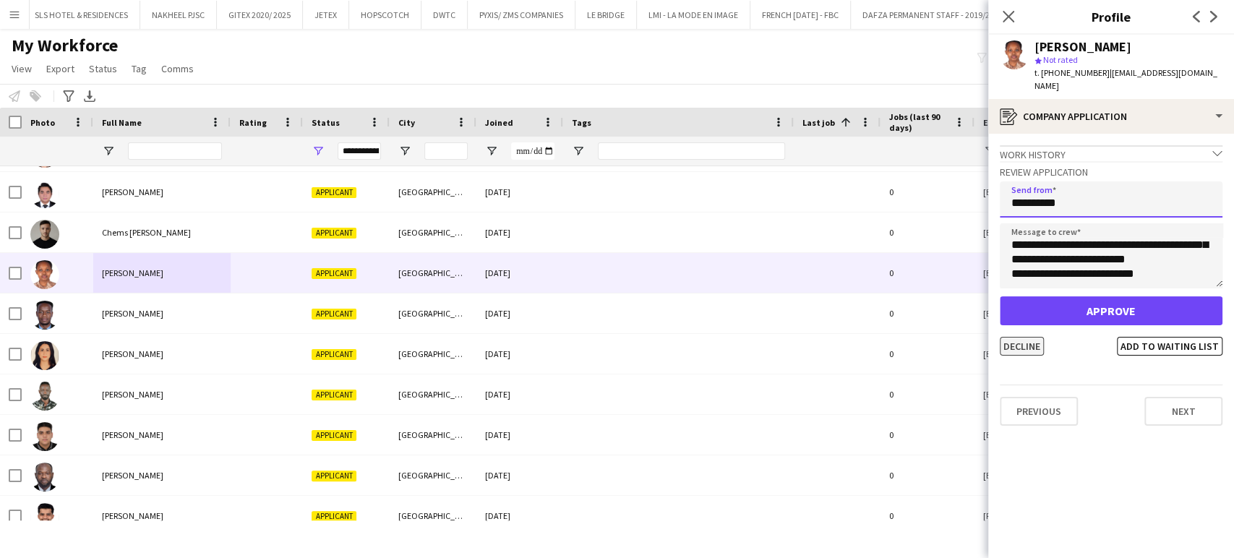
type input "**********"
click at [1032, 337] on button "Decline" at bounding box center [1022, 346] width 44 height 19
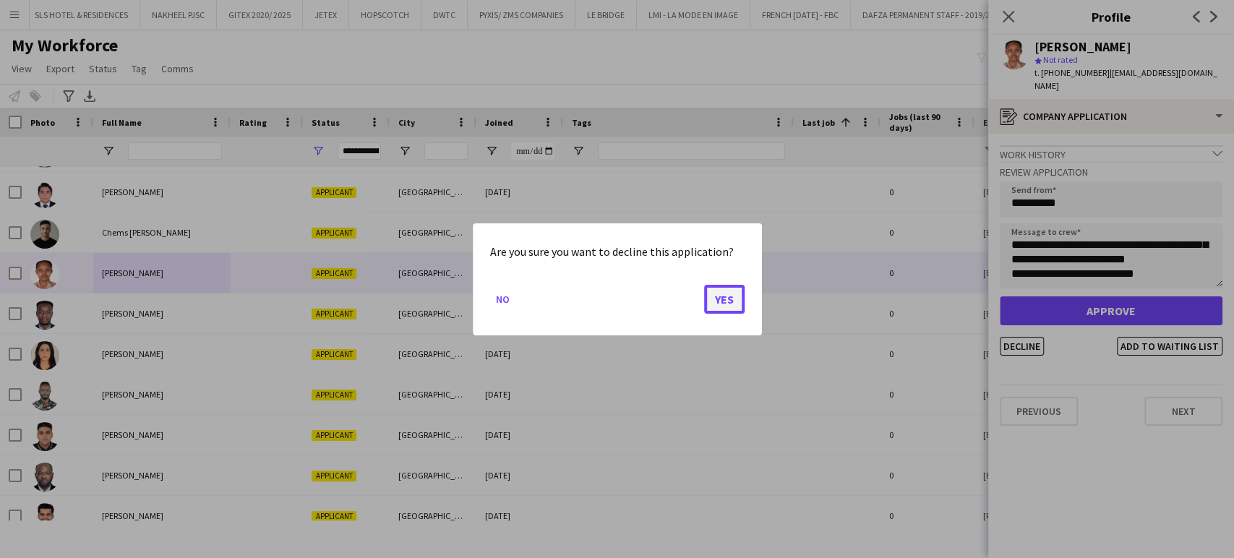
click at [719, 304] on button "Yes" at bounding box center [724, 298] width 40 height 29
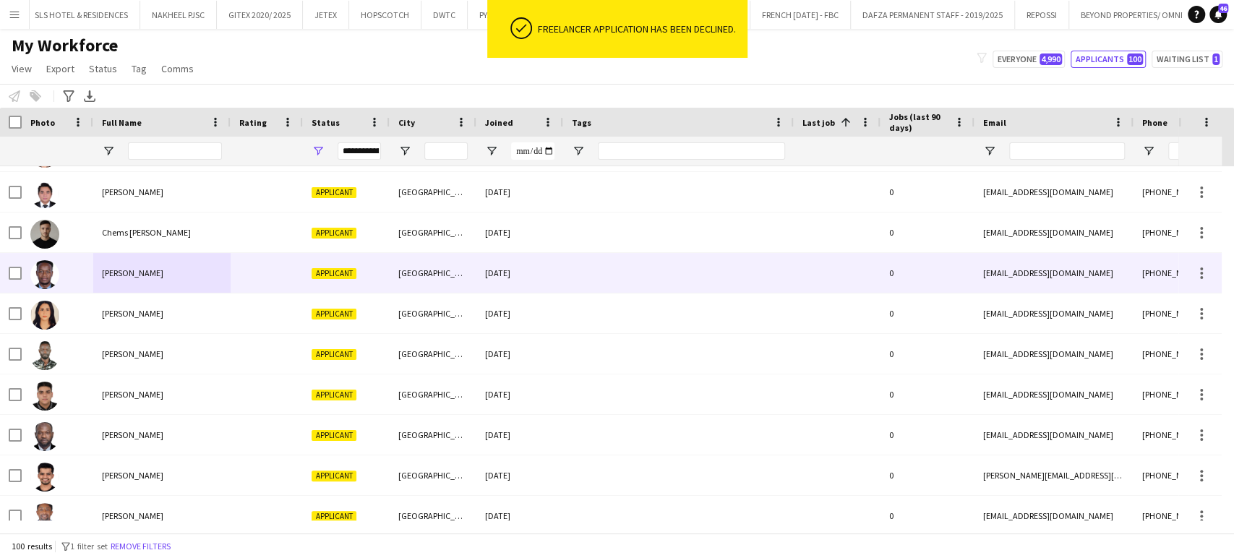
click at [116, 274] on span "[PERSON_NAME]" at bounding box center [132, 273] width 61 height 11
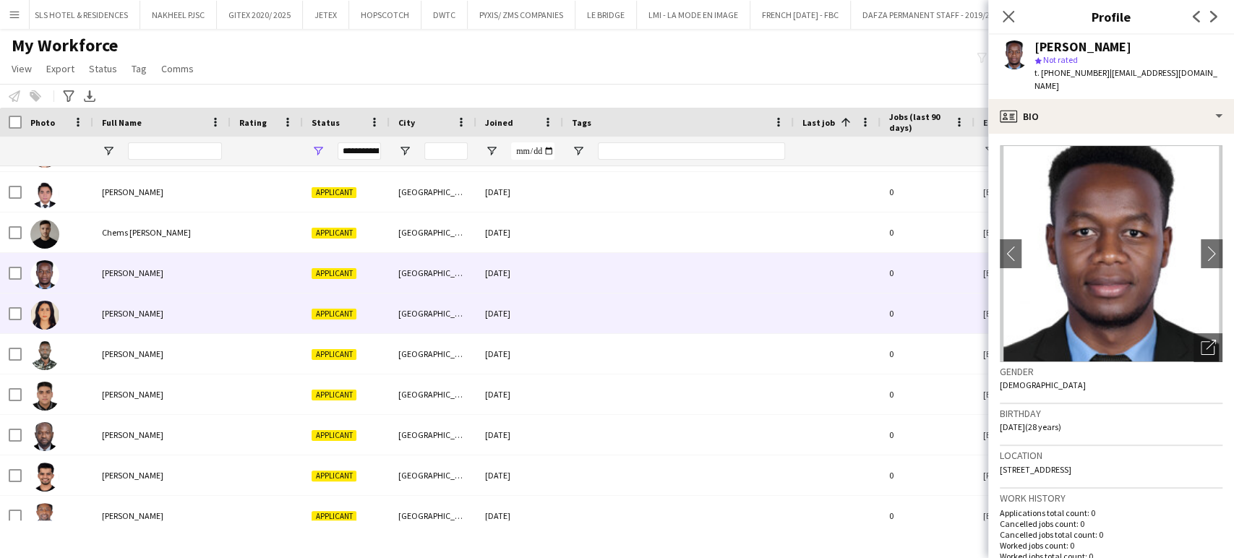
click at [103, 305] on div "[PERSON_NAME]" at bounding box center [161, 314] width 137 height 40
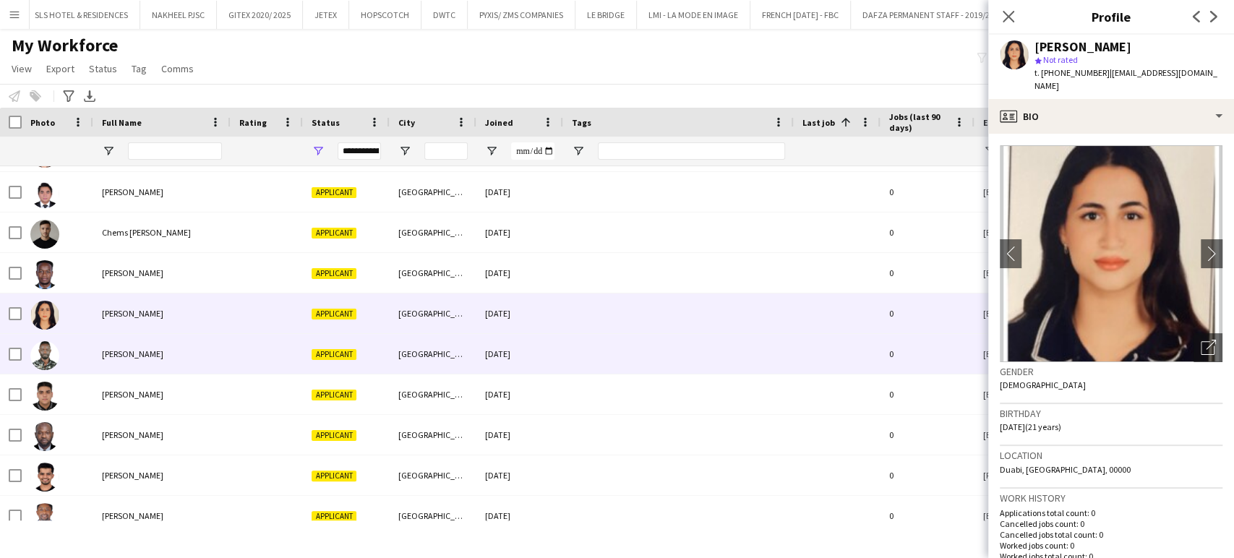
click at [128, 354] on span "[PERSON_NAME]" at bounding box center [132, 353] width 61 height 11
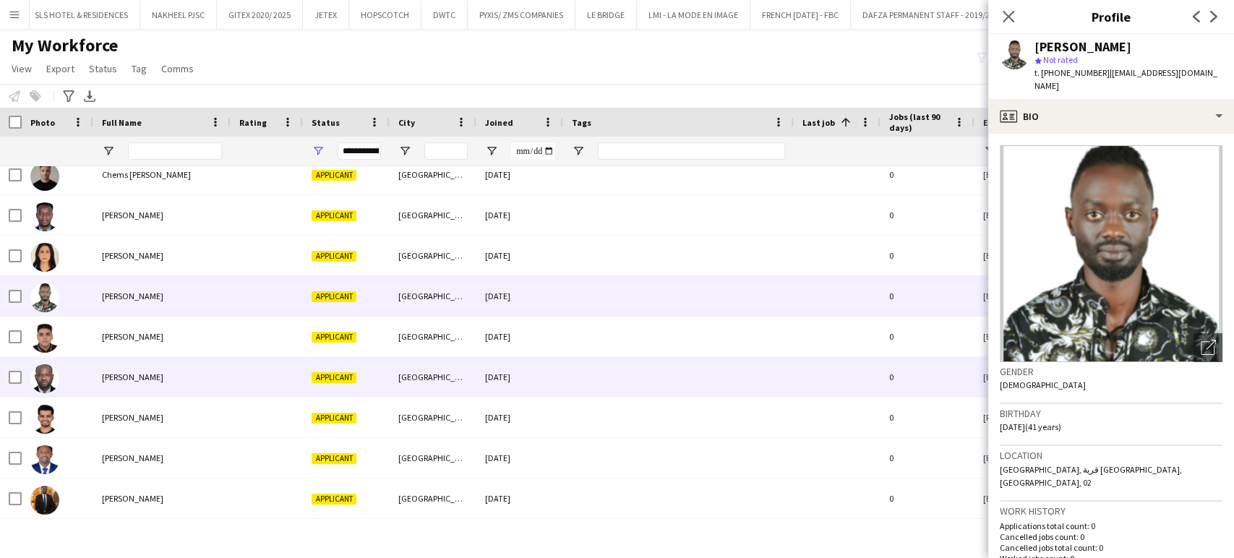
scroll to position [803, 0]
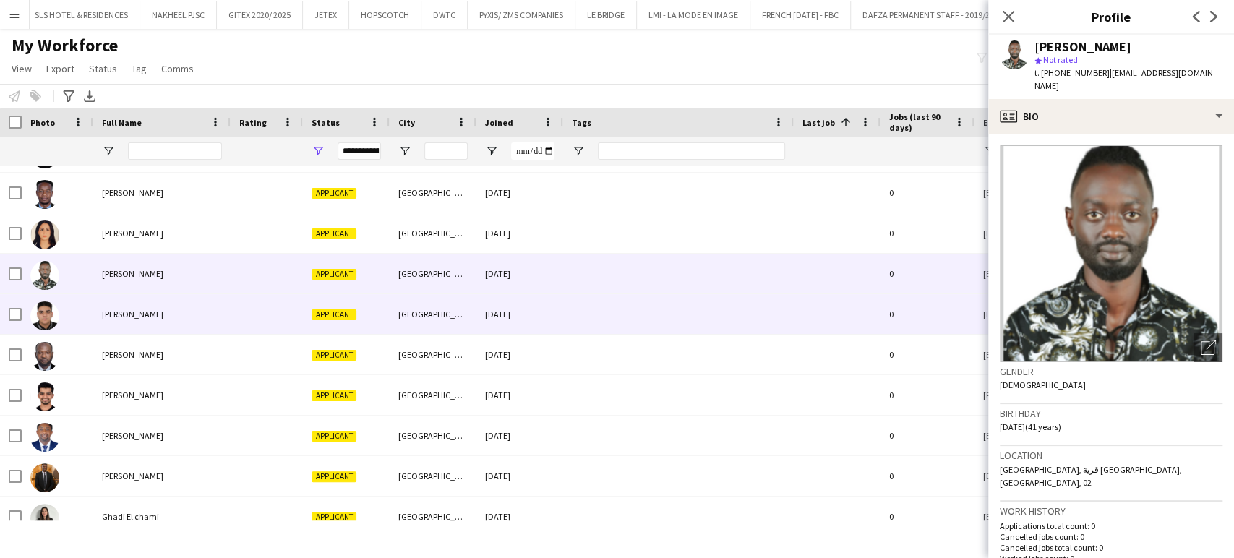
click at [121, 305] on div "[PERSON_NAME]" at bounding box center [161, 314] width 137 height 40
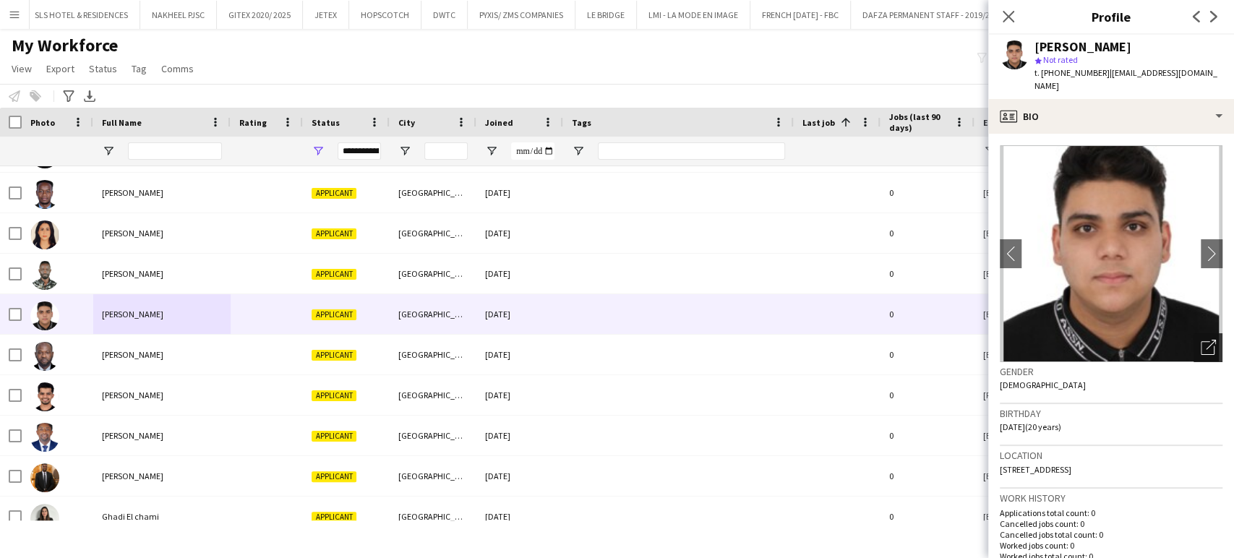
click at [1201, 340] on icon "Open photos pop-in" at bounding box center [1208, 347] width 15 height 15
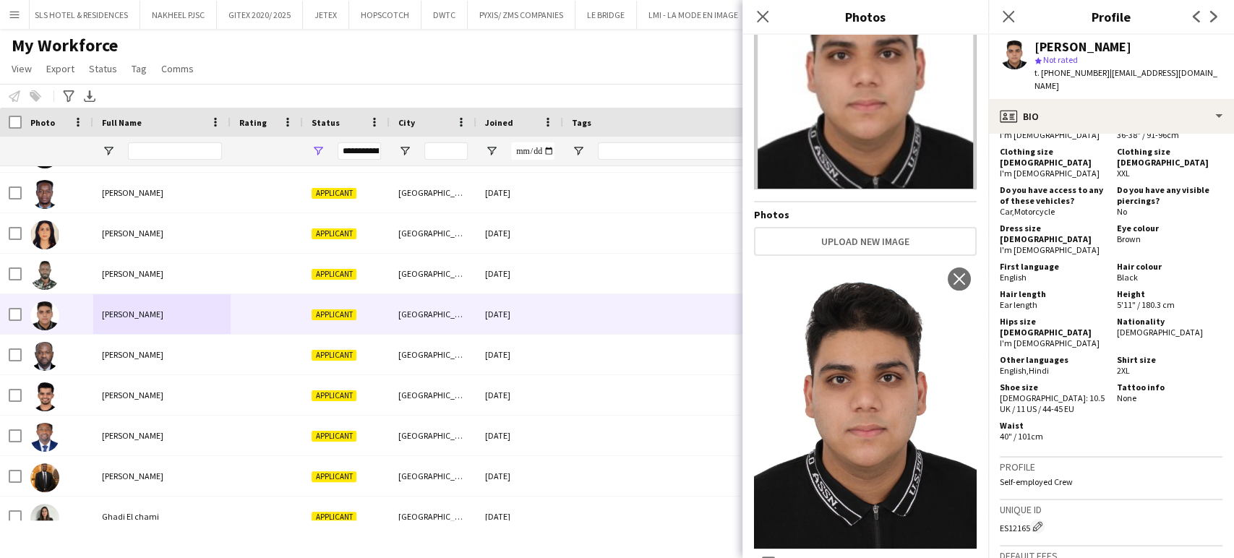
scroll to position [884, 0]
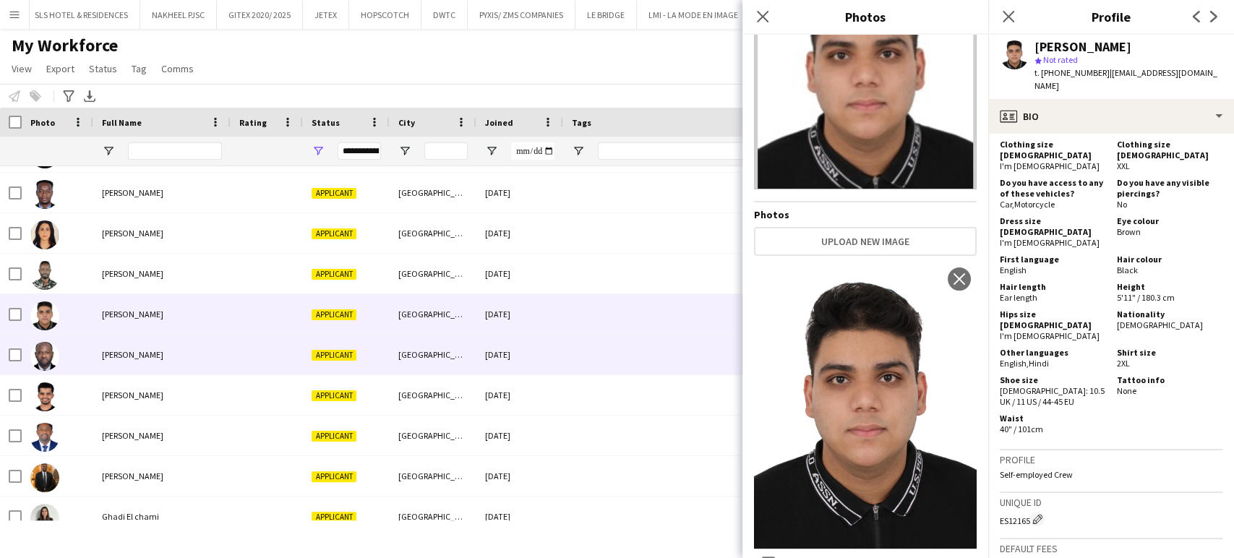
click at [168, 346] on div "[PERSON_NAME]" at bounding box center [161, 355] width 137 height 40
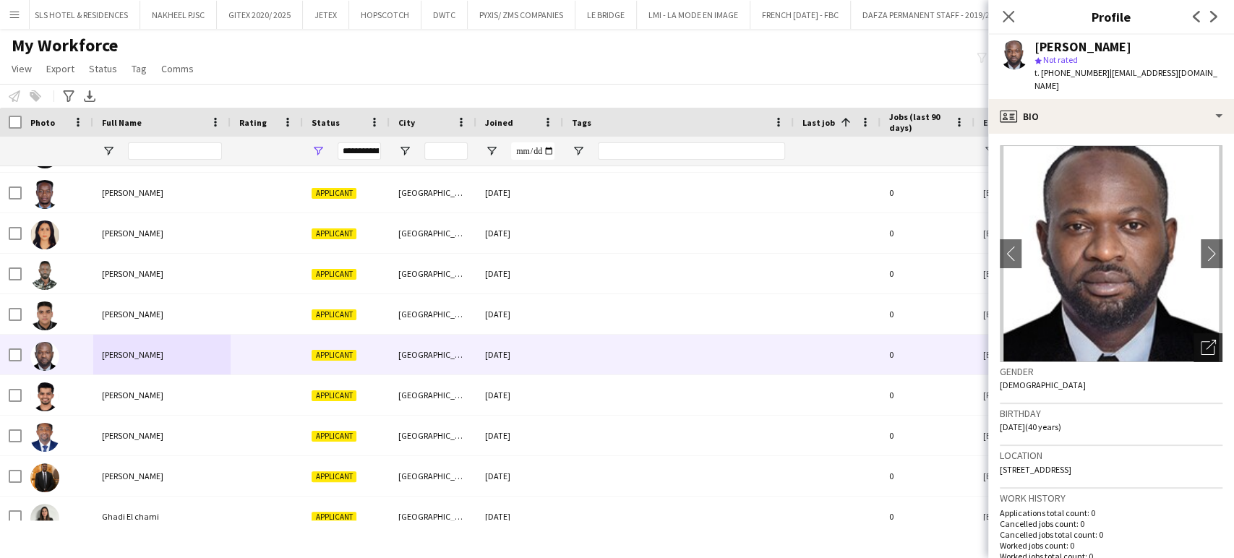
click at [1201, 342] on icon "Open photos pop-in" at bounding box center [1208, 347] width 15 height 15
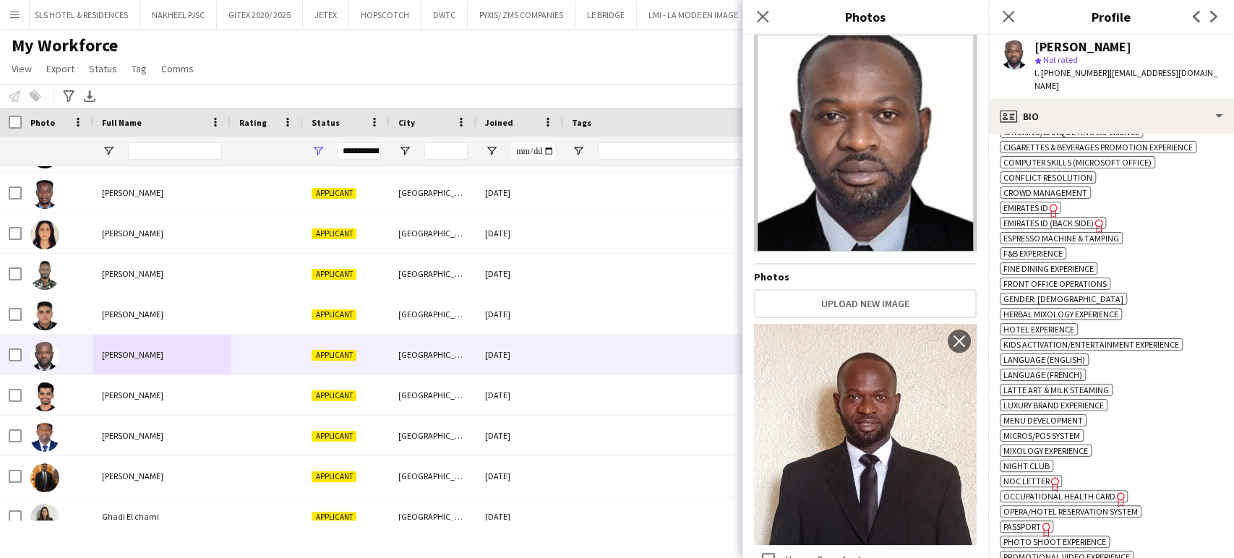
scroll to position [1044, 0]
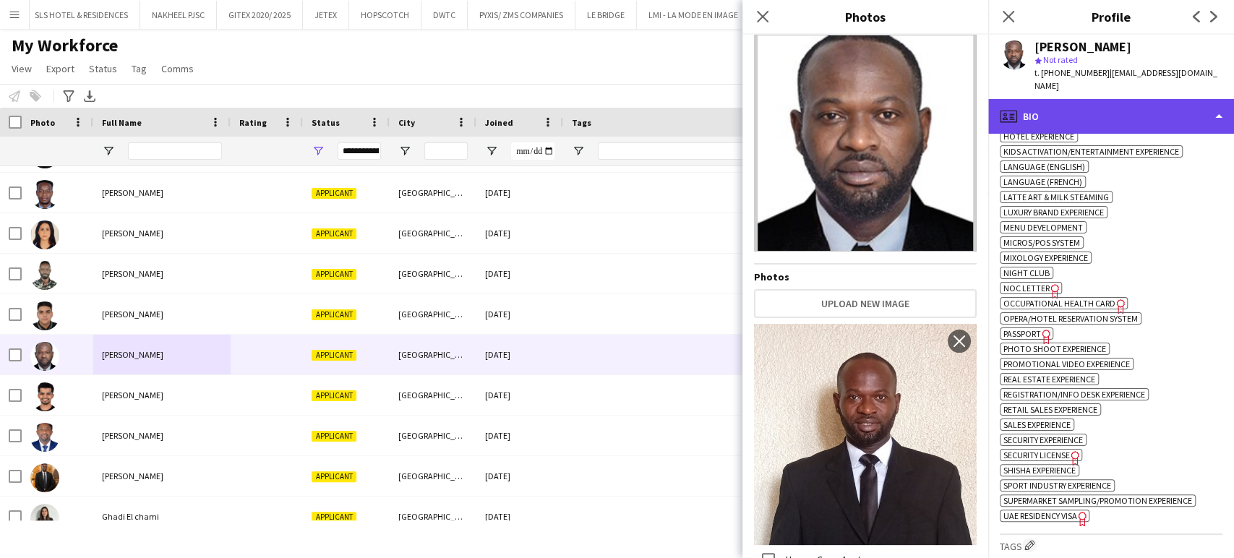
click at [1184, 116] on div "profile Bio" at bounding box center [1111, 116] width 246 height 35
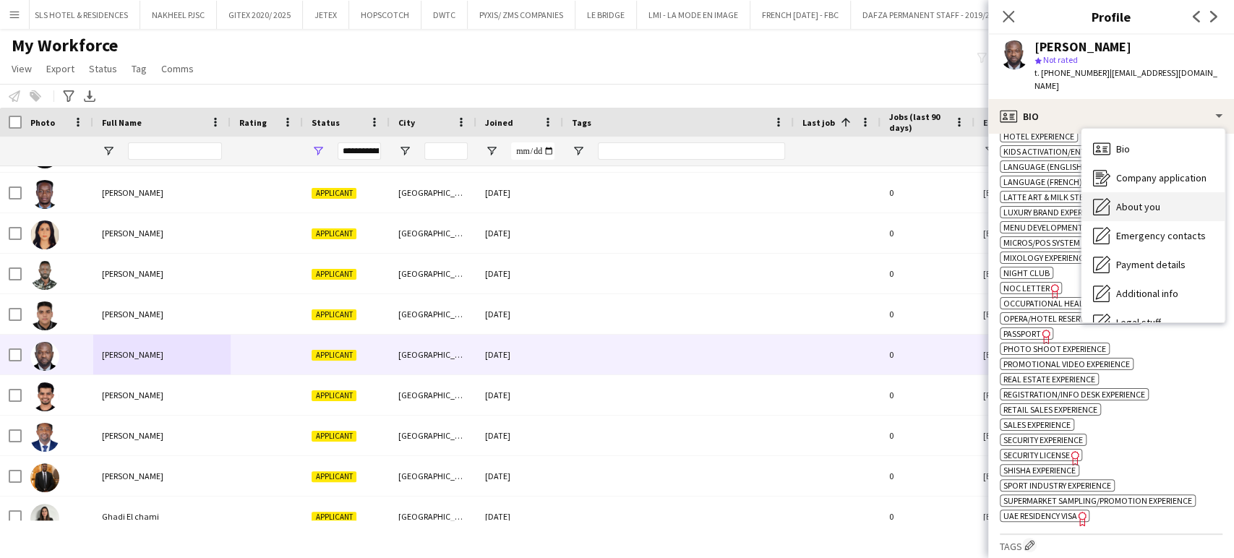
click at [1142, 206] on span "About you" at bounding box center [1138, 206] width 44 height 13
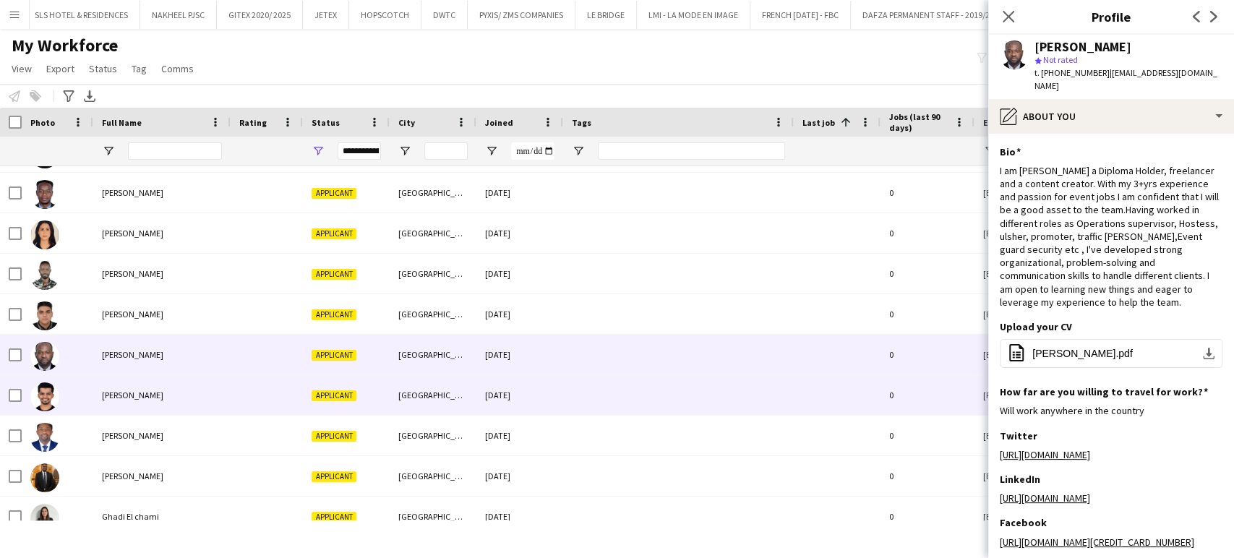
click at [134, 394] on span "[PERSON_NAME]" at bounding box center [132, 395] width 61 height 11
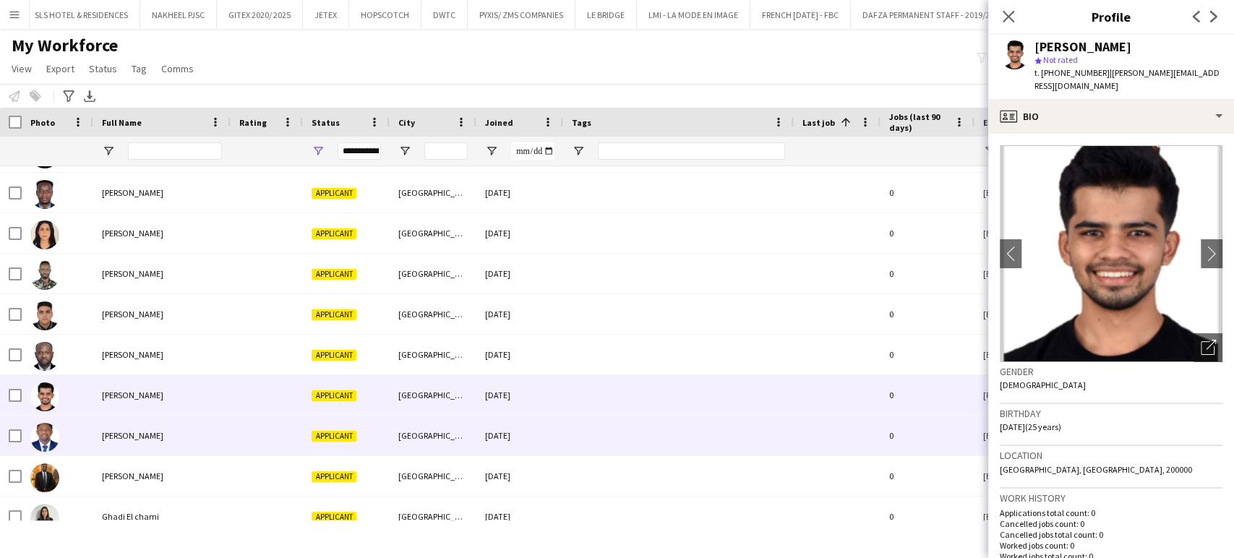
click at [128, 438] on span "[PERSON_NAME]" at bounding box center [132, 435] width 61 height 11
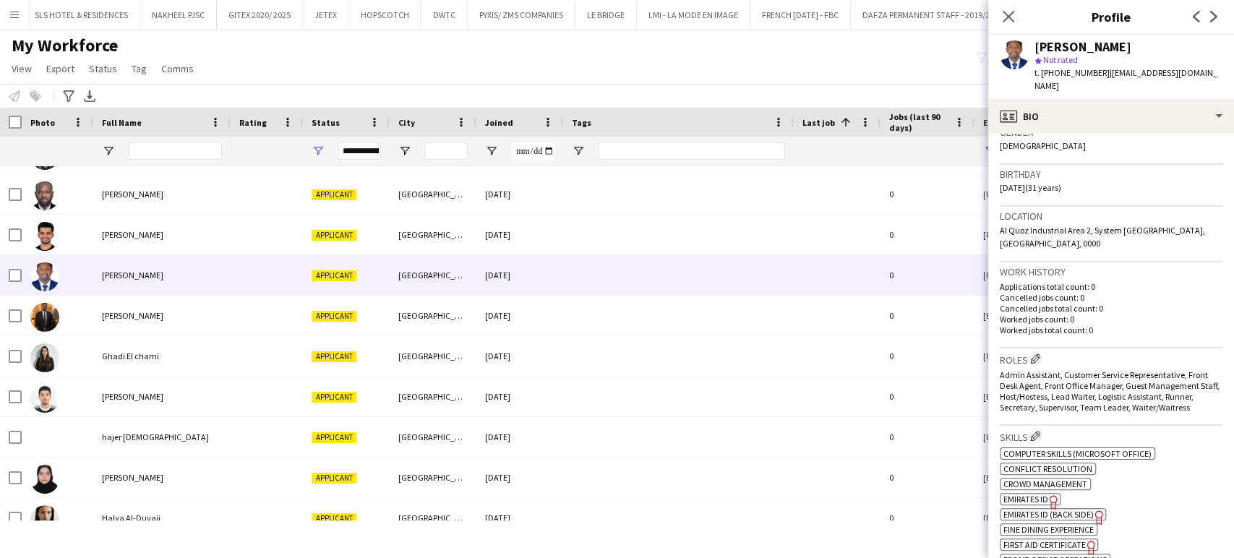
scroll to position [241, 0]
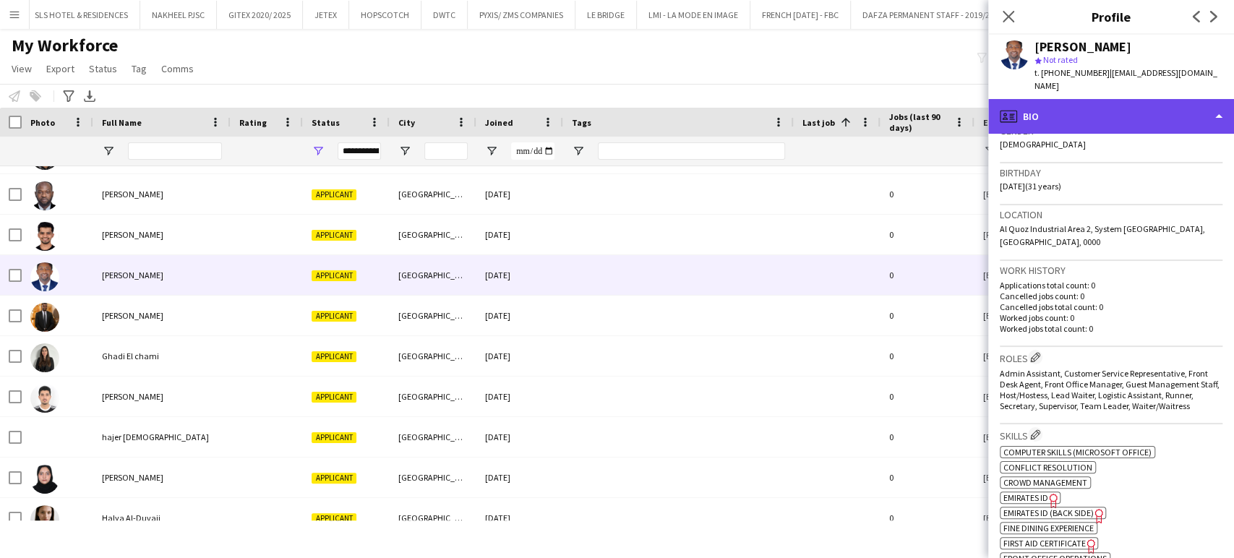
click at [1186, 99] on div "profile Bio" at bounding box center [1111, 116] width 246 height 35
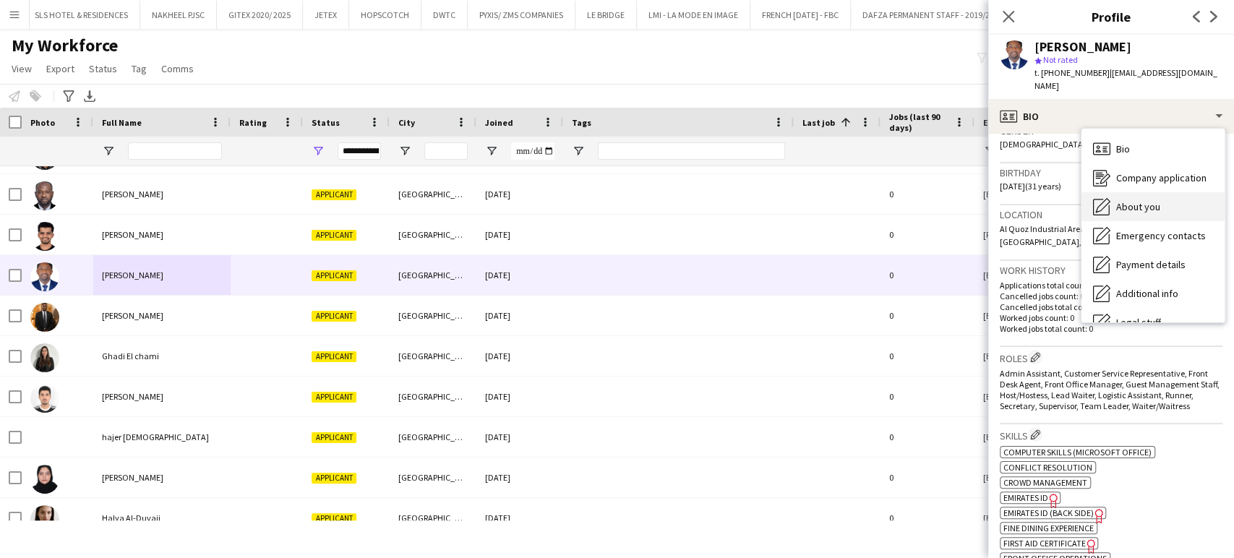
click at [1157, 200] on span "About you" at bounding box center [1138, 206] width 44 height 13
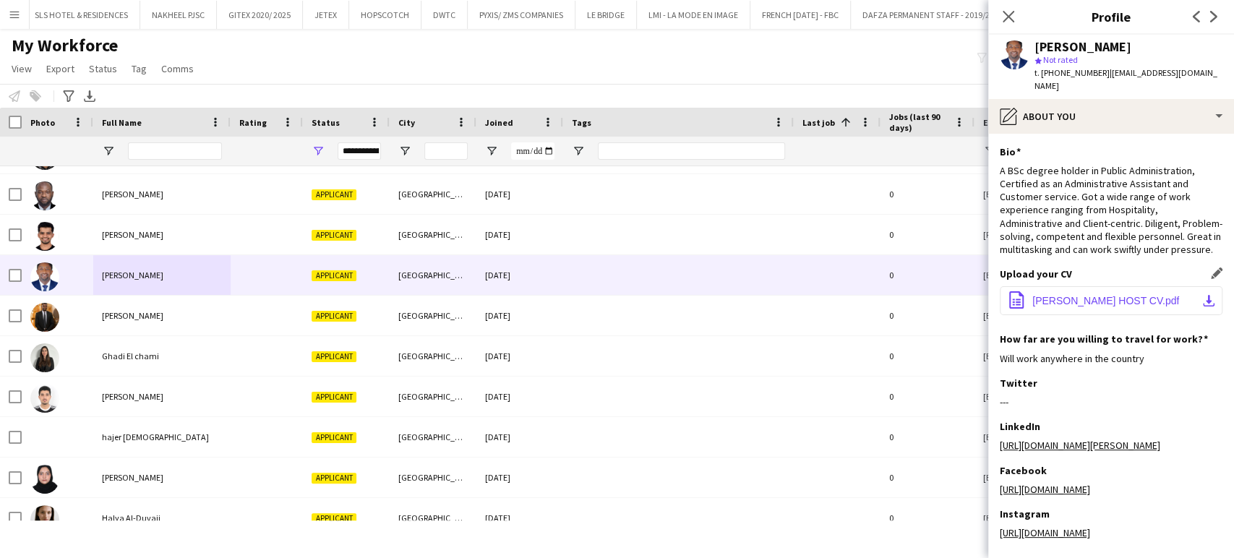
click at [1098, 307] on button "office-file-sheet [PERSON_NAME] HOST CV.pdf download-bottom" at bounding box center [1111, 300] width 223 height 29
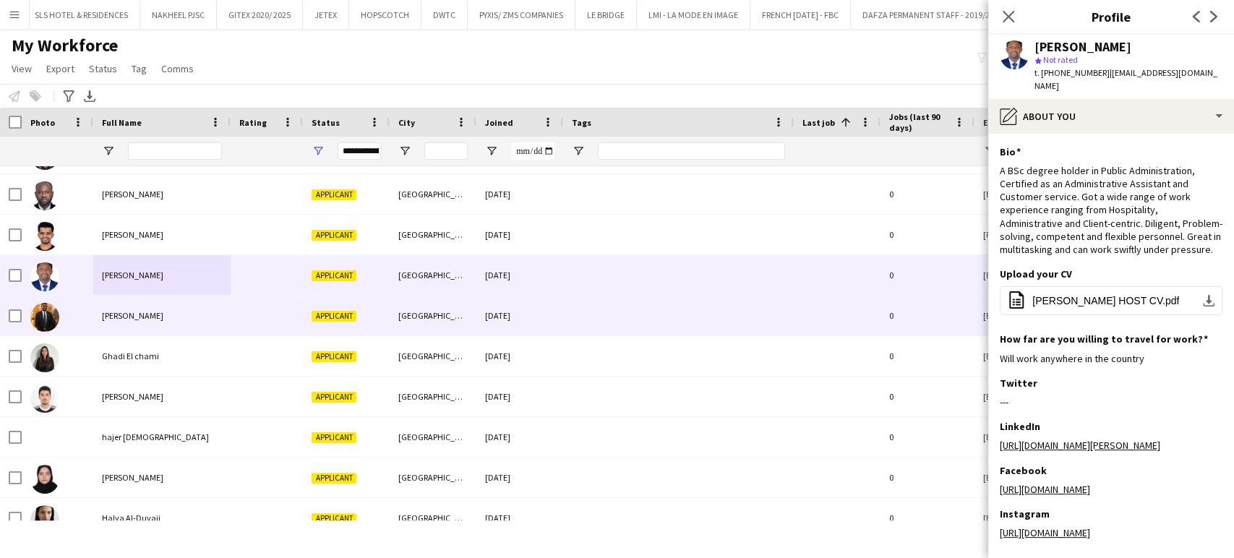
click at [121, 307] on div "[PERSON_NAME]" at bounding box center [161, 316] width 137 height 40
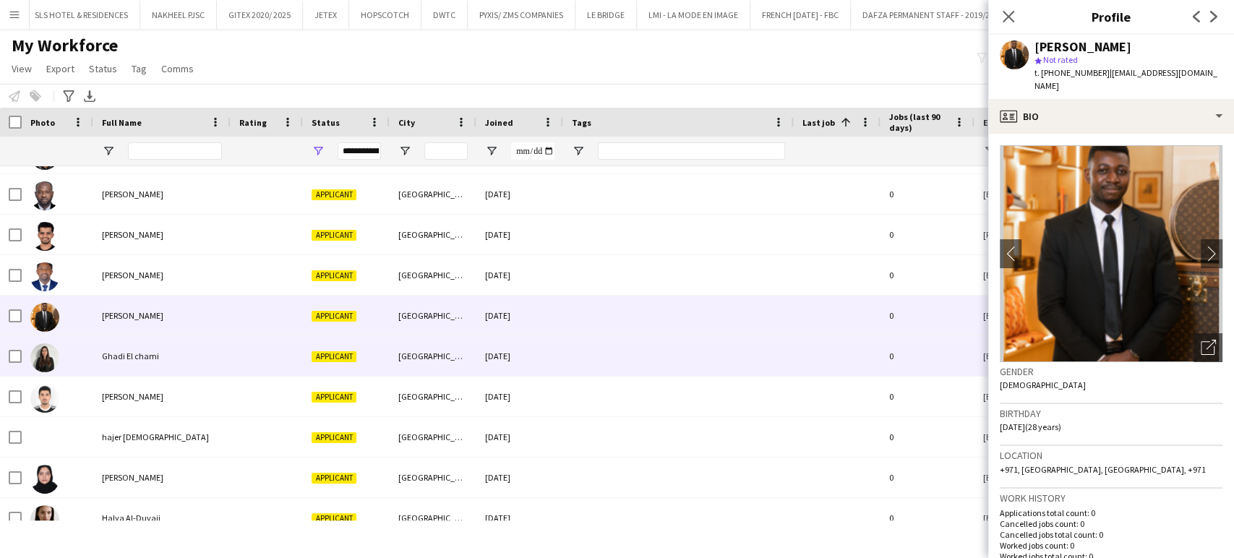
click at [138, 341] on div "Ghadi El chami" at bounding box center [161, 356] width 137 height 40
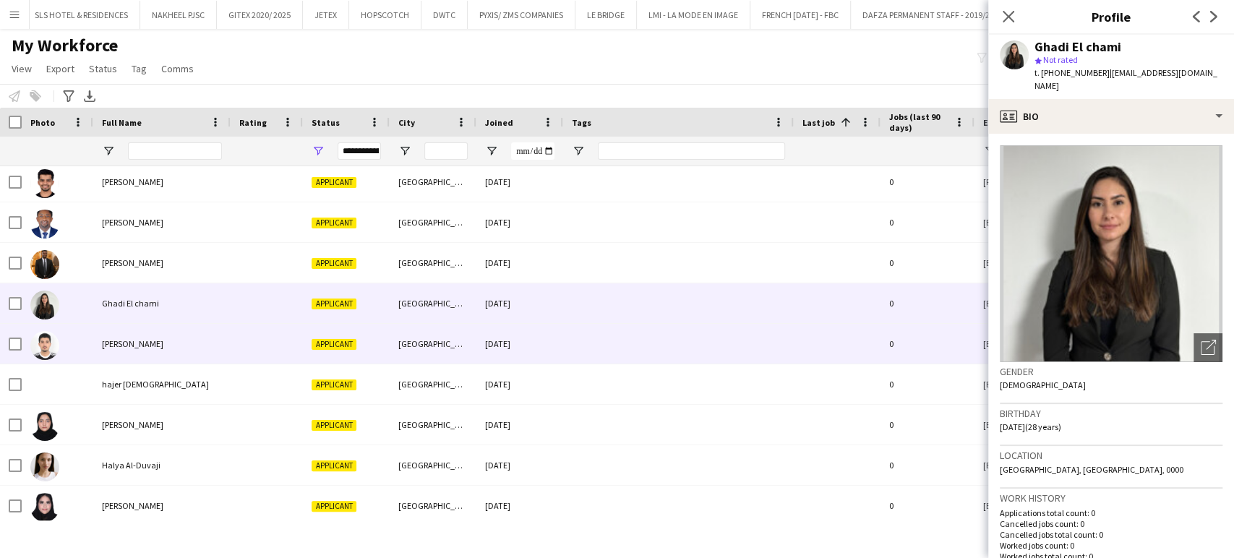
scroll to position [1044, 0]
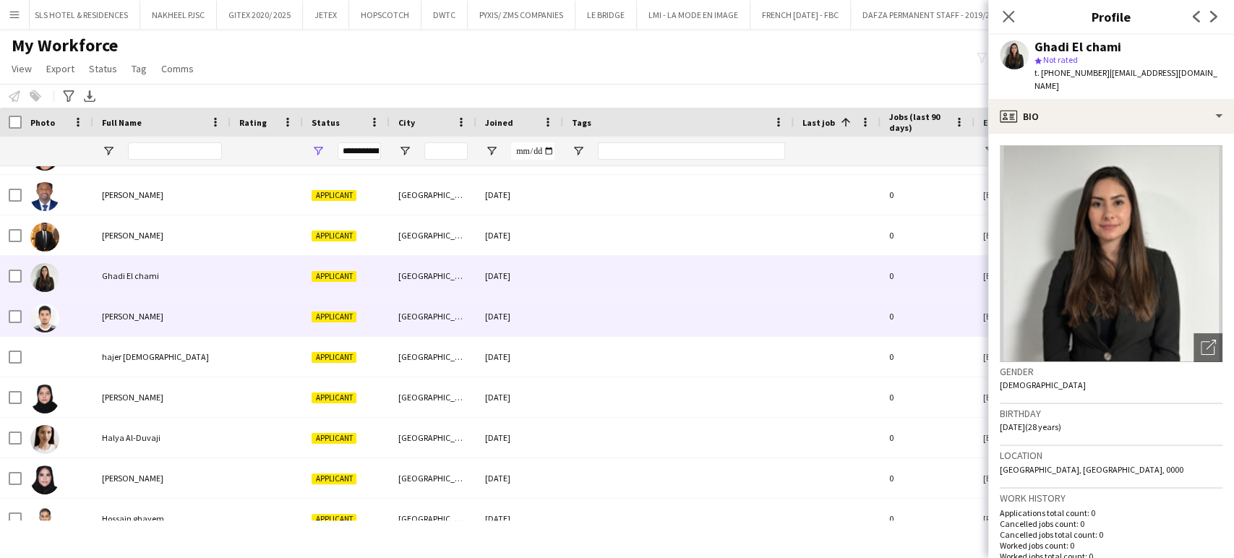
click at [135, 299] on div "[PERSON_NAME]" at bounding box center [161, 316] width 137 height 40
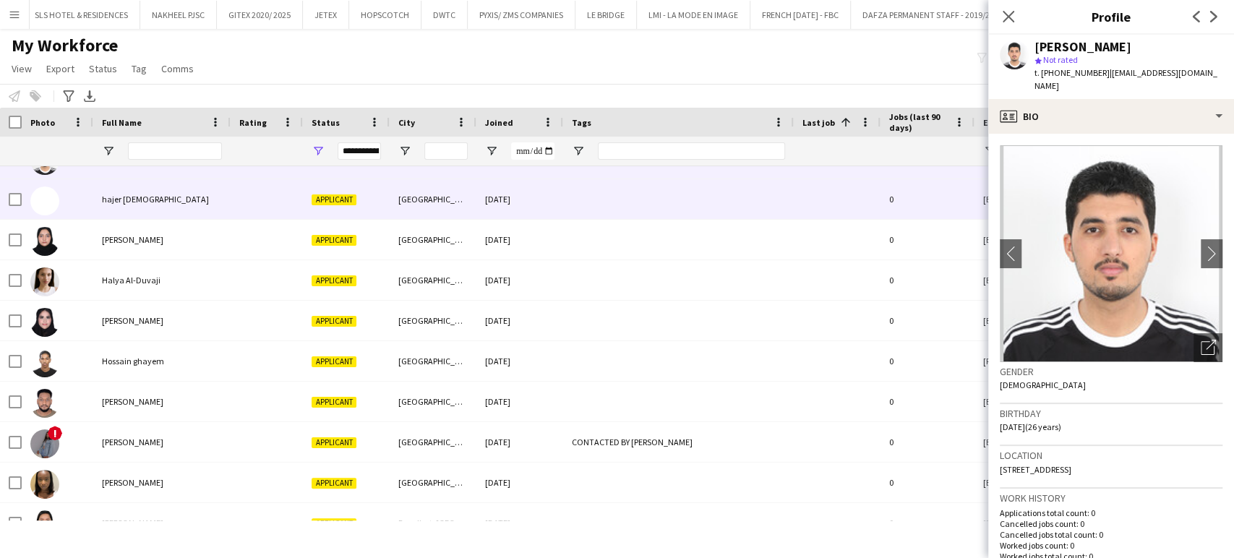
scroll to position [1205, 0]
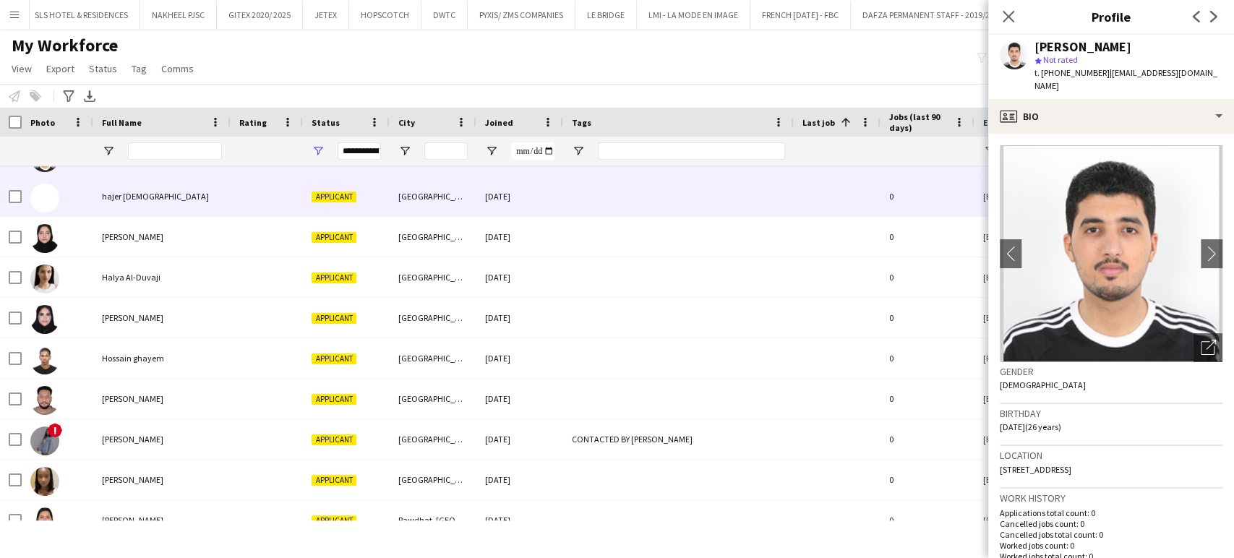
click at [127, 199] on span "hajer [DEMOGRAPHIC_DATA]" at bounding box center [155, 196] width 107 height 11
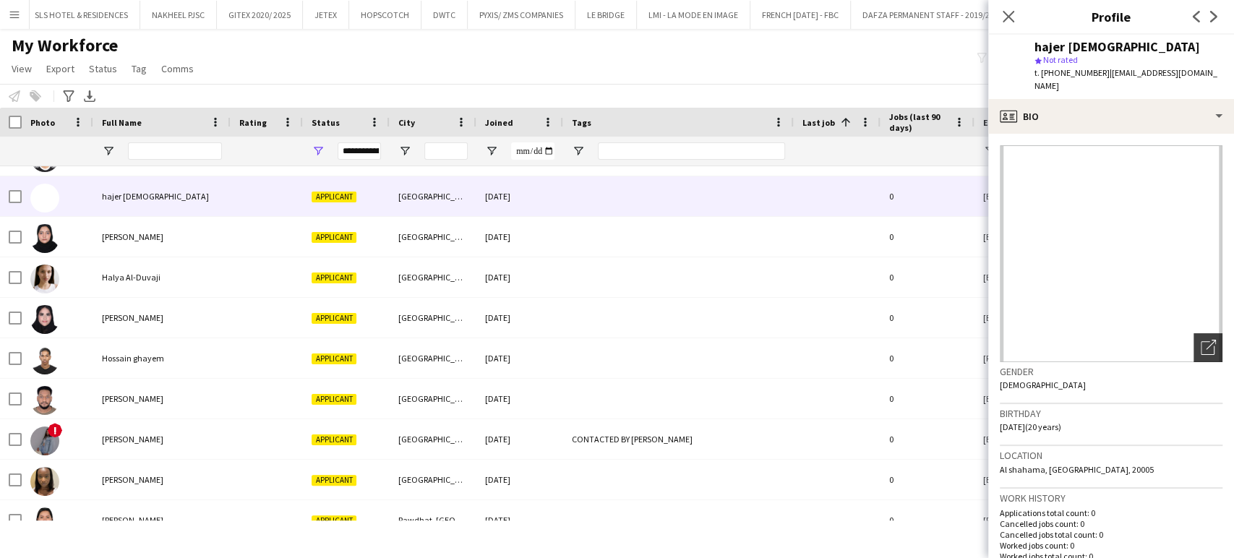
click at [1194, 333] on div "Open photos pop-in" at bounding box center [1208, 347] width 29 height 29
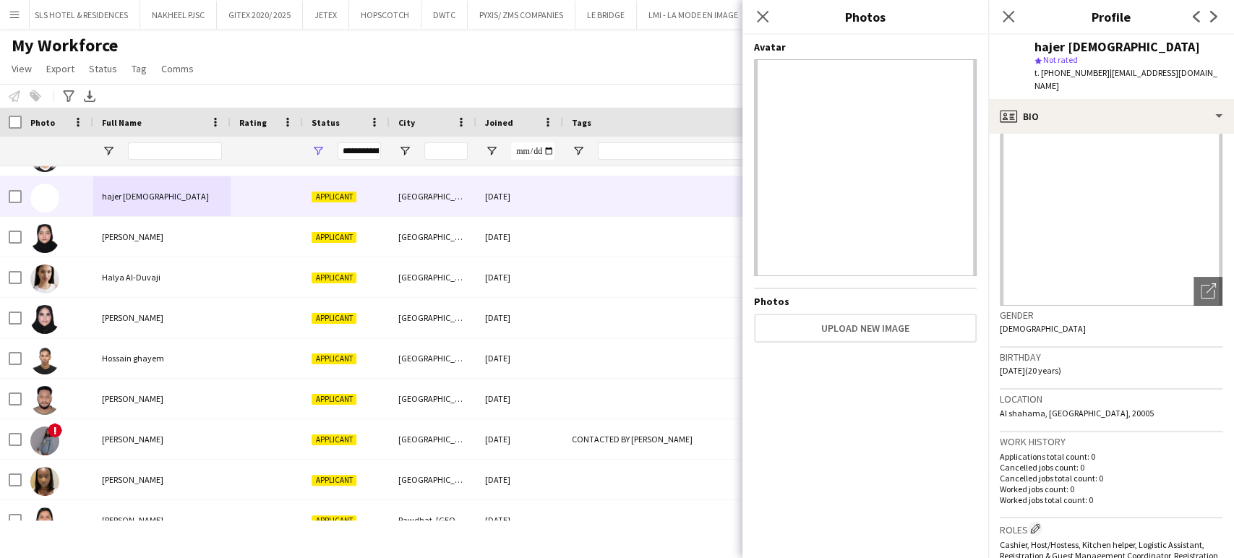
scroll to position [80, 0]
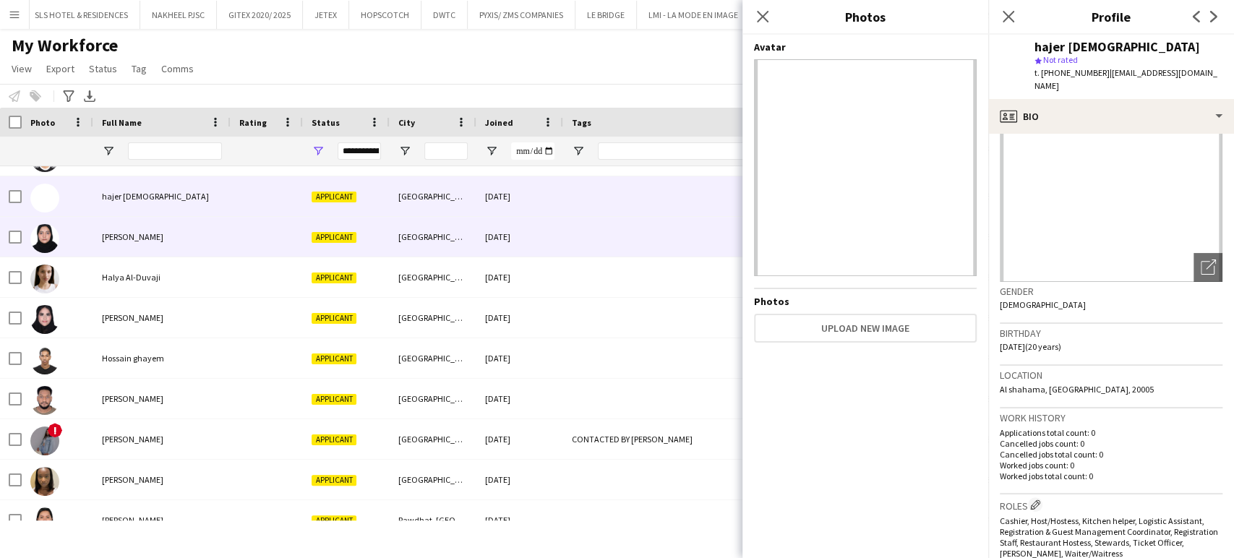
click at [132, 234] on span "[PERSON_NAME]" at bounding box center [132, 236] width 61 height 11
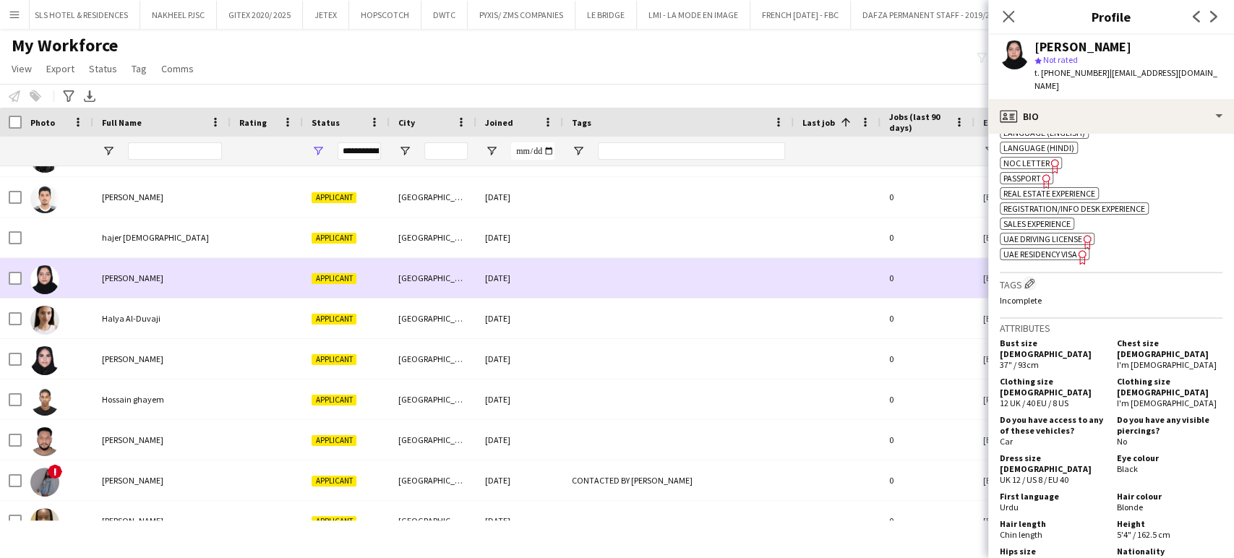
scroll to position [1124, 0]
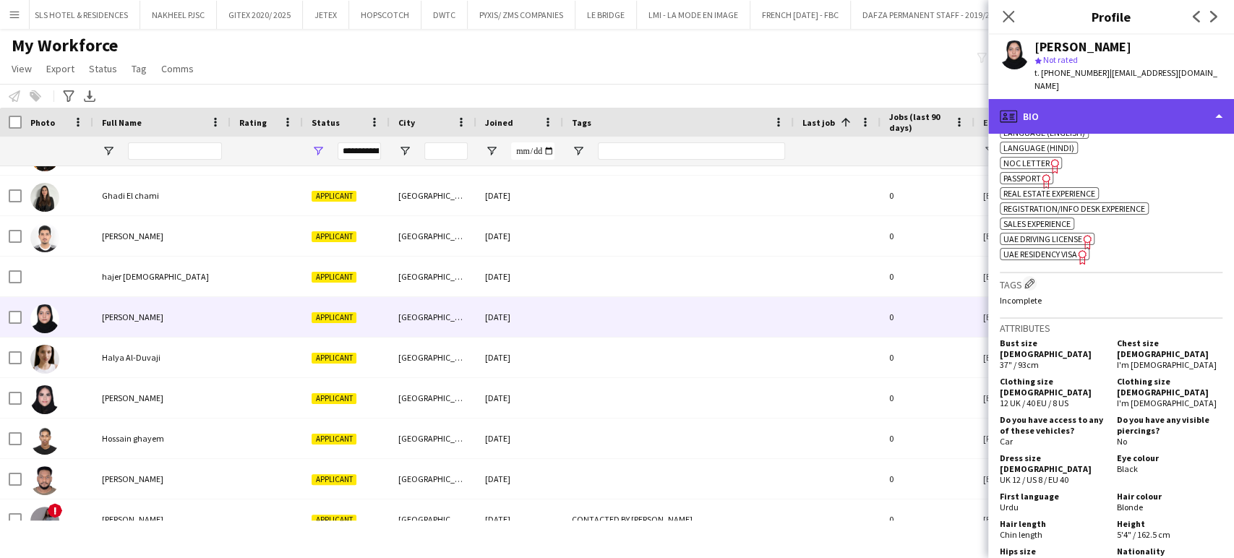
click at [1210, 104] on div "profile Bio" at bounding box center [1111, 116] width 246 height 35
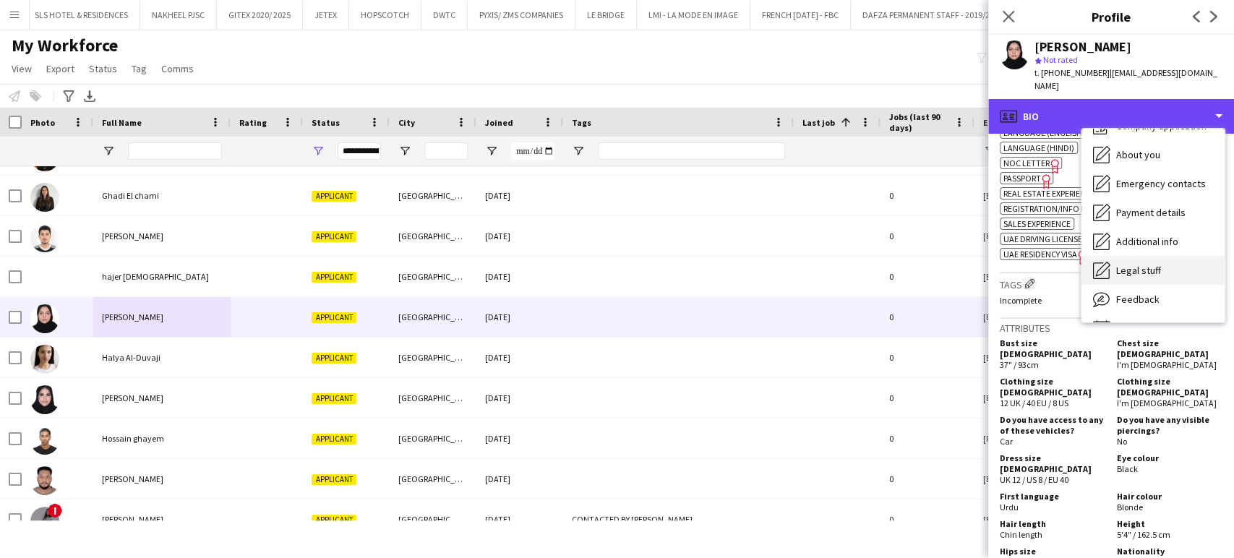
scroll to position [77, 0]
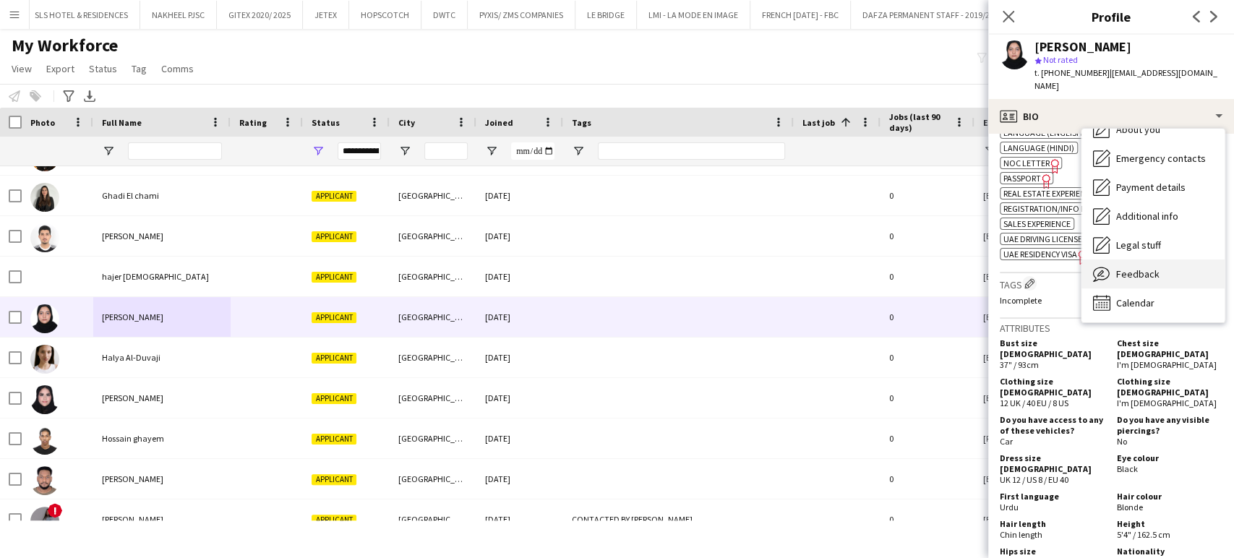
click at [1142, 268] on span "Feedback" at bounding box center [1137, 274] width 43 height 13
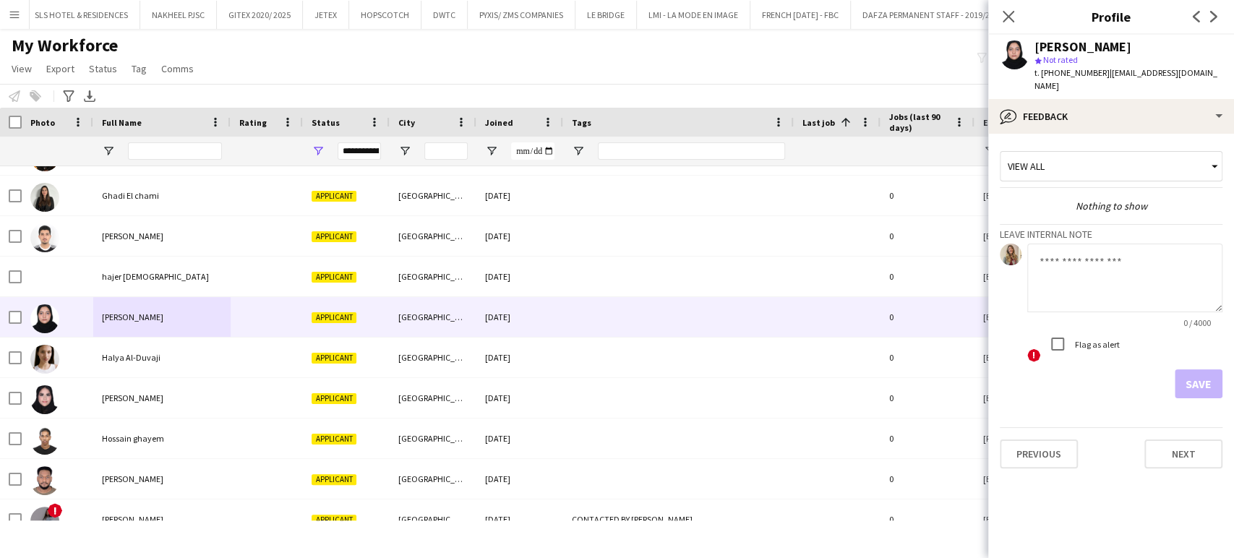
click at [1095, 268] on textarea at bounding box center [1124, 278] width 195 height 69
type textarea "**********"
click at [1206, 369] on button "Save" at bounding box center [1199, 383] width 48 height 29
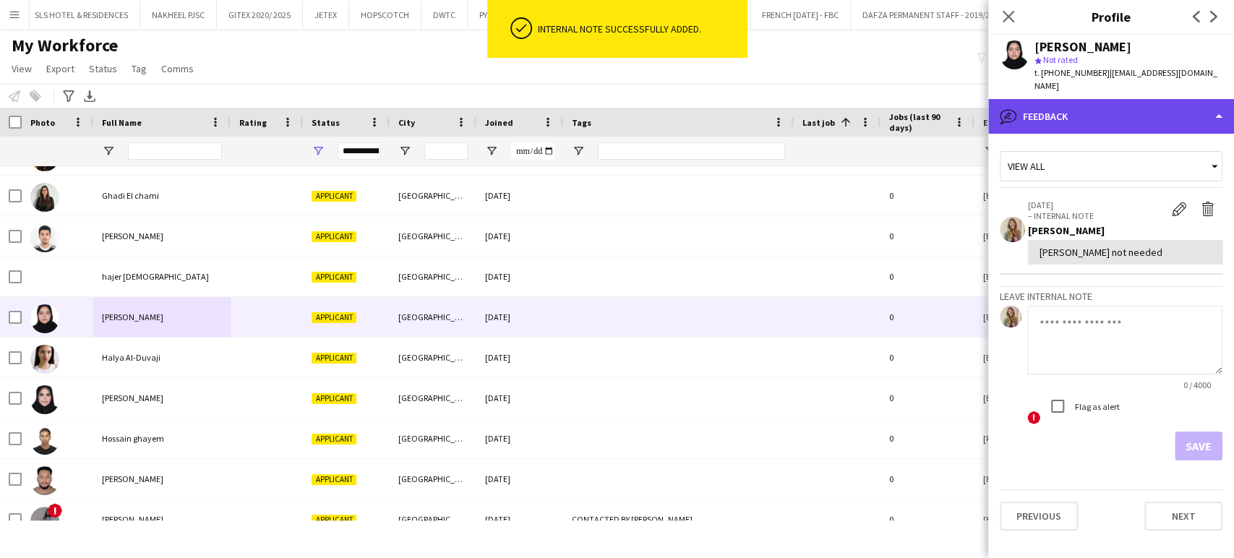
click at [1205, 106] on div "bubble-pencil Feedback" at bounding box center [1111, 116] width 246 height 35
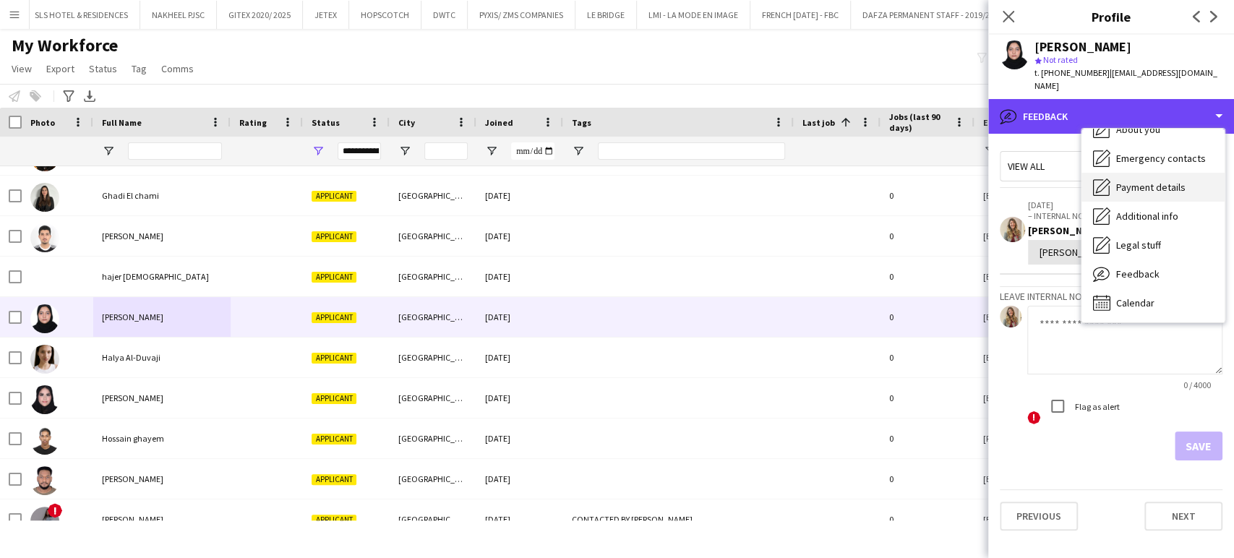
scroll to position [0, 0]
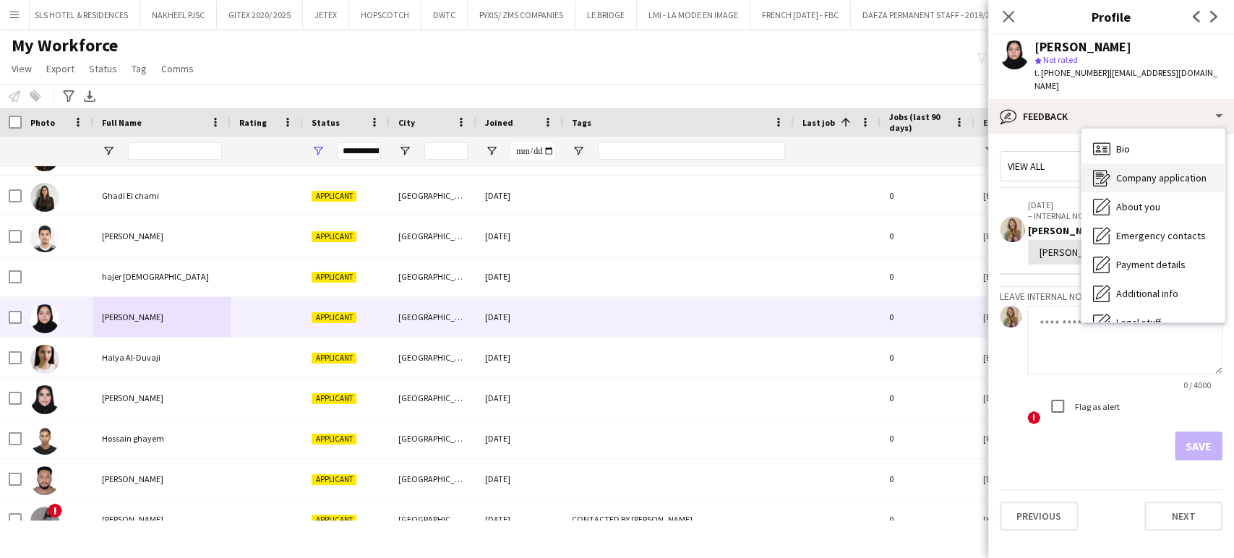
click at [1159, 171] on span "Company application" at bounding box center [1161, 177] width 90 height 13
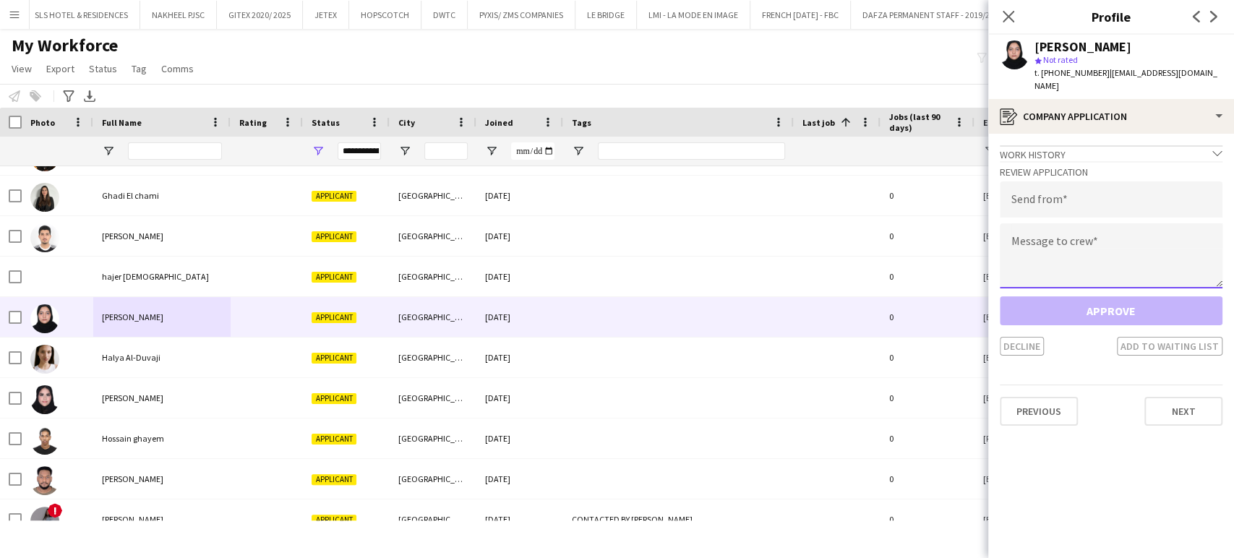
click at [1099, 244] on textarea at bounding box center [1111, 255] width 223 height 65
paste textarea "**********"
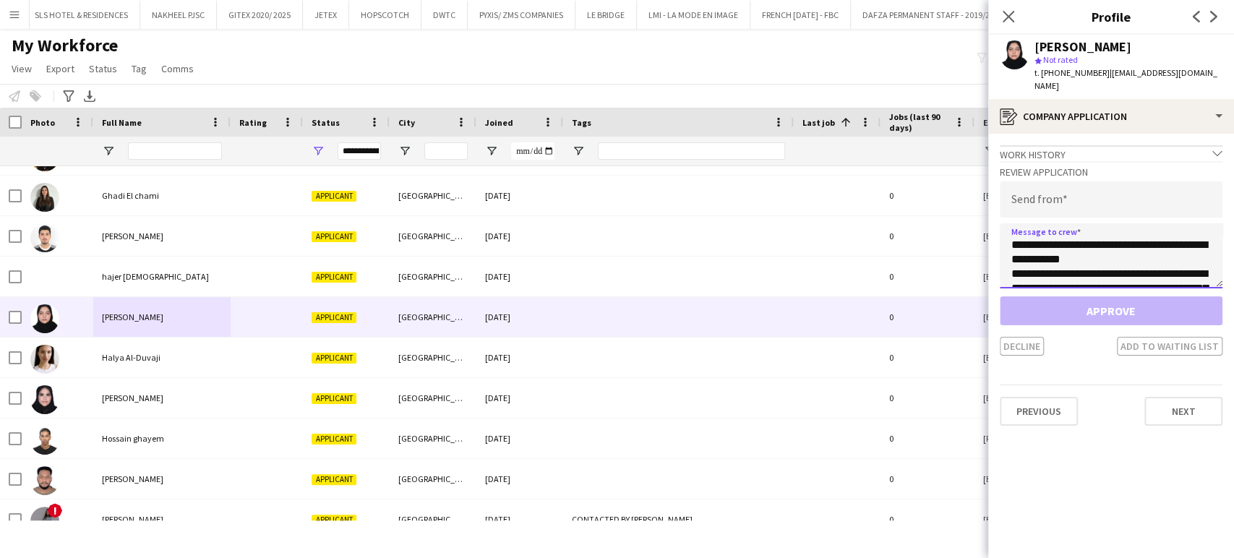
scroll to position [95, 0]
type textarea "**********"
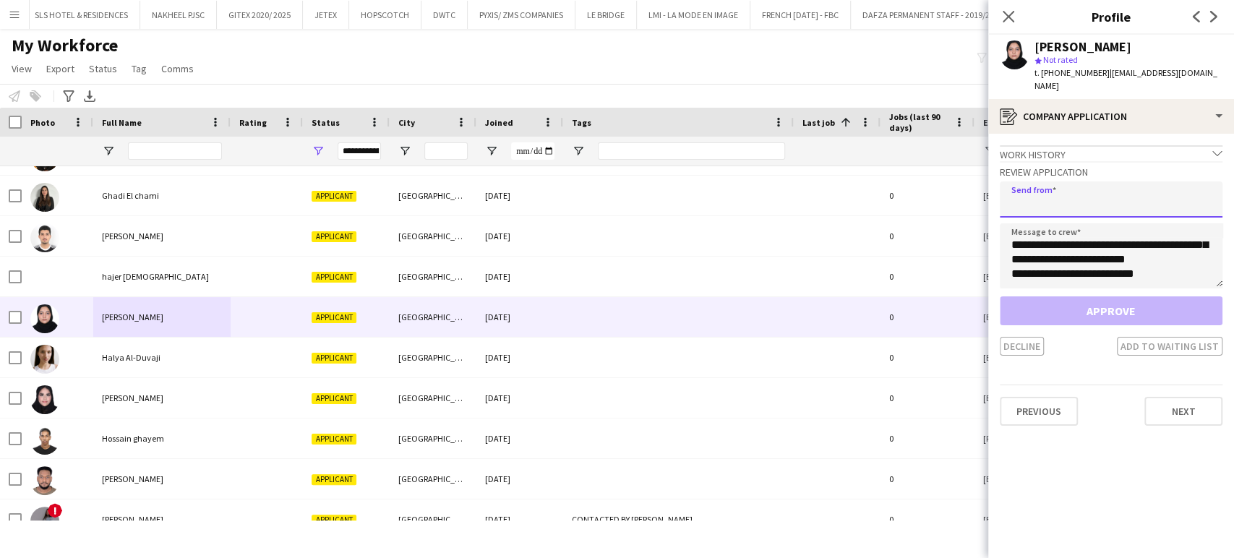
click at [1108, 191] on input "email" at bounding box center [1111, 199] width 223 height 36
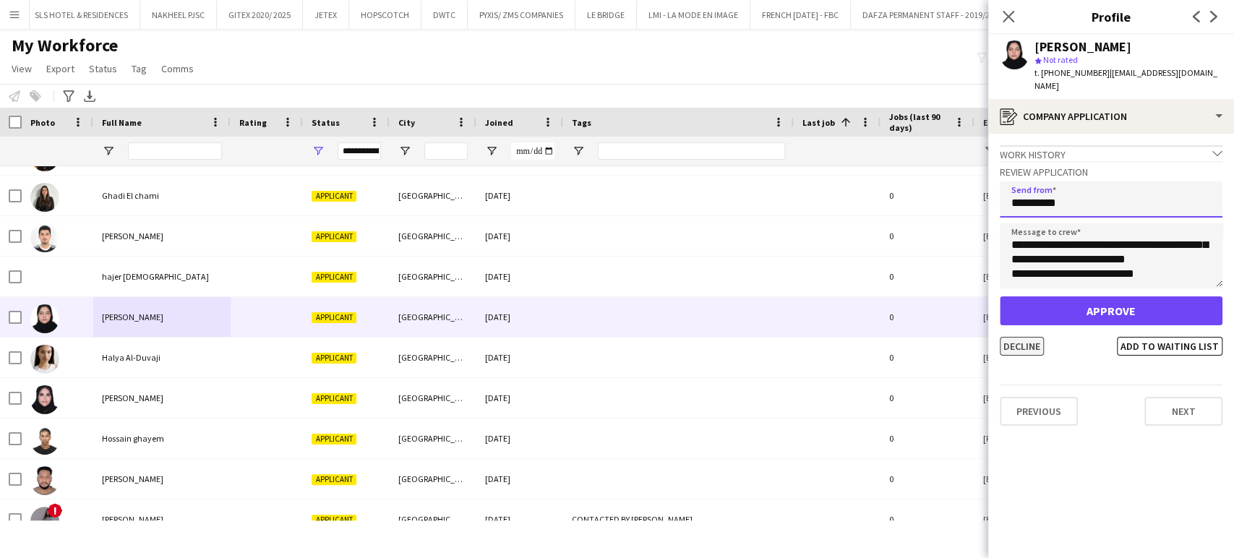
type input "**********"
click at [1027, 337] on button "Decline" at bounding box center [1022, 346] width 44 height 19
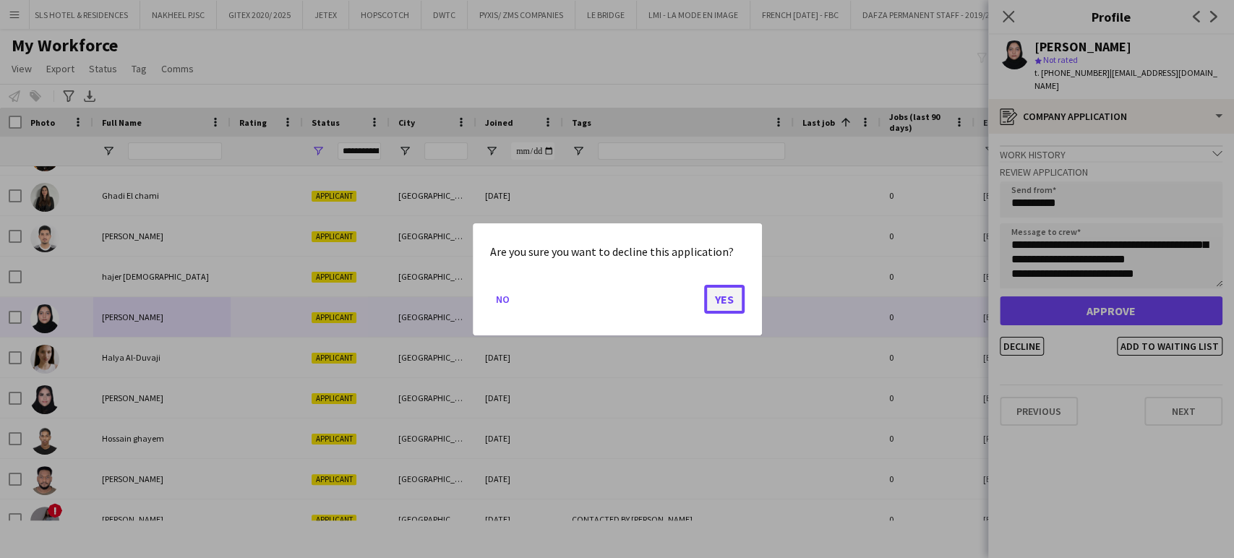
click at [727, 294] on button "Yes" at bounding box center [724, 298] width 40 height 29
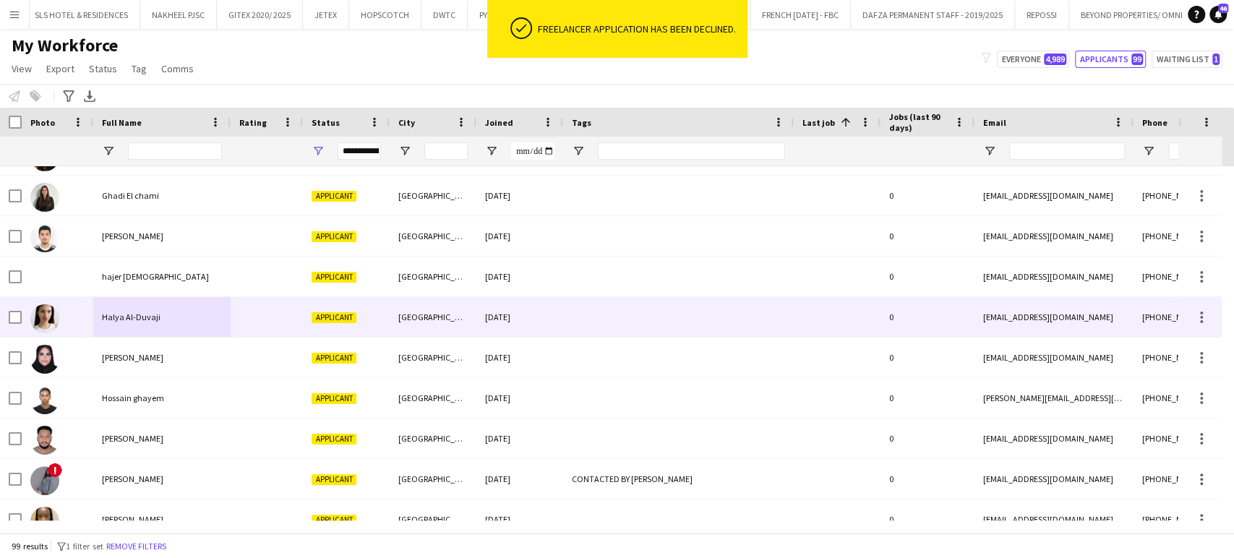
click at [121, 322] on div "Halya Al-Duvaji" at bounding box center [161, 317] width 137 height 40
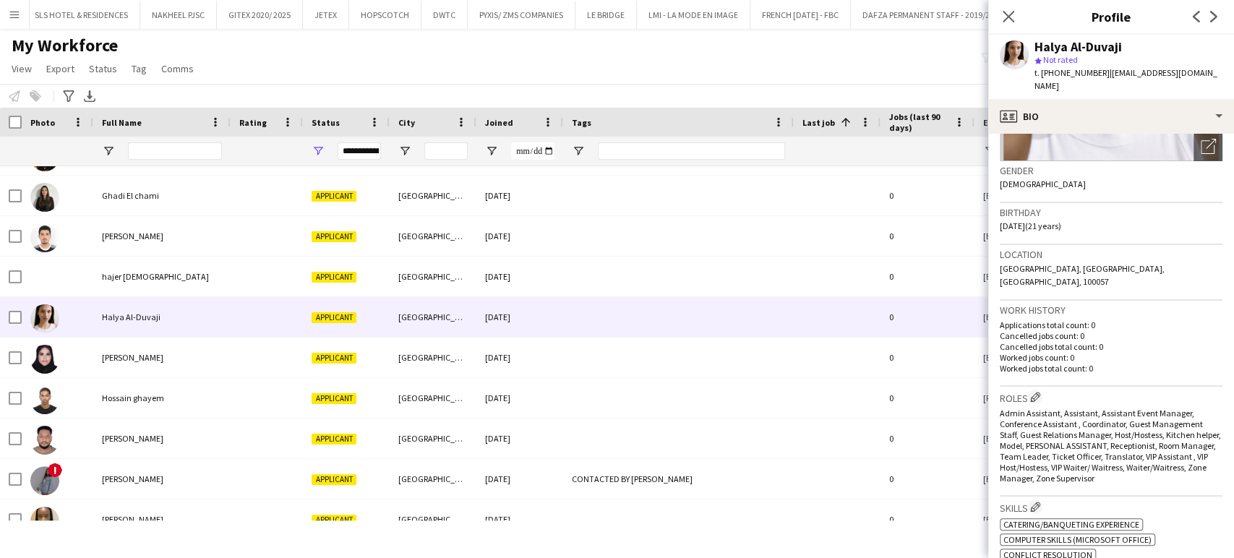
scroll to position [0, 0]
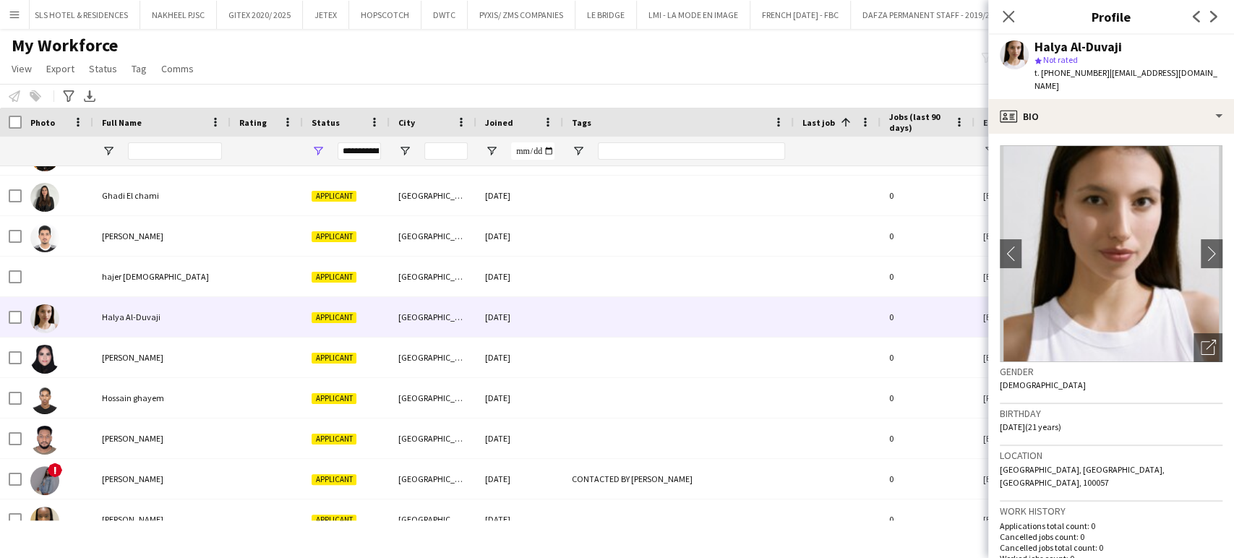
click at [1200, 82] on div "[PERSON_NAME]-Duvaji star Not rated t. [PHONE_NUMBER] | [EMAIL_ADDRESS][DOMAIN_…" at bounding box center [1111, 67] width 246 height 64
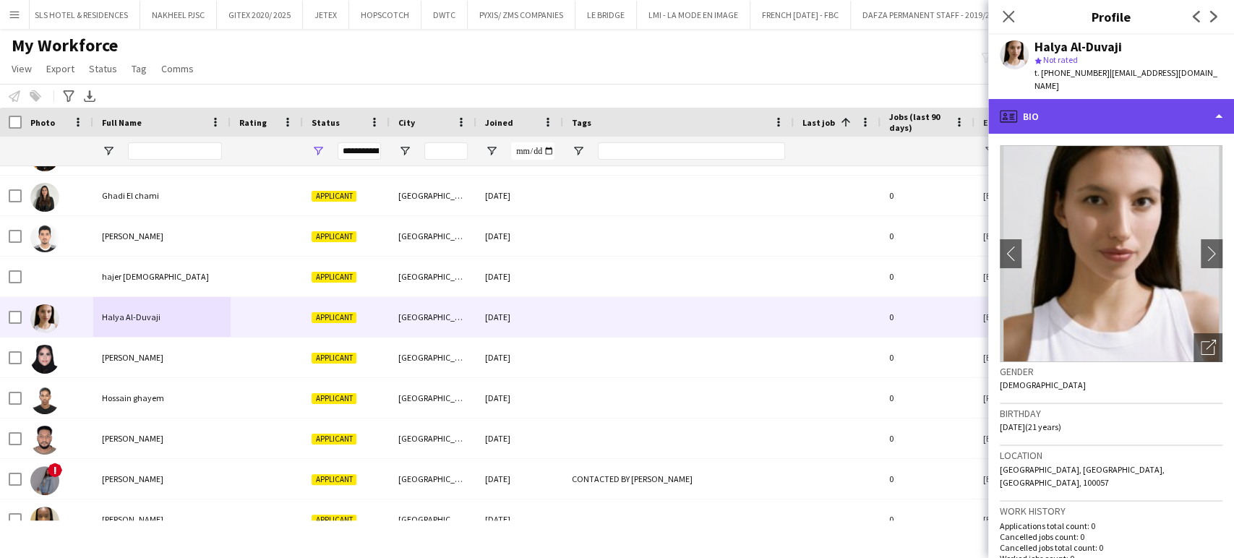
drag, startPoint x: 1200, startPoint y: 95, endPoint x: 1201, endPoint y: 114, distance: 18.9
click at [1199, 99] on div "profile Bio" at bounding box center [1111, 116] width 246 height 35
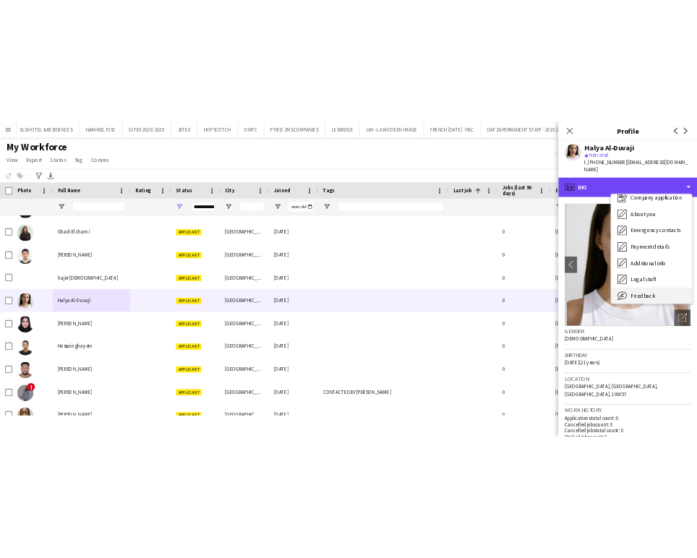
scroll to position [77, 0]
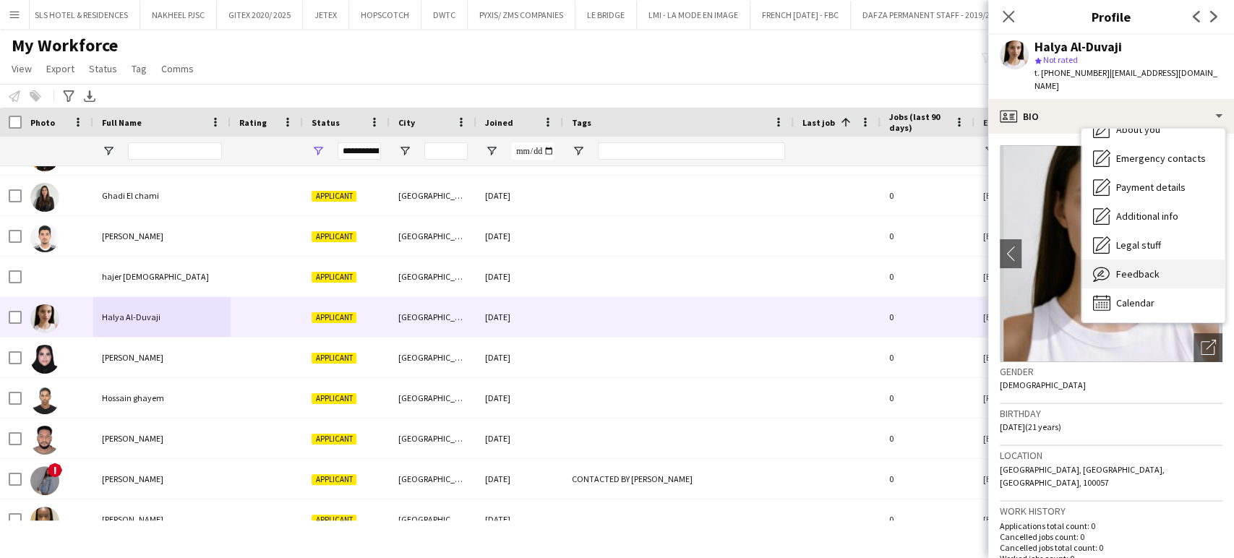
click at [1139, 268] on div "Feedback Feedback" at bounding box center [1153, 274] width 143 height 29
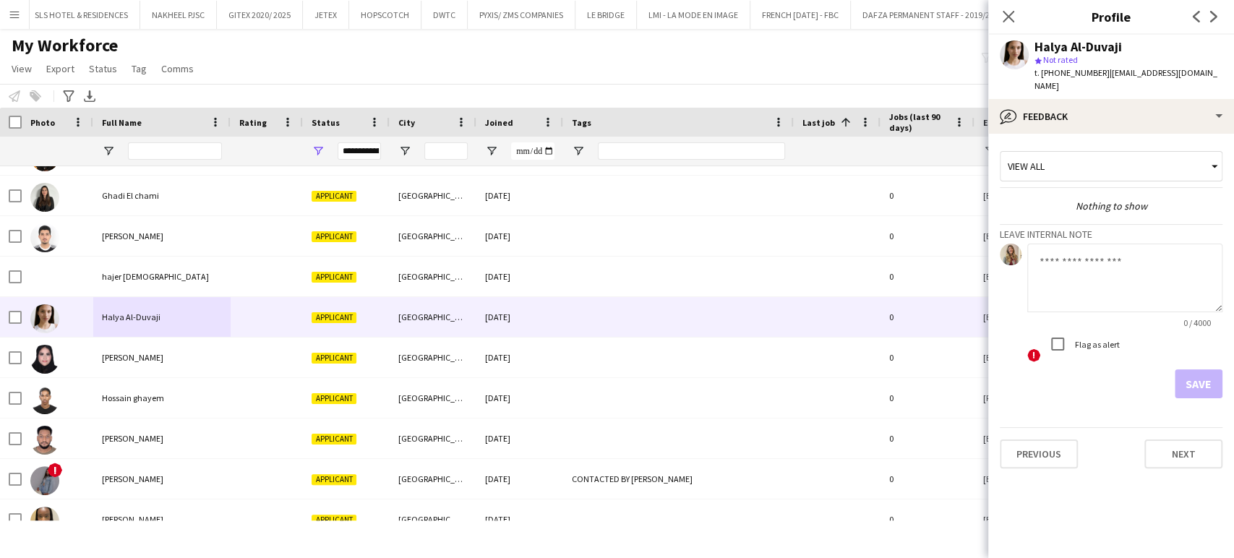
click at [1095, 275] on textarea at bounding box center [1124, 278] width 195 height 69
type textarea "**********"
click at [1210, 369] on button "Save" at bounding box center [1199, 383] width 48 height 29
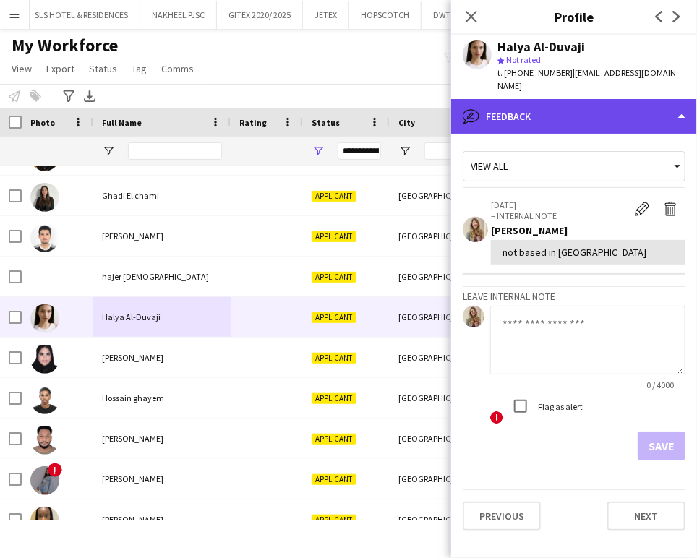
click at [556, 99] on div "bubble-pencil Feedback" at bounding box center [574, 116] width 246 height 35
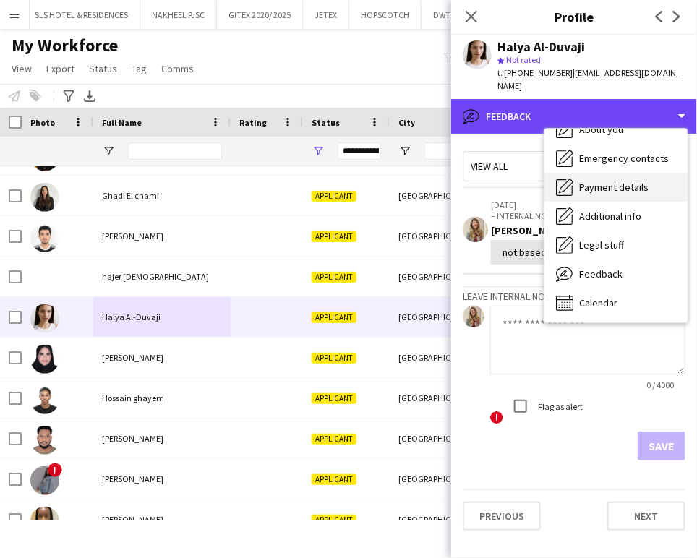
scroll to position [0, 0]
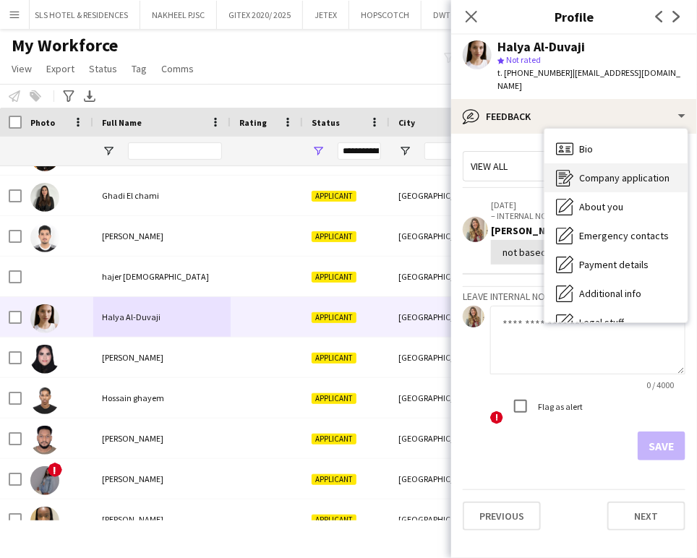
click at [616, 171] on span "Company application" at bounding box center [624, 177] width 90 height 13
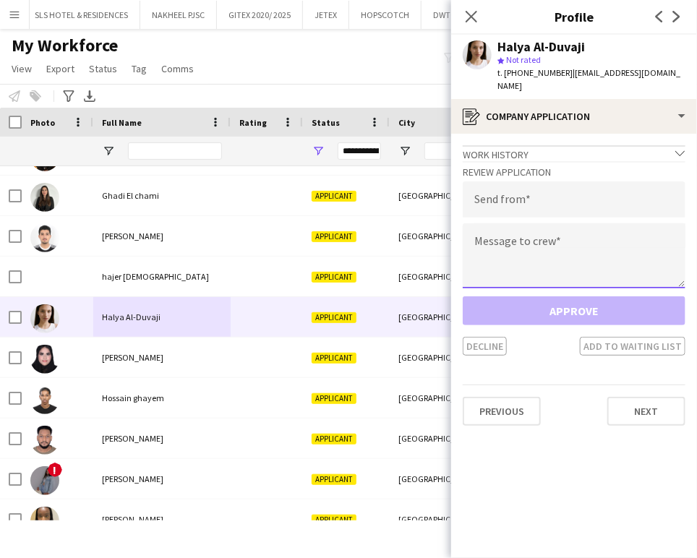
click at [595, 244] on textarea at bounding box center [574, 255] width 223 height 65
paste textarea "**********"
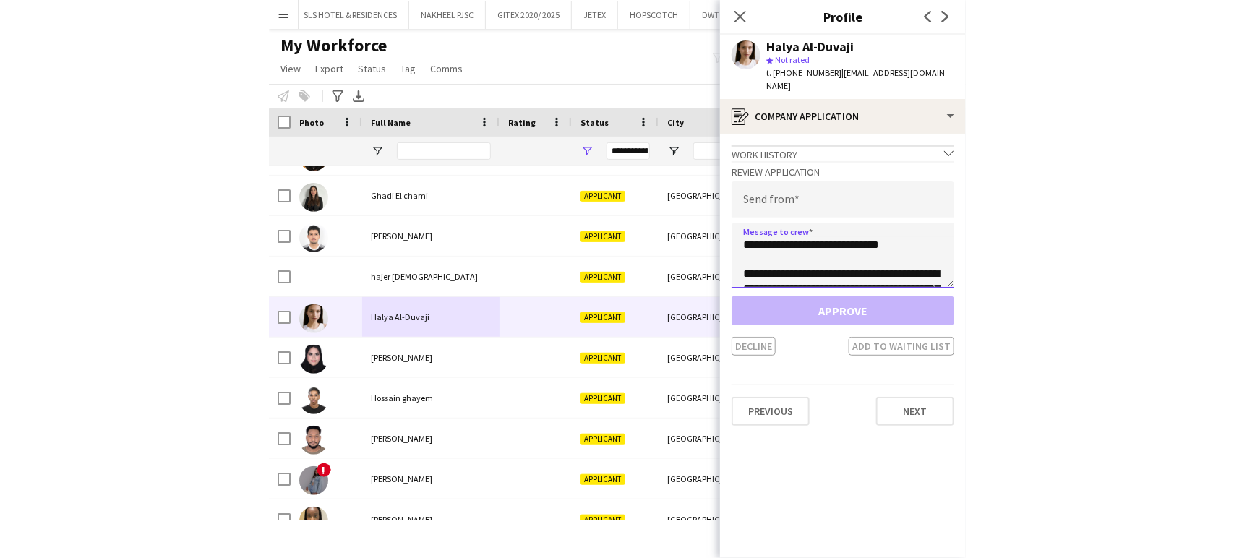
scroll to position [110, 0]
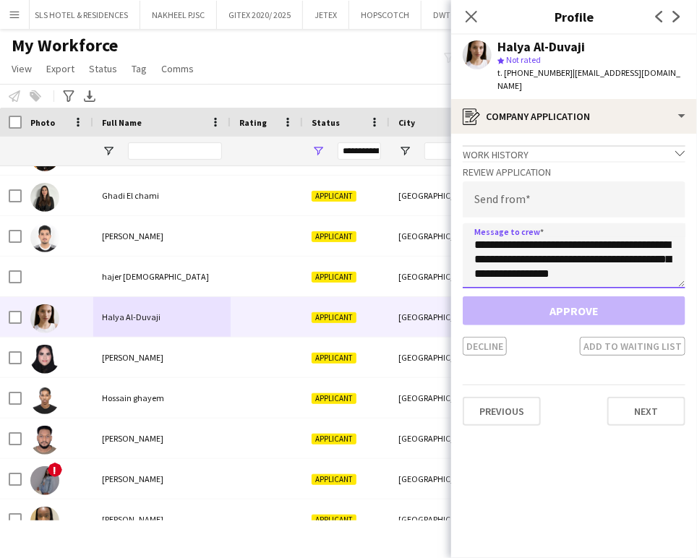
type textarea "**********"
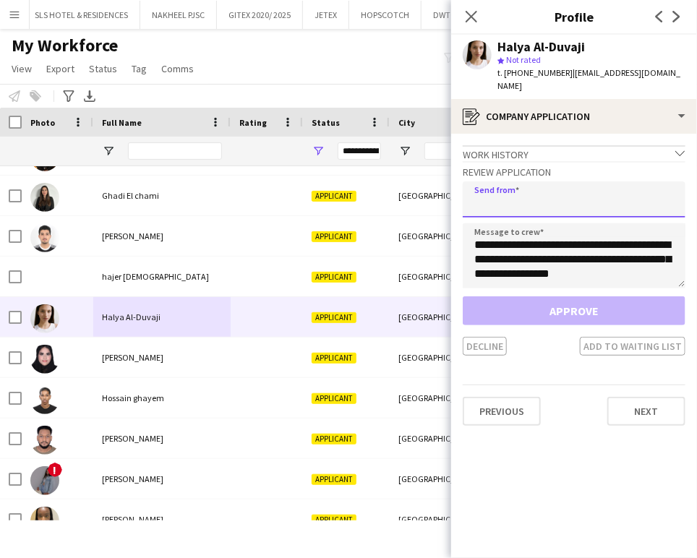
click at [625, 188] on input "email" at bounding box center [574, 199] width 223 height 36
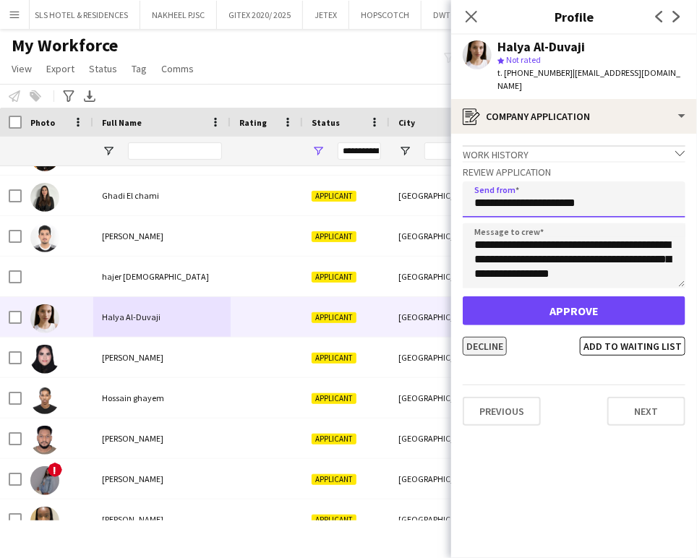
type input "**********"
click at [497, 337] on button "Decline" at bounding box center [485, 346] width 44 height 19
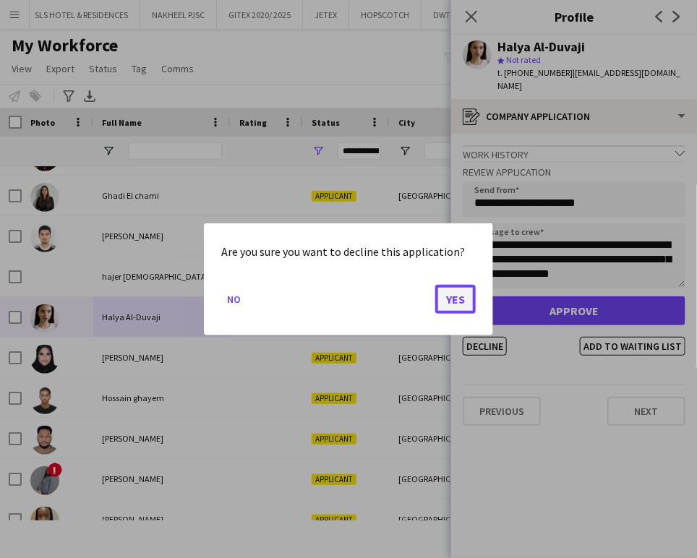
click at [445, 299] on button "Yes" at bounding box center [455, 298] width 40 height 29
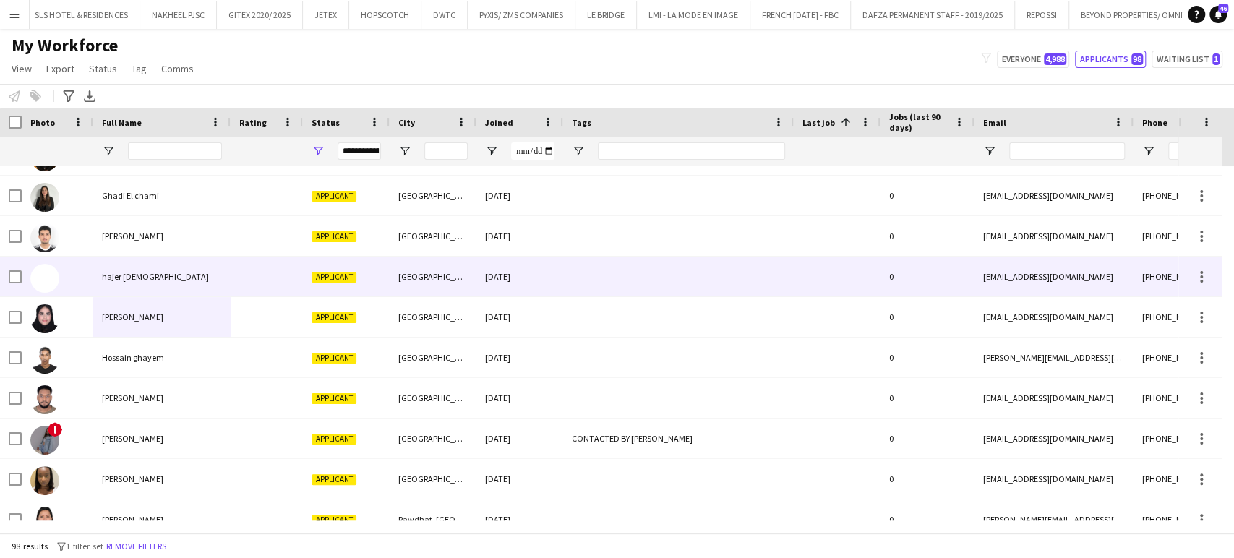
click at [134, 275] on span "hajer [DEMOGRAPHIC_DATA]" at bounding box center [155, 276] width 107 height 11
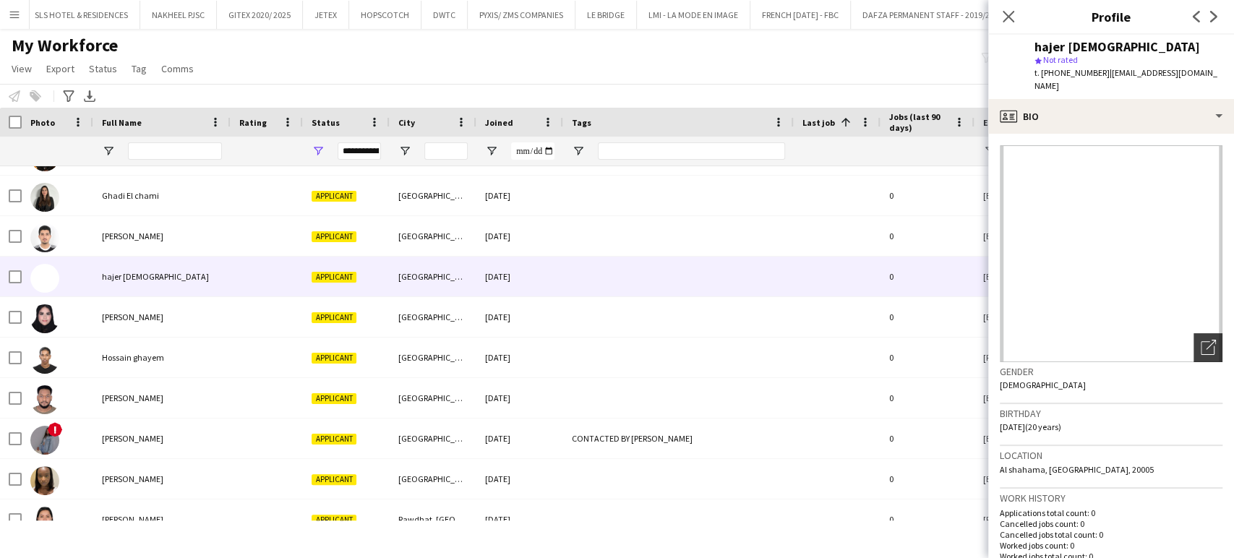
click at [1201, 341] on icon at bounding box center [1208, 348] width 14 height 14
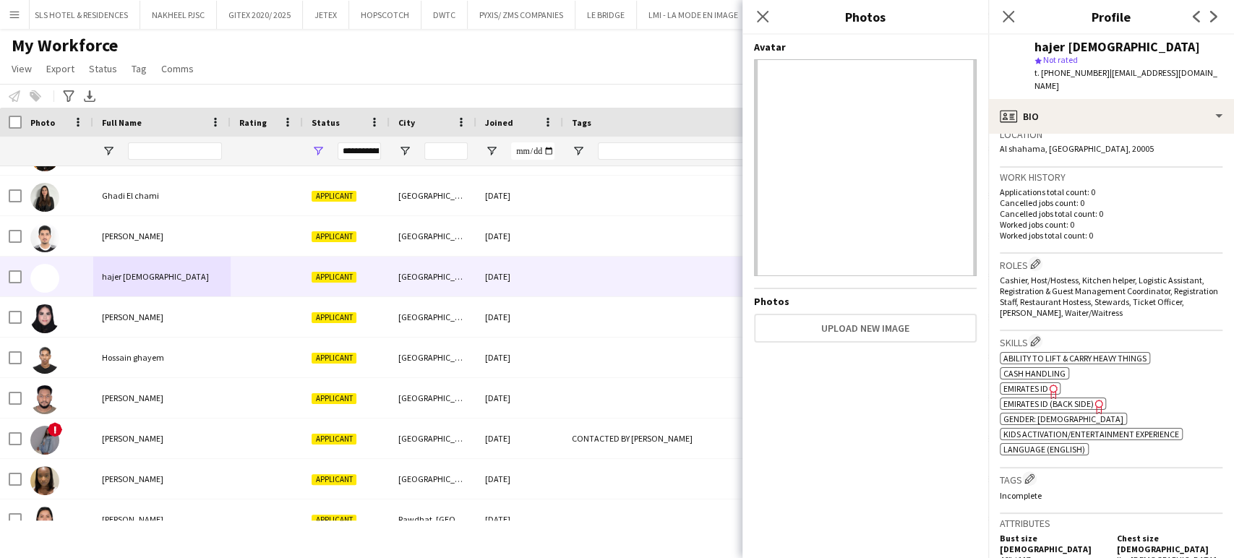
scroll to position [723, 0]
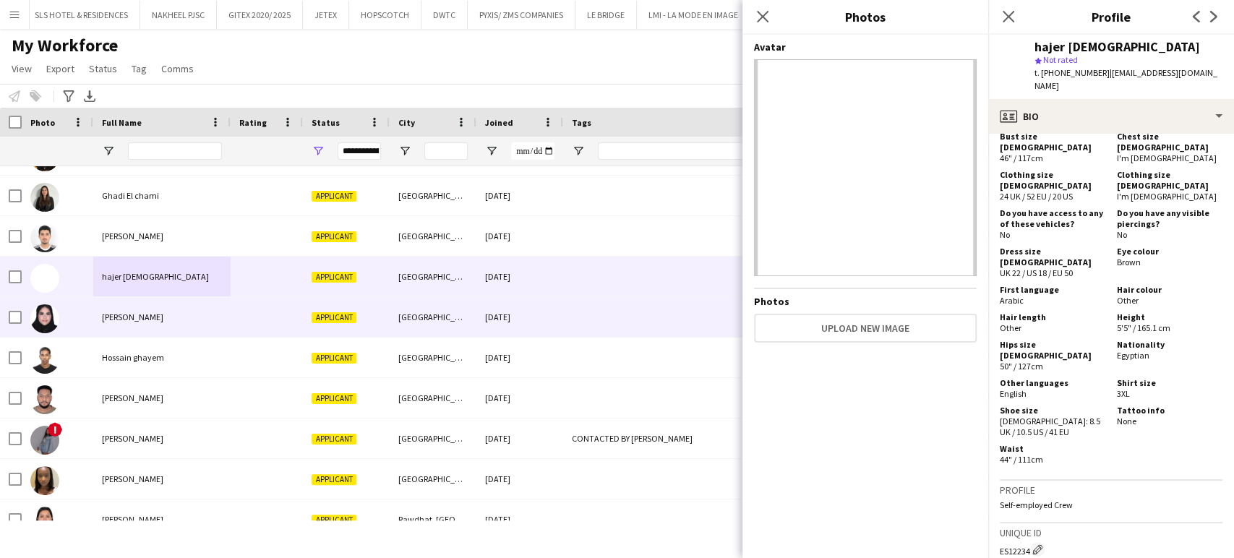
click at [110, 318] on span "[PERSON_NAME]" at bounding box center [132, 317] width 61 height 11
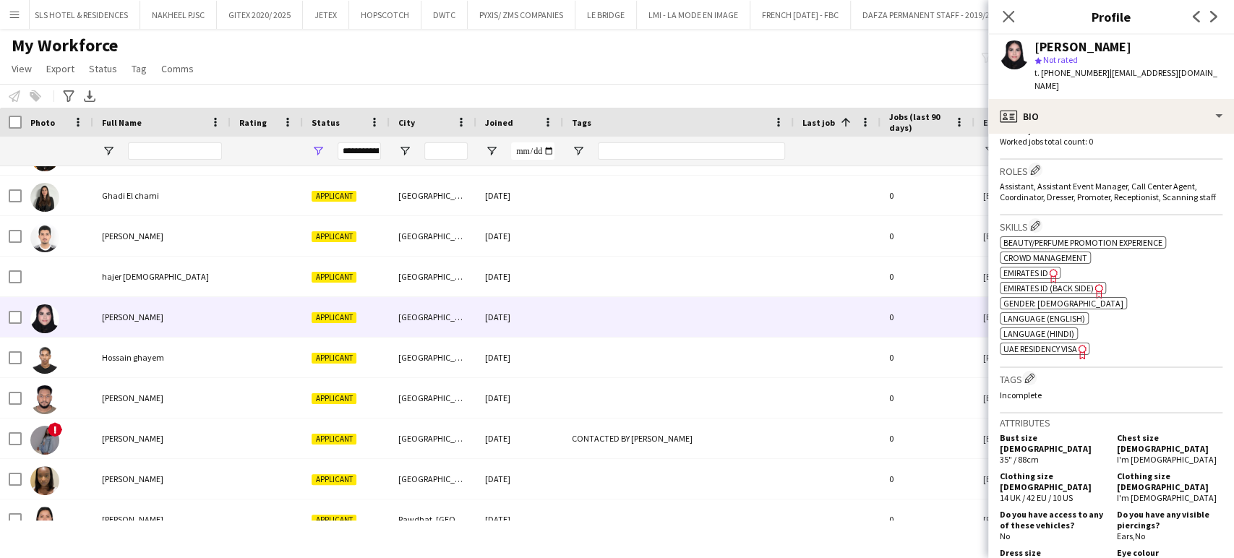
scroll to position [482, 0]
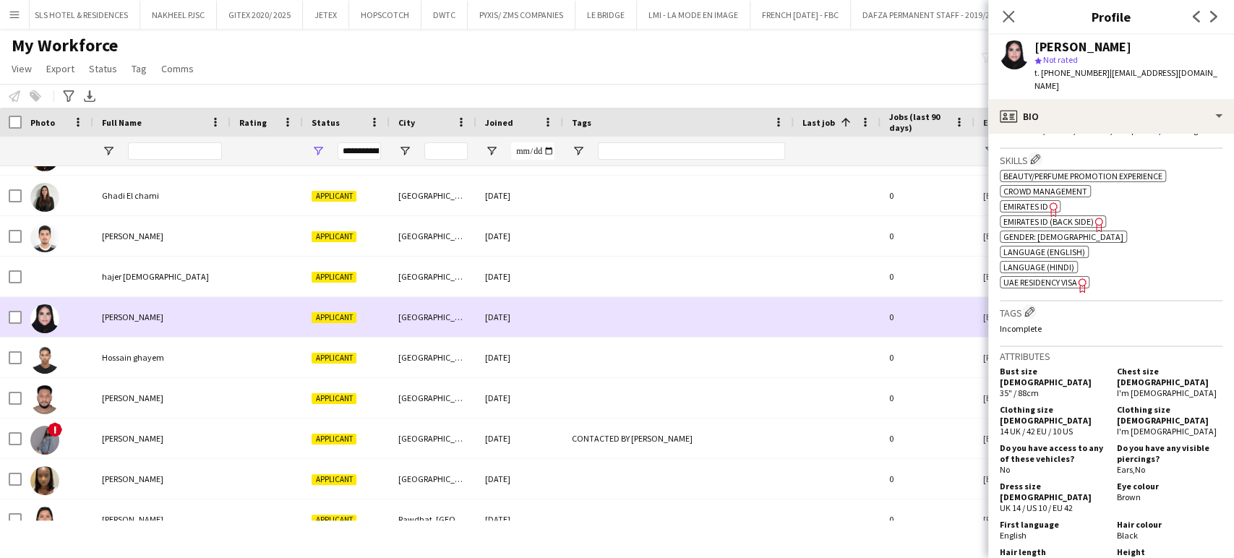
click at [136, 317] on span "[PERSON_NAME]" at bounding box center [132, 317] width 61 height 11
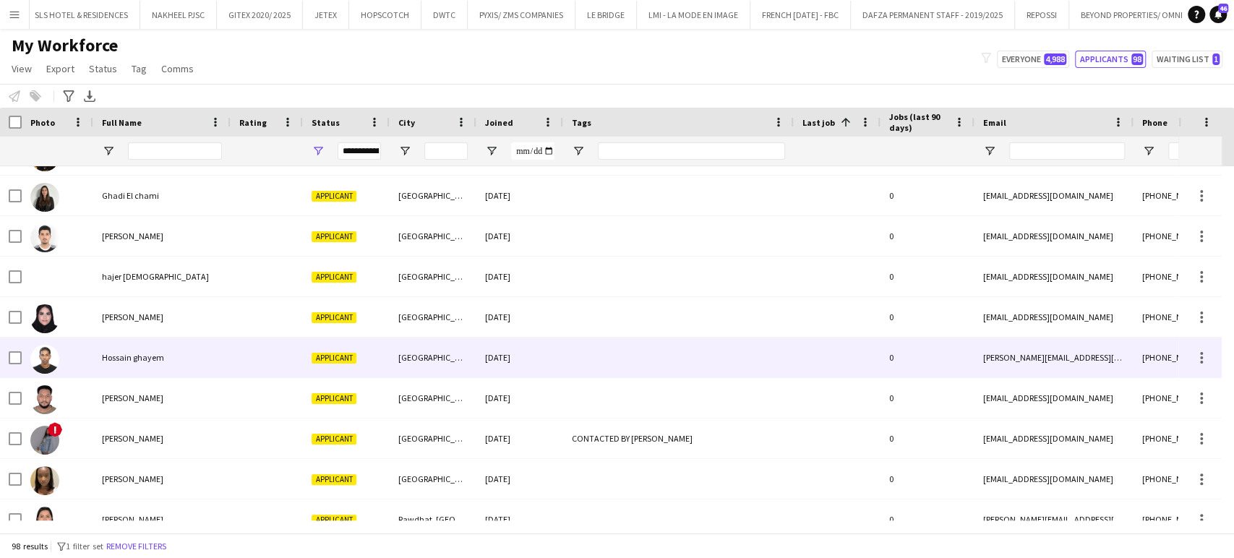
click at [130, 363] on div "Hossain ghayem" at bounding box center [161, 358] width 137 height 40
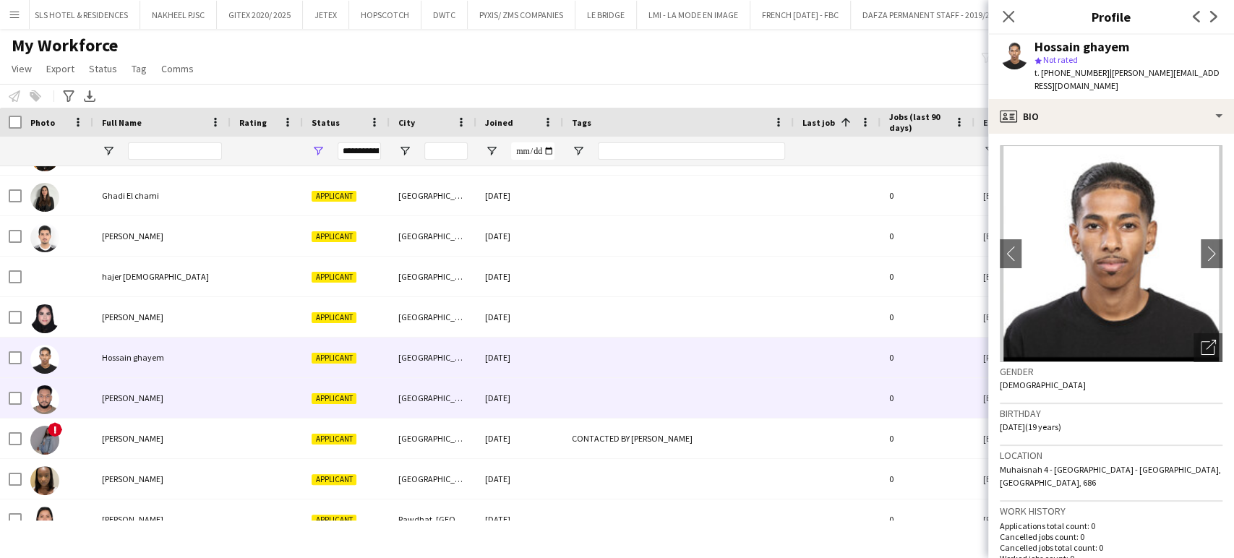
click at [139, 395] on span "[PERSON_NAME]" at bounding box center [132, 398] width 61 height 11
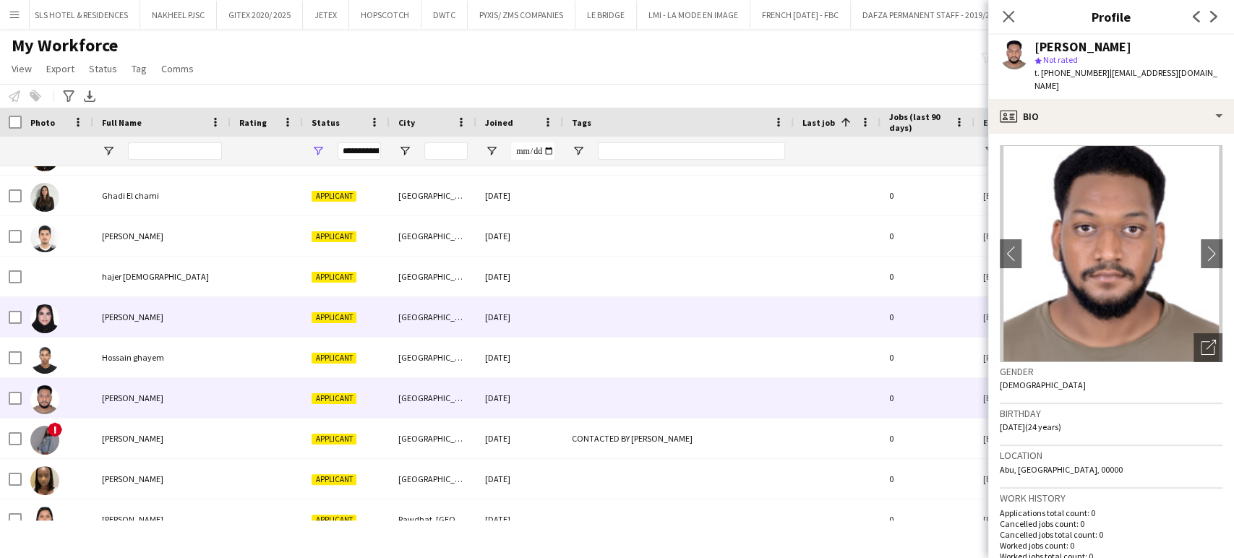
click at [142, 325] on div "[PERSON_NAME]" at bounding box center [161, 317] width 137 height 40
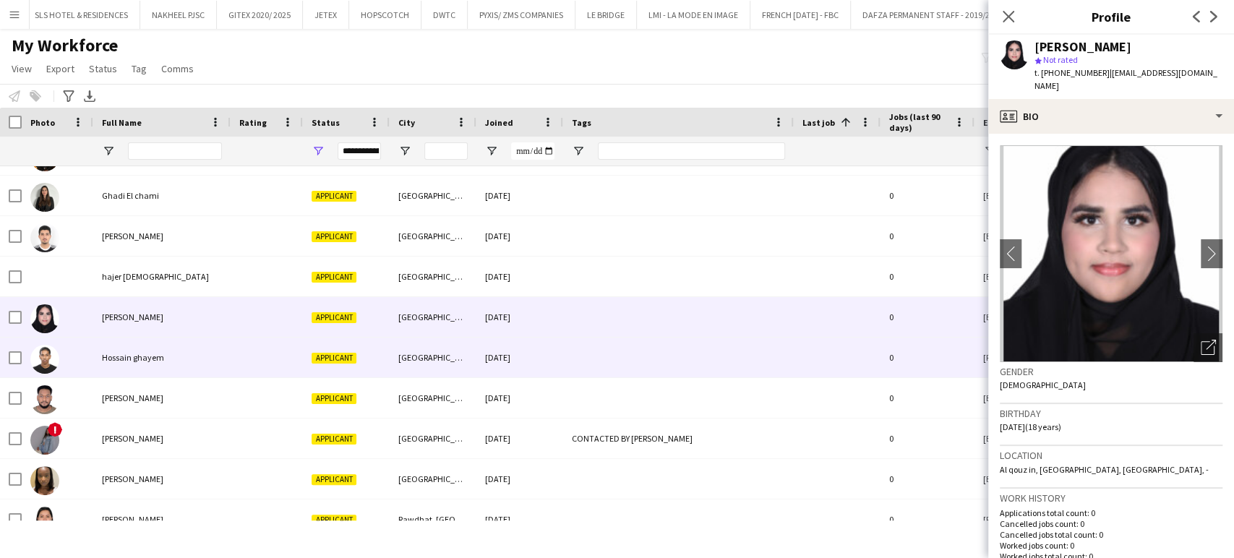
click at [140, 361] on span "Hossain ghayem" at bounding box center [133, 357] width 62 height 11
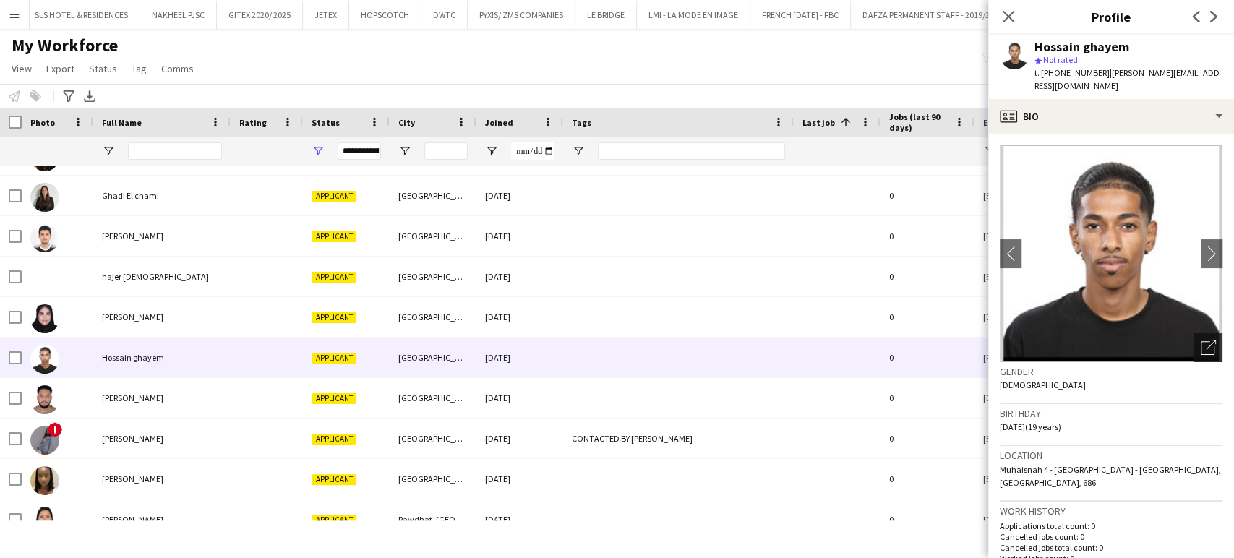
click at [1201, 340] on icon "Open photos pop-in" at bounding box center [1208, 347] width 15 height 15
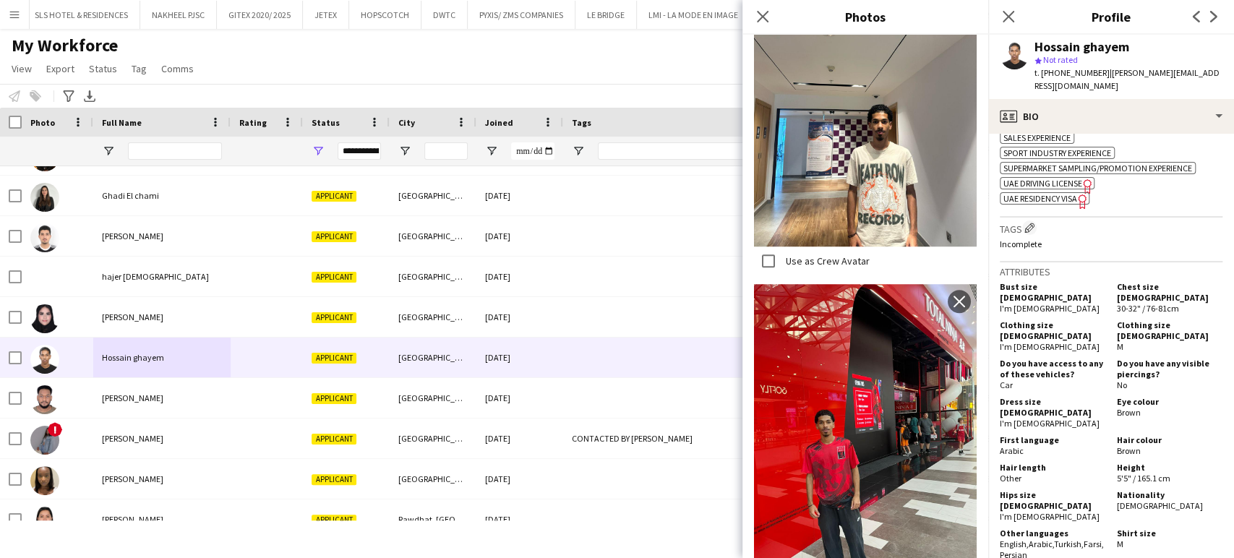
scroll to position [1124, 0]
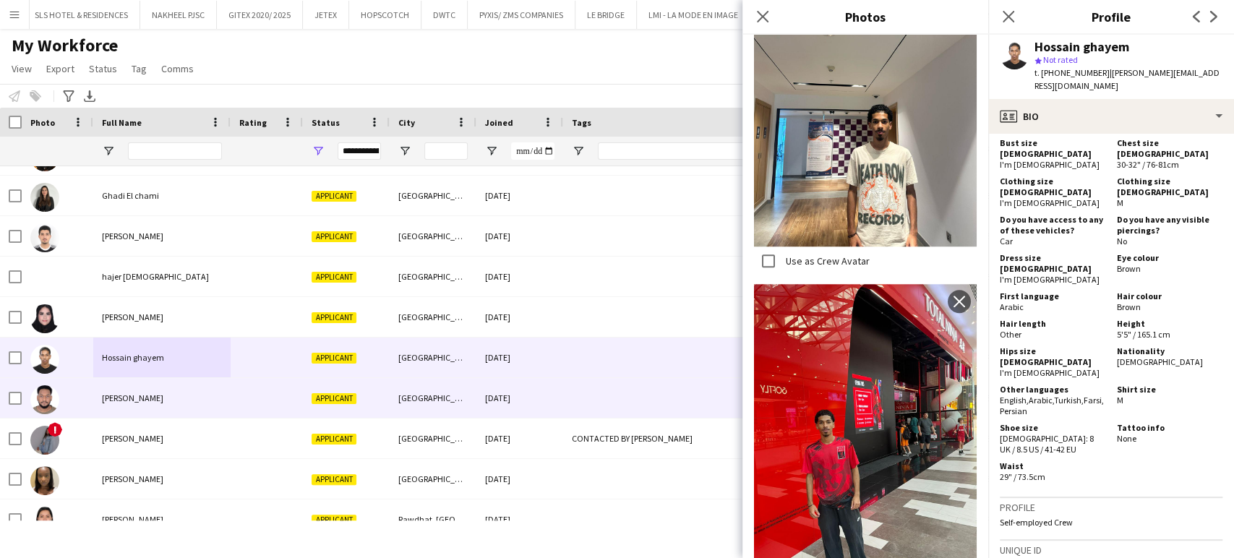
click at [122, 395] on span "[PERSON_NAME]" at bounding box center [132, 398] width 61 height 11
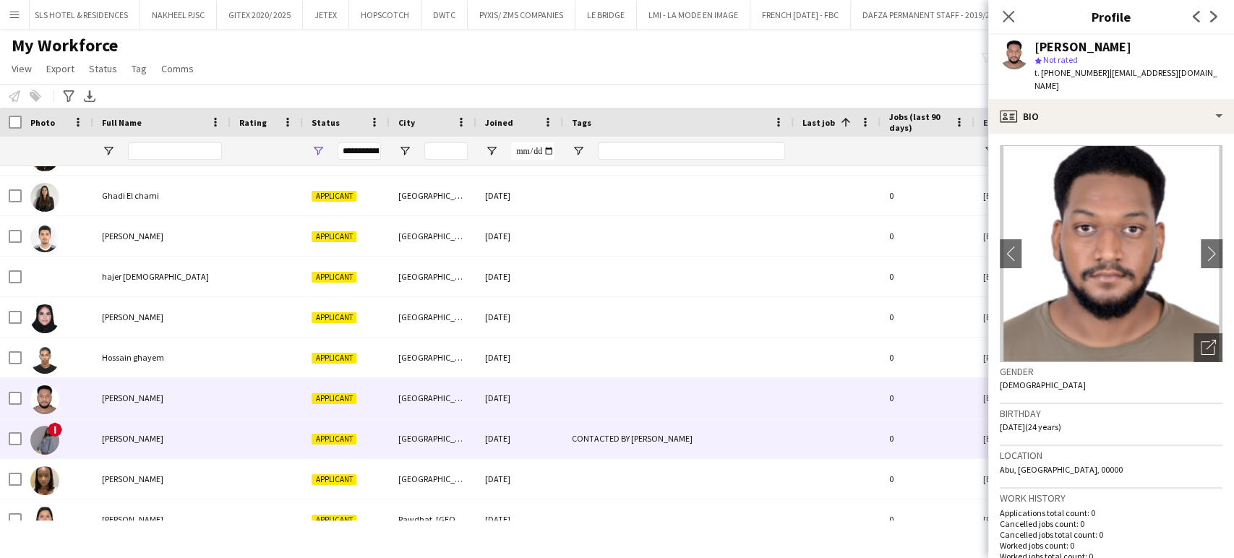
click at [127, 438] on span "[PERSON_NAME]" at bounding box center [132, 438] width 61 height 11
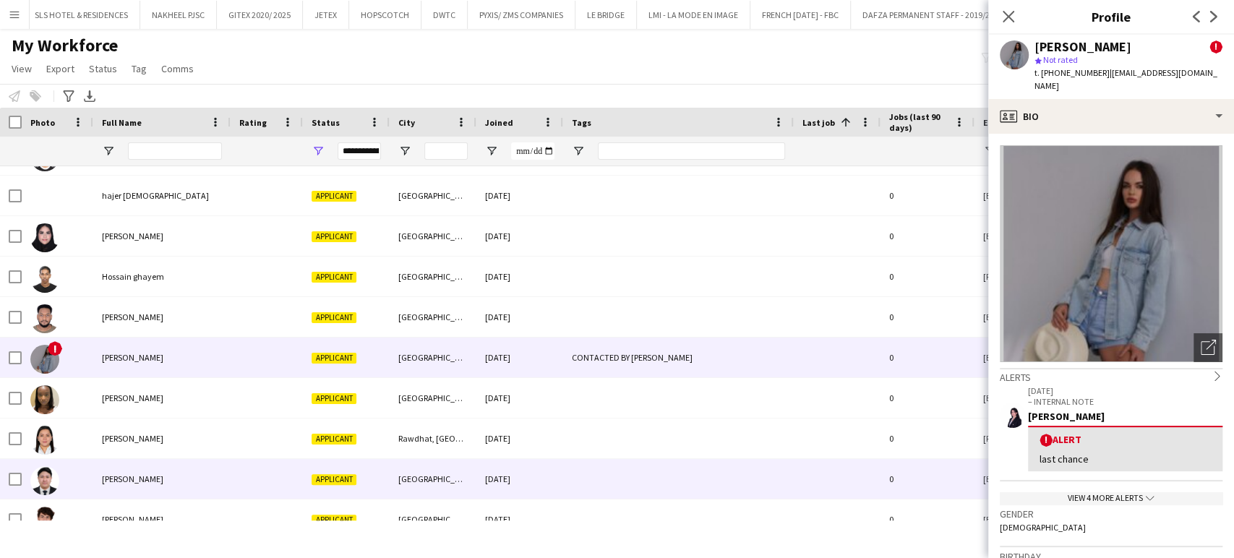
scroll to position [1285, 0]
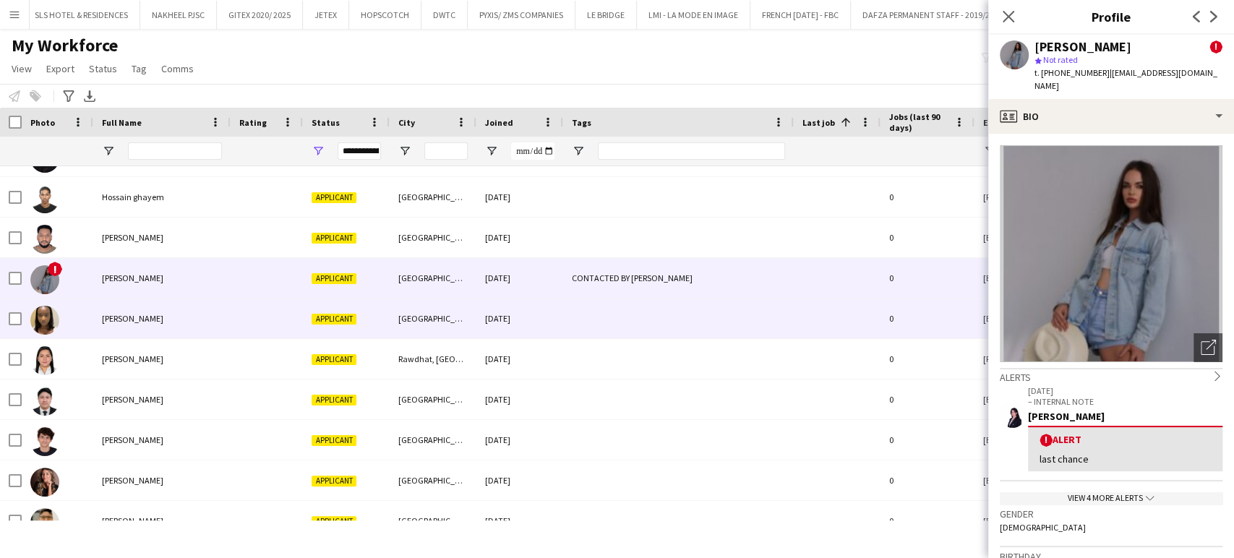
click at [126, 325] on div "[PERSON_NAME]" at bounding box center [161, 319] width 137 height 40
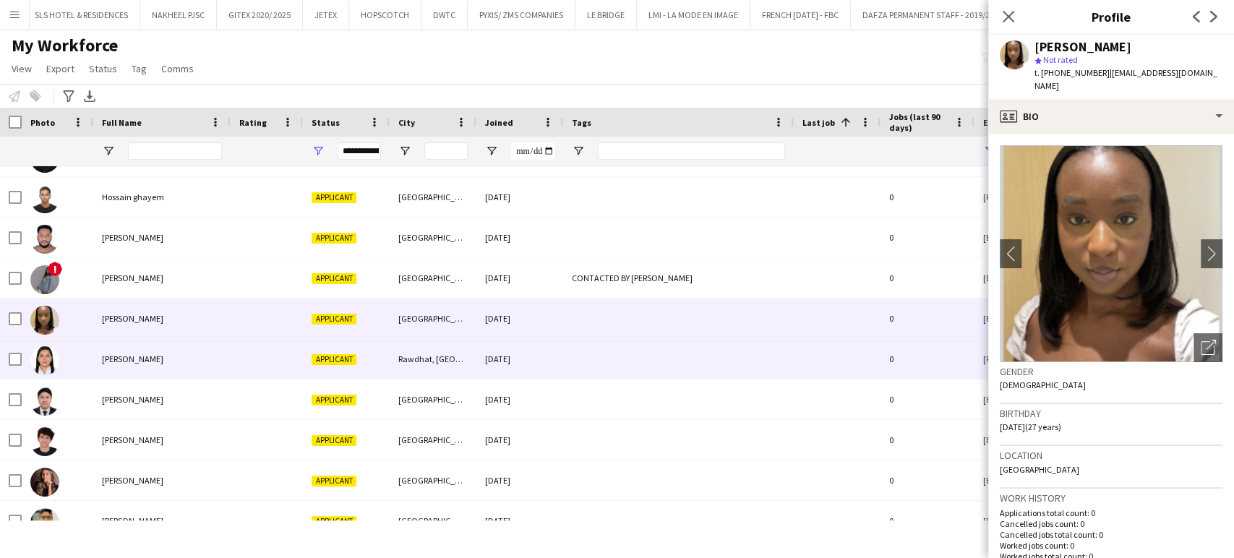
click at [126, 354] on span "[PERSON_NAME]" at bounding box center [132, 359] width 61 height 11
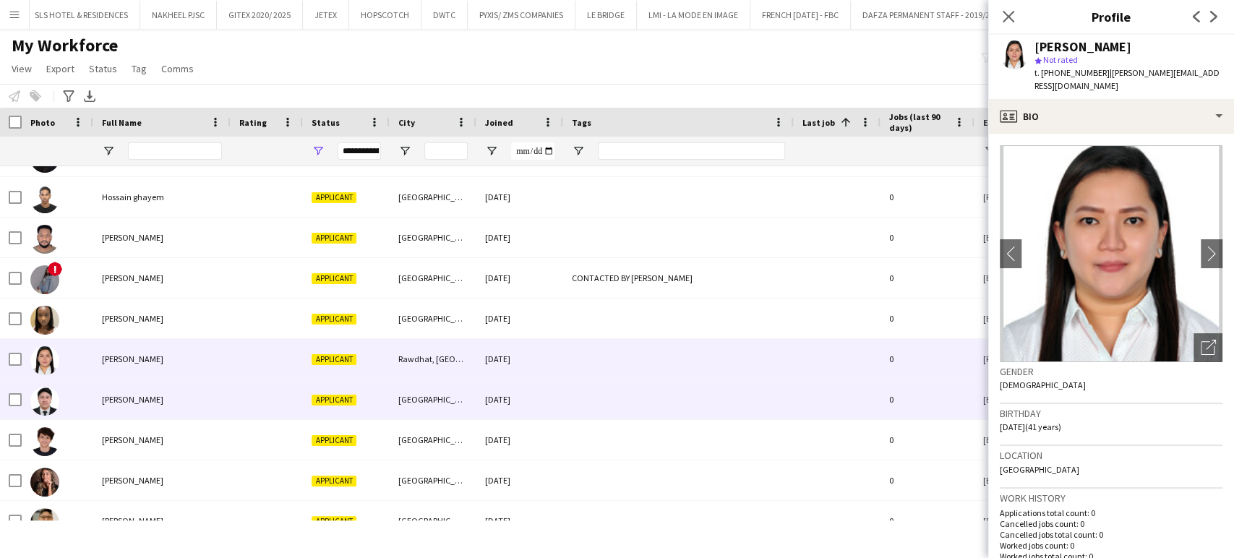
click at [115, 403] on span "[PERSON_NAME]" at bounding box center [132, 399] width 61 height 11
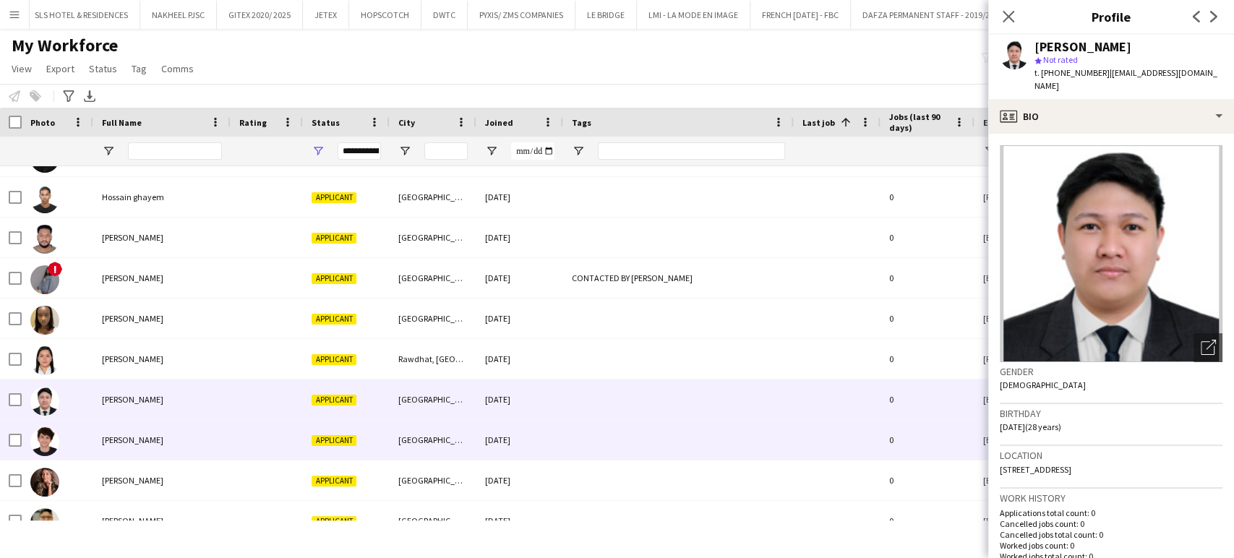
click at [104, 437] on span "[PERSON_NAME]" at bounding box center [132, 440] width 61 height 11
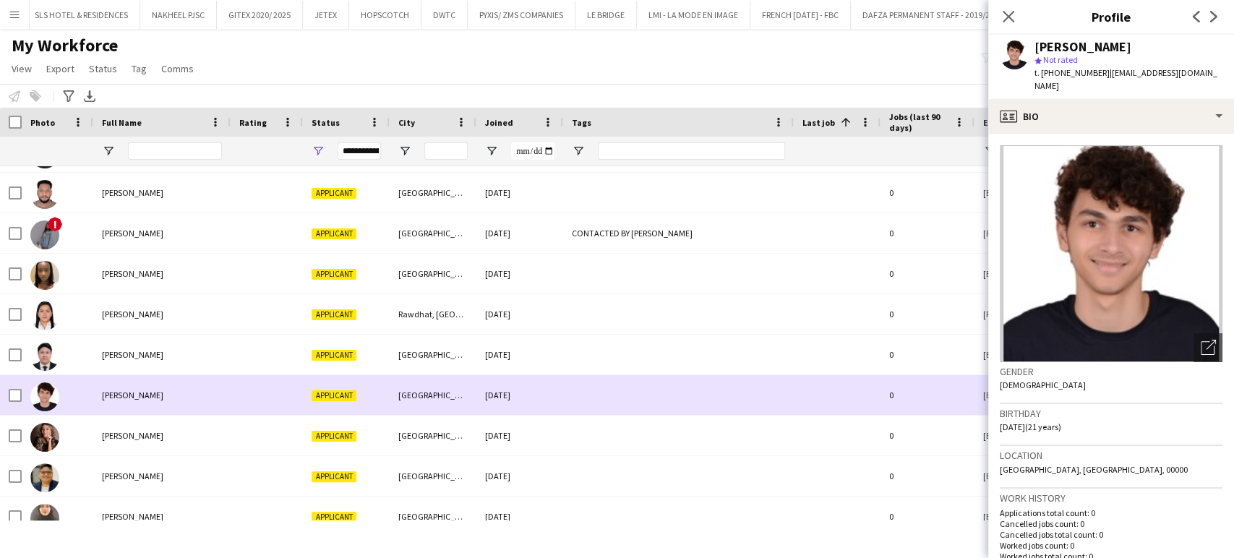
scroll to position [1365, 0]
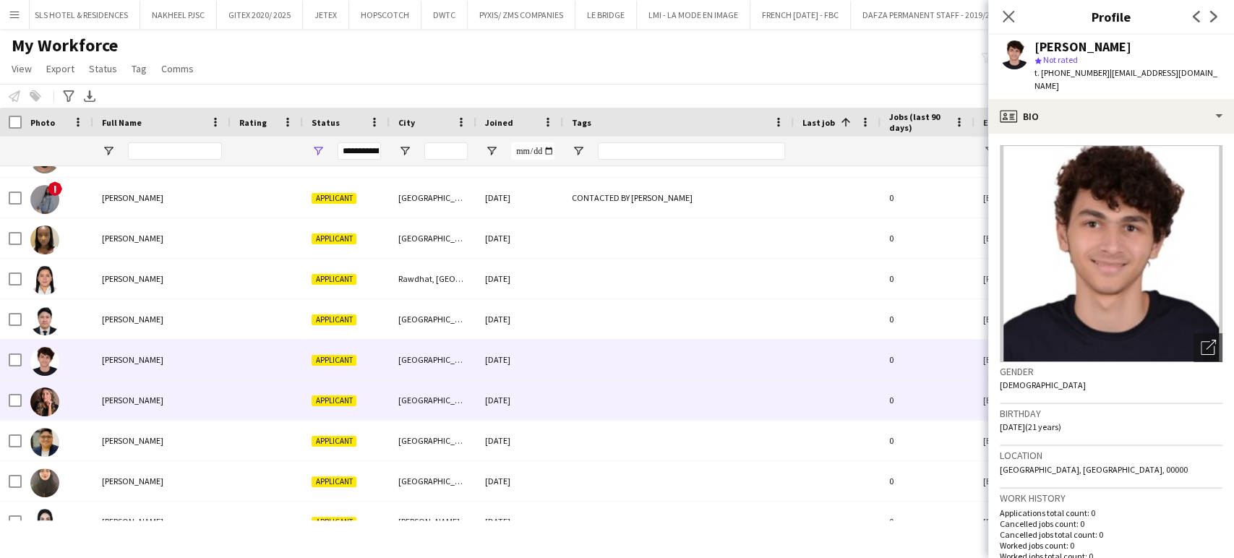
click at [121, 401] on span "[PERSON_NAME]" at bounding box center [132, 400] width 61 height 11
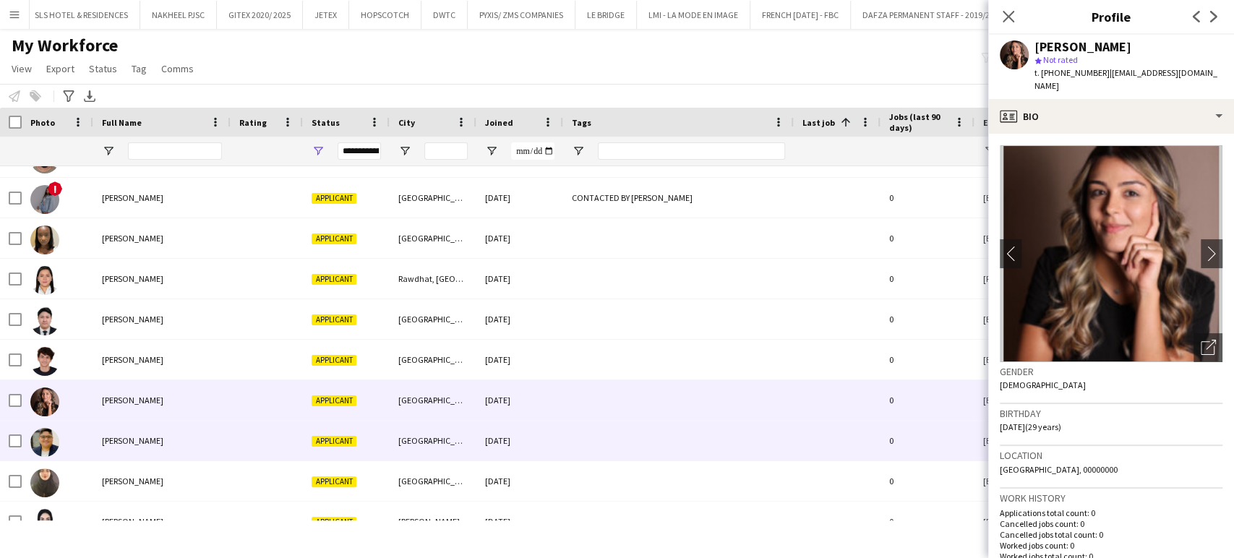
click at [116, 433] on div "[PERSON_NAME]" at bounding box center [161, 441] width 137 height 40
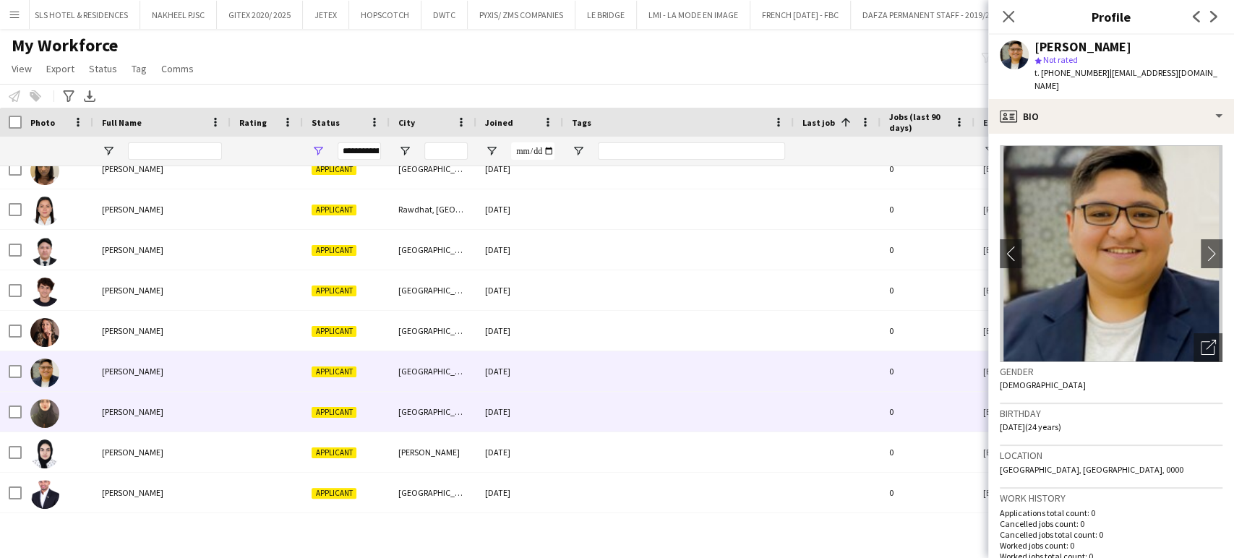
scroll to position [1526, 0]
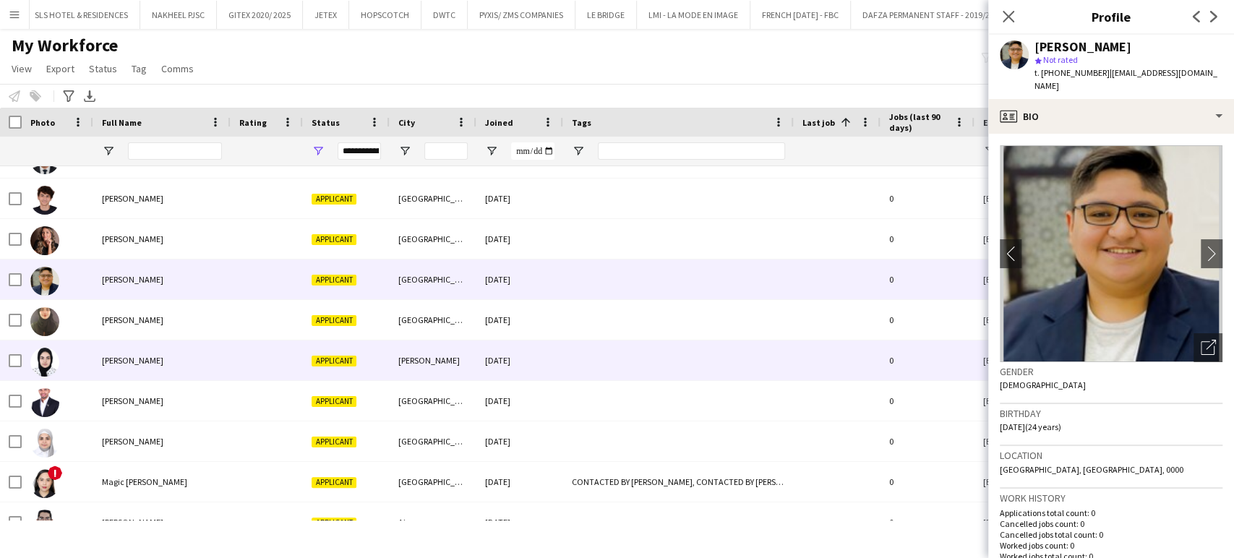
click at [119, 355] on span "[PERSON_NAME]" at bounding box center [132, 360] width 61 height 11
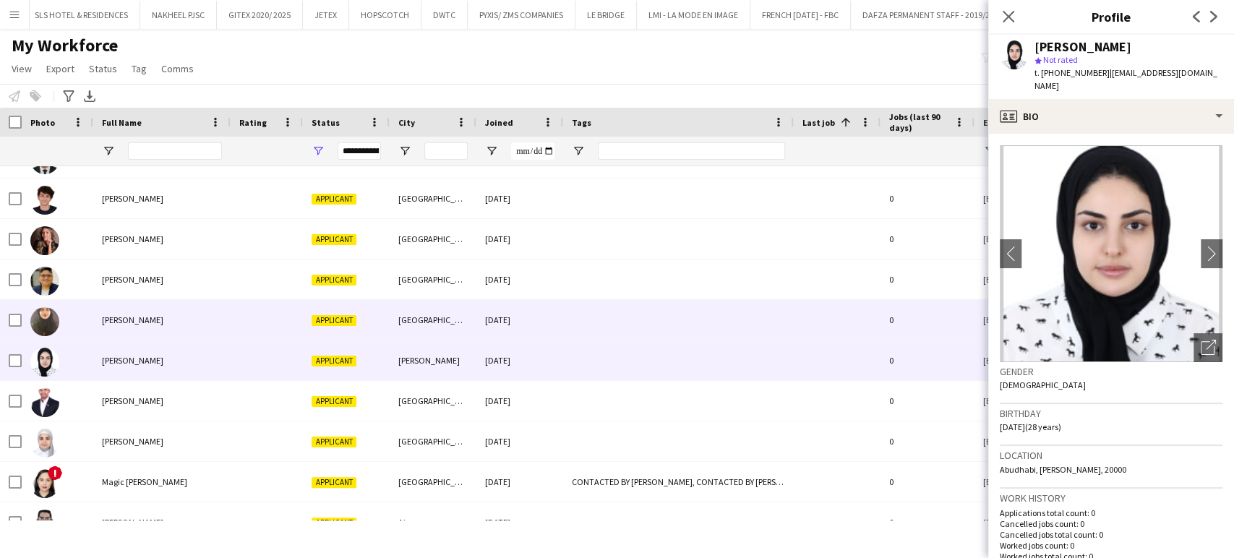
click at [118, 318] on span "[PERSON_NAME]" at bounding box center [132, 320] width 61 height 11
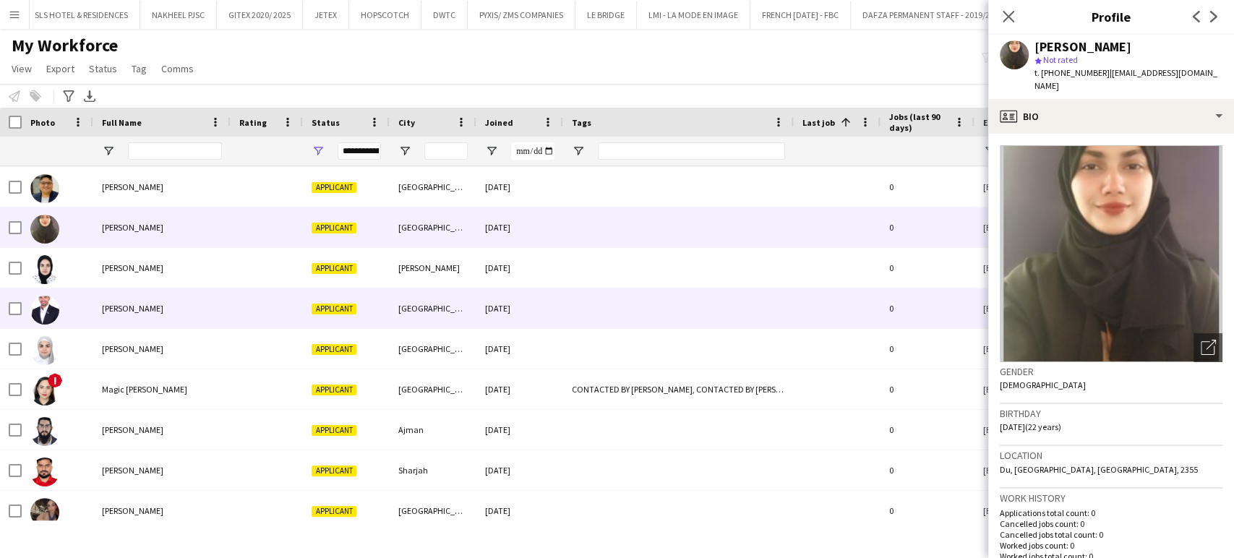
scroll to position [1687, 0]
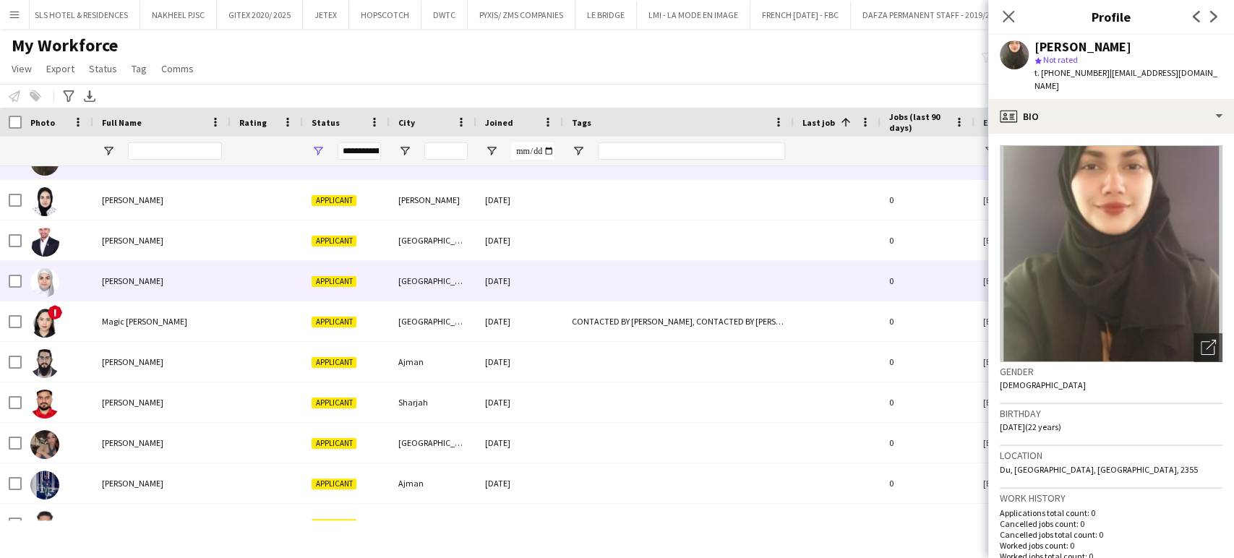
click at [119, 276] on span "[PERSON_NAME]" at bounding box center [132, 280] width 61 height 11
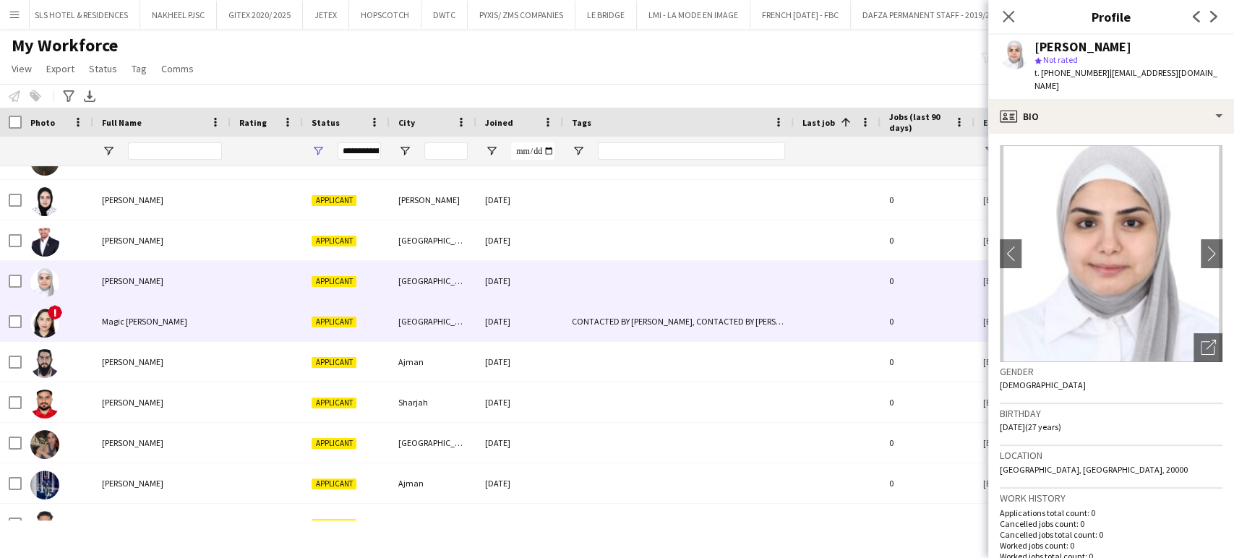
click at [138, 323] on span "Magic [PERSON_NAME]" at bounding box center [144, 321] width 85 height 11
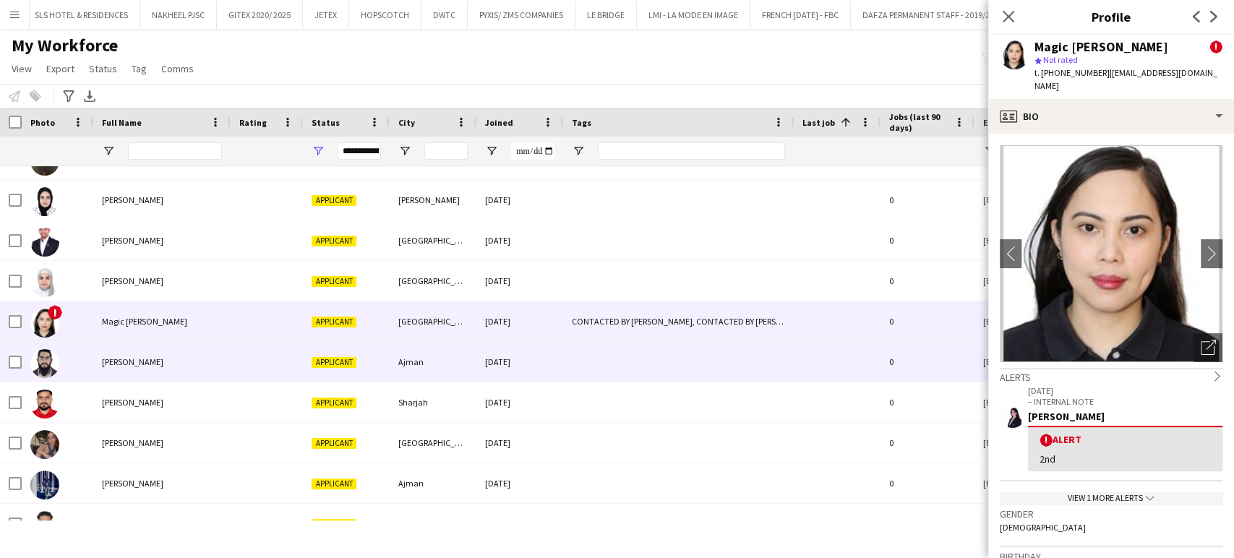
click at [139, 354] on div "[PERSON_NAME]" at bounding box center [161, 362] width 137 height 40
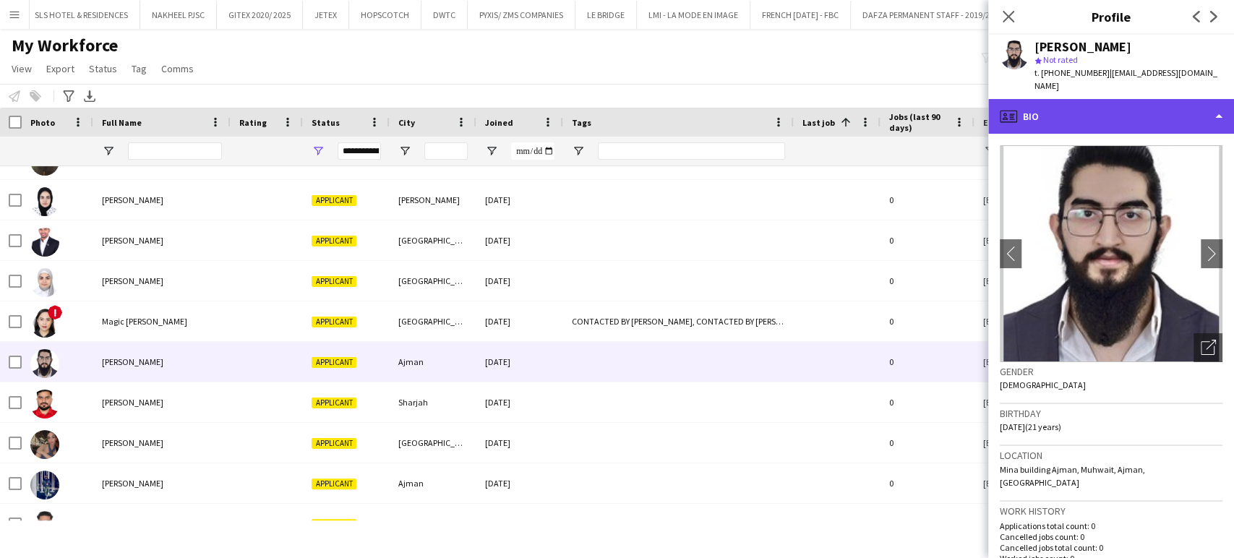
click at [1203, 99] on div "profile Bio" at bounding box center [1111, 116] width 246 height 35
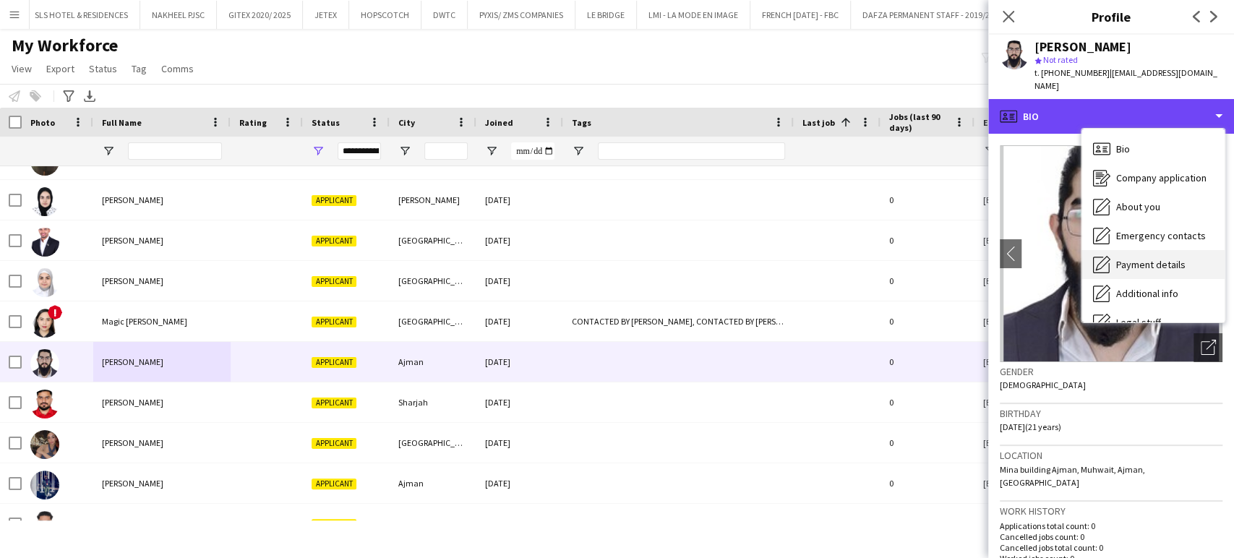
scroll to position [77, 0]
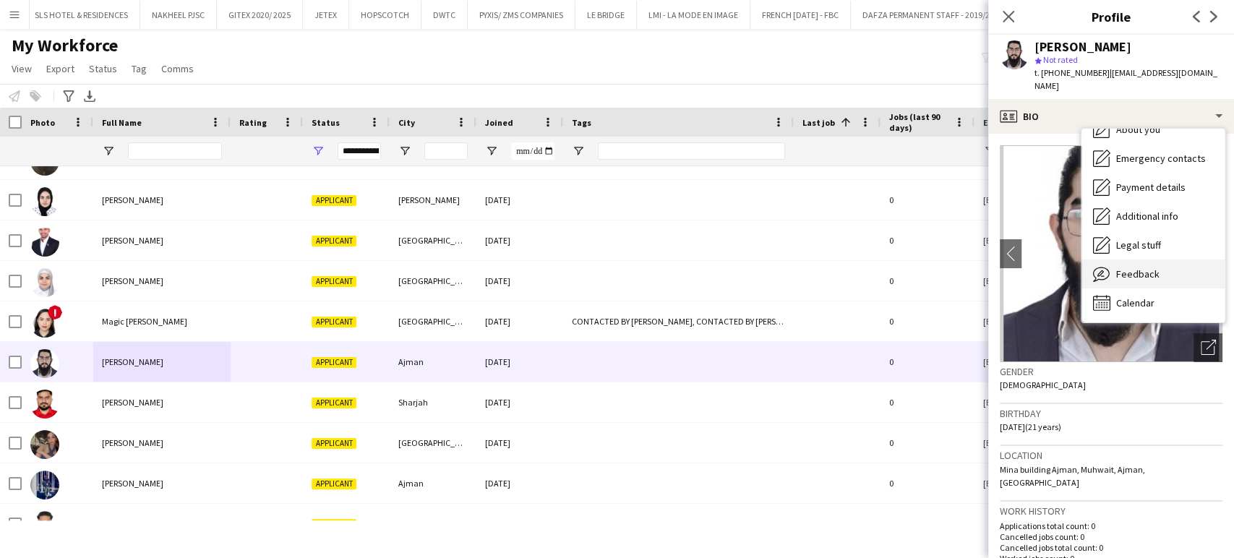
click at [1143, 268] on span "Feedback" at bounding box center [1137, 274] width 43 height 13
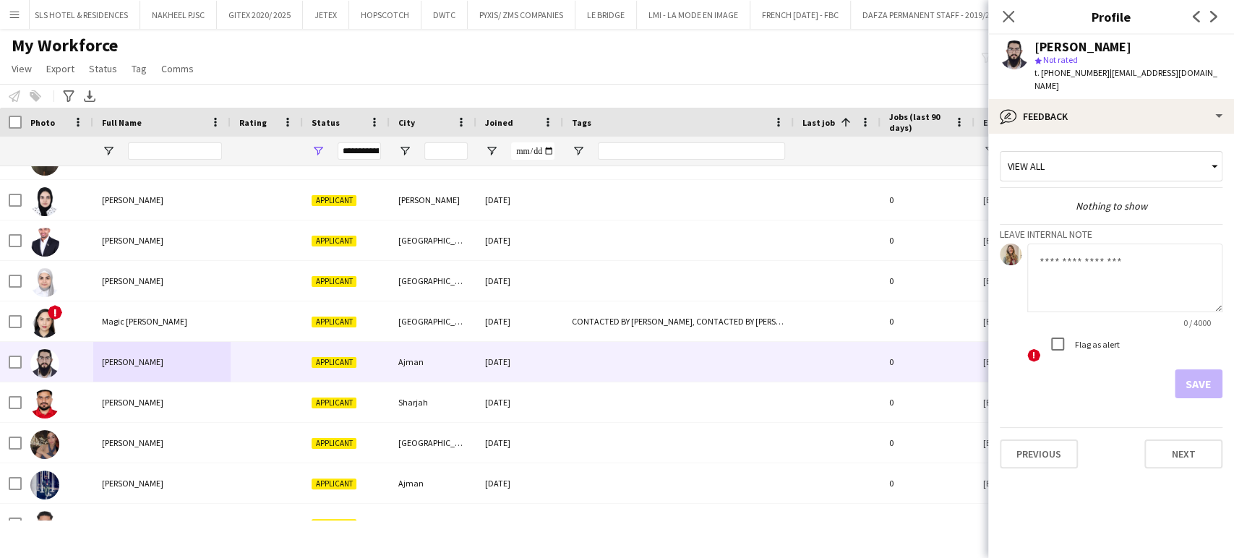
click at [1072, 257] on textarea at bounding box center [1124, 278] width 195 height 69
type textarea "**********"
click at [1207, 377] on button "Save" at bounding box center [1199, 383] width 48 height 29
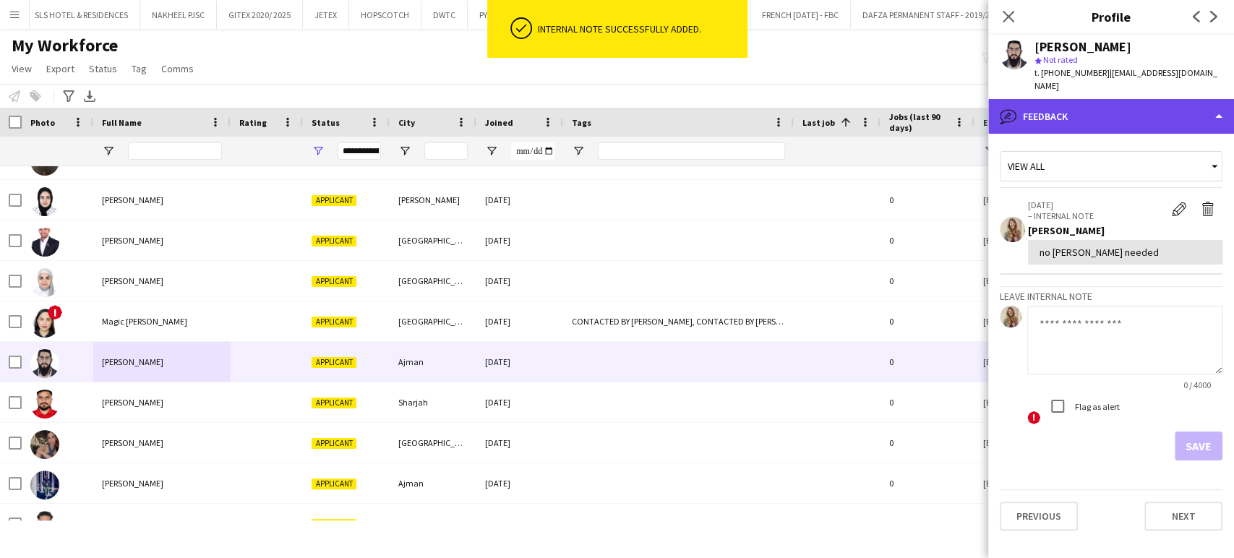
click at [1194, 99] on div "bubble-pencil Feedback" at bounding box center [1111, 116] width 246 height 35
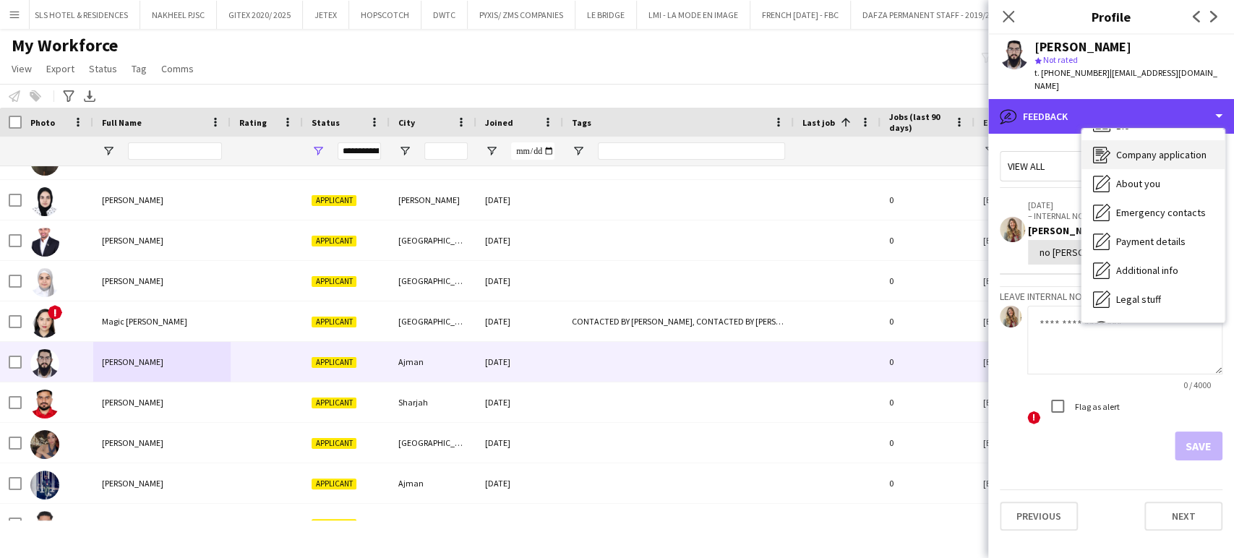
scroll to position [0, 0]
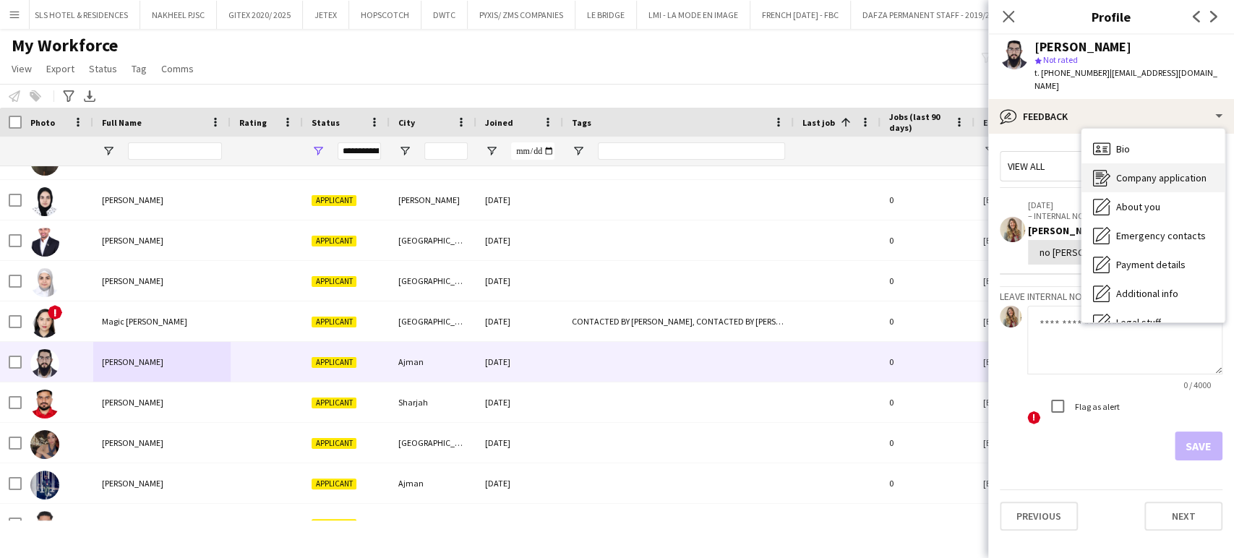
click at [1160, 171] on span "Company application" at bounding box center [1161, 177] width 90 height 13
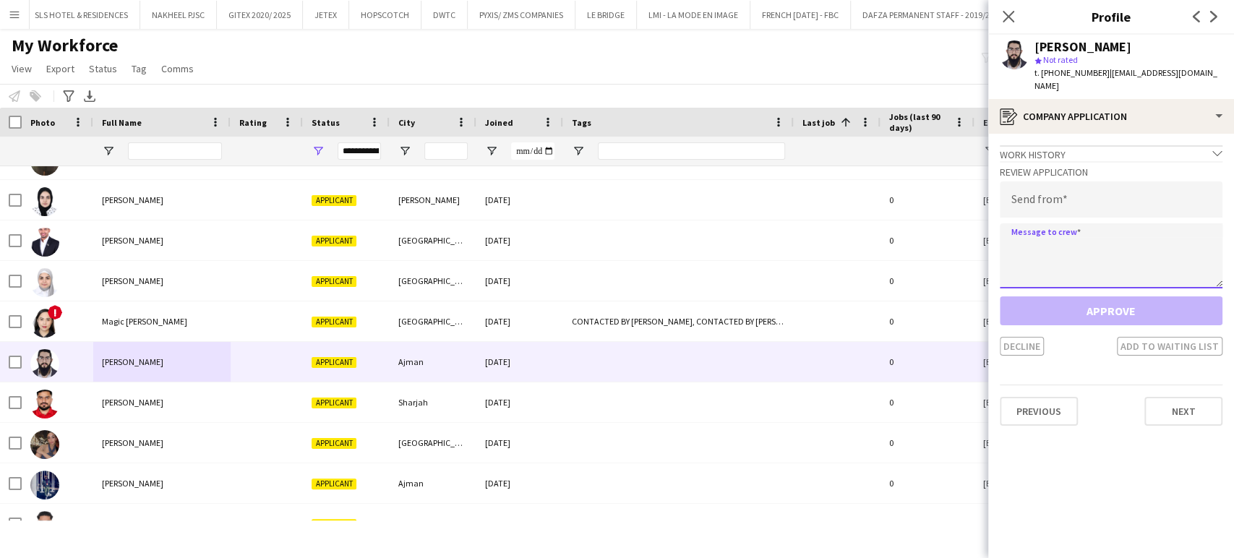
click at [1076, 234] on textarea at bounding box center [1111, 255] width 223 height 65
paste textarea "**********"
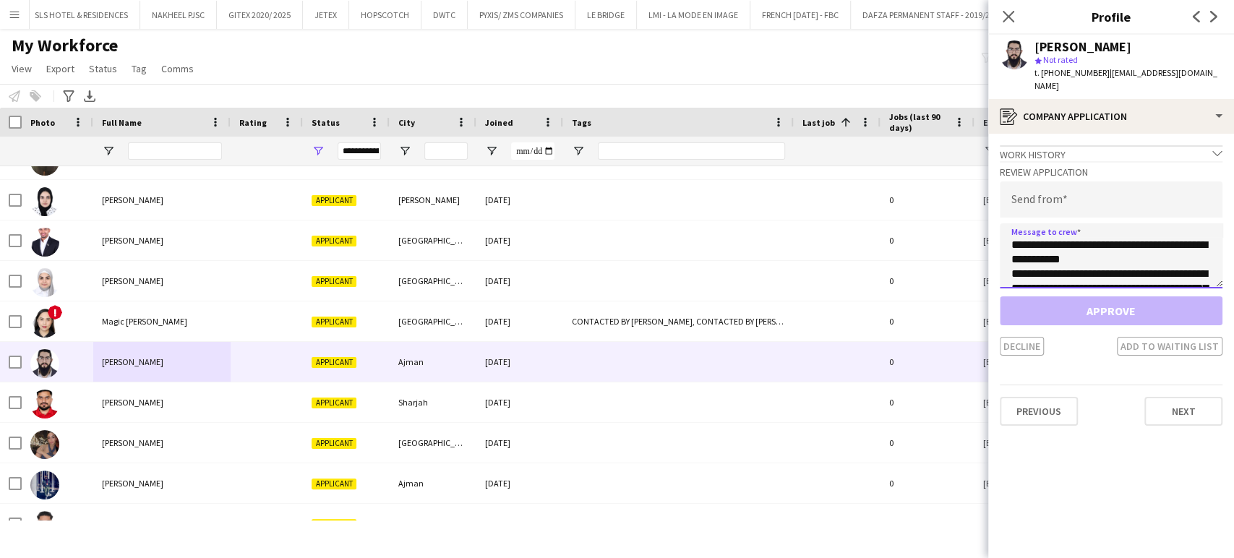
scroll to position [95, 0]
type textarea "**********"
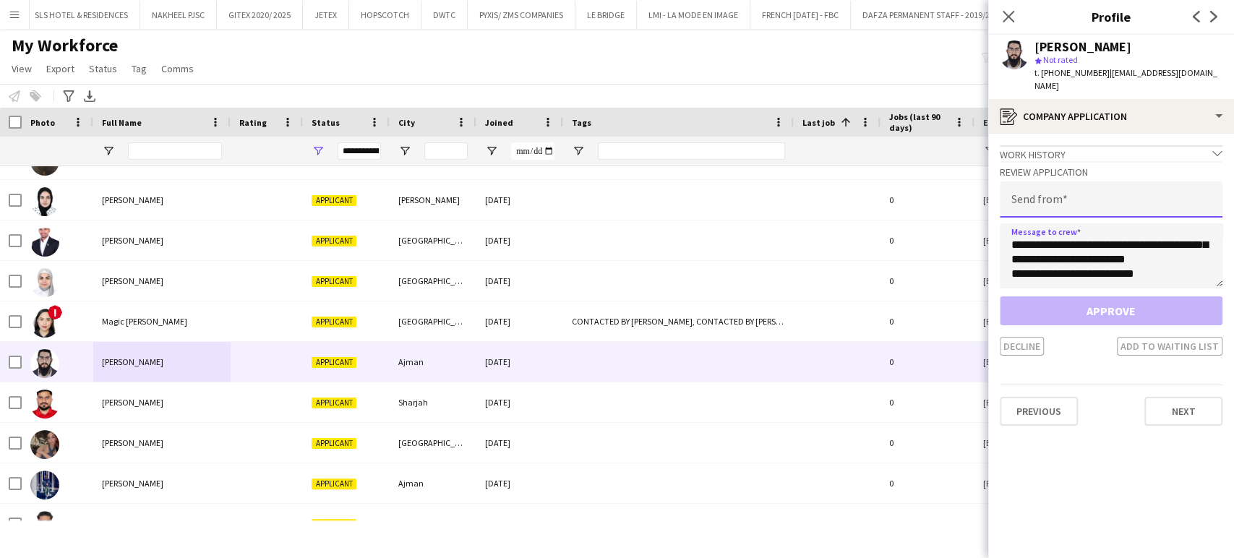
click at [1087, 187] on input "email" at bounding box center [1111, 199] width 223 height 36
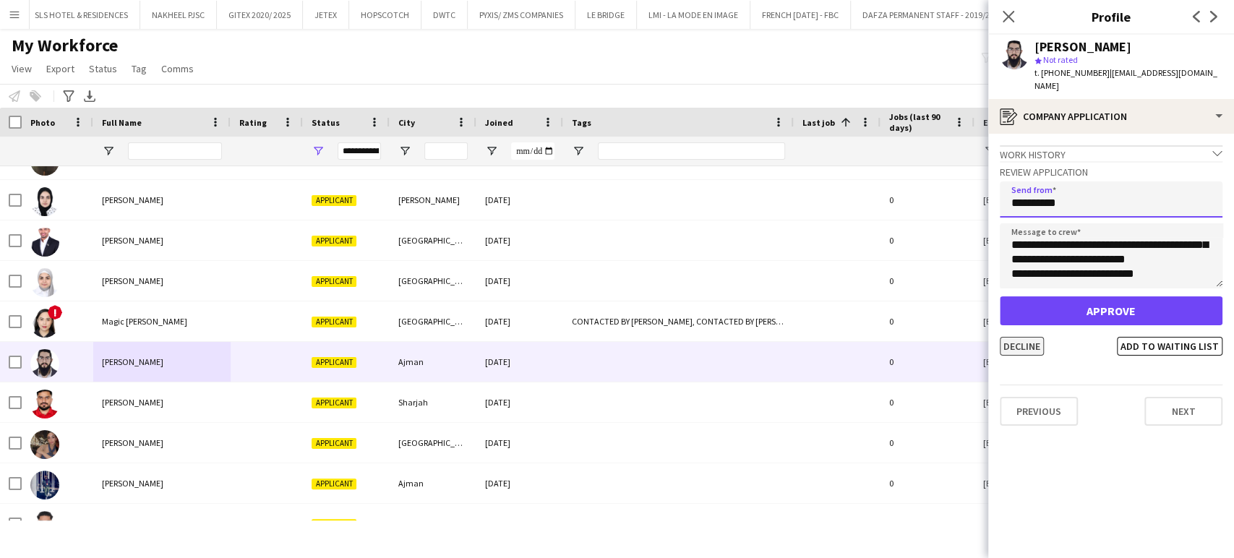
type input "**********"
click at [1027, 337] on button "Decline" at bounding box center [1022, 346] width 44 height 19
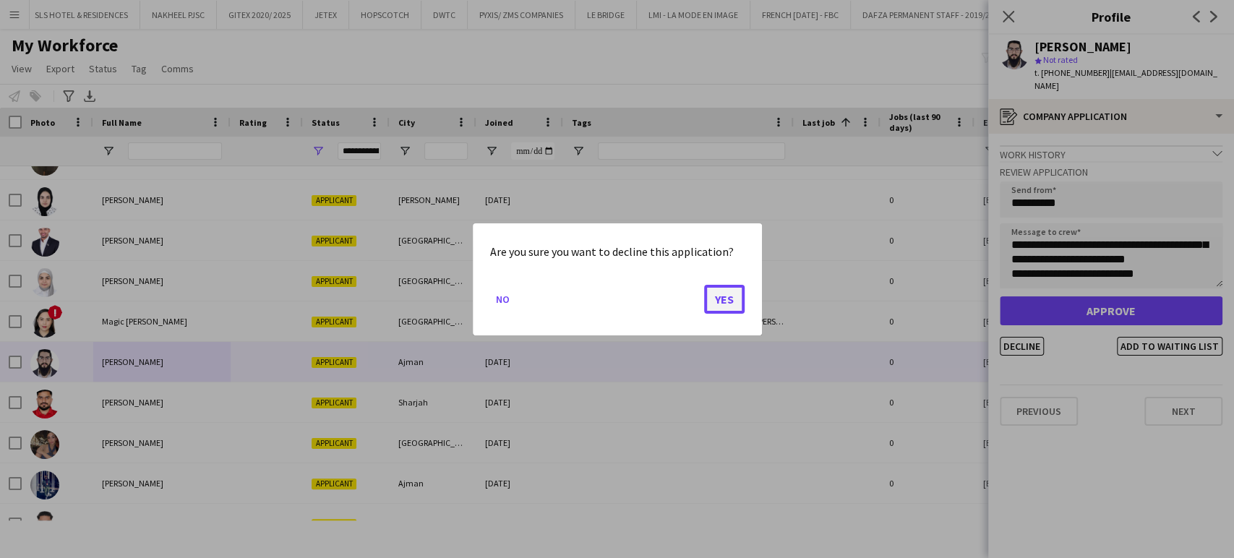
click at [711, 310] on button "Yes" at bounding box center [724, 298] width 40 height 29
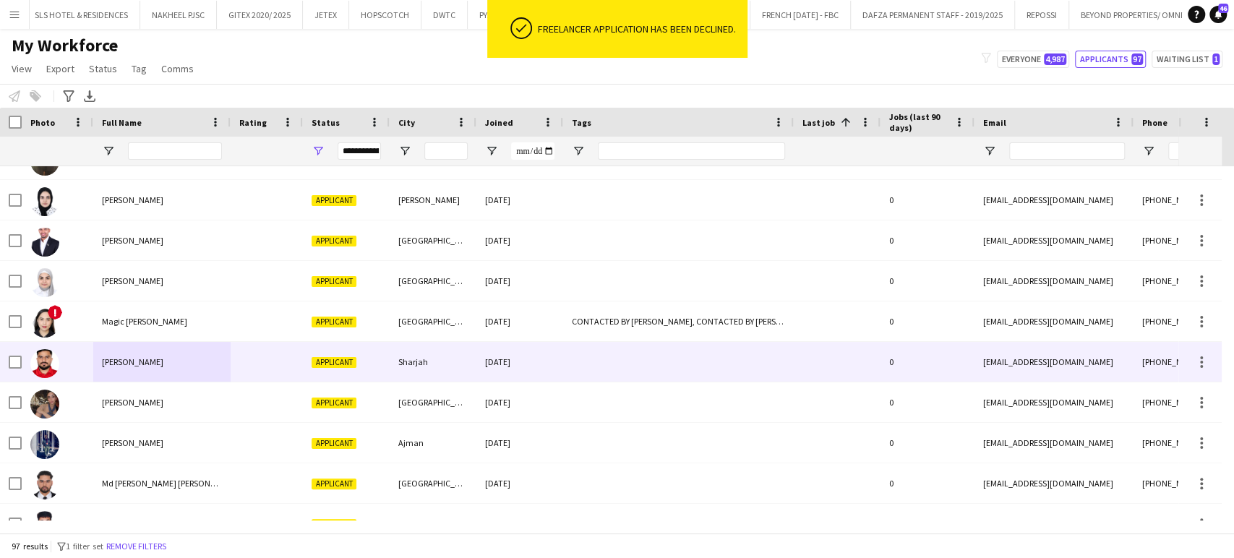
click at [116, 377] on div "[PERSON_NAME]" at bounding box center [161, 362] width 137 height 40
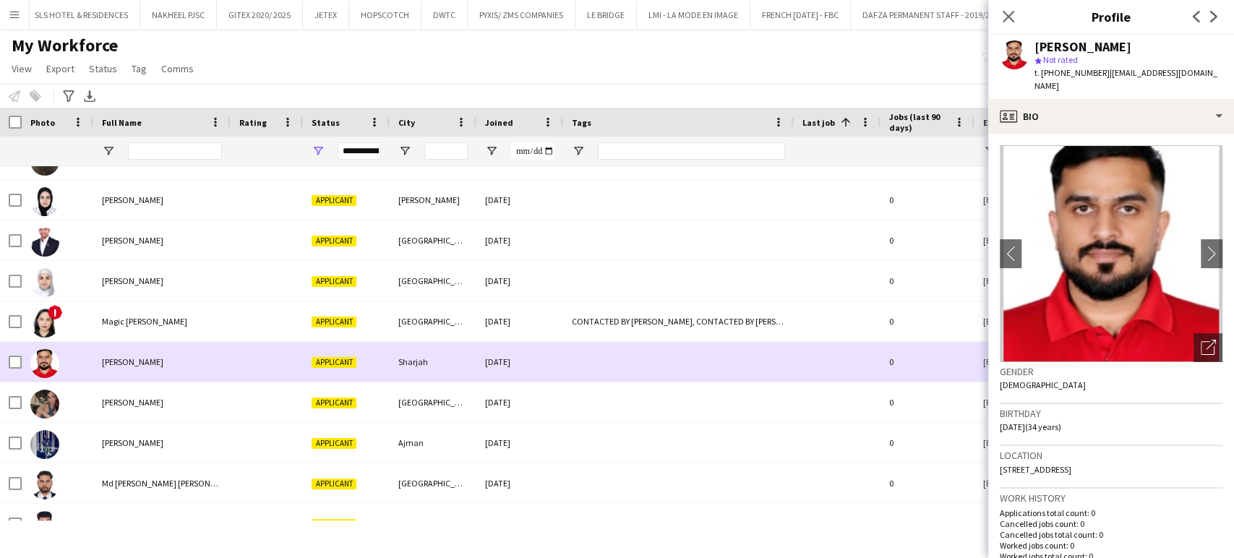
click at [168, 377] on div "[PERSON_NAME]" at bounding box center [161, 362] width 137 height 40
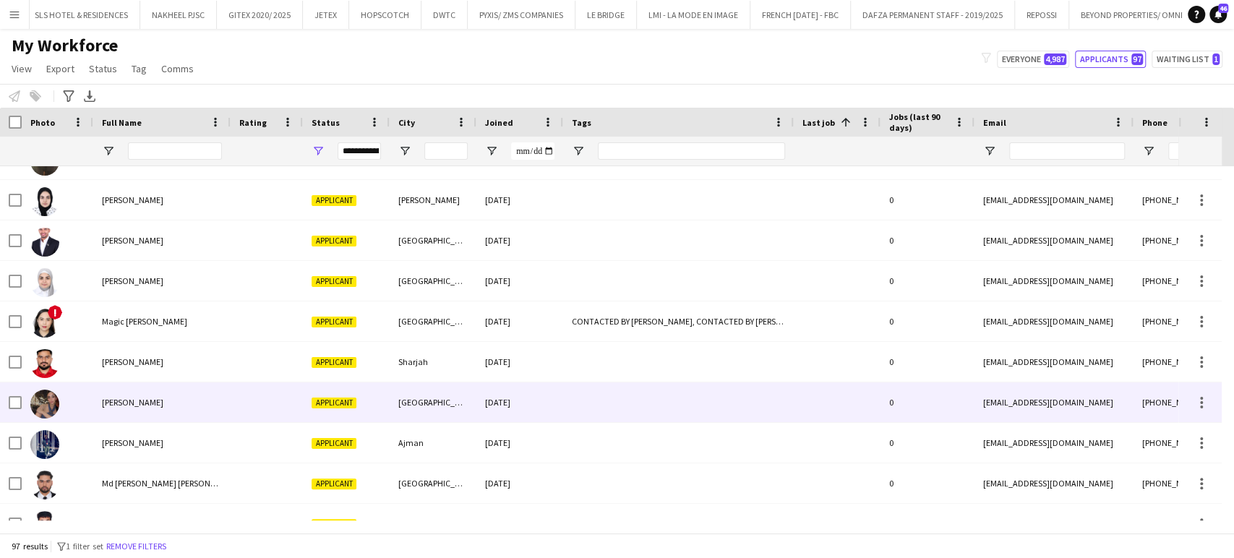
click at [155, 398] on span "[PERSON_NAME]" at bounding box center [132, 402] width 61 height 11
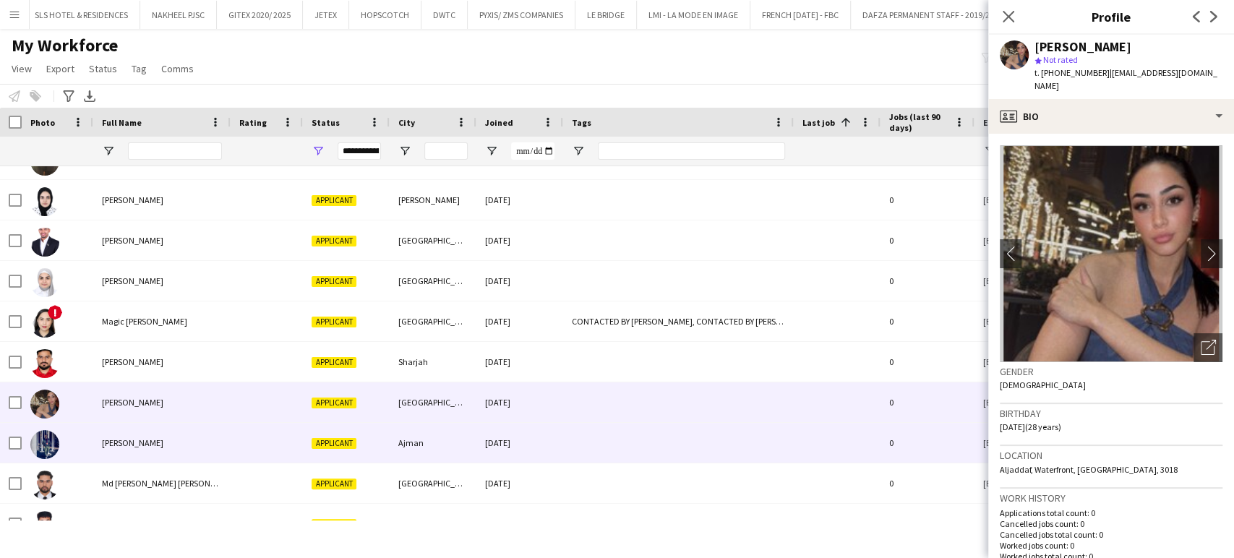
click at [114, 446] on span "[PERSON_NAME]" at bounding box center [132, 442] width 61 height 11
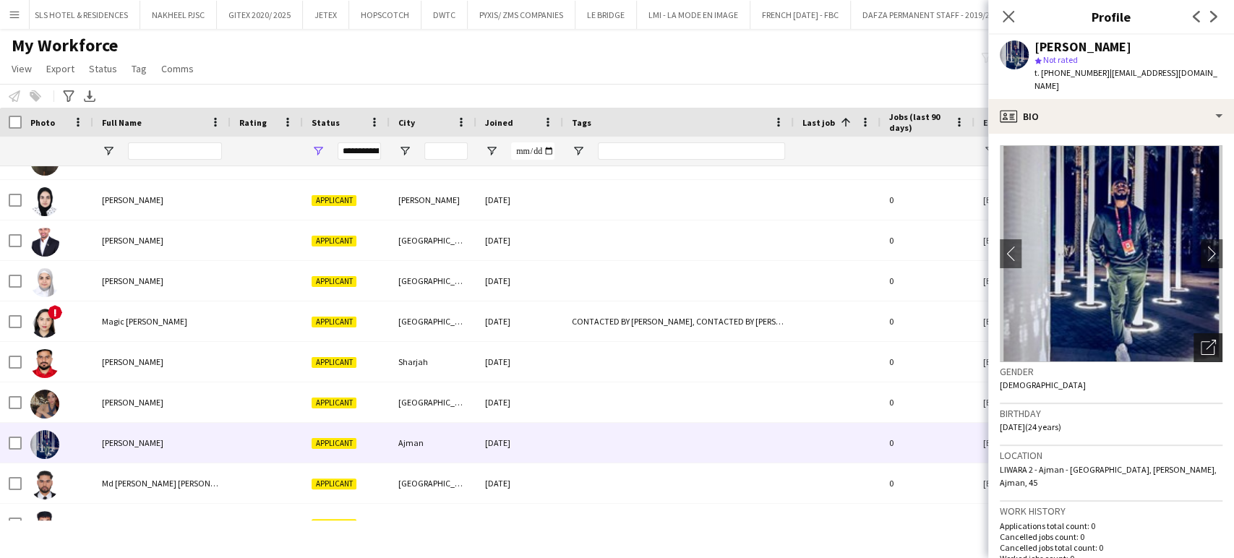
click at [1201, 340] on icon "Open photos pop-in" at bounding box center [1208, 347] width 15 height 15
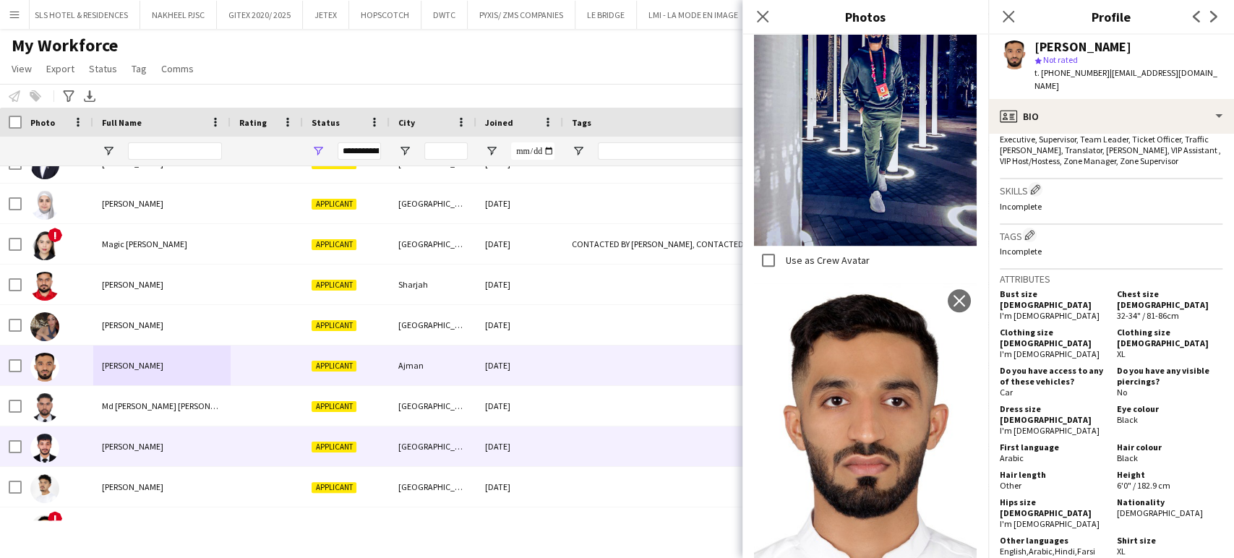
scroll to position [1847, 0]
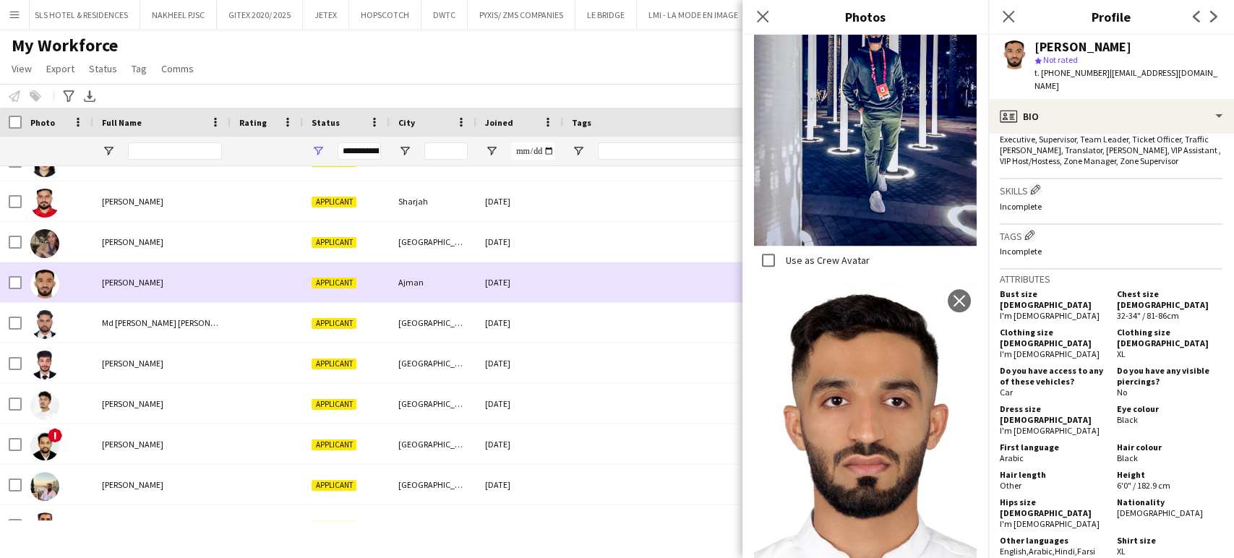
click at [126, 302] on div "[PERSON_NAME]" at bounding box center [161, 282] width 137 height 40
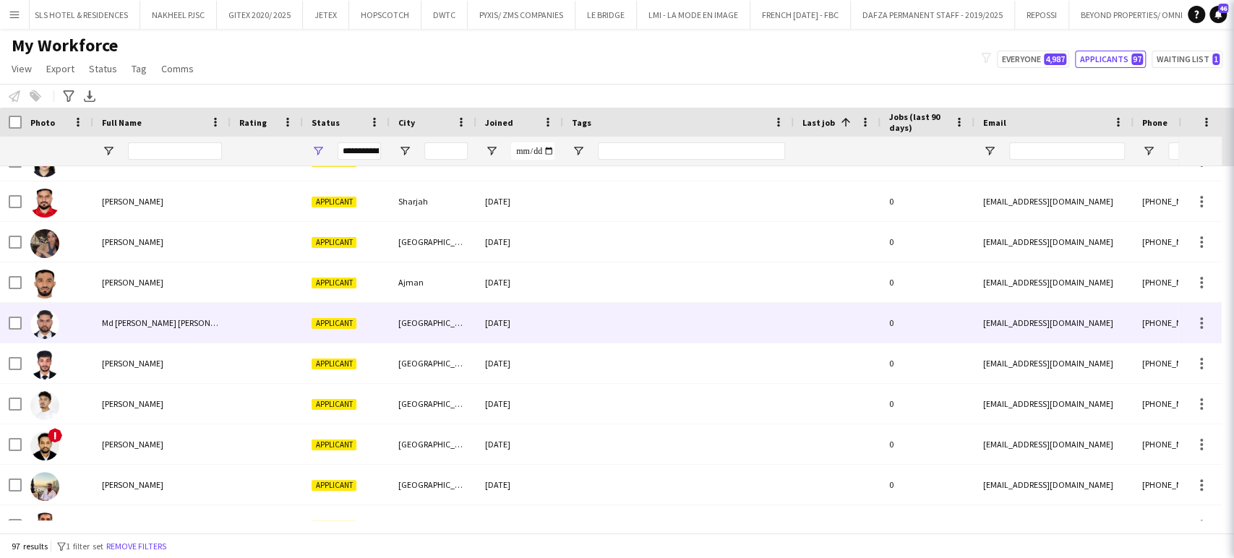
click at [116, 322] on span "Md [PERSON_NAME] [PERSON_NAME]" at bounding box center [170, 322] width 137 height 11
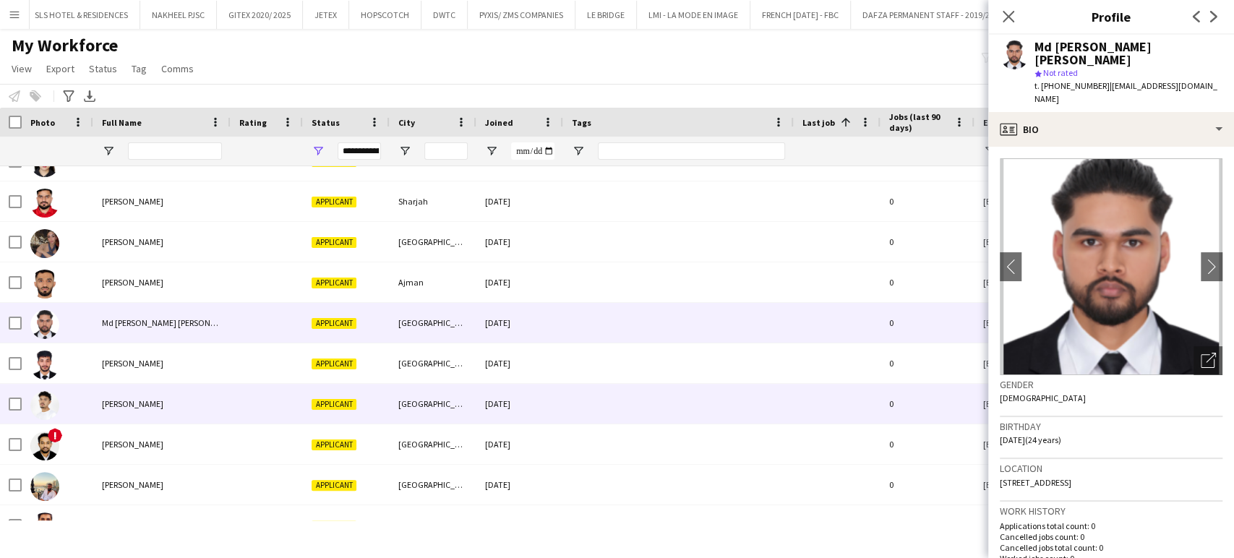
click at [111, 403] on span "[PERSON_NAME]" at bounding box center [132, 403] width 61 height 11
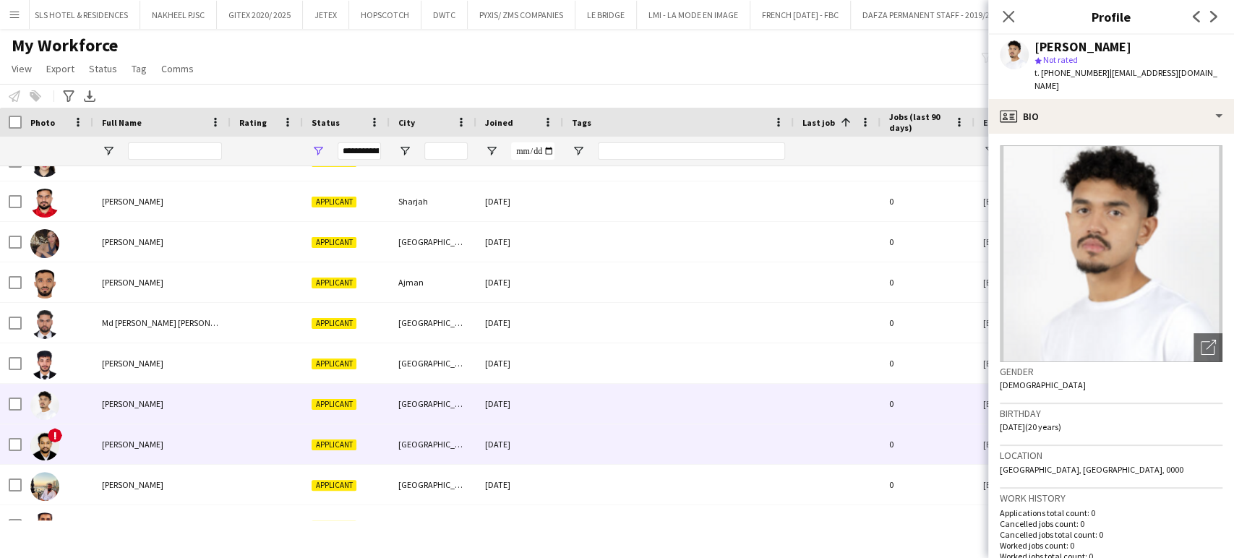
click at [108, 439] on span "[PERSON_NAME]" at bounding box center [132, 444] width 61 height 11
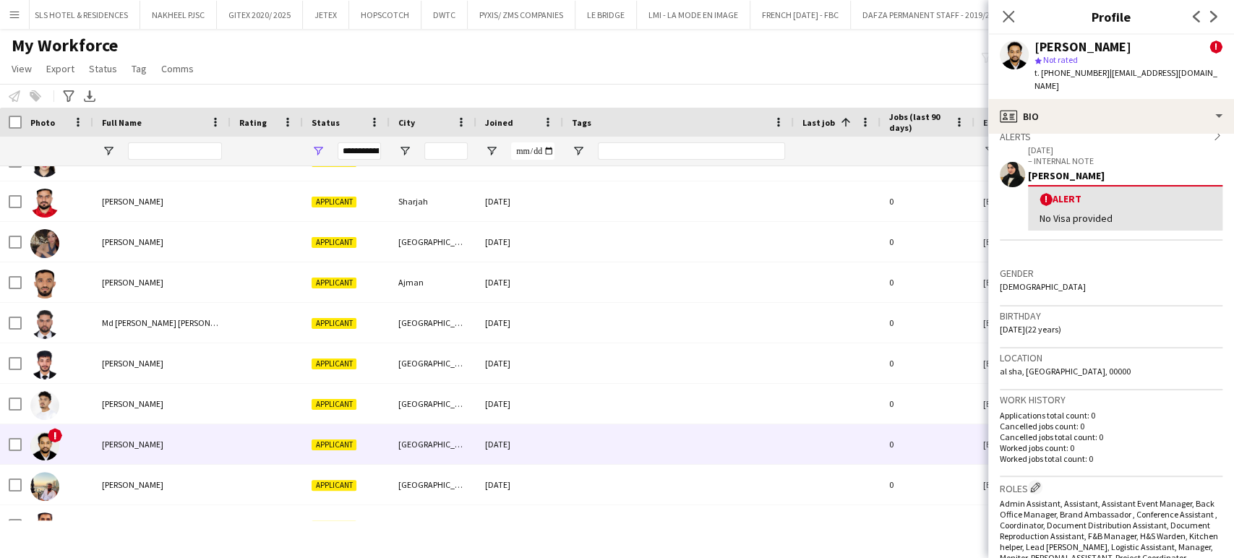
scroll to position [0, 0]
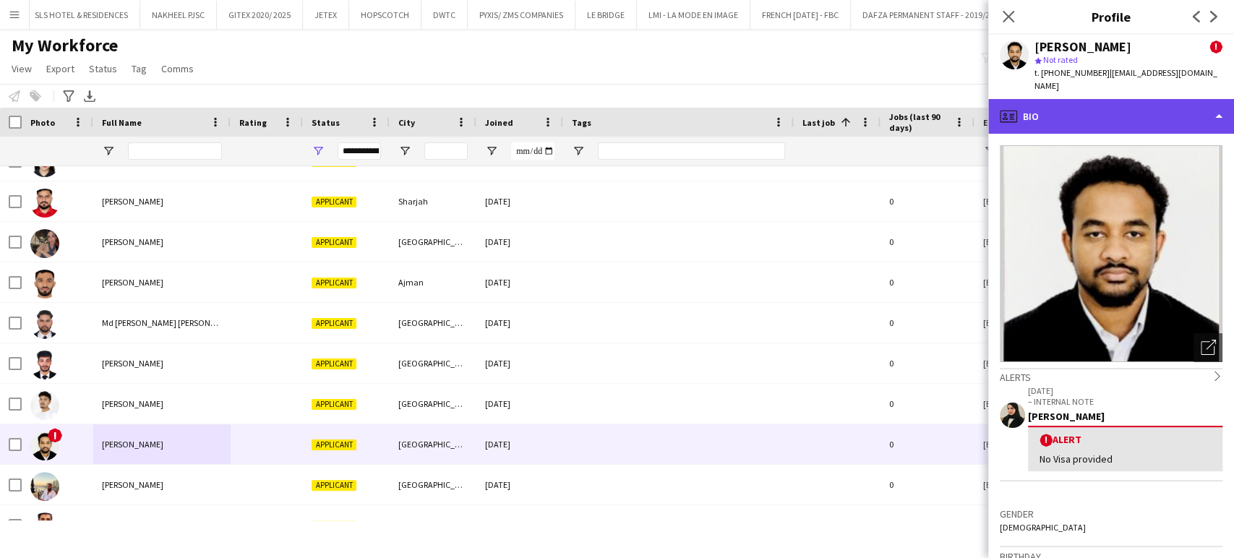
click at [1158, 99] on div "profile Bio" at bounding box center [1111, 116] width 246 height 35
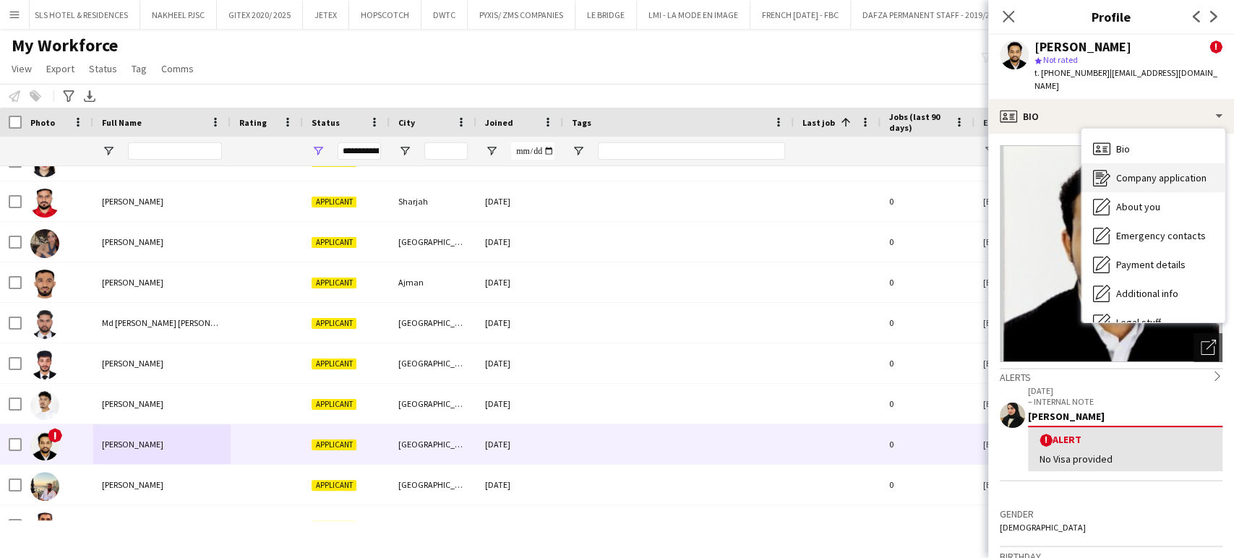
click at [1149, 171] on span "Company application" at bounding box center [1161, 177] width 90 height 13
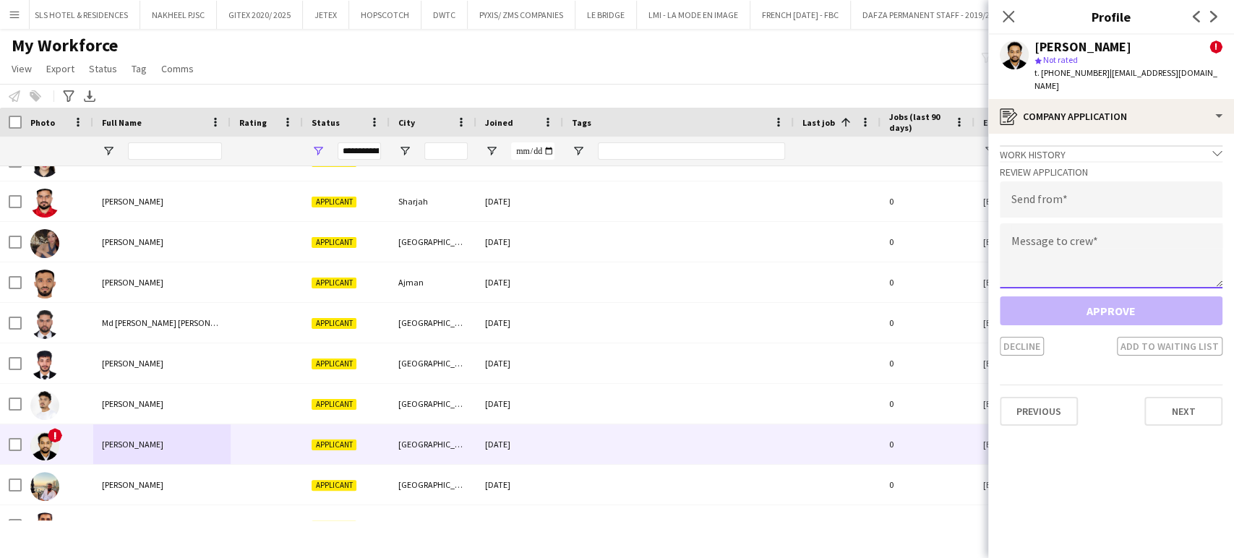
click at [1076, 252] on textarea at bounding box center [1111, 255] width 223 height 65
paste textarea "**********"
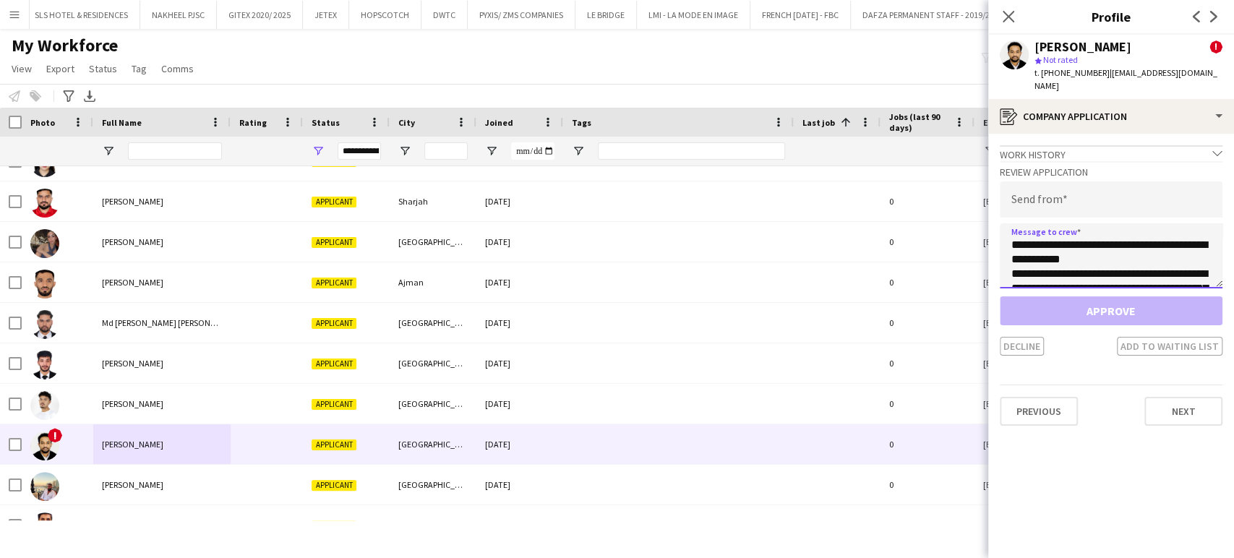
scroll to position [95, 0]
type textarea "**********"
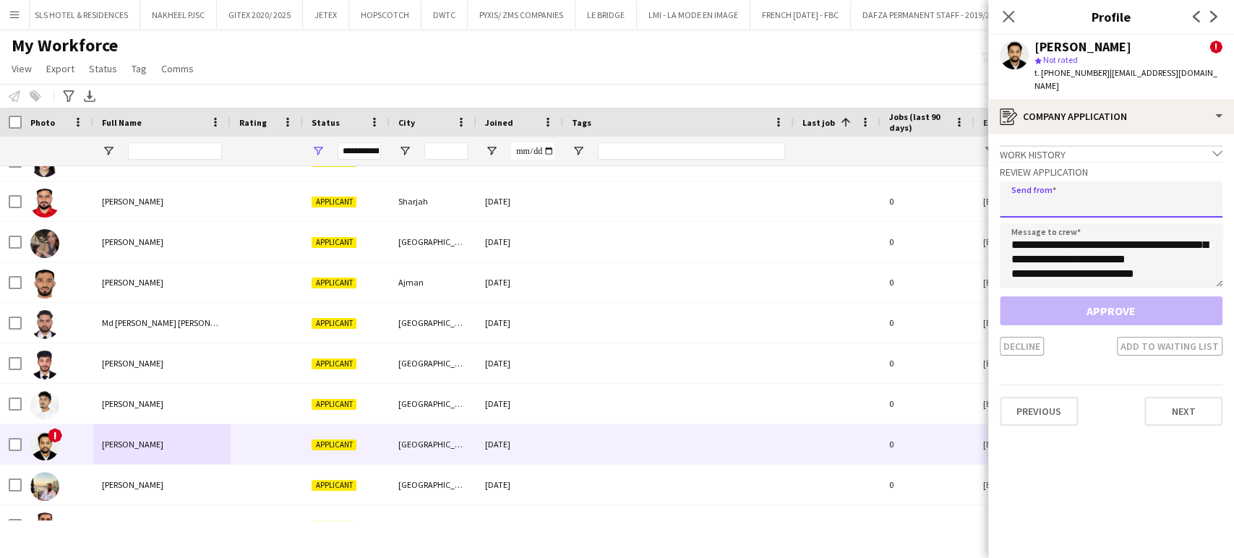
click at [1065, 195] on input "email" at bounding box center [1111, 199] width 223 height 36
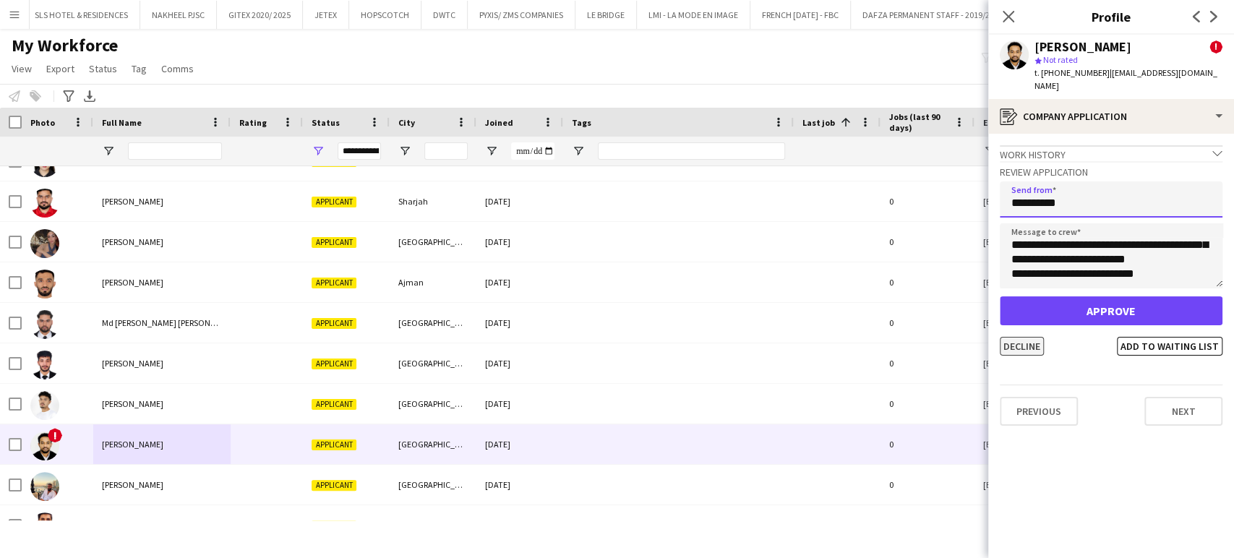
type input "**********"
click at [1022, 337] on button "Decline" at bounding box center [1022, 346] width 44 height 19
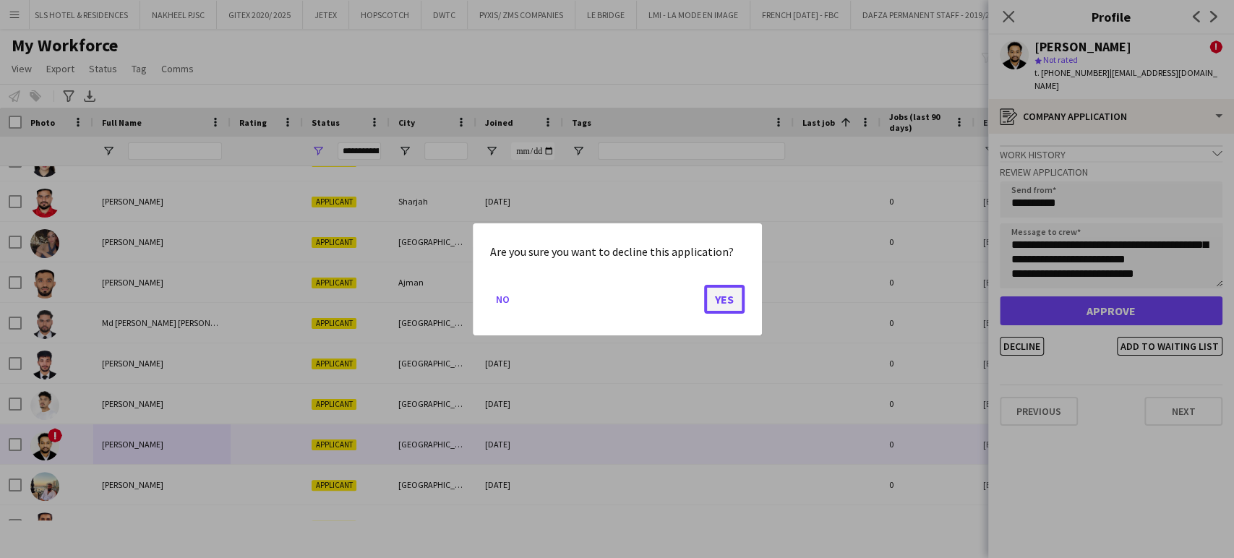
click at [711, 299] on button "Yes" at bounding box center [724, 298] width 40 height 29
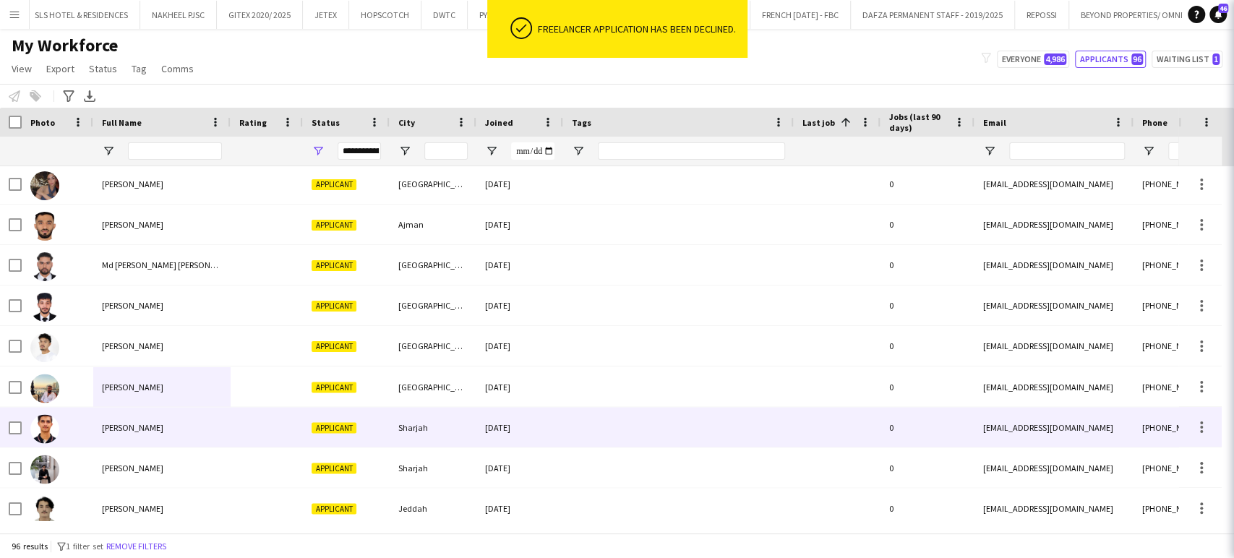
scroll to position [1928, 0]
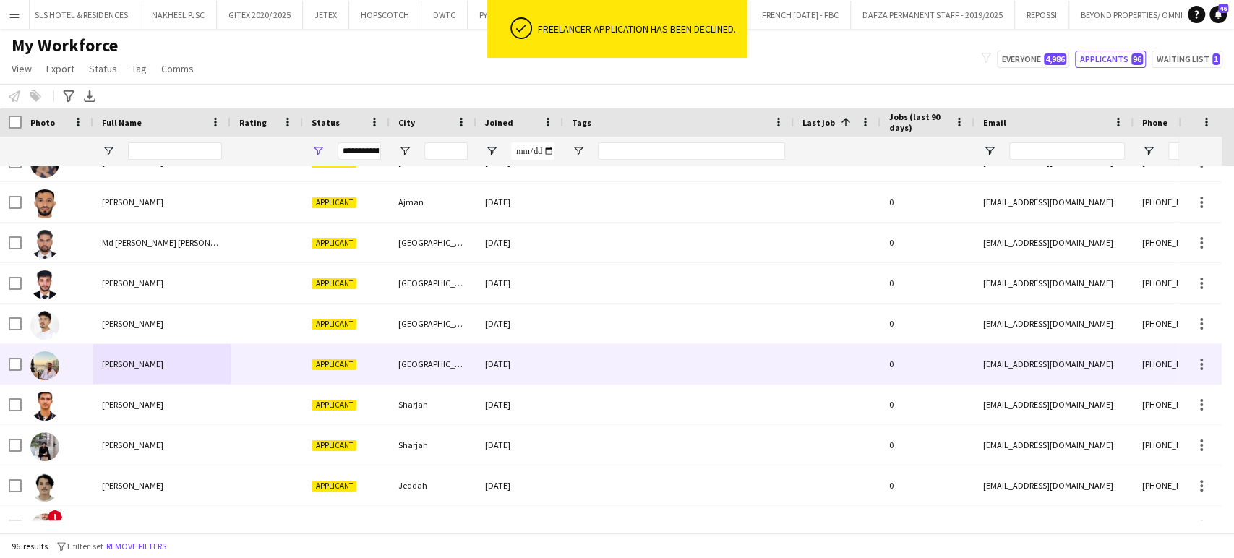
click at [132, 376] on div "[PERSON_NAME]" at bounding box center [161, 364] width 137 height 40
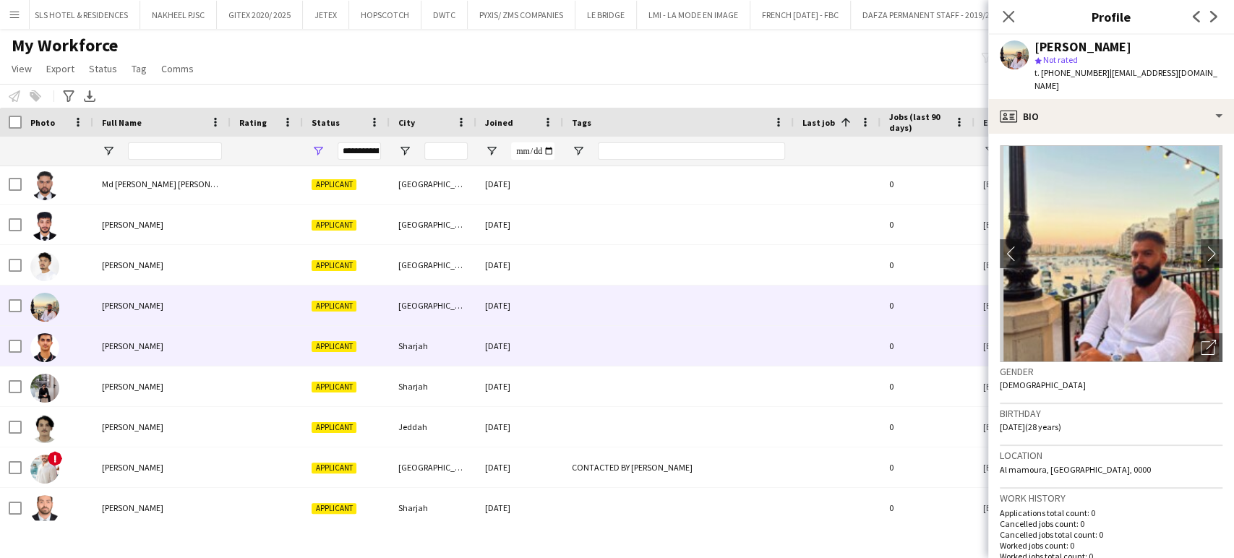
scroll to position [2008, 0]
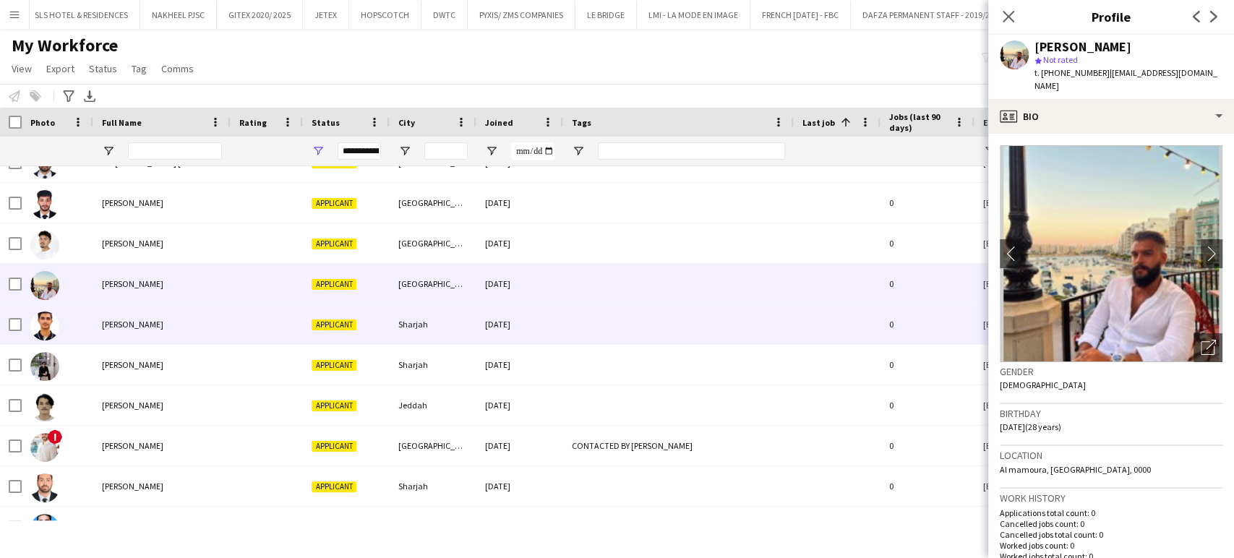
click at [127, 323] on span "[PERSON_NAME]" at bounding box center [132, 324] width 61 height 11
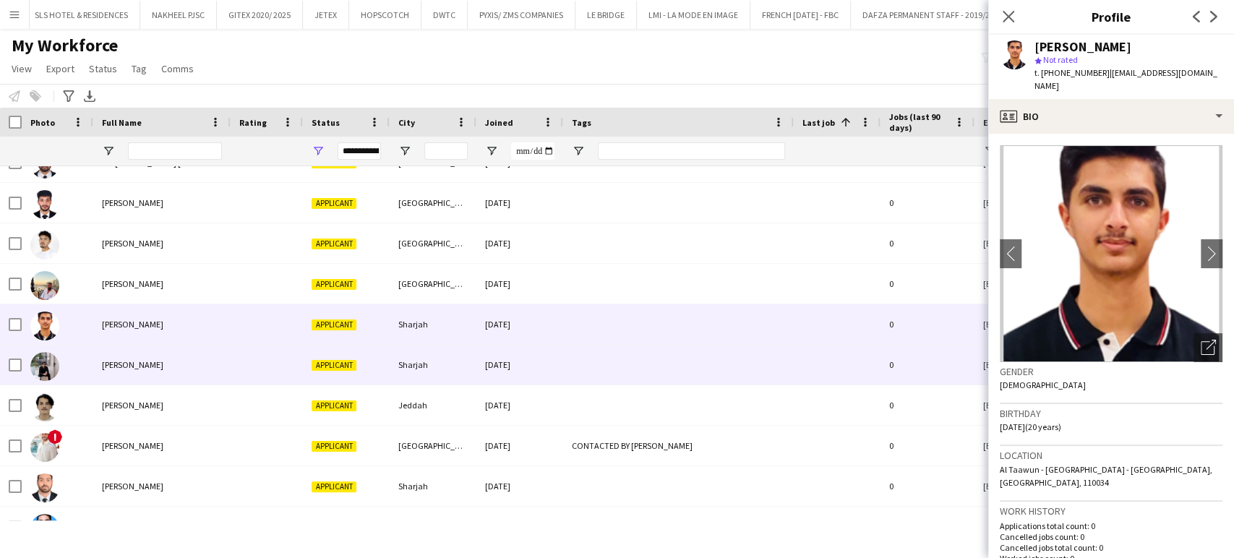
click at [152, 354] on div "[PERSON_NAME]" at bounding box center [161, 365] width 137 height 40
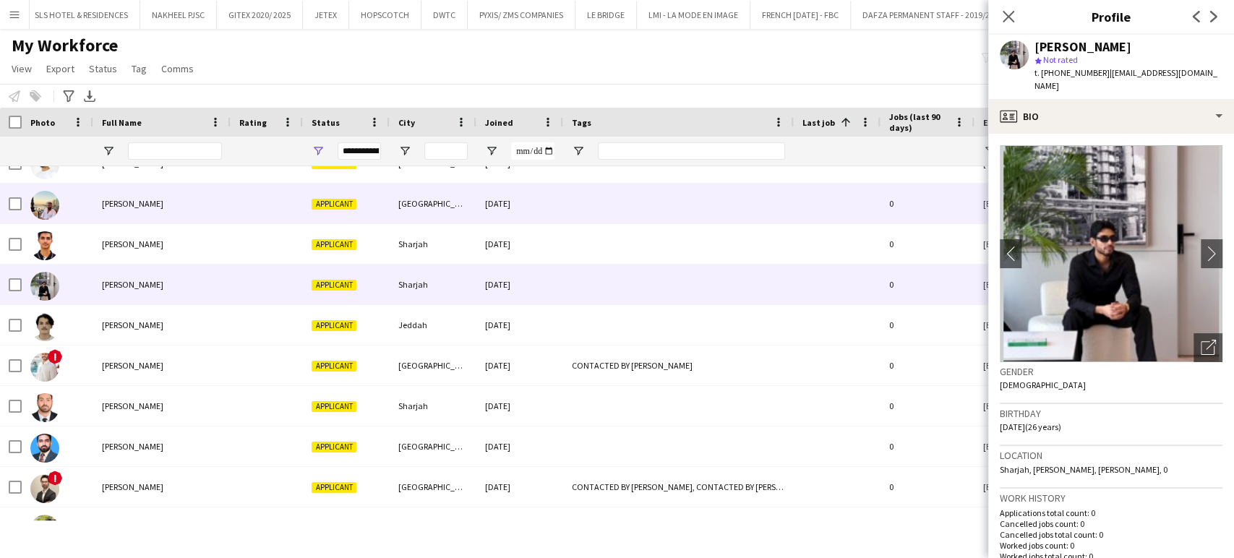
scroll to position [2169, 0]
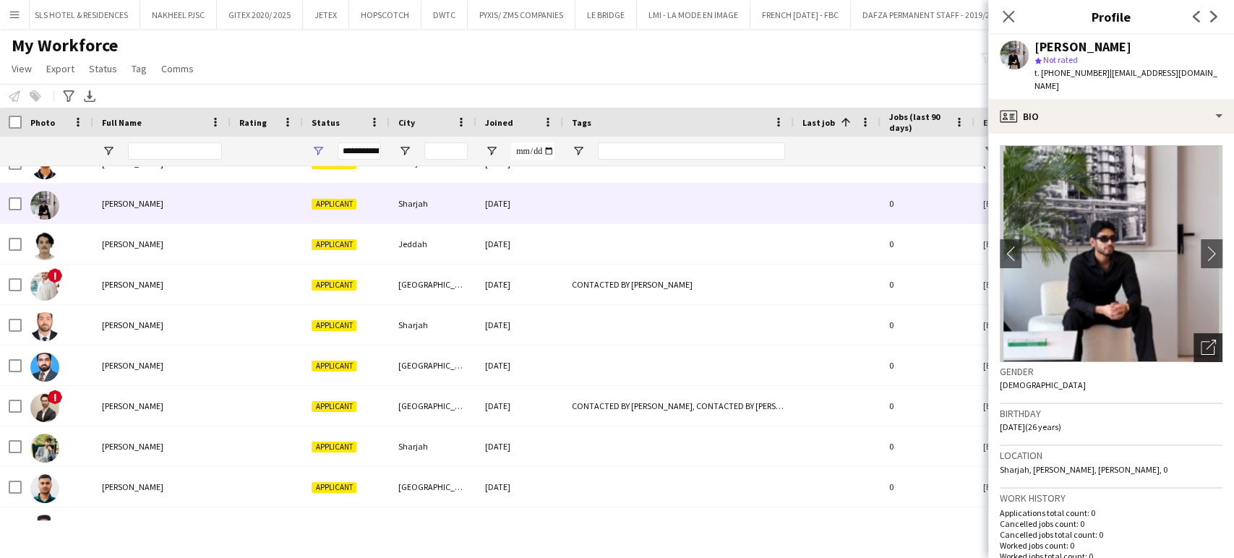
click at [1201, 343] on icon "Open photos pop-in" at bounding box center [1208, 347] width 15 height 15
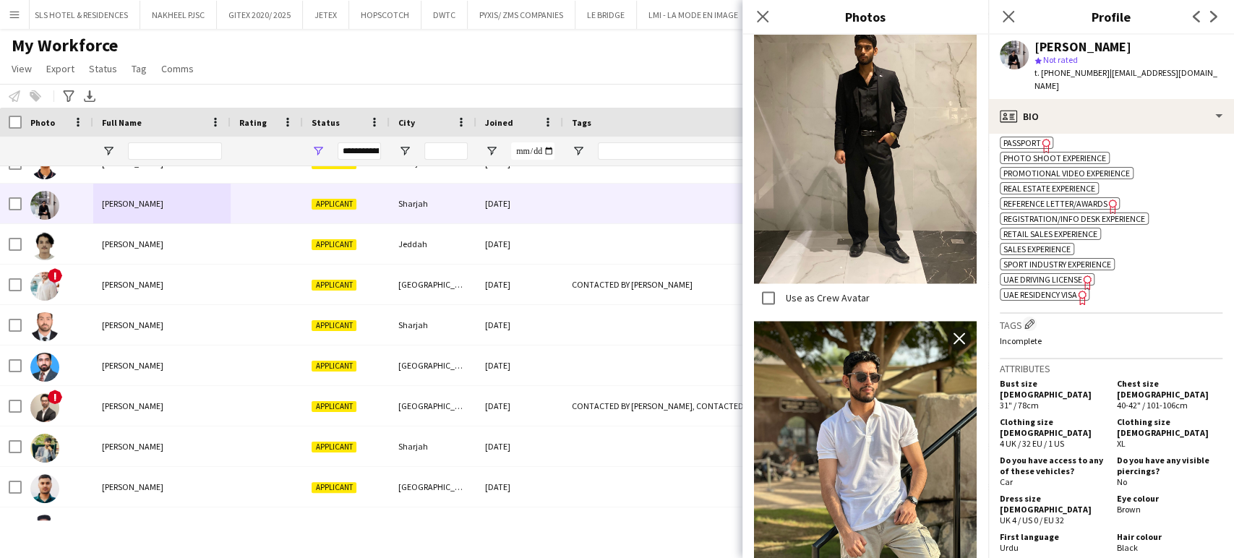
scroll to position [1205, 0]
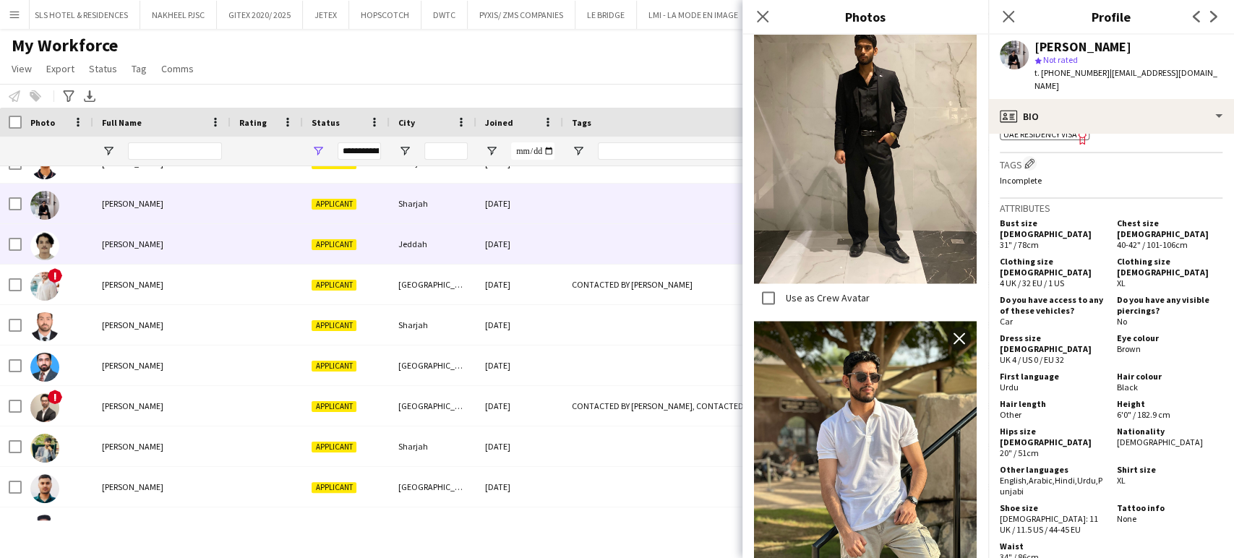
click at [118, 239] on span "[PERSON_NAME]" at bounding box center [132, 244] width 61 height 11
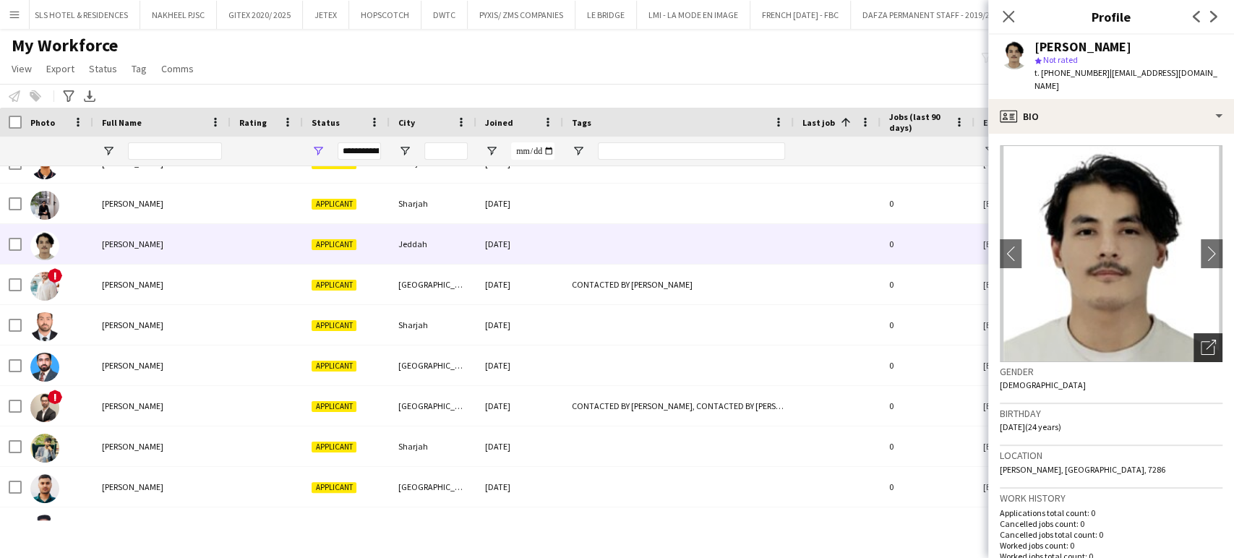
click at [1201, 343] on icon "Open photos pop-in" at bounding box center [1208, 347] width 15 height 15
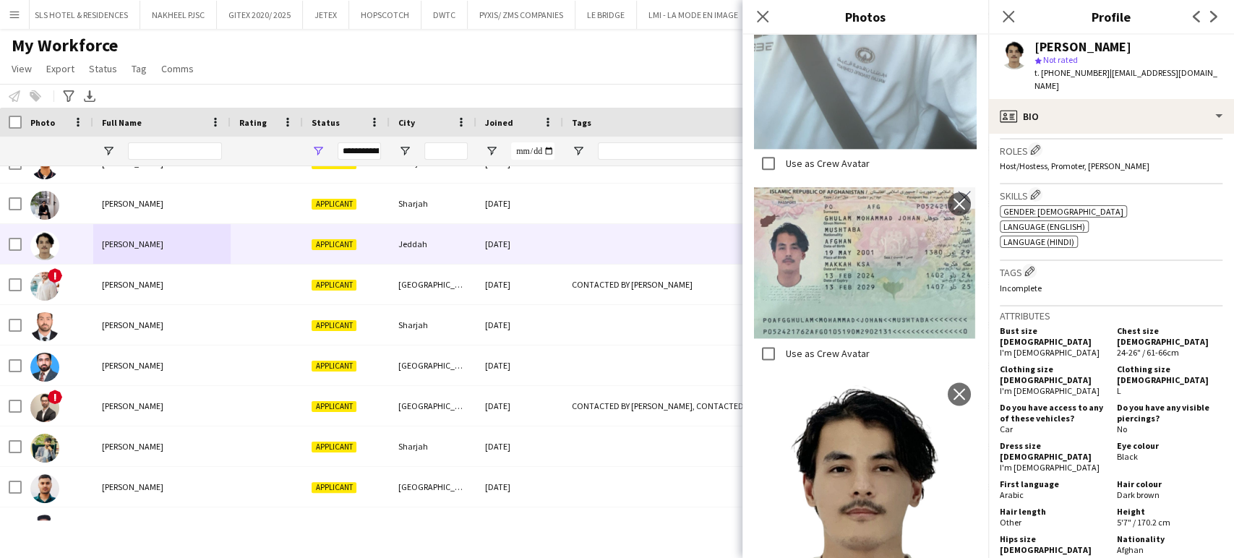
scroll to position [562, 0]
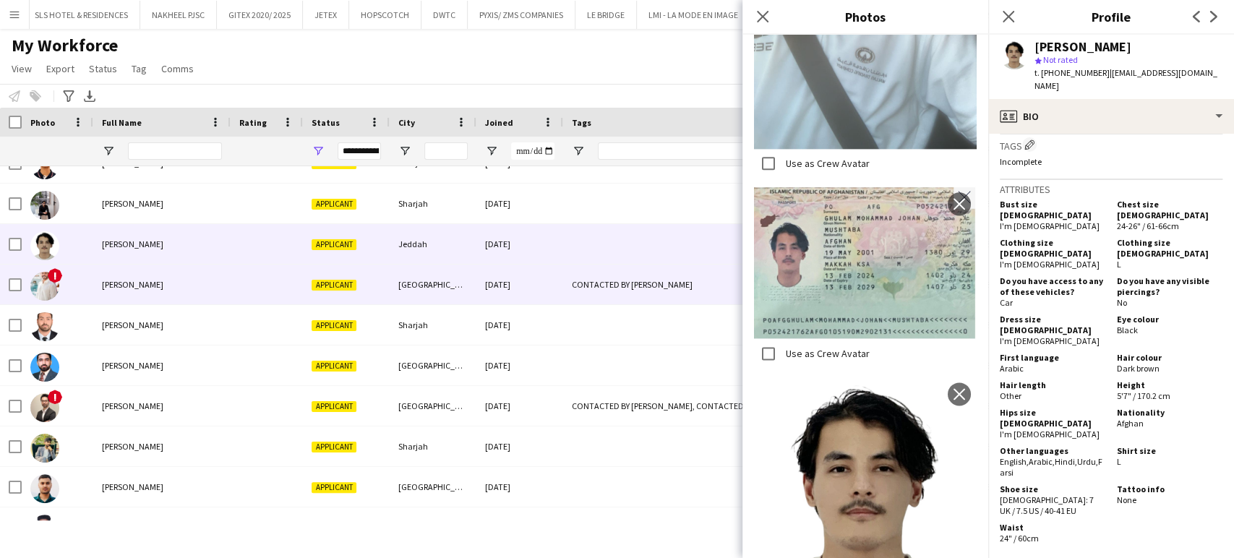
click at [106, 281] on span "[PERSON_NAME]" at bounding box center [132, 284] width 61 height 11
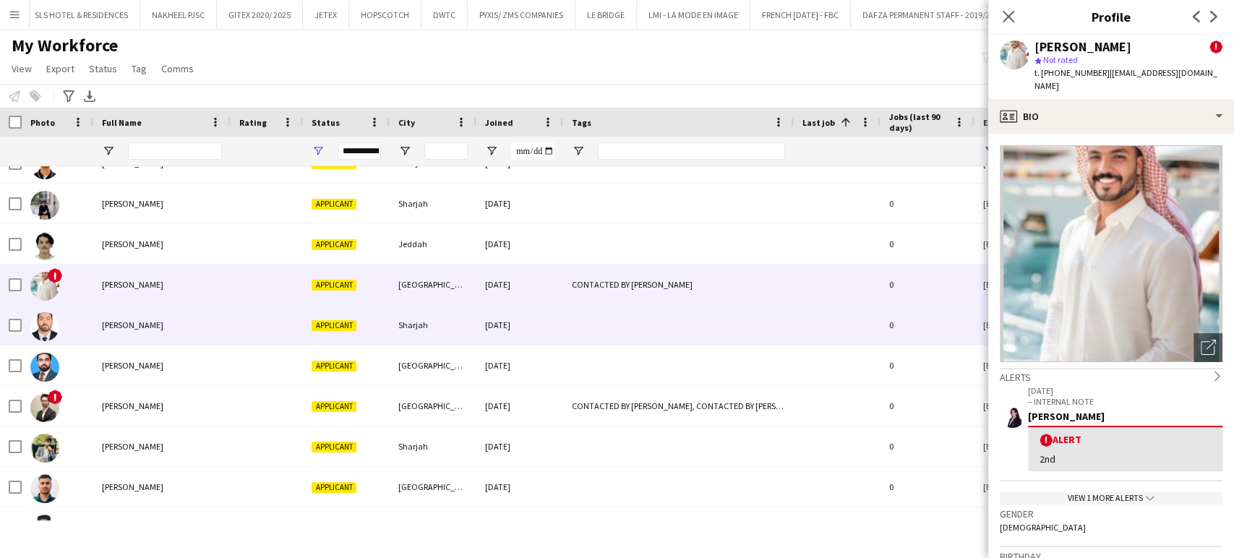
click at [111, 323] on span "[PERSON_NAME]" at bounding box center [132, 325] width 61 height 11
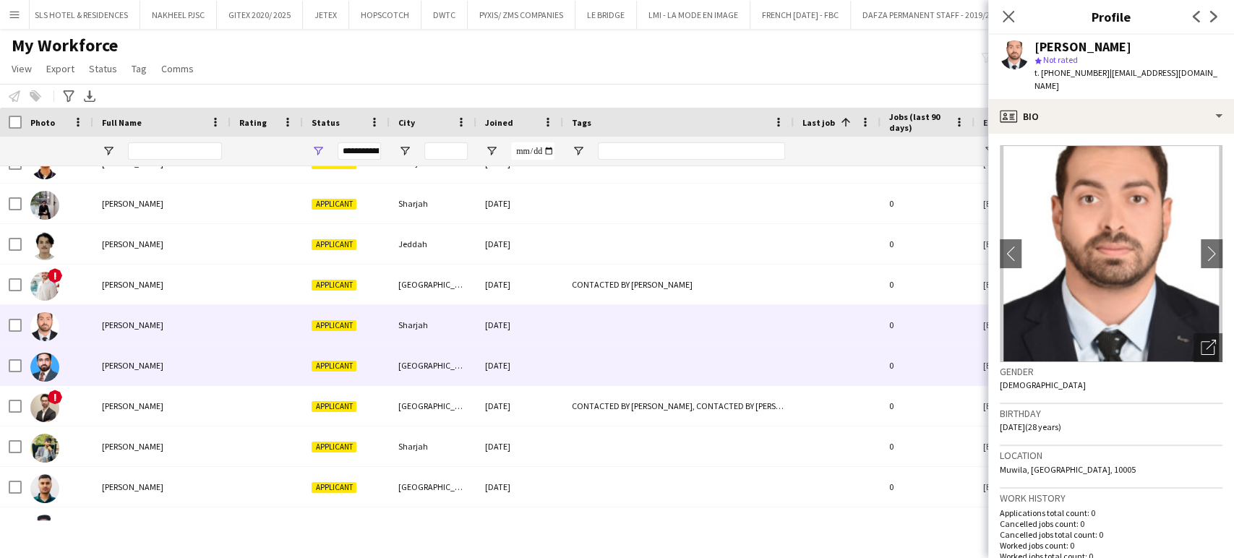
click at [106, 365] on span "[PERSON_NAME]" at bounding box center [132, 365] width 61 height 11
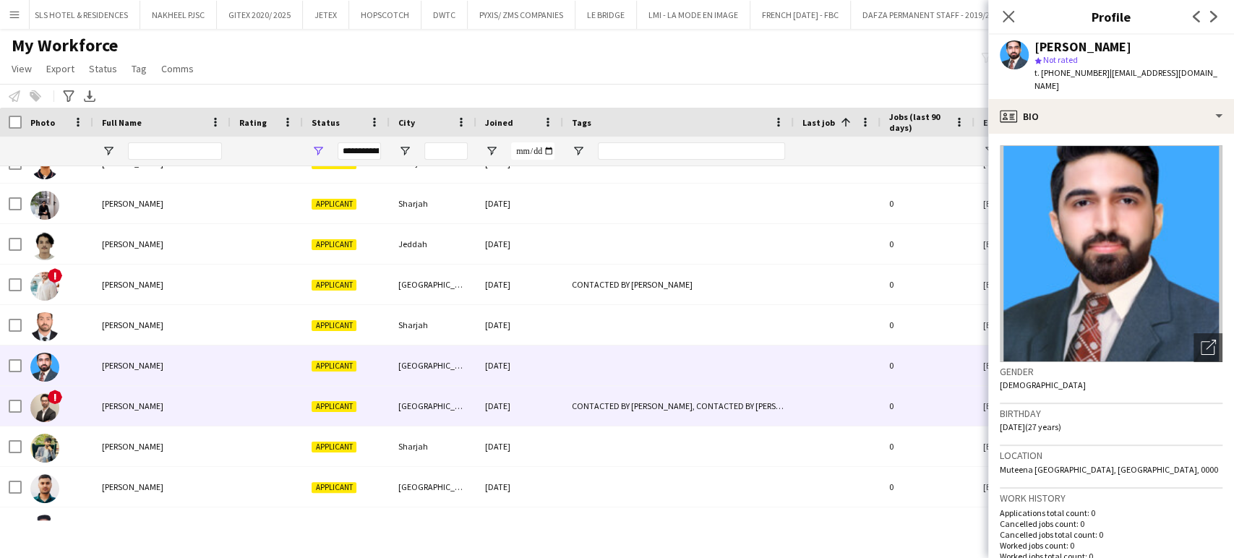
click at [126, 403] on span "[PERSON_NAME]" at bounding box center [132, 406] width 61 height 11
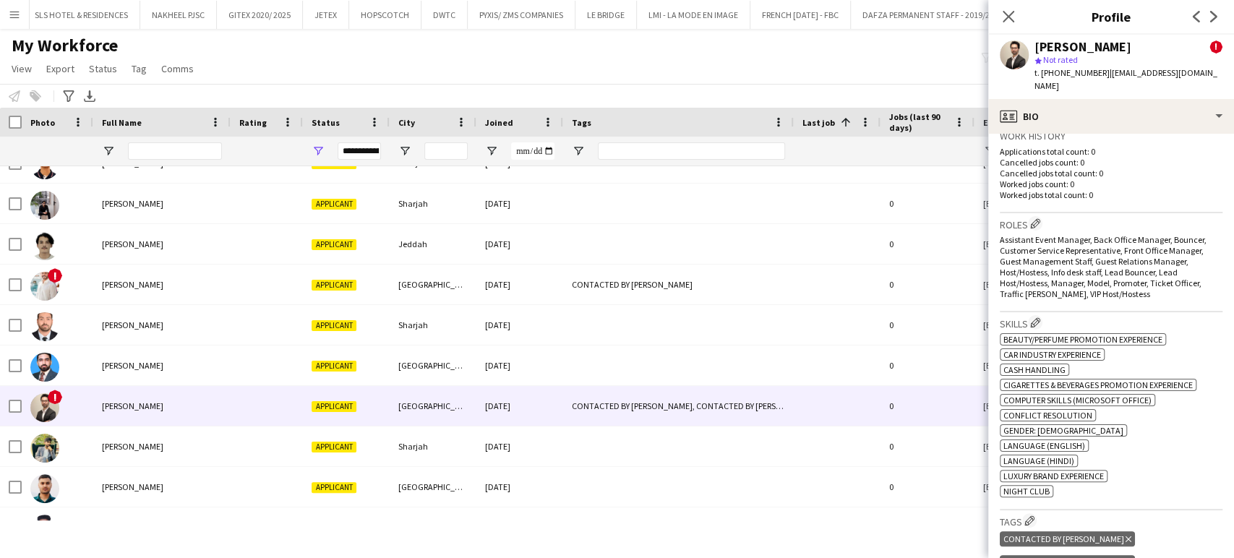
scroll to position [642, 0]
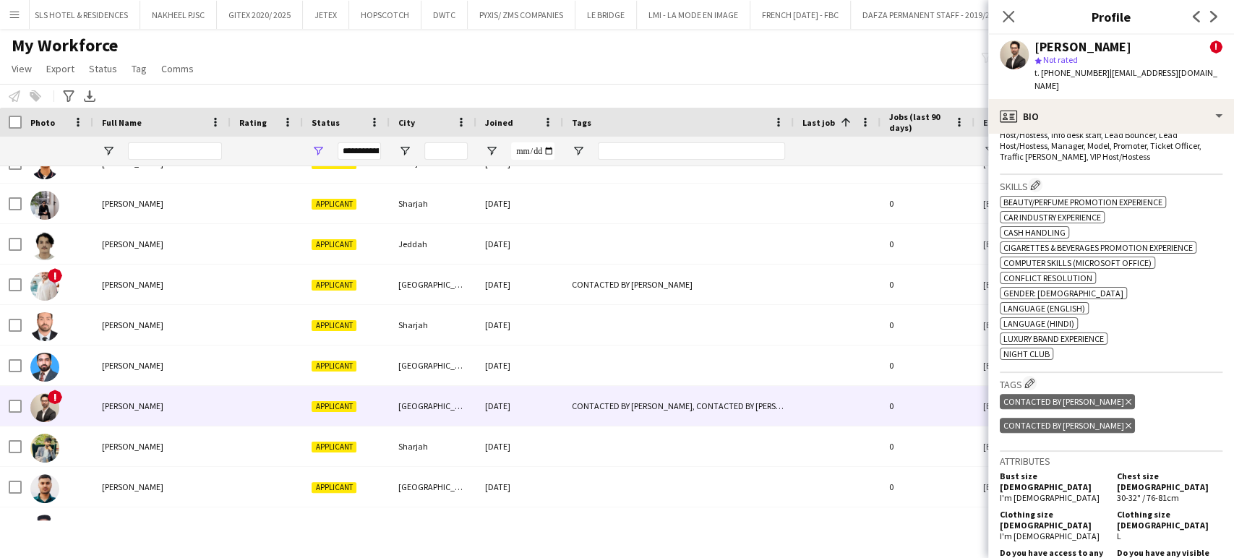
click at [1132, 423] on icon at bounding box center [1129, 426] width 6 height 6
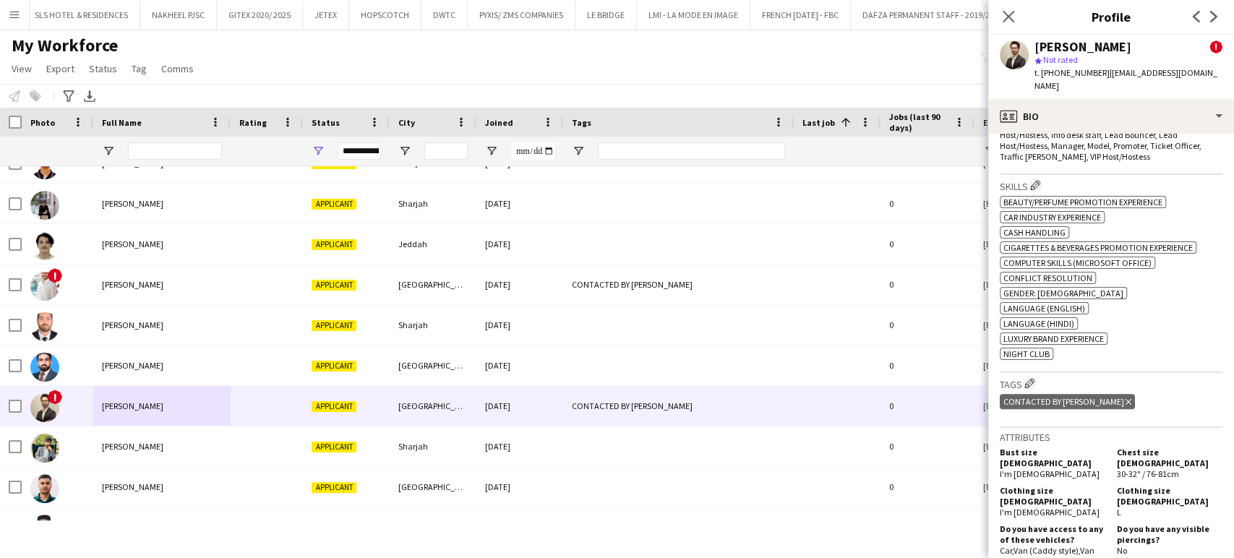
click at [1094, 394] on div "CONTACTED BY [PERSON_NAME] tag" at bounding box center [1067, 401] width 135 height 15
click at [1126, 398] on icon "Delete tag" at bounding box center [1129, 402] width 6 height 9
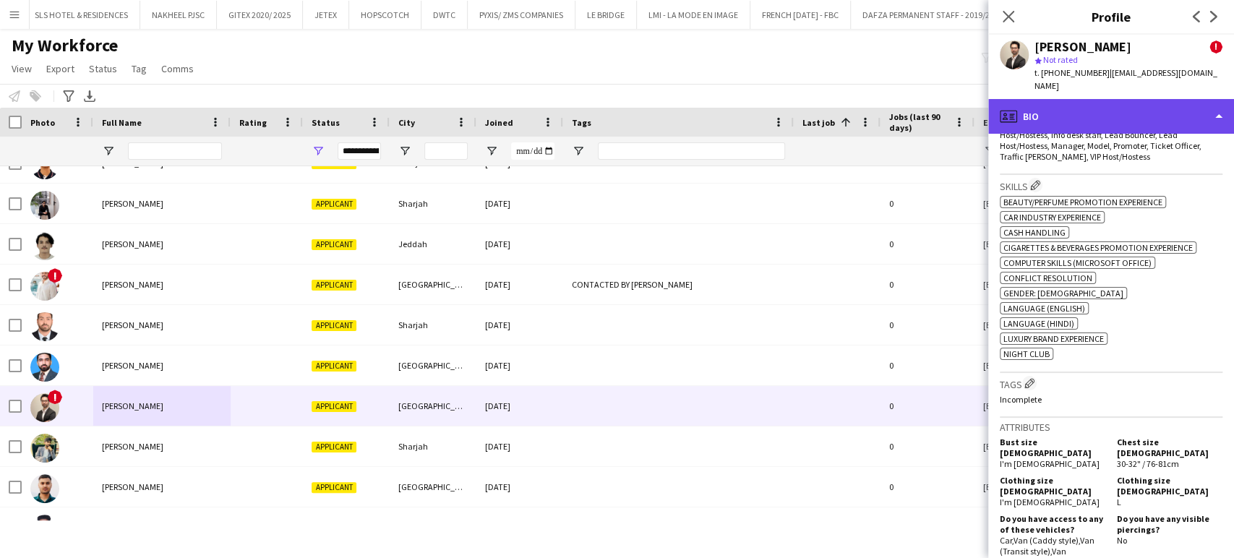
click at [1192, 99] on div "profile Bio" at bounding box center [1111, 116] width 246 height 35
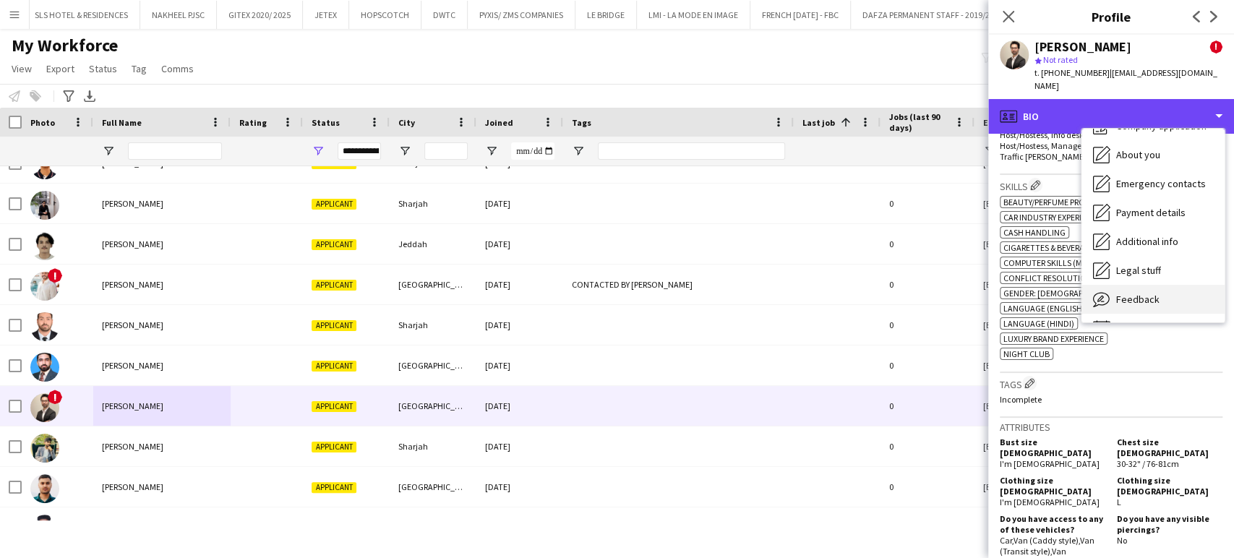
scroll to position [77, 0]
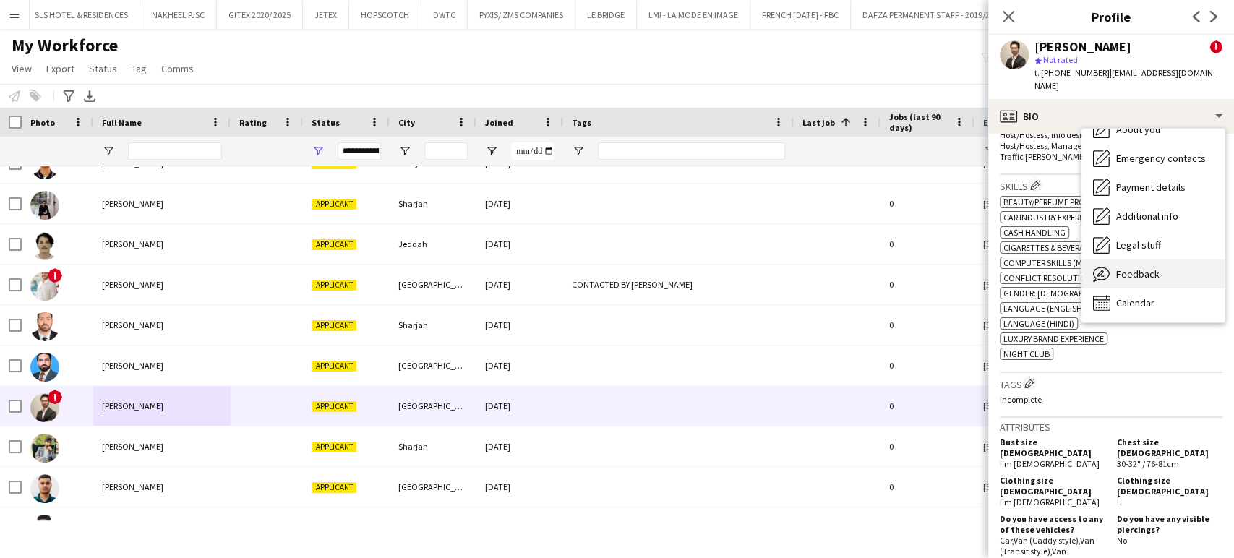
click at [1152, 268] on span "Feedback" at bounding box center [1137, 274] width 43 height 13
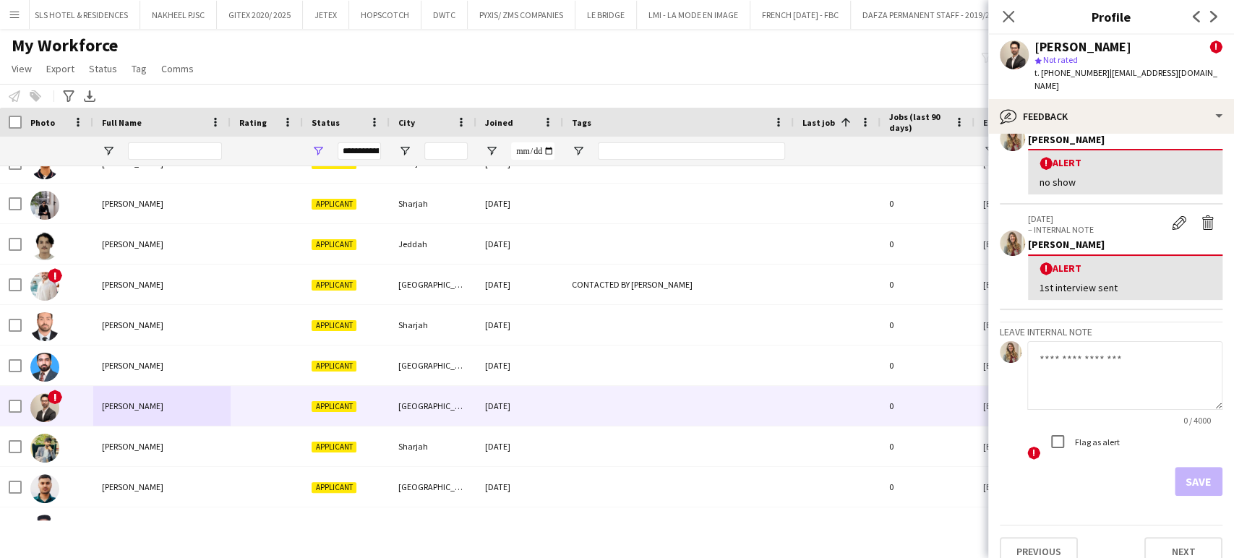
scroll to position [197, 0]
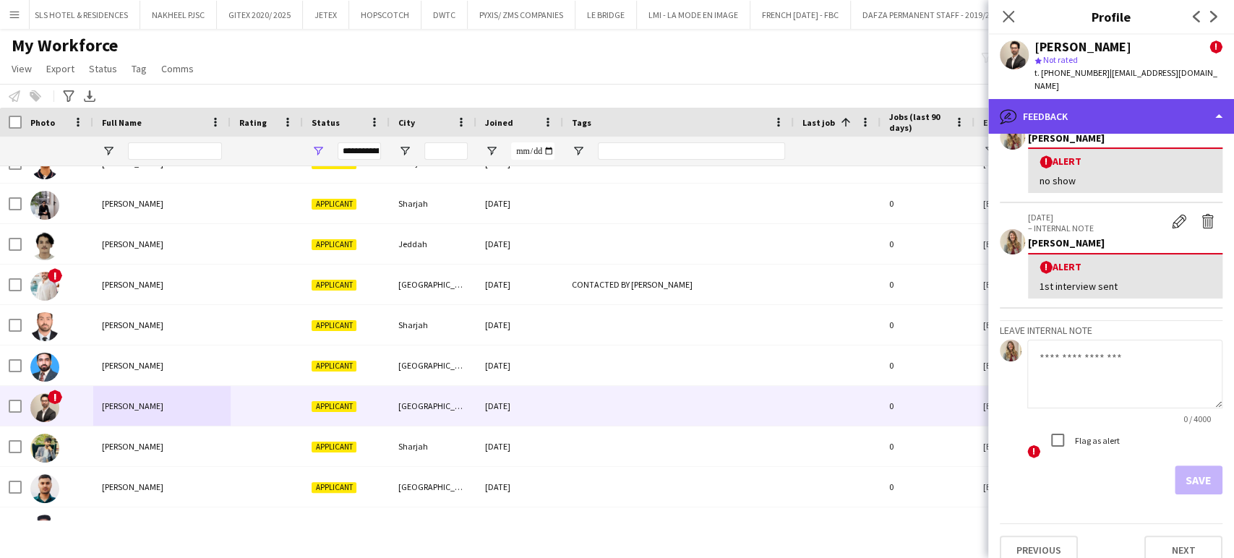
click at [1176, 99] on div "bubble-pencil Feedback" at bounding box center [1111, 116] width 246 height 35
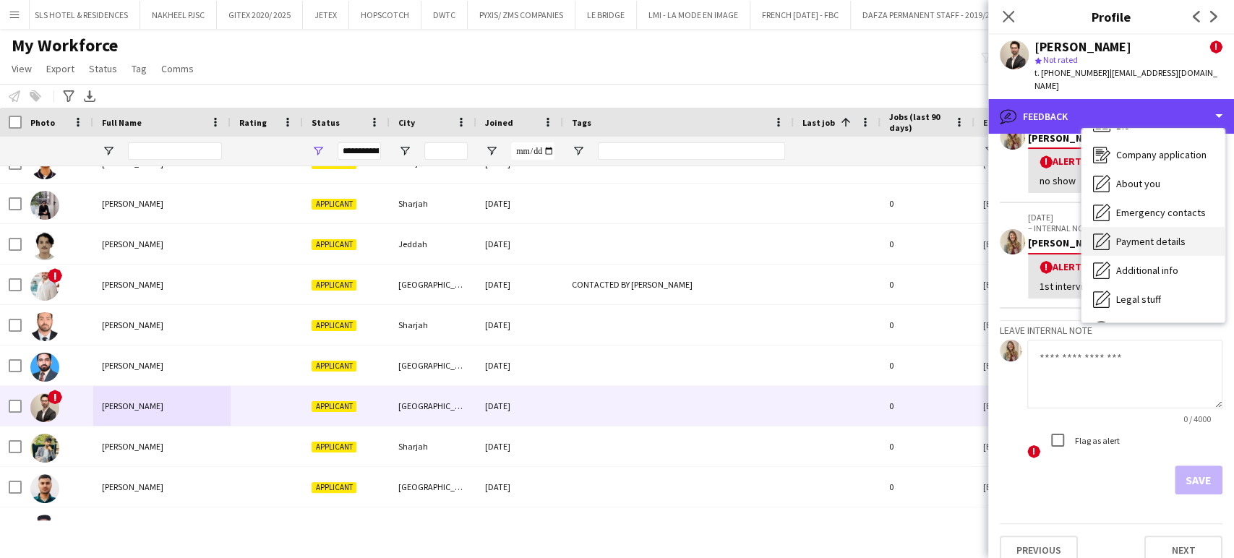
scroll to position [0, 0]
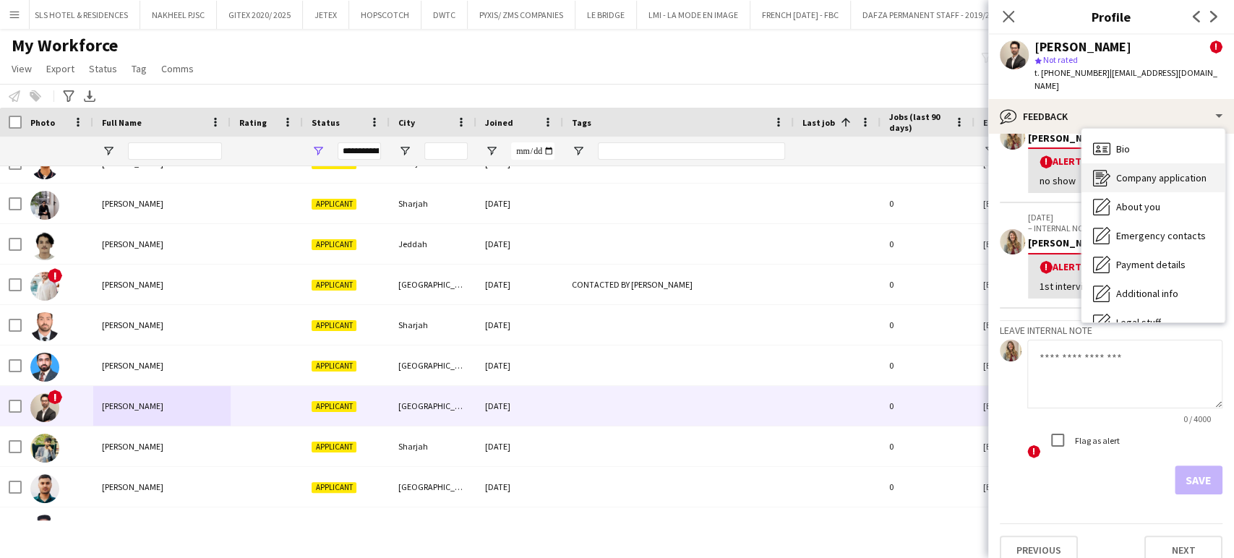
click at [1168, 171] on span "Company application" at bounding box center [1161, 177] width 90 height 13
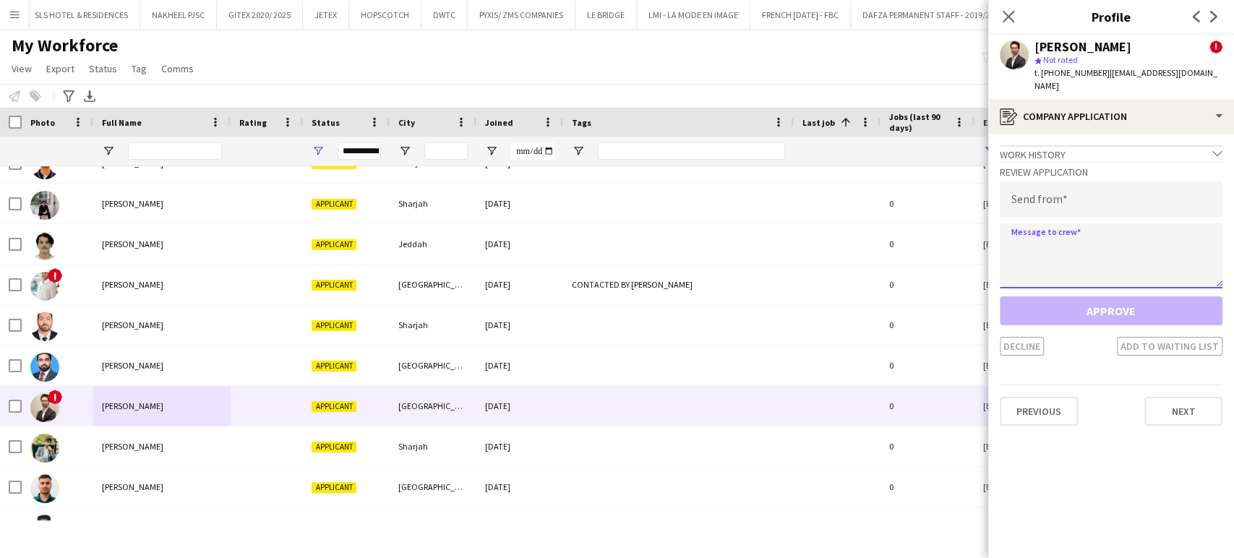
click at [1110, 239] on textarea at bounding box center [1111, 255] width 223 height 65
paste textarea "**********"
type textarea "**********"
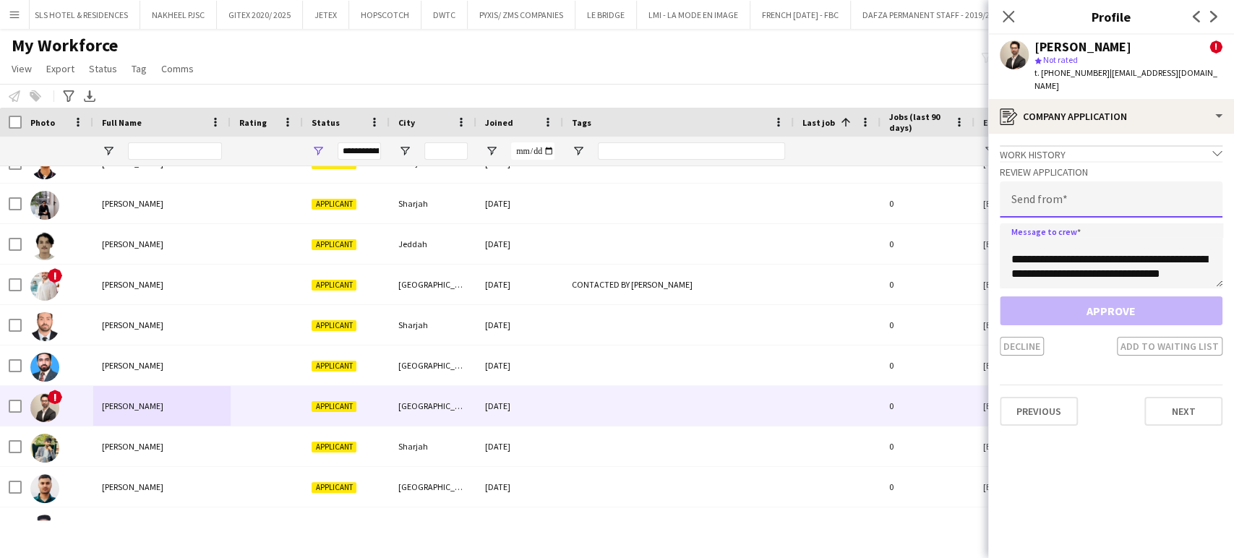
click at [1089, 181] on input "email" at bounding box center [1111, 199] width 223 height 36
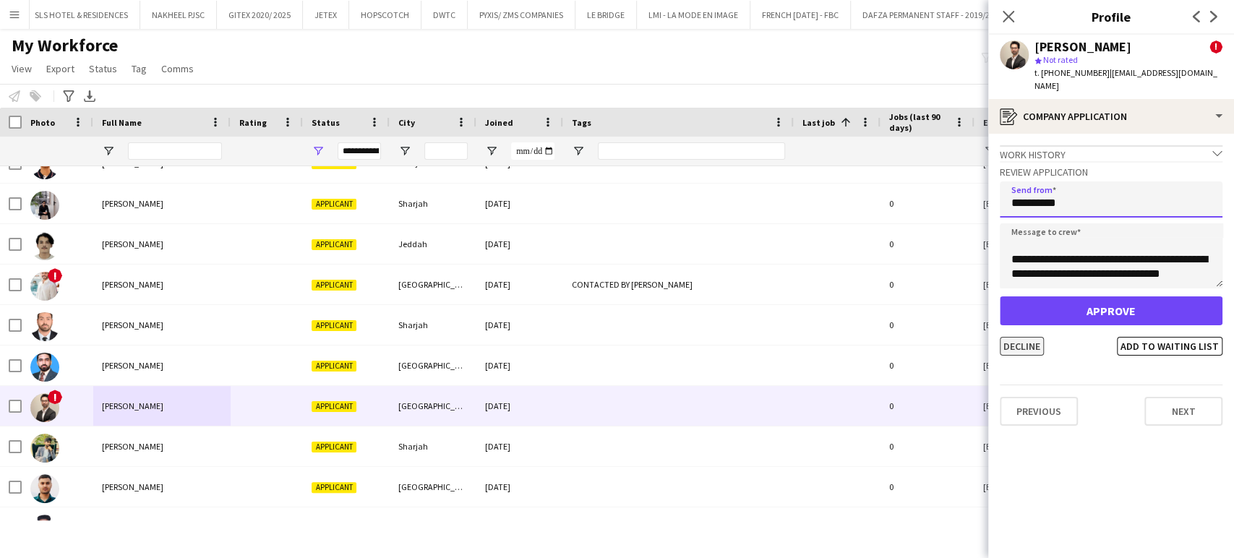
type input "**********"
click at [1031, 337] on button "Decline" at bounding box center [1022, 346] width 44 height 19
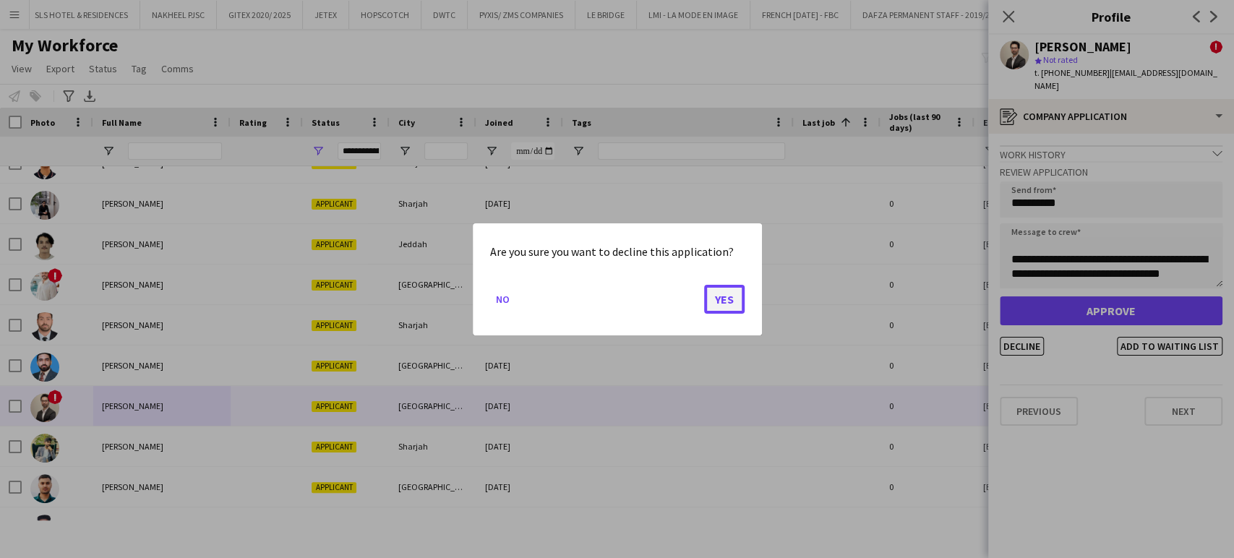
click at [730, 292] on button "Yes" at bounding box center [724, 298] width 40 height 29
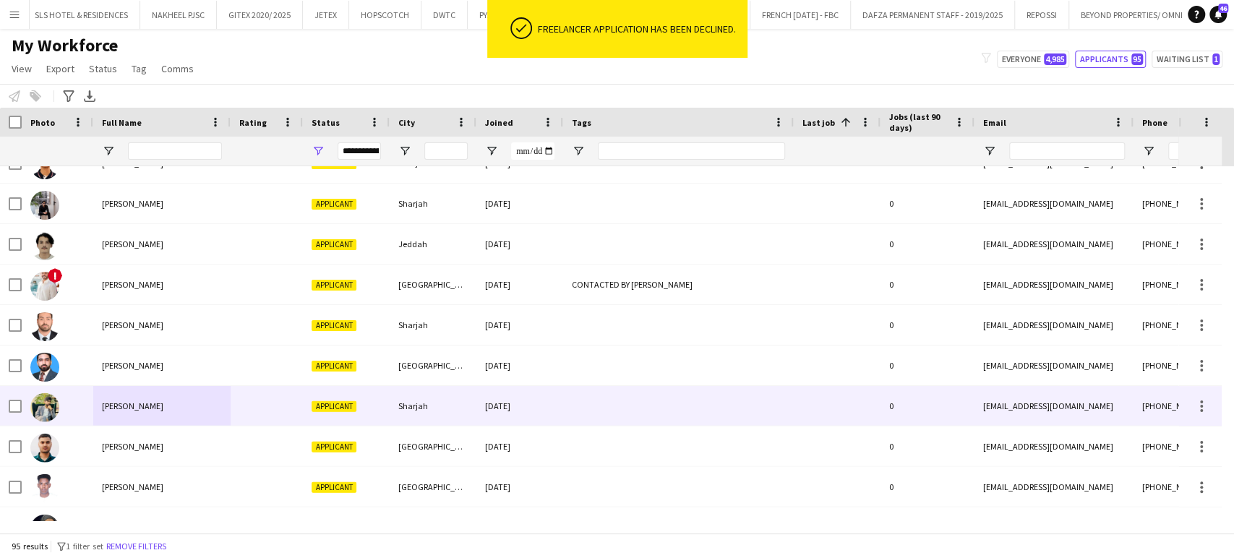
click at [119, 411] on span "[PERSON_NAME]" at bounding box center [132, 406] width 61 height 11
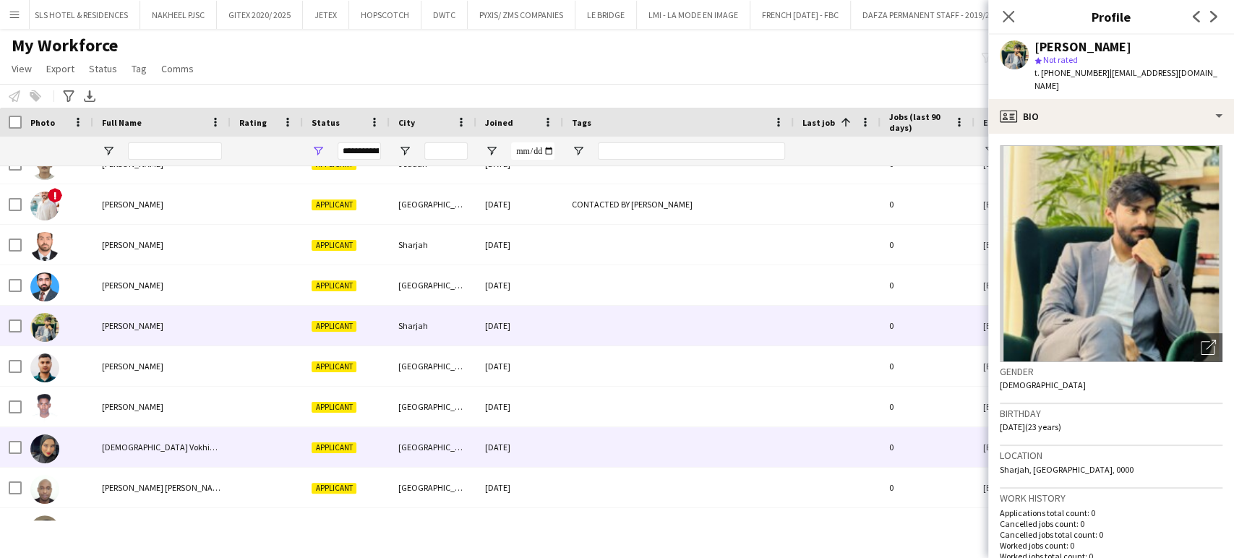
scroll to position [2330, 0]
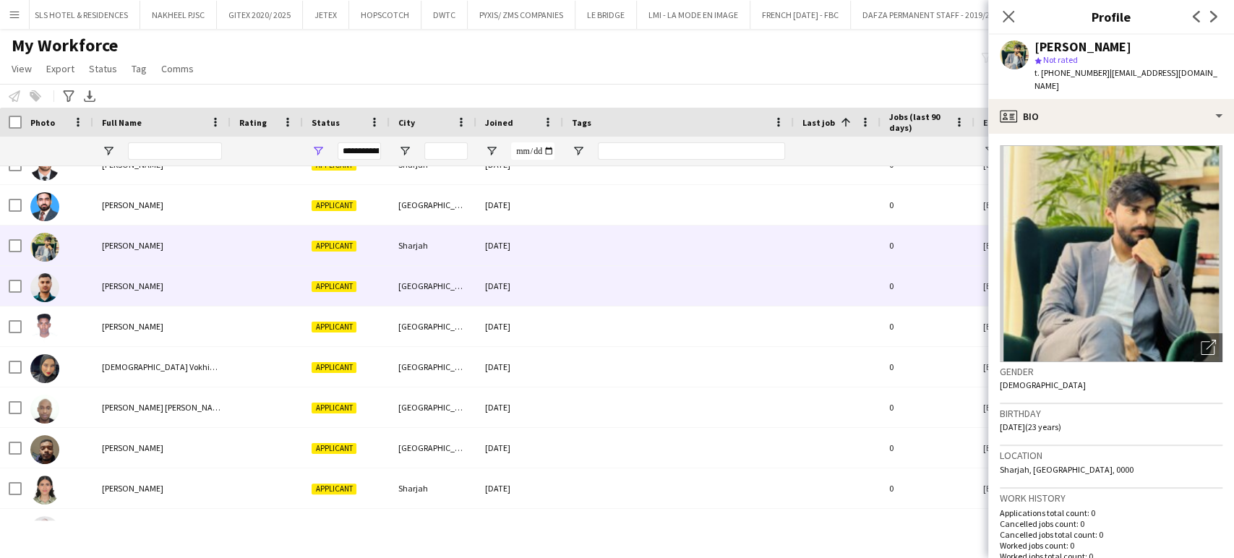
click at [134, 288] on span "[PERSON_NAME]" at bounding box center [132, 286] width 61 height 11
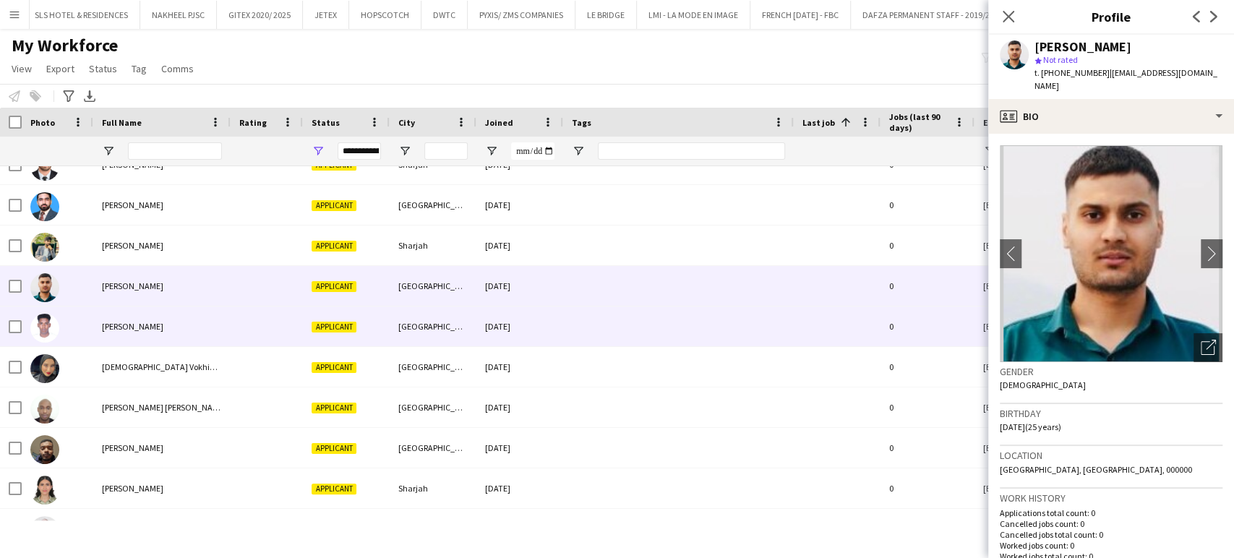
click at [129, 328] on span "[PERSON_NAME]" at bounding box center [132, 326] width 61 height 11
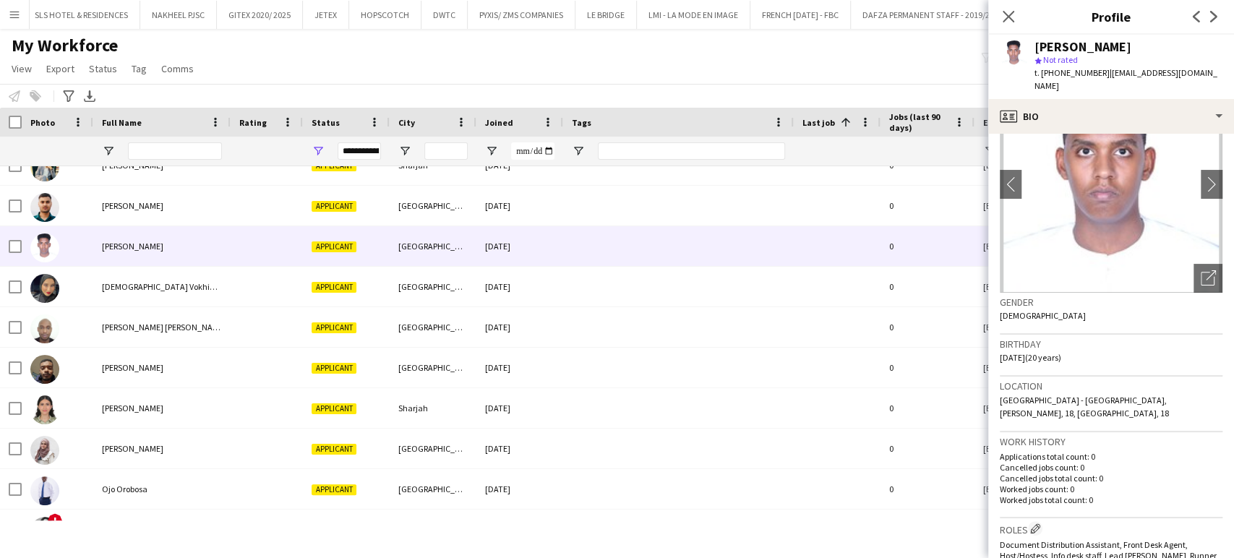
scroll to position [0, 0]
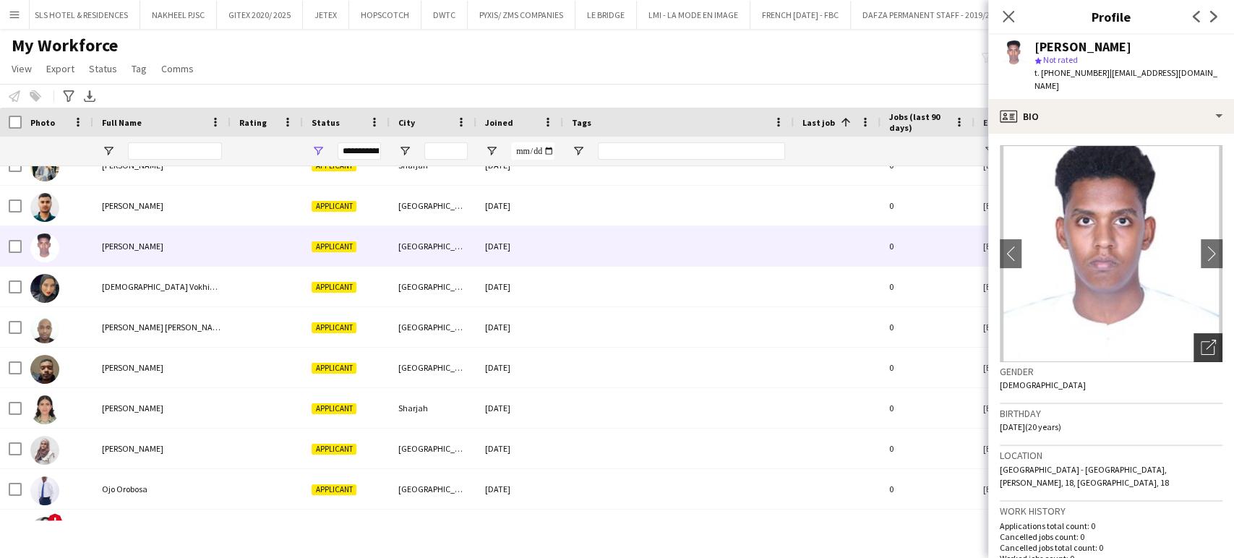
click at [1206, 340] on icon at bounding box center [1211, 345] width 10 height 10
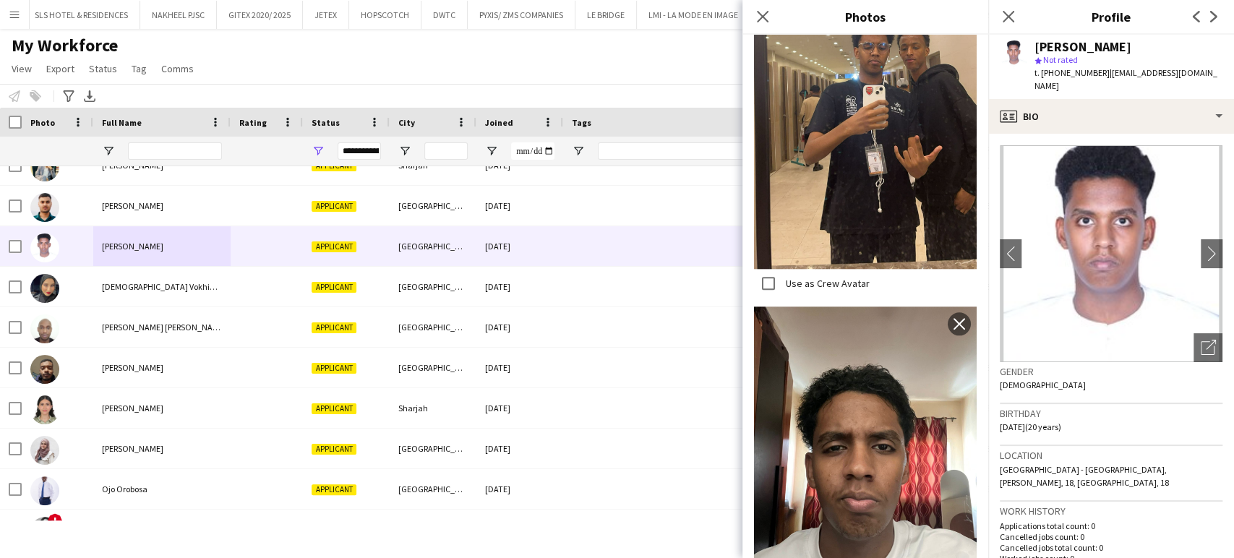
scroll to position [921, 0]
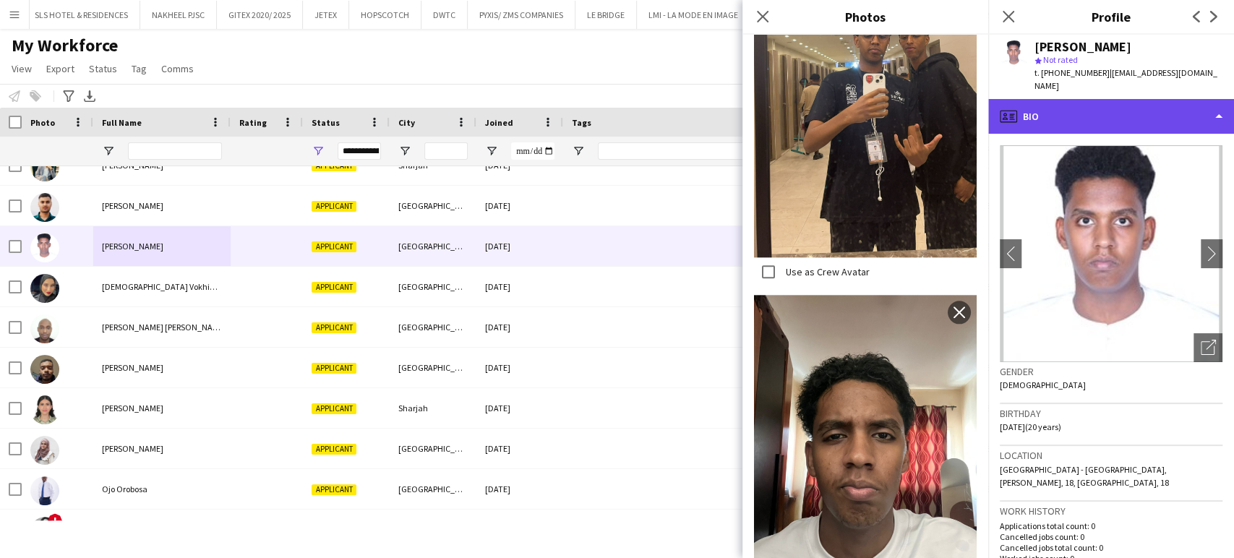
click at [1186, 99] on div "profile Bio" at bounding box center [1111, 116] width 246 height 35
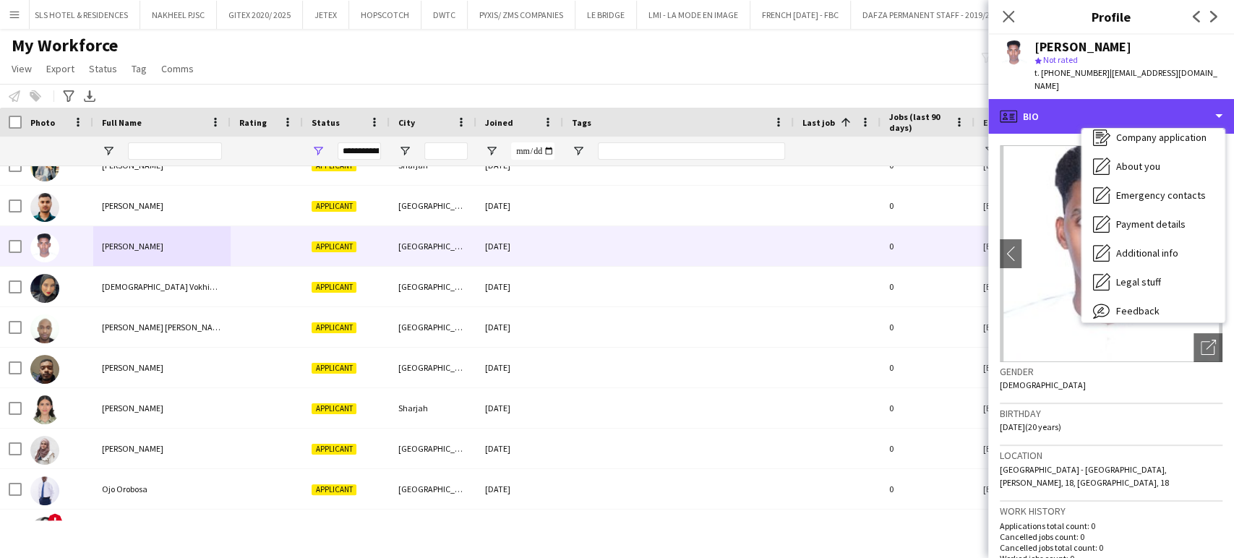
scroll to position [77, 0]
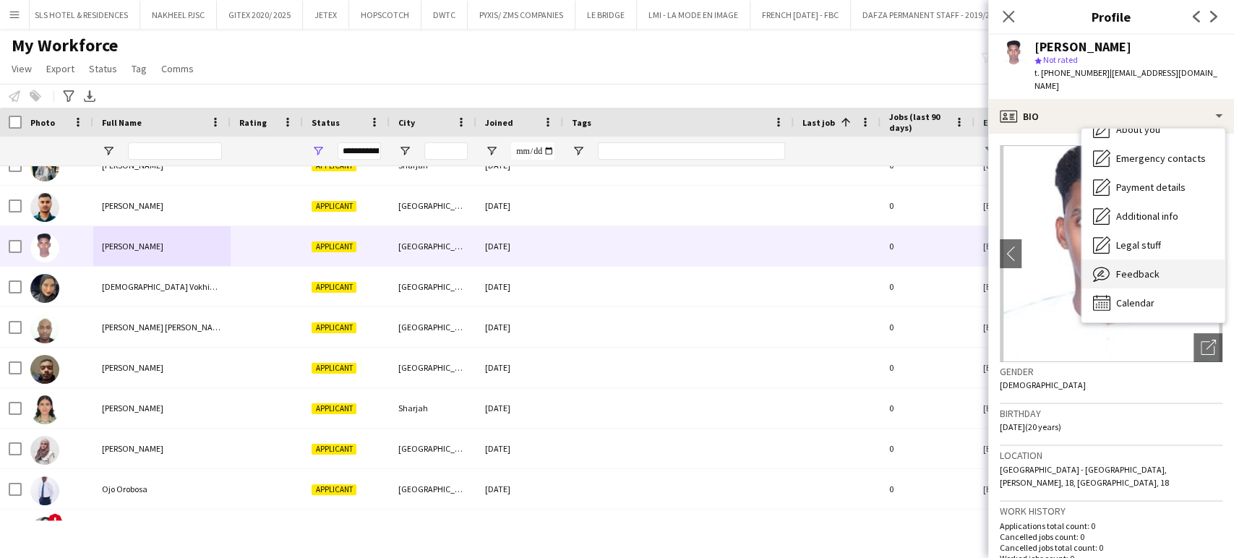
click at [1118, 268] on span "Feedback" at bounding box center [1137, 274] width 43 height 13
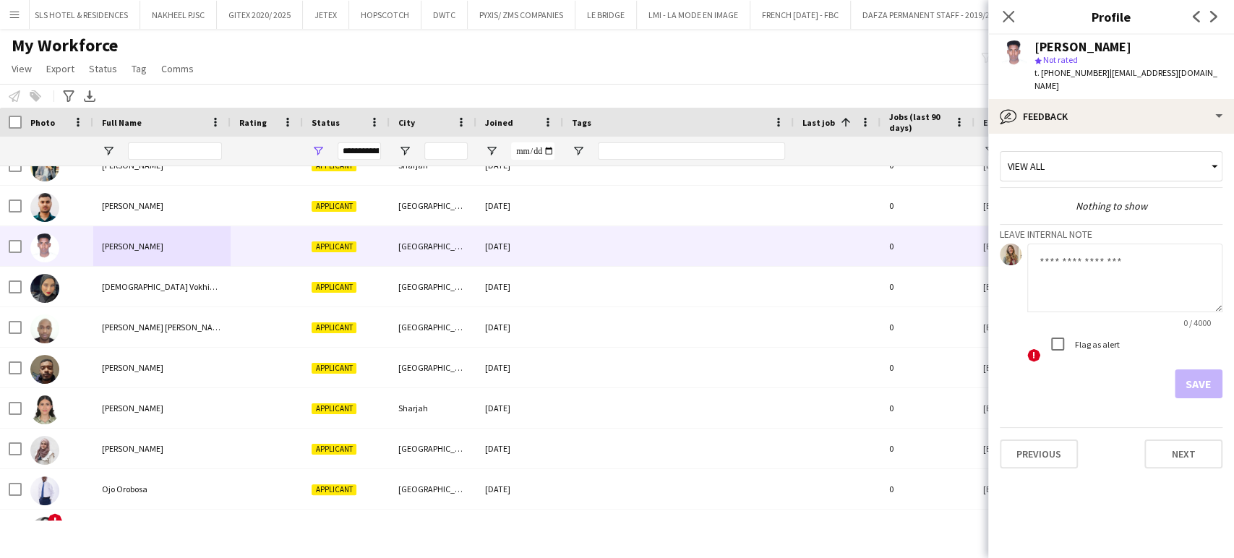
click at [1102, 339] on label "Flag as alert" at bounding box center [1096, 344] width 48 height 11
click at [1079, 271] on textarea at bounding box center [1124, 278] width 195 height 69
type textarea "**********"
click at [1220, 376] on button "Save" at bounding box center [1199, 383] width 48 height 29
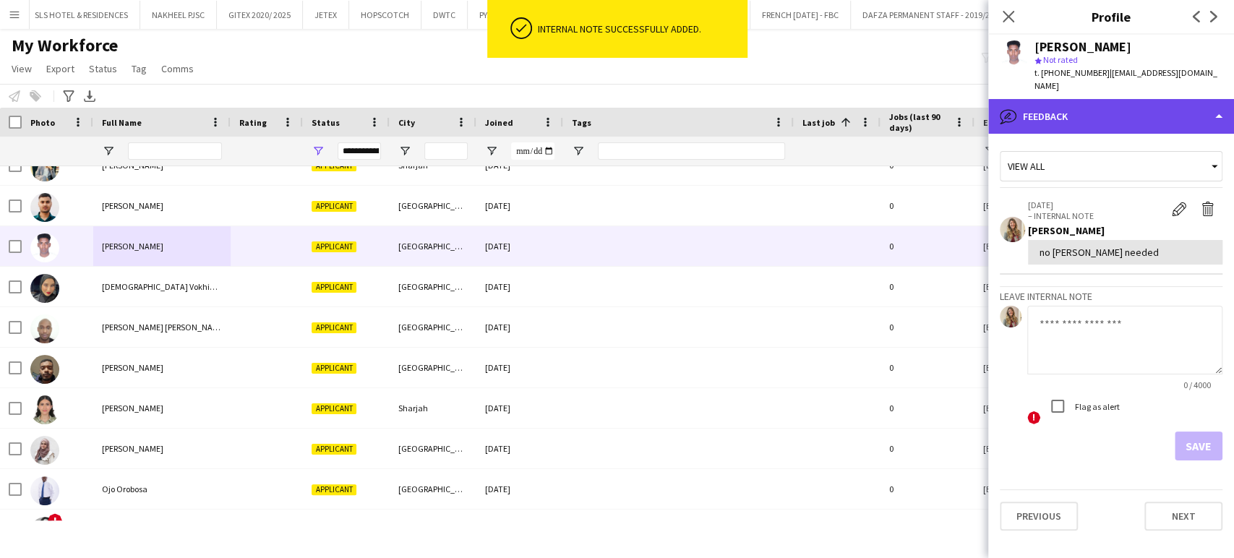
click at [1215, 102] on div "bubble-pencil Feedback" at bounding box center [1111, 116] width 246 height 35
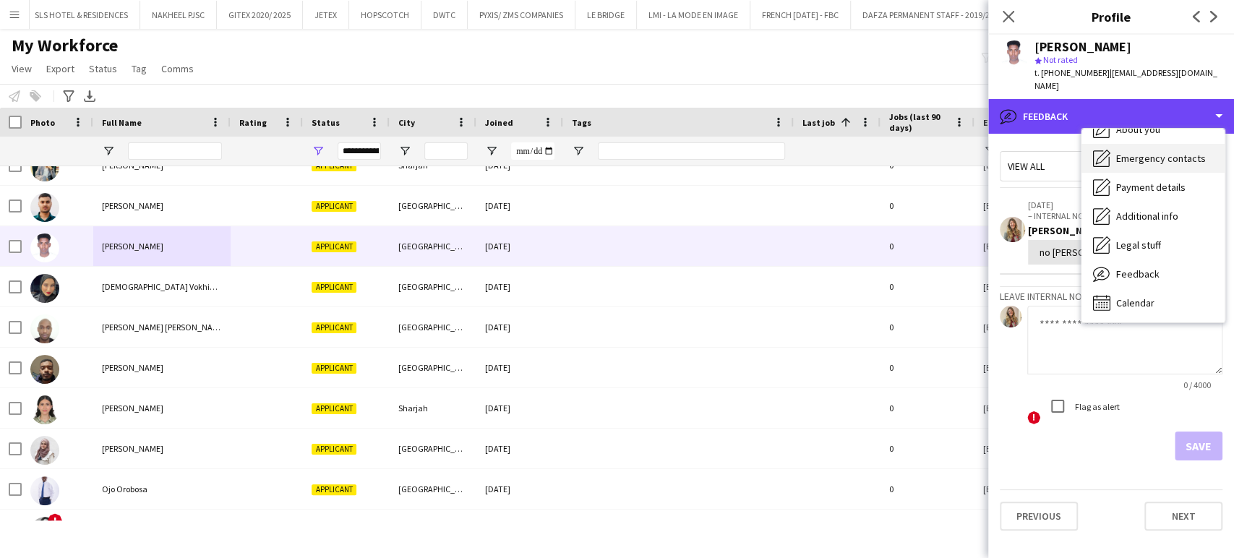
scroll to position [0, 0]
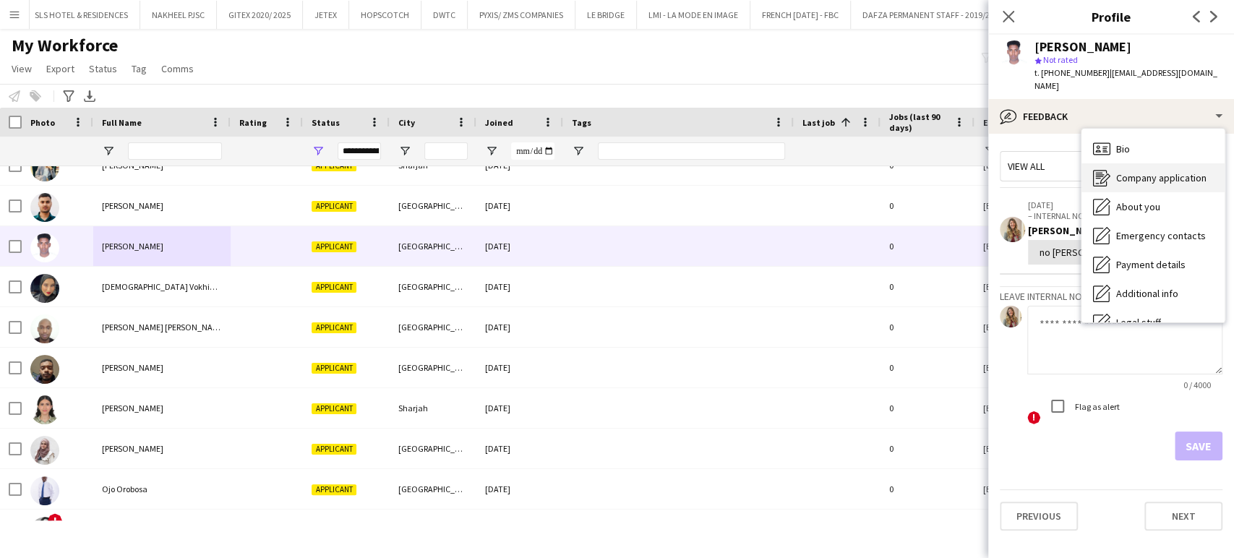
click at [1171, 171] on span "Company application" at bounding box center [1161, 177] width 90 height 13
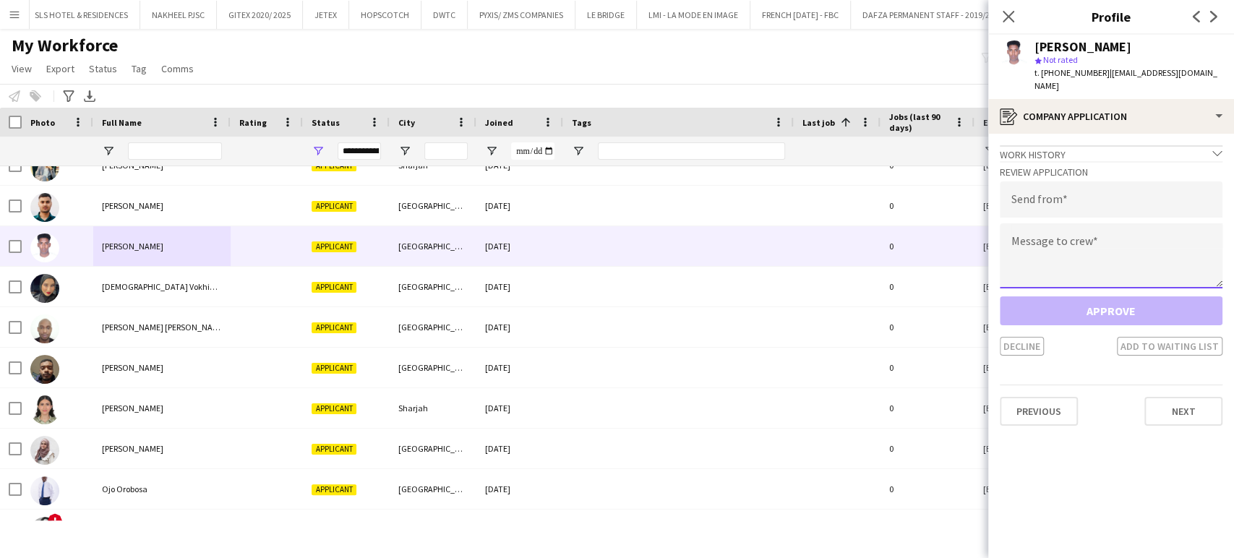
click at [1113, 224] on textarea at bounding box center [1111, 255] width 223 height 65
paste textarea "**********"
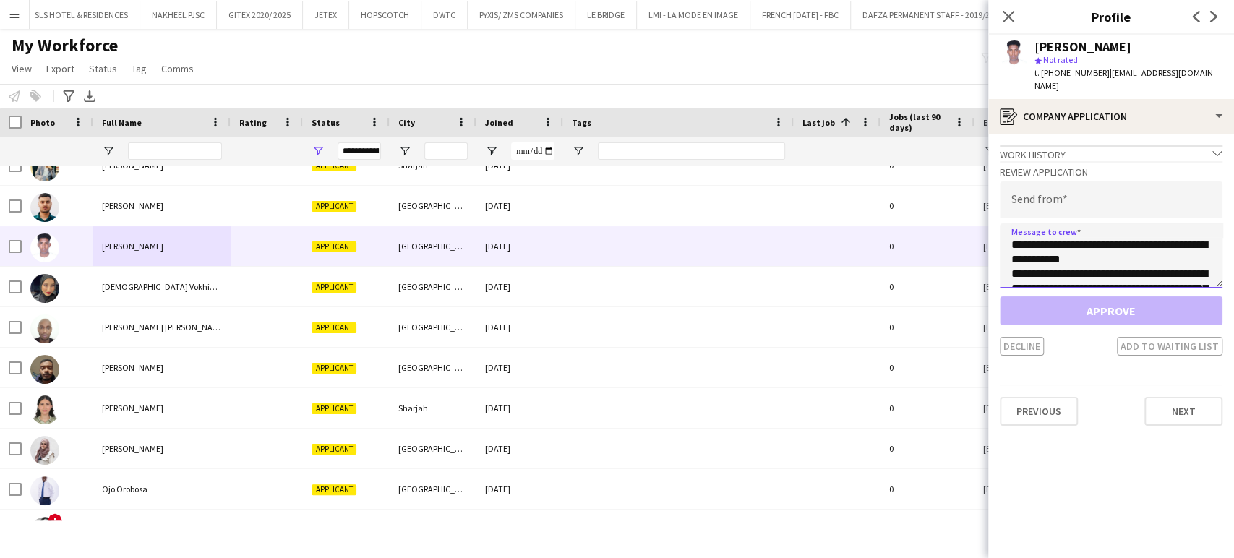
scroll to position [81, 0]
type textarea "**********"
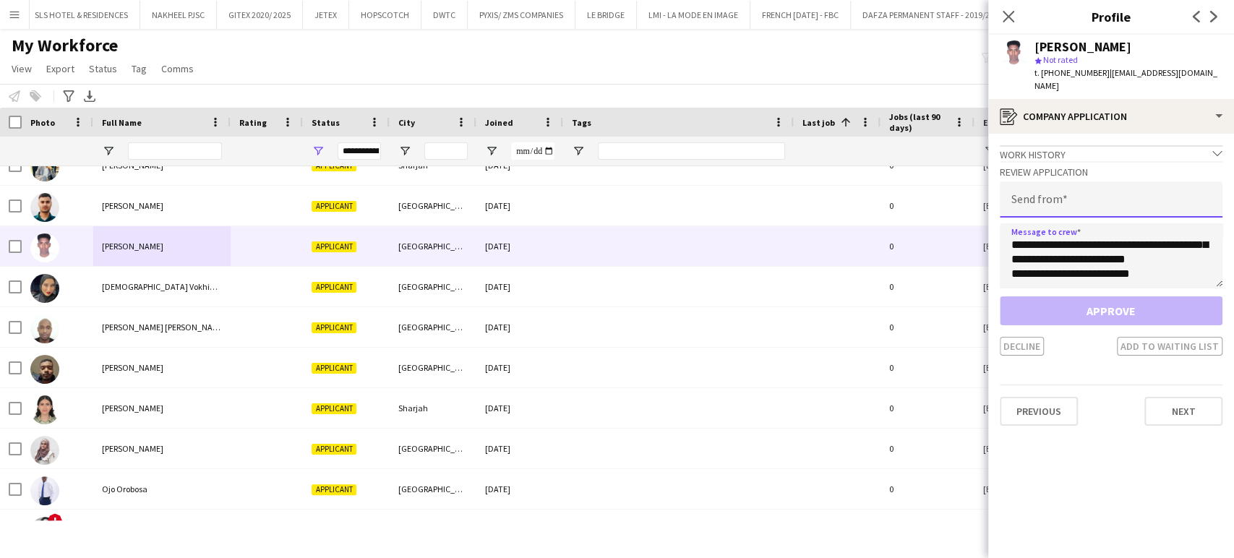
click at [1076, 181] on input "email" at bounding box center [1111, 199] width 223 height 36
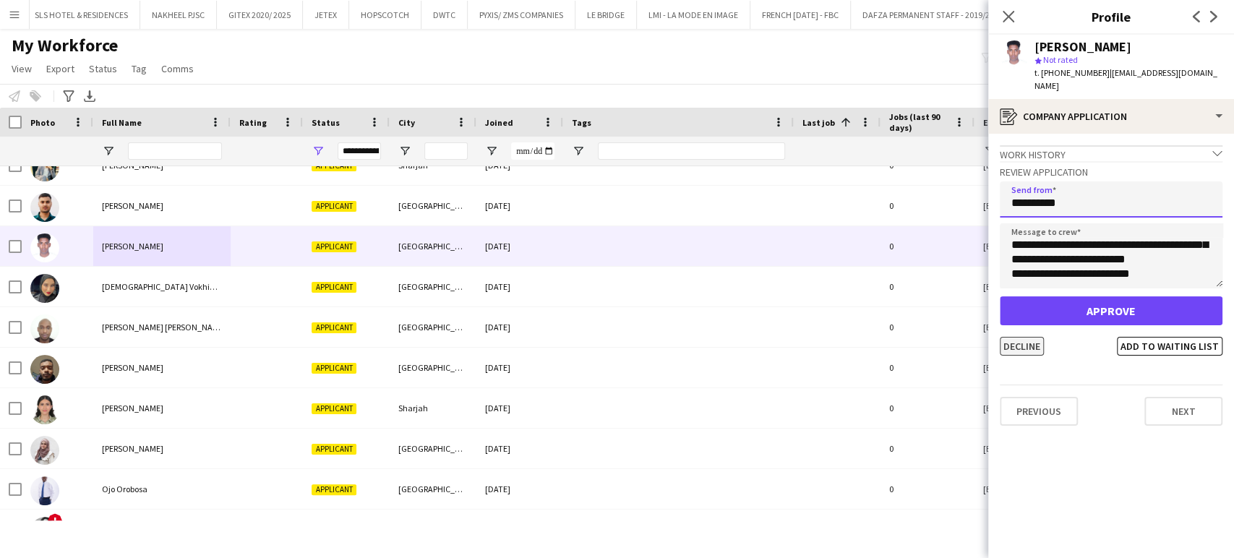
type input "**********"
click at [1014, 338] on button "Decline" at bounding box center [1022, 346] width 44 height 19
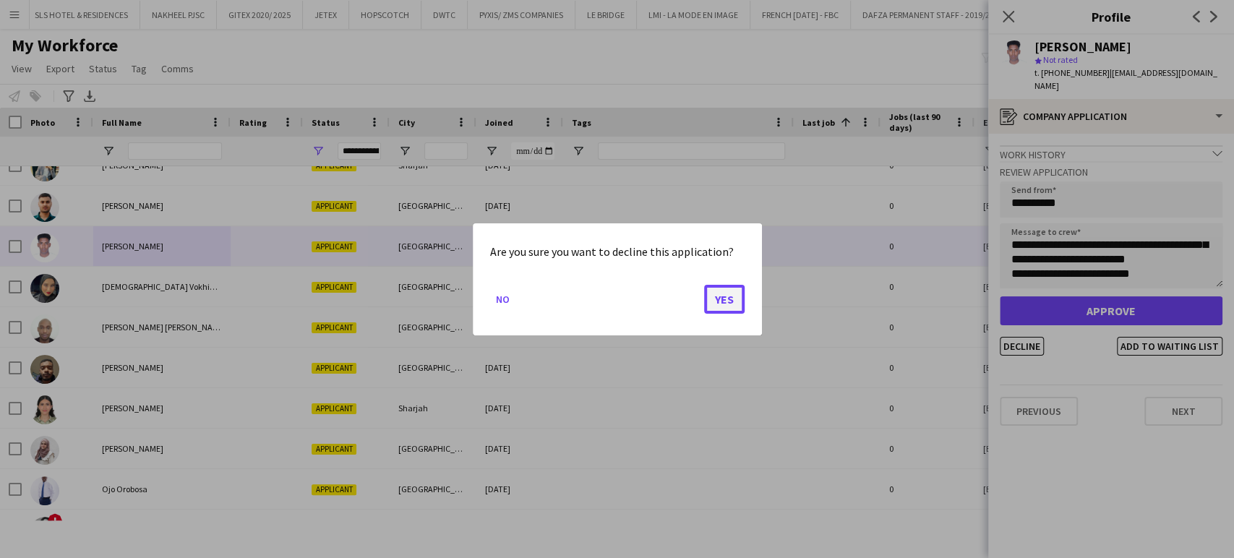
click at [713, 286] on button "Yes" at bounding box center [724, 298] width 40 height 29
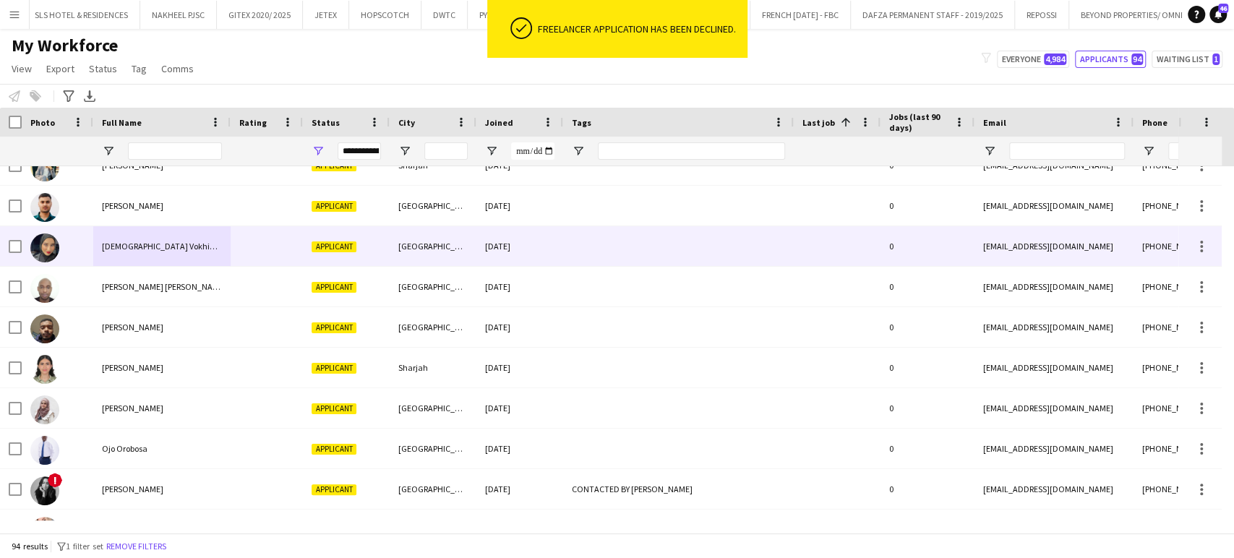
click at [122, 236] on div "[DEMOGRAPHIC_DATA] Vokhidova" at bounding box center [161, 246] width 137 height 40
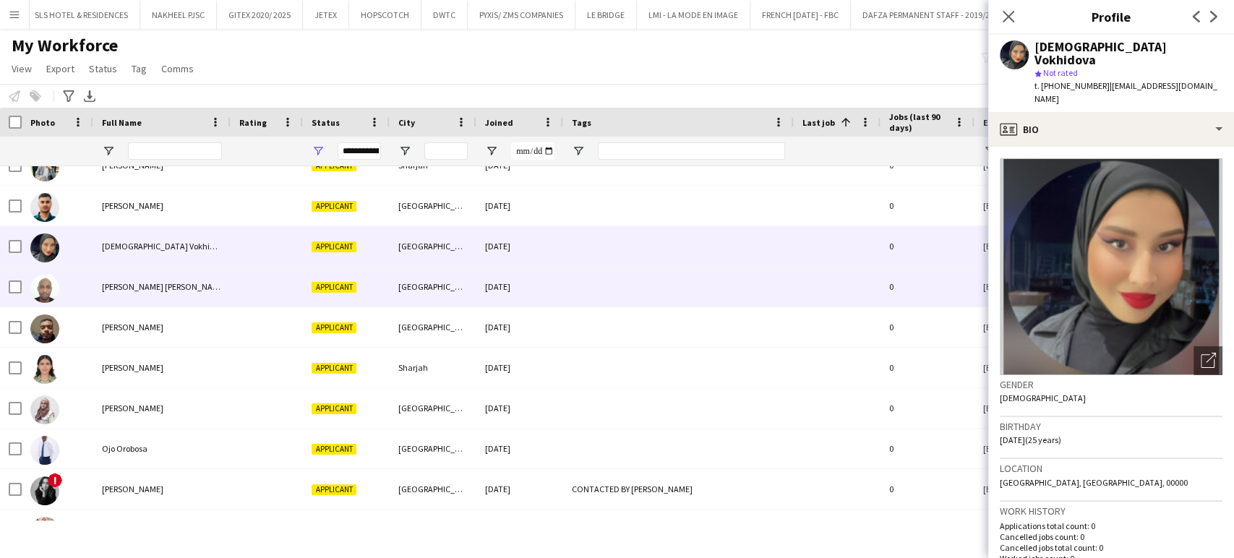
click at [158, 276] on div "[PERSON_NAME] [PERSON_NAME]" at bounding box center [161, 287] width 137 height 40
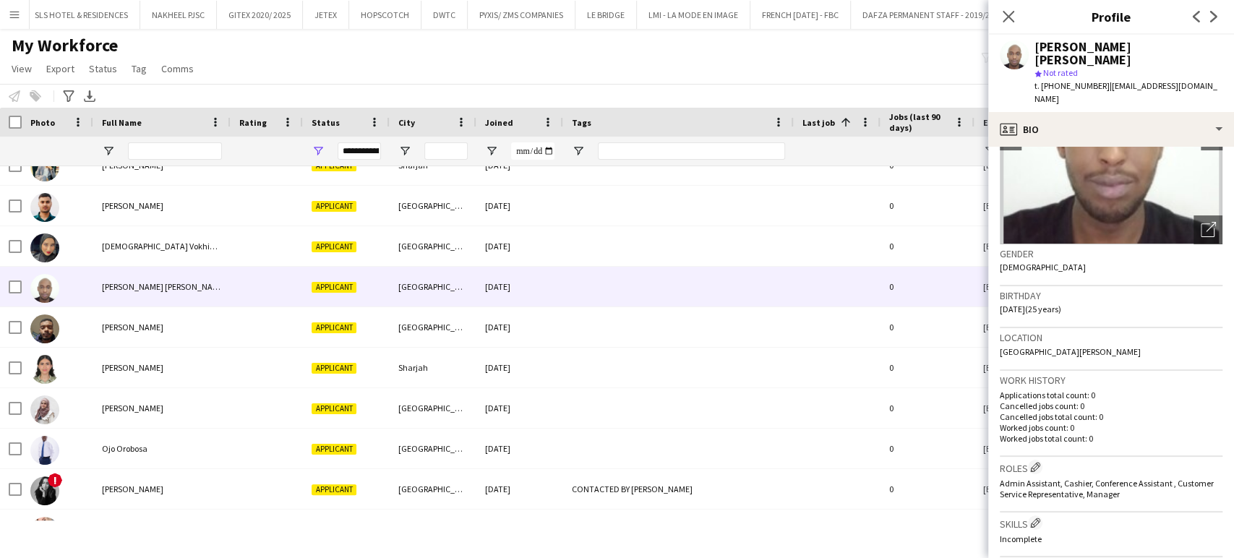
scroll to position [241, 0]
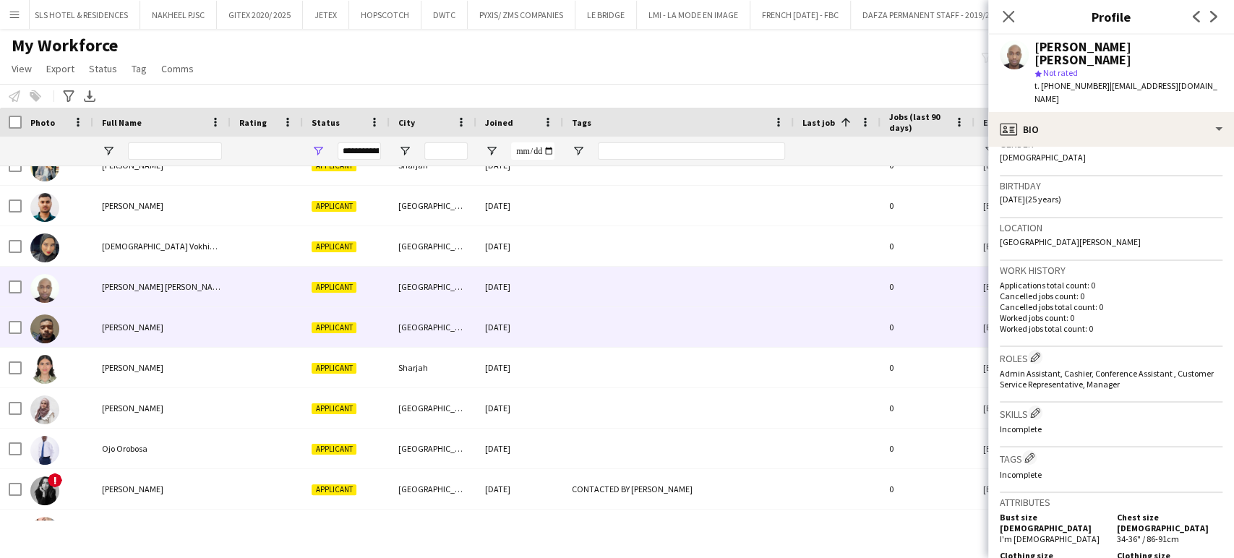
click at [139, 323] on span "[PERSON_NAME]" at bounding box center [132, 327] width 61 height 11
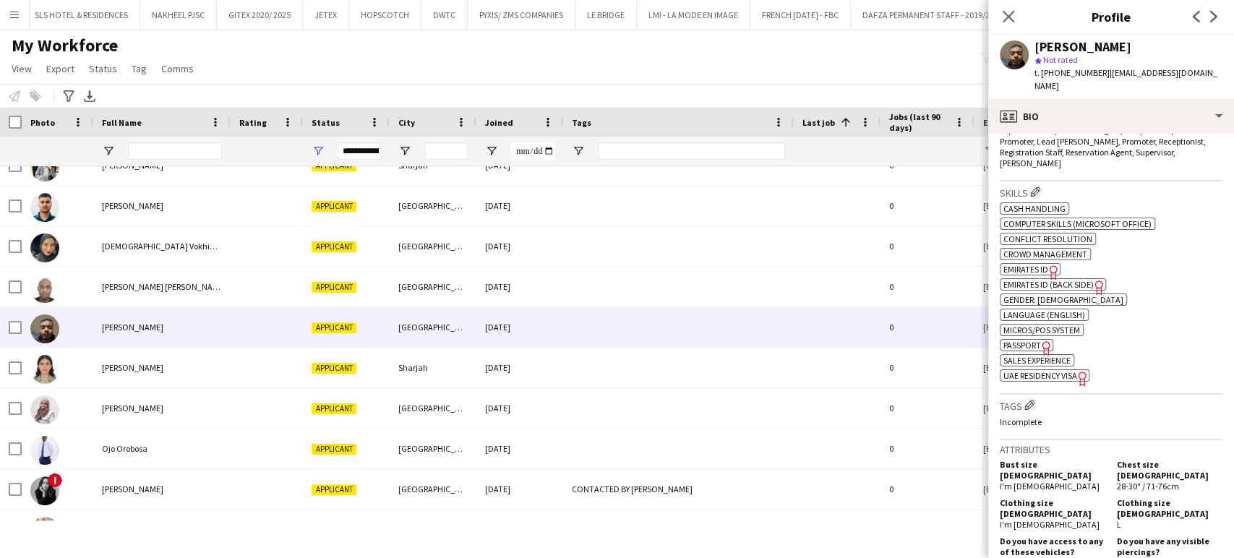
scroll to position [642, 0]
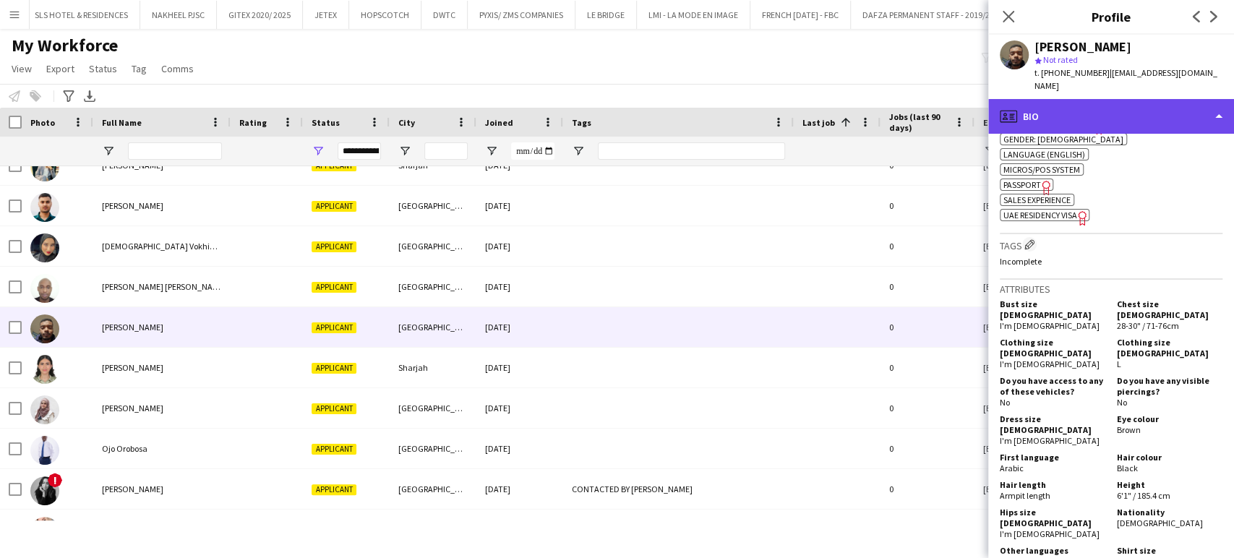
click at [1188, 99] on div "profile Bio" at bounding box center [1111, 116] width 246 height 35
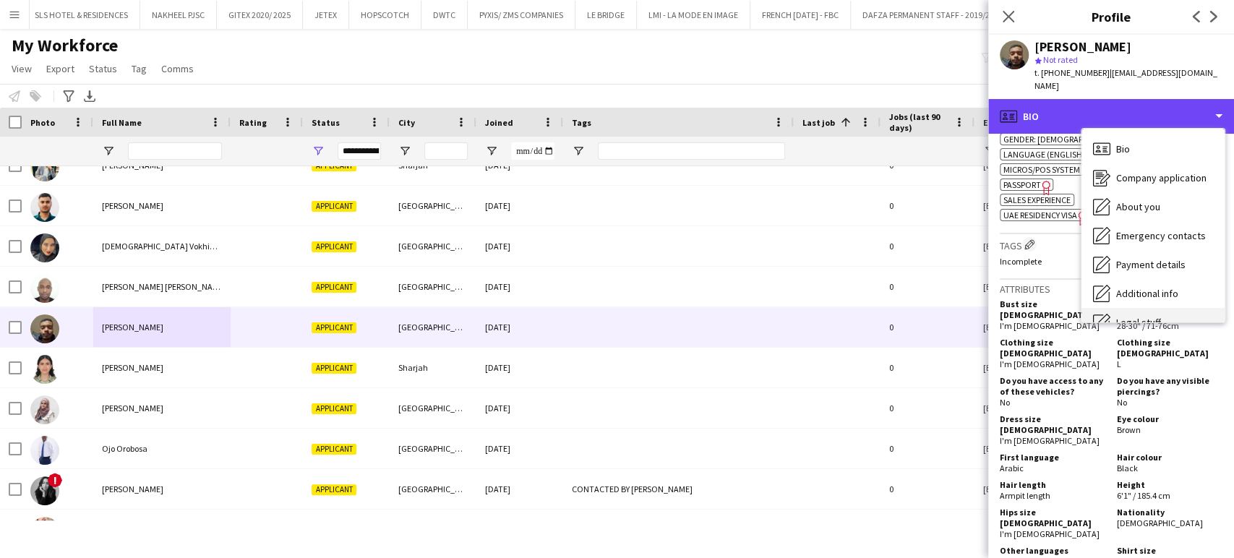
scroll to position [77, 0]
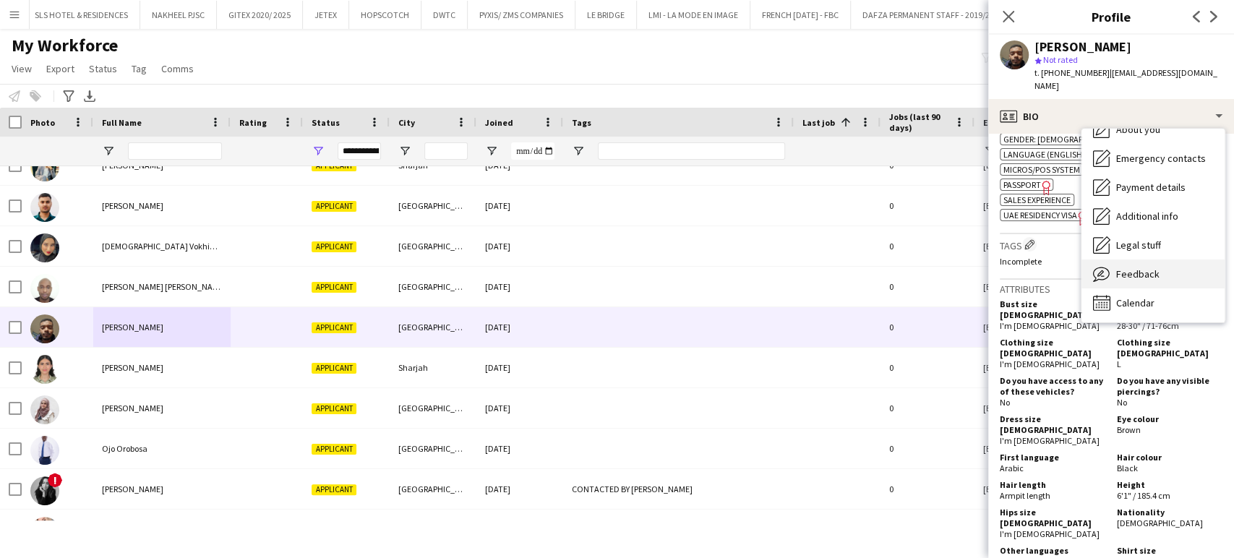
click at [1131, 268] on span "Feedback" at bounding box center [1137, 274] width 43 height 13
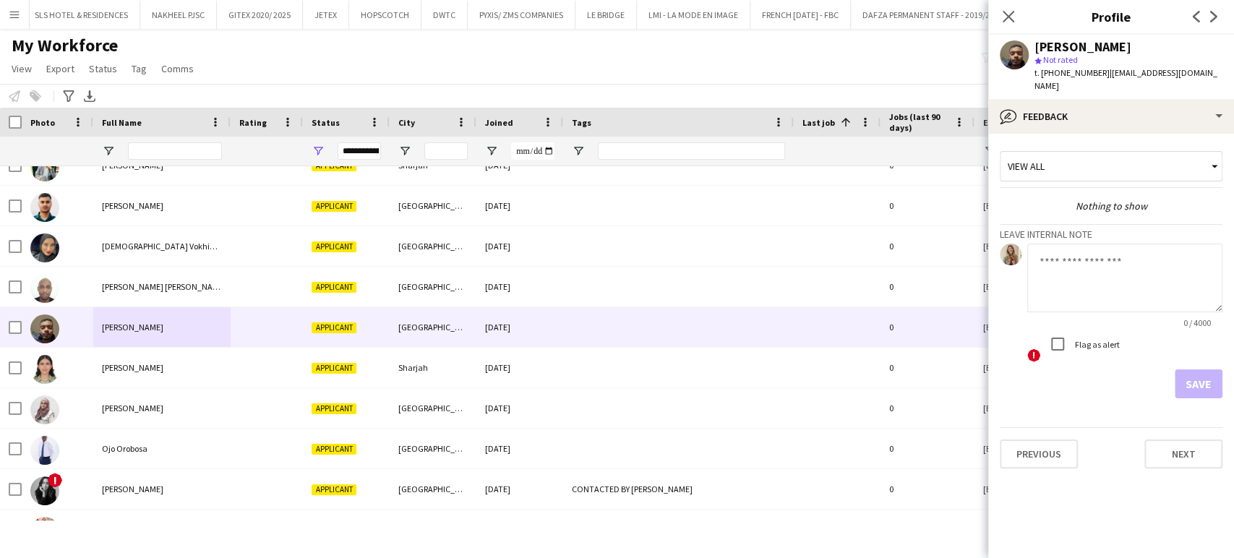
click at [1106, 282] on textarea at bounding box center [1124, 278] width 195 height 69
type textarea "**********"
click at [1211, 369] on button "Save" at bounding box center [1199, 383] width 48 height 29
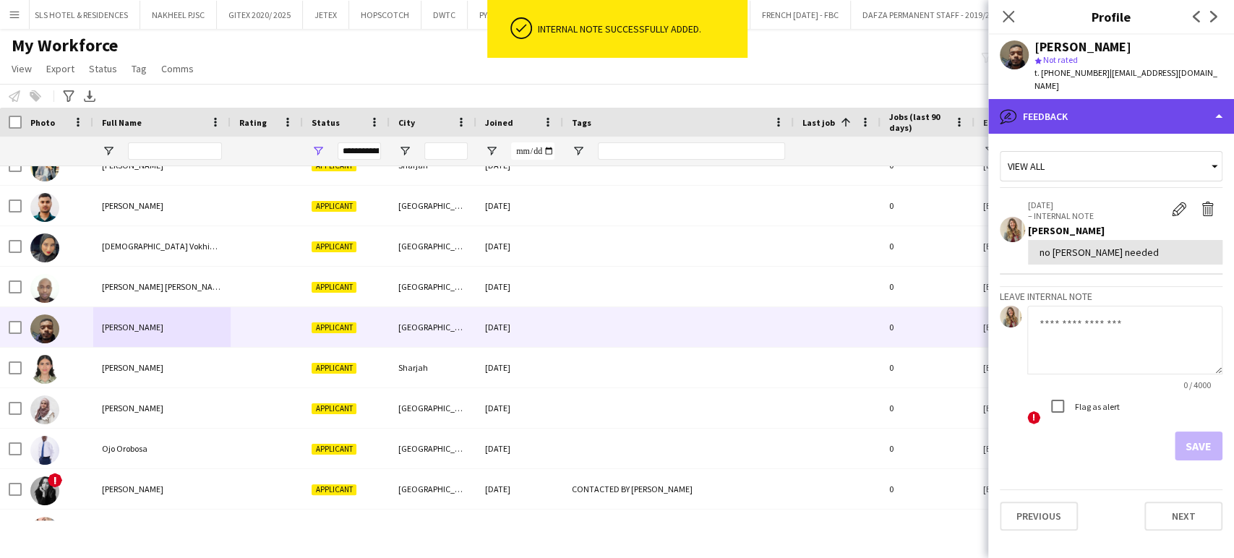
click at [1197, 108] on div "bubble-pencil Feedback" at bounding box center [1111, 116] width 246 height 35
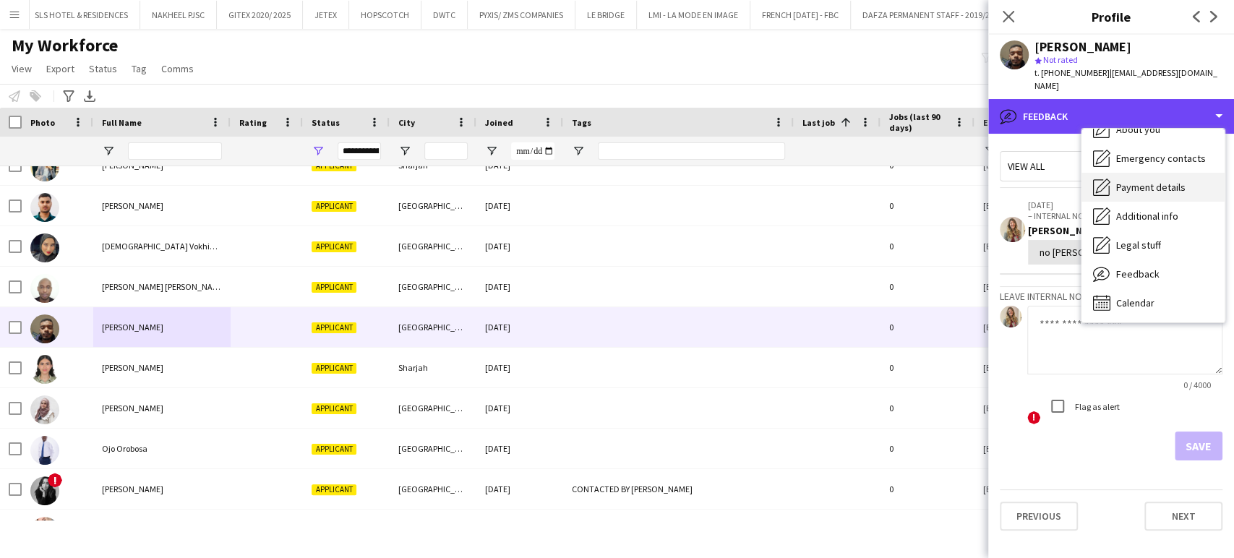
scroll to position [0, 0]
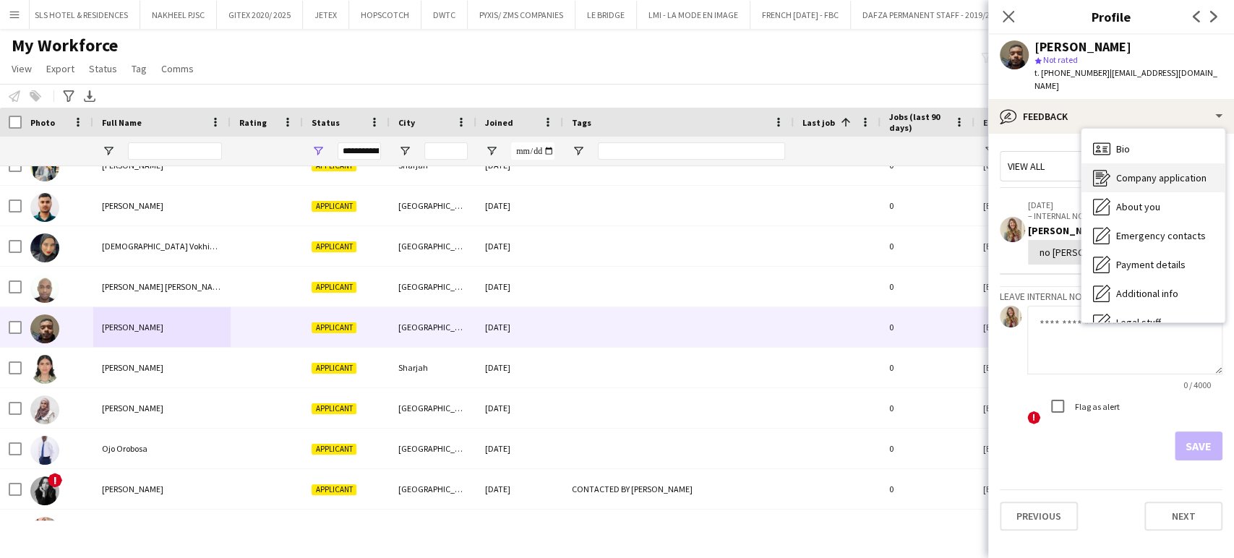
click at [1158, 171] on span "Company application" at bounding box center [1161, 177] width 90 height 13
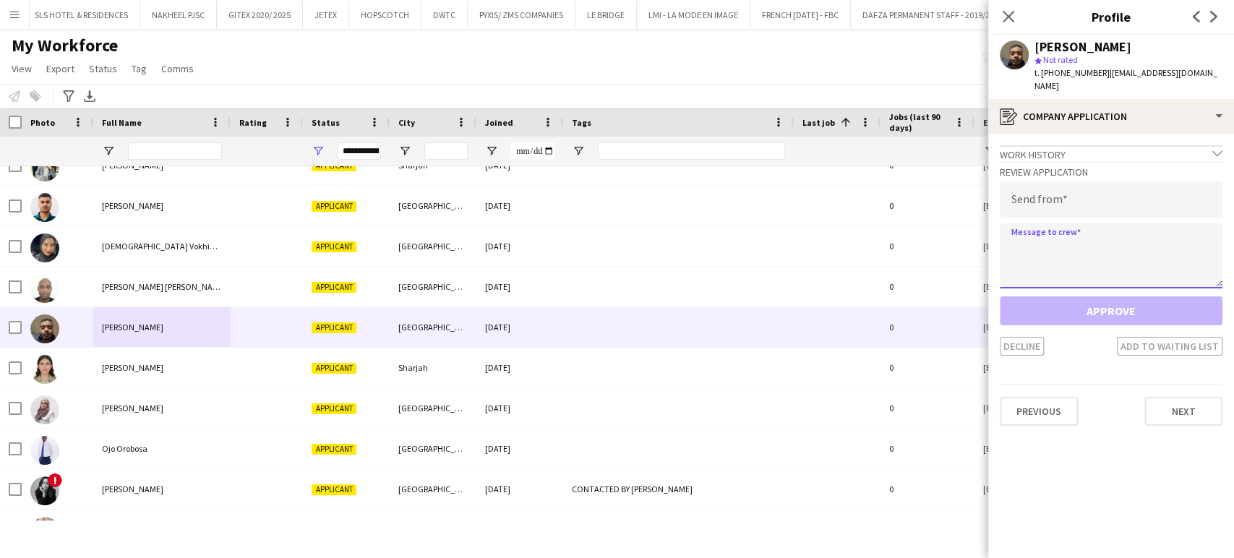
click at [1068, 249] on textarea at bounding box center [1111, 255] width 223 height 65
paste textarea "**********"
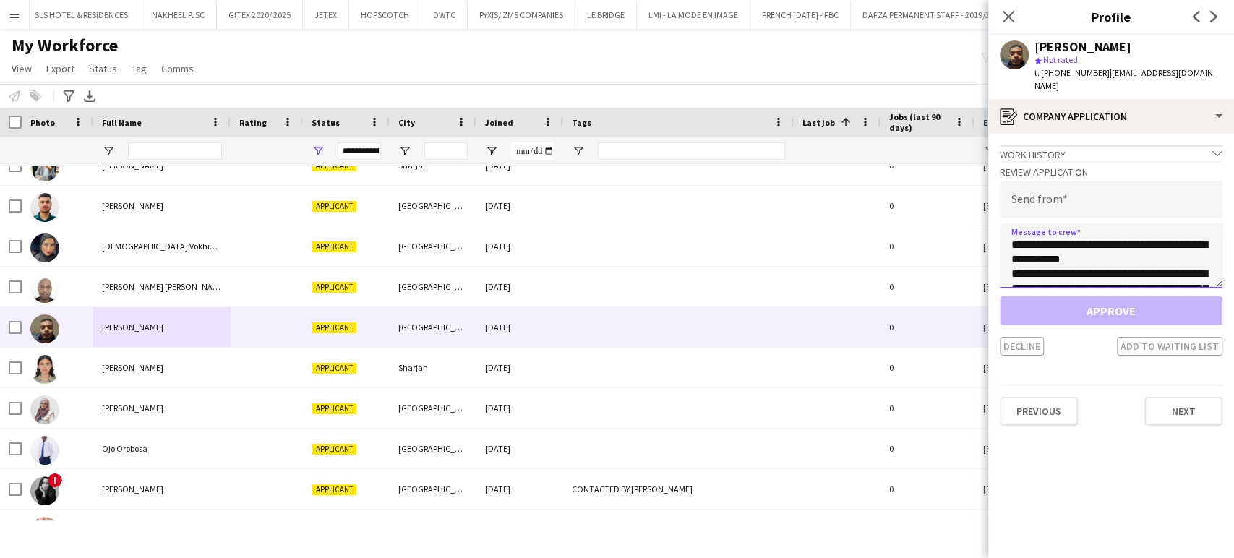
scroll to position [81, 0]
type textarea "**********"
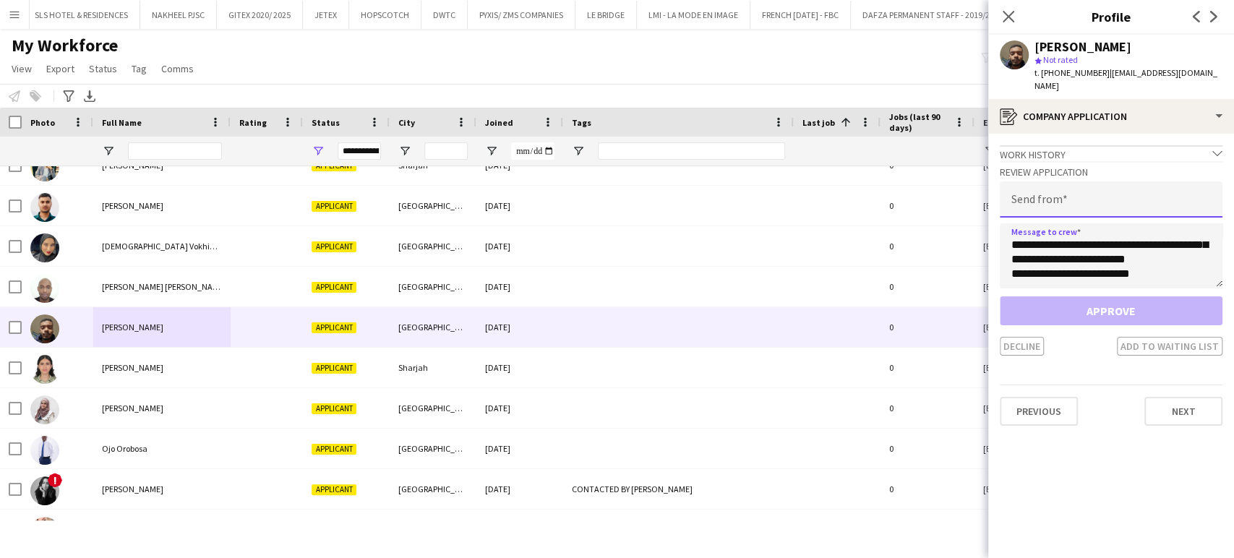
click at [1073, 181] on input "email" at bounding box center [1111, 199] width 223 height 36
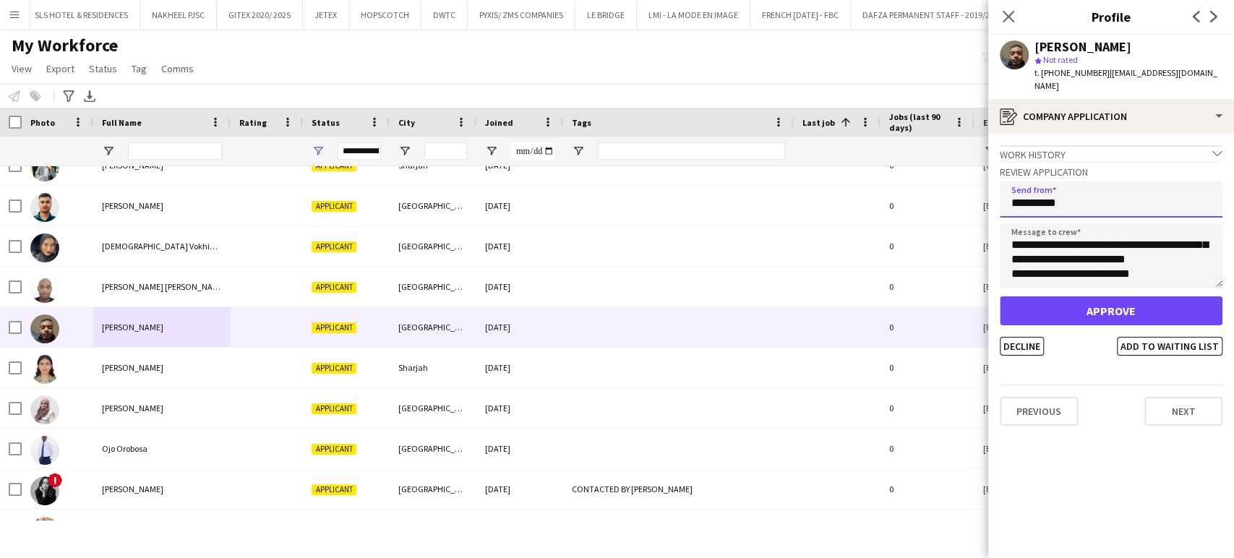
type input "**********"
click at [998, 318] on app-crew-profile-application "**********" at bounding box center [1111, 346] width 246 height 424
click at [1028, 338] on button "Decline" at bounding box center [1022, 346] width 44 height 19
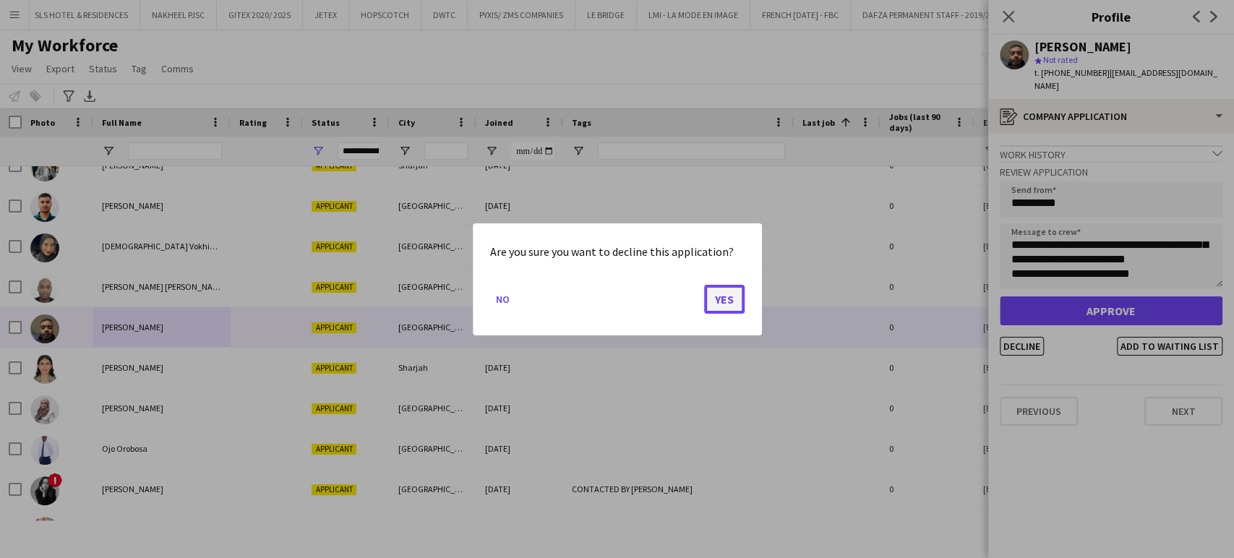
click at [735, 303] on button "Yes" at bounding box center [724, 298] width 40 height 29
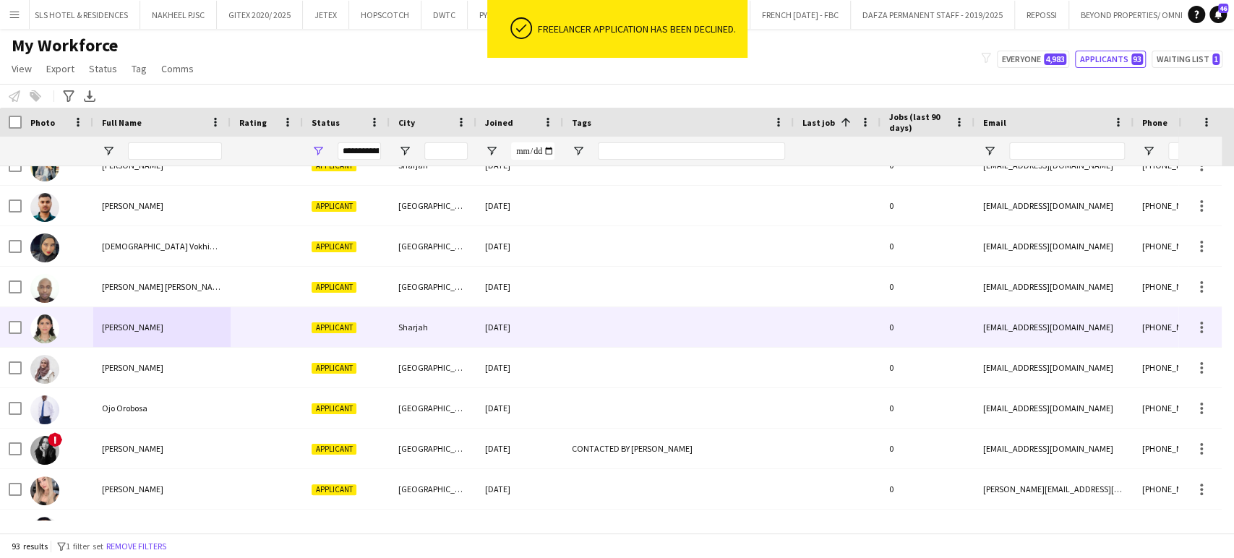
click at [133, 322] on span "[PERSON_NAME]" at bounding box center [132, 327] width 61 height 11
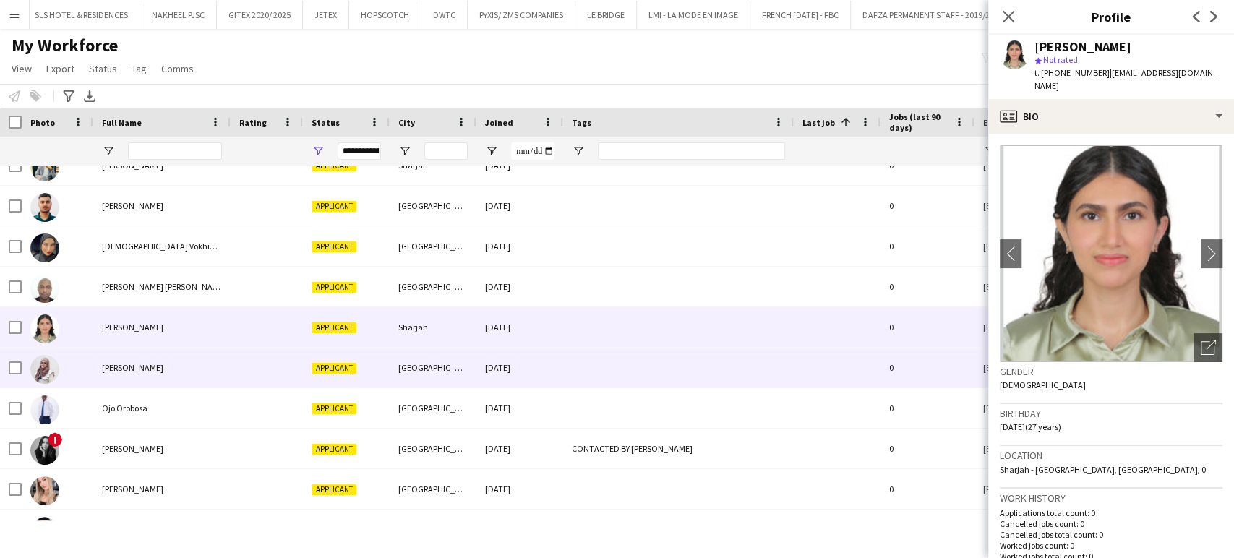
click at [124, 364] on span "[PERSON_NAME]" at bounding box center [132, 367] width 61 height 11
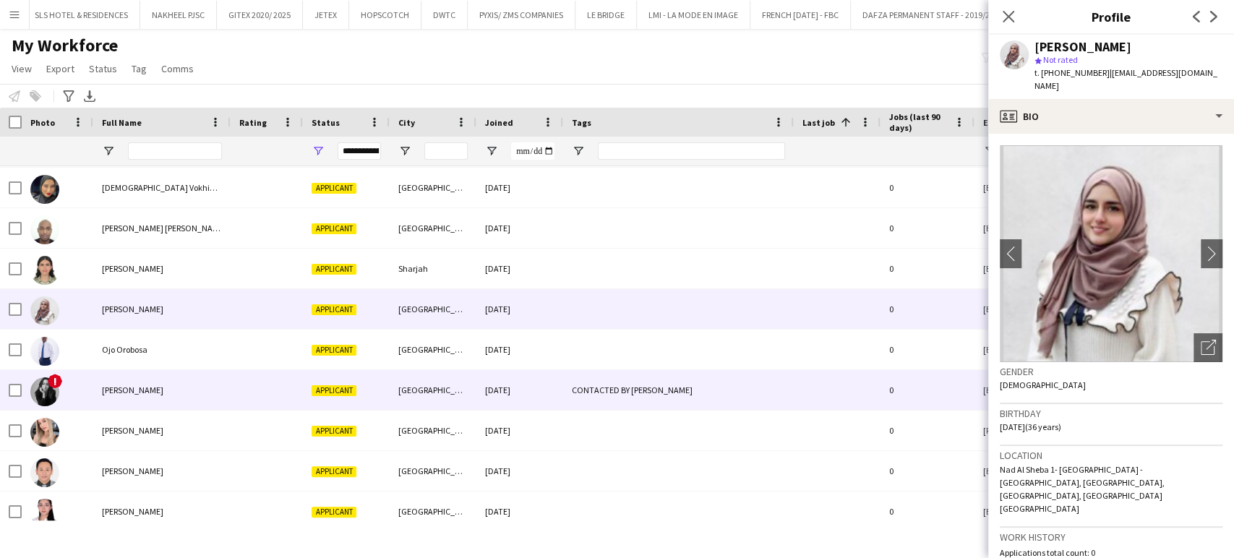
scroll to position [2490, 0]
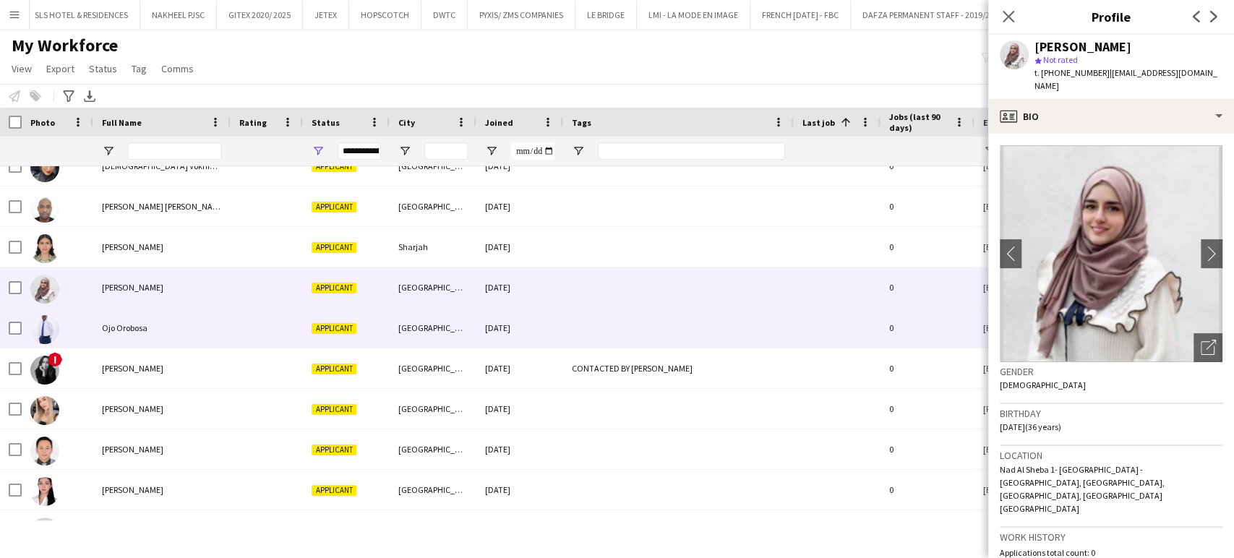
click at [123, 327] on span "Ojo Orobosa" at bounding box center [125, 327] width 46 height 11
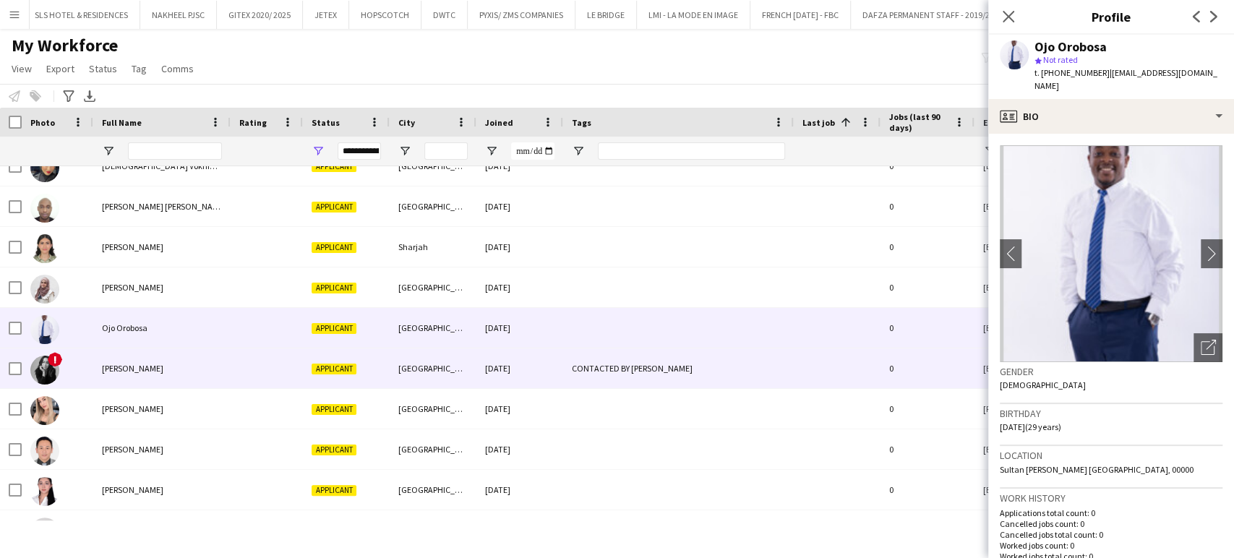
click at [120, 374] on span "[PERSON_NAME]" at bounding box center [132, 368] width 61 height 11
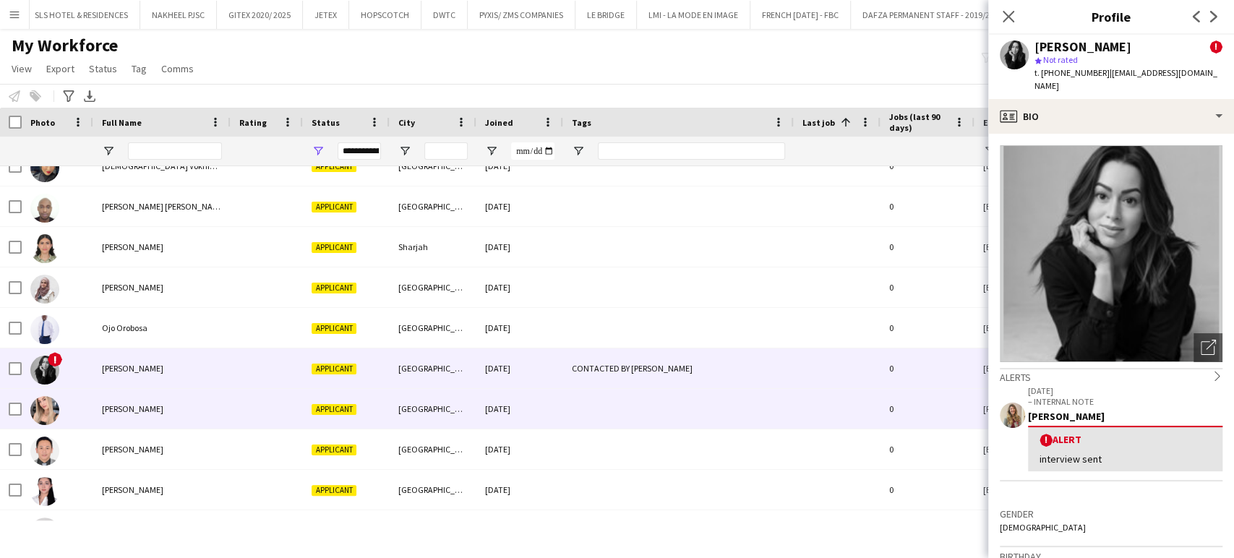
click at [137, 407] on span "[PERSON_NAME]" at bounding box center [132, 408] width 61 height 11
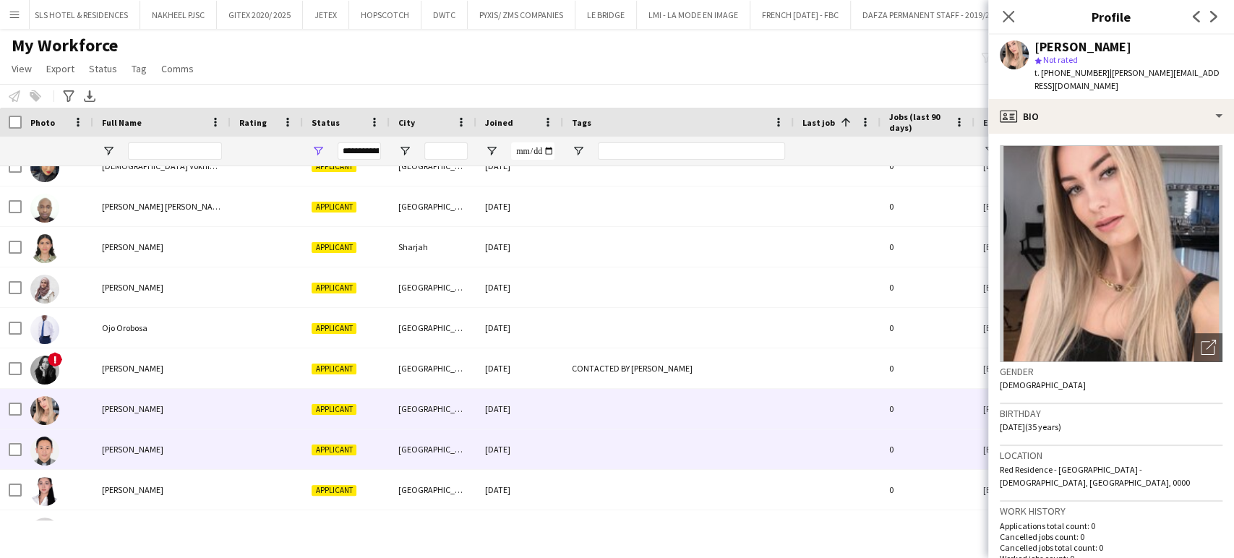
click at [110, 444] on span "[PERSON_NAME]" at bounding box center [132, 449] width 61 height 11
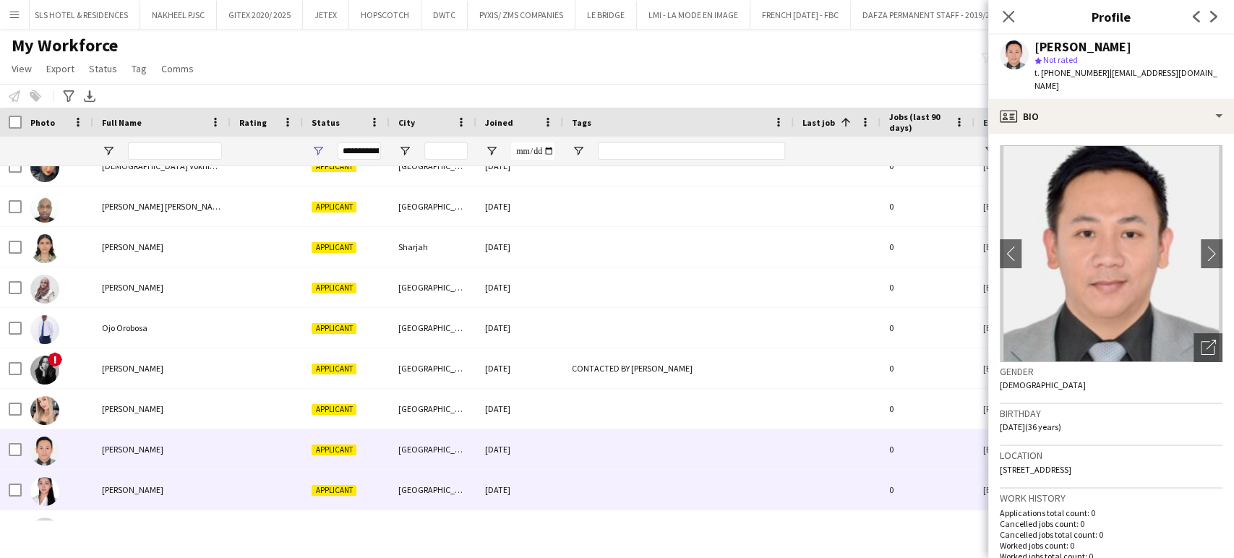
click at [127, 490] on span "[PERSON_NAME]" at bounding box center [132, 489] width 61 height 11
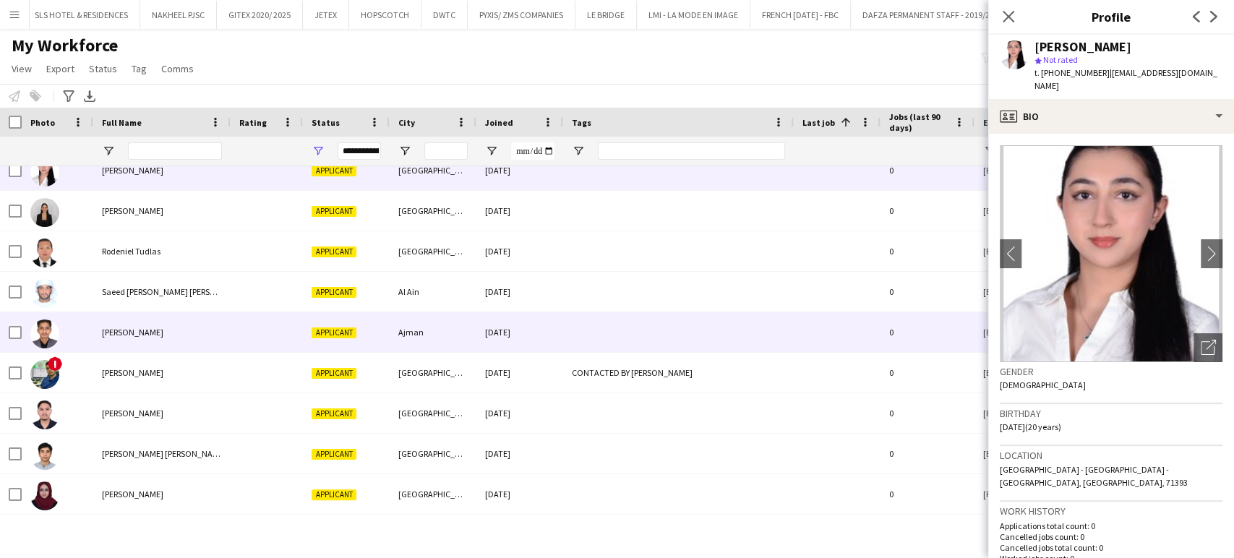
scroll to position [2811, 0]
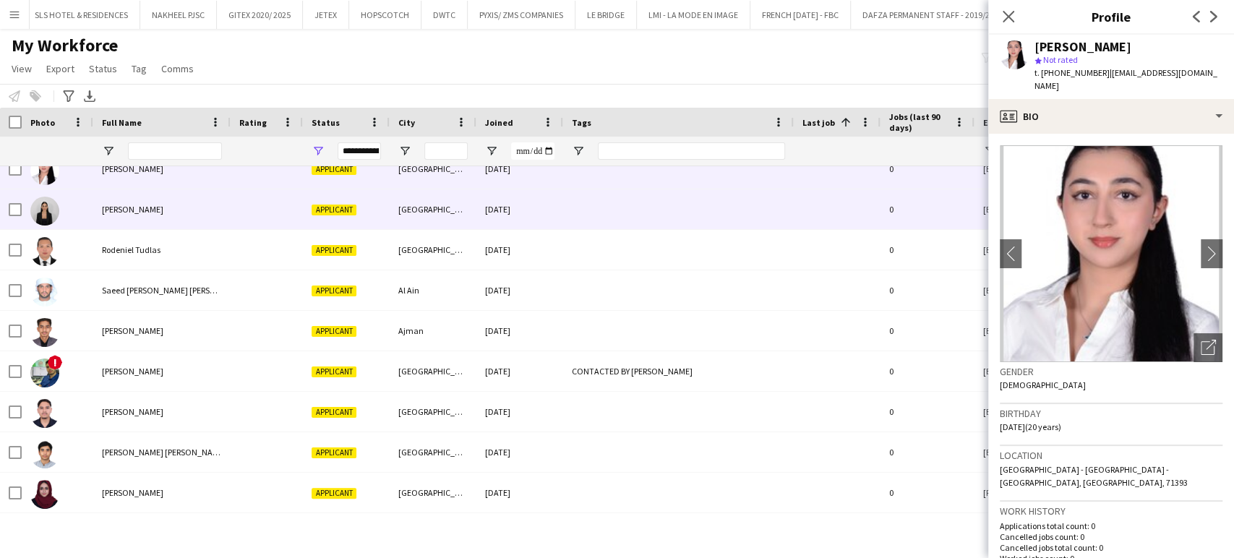
click at [124, 211] on span "[PERSON_NAME]" at bounding box center [132, 209] width 61 height 11
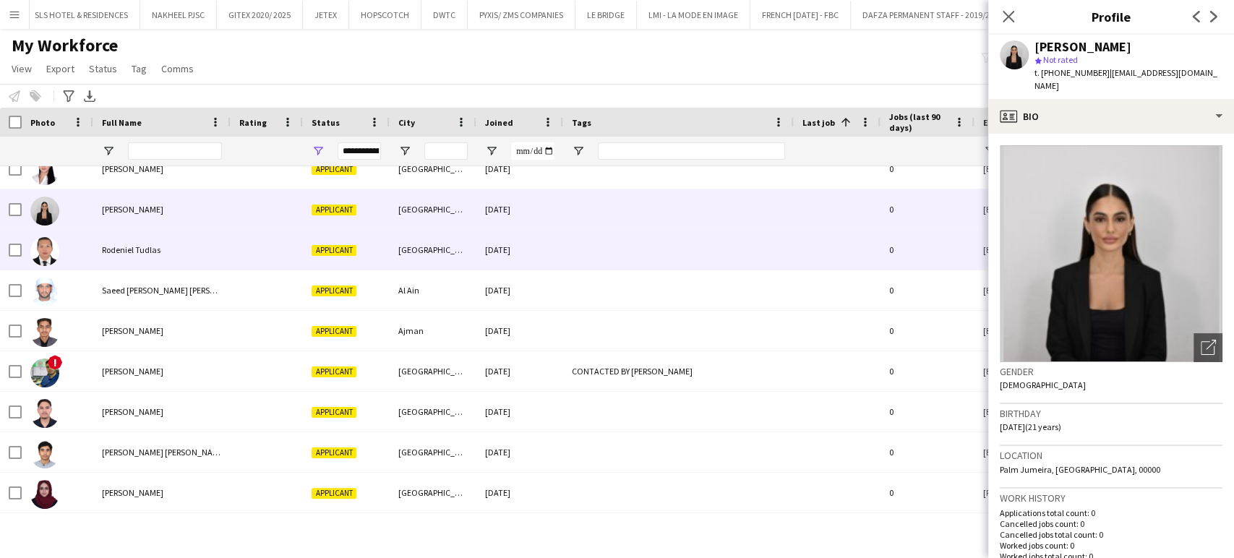
click at [133, 252] on span "Rodeniel Tudlas" at bounding box center [131, 249] width 59 height 11
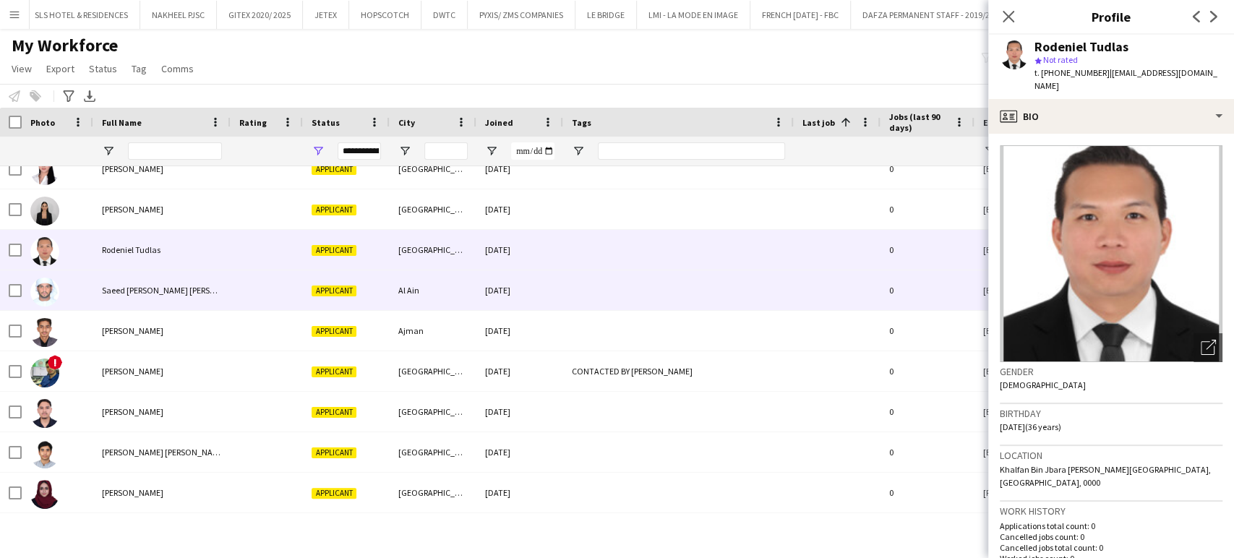
click at [119, 296] on div "Saeed [PERSON_NAME] [PERSON_NAME]" at bounding box center [161, 290] width 137 height 40
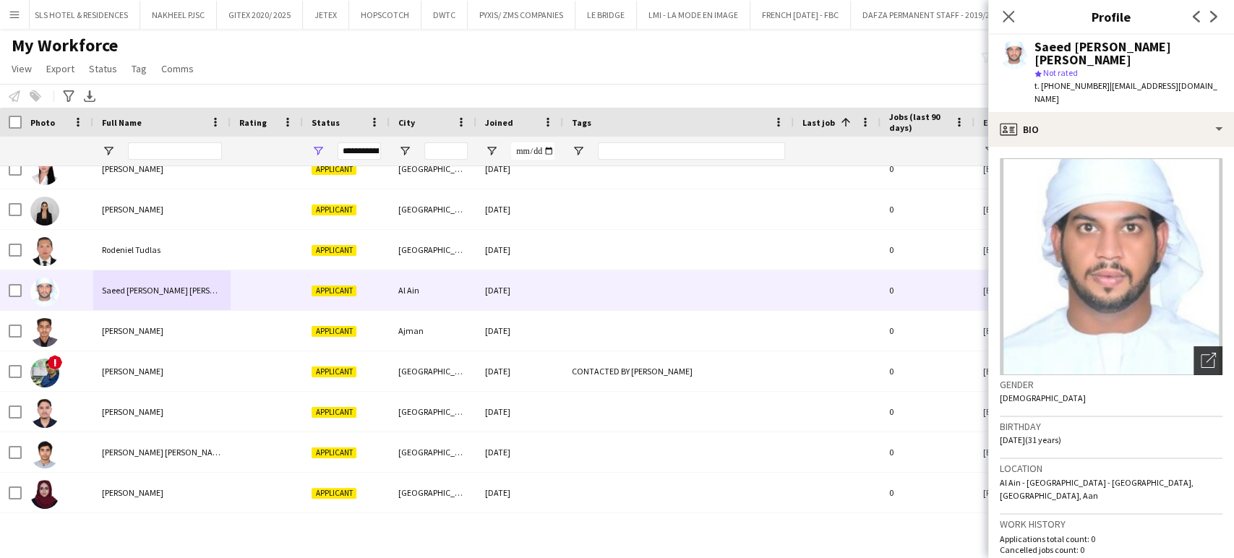
click at [1194, 346] on div "Open photos pop-in" at bounding box center [1208, 360] width 29 height 29
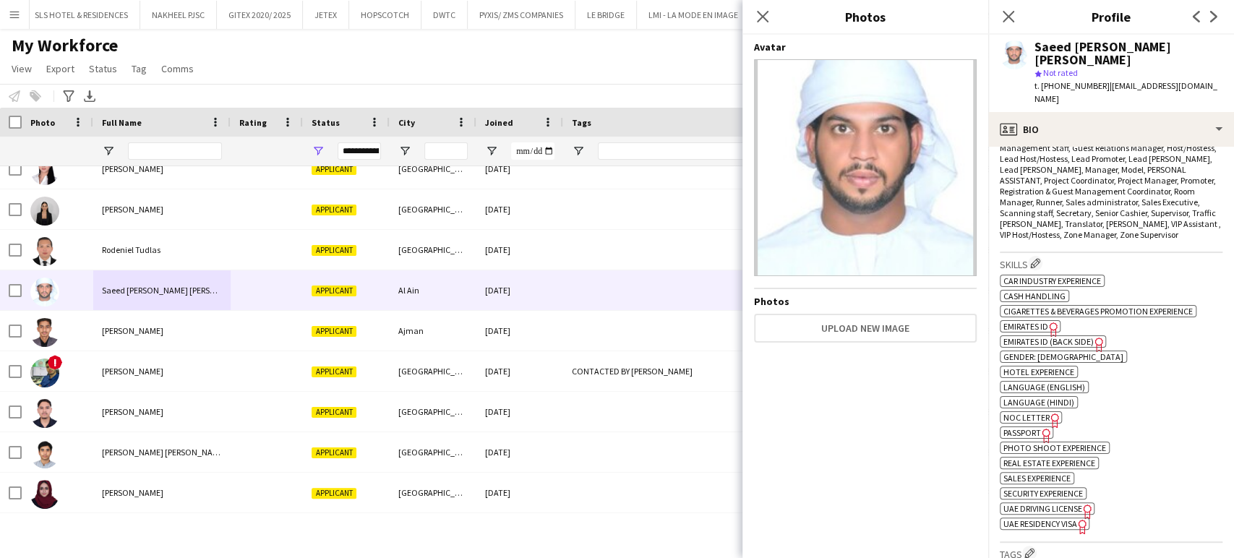
scroll to position [642, 0]
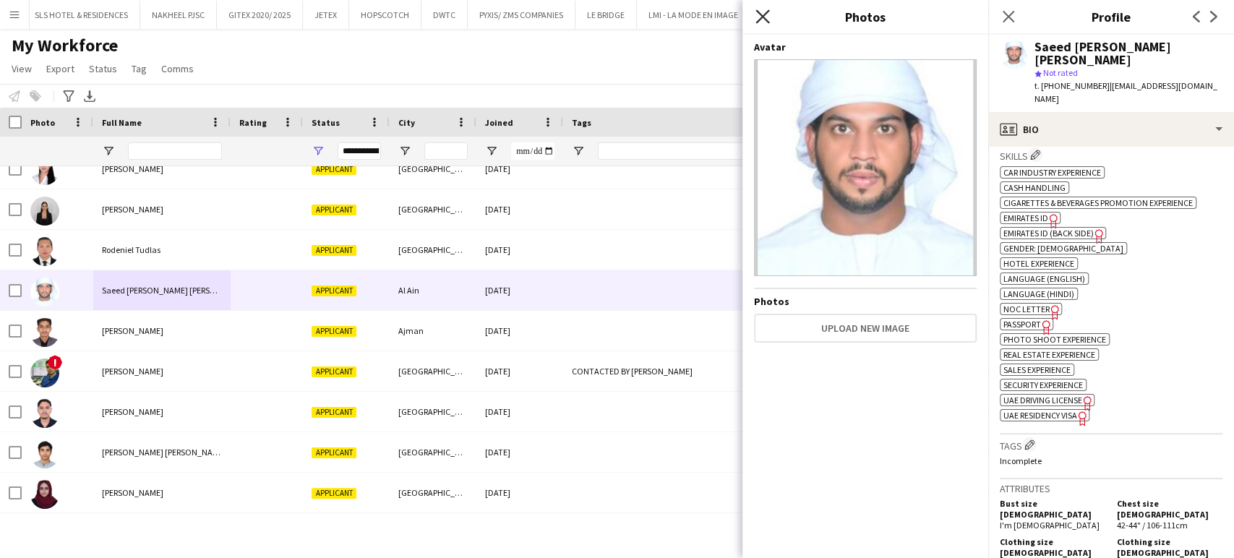
click at [761, 14] on icon at bounding box center [763, 16] width 14 height 14
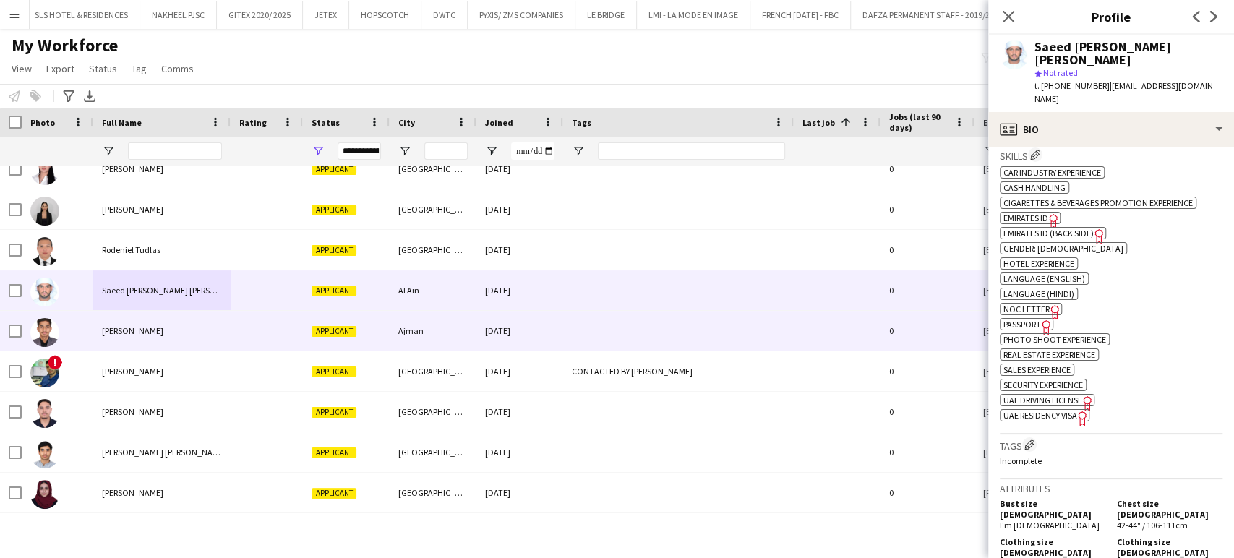
click at [106, 328] on span "[PERSON_NAME]" at bounding box center [132, 330] width 61 height 11
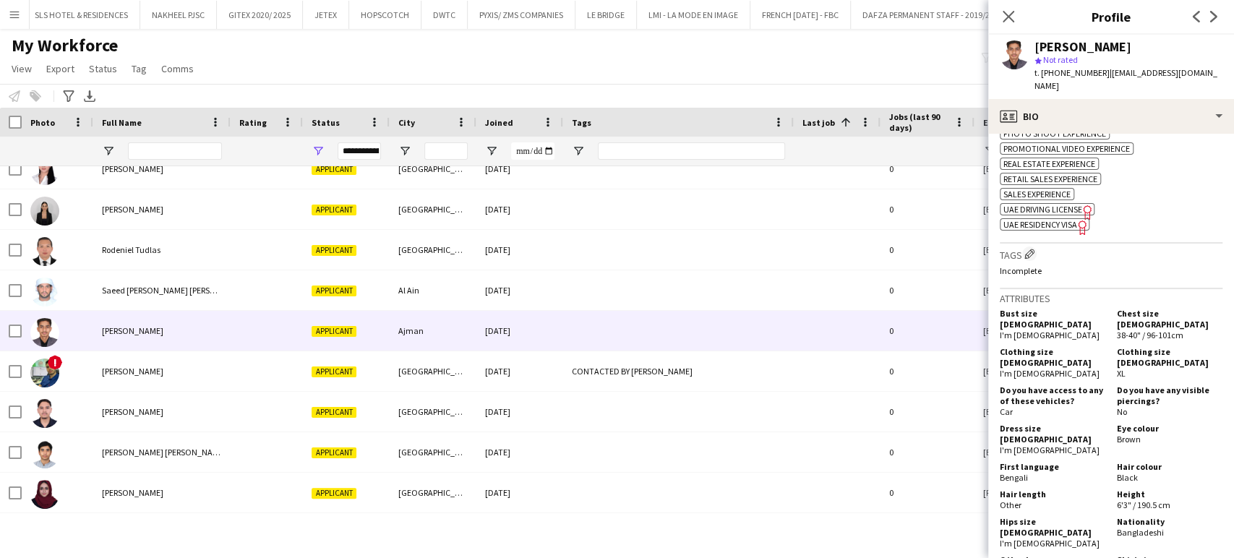
scroll to position [723, 0]
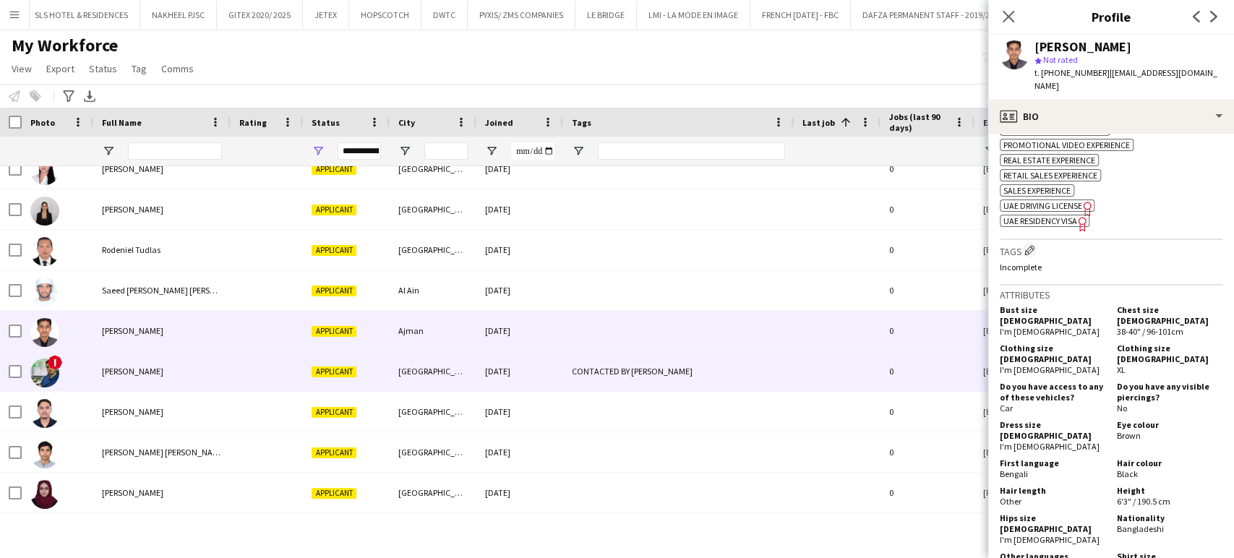
click at [165, 366] on div "[PERSON_NAME]" at bounding box center [161, 371] width 137 height 40
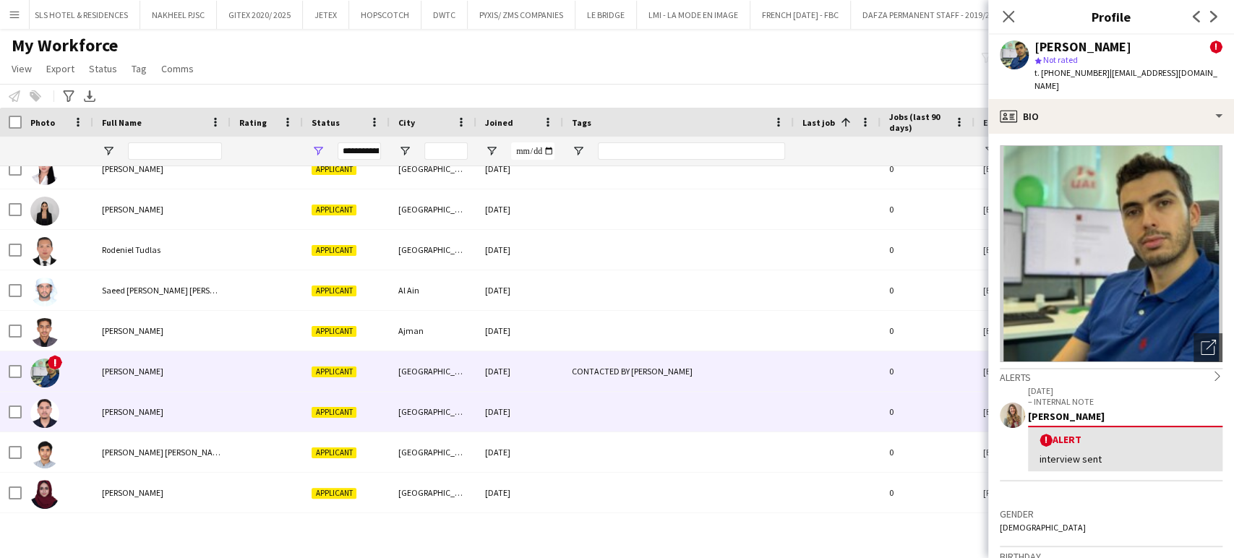
click at [109, 410] on span "[PERSON_NAME]" at bounding box center [132, 411] width 61 height 11
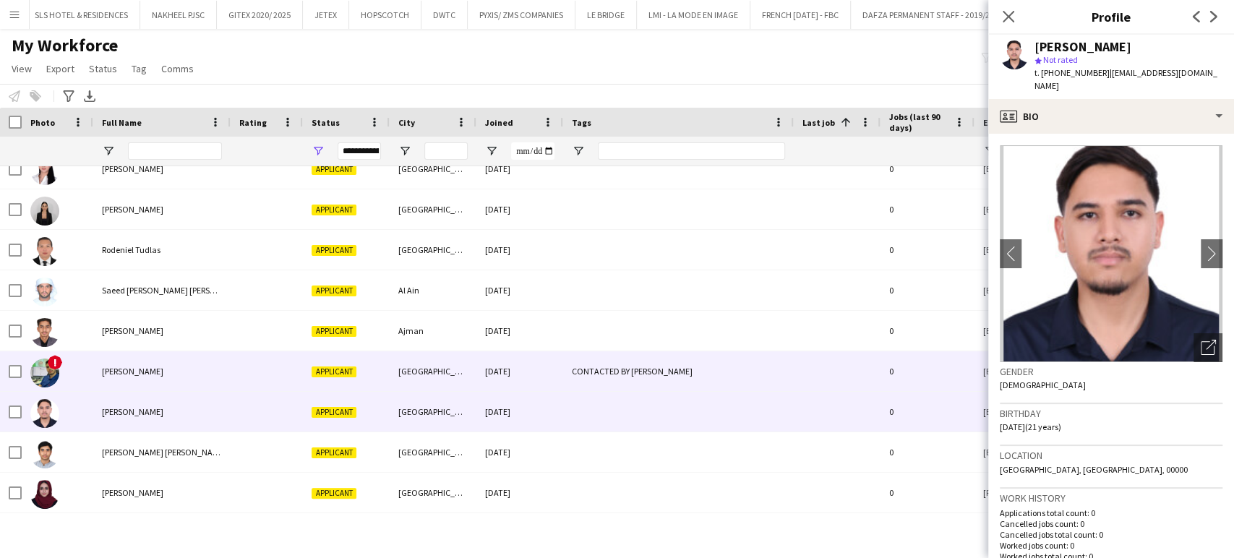
scroll to position [2892, 0]
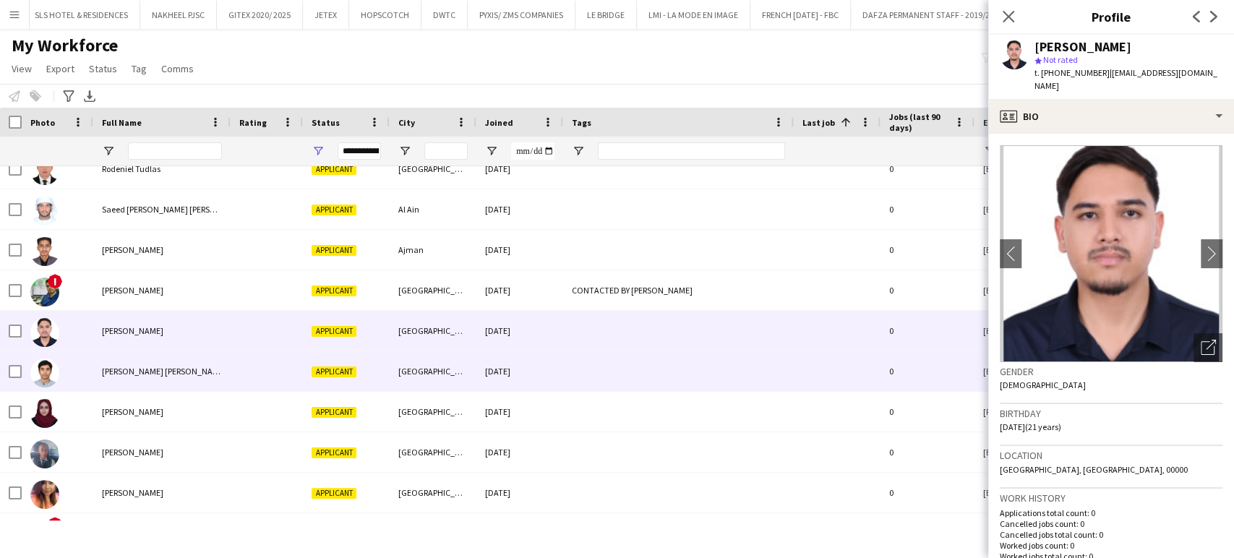
click at [98, 377] on div "[PERSON_NAME] [PERSON_NAME]" at bounding box center [161, 371] width 137 height 40
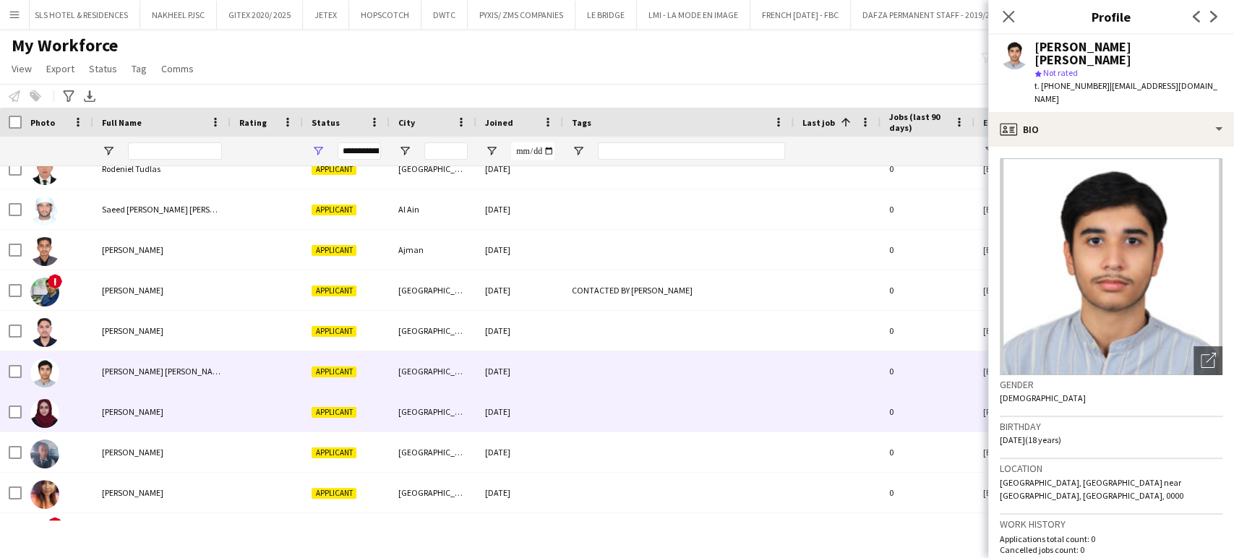
click at [120, 405] on div "[PERSON_NAME]" at bounding box center [161, 412] width 137 height 40
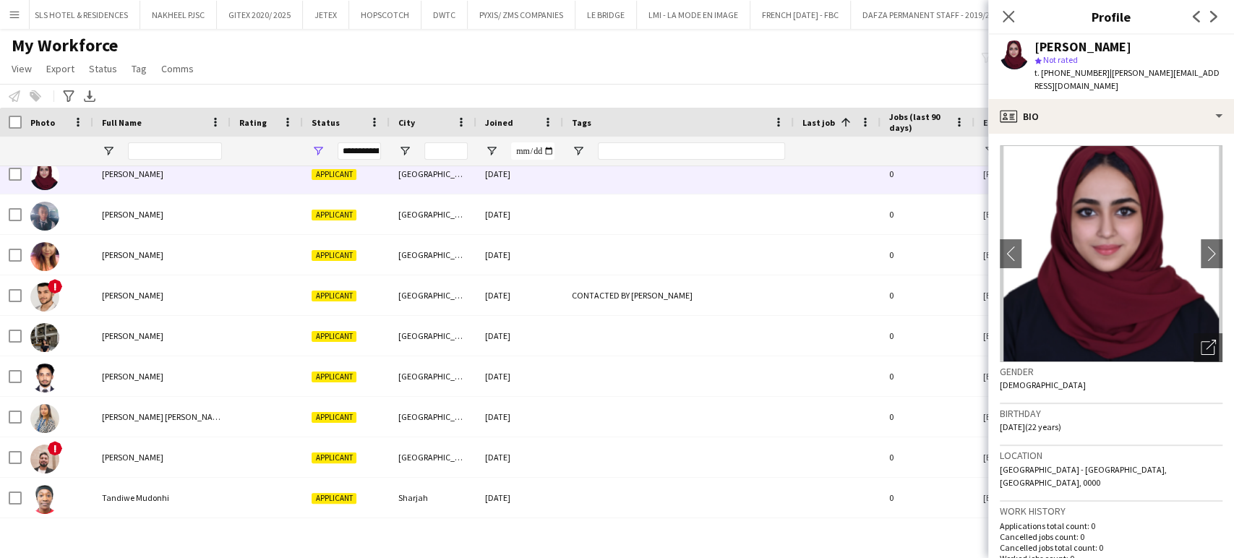
scroll to position [3133, 0]
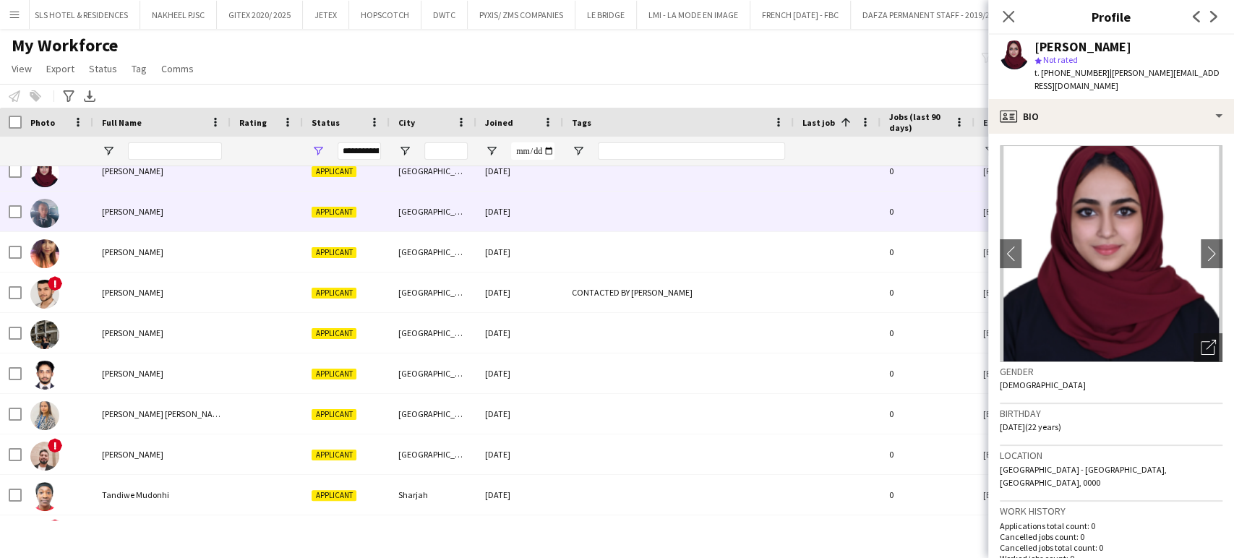
click at [121, 220] on div "[PERSON_NAME]" at bounding box center [161, 212] width 137 height 40
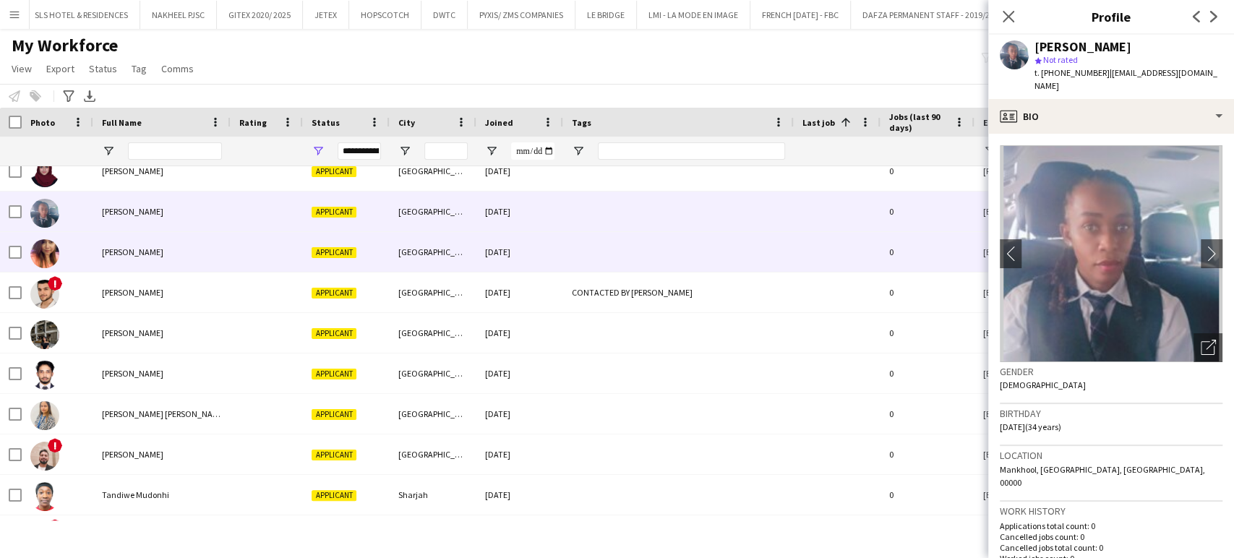
click at [147, 249] on span "[PERSON_NAME]" at bounding box center [132, 252] width 61 height 11
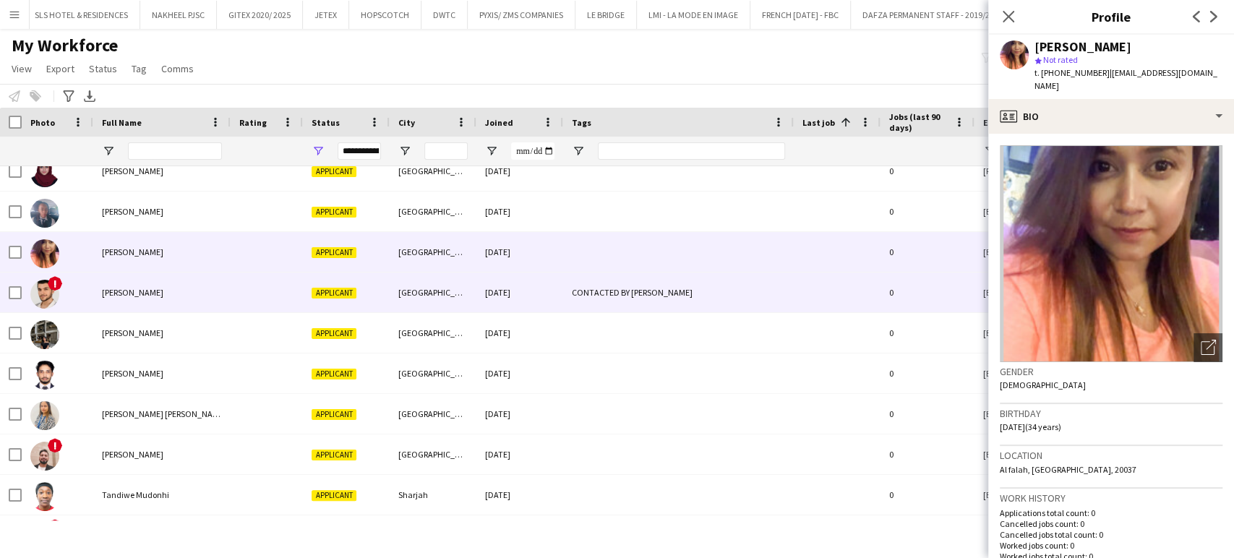
click at [129, 292] on span "[PERSON_NAME]" at bounding box center [132, 292] width 61 height 11
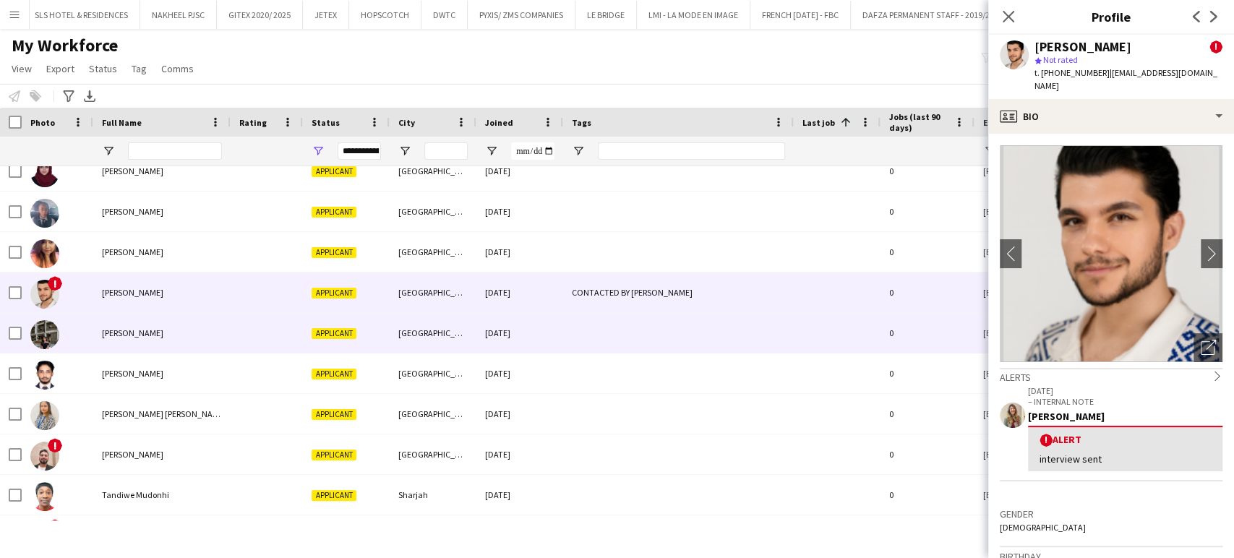
click at [129, 325] on div "[PERSON_NAME]" at bounding box center [161, 333] width 137 height 40
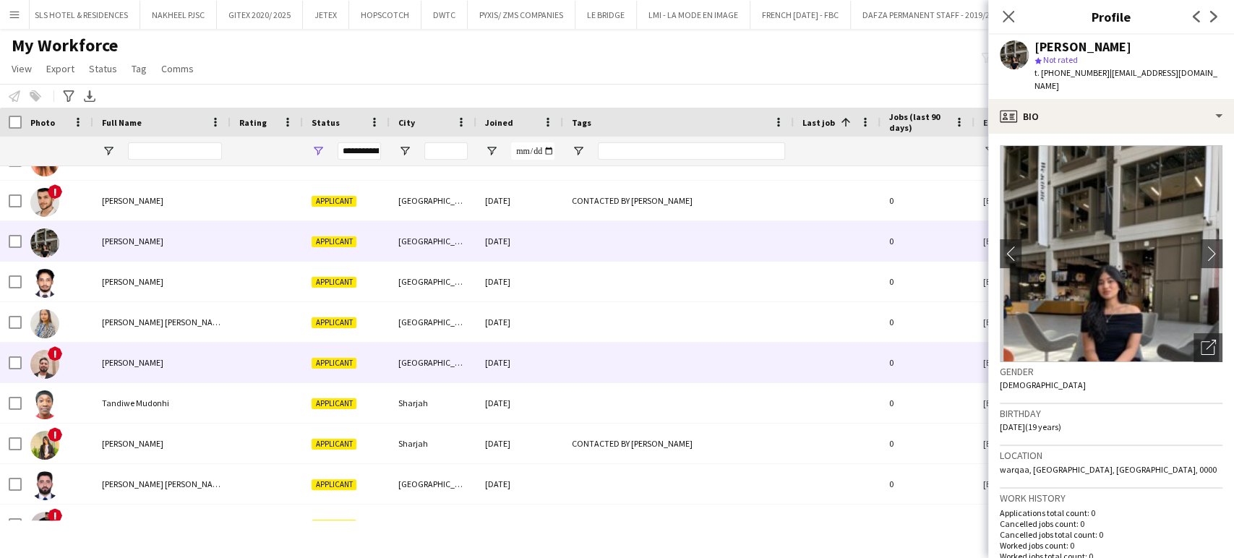
scroll to position [0, 0]
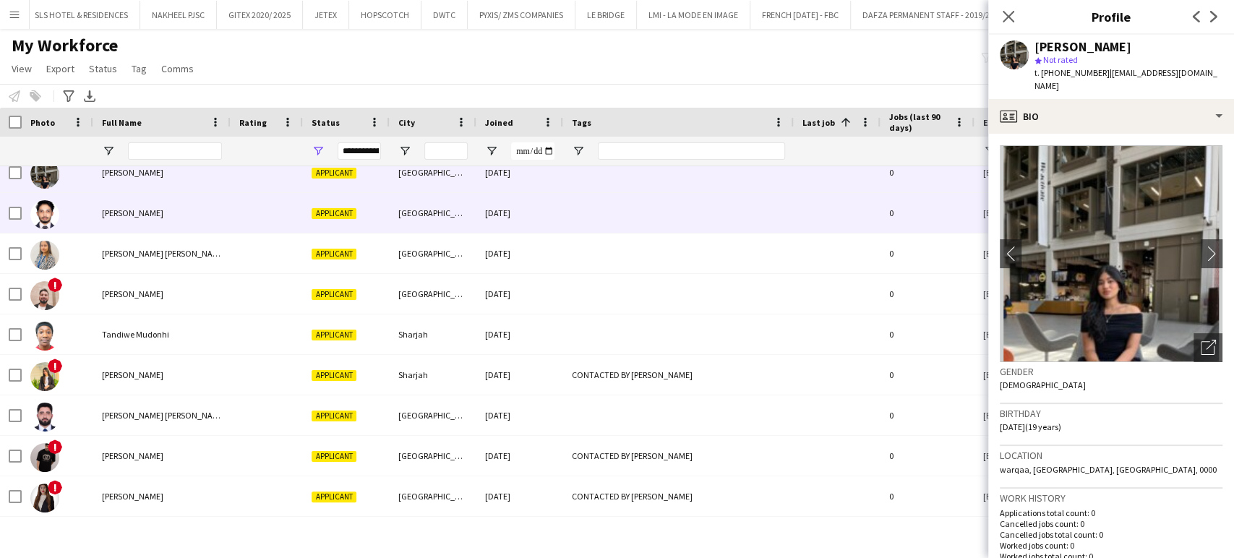
click at [127, 221] on div "[PERSON_NAME]" at bounding box center [161, 213] width 137 height 40
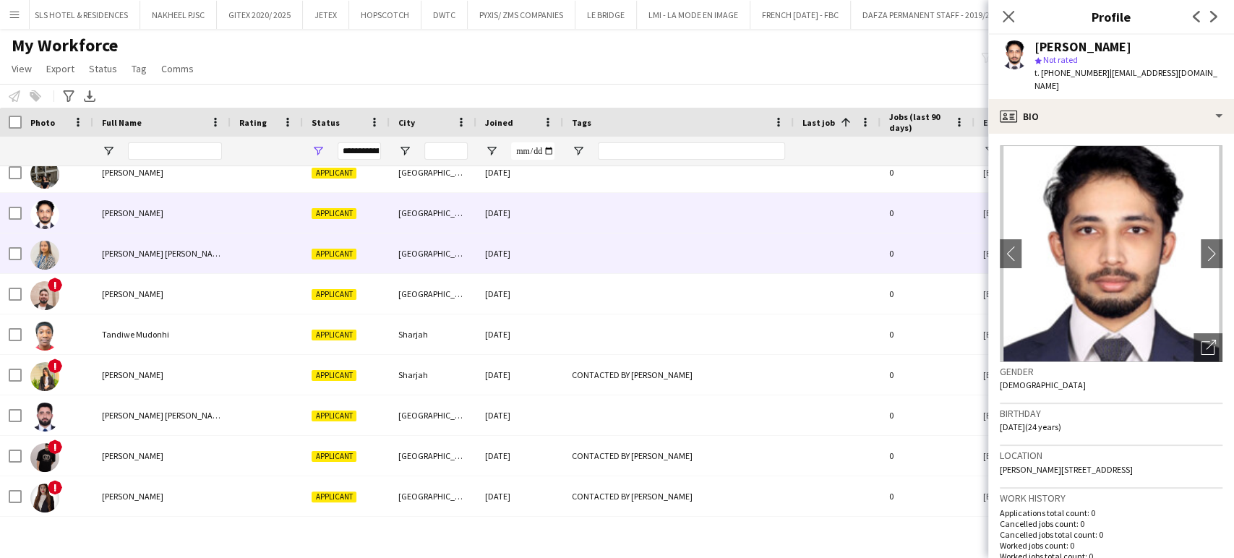
click at [121, 257] on span "[PERSON_NAME] [PERSON_NAME]" at bounding box center [164, 253] width 124 height 11
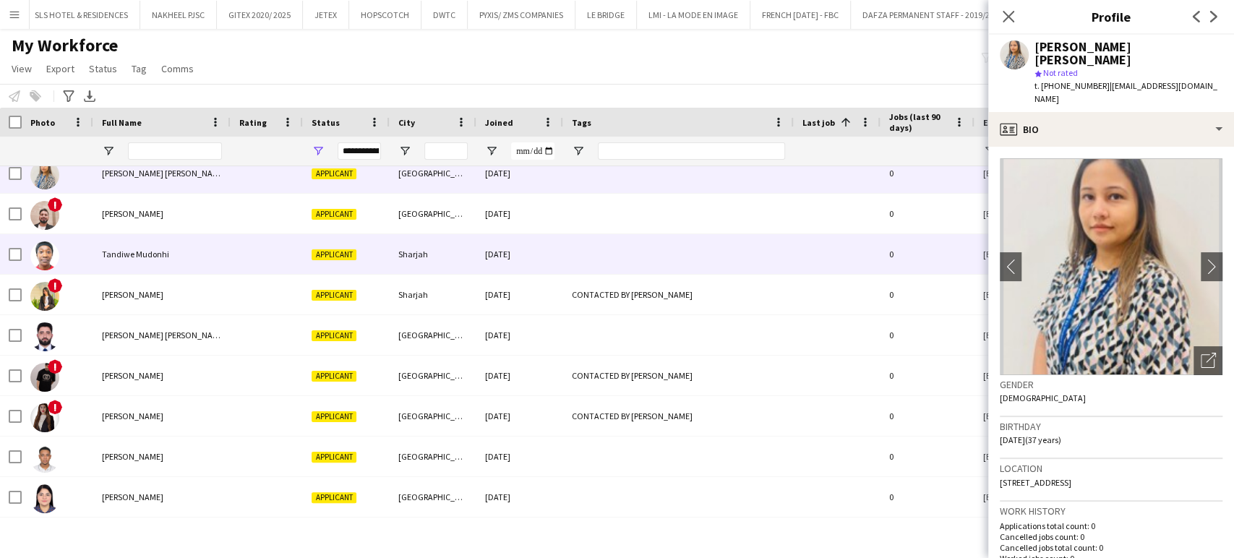
click at [115, 255] on span "Tandiwe Mudonhi" at bounding box center [135, 254] width 67 height 11
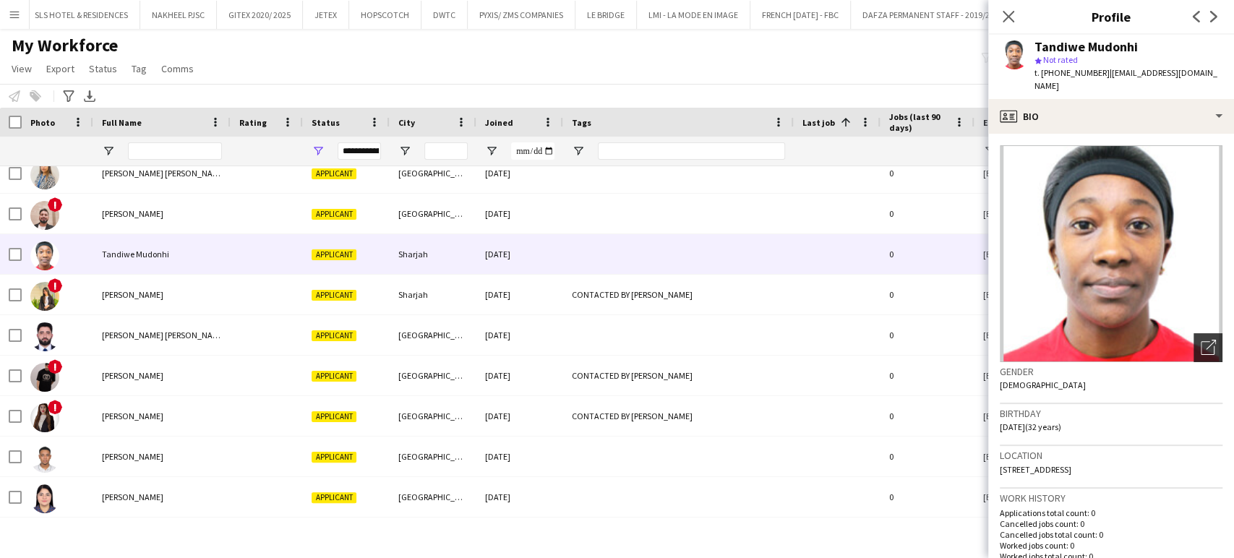
click at [1201, 340] on icon "Open photos pop-in" at bounding box center [1208, 347] width 15 height 15
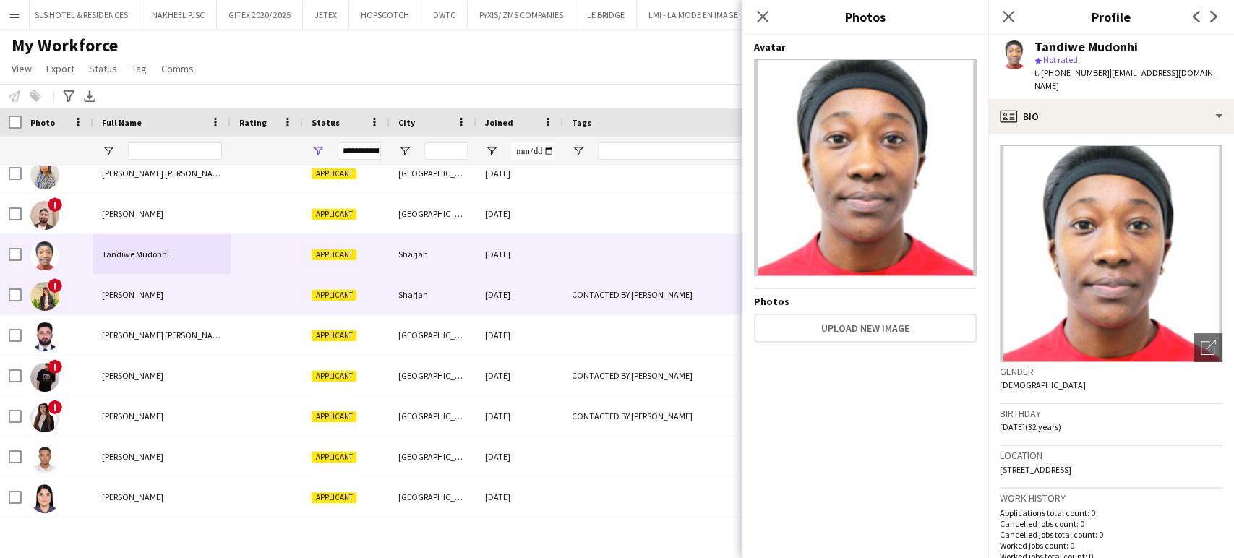
click at [110, 291] on span "[PERSON_NAME]" at bounding box center [132, 294] width 61 height 11
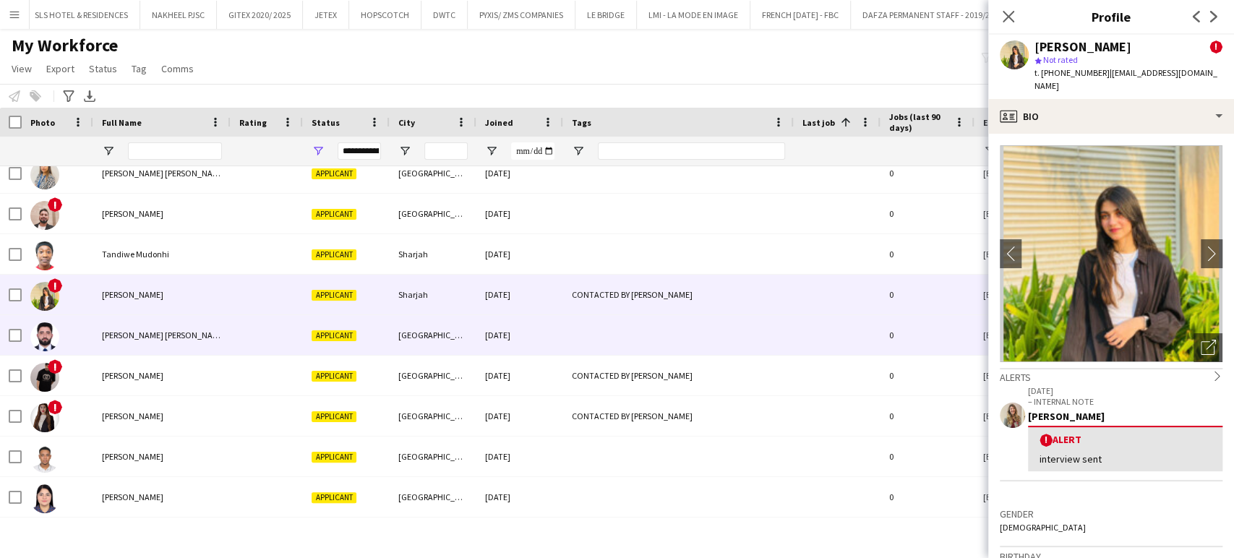
click at [87, 334] on div at bounding box center [58, 335] width 72 height 40
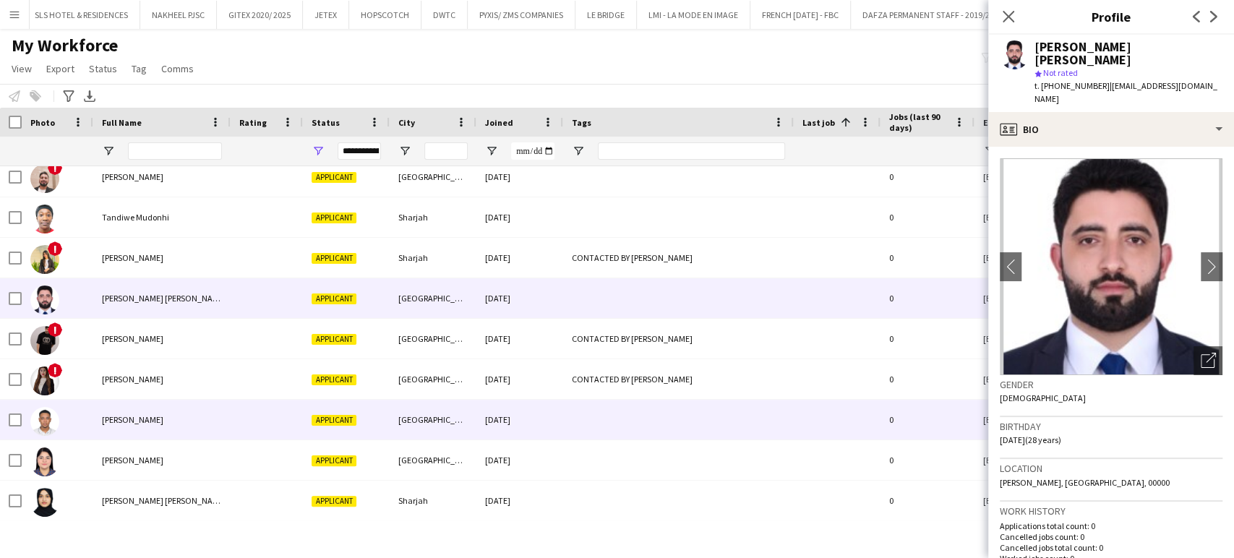
click at [100, 411] on div "[PERSON_NAME]" at bounding box center [161, 420] width 137 height 40
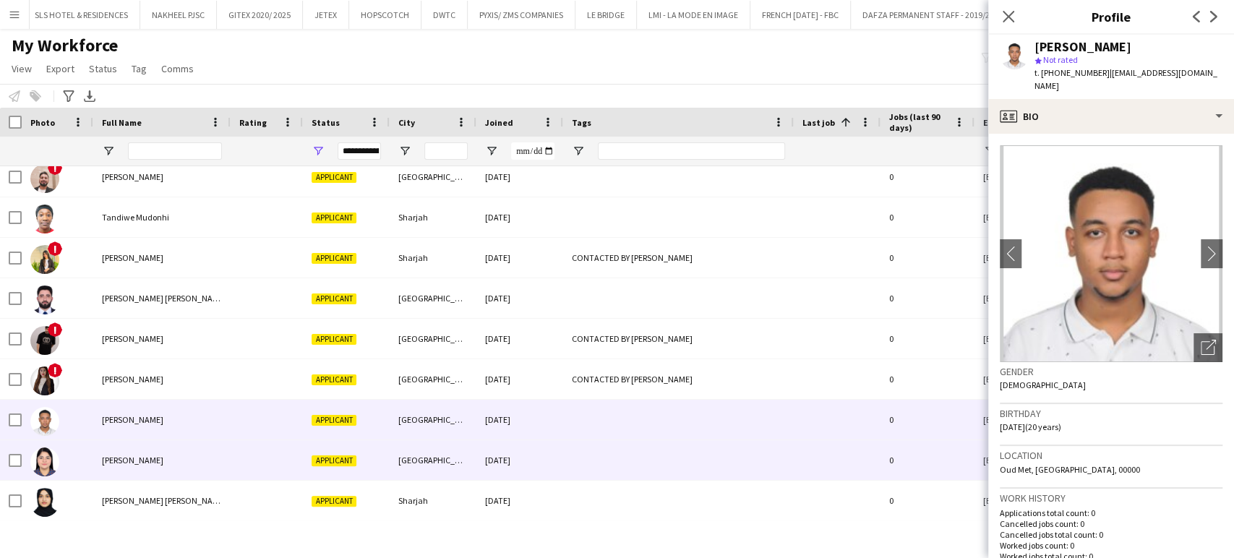
click at [116, 462] on span "[PERSON_NAME]" at bounding box center [132, 460] width 61 height 11
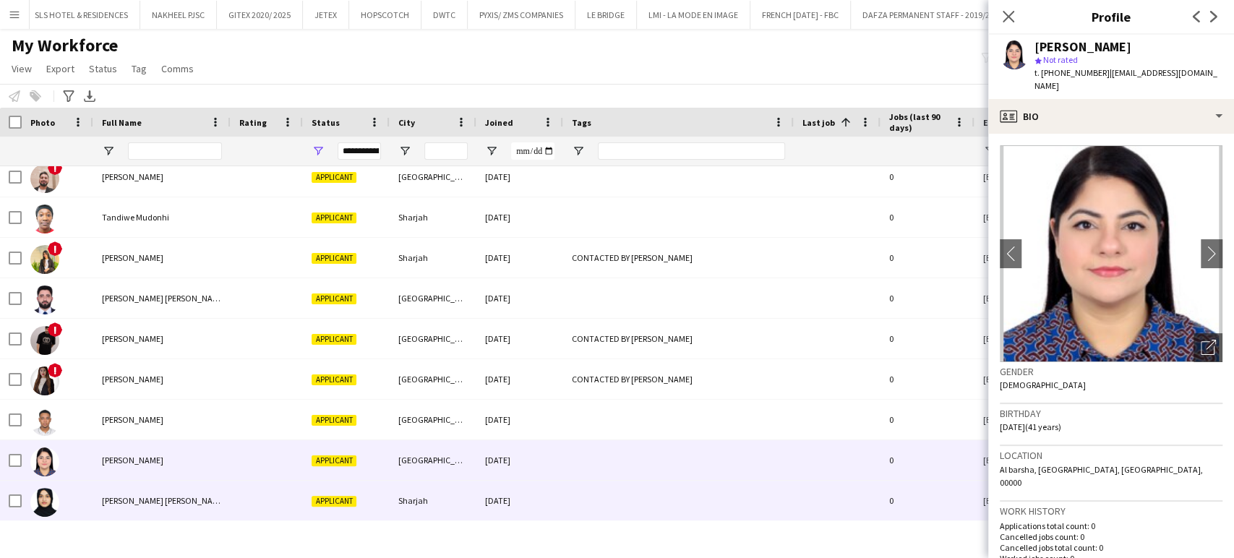
click at [98, 496] on div "[PERSON_NAME] [PERSON_NAME]" at bounding box center [161, 501] width 137 height 40
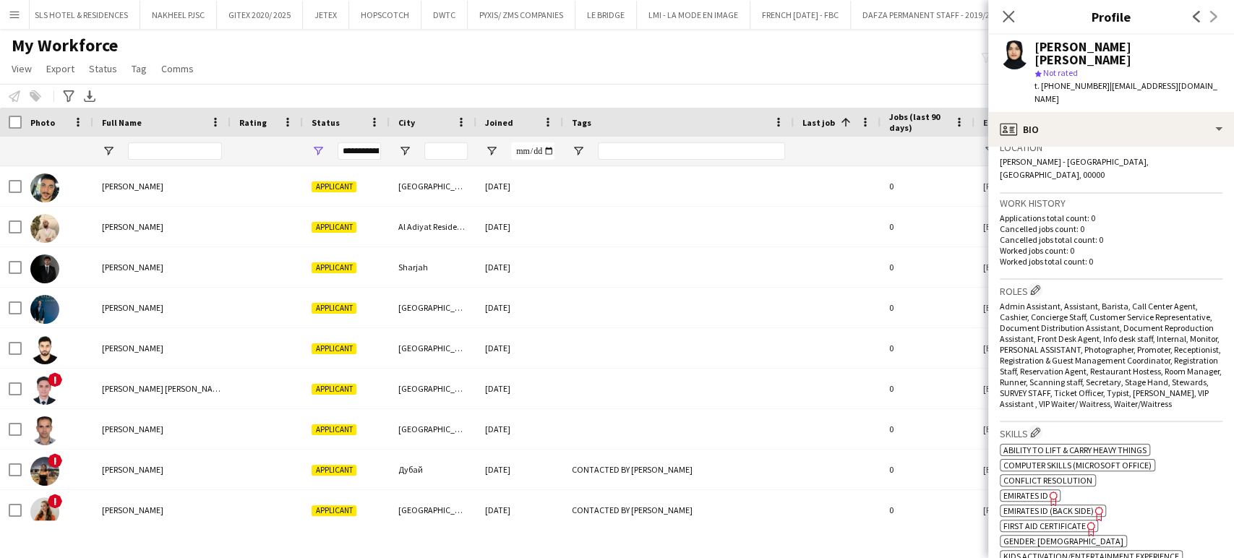
click at [376, 69] on div "My Workforce View Views Default view New view Update view Delete view Edit name…" at bounding box center [617, 59] width 1234 height 49
